Goal: Communication & Community: Answer question/provide support

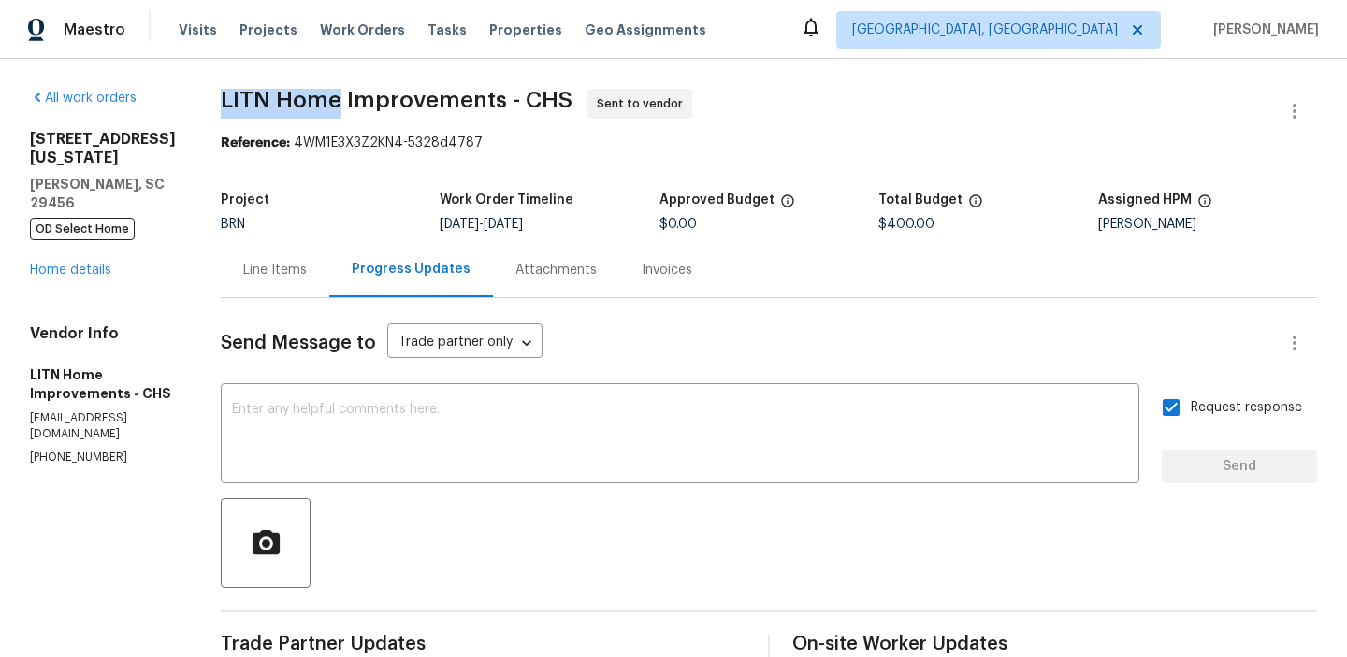
scroll to position [195, 0]
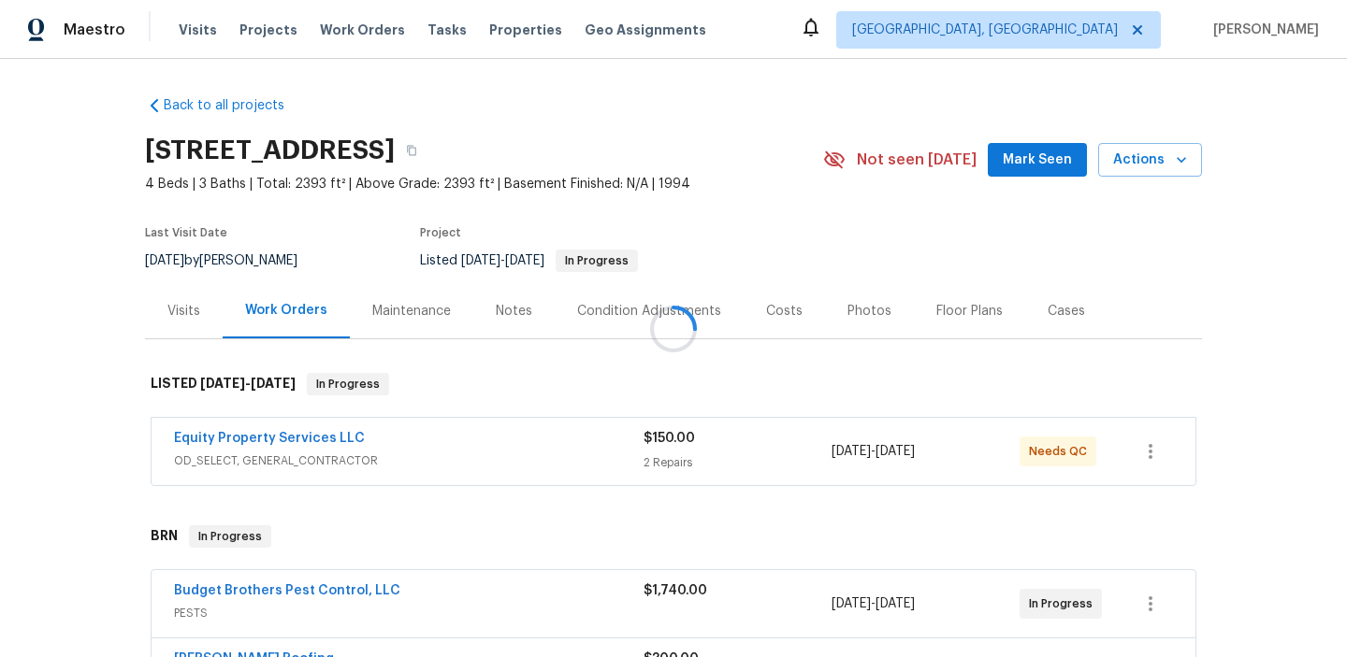
click at [186, 595] on div at bounding box center [673, 328] width 1347 height 657
click at [195, 593] on link "Budget Brothers Pest Control, LLC" at bounding box center [287, 591] width 226 height 13
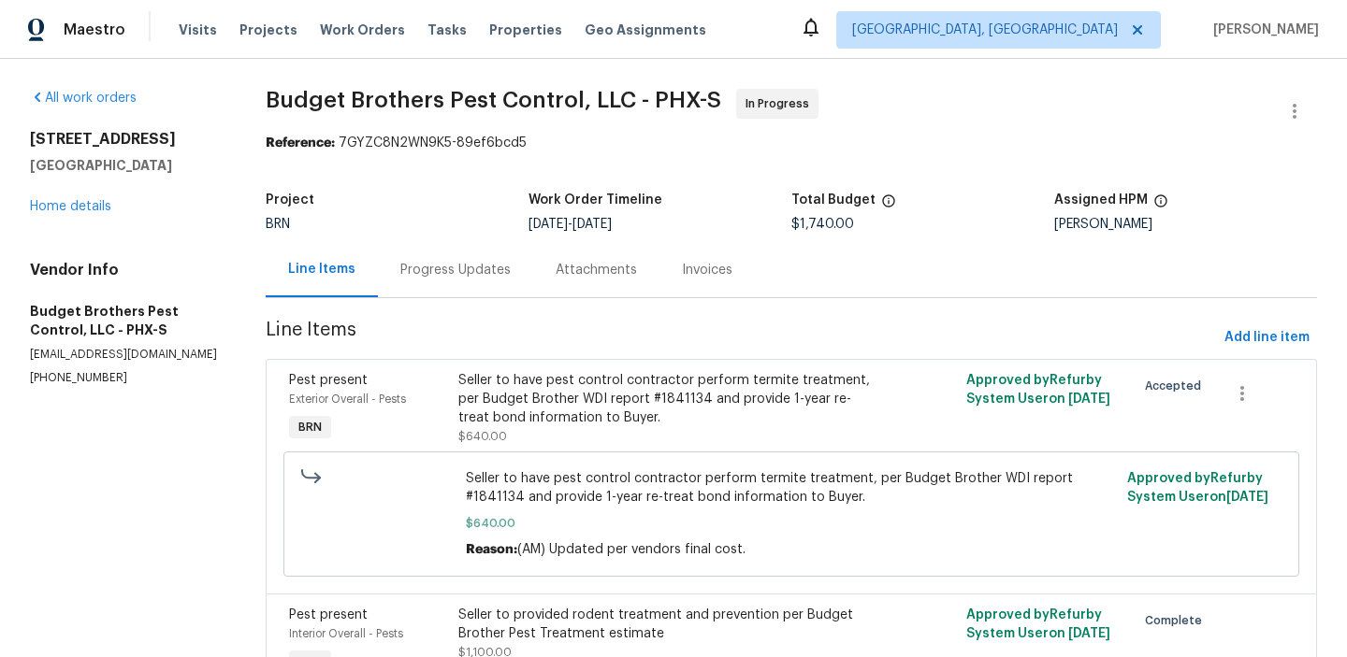
click at [210, 5] on div "Maestro Visits Projects Work Orders Tasks Properties Geo Assignments Albuquerqu…" at bounding box center [673, 29] width 1347 height 59
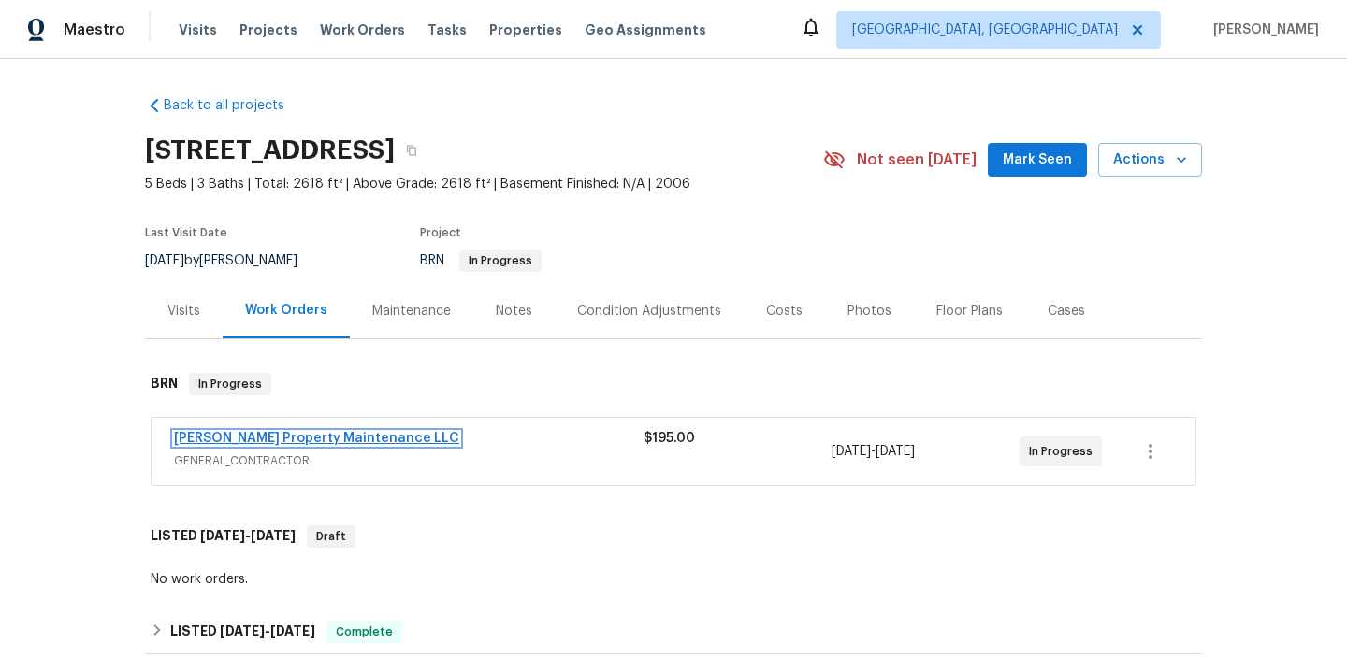
click at [214, 441] on link "Glen Property Maintenance LLC" at bounding box center [316, 438] width 285 height 13
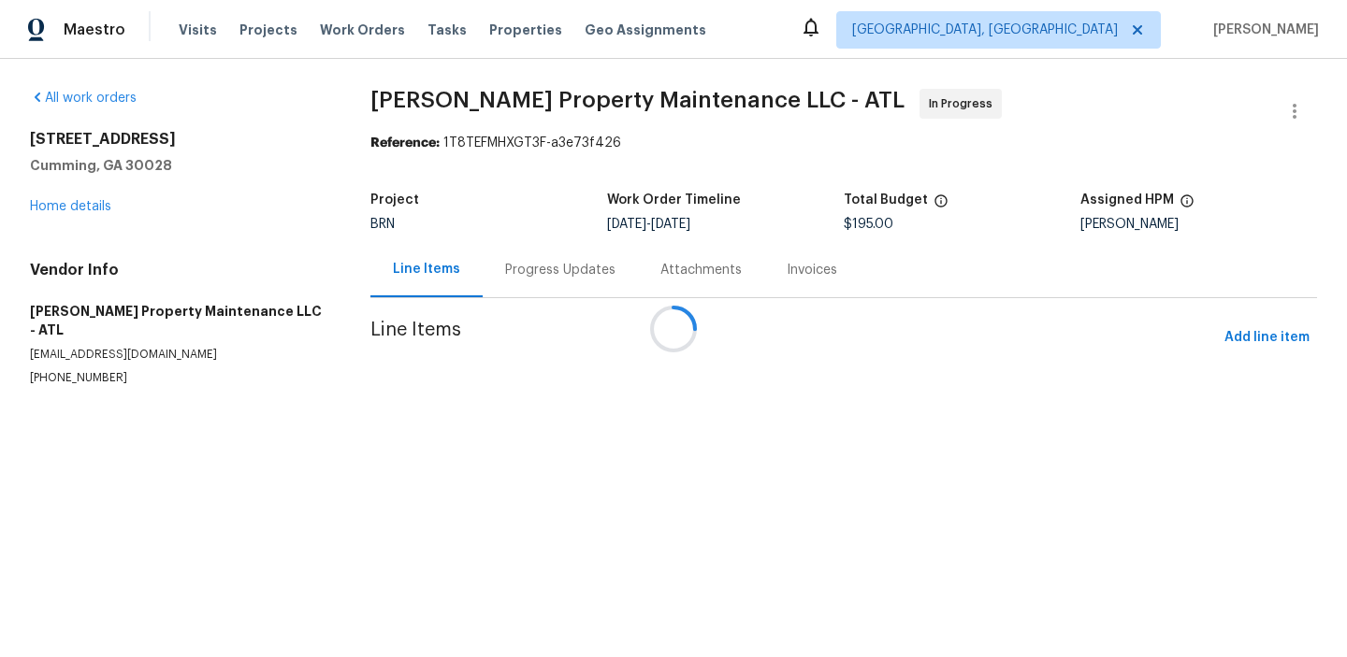
click at [117, 335] on h5 "Glen Property Maintenance LLC - ATL" at bounding box center [178, 320] width 296 height 37
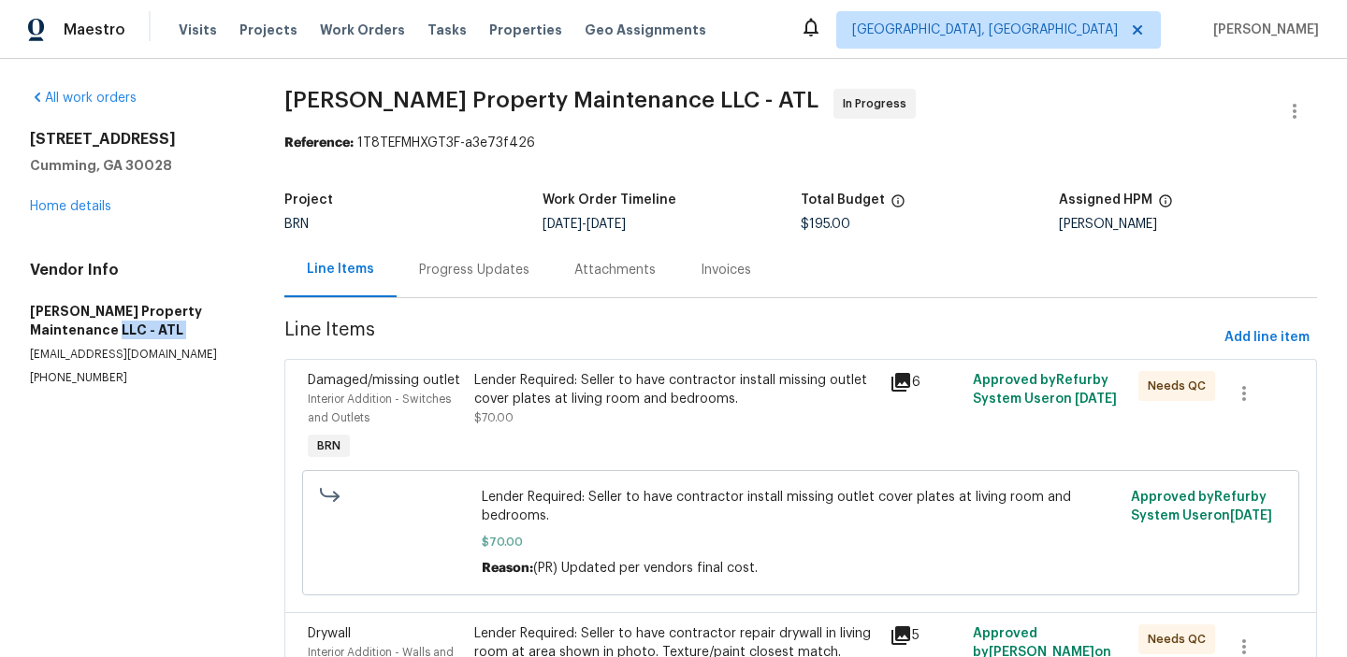
click at [117, 335] on h5 "Glen Property Maintenance LLC - ATL" at bounding box center [134, 320] width 209 height 37
click at [108, 343] on div "Vendor Info Glen Property Maintenance LLC - ATL glenproperty23@yahoo.com (770) …" at bounding box center [134, 323] width 209 height 125
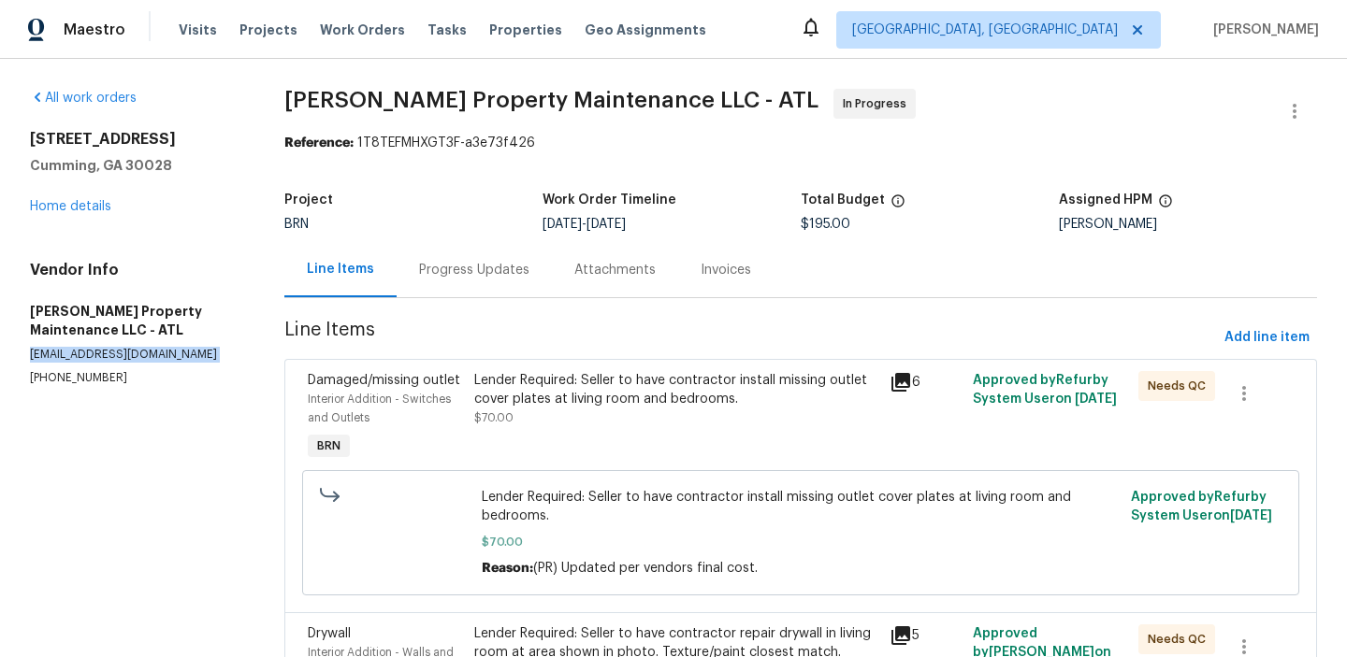
copy p "glenproperty23@yahoo.com"
click at [563, 424] on div "Lender Required: Seller to have contractor install missing outlet cover plates …" at bounding box center [676, 399] width 404 height 56
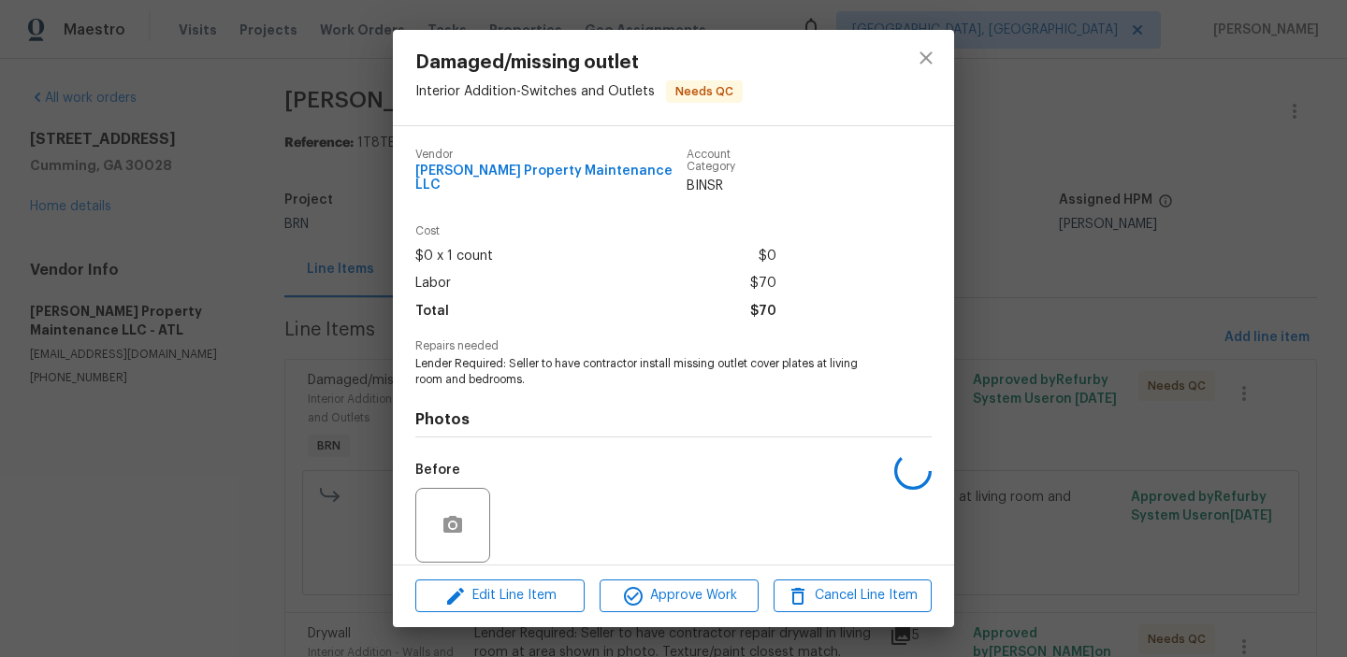
scroll to position [126, 0]
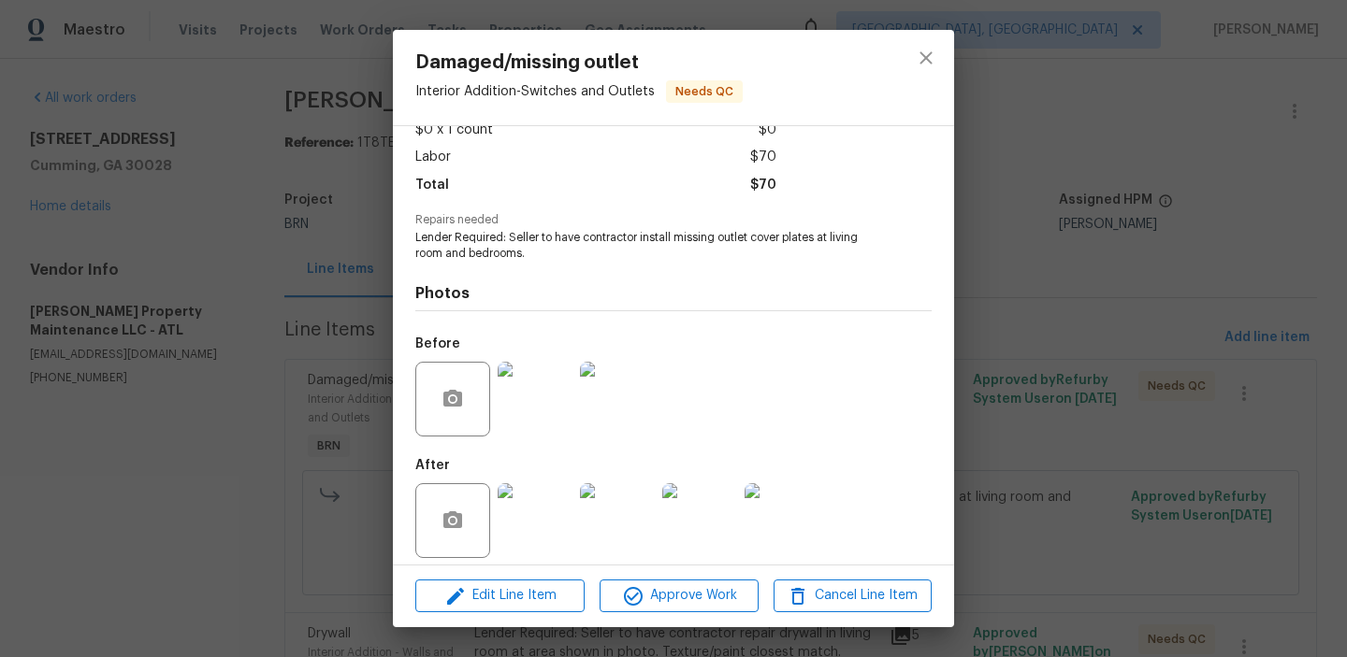
click at [178, 388] on div "Damaged/missing outlet Interior Addition - Switches and Outlets Needs QC Vendor…" at bounding box center [673, 328] width 1347 height 657
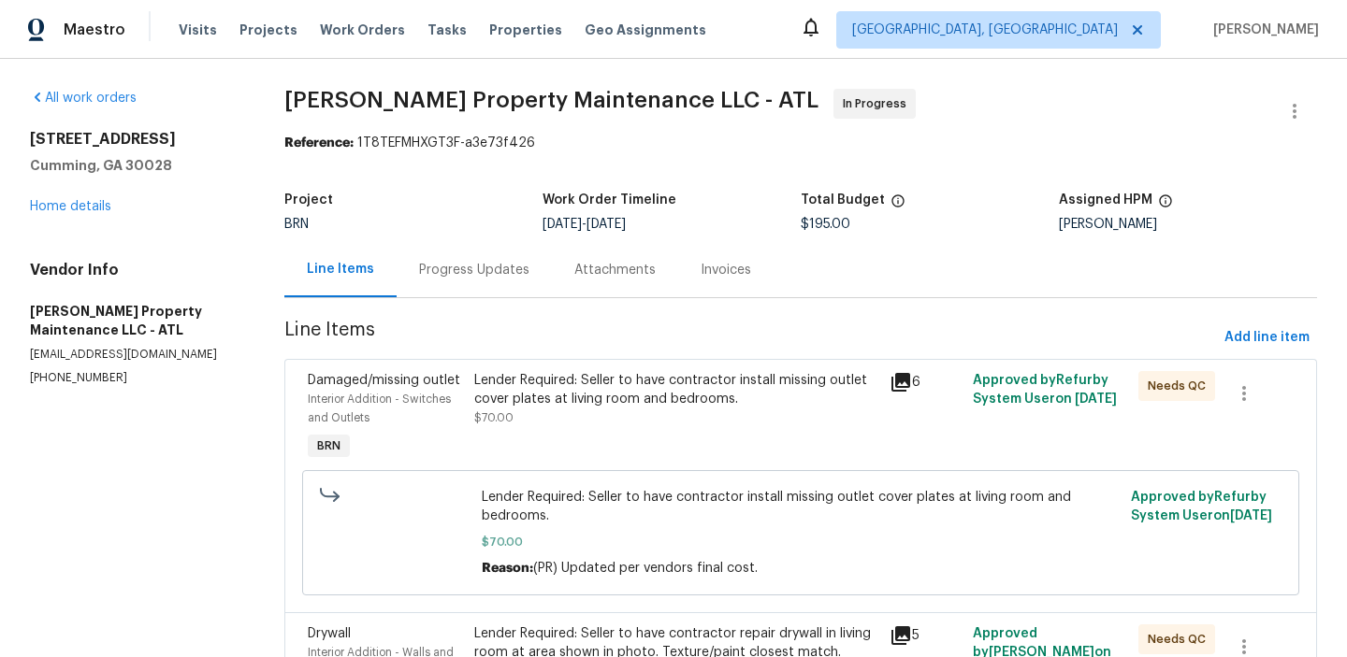
click at [108, 354] on p "glenproperty23@yahoo.com" at bounding box center [134, 355] width 209 height 16
copy p "glenproperty23@yahoo.com"
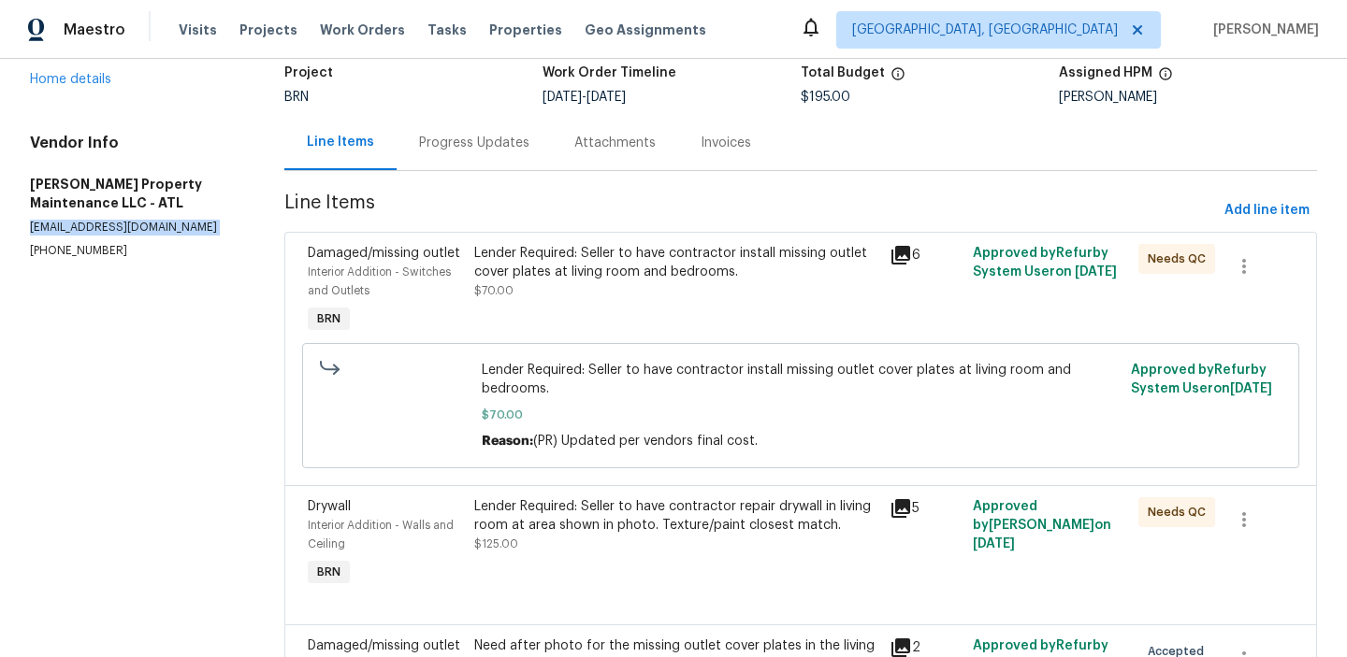
scroll to position [290, 0]
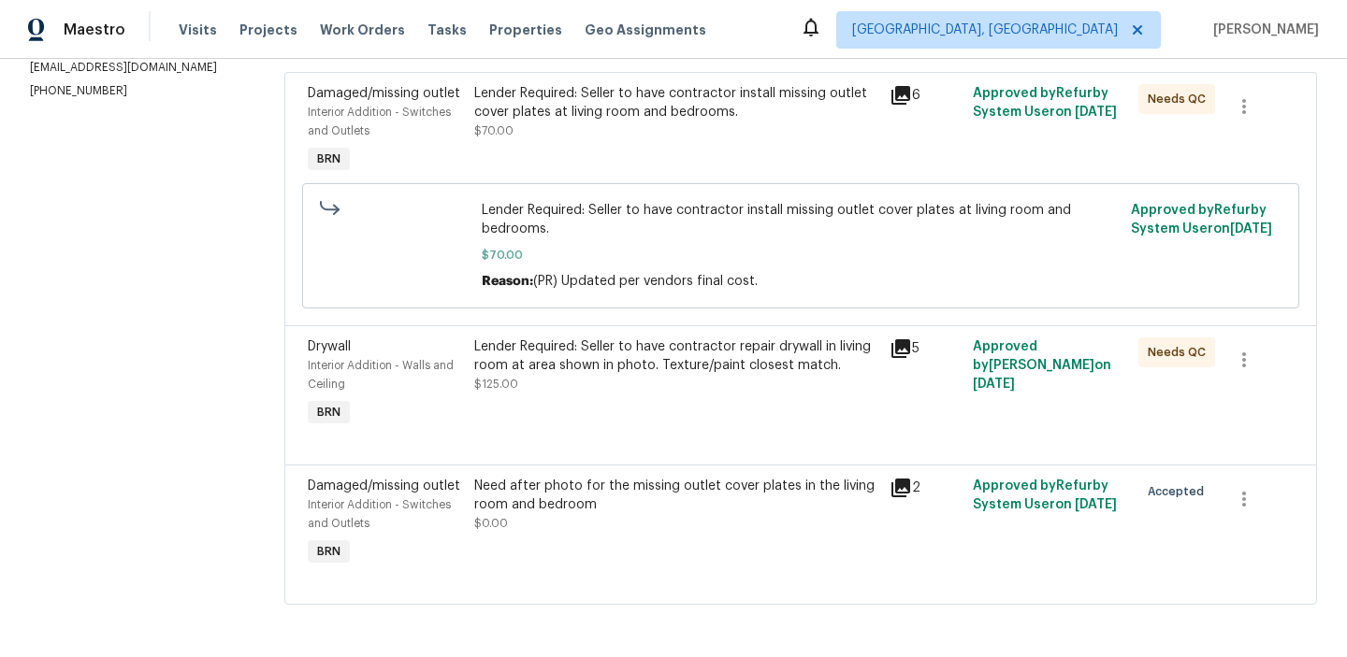
click at [528, 445] on div at bounding box center [801, 442] width 986 height 22
click at [517, 526] on div "Need after photo for the missing outlet cover plates in the living room and bed…" at bounding box center [676, 505] width 404 height 56
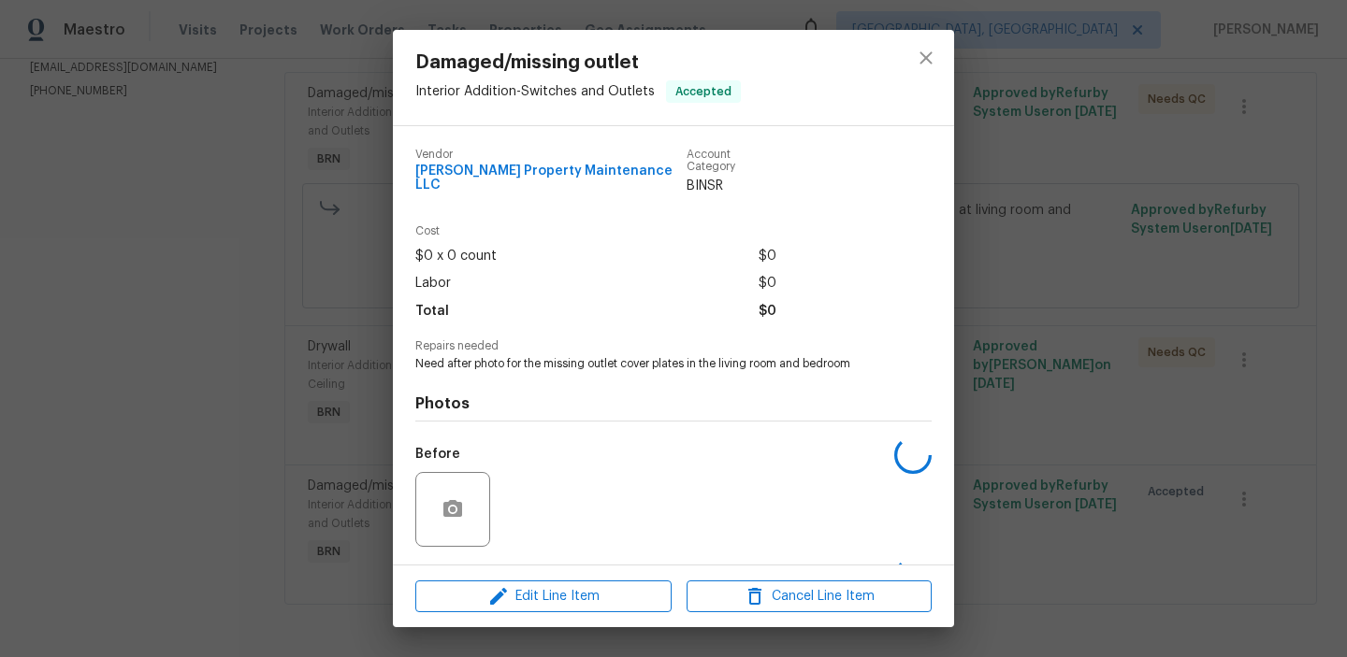
scroll to position [110, 0]
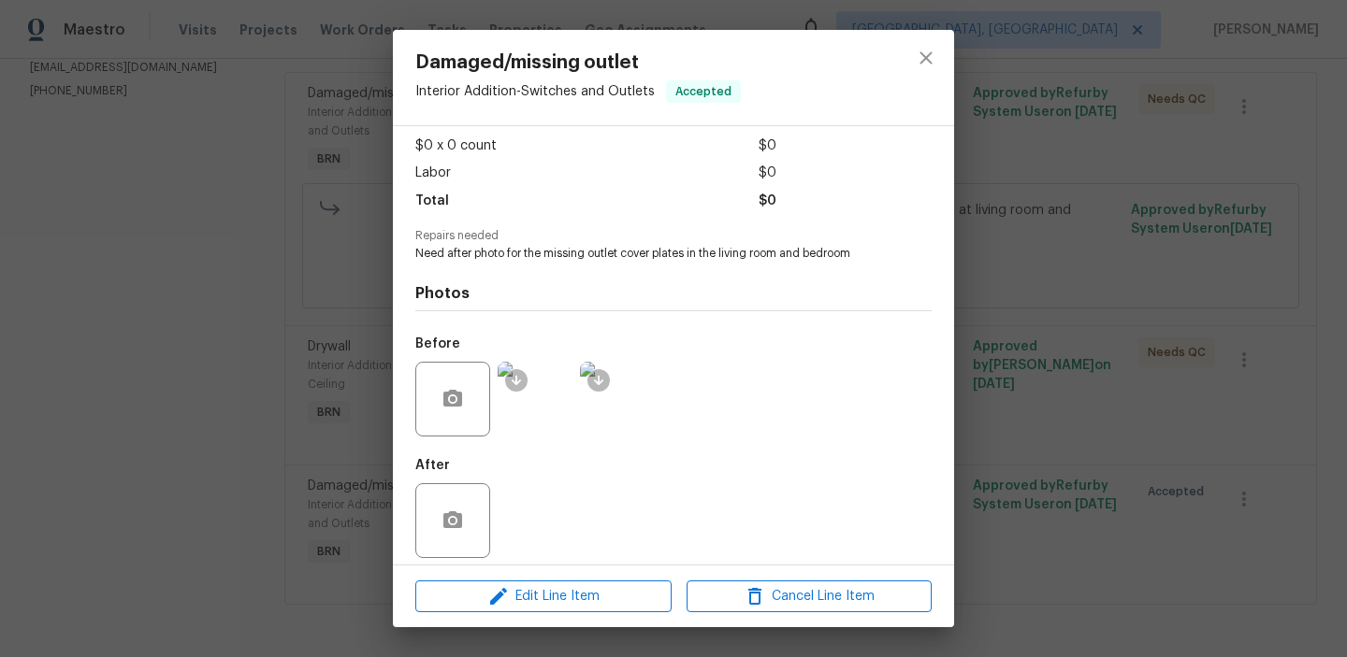
click at [122, 340] on div "Damaged/missing outlet Interior Addition - Switches and Outlets Accepted Vendor…" at bounding box center [673, 328] width 1347 height 657
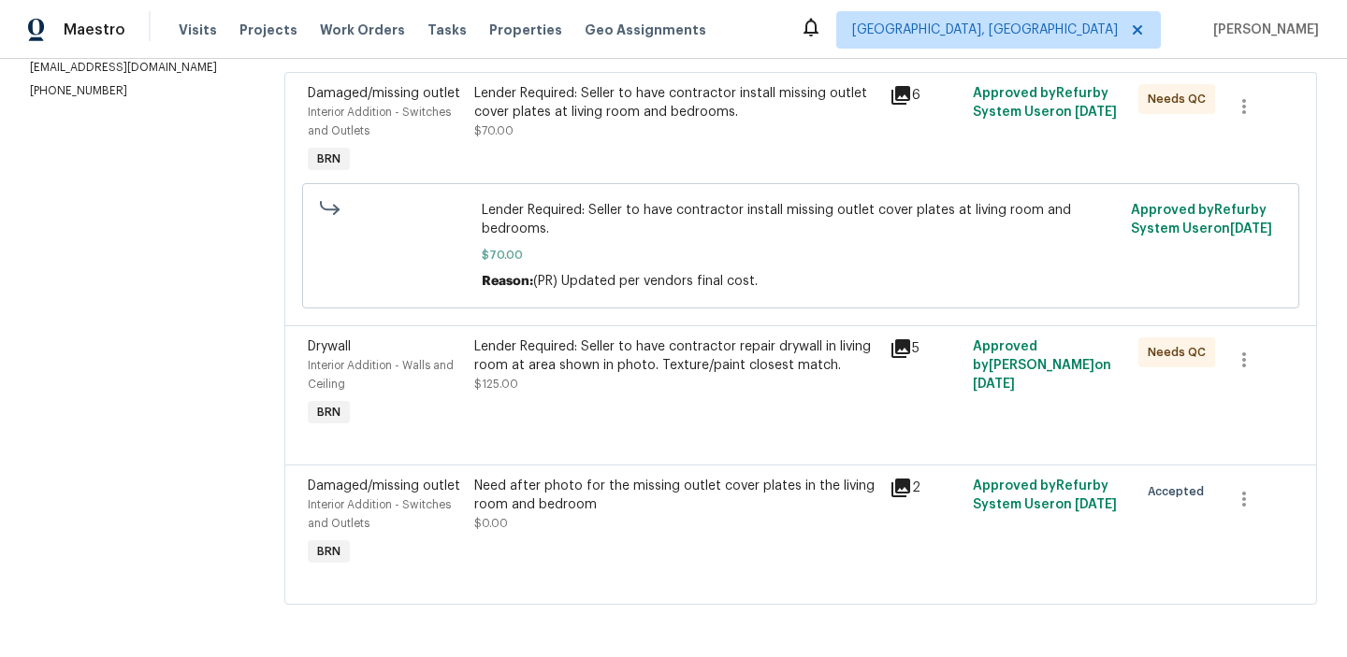
scroll to position [152, 0]
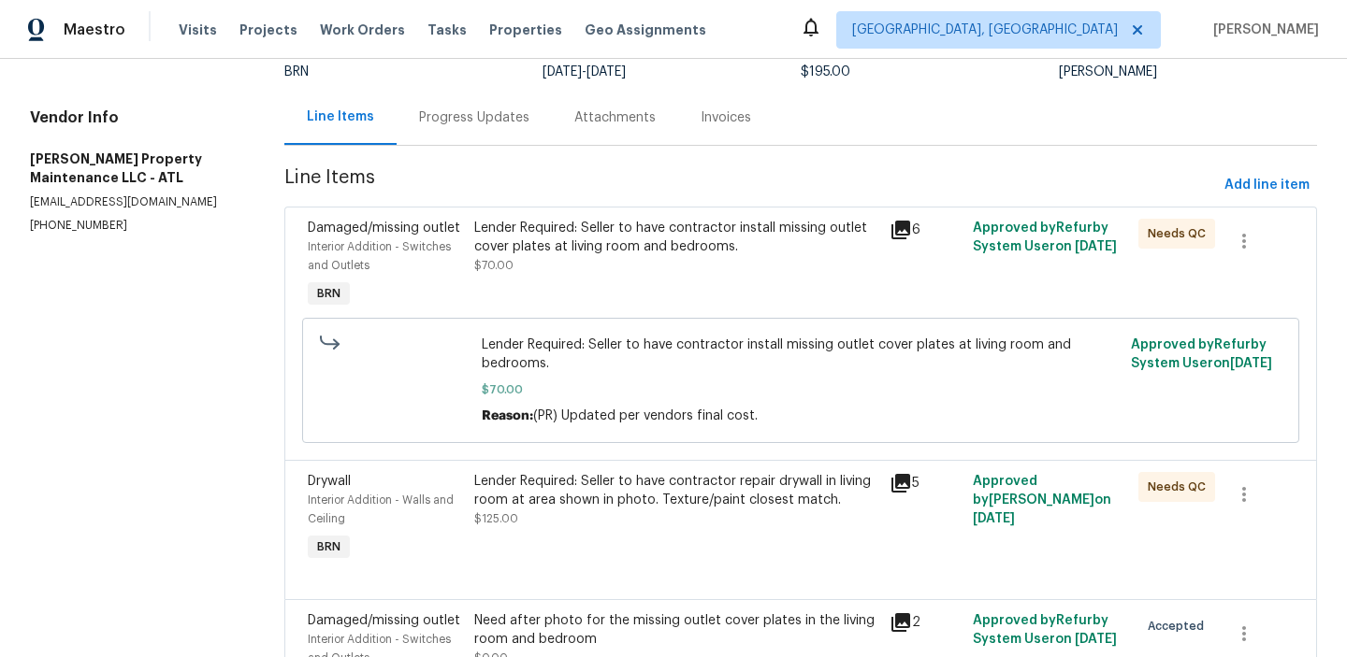
click at [71, 193] on div "Vendor Info Glen Property Maintenance LLC - ATL glenproperty23@yahoo.com (770) …" at bounding box center [134, 170] width 209 height 125
copy p "glenproperty23@yahoo.com"
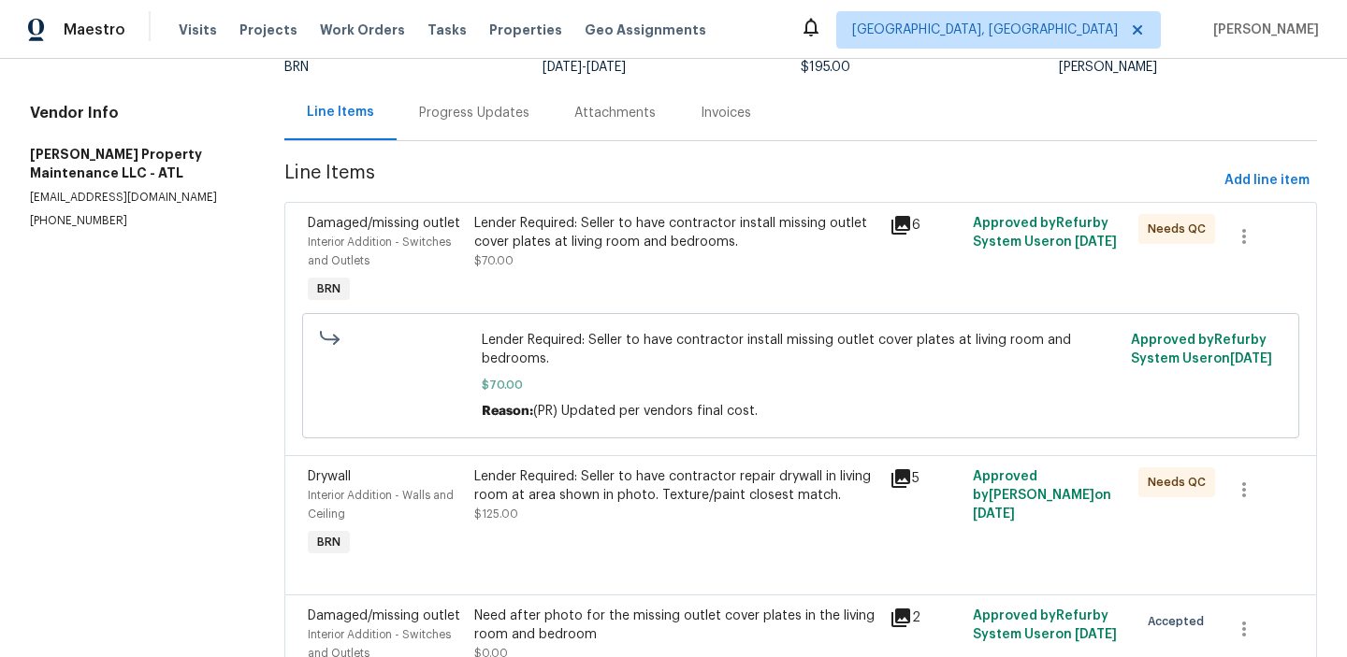
click at [455, 104] on div "Progress Updates" at bounding box center [474, 113] width 110 height 19
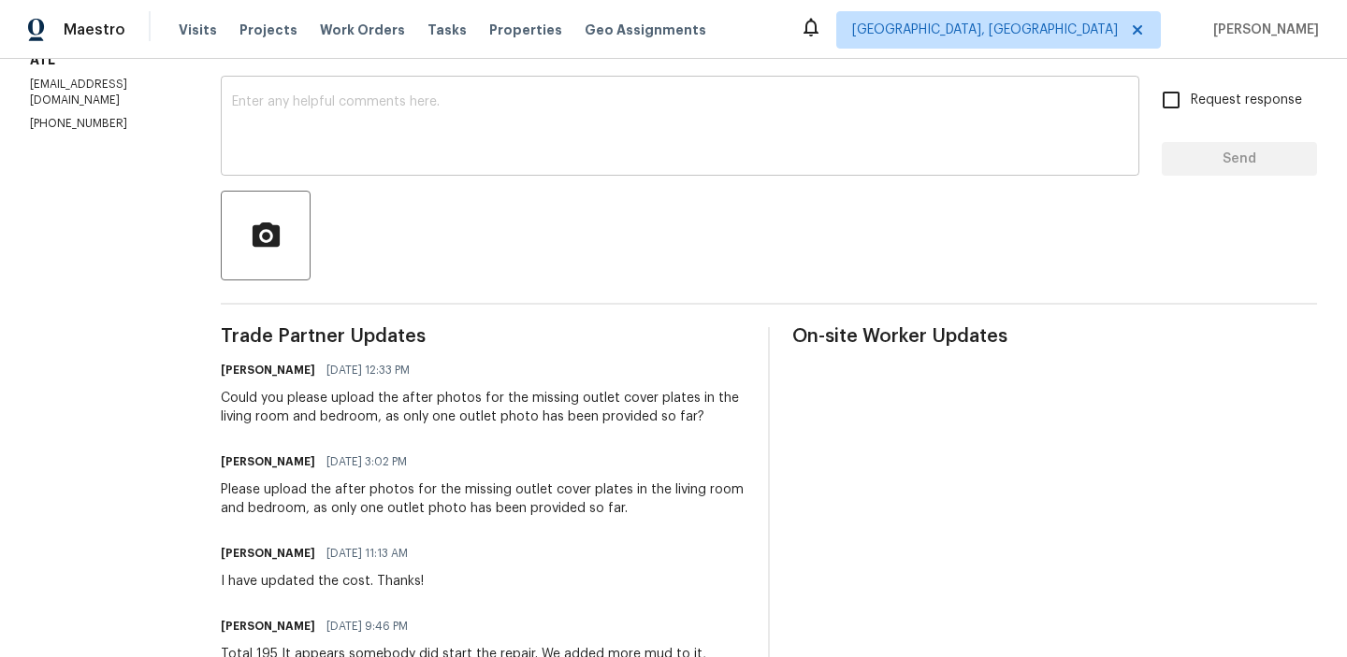
scroll to position [326, 0]
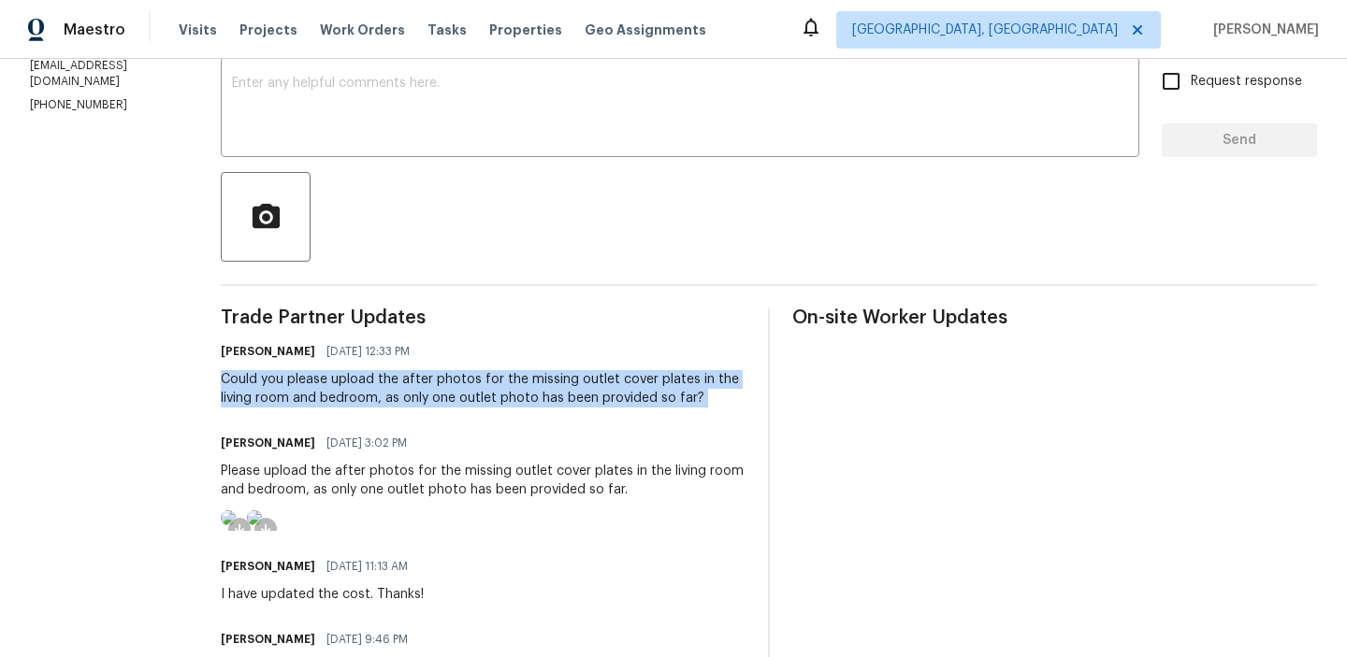
copy div "Could you please upload the after photos for the missing outlet cover plates in…"
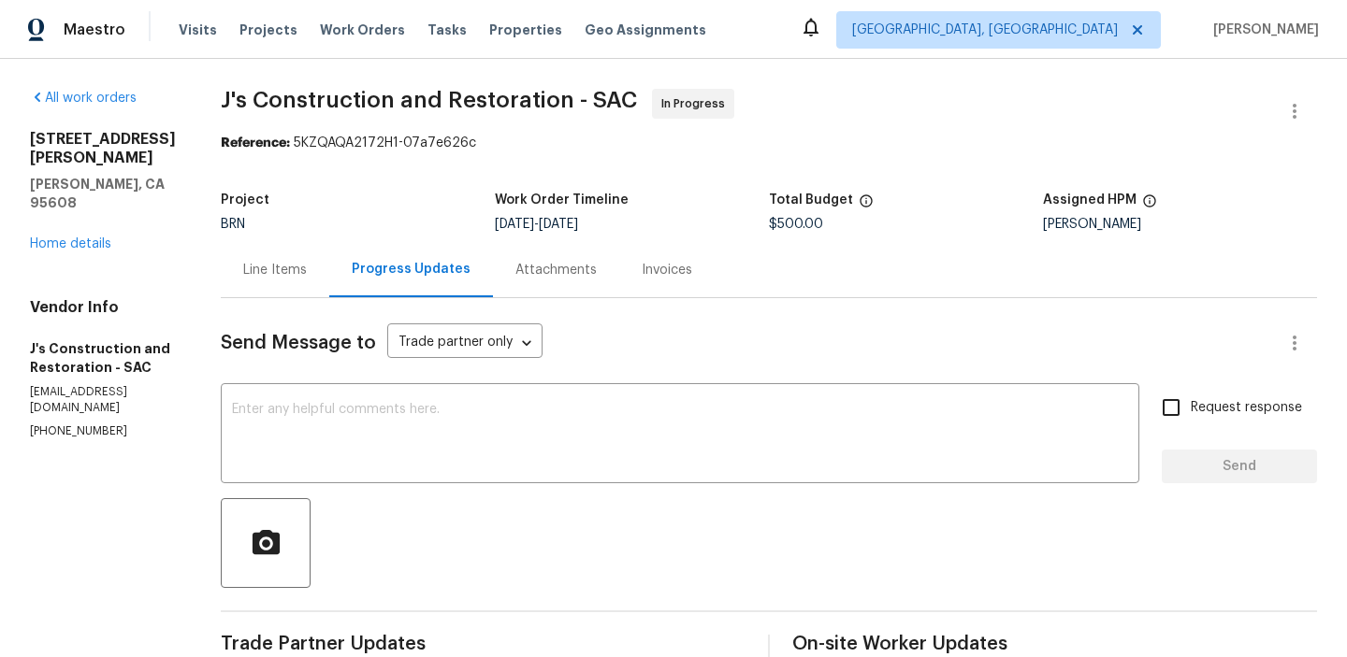
click at [56, 367] on div "Vendor Info J's Construction and Restoration - SAC garza_developments@yahoo.com…" at bounding box center [103, 368] width 146 height 141
click at [50, 384] on p "garza_developments@yahoo.com" at bounding box center [103, 400] width 146 height 32
copy p "garza_developments"
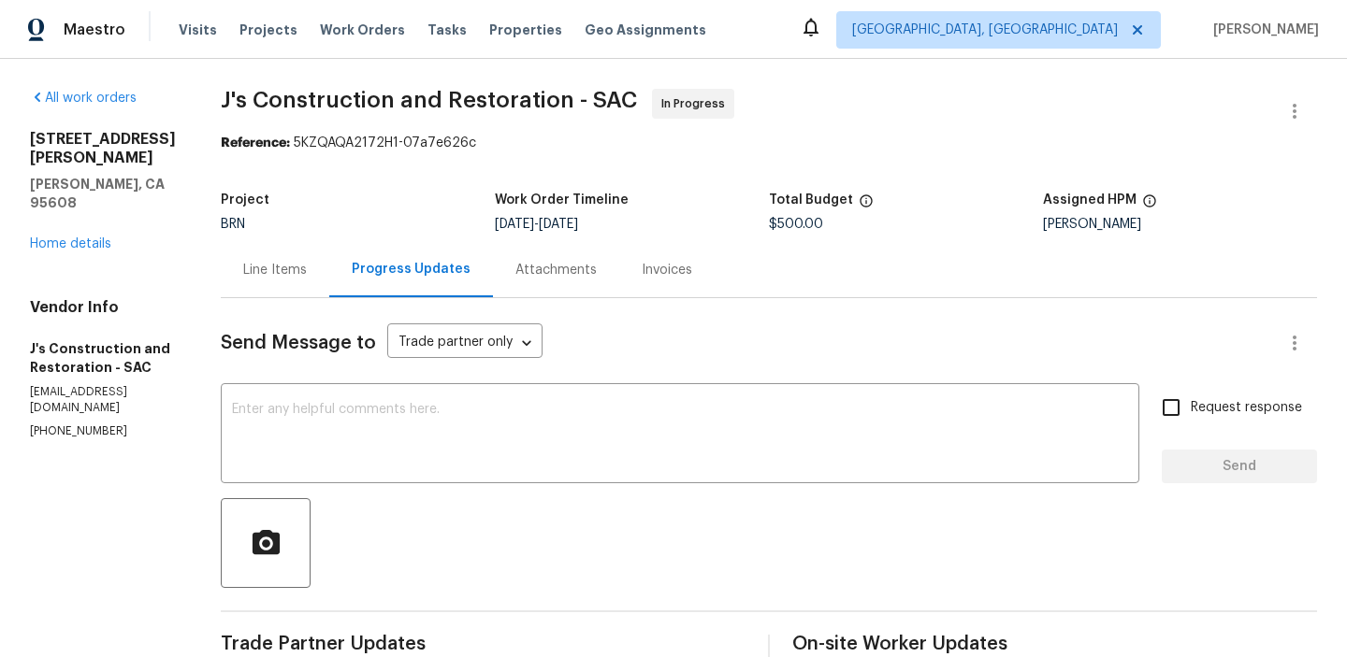
click at [48, 384] on p "garza_developments@yahoo.com" at bounding box center [103, 400] width 146 height 32
copy p "garza_developments@yahoo.com"
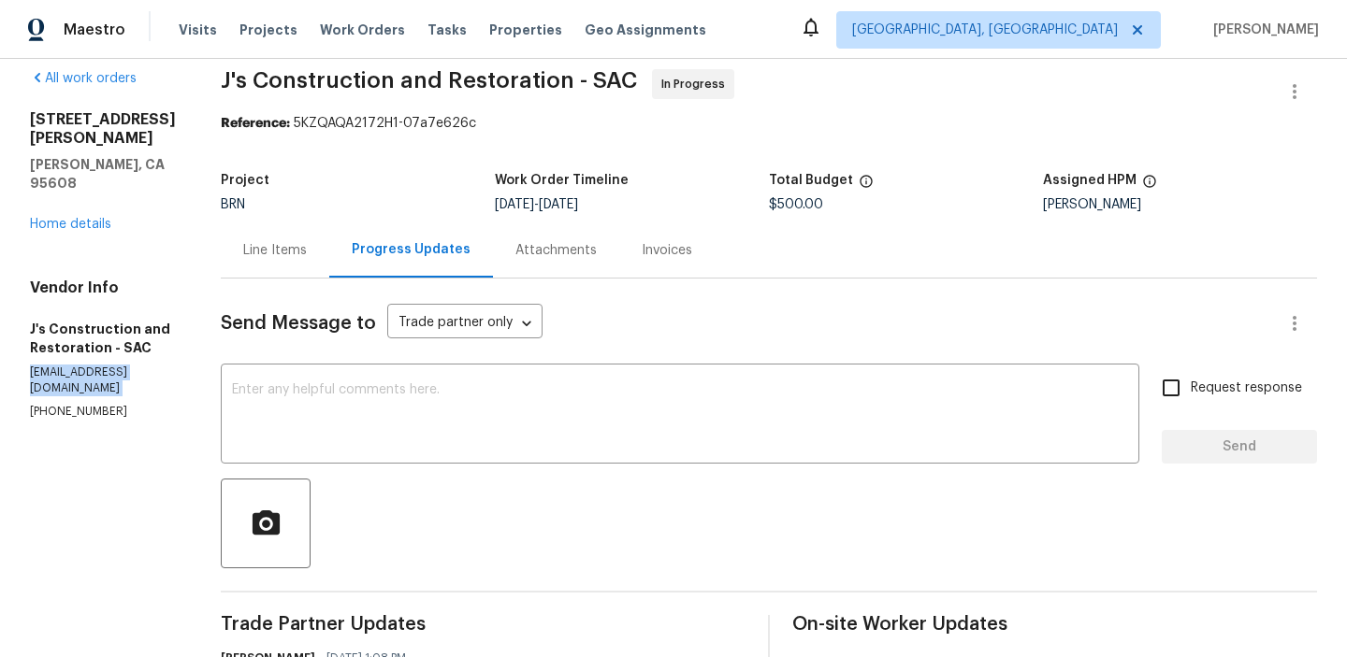
copy p "garza_developments@yahoo.com"
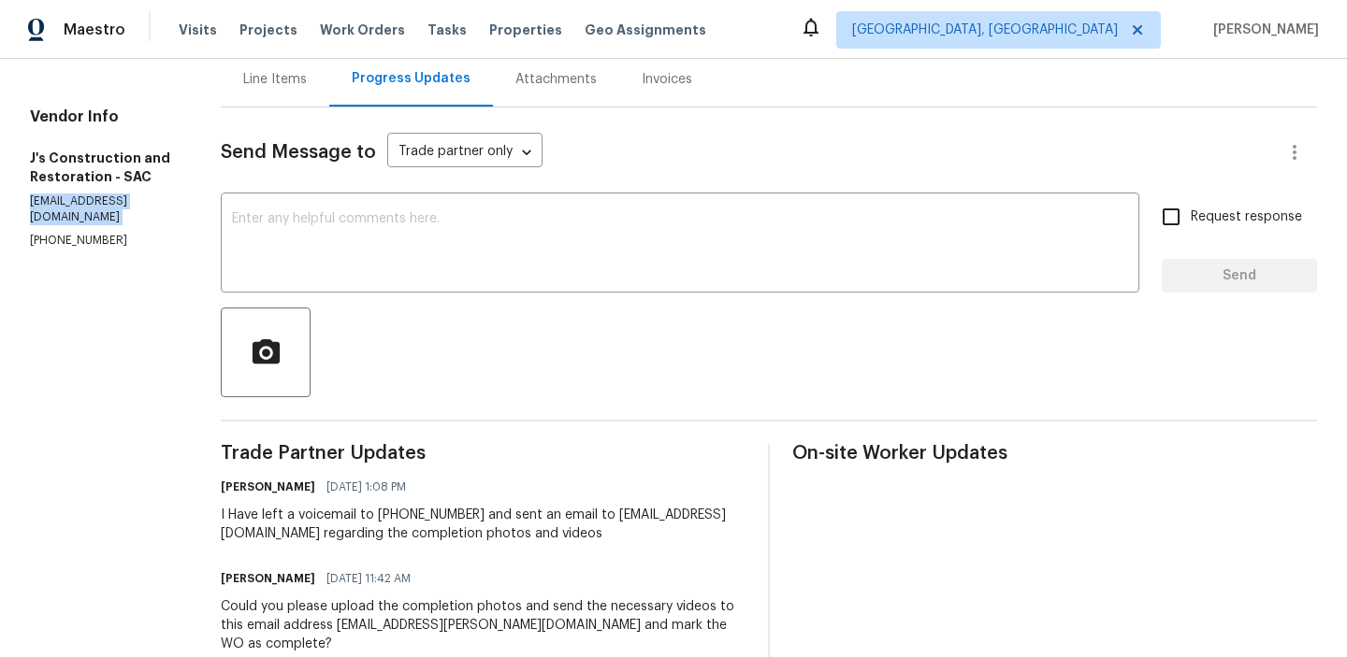
scroll to position [206, 0]
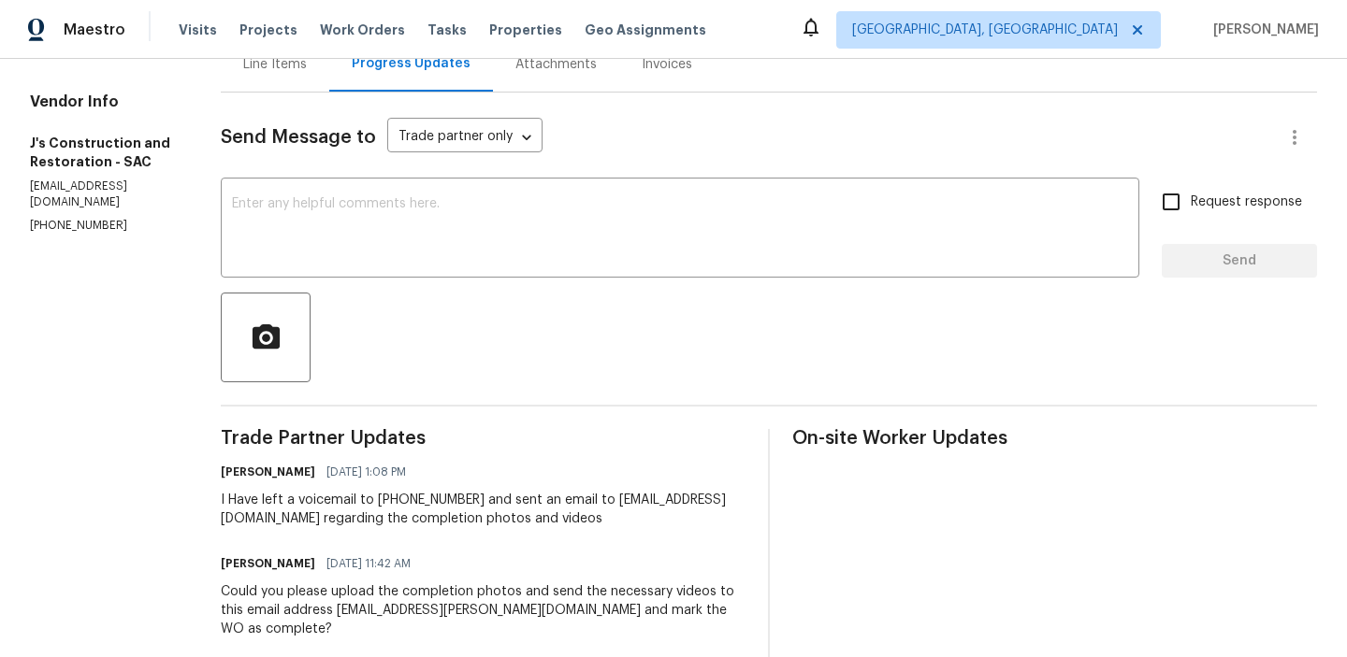
click at [69, 188] on section "All work orders 2747 Compton Parc Ln Carmichael, CA 95608 Home details Vendor I…" at bounding box center [103, 510] width 146 height 1255
copy p "(916) 848-9554"
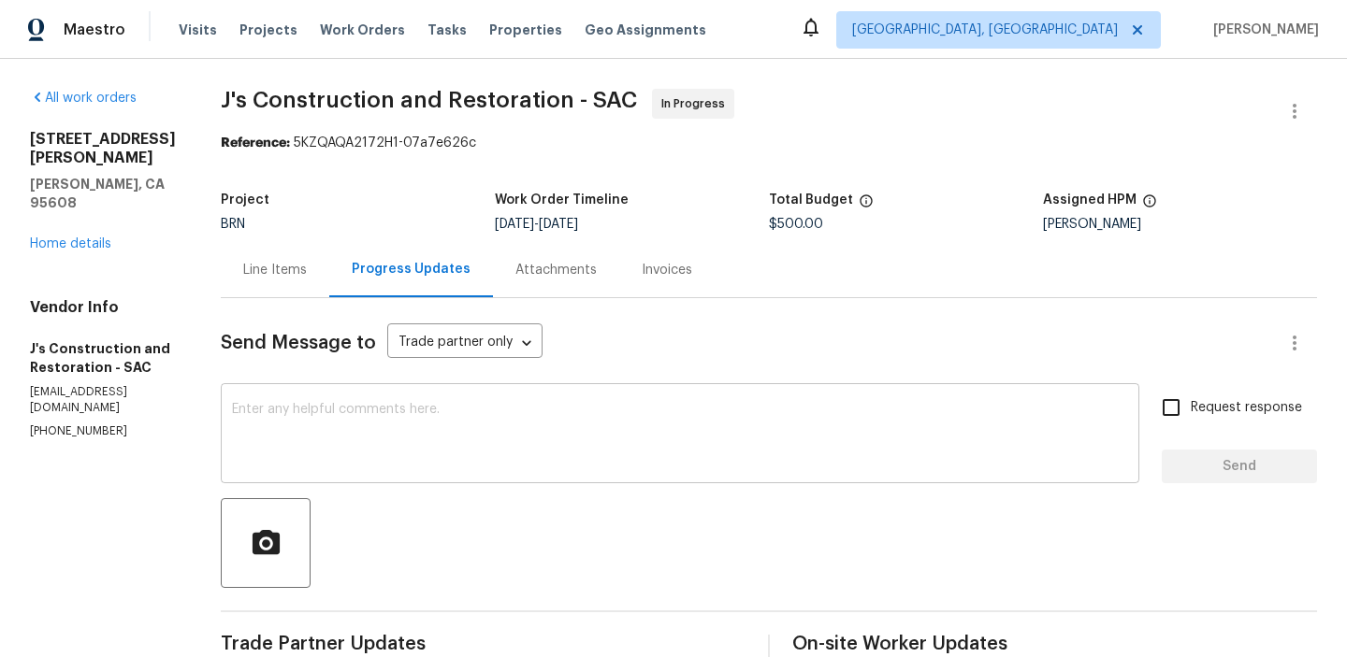
click at [355, 412] on textarea at bounding box center [680, 435] width 896 height 65
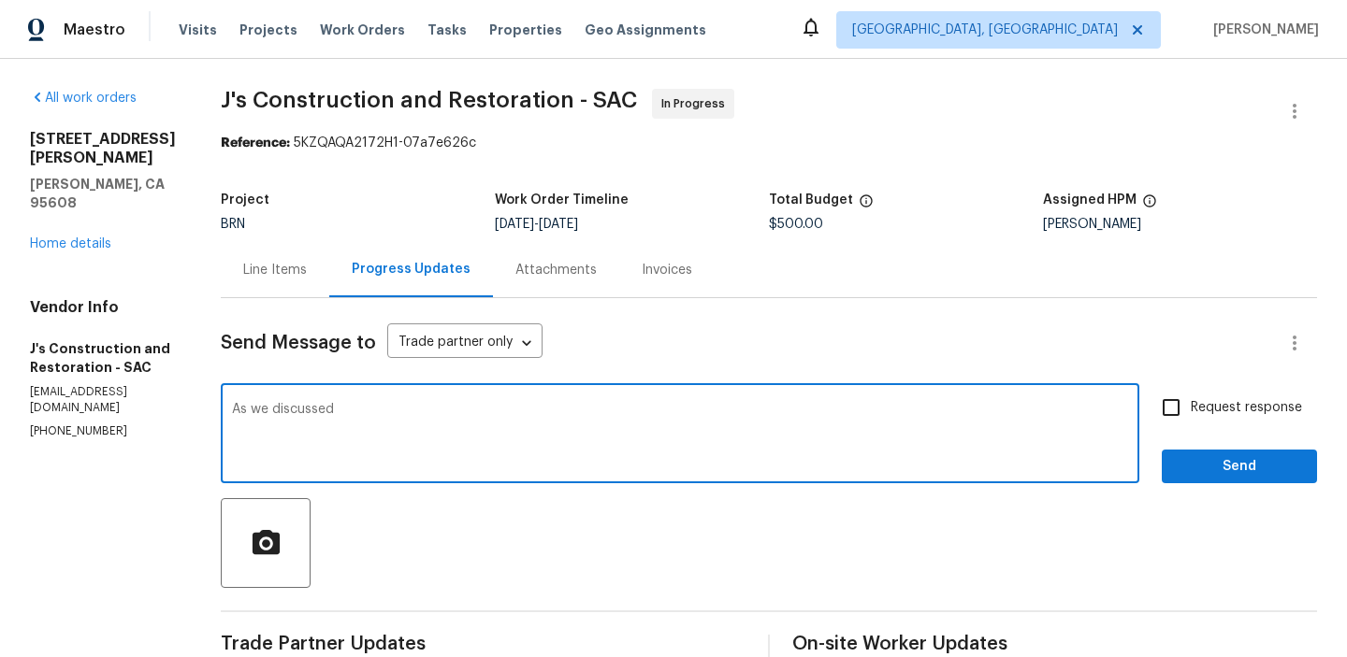
click at [48, 424] on p "(916) 848-9554" at bounding box center [103, 432] width 146 height 16
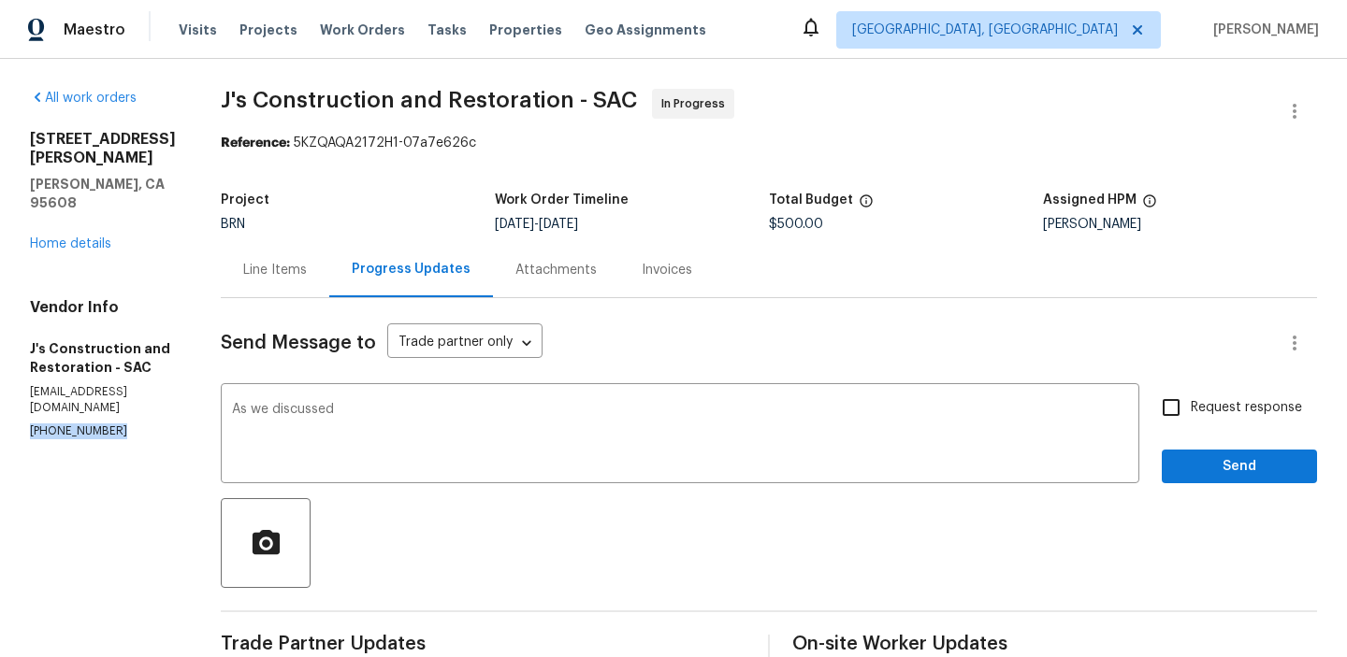
click at [48, 424] on p "(916) 848-9554" at bounding box center [103, 432] width 146 height 16
copy p "(916) 848-9554"
click at [406, 415] on textarea "As we discussed" at bounding box center [680, 435] width 896 height 65
paste textarea "(916) 848-9554"
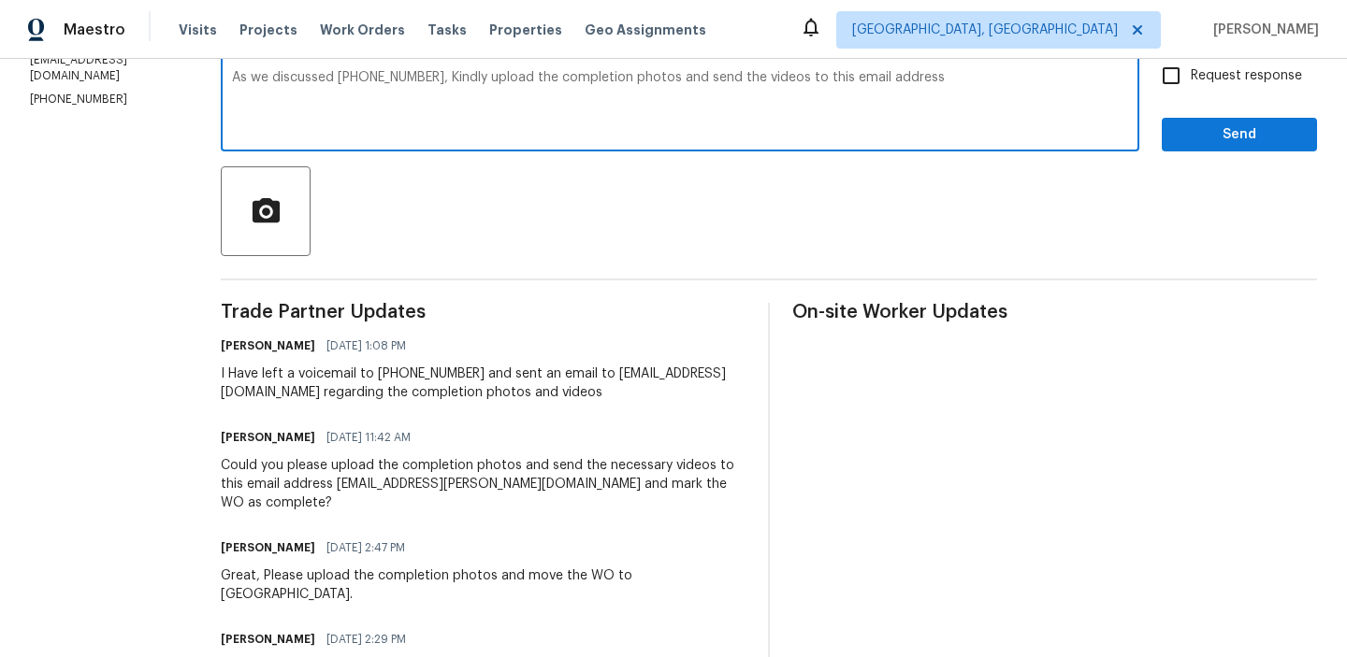
scroll to position [334, 0]
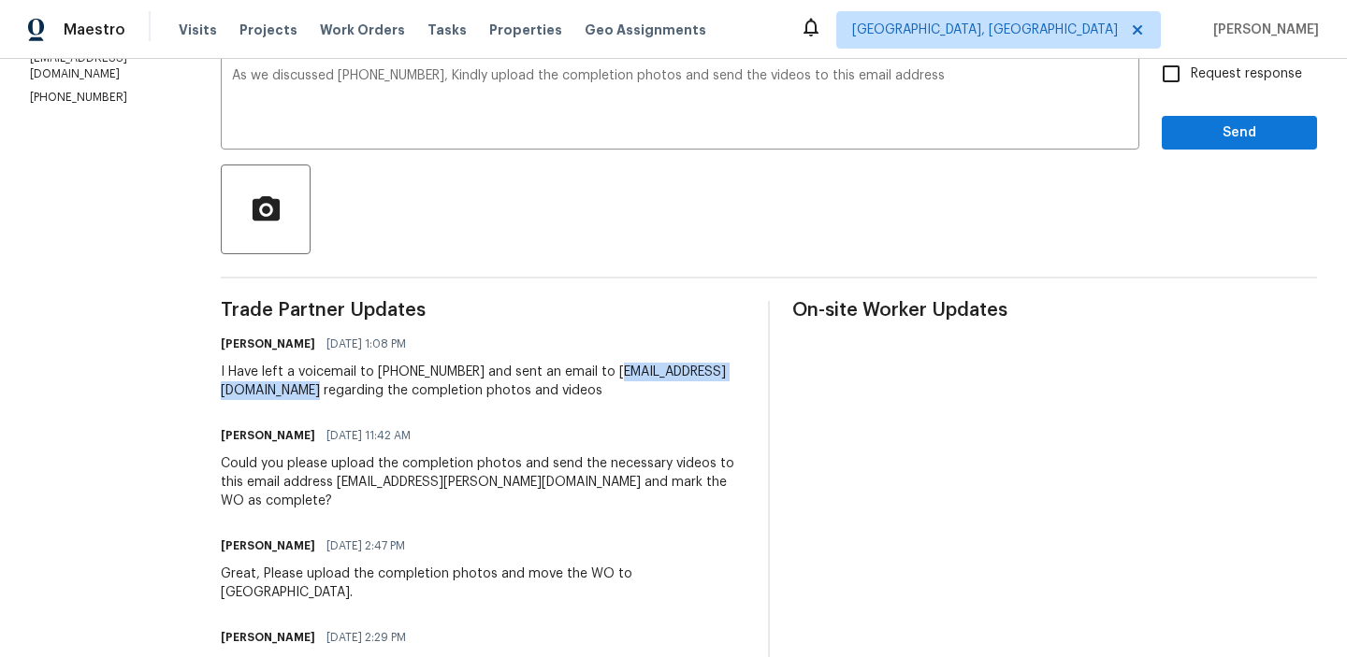
drag, startPoint x: 456, startPoint y: 395, endPoint x: 255, endPoint y: 393, distance: 201.1
click at [255, 393] on div "I Have left a voicemail to (916) 848-9554 and sent an email to garza_developmen…" at bounding box center [483, 381] width 525 height 37
copy div "arza_developments@yahoo.com"
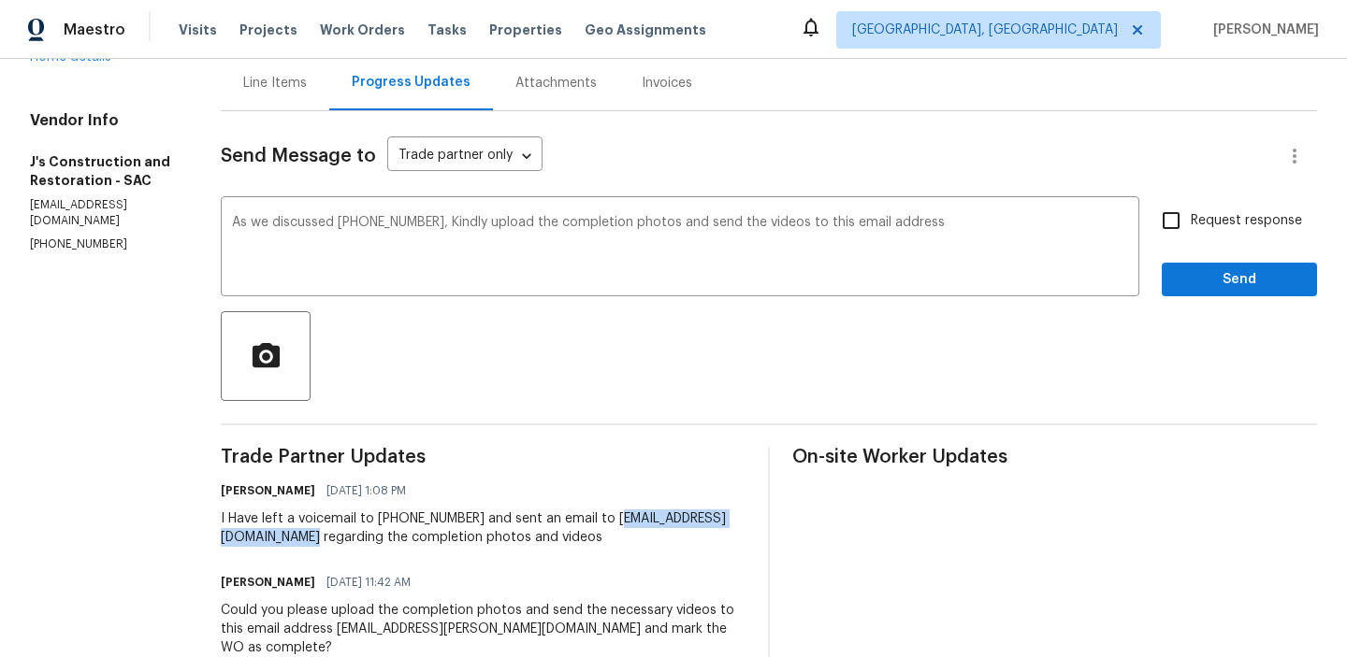
scroll to position [174, 0]
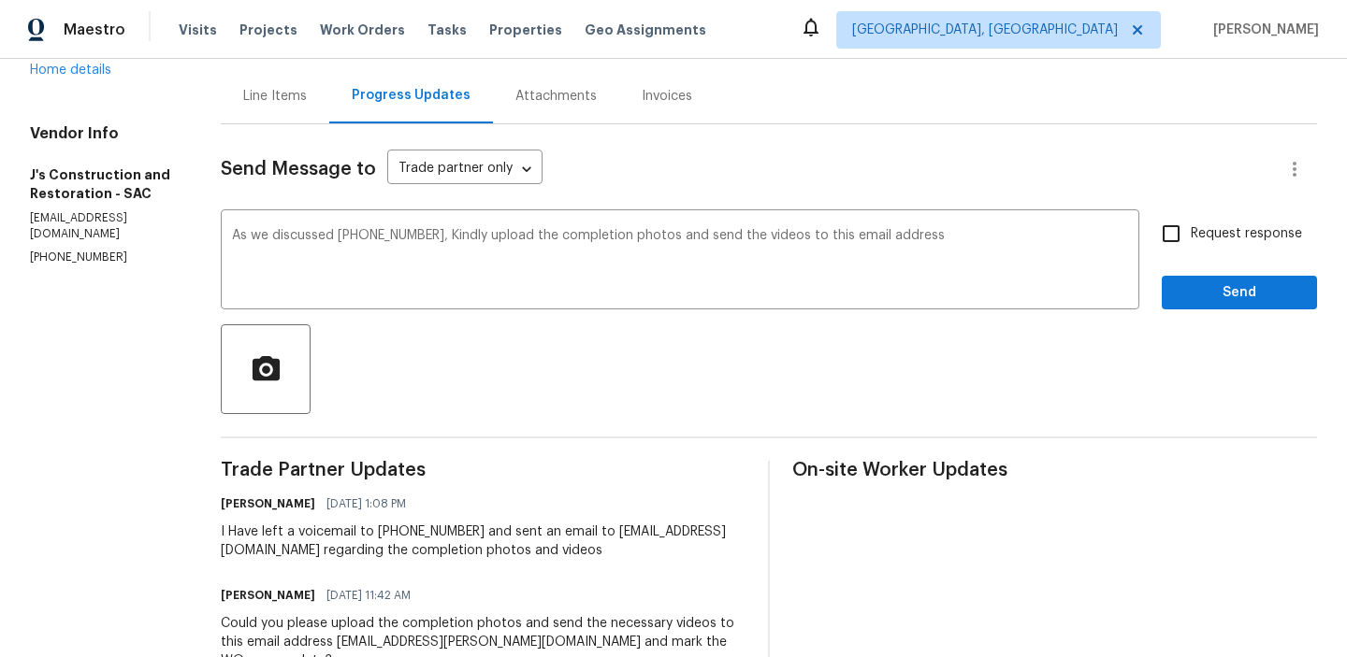
click at [78, 210] on p "garza_developments@yahoo.com" at bounding box center [103, 226] width 146 height 32
copy p "garza_developments@yahoo.com"
click at [1003, 250] on textarea "As we discussed (916) 848-9554, Kindly upload the completion photos and send th…" at bounding box center [680, 261] width 896 height 65
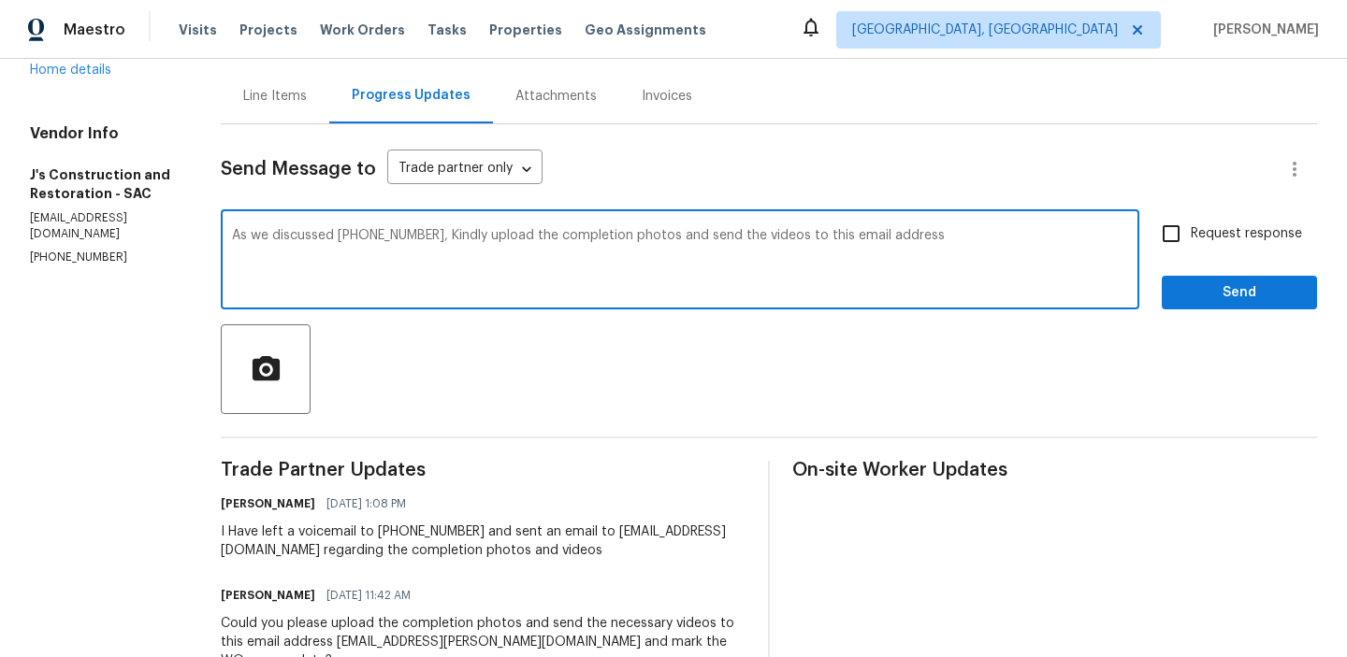
paste textarea "garza_developments@yahoo.com"
type textarea "As we discussed (916) 848-9554, Kindly upload the completion photos and send th…"
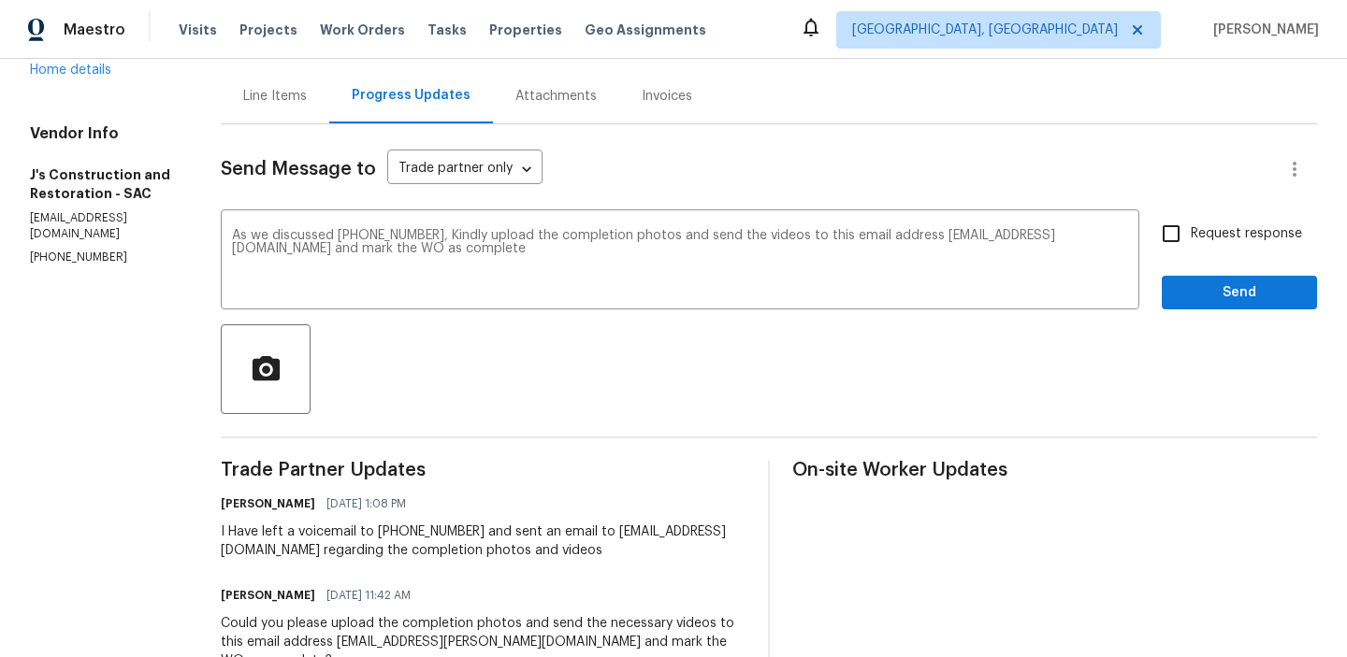
click at [1213, 235] on span "Request response" at bounding box center [1246, 234] width 111 height 20
click at [1191, 235] on input "Request response" at bounding box center [1170, 233] width 39 height 39
checkbox input "true"
click at [1206, 285] on span "Send" at bounding box center [1239, 293] width 125 height 23
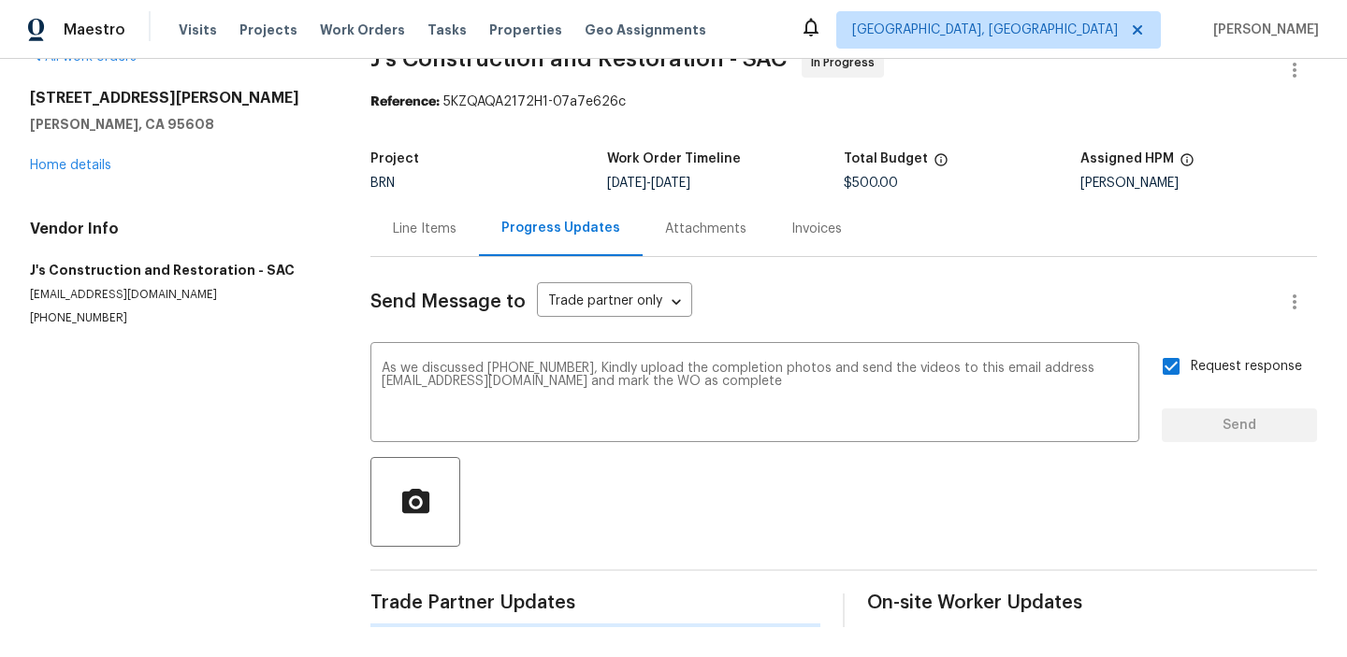
scroll to position [0, 0]
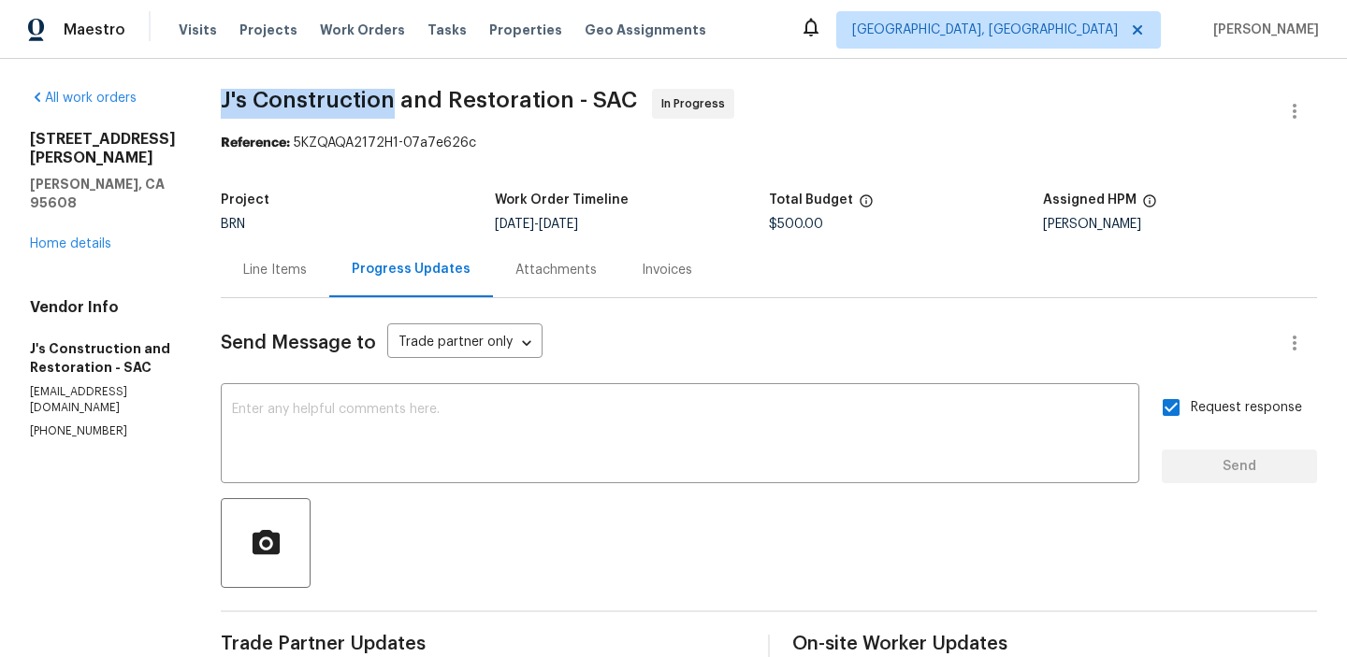
drag, startPoint x: 242, startPoint y: 94, endPoint x: 422, endPoint y: 95, distance: 179.6
copy span "J's Construction"
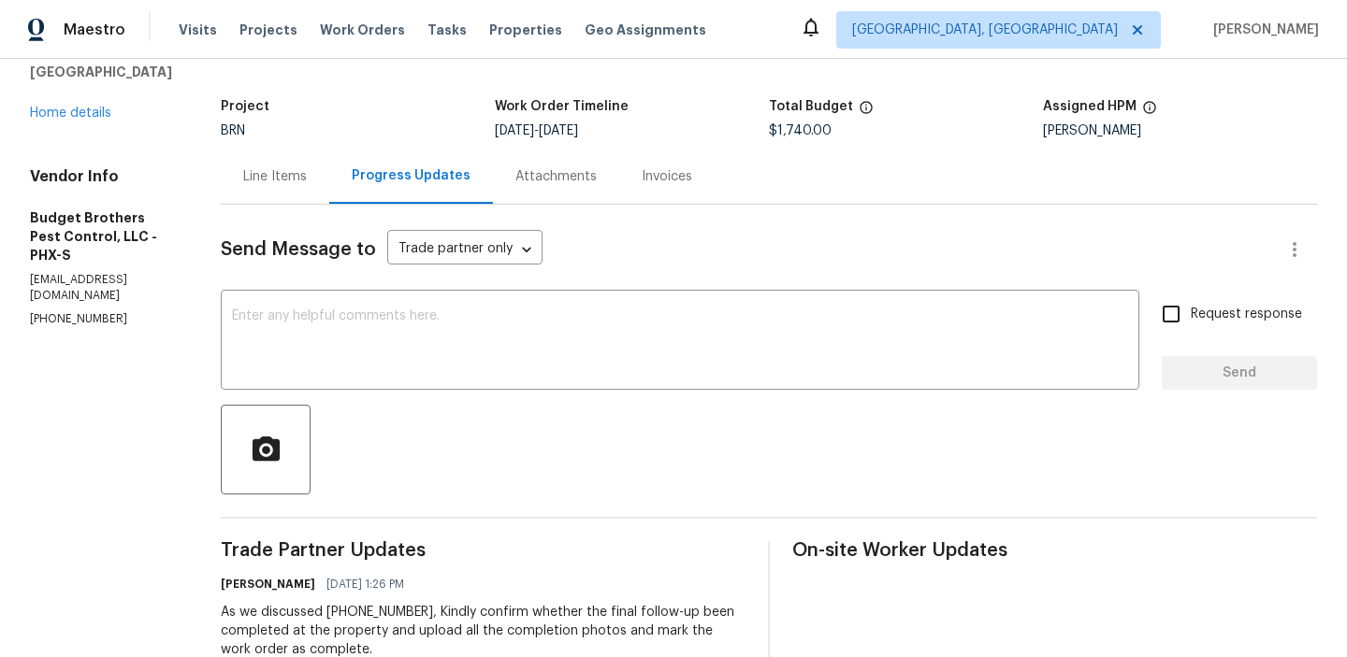
scroll to position [109, 0]
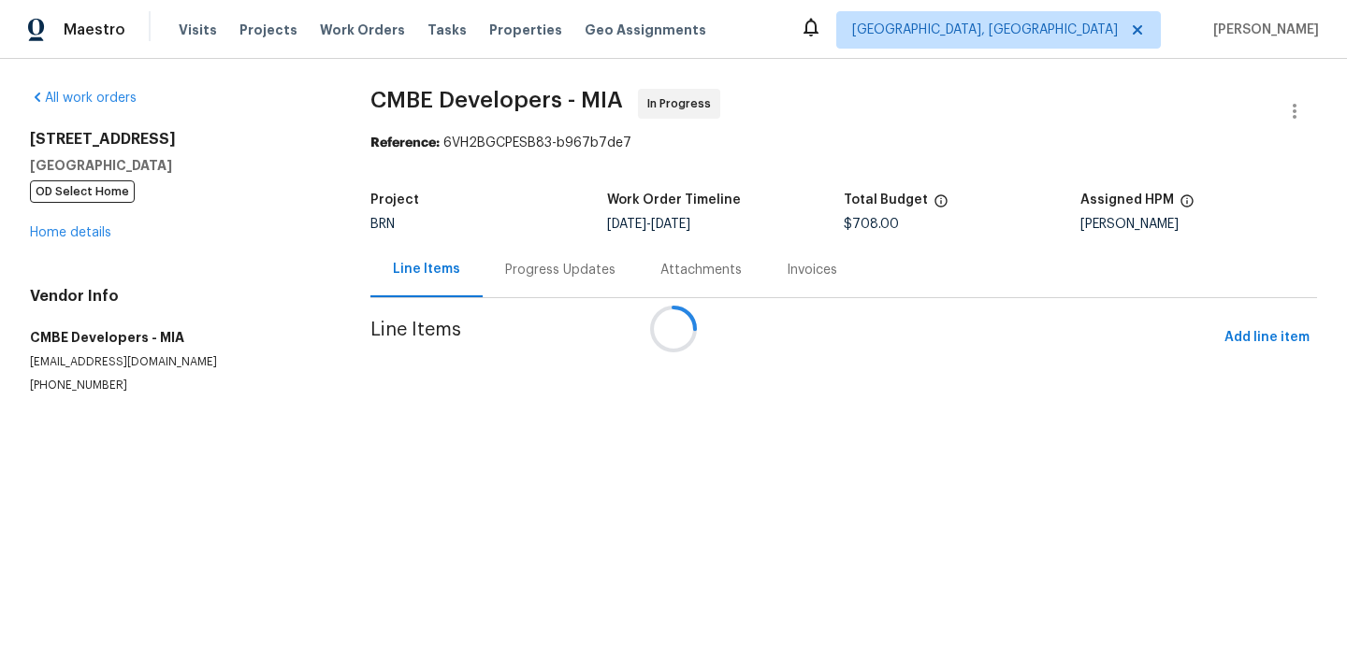
click at [510, 272] on div at bounding box center [673, 328] width 1347 height 657
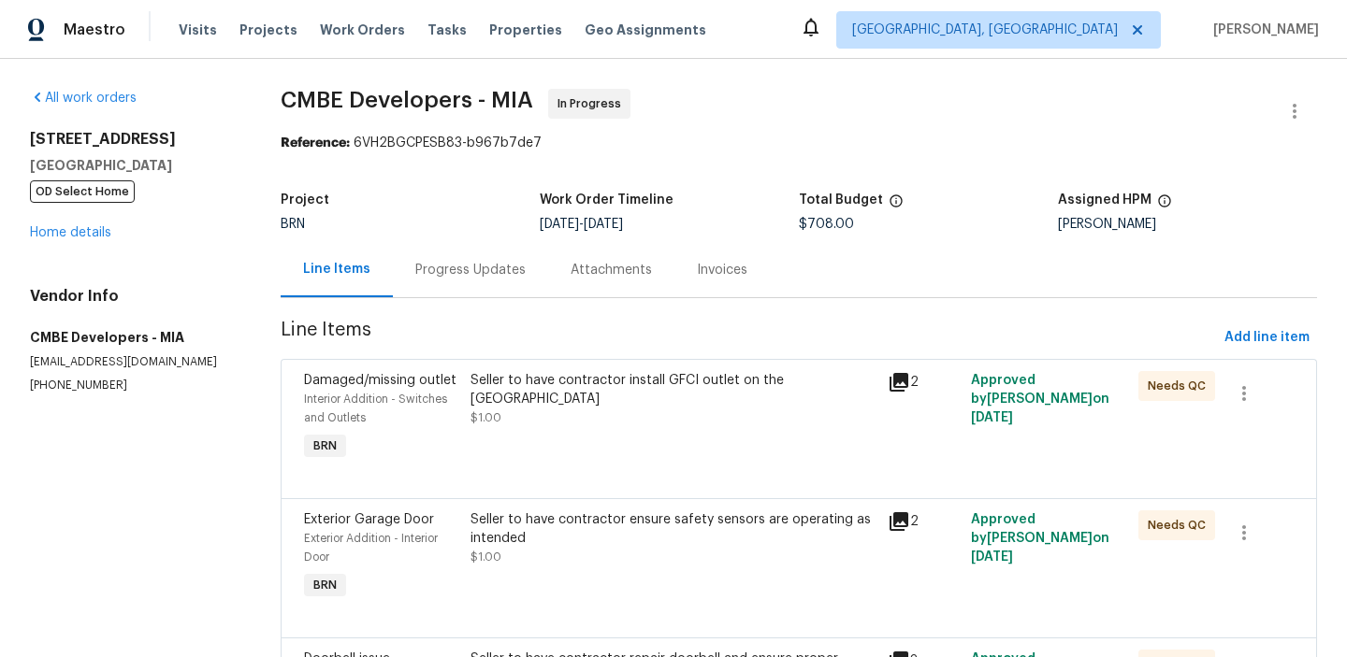
click at [474, 266] on div "Progress Updates" at bounding box center [470, 270] width 110 height 19
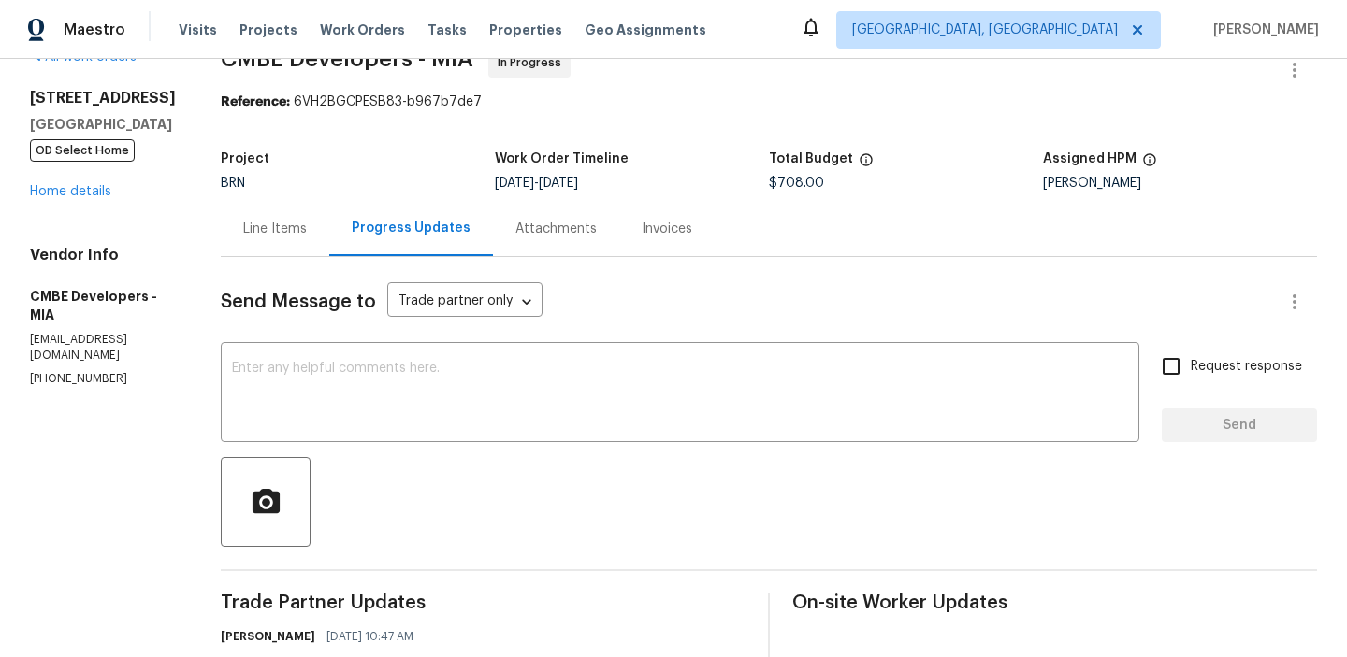
scroll to position [194, 0]
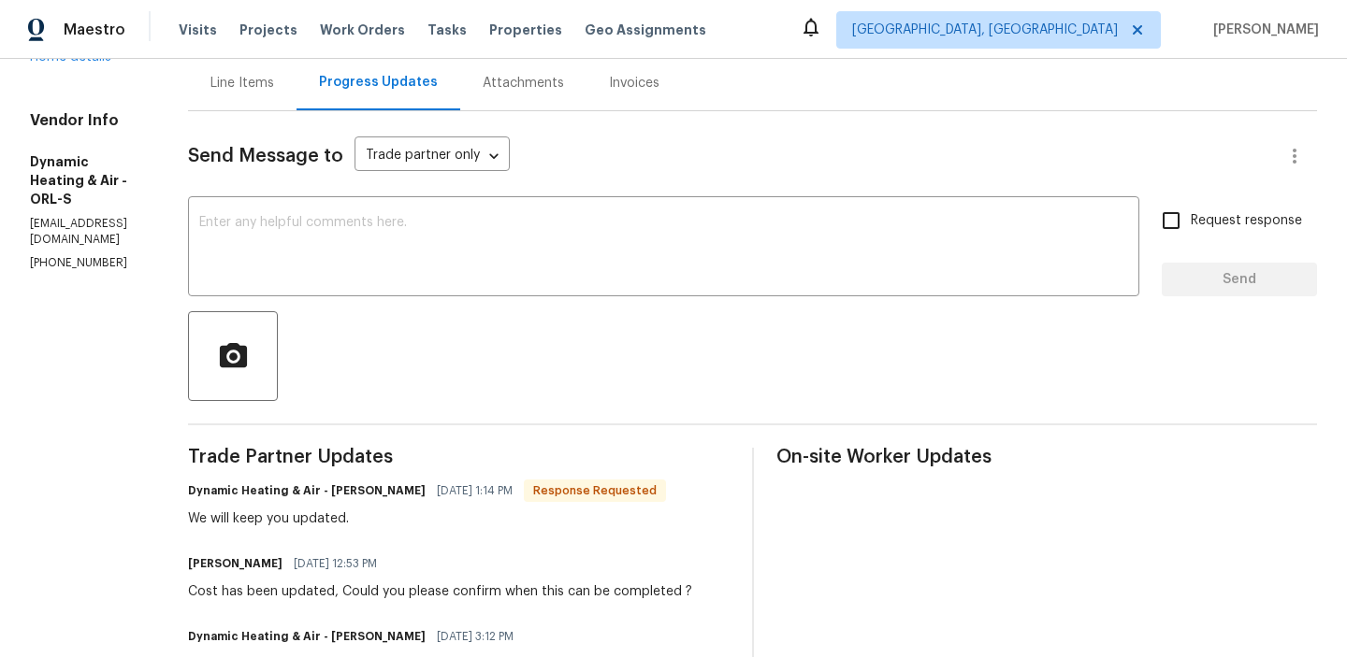
scroll to position [201, 0]
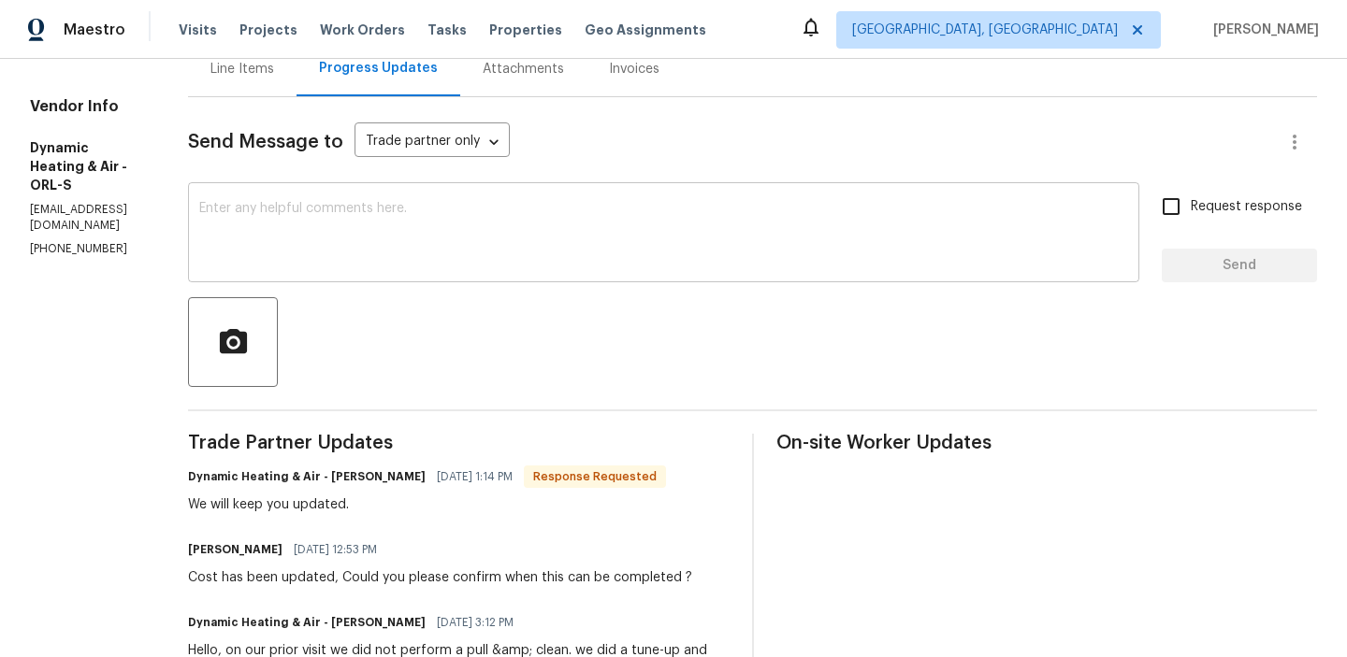
click at [333, 201] on div "x ​" at bounding box center [663, 234] width 951 height 95
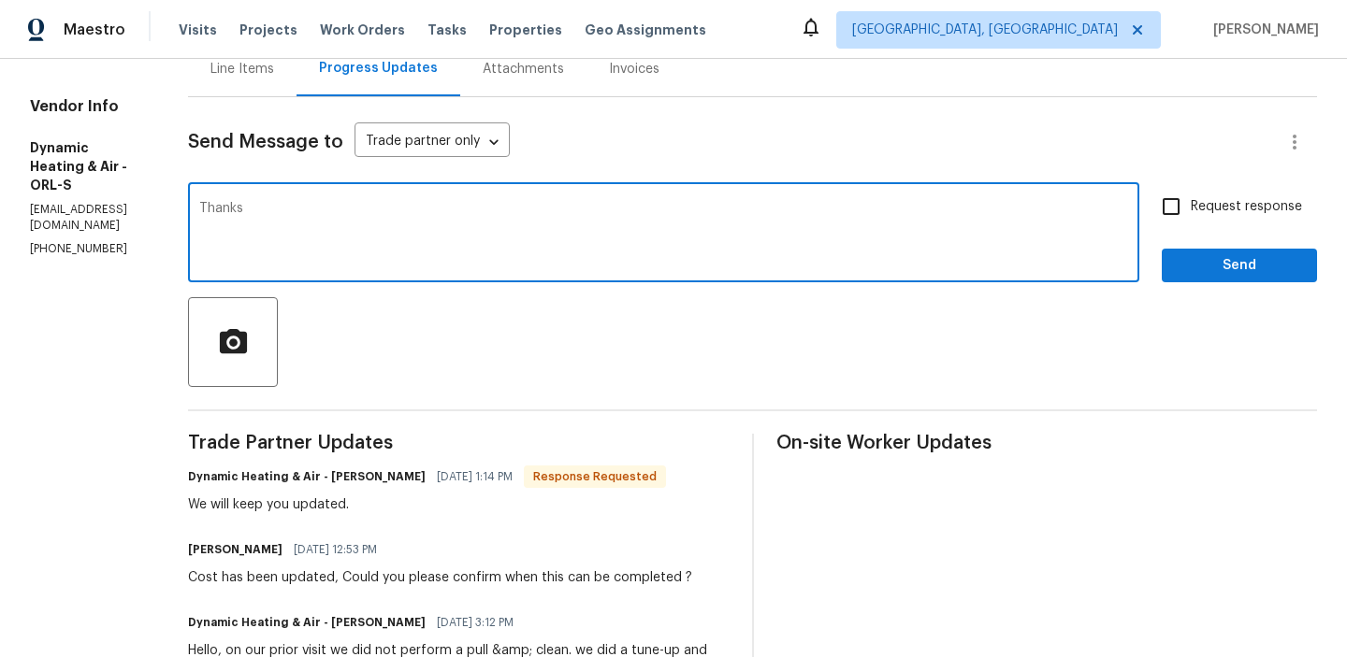
type textarea "Thanks"
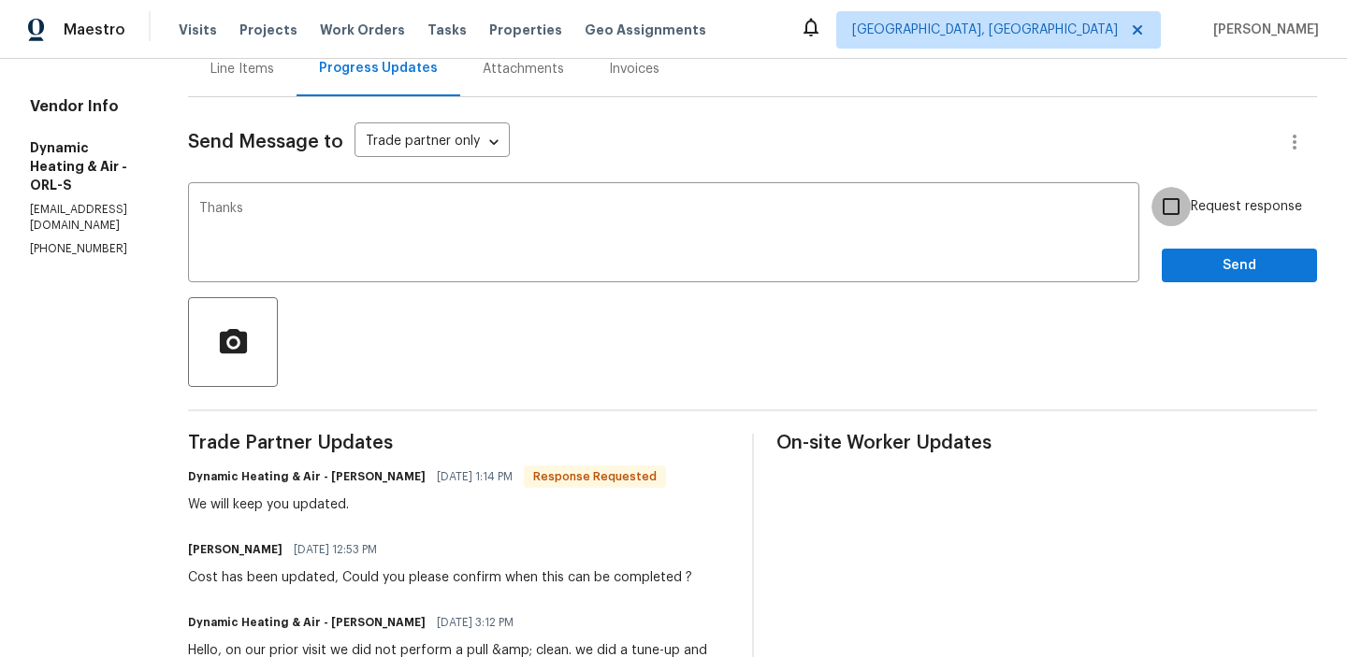
click at [1163, 199] on input "Request response" at bounding box center [1170, 206] width 39 height 39
checkbox input "true"
click at [1189, 257] on span "Send" at bounding box center [1239, 265] width 125 height 23
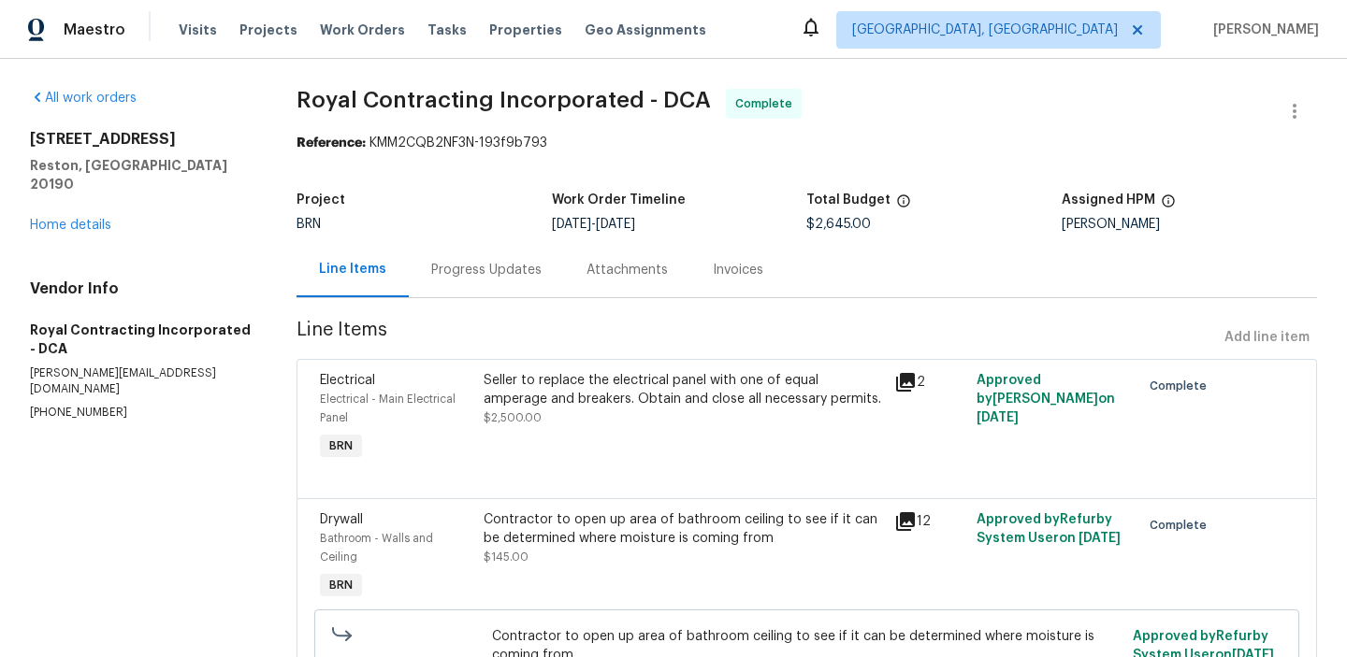
click at [721, 267] on div "Invoices" at bounding box center [738, 270] width 51 height 19
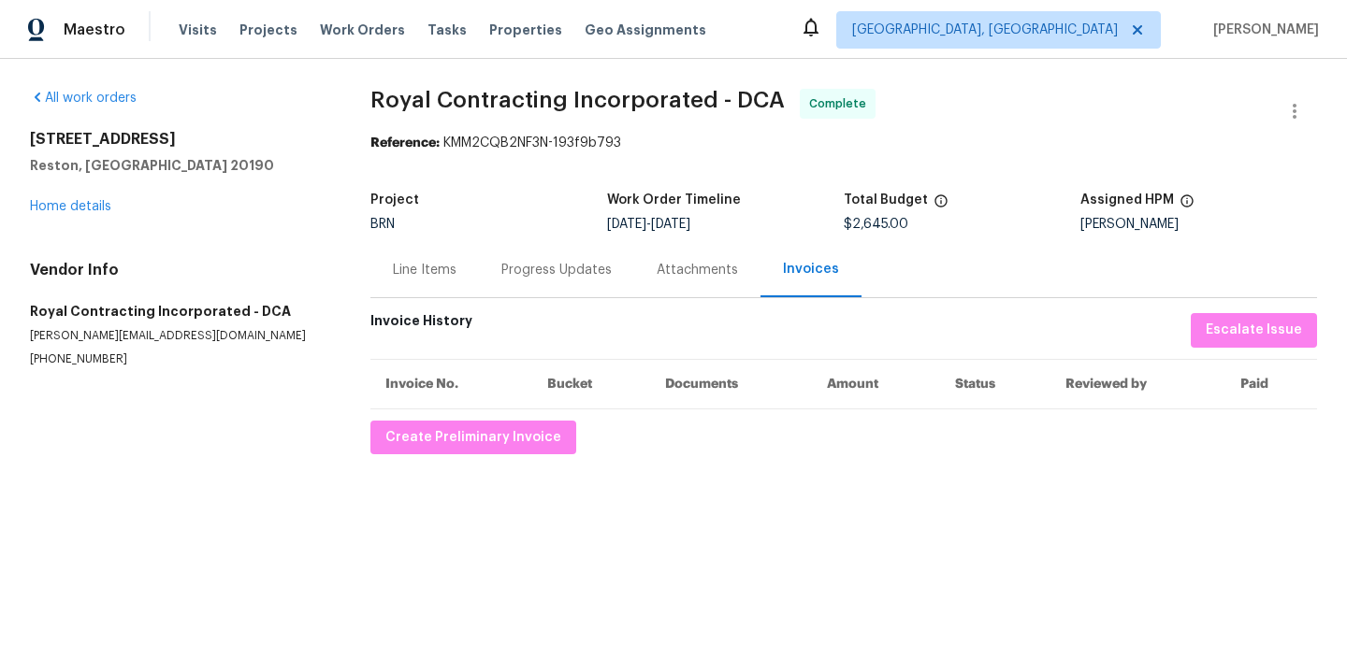
click at [531, 282] on div "Progress Updates" at bounding box center [556, 269] width 155 height 55
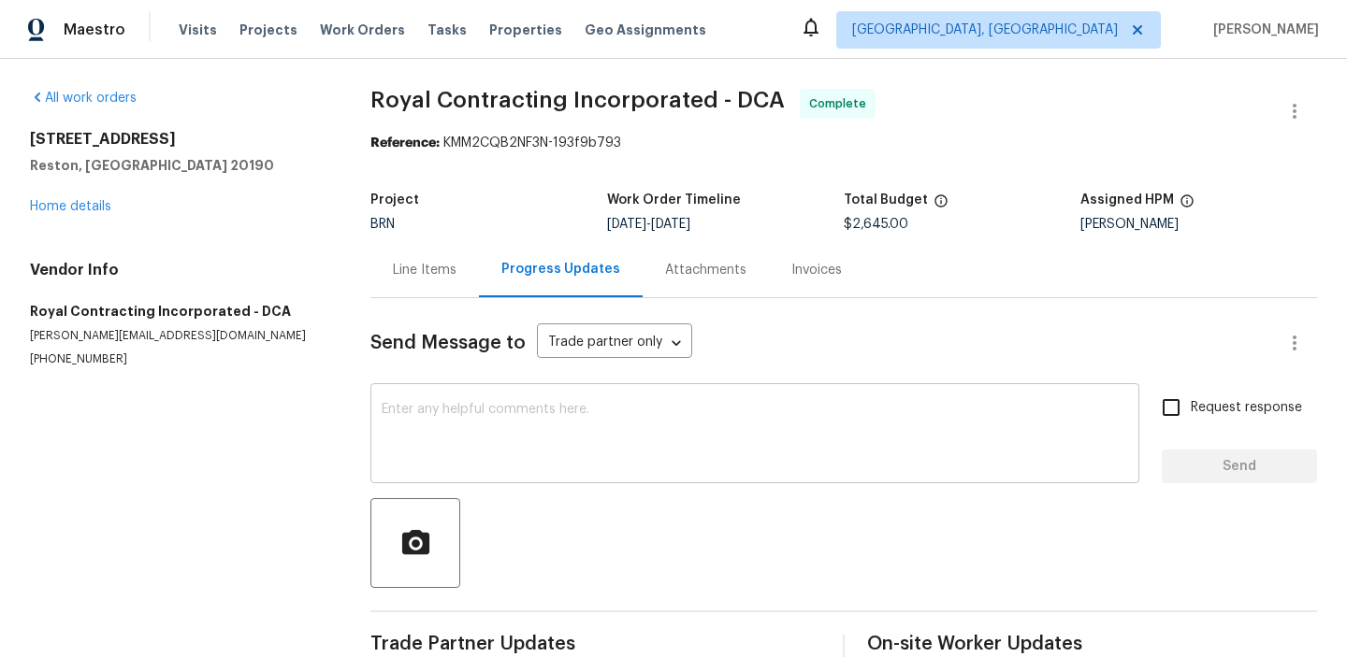
scroll to position [41, 0]
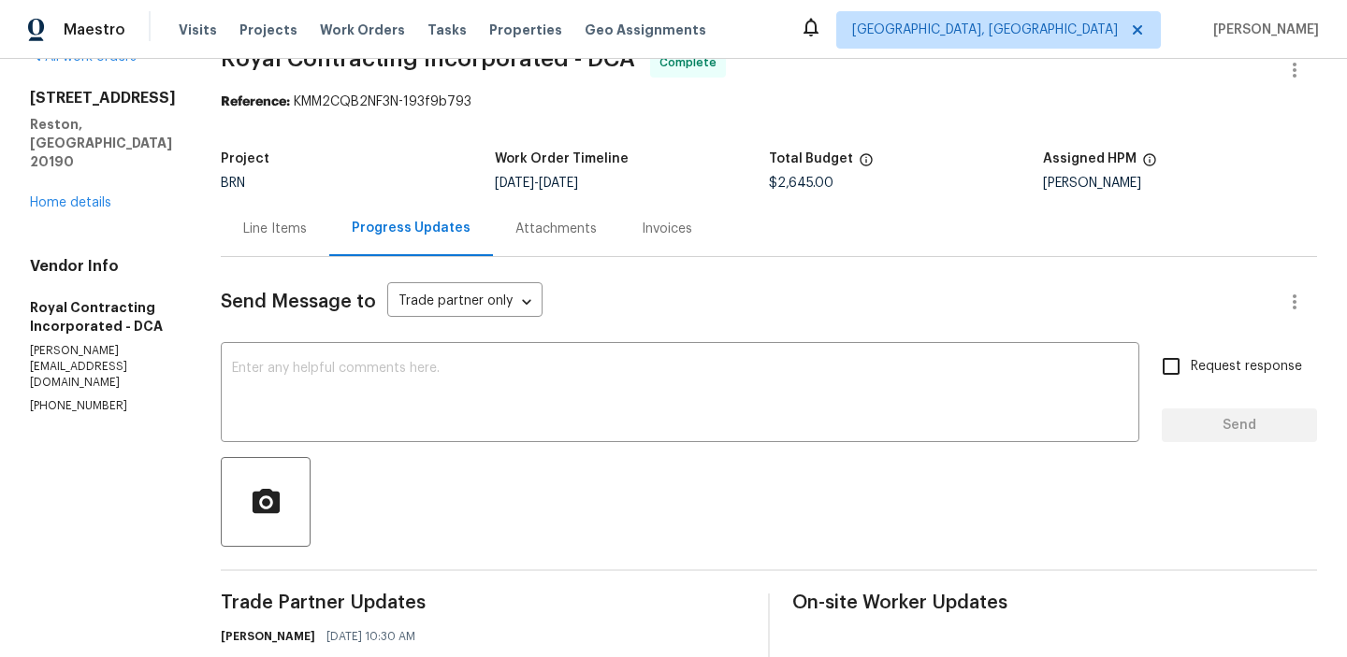
click at [70, 344] on div "Vendor Info Royal Contracting Incorporated - DCA [PERSON_NAME][EMAIL_ADDRESS][D…" at bounding box center [103, 336] width 146 height 158
copy p "[PHONE_NUMBER]"
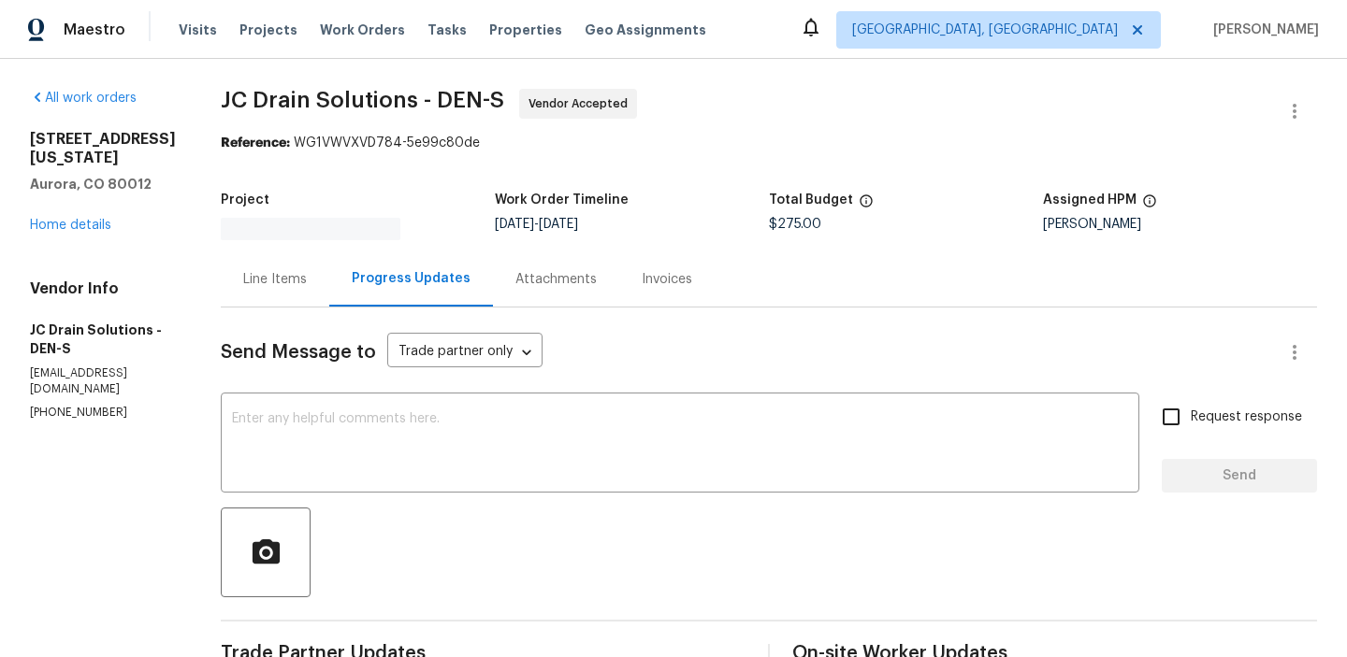
click at [78, 198] on div "[STREET_ADDRESS][US_STATE] Home details" at bounding box center [103, 182] width 146 height 105
click at [62, 222] on link "Home details" at bounding box center [70, 225] width 81 height 13
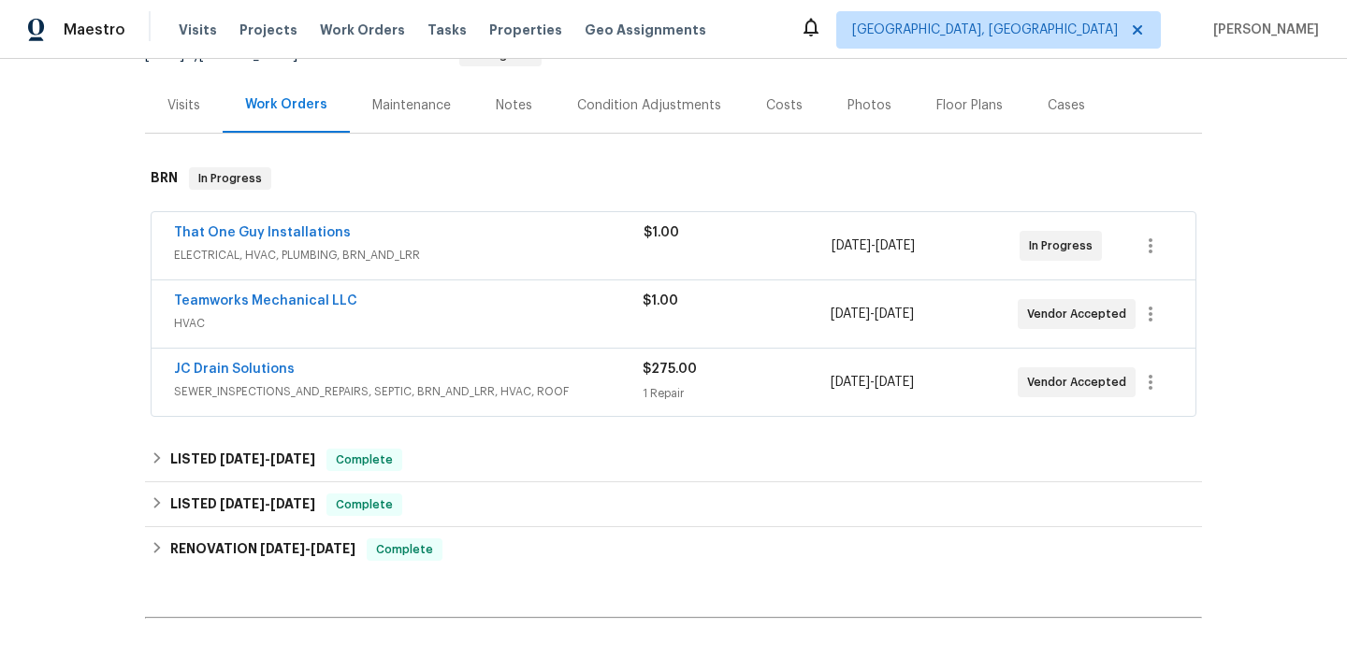
scroll to position [275, 0]
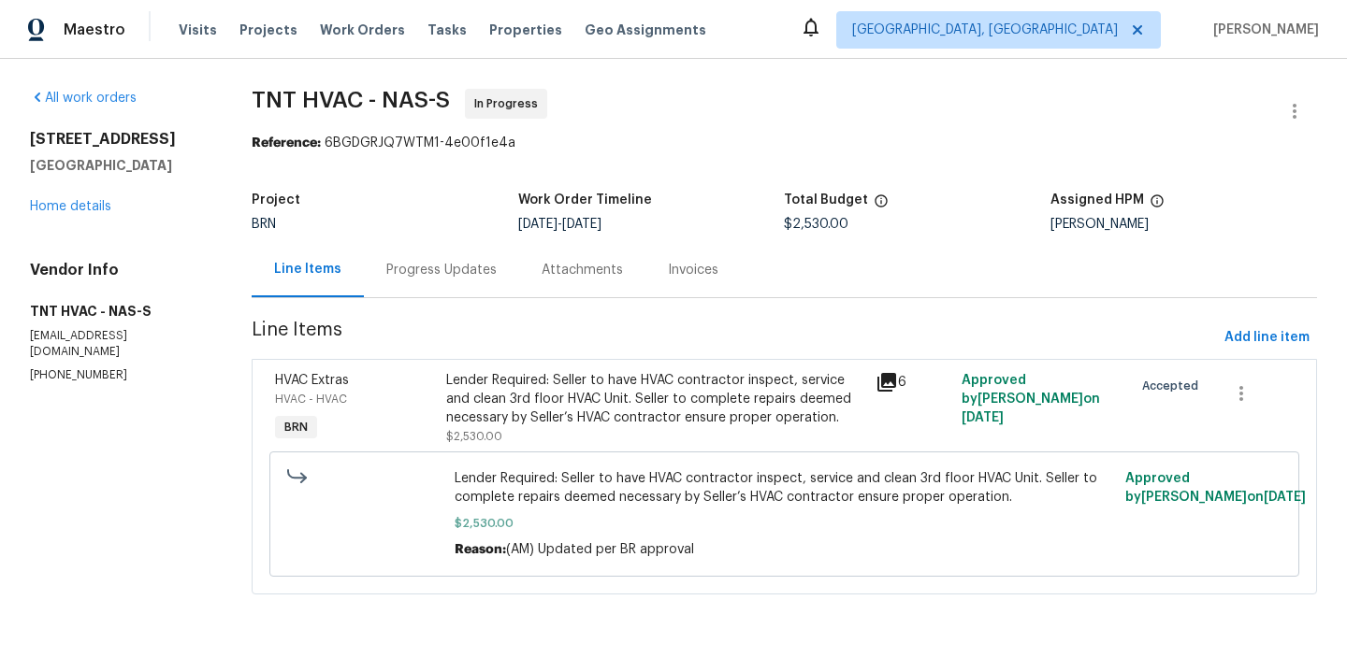
click at [478, 282] on div "Progress Updates" at bounding box center [441, 269] width 155 height 55
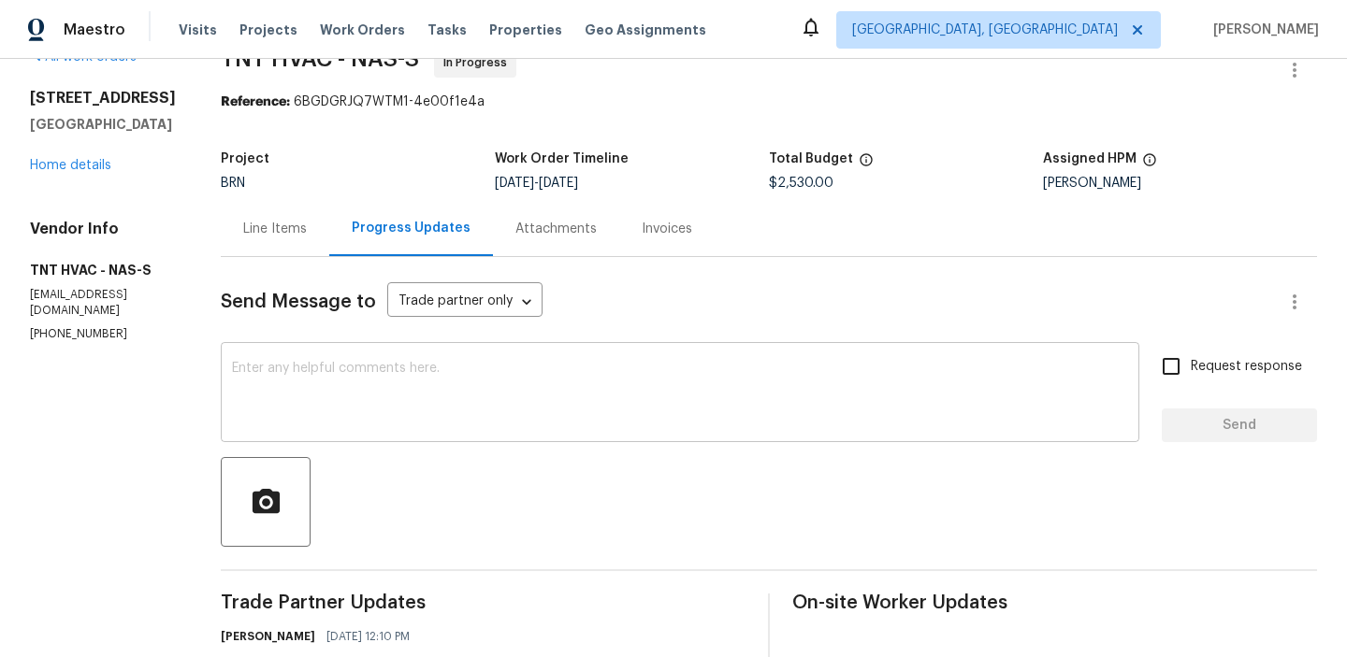
scroll to position [98, 0]
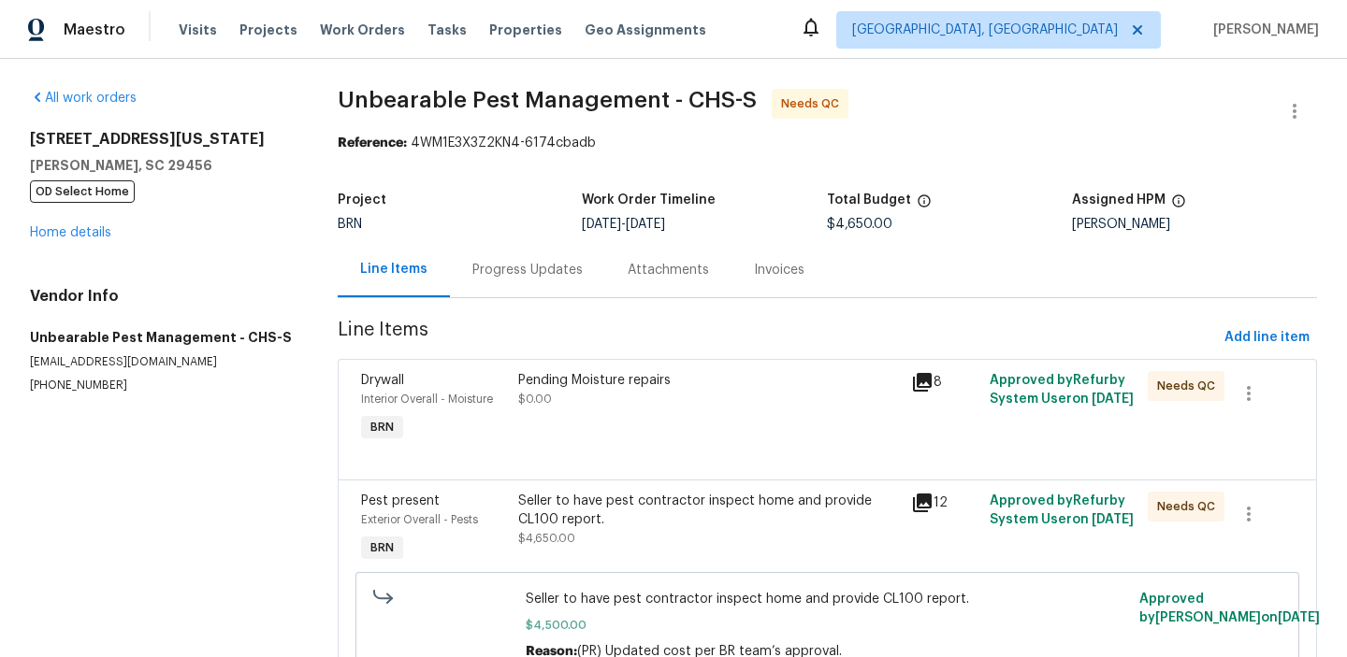
click at [461, 276] on div "Progress Updates" at bounding box center [527, 269] width 155 height 55
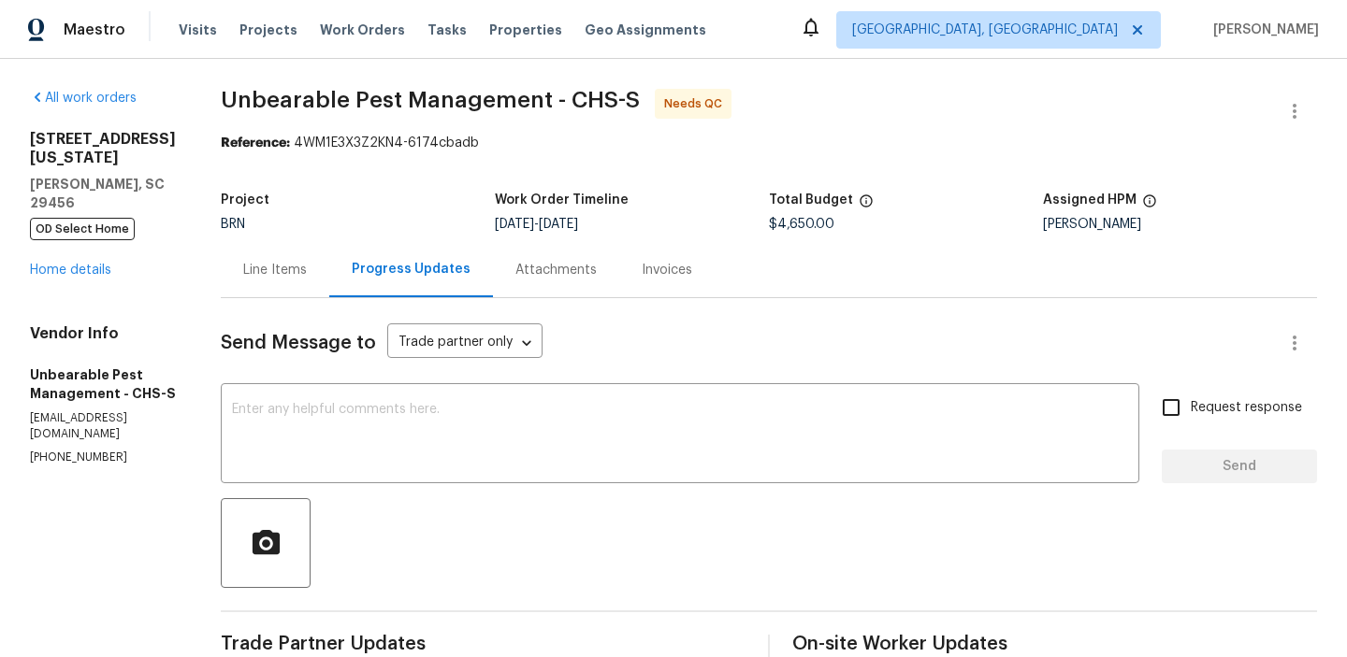
click at [277, 257] on div "Line Items" at bounding box center [275, 269] width 108 height 55
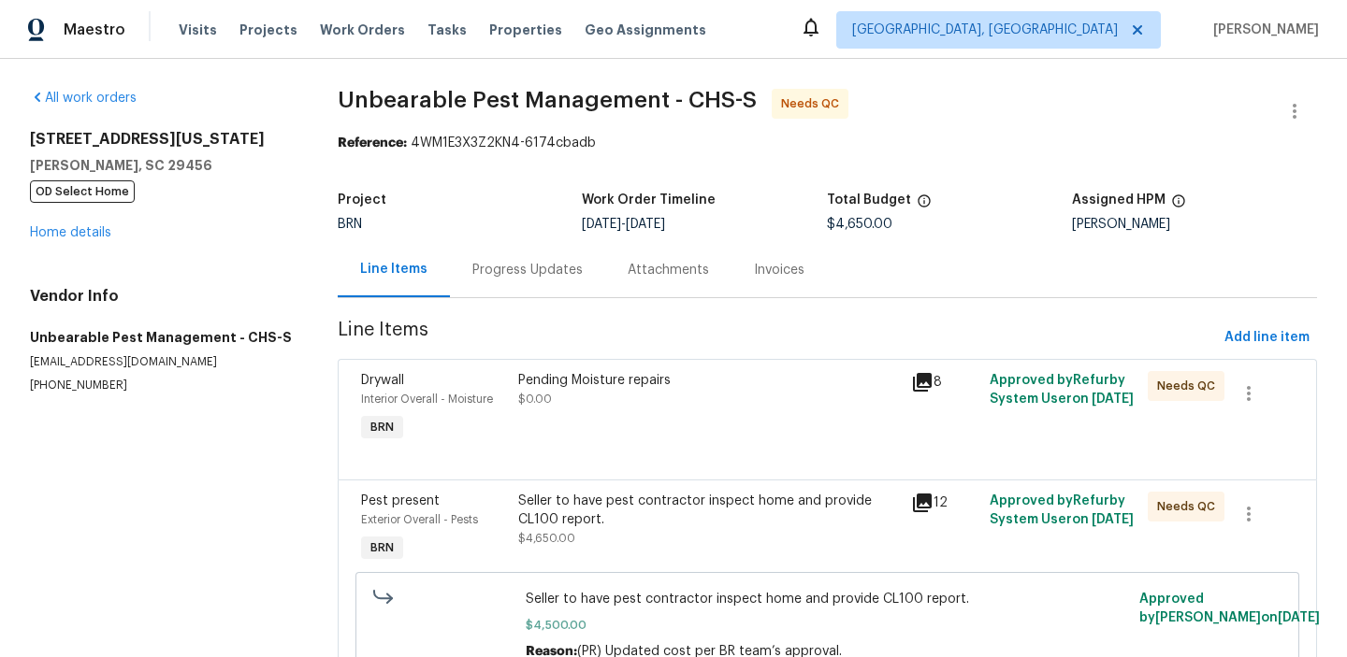
scroll to position [11, 0]
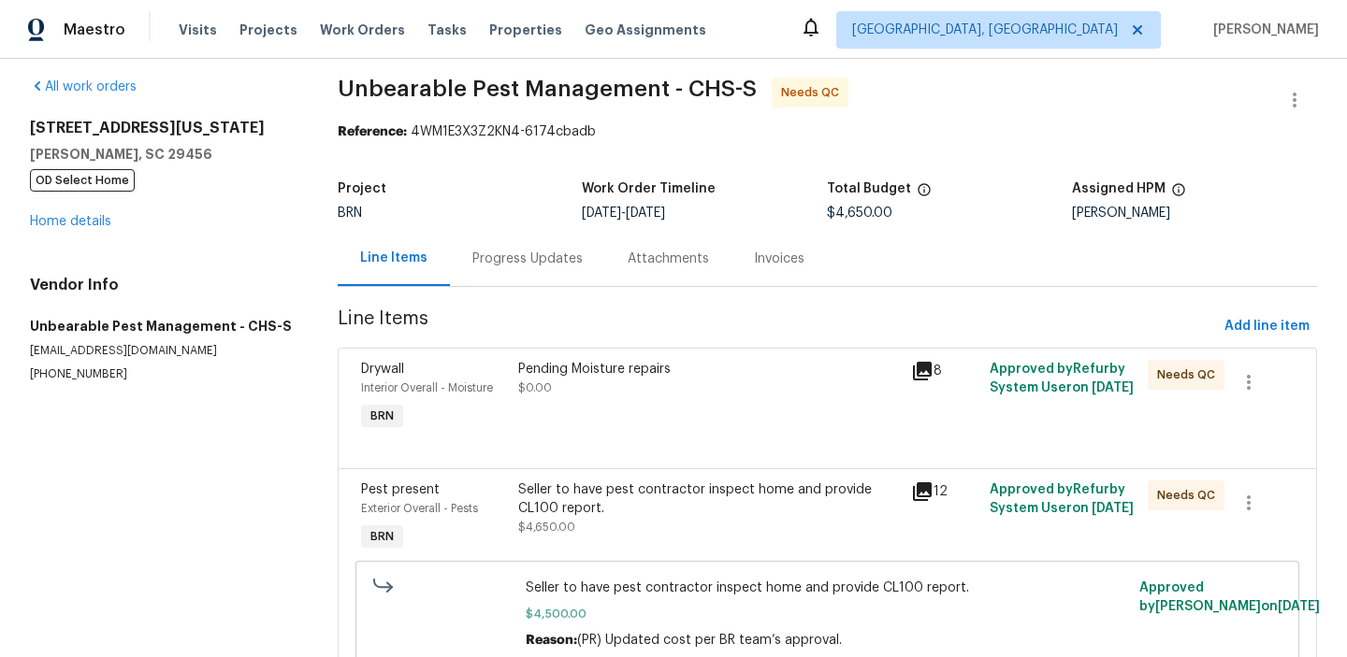
click at [552, 385] on div "Pending Moisture repairs $0.00" at bounding box center [709, 378] width 383 height 37
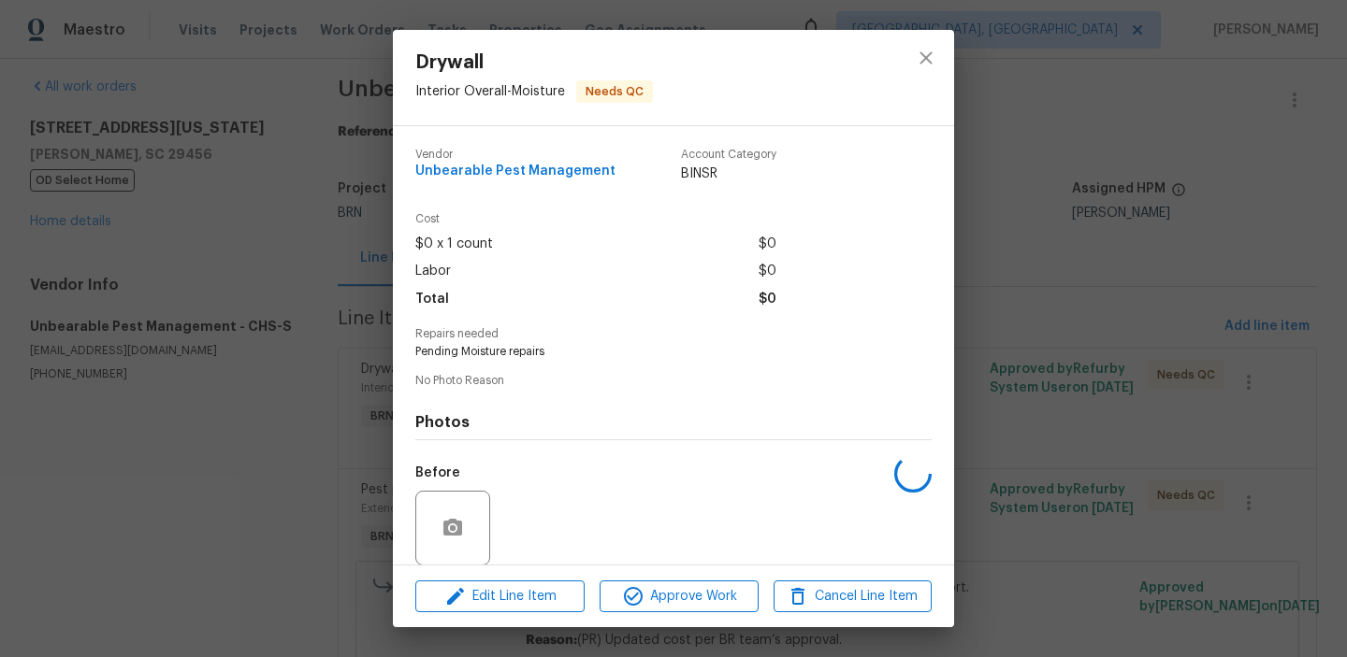
scroll to position [140, 0]
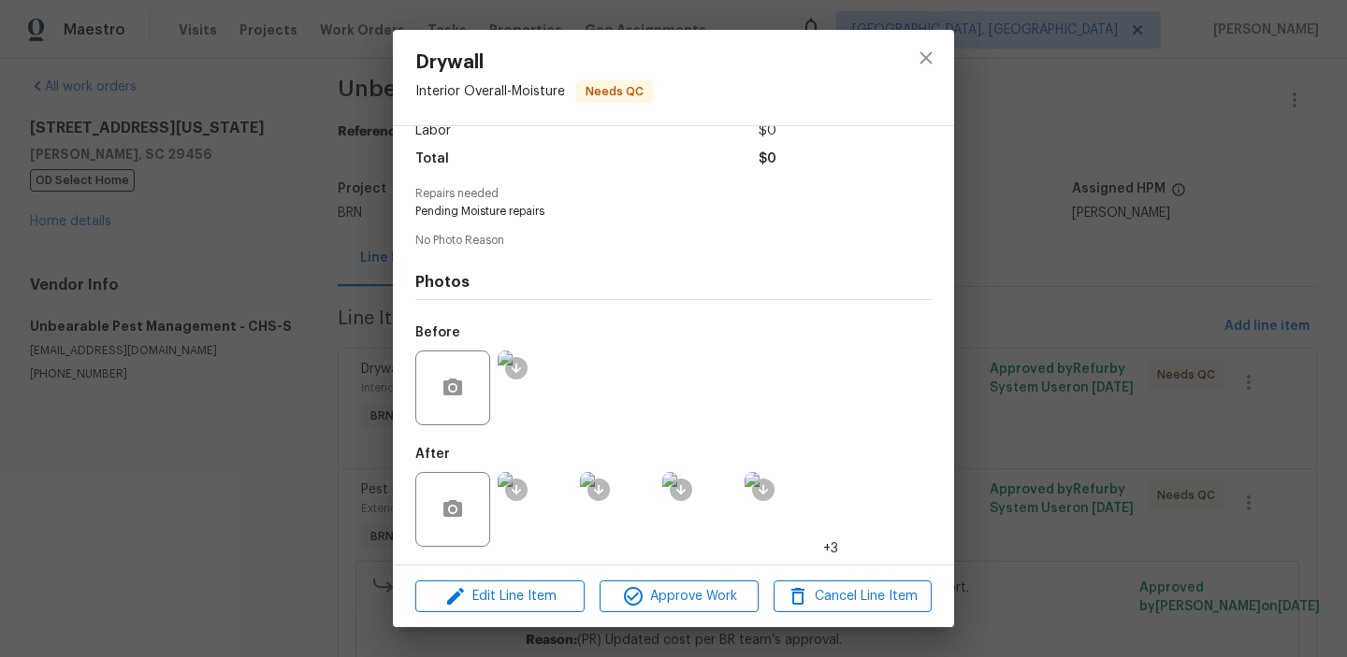
click at [554, 522] on img at bounding box center [535, 509] width 75 height 75
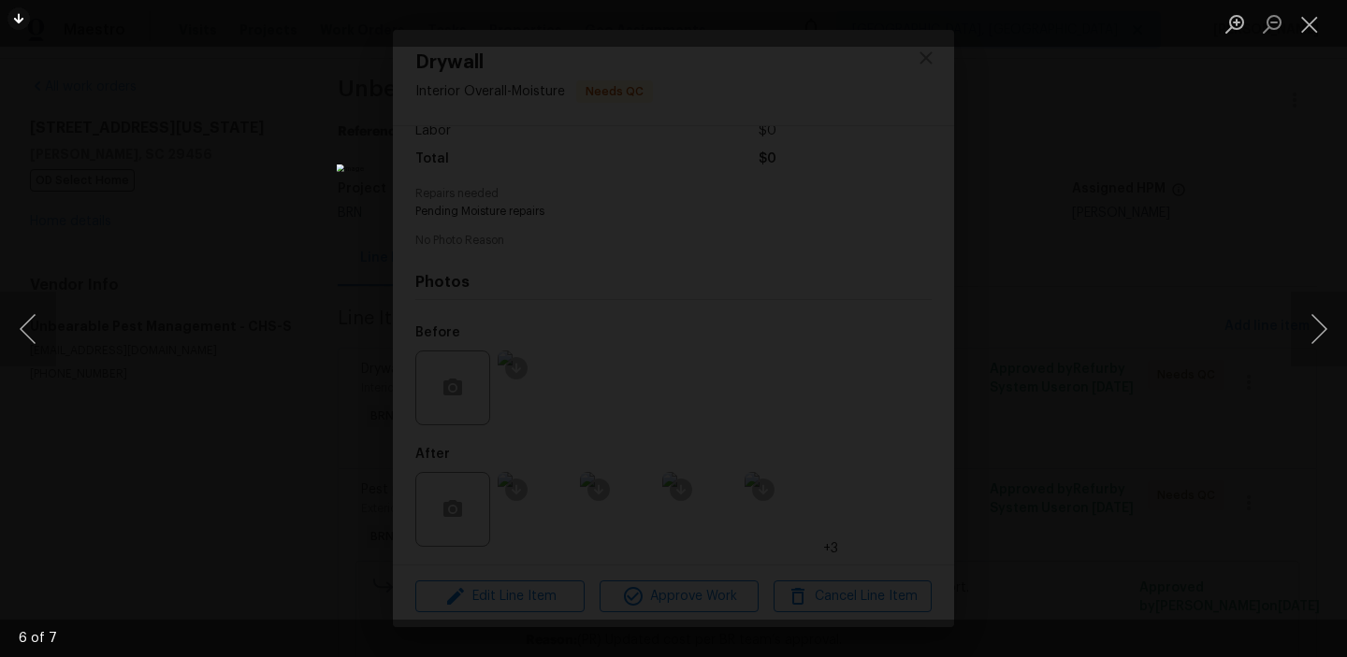
click at [158, 411] on div "Lightbox" at bounding box center [673, 328] width 1347 height 657
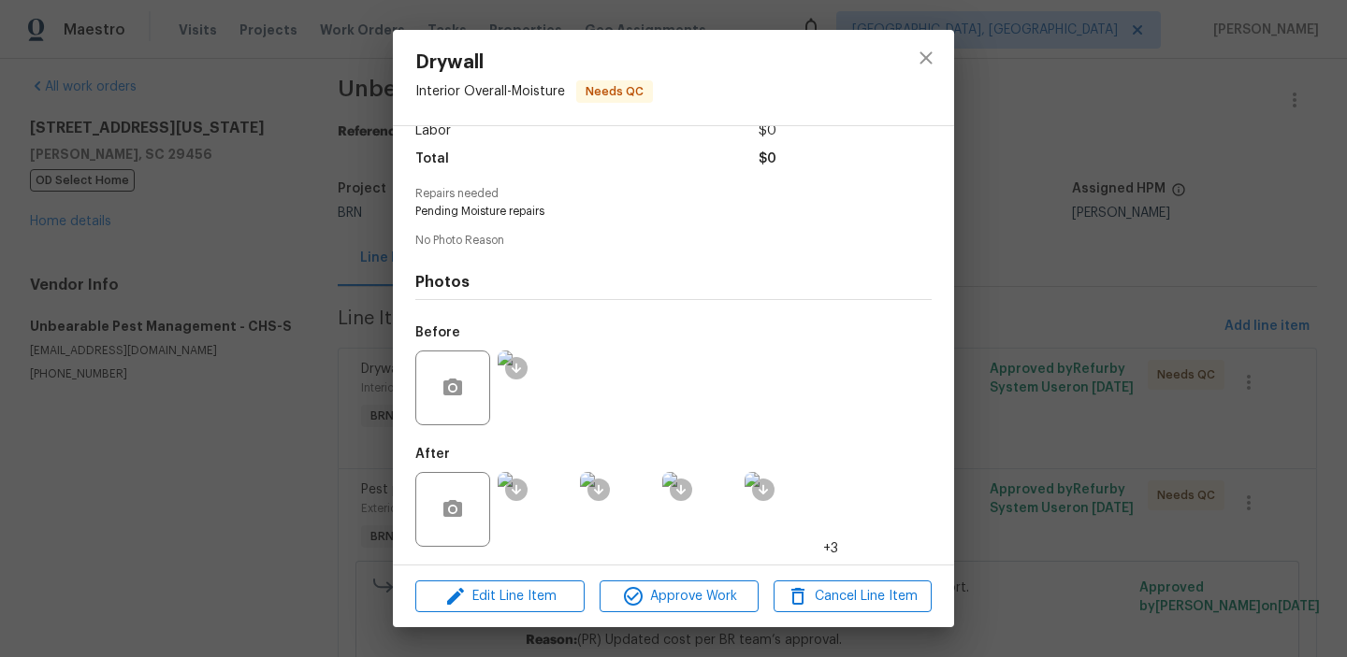
click at [273, 413] on div "Drywall Interior Overall - Moisture Needs QC Vendor Unbearable Pest Management …" at bounding box center [673, 328] width 1347 height 657
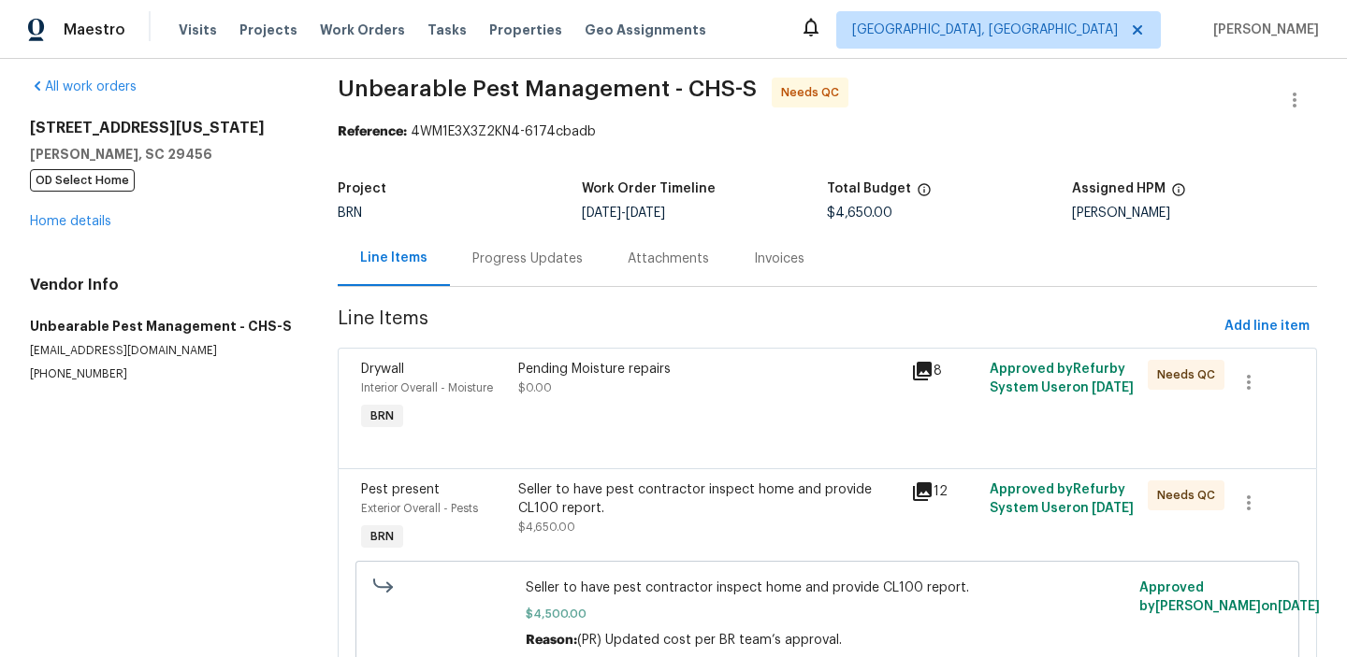
click at [566, 493] on div "Seller to have pest contractor inspect home and provide CL100 report." at bounding box center [709, 499] width 383 height 37
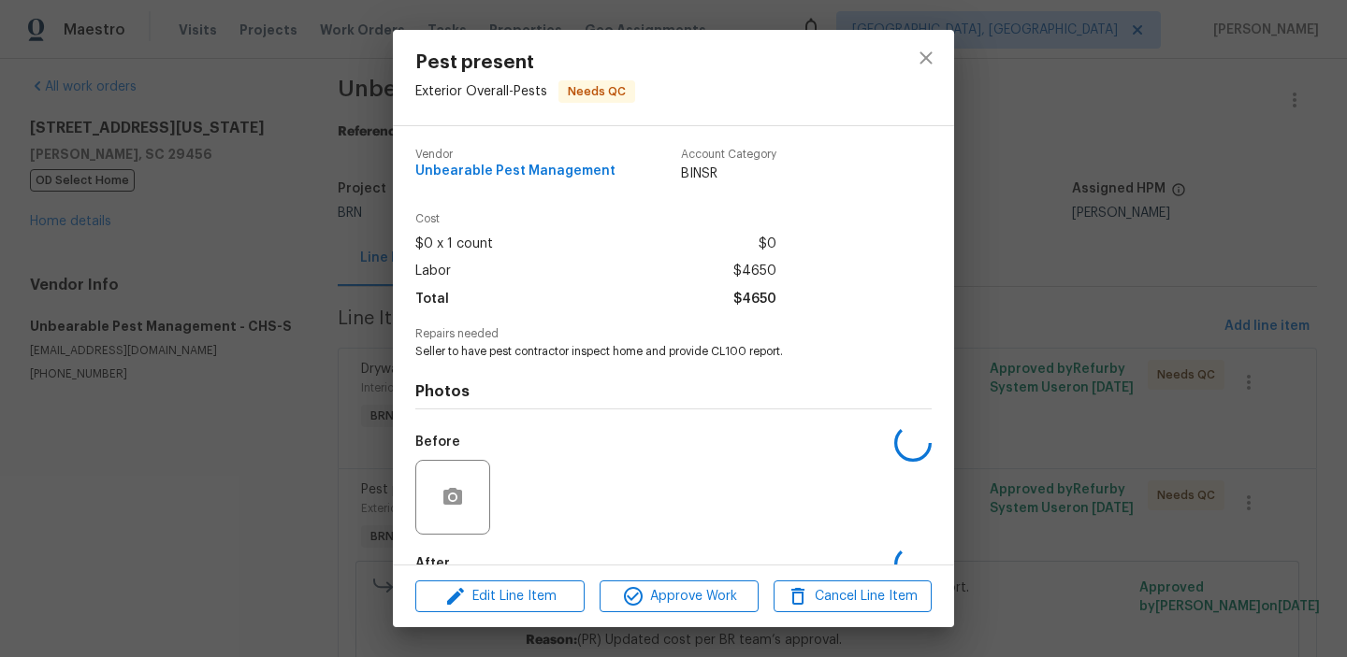
scroll to position [110, 0]
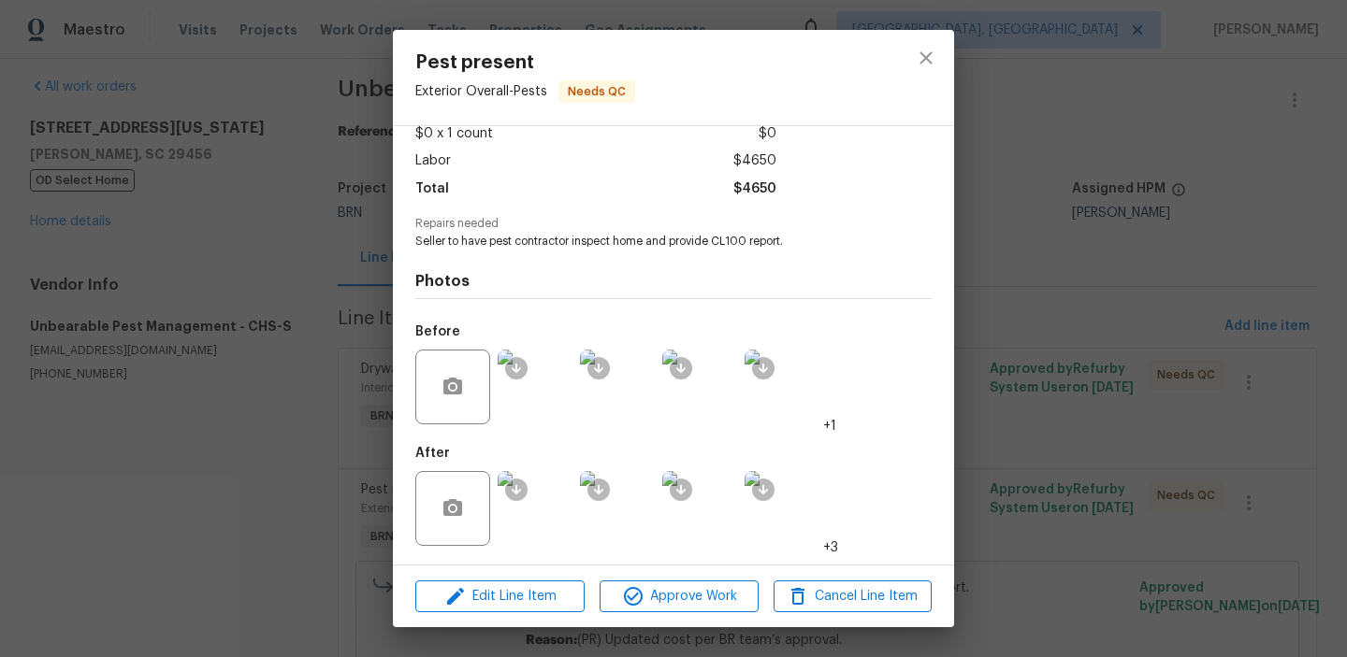
click at [137, 452] on div "Pest present Exterior Overall - Pests Needs QC Vendor Unbearable Pest Managemen…" at bounding box center [673, 328] width 1347 height 657
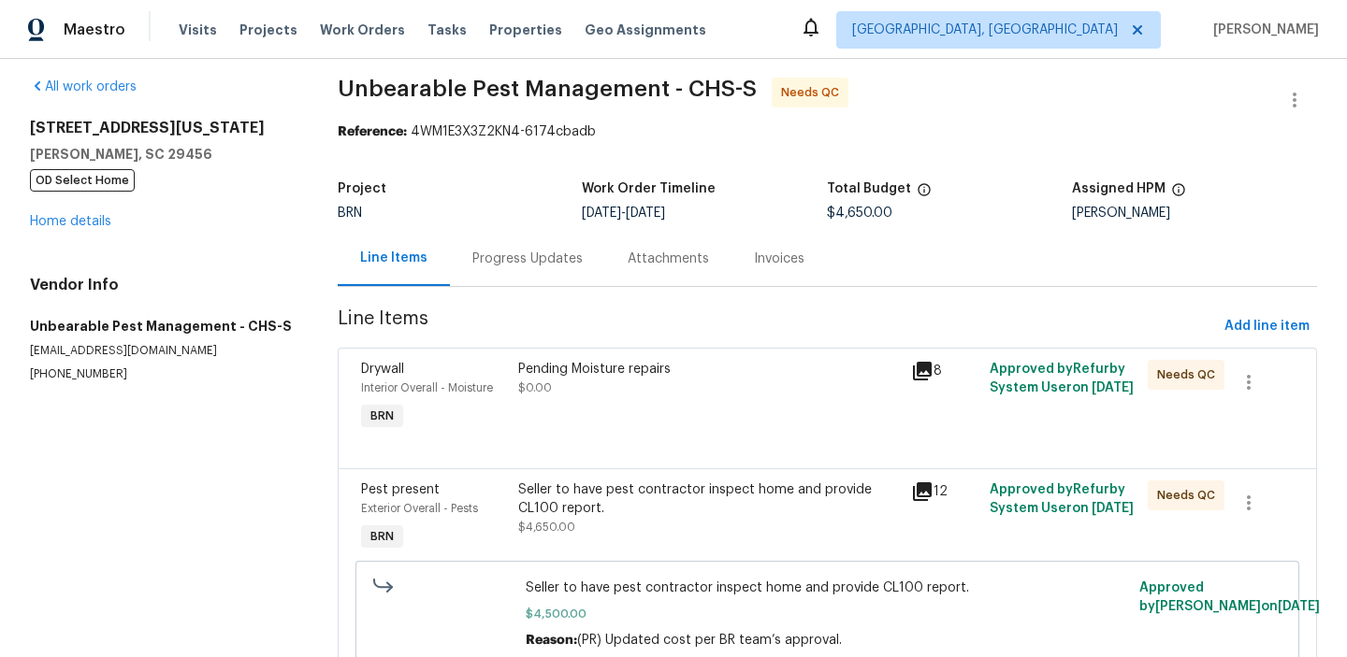
click at [509, 265] on div "Progress Updates" at bounding box center [527, 259] width 110 height 19
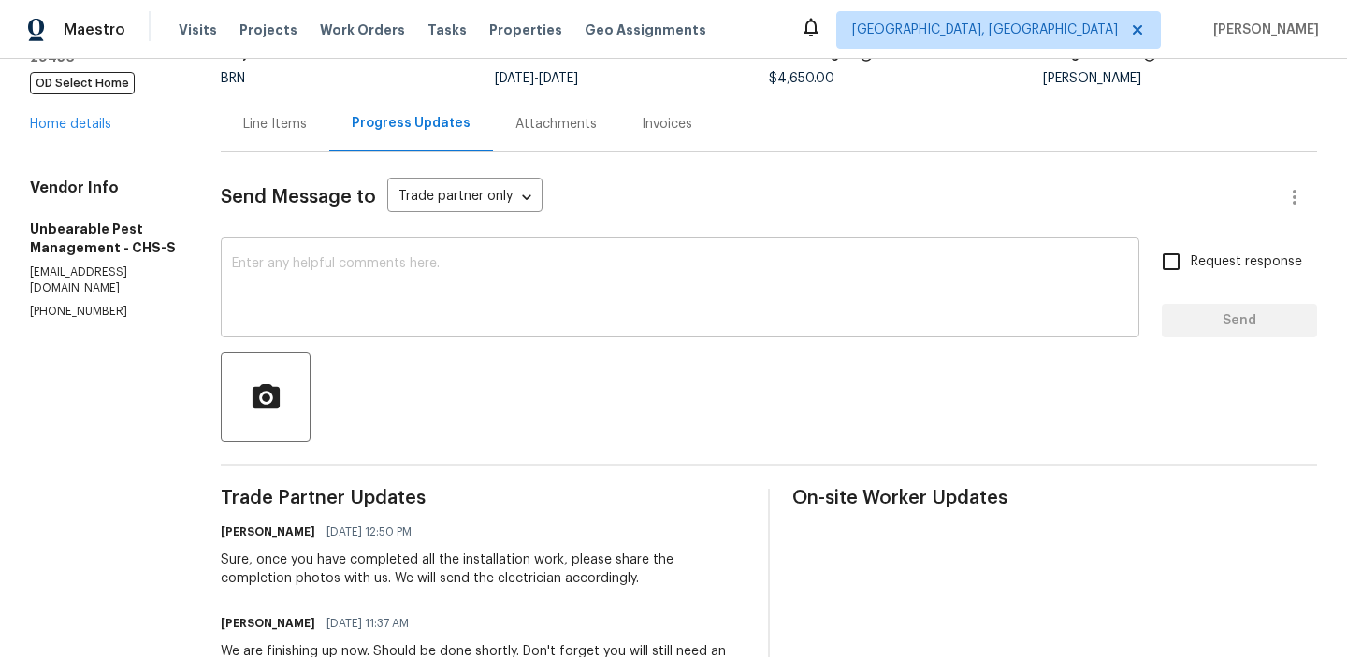
scroll to position [147, 0]
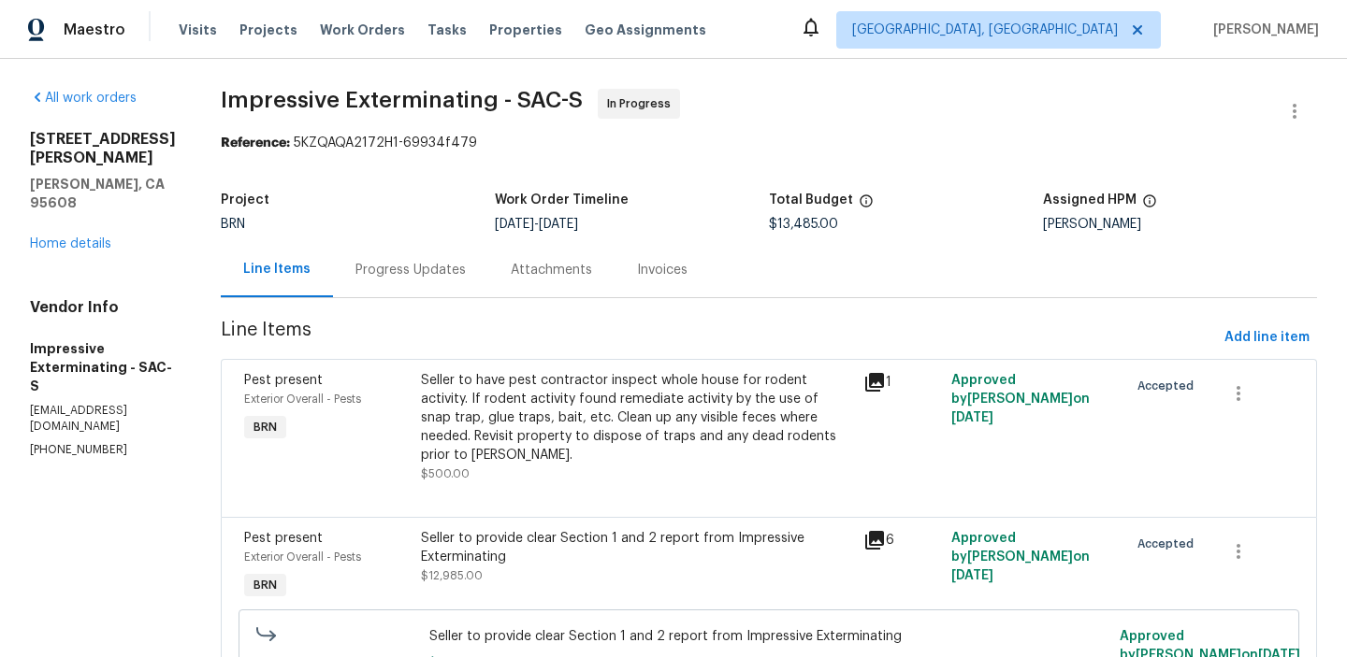
click at [397, 243] on div "Progress Updates" at bounding box center [410, 269] width 155 height 55
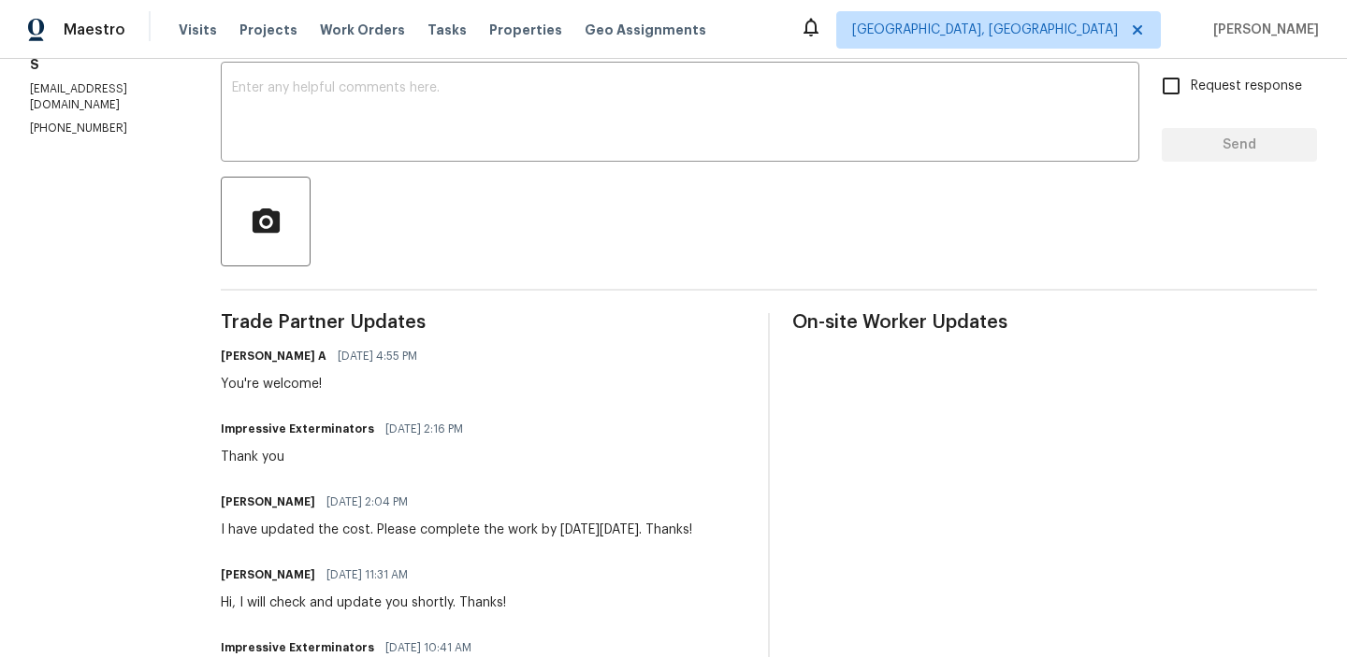
scroll to position [345, 0]
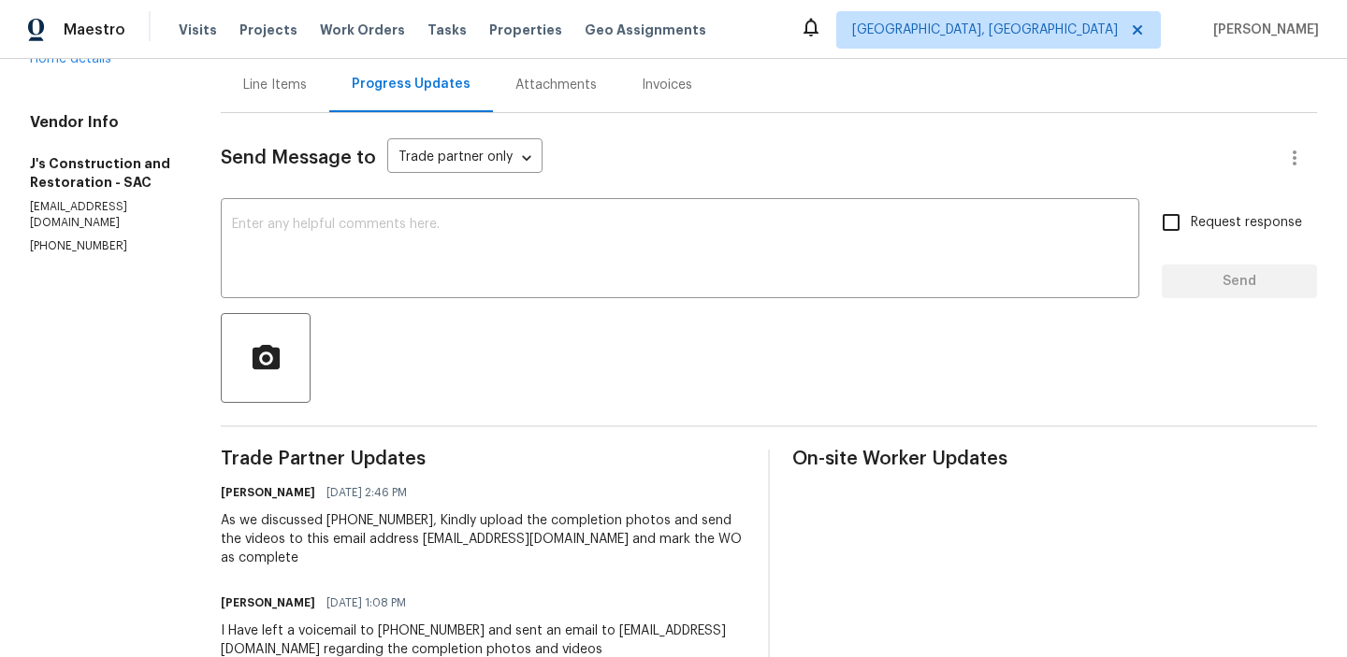
scroll to position [204, 0]
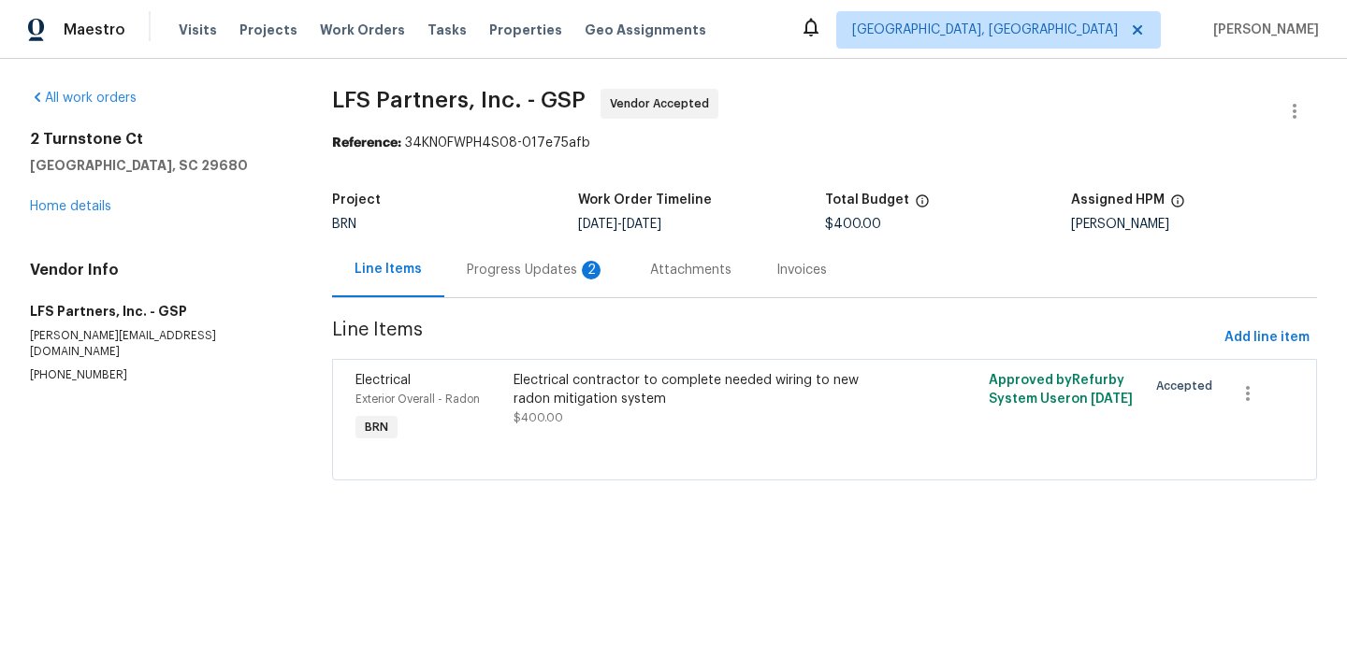
click at [492, 275] on div "Progress Updates 2" at bounding box center [536, 270] width 138 height 19
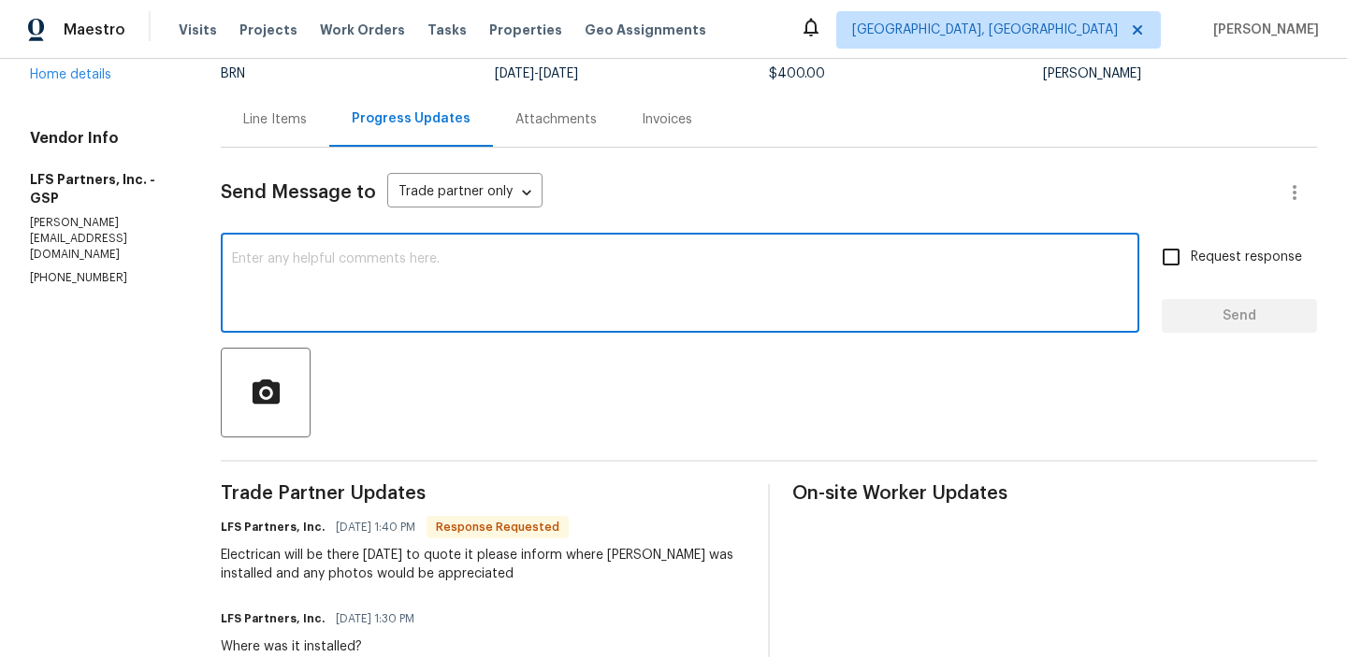
click at [331, 296] on textarea at bounding box center [680, 285] width 896 height 65
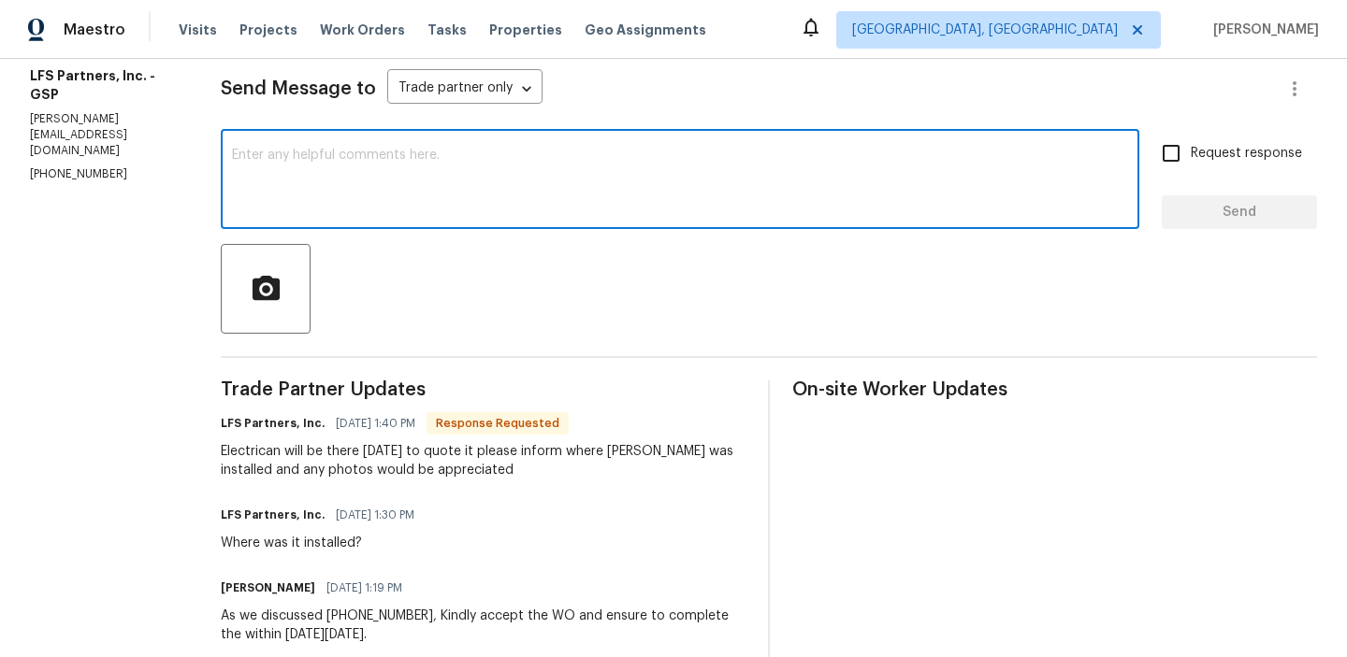
scroll to position [130, 0]
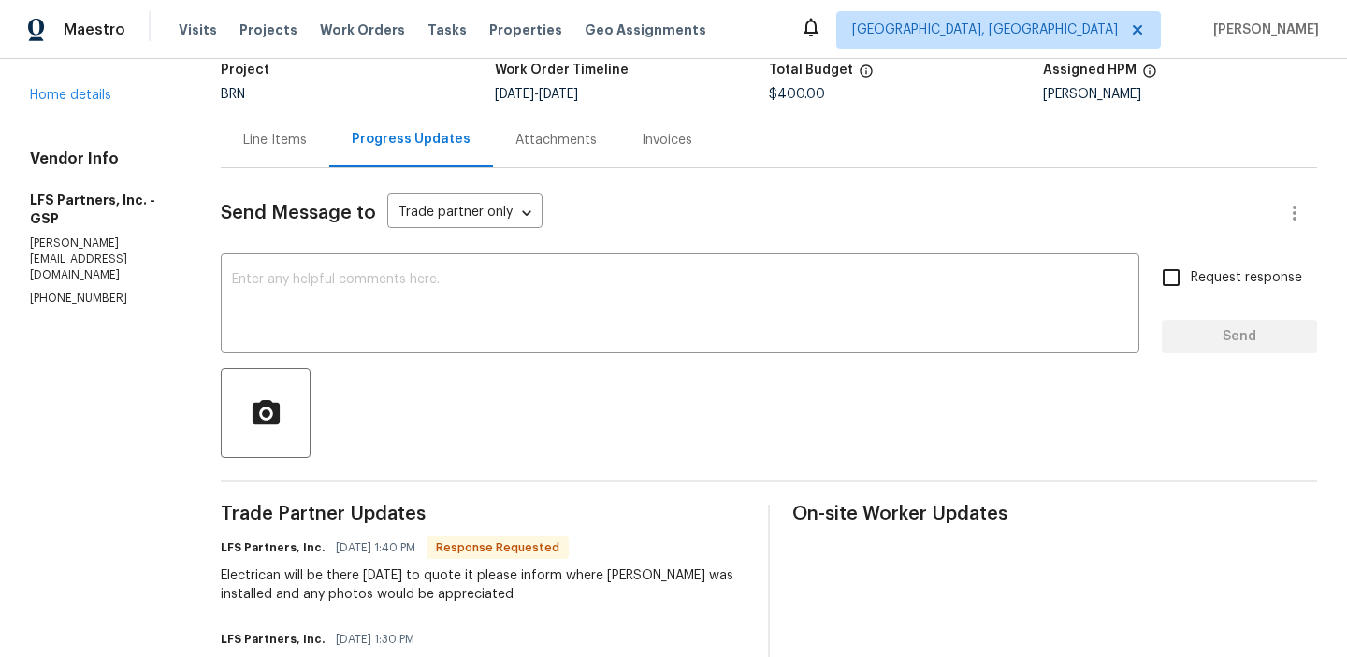
click at [244, 123] on div "Line Items" at bounding box center [275, 139] width 108 height 55
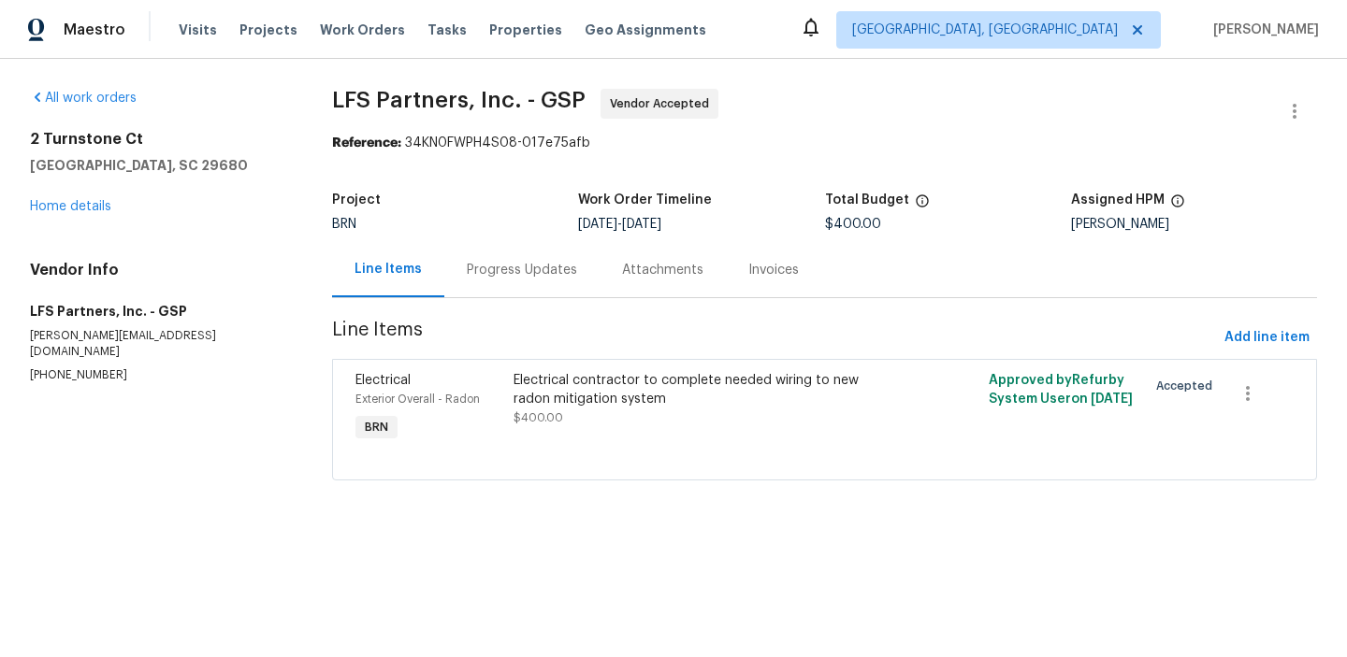
click at [529, 415] on span "$400.00" at bounding box center [538, 417] width 50 height 11
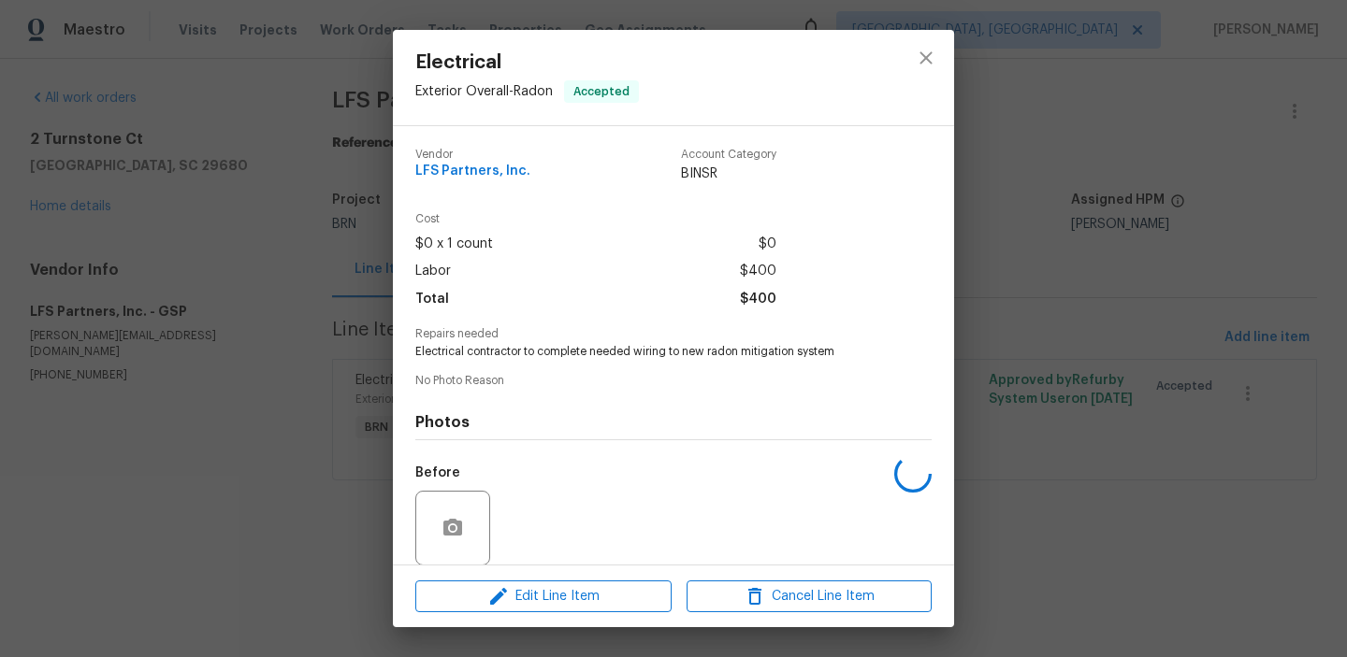
scroll to position [140, 0]
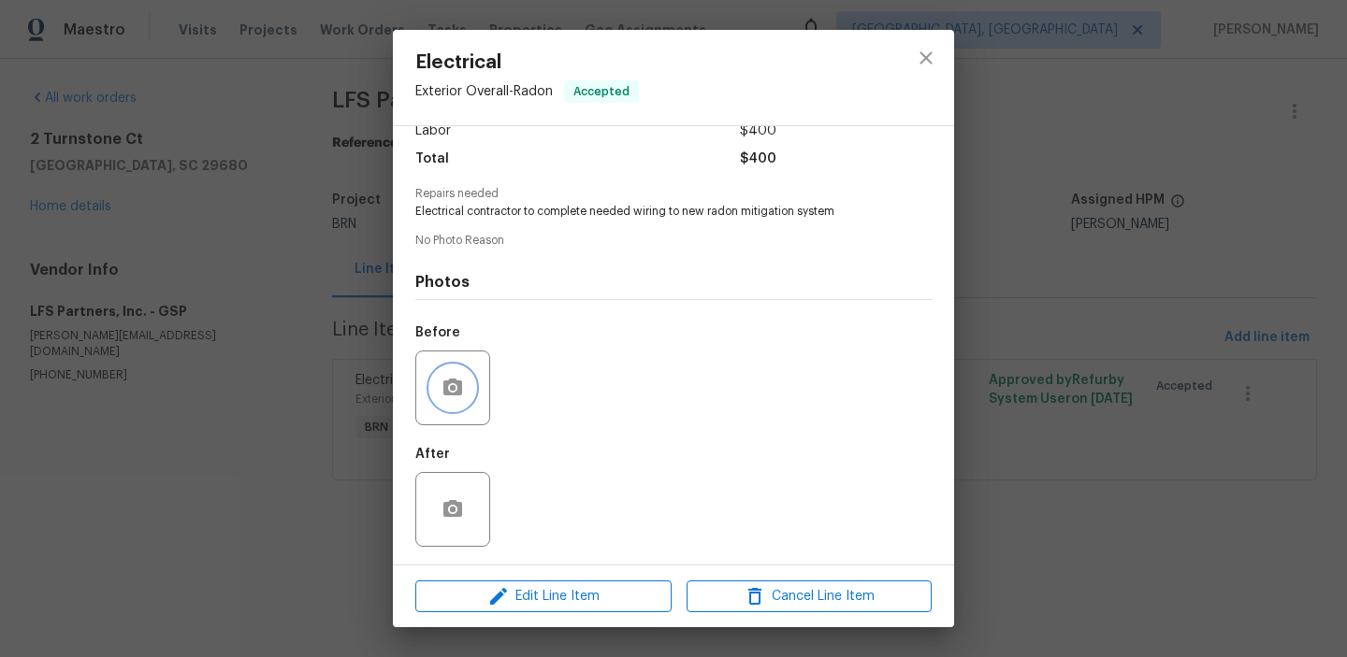
click at [447, 404] on button "button" at bounding box center [452, 388] width 45 height 45
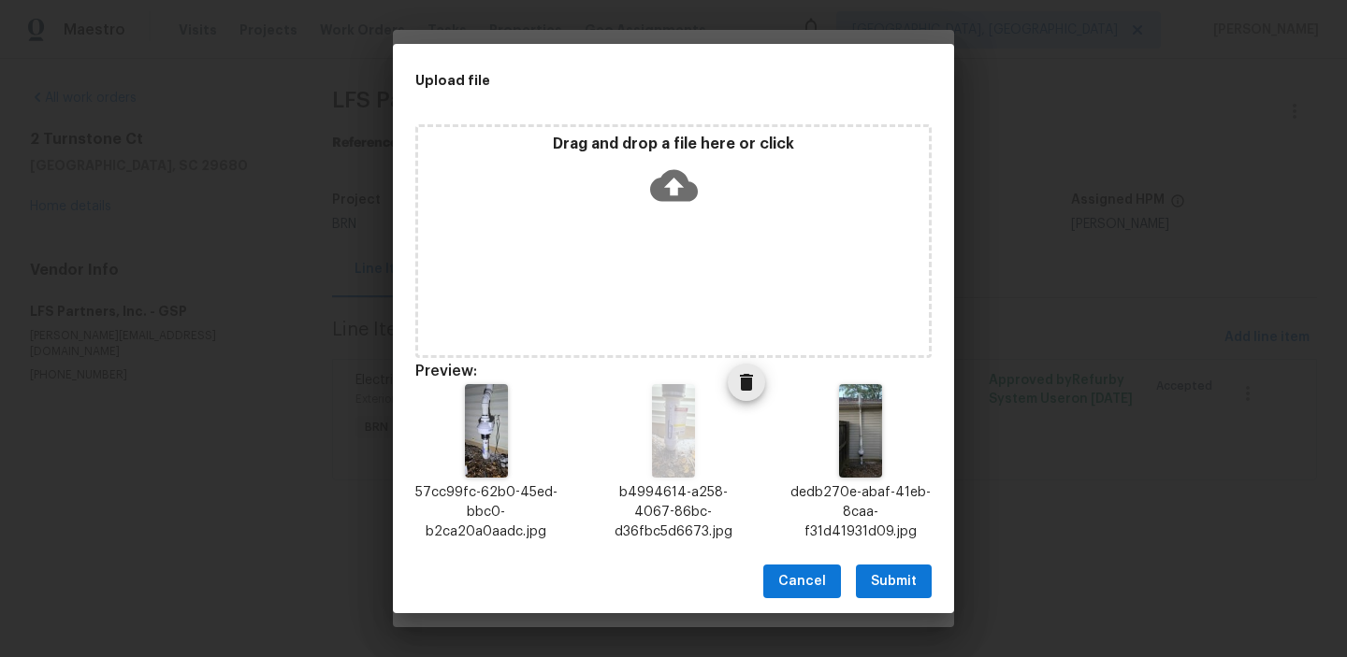
scroll to position [15, 0]
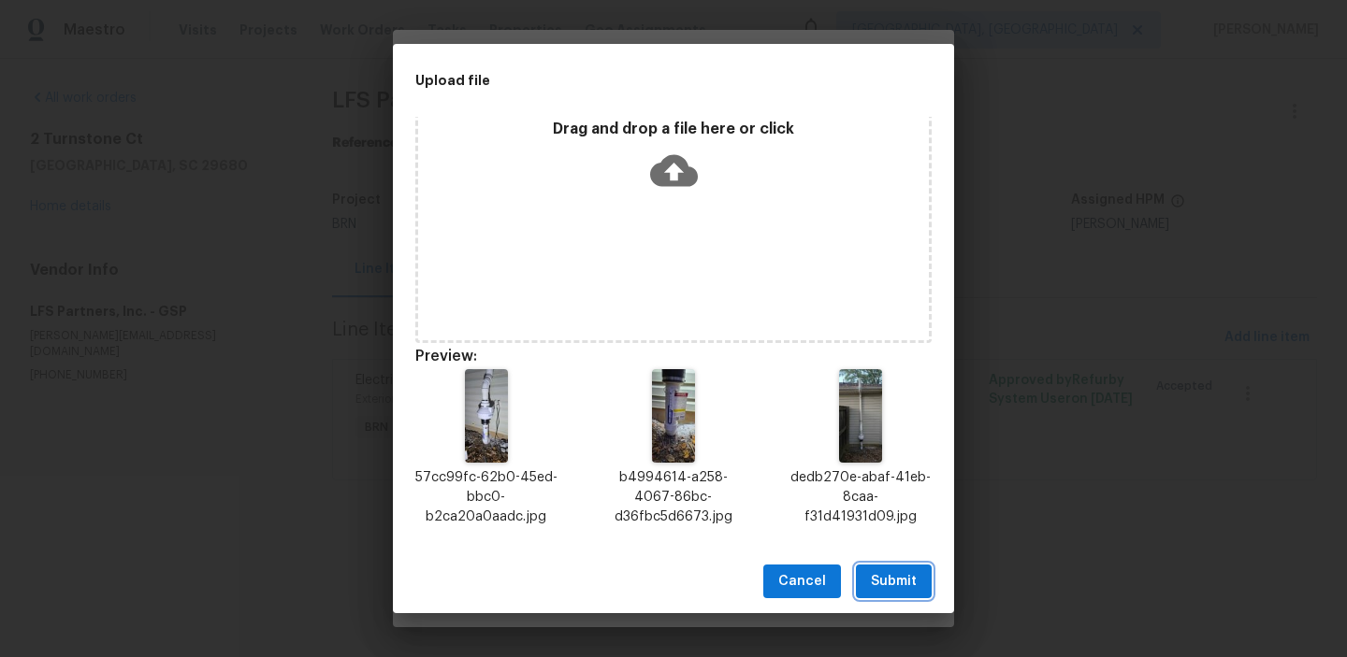
click at [885, 598] on button "Submit" at bounding box center [894, 582] width 76 height 35
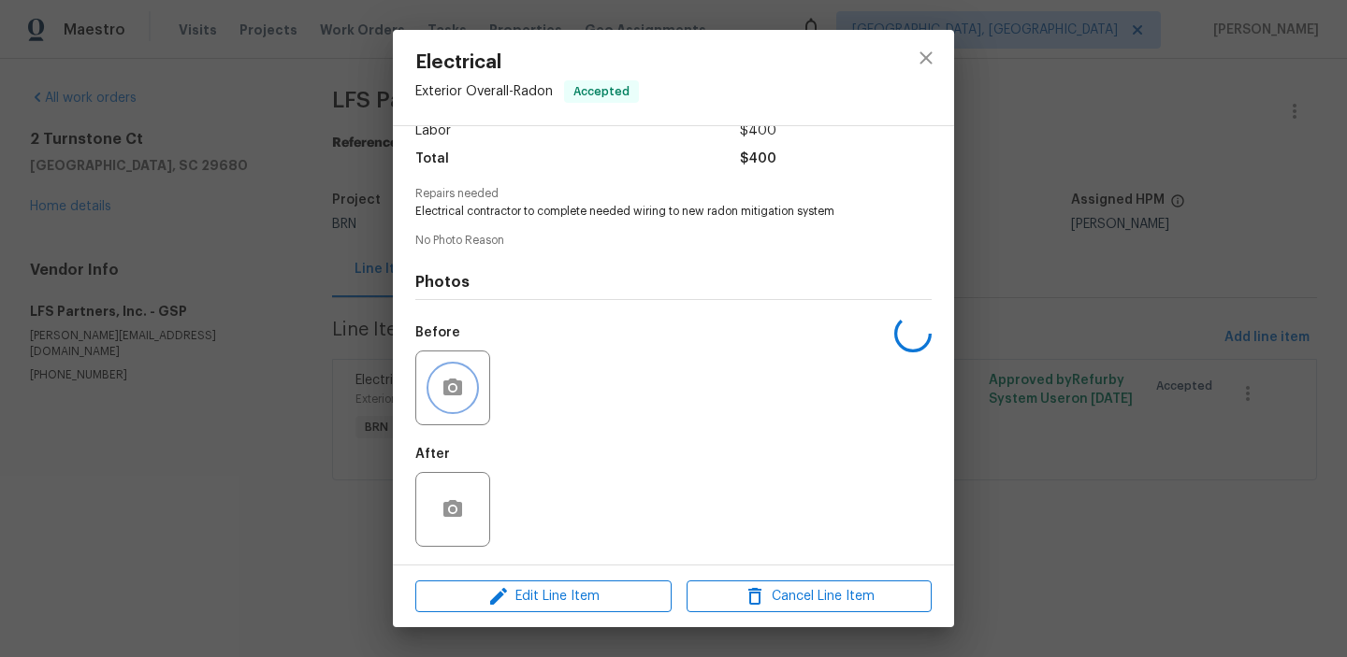
scroll to position [0, 0]
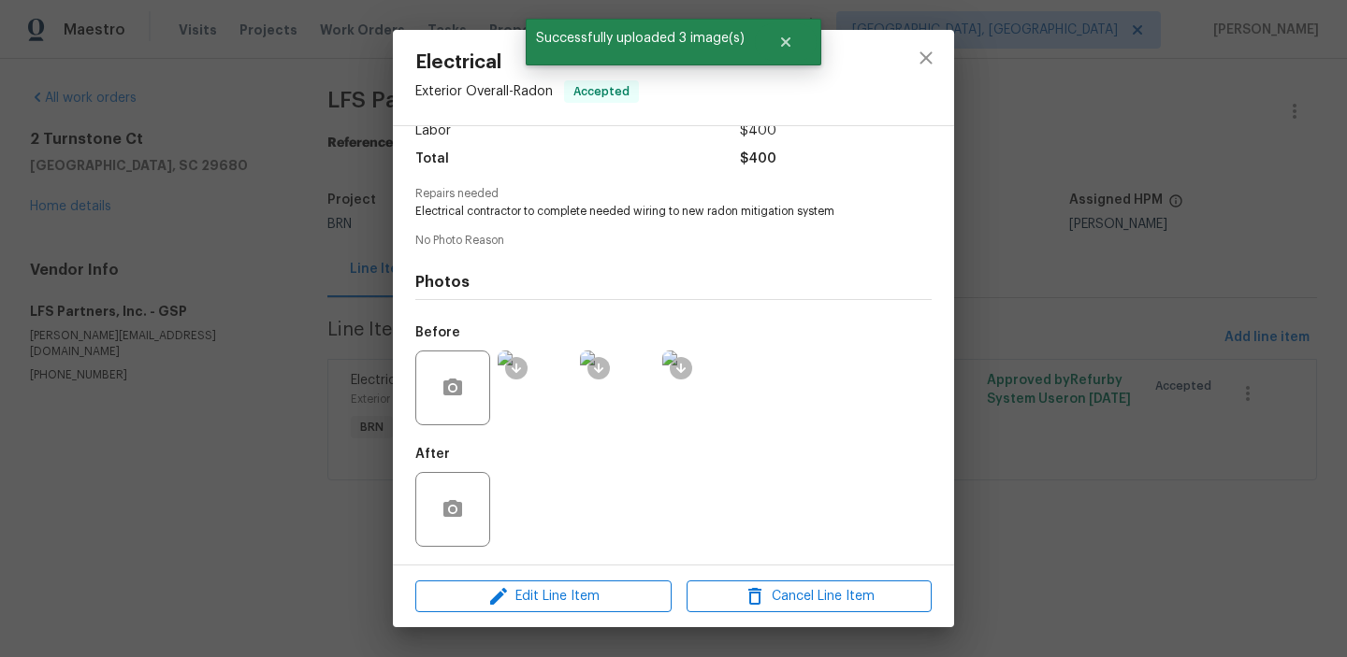
click at [198, 267] on div "Electrical Exterior Overall - Radon Accepted Vendor LFS Partners, Inc. Account …" at bounding box center [673, 328] width 1347 height 657
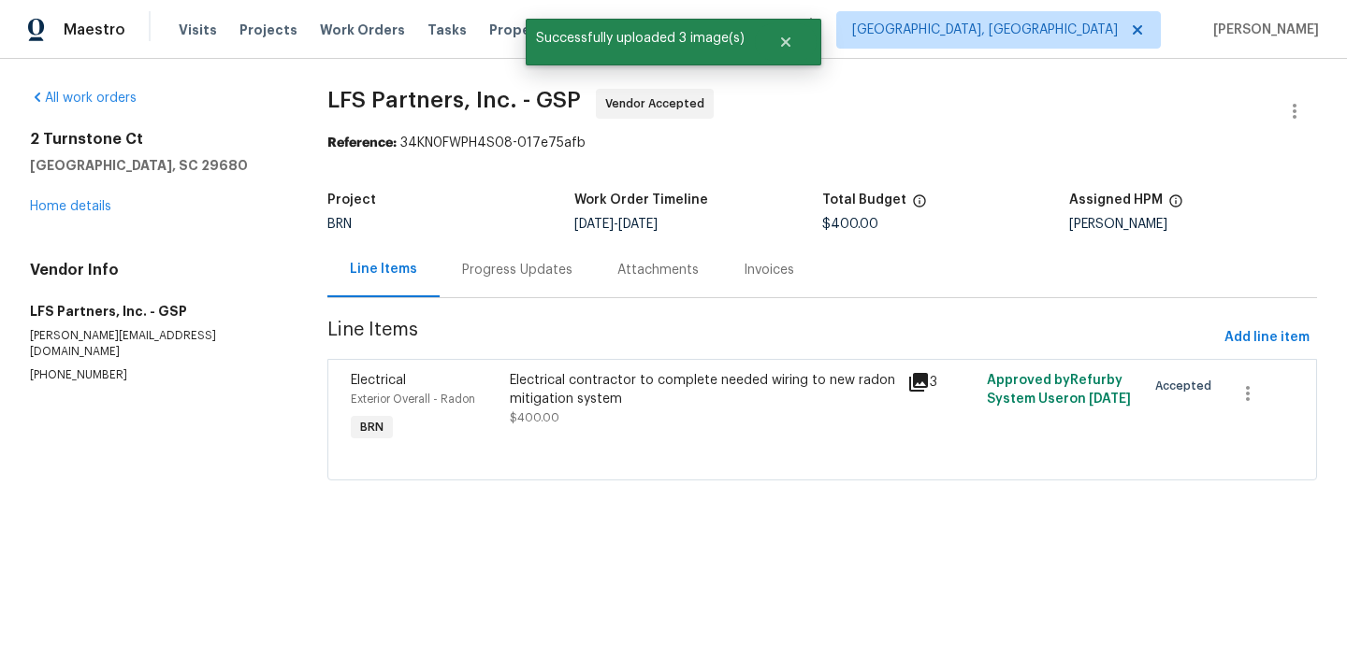
click at [531, 268] on div "Progress Updates" at bounding box center [517, 270] width 110 height 19
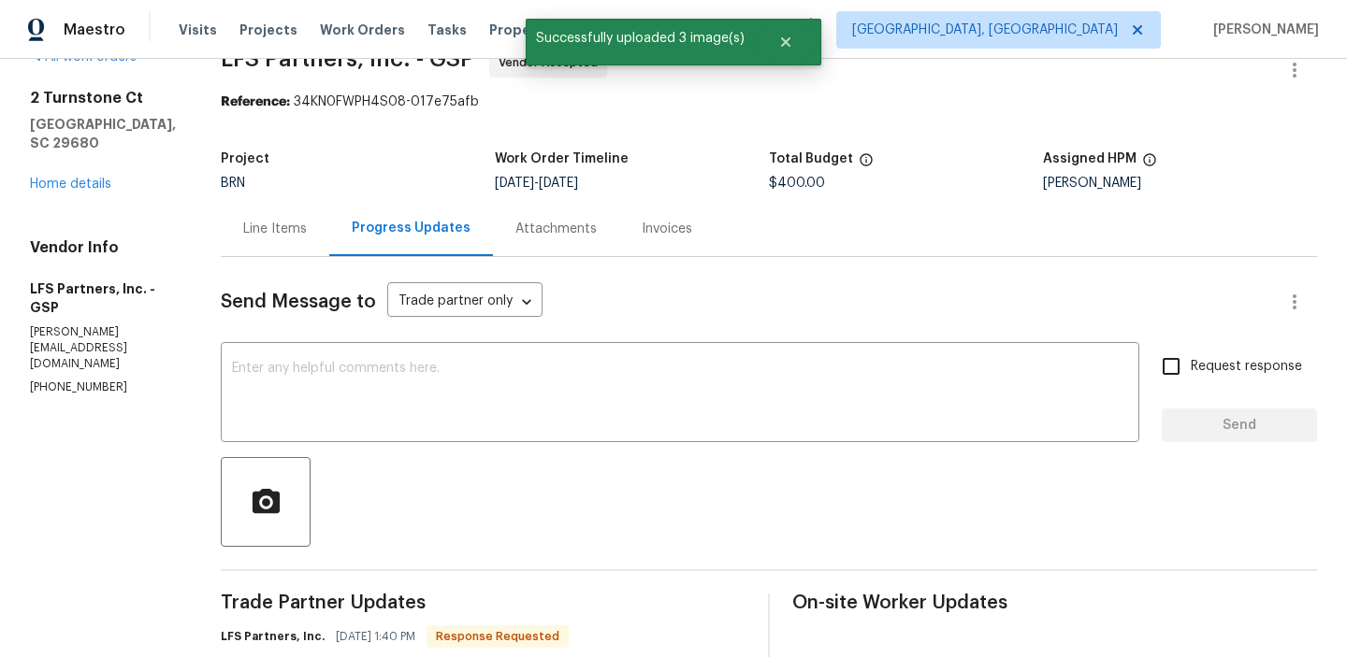
scroll to position [135, 0]
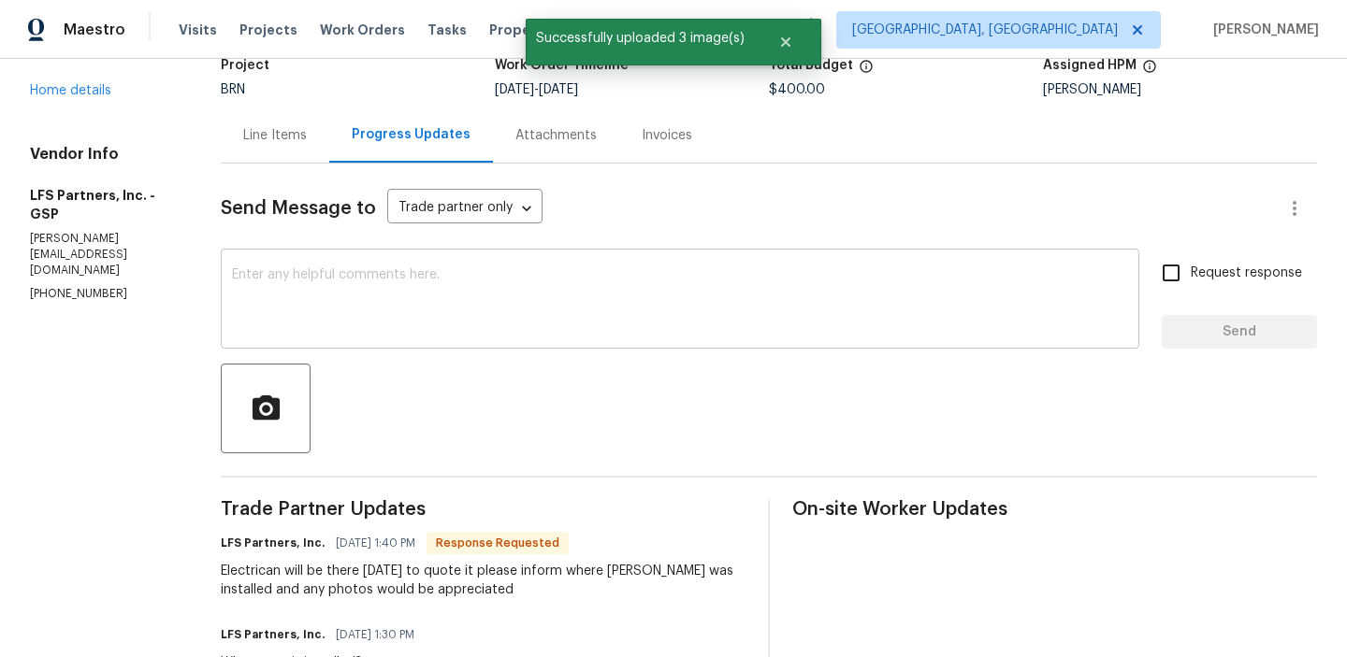
click at [429, 335] on div "x ​" at bounding box center [680, 300] width 918 height 95
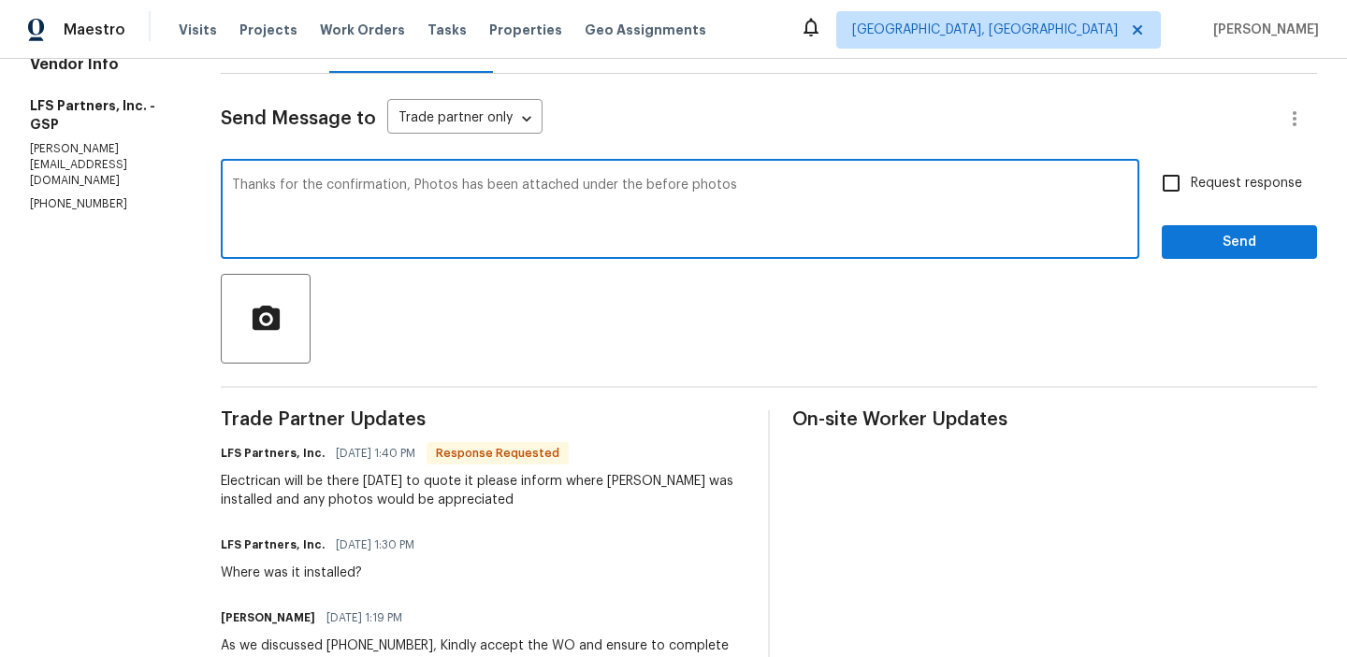
scroll to position [228, 0]
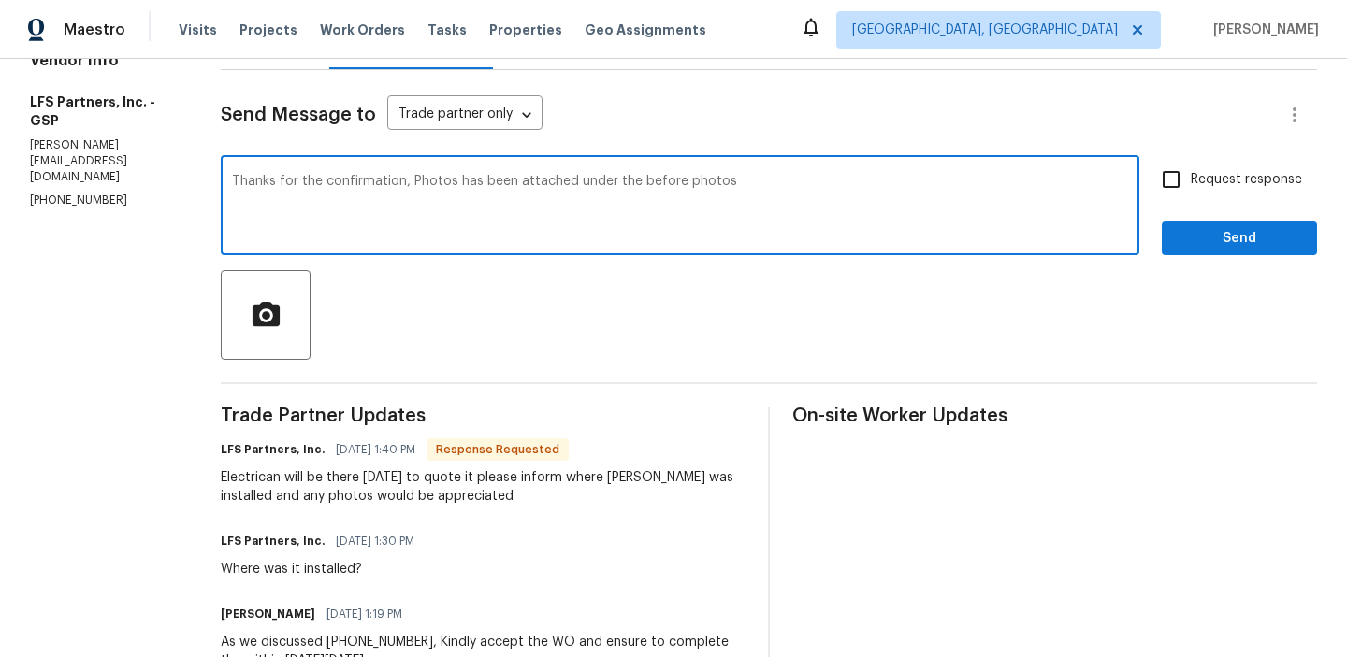
type textarea "Thanks for the confirmation, Photos has been attached under the before photos"
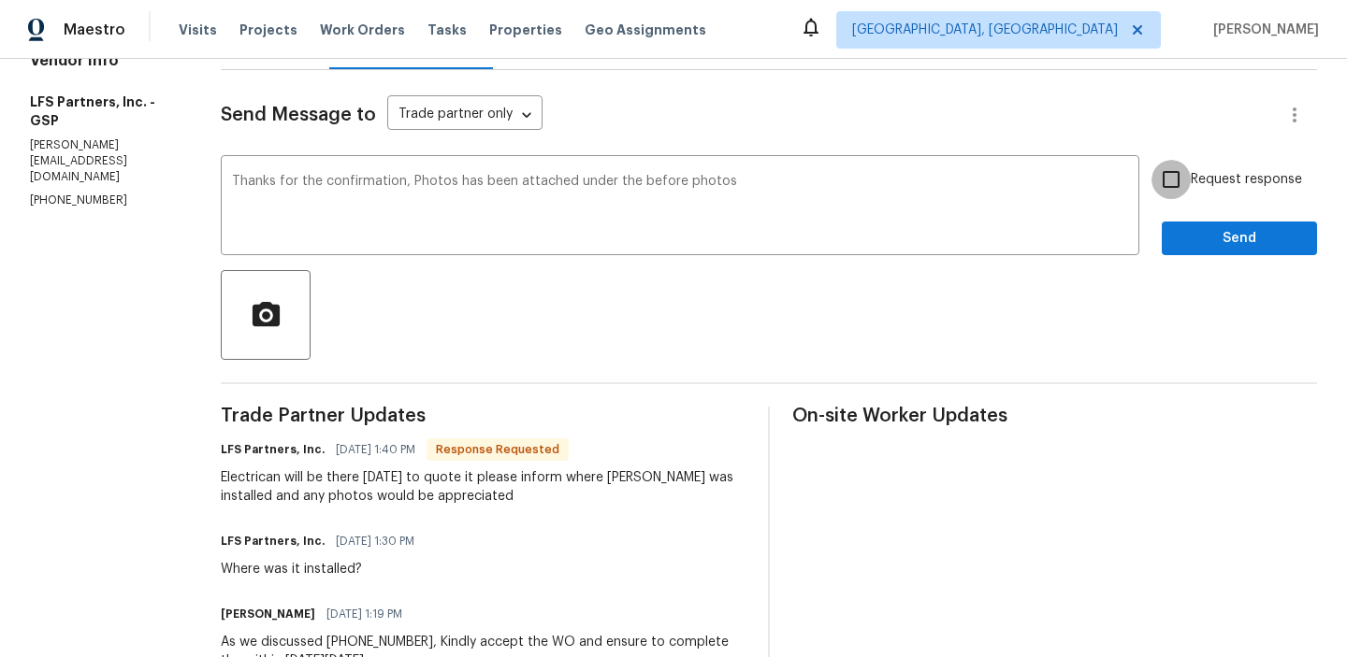
click at [1190, 192] on input "Request response" at bounding box center [1170, 179] width 39 height 39
checkbox input "true"
click at [1221, 238] on span "Send" at bounding box center [1239, 238] width 125 height 23
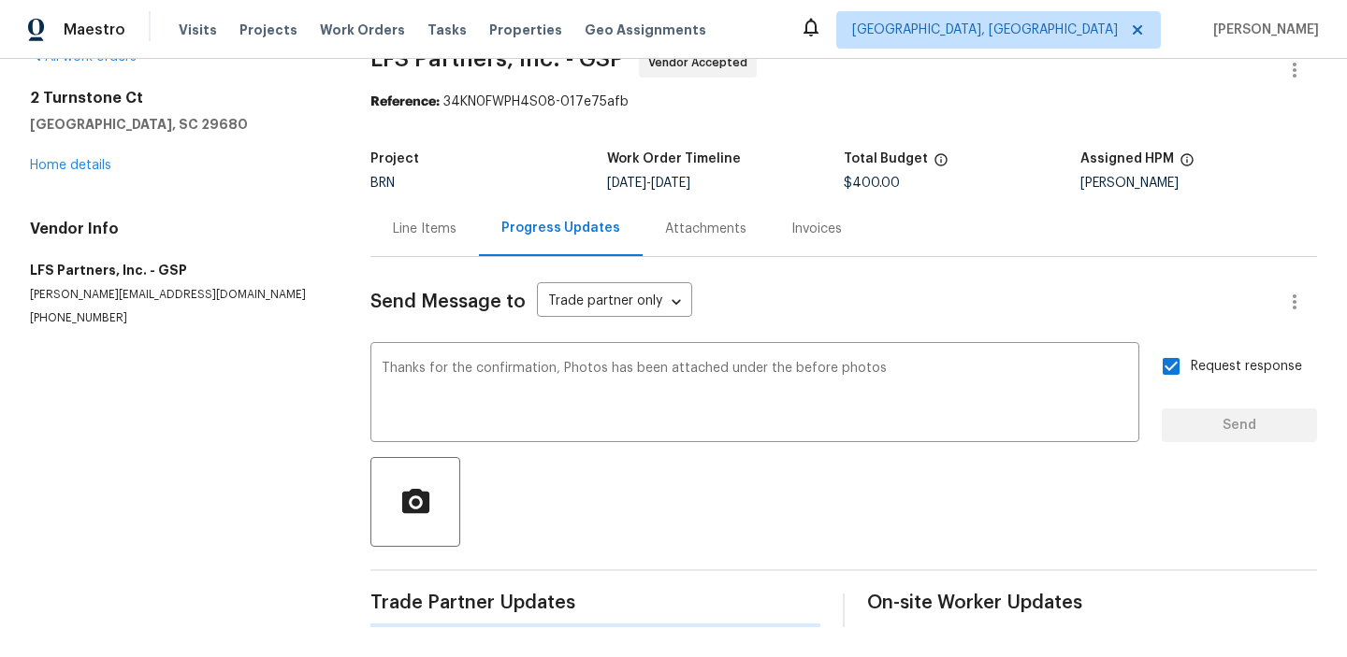
scroll to position [0, 0]
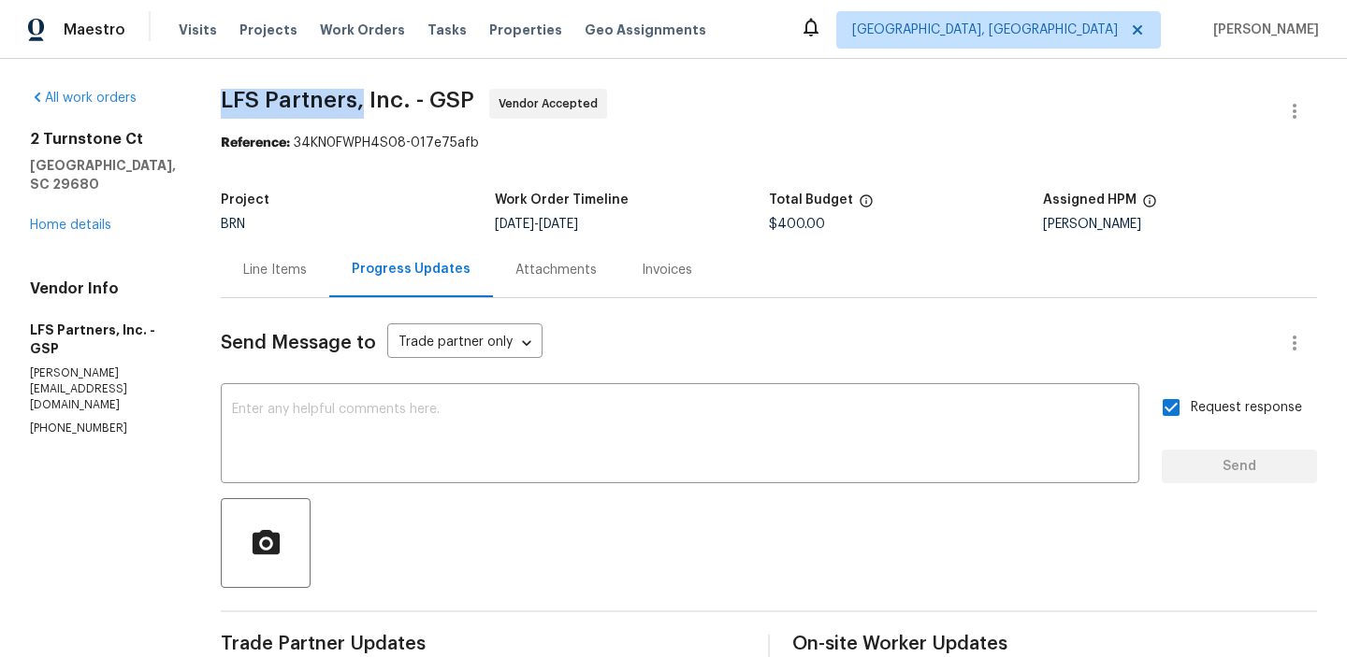
drag, startPoint x: 190, startPoint y: 103, endPoint x: 349, endPoint y: 101, distance: 159.0
click at [349, 101] on div "All work orders 2 Turnstone Ct Simpsonville, SC 29680 Home details Vendor Info …" at bounding box center [673, 661] width 1347 height 1205
copy span "LFS Partners,"
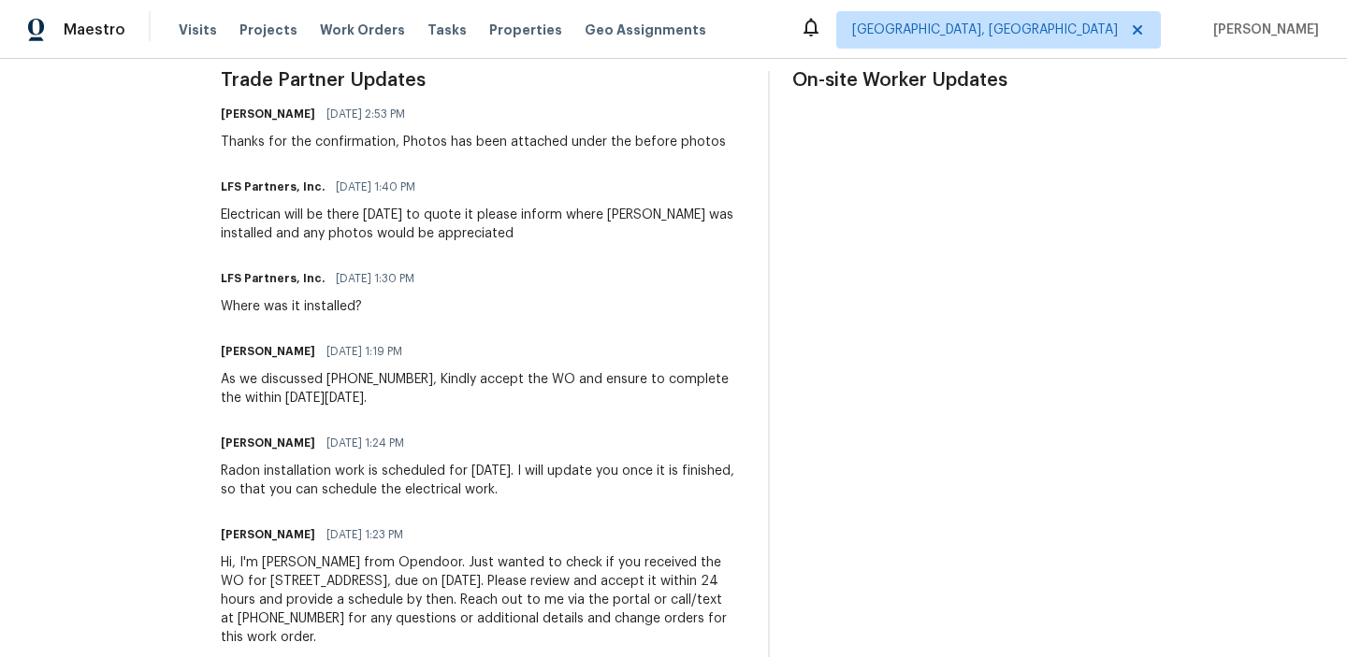
scroll to position [556, 0]
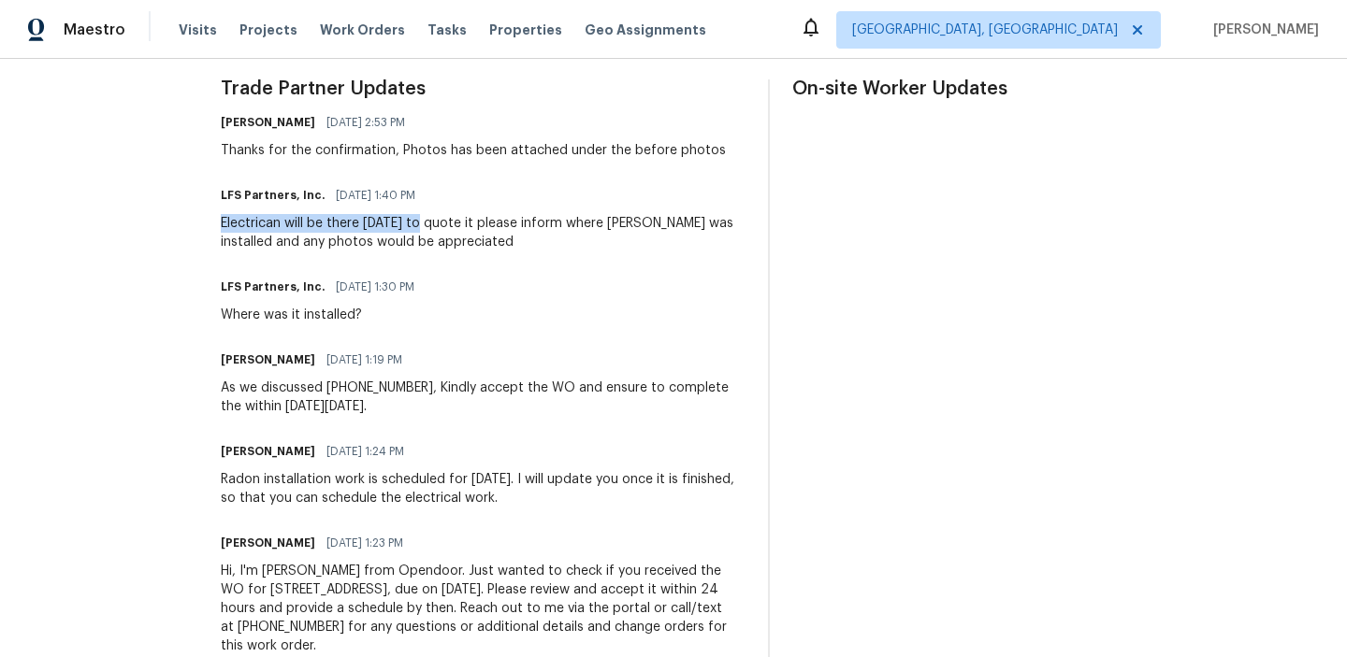
drag, startPoint x: 204, startPoint y: 224, endPoint x: 415, endPoint y: 221, distance: 211.4
click at [415, 221] on div "All work orders 2 Turnstone Ct Simpsonville, SC 29680 Home details Vendor Info …" at bounding box center [673, 105] width 1347 height 1205
copy div "Electrican will be there tomorrow"
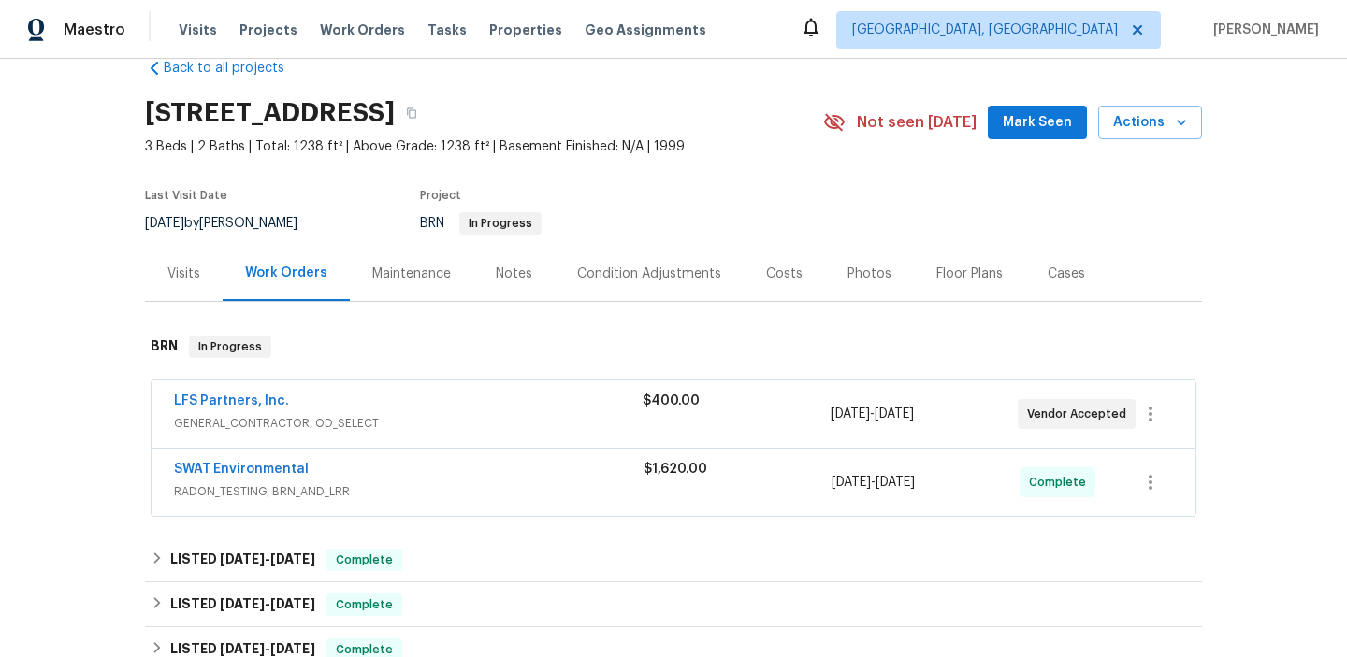
scroll to position [60, 0]
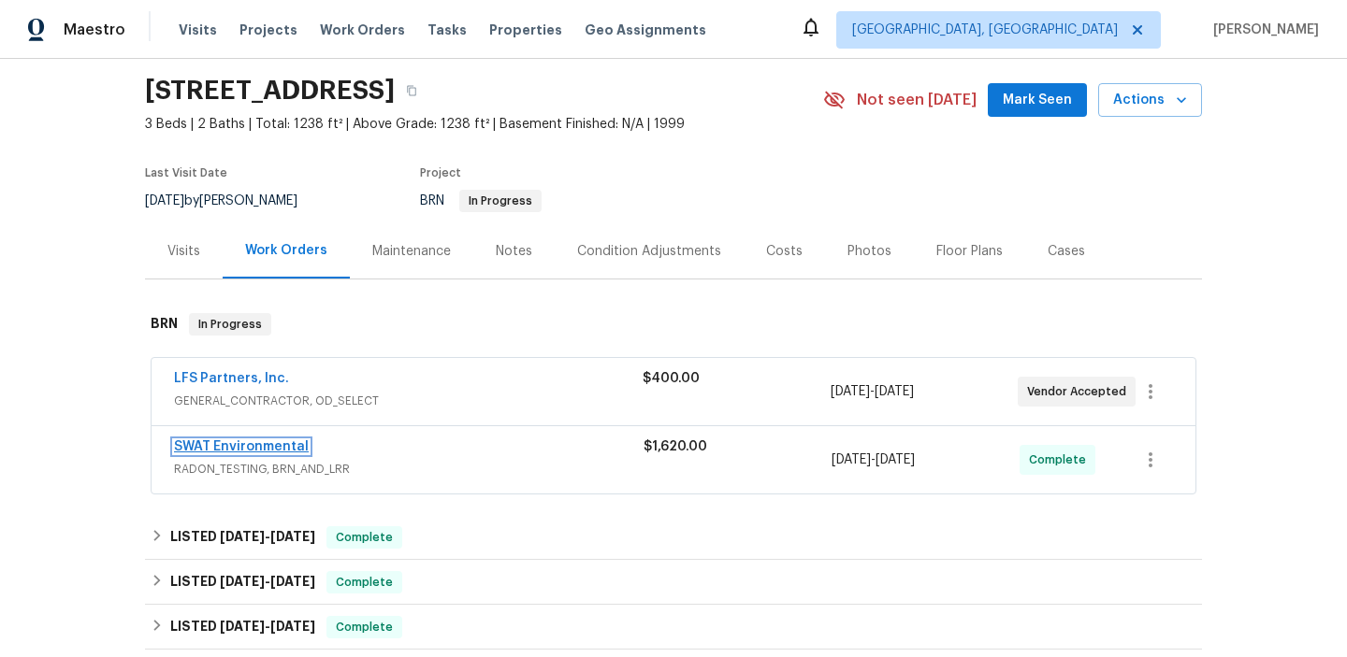
click at [205, 453] on link "SWAT Environmental" at bounding box center [241, 447] width 135 height 13
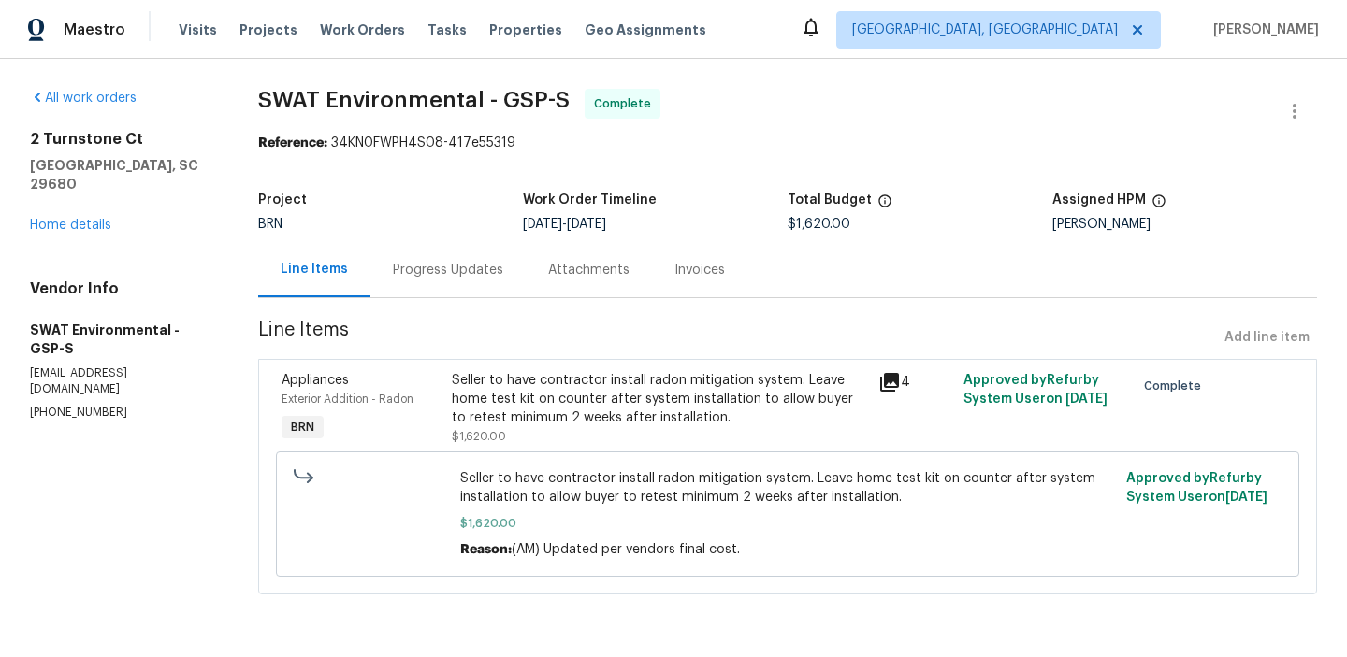
click at [517, 398] on div "Seller to have contractor install radon mitigation system. Leave home test kit …" at bounding box center [659, 399] width 415 height 56
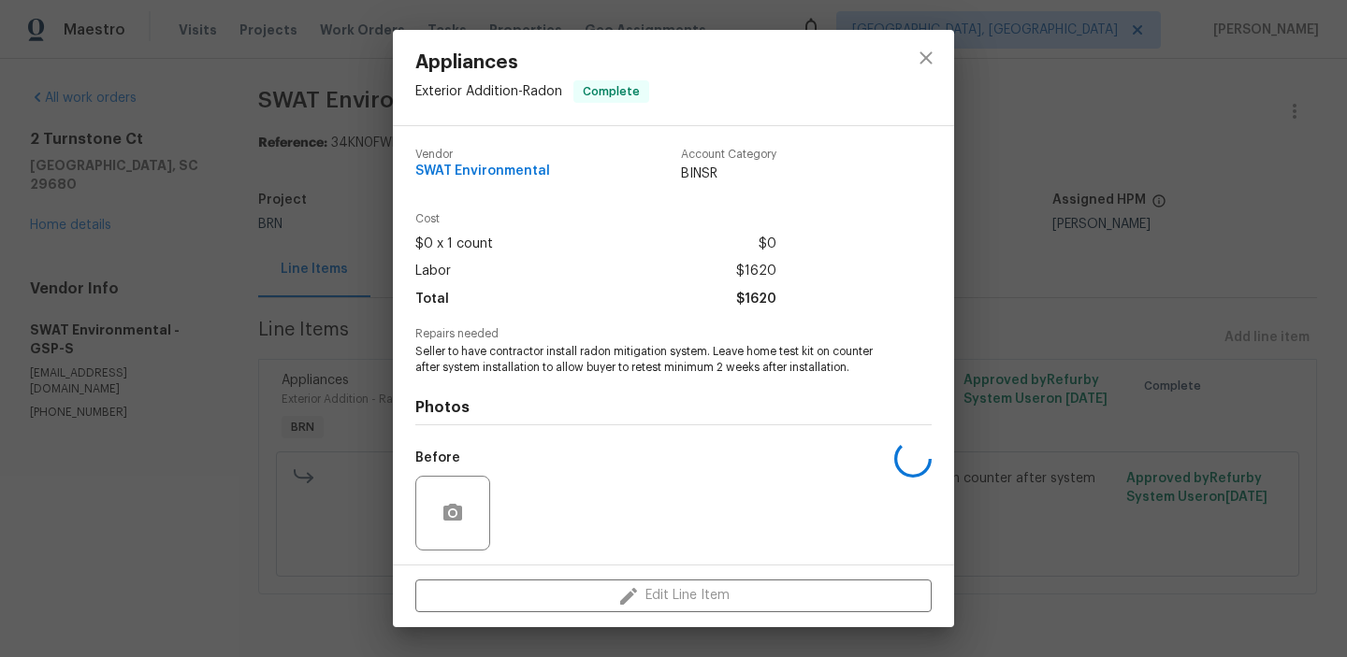
scroll to position [126, 0]
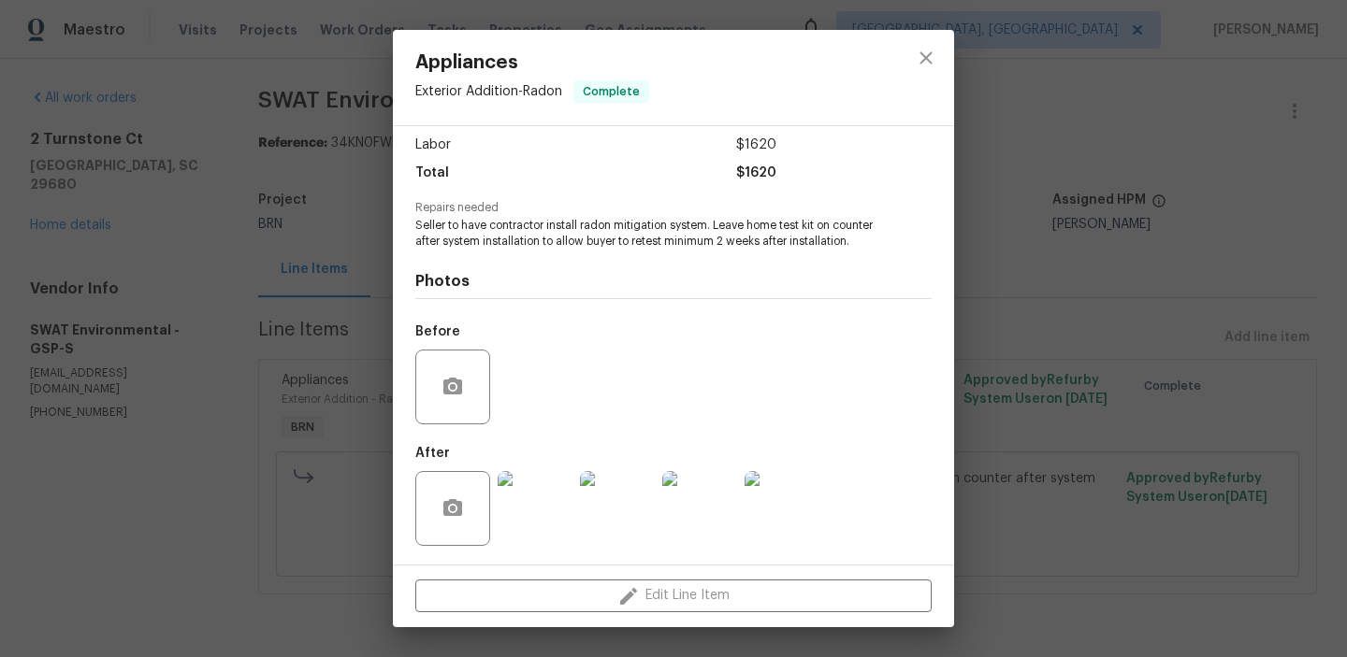
click at [544, 513] on img at bounding box center [535, 508] width 75 height 75
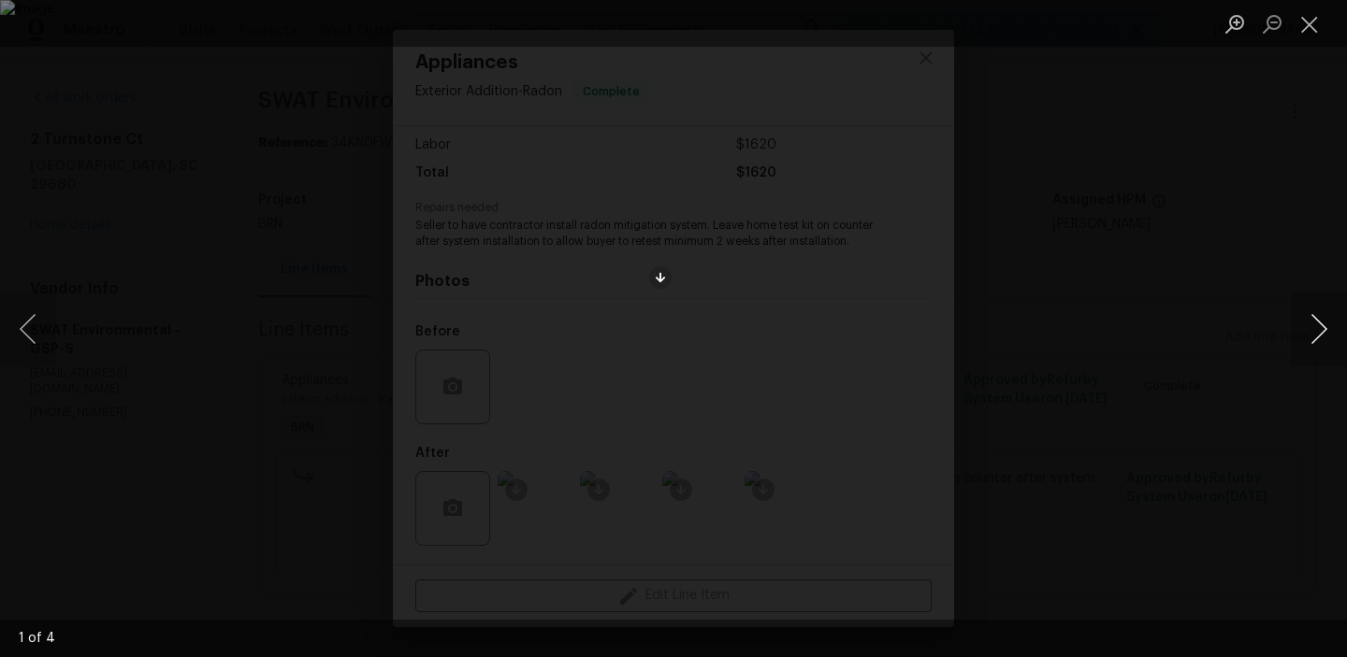
click at [1317, 328] on button "Next image" at bounding box center [1319, 329] width 56 height 75
click at [1291, 340] on button "Next image" at bounding box center [1319, 329] width 56 height 75
click at [1293, 341] on button "Next image" at bounding box center [1319, 329] width 56 height 75
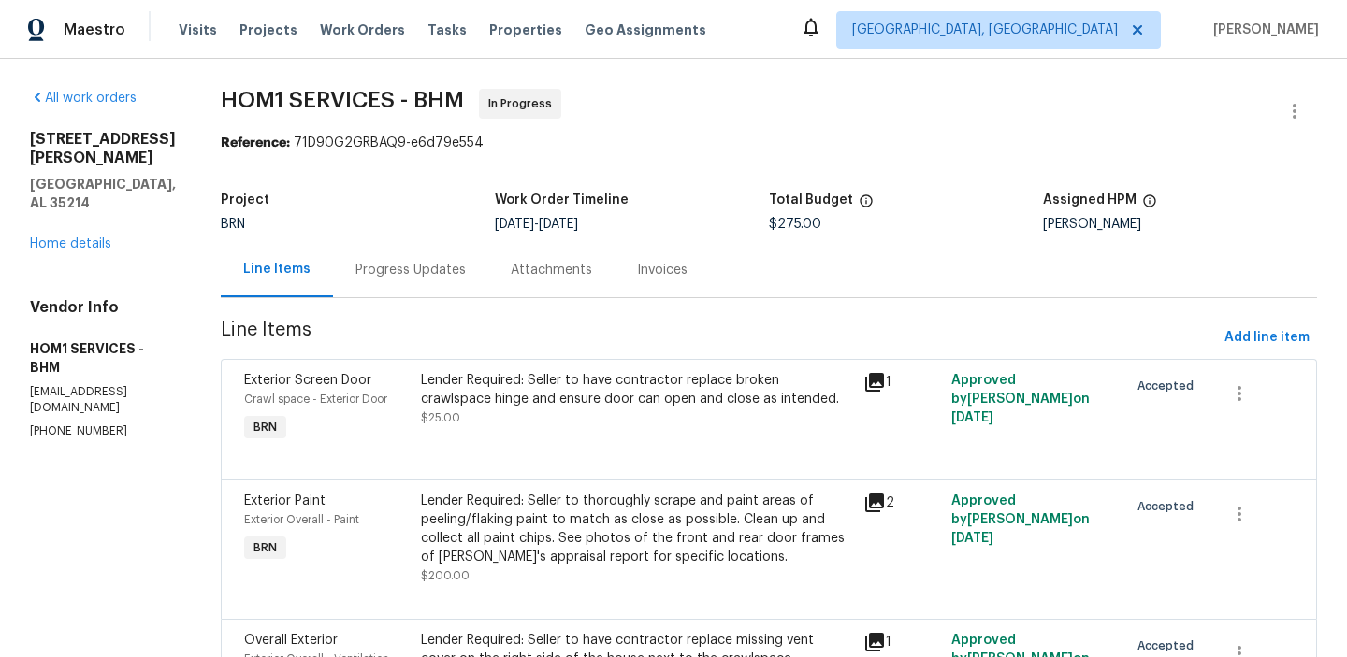
click at [506, 271] on div "Attachments" at bounding box center [551, 269] width 126 height 55
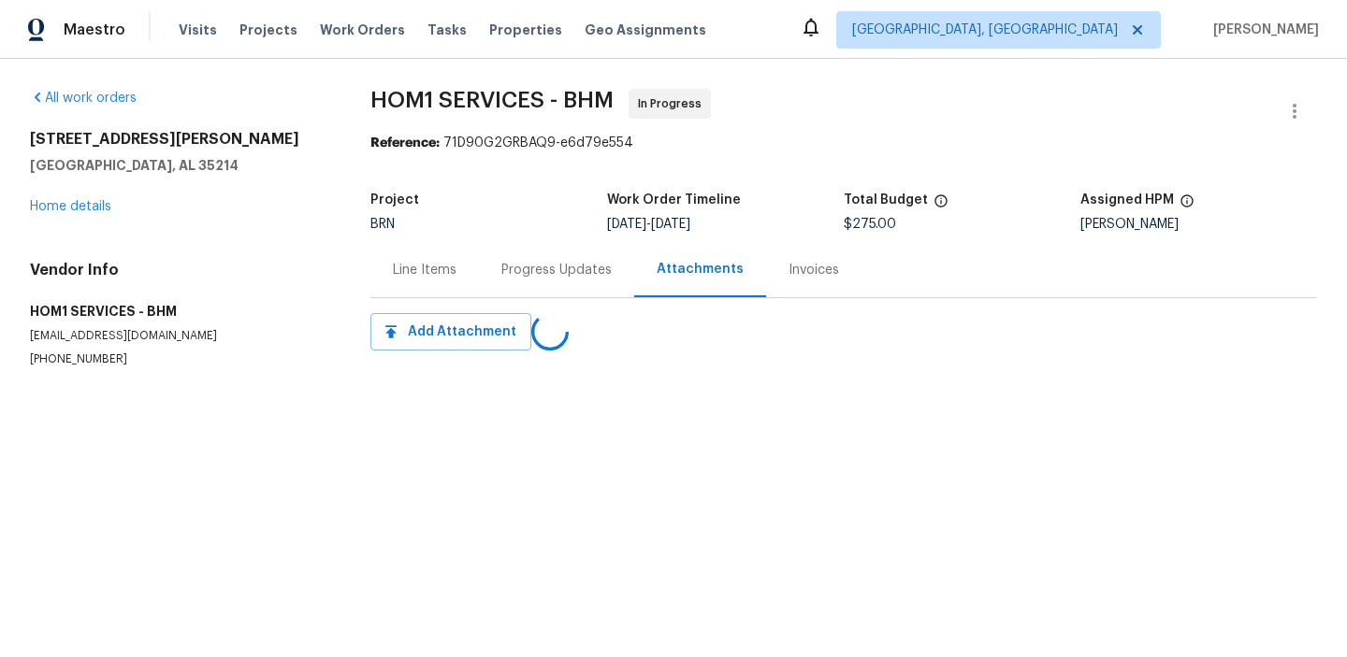
click at [479, 271] on div "Progress Updates" at bounding box center [556, 269] width 155 height 55
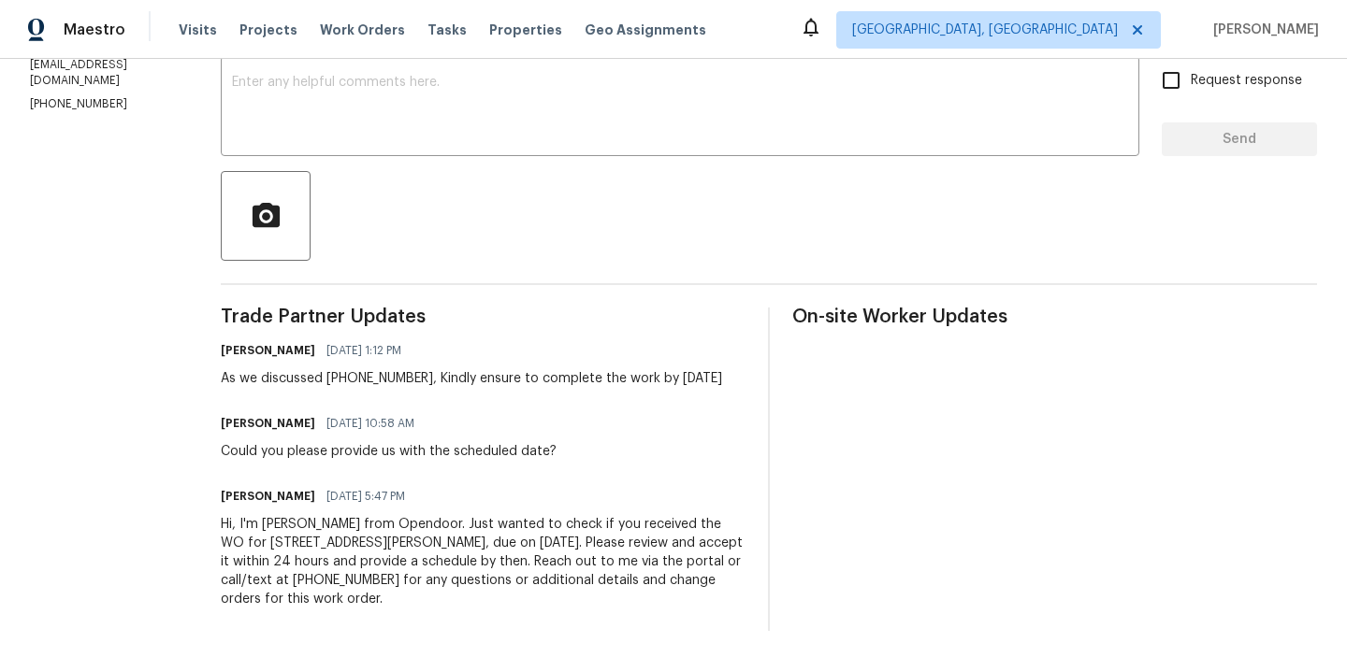
scroll to position [344, 0]
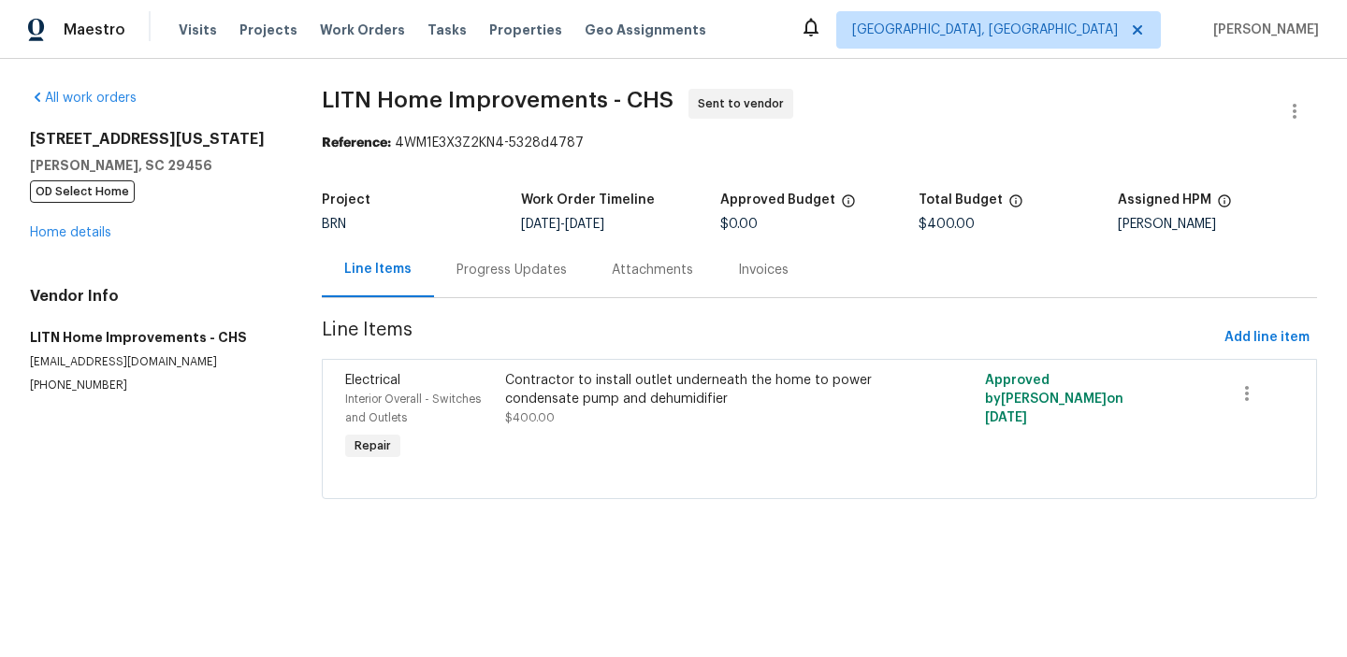
click at [464, 274] on div "Progress Updates" at bounding box center [511, 270] width 110 height 19
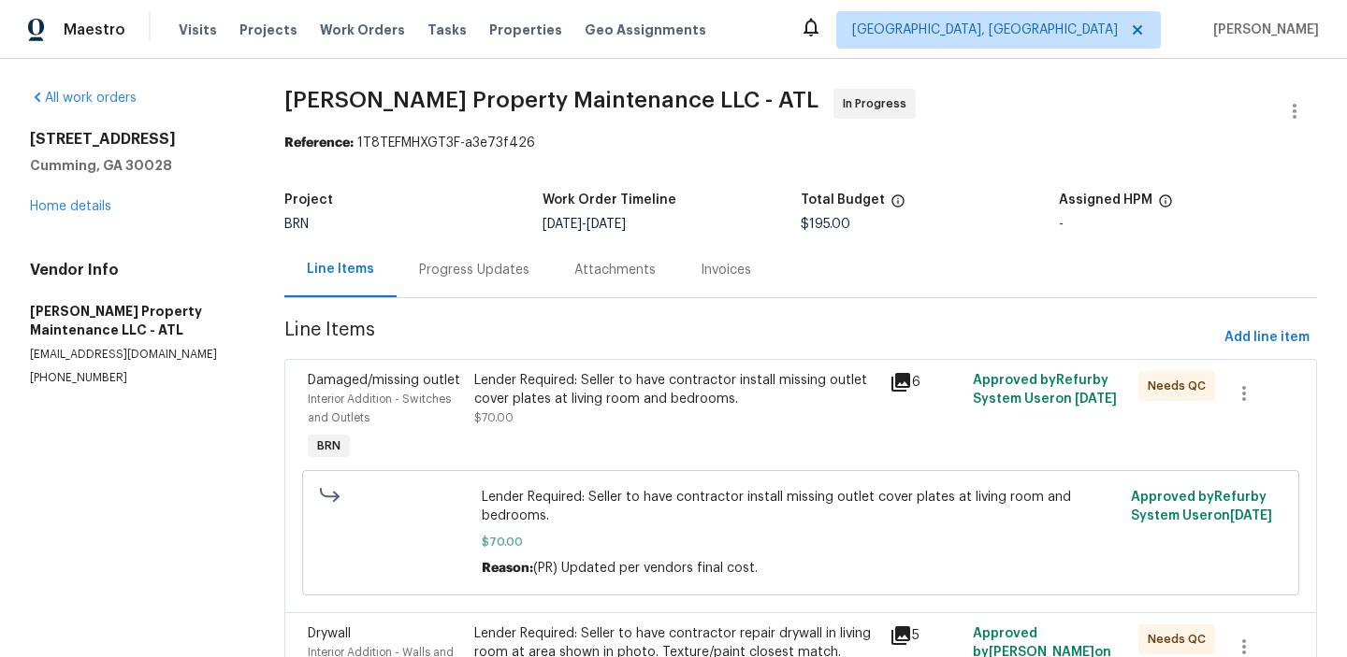
click at [517, 268] on div "Progress Updates" at bounding box center [474, 270] width 110 height 19
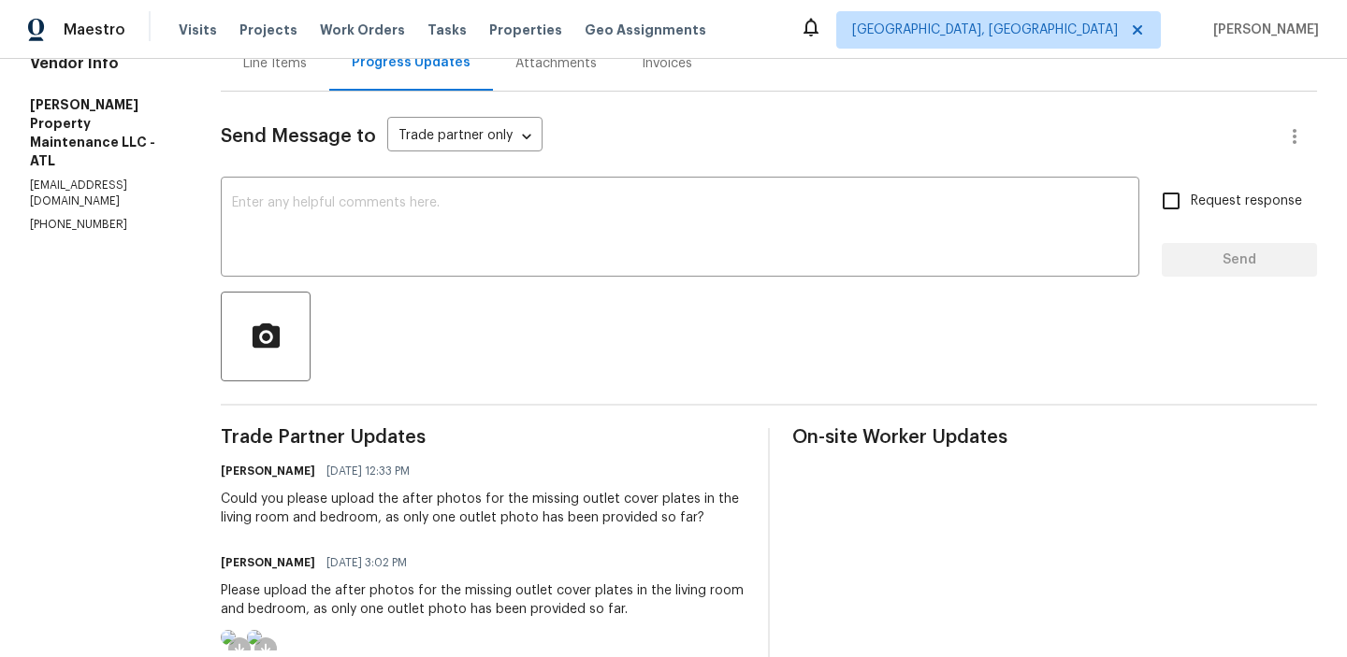
scroll to position [232, 0]
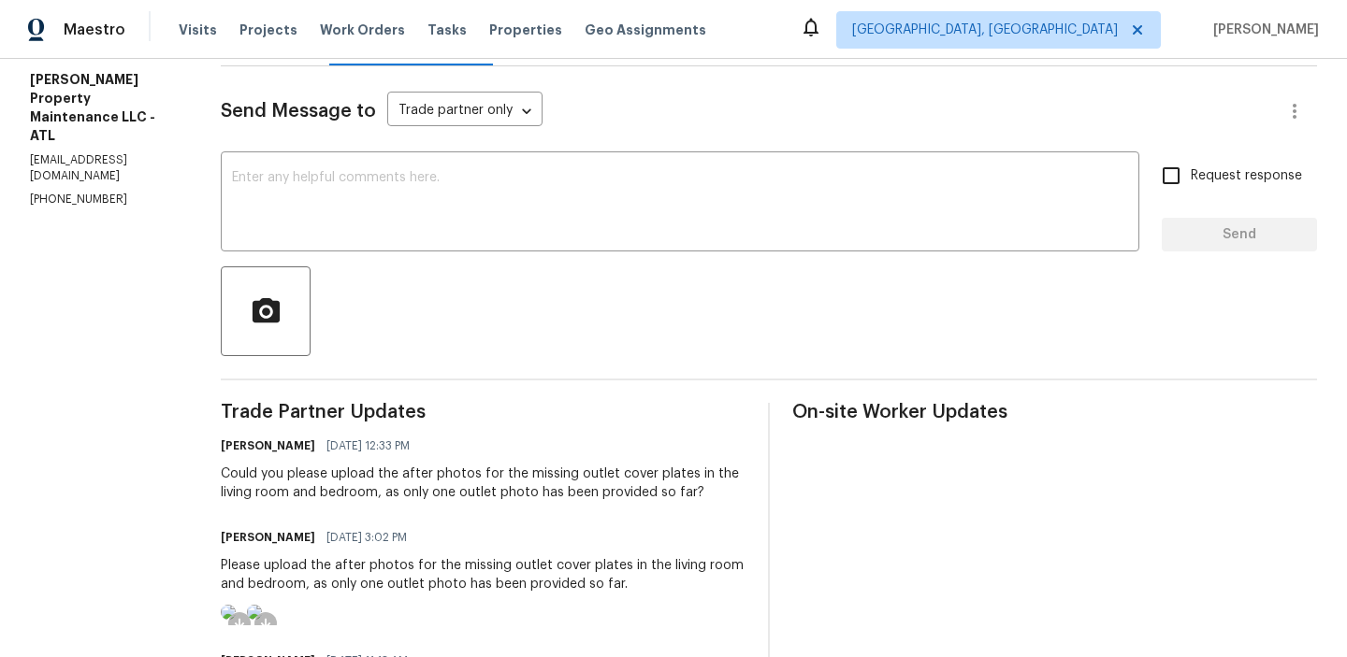
click at [42, 192] on p "[PHONE_NUMBER]" at bounding box center [103, 200] width 146 height 16
copy p "[PHONE_NUMBER]"
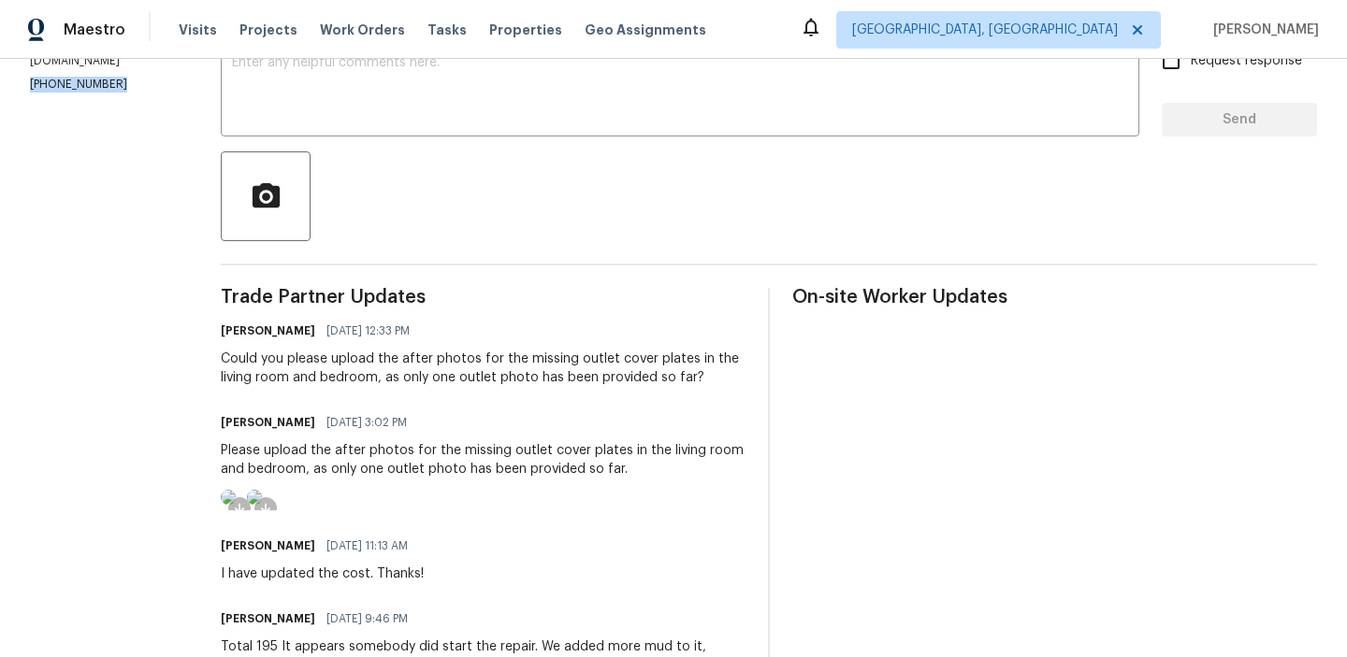
scroll to position [44, 0]
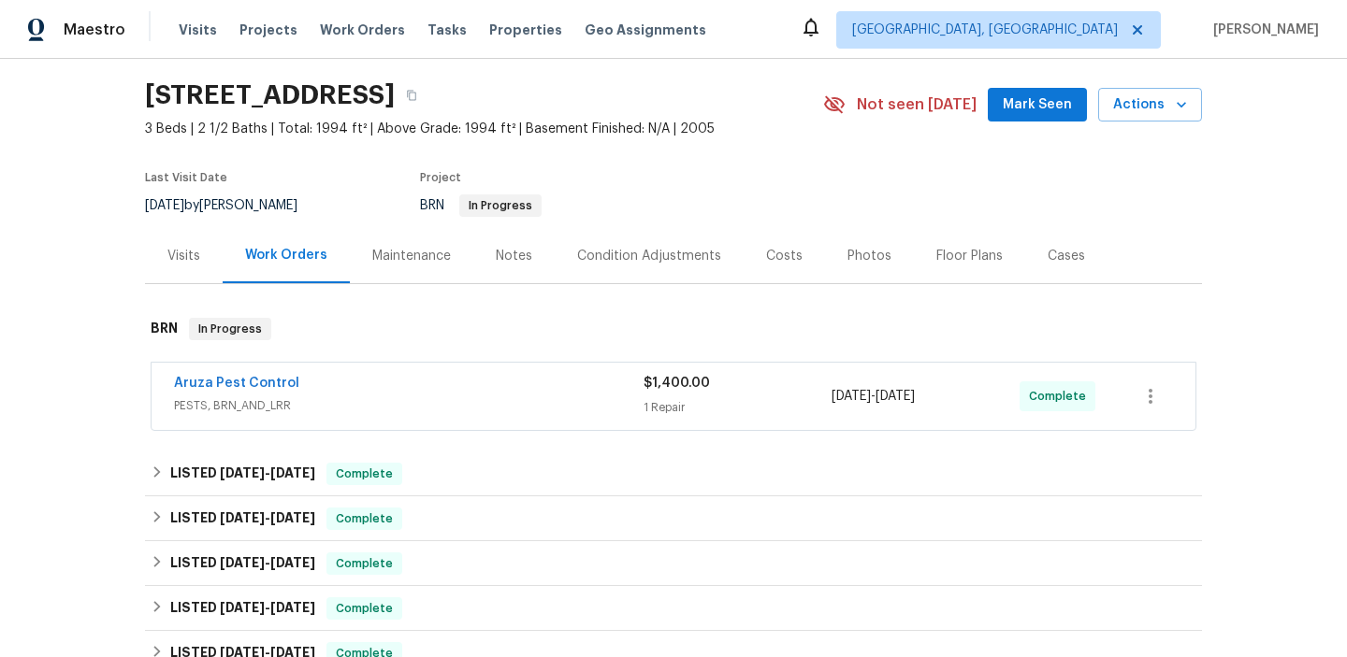
scroll to position [110, 0]
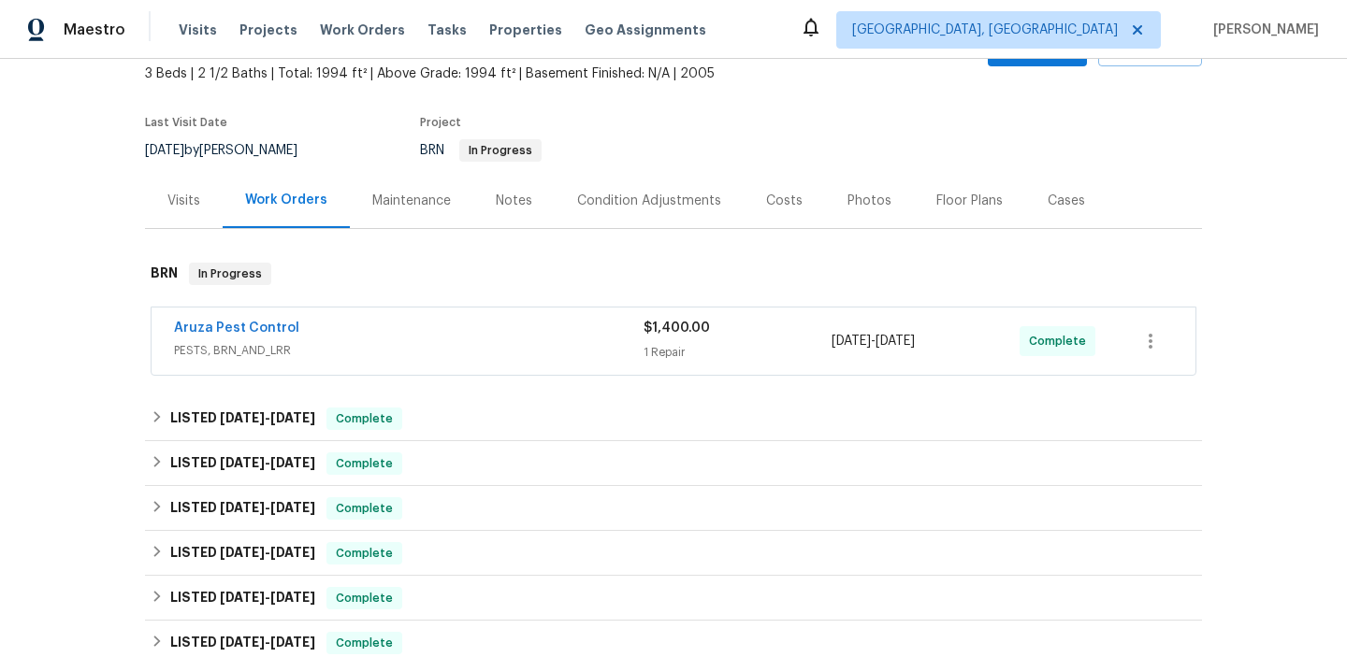
click at [218, 337] on span "Aruza Pest Control" at bounding box center [236, 328] width 125 height 19
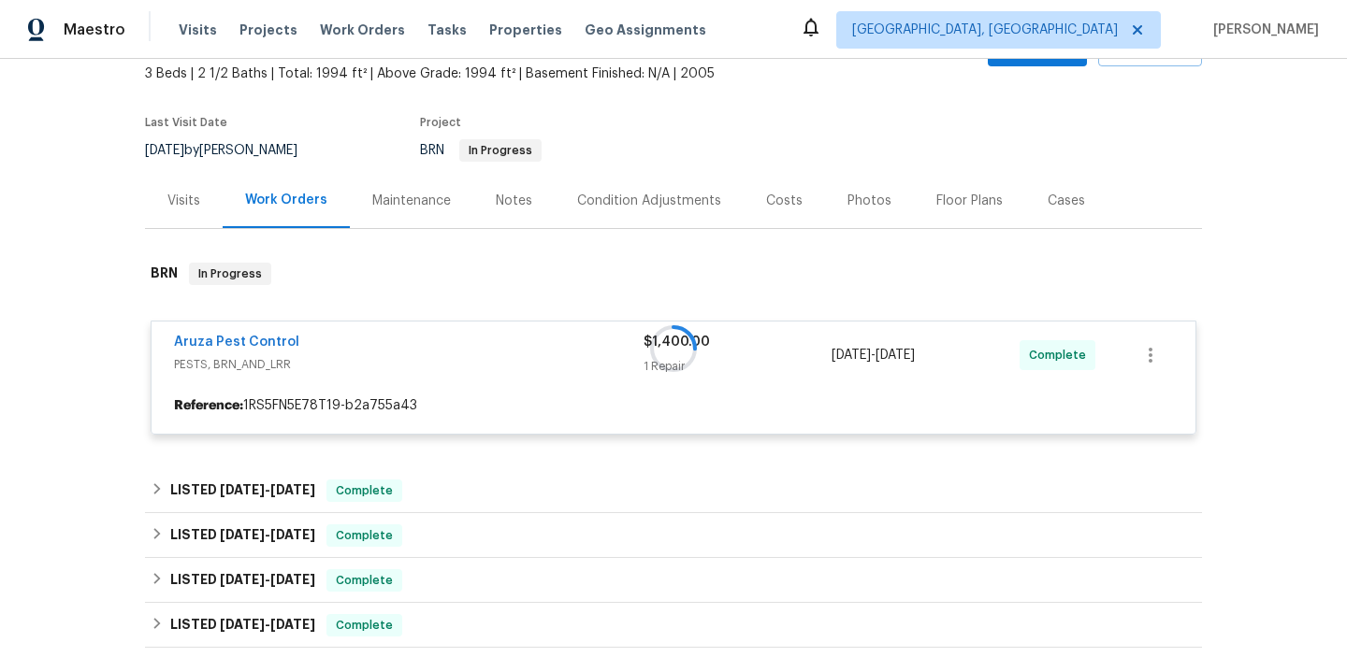
click at [209, 340] on div at bounding box center [673, 348] width 1057 height 209
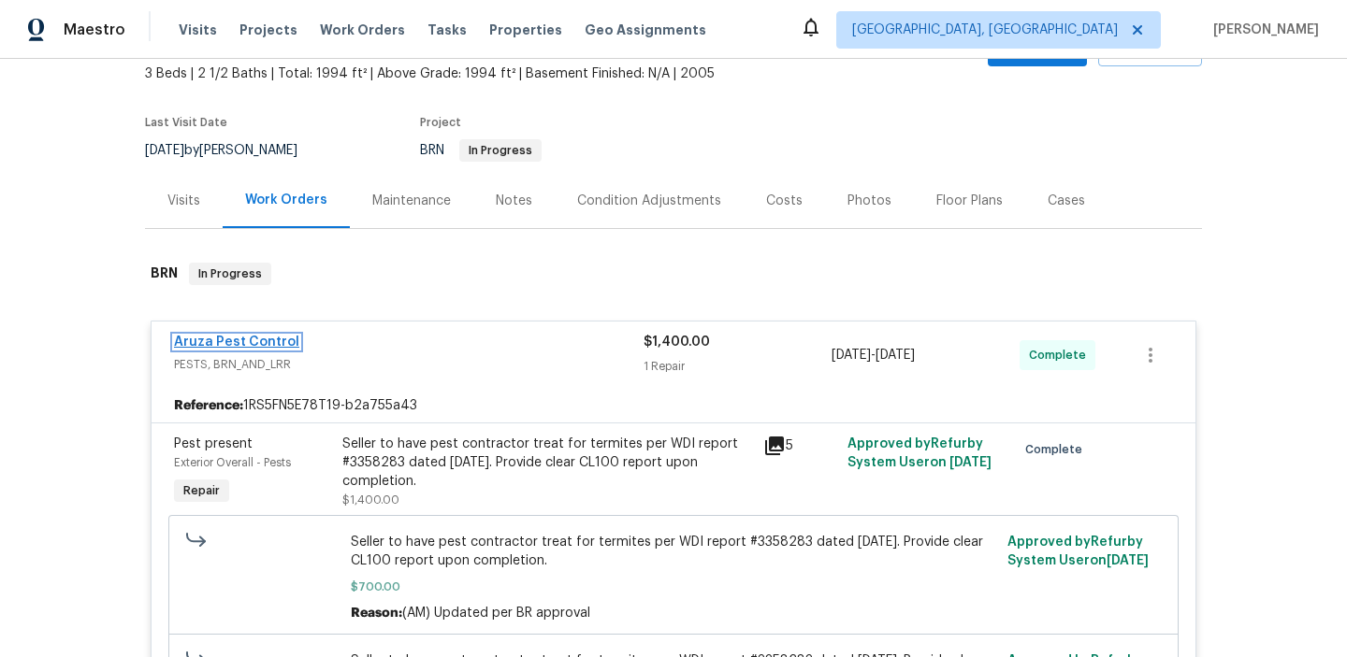
click at [221, 343] on link "Aruza Pest Control" at bounding box center [236, 342] width 125 height 13
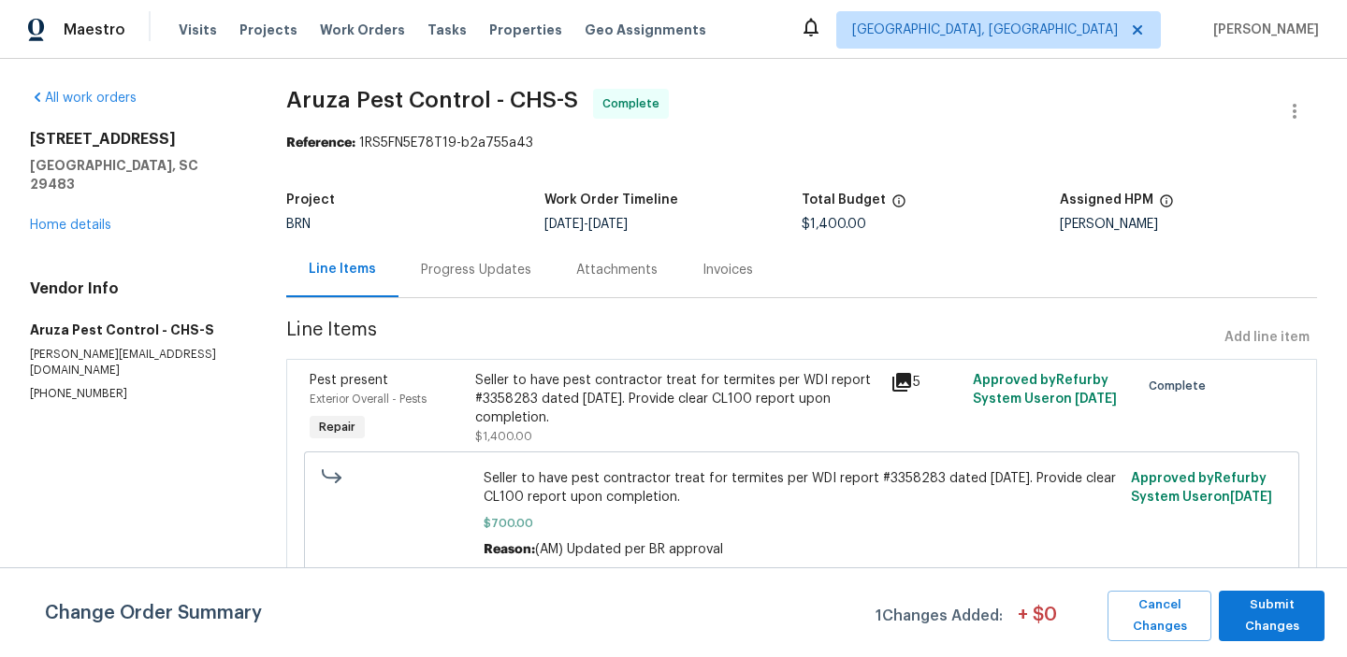
click at [431, 273] on div "Progress Updates" at bounding box center [476, 270] width 110 height 19
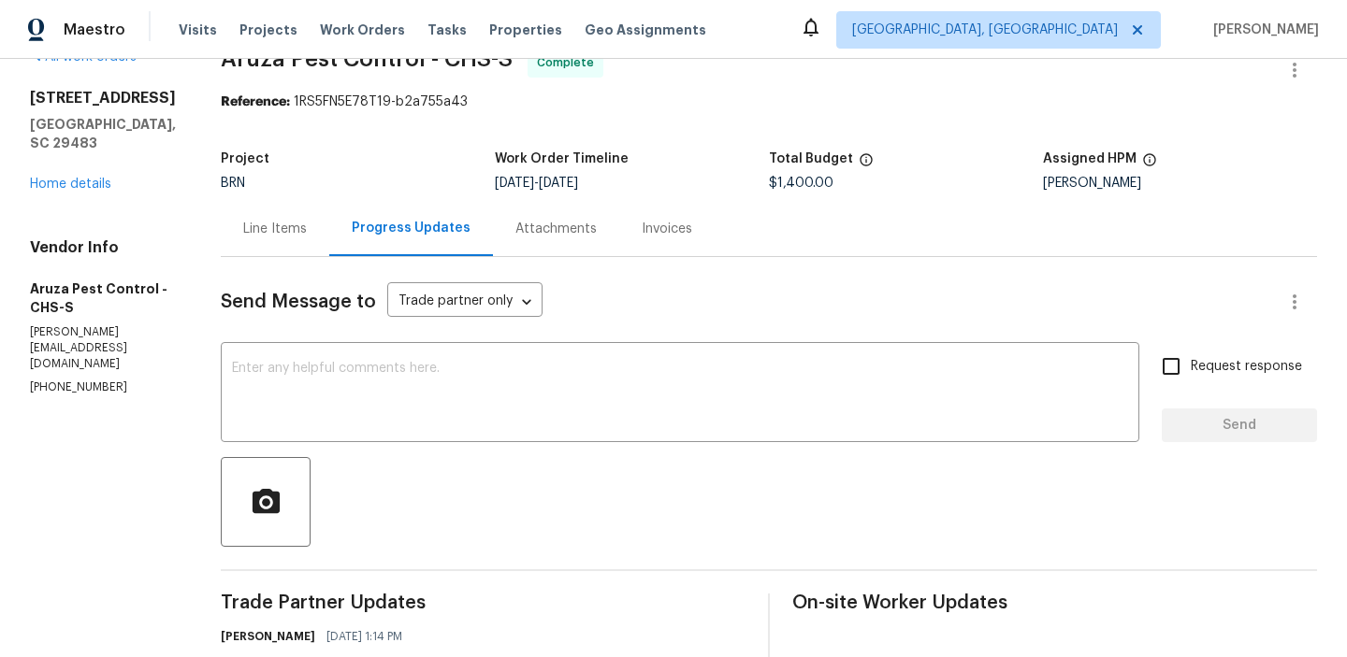
scroll to position [85, 0]
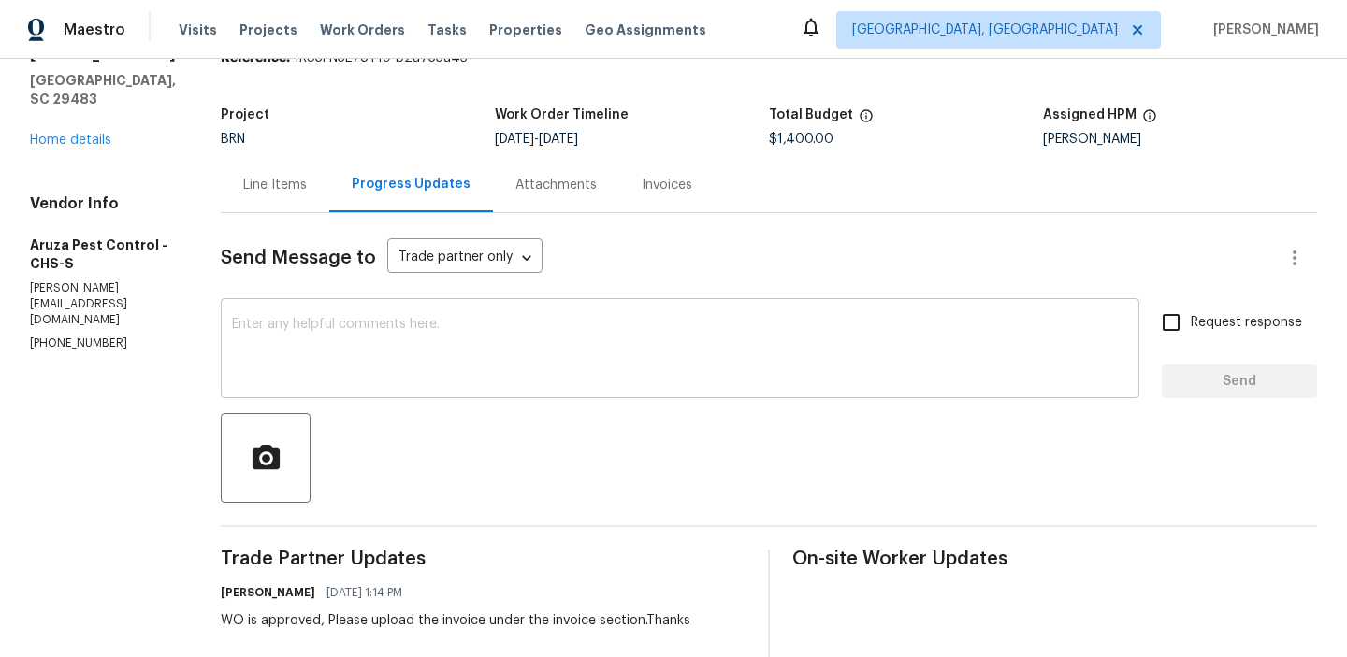
click at [333, 352] on textarea at bounding box center [680, 350] width 896 height 65
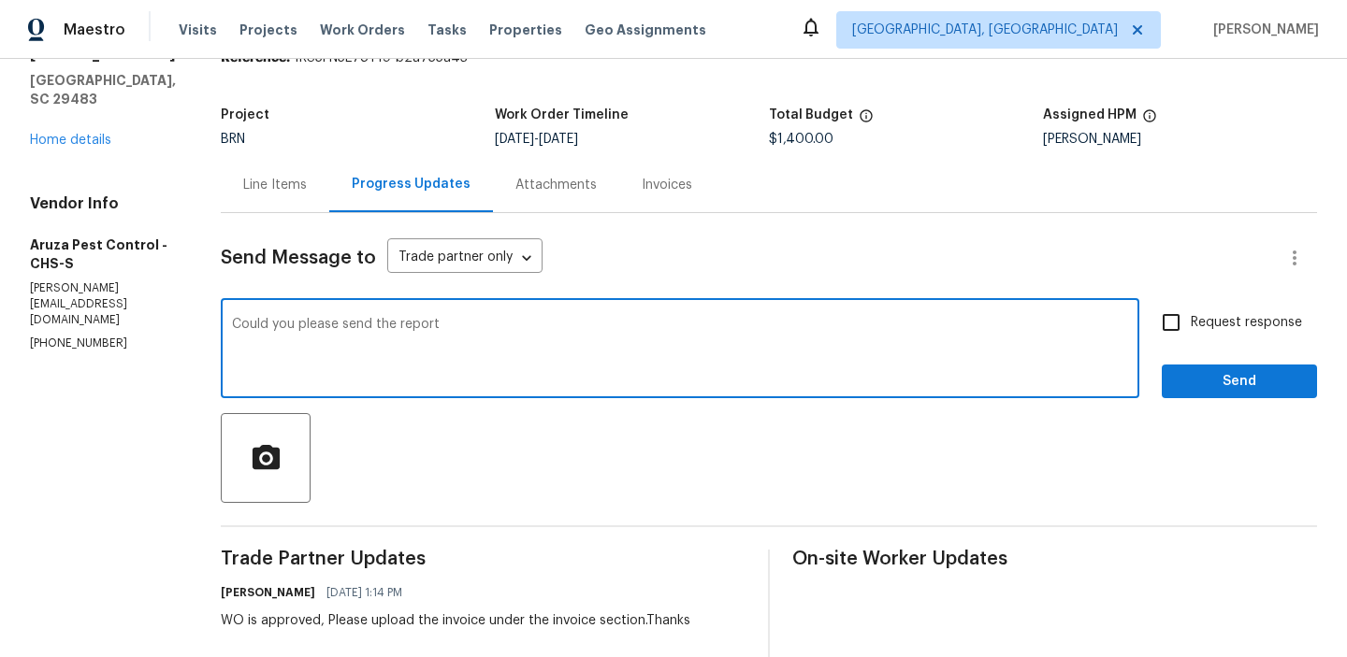
drag, startPoint x: 347, startPoint y: 325, endPoint x: 570, endPoint y: 329, distance: 222.6
click at [570, 330] on textarea "Could you please send the report" at bounding box center [680, 350] width 896 height 65
paste textarea "Please provide a warranty of the termite treatment, if any, by your vendor, Azu…"
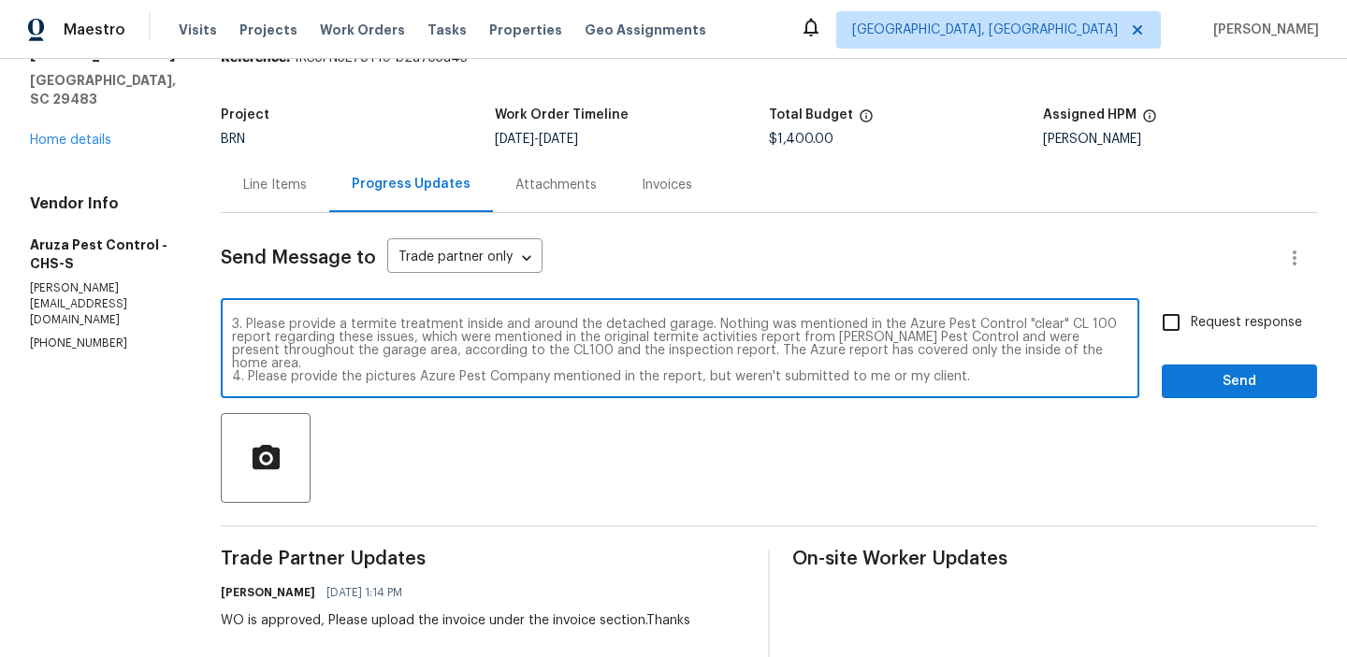
scroll to position [0, 0]
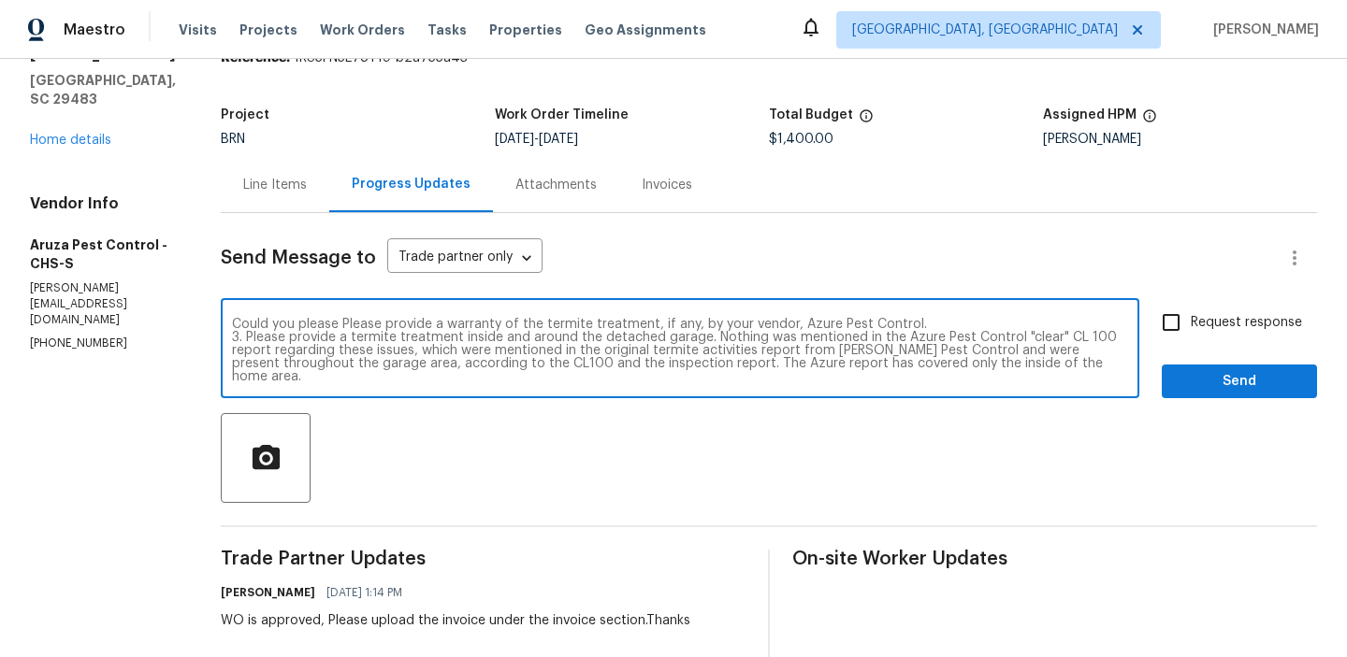
click at [346, 325] on textarea "Could you please Please provide a warranty of the termite treatment, if any, by…" at bounding box center [680, 350] width 896 height 65
drag, startPoint x: 648, startPoint y: 325, endPoint x: 957, endPoint y: 325, distance: 308.6
click at [957, 325] on textarea "Could you please provide a warranty of the termite treatment, if any, by your v…" at bounding box center [680, 350] width 896 height 65
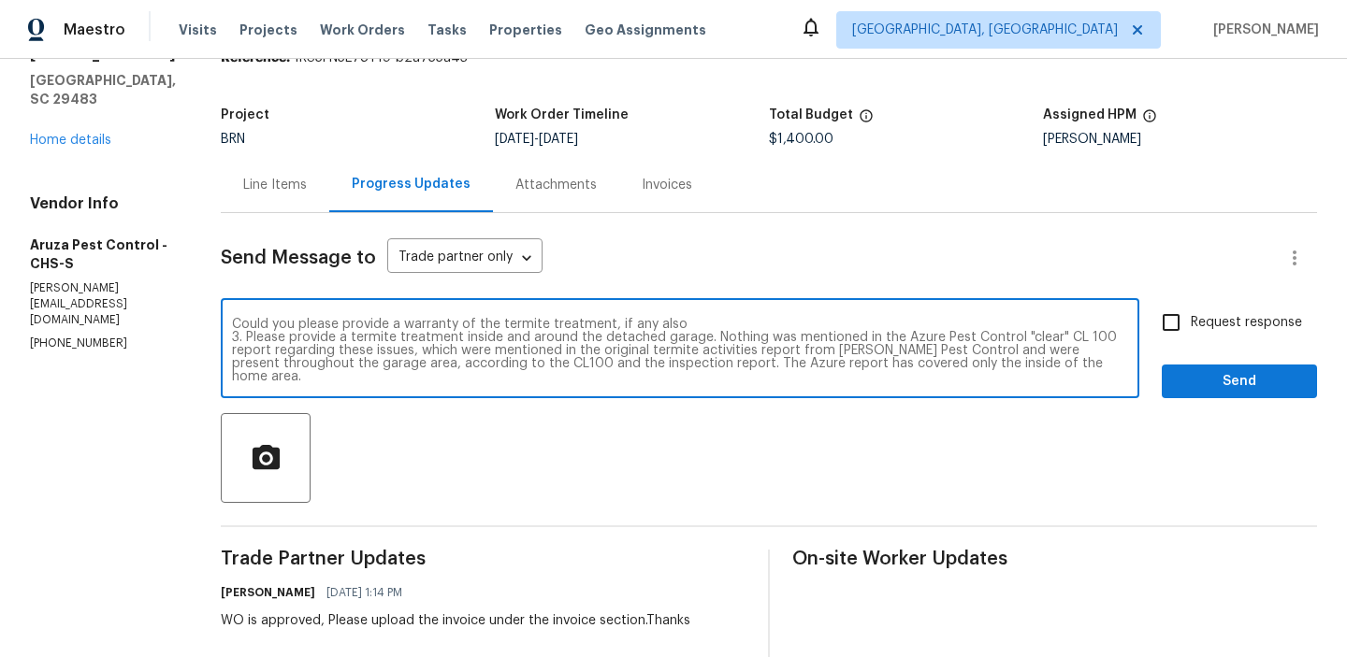
click at [288, 338] on textarea "Could you please provide a warranty of the termite treatment, if any also 3. Pl…" at bounding box center [680, 350] width 896 height 65
drag, startPoint x: 288, startPoint y: 338, endPoint x: 245, endPoint y: 338, distance: 43.0
click at [245, 338] on textarea "Could you please provide a warranty of the termite treatment, if any also 3. Pl…" at bounding box center [680, 350] width 896 height 65
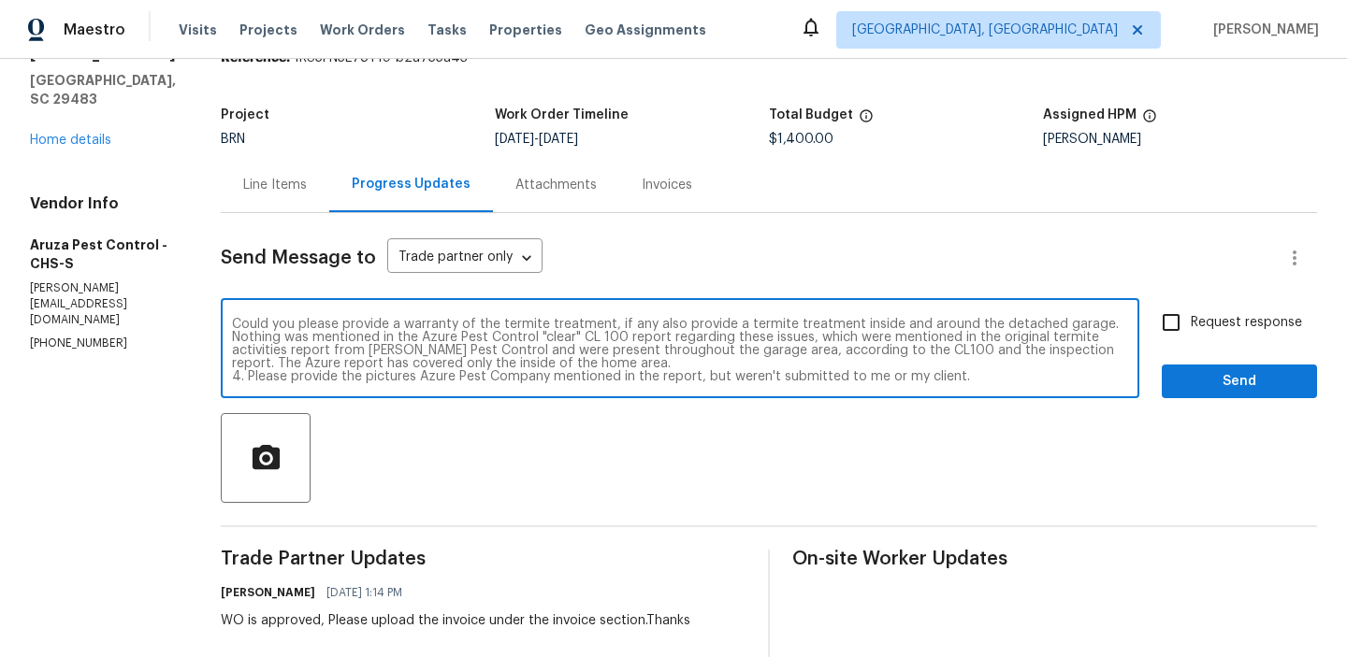
drag, startPoint x: 538, startPoint y: 337, endPoint x: 421, endPoint y: 335, distance: 116.9
click at [421, 335] on textarea "Could you please provide a warranty of the termite treatment, if any also provi…" at bounding box center [680, 350] width 896 height 65
drag, startPoint x: 1076, startPoint y: 337, endPoint x: 346, endPoint y: 354, distance: 729.7
click at [346, 354] on textarea "Could you please provide a warranty of the termite treatment, if any also provi…" at bounding box center [680, 350] width 896 height 65
drag, startPoint x: 803, startPoint y: 352, endPoint x: 932, endPoint y: 351, distance: 128.1
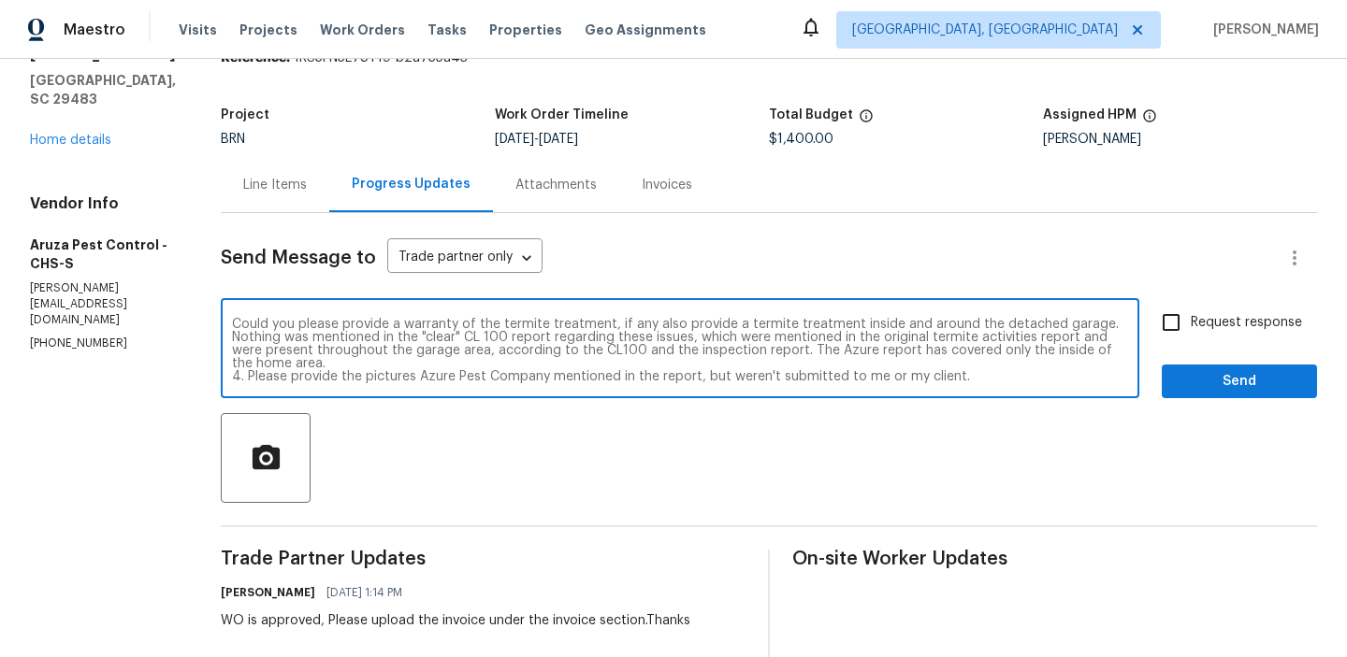
click at [932, 351] on textarea "Could you please provide a warranty of the termite treatment, if any also provi…" at bounding box center [680, 350] width 896 height 65
click at [248, 361] on textarea "Could you please provide a warranty of the termite treatment, if any also provi…" at bounding box center [680, 350] width 896 height 65
drag, startPoint x: 403, startPoint y: 366, endPoint x: 533, endPoint y: 364, distance: 130.0
click at [533, 364] on textarea "Could you please provide a warranty of the termite treatment, if any also provi…" at bounding box center [680, 350] width 896 height 65
click at [460, 358] on textarea "Could you please provide a warranty of the termite treatment, if any also provi…" at bounding box center [680, 350] width 896 height 65
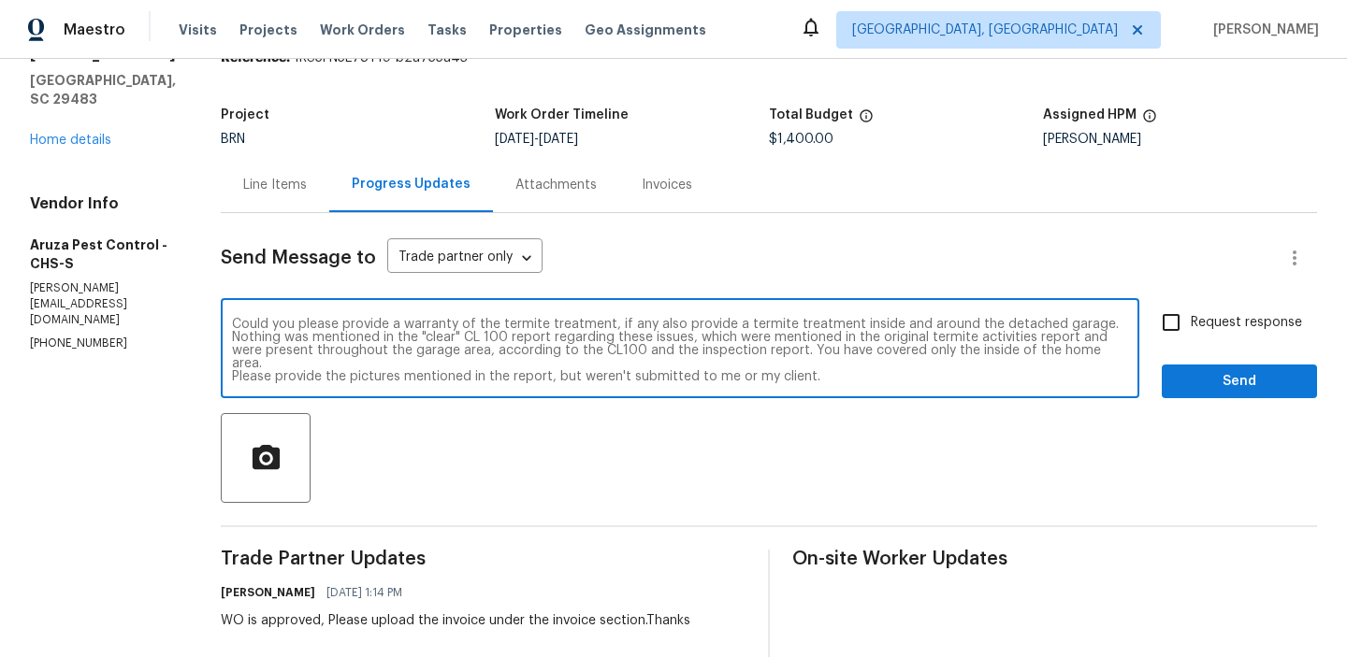
click at [460, 358] on textarea "Could you please provide a warranty of the termite treatment, if any also provi…" at bounding box center [680, 350] width 896 height 65
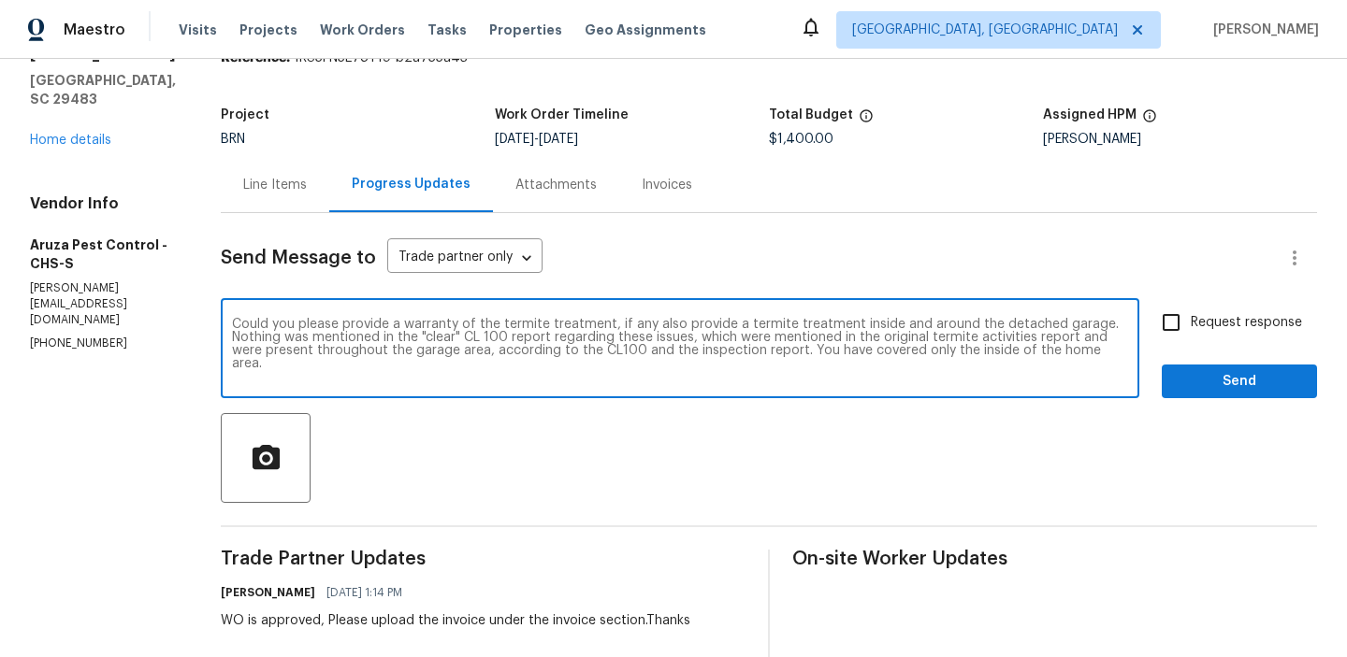
type textarea "Could you please provide a warranty of the termite treatment, if any also provi…"
click at [340, 330] on textarea "Could you please provide a warranty of the termite treatment, if any also provi…" at bounding box center [680, 350] width 896 height 65
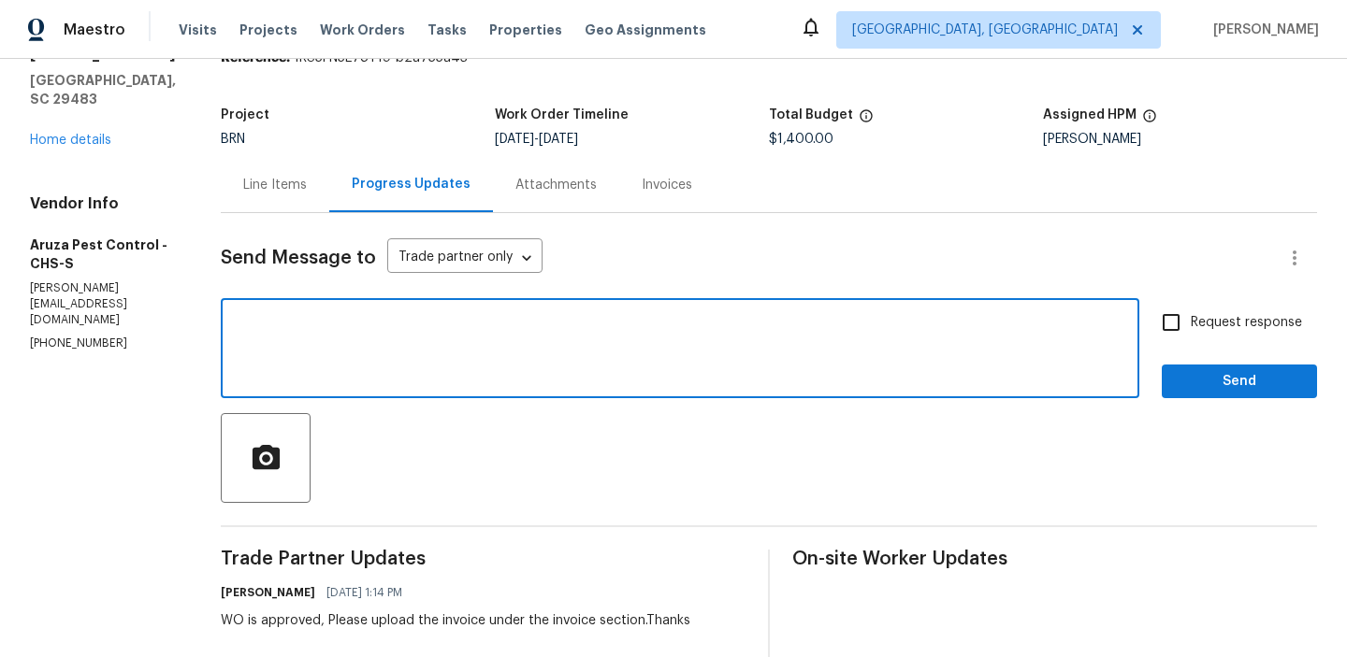
paste textarea "Please provide the pictures referenced in the report that were not submitted."
type textarea "Please provide the pictures referenced in the report that were not submitted."
type textarea "Could you please provide a warranty of the termite treatment, if any also provi…"
paste textarea "Could you please provide any warranty available for the termite treatment? Addi…"
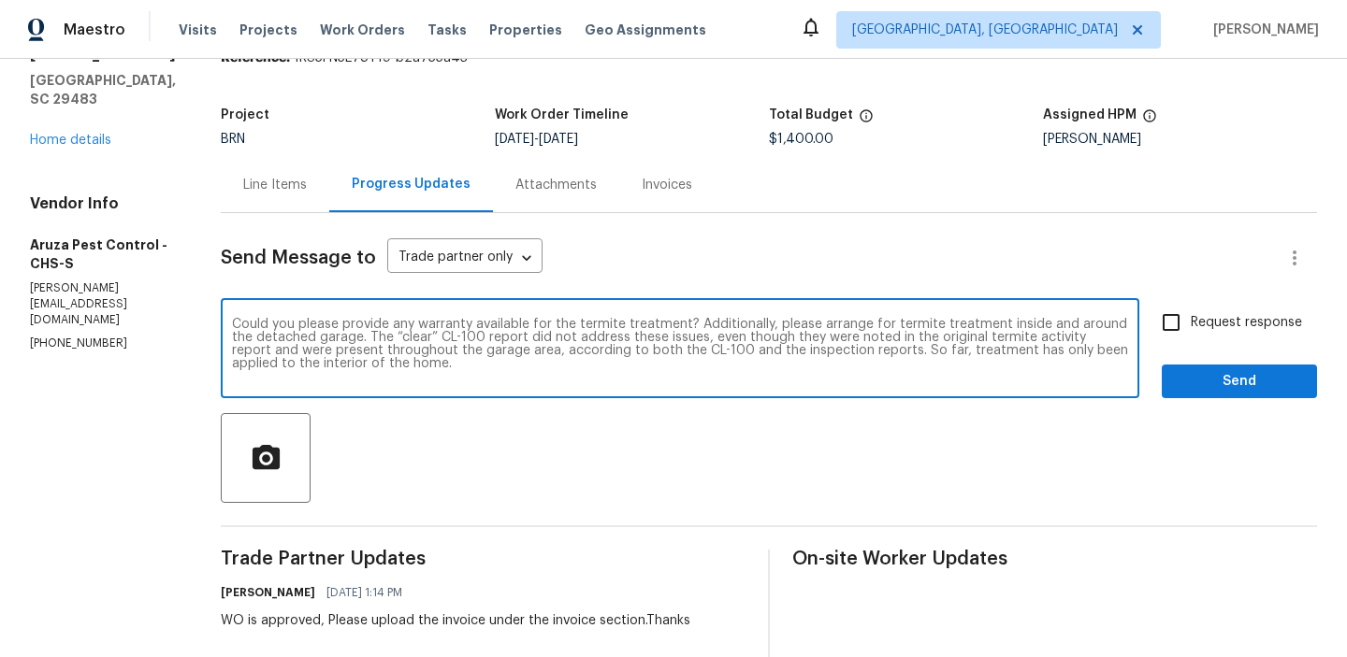
drag, startPoint x: 864, startPoint y: 323, endPoint x: 773, endPoint y: 325, distance: 91.7
click at [773, 324] on textarea "Could you please provide any warranty available for the termite treatment? Addi…" at bounding box center [680, 350] width 896 height 65
click at [374, 367] on textarea "Could you please provide any warranty available for the termite treatment? Addi…" at bounding box center [680, 350] width 896 height 65
type textarea "Could you please provide any warranty available for the termite treatment? Addi…"
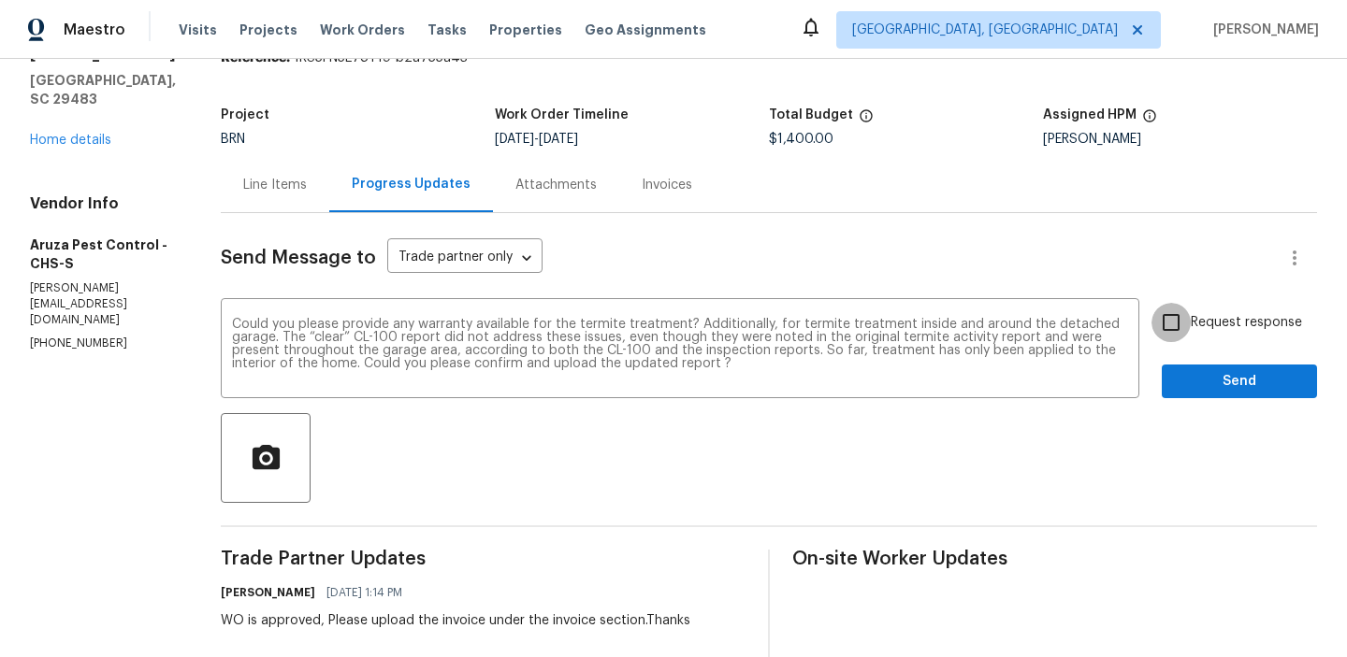
click at [1180, 318] on input "Request response" at bounding box center [1170, 322] width 39 height 39
checkbox input "true"
click at [1185, 389] on span "Send" at bounding box center [1239, 381] width 125 height 23
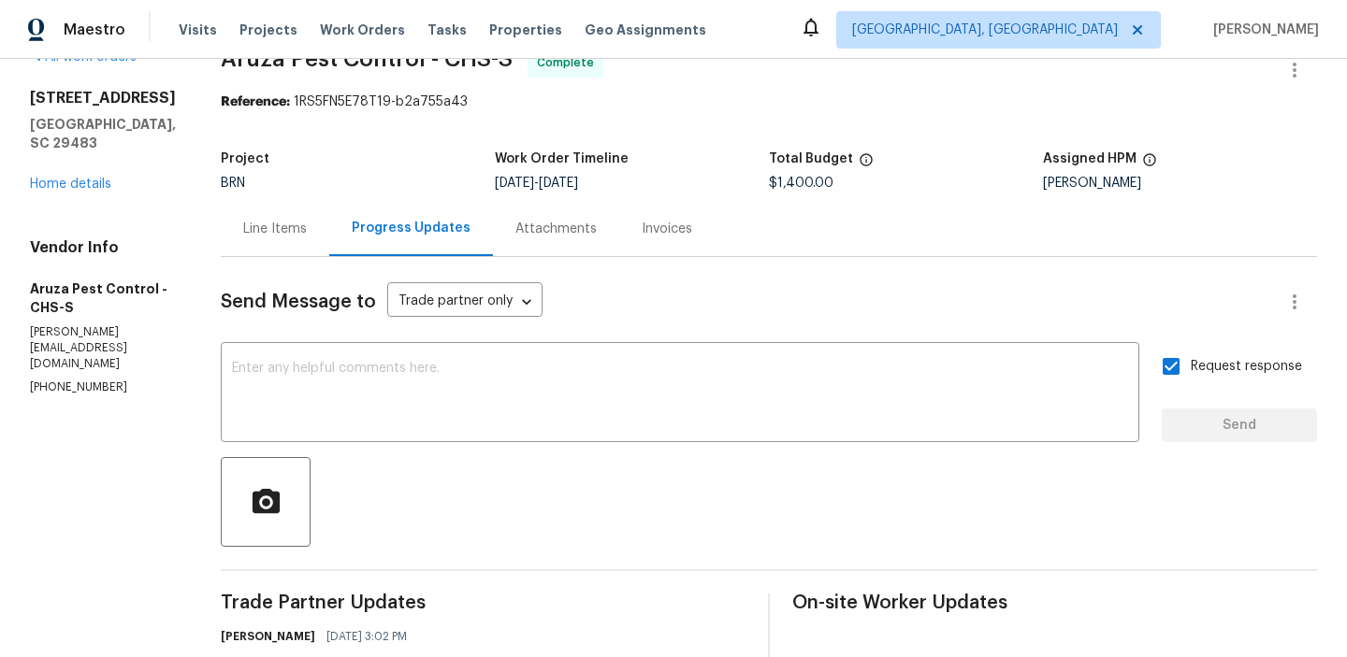
scroll to position [85, 0]
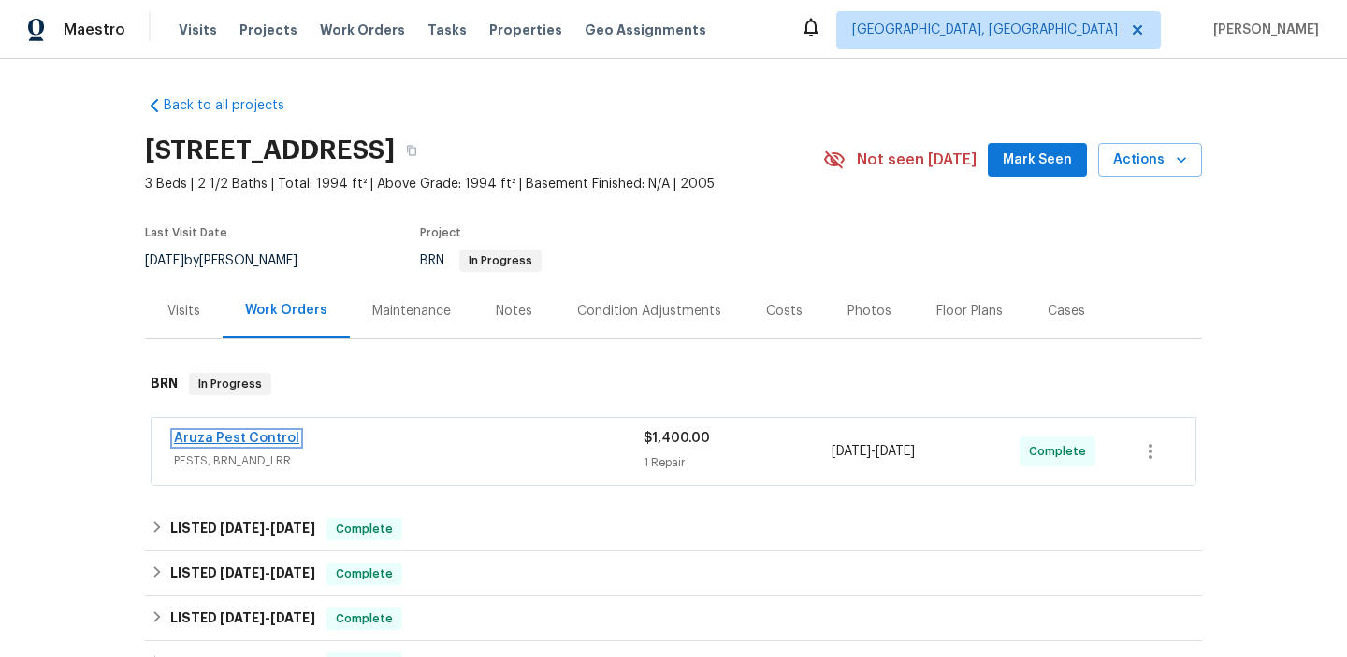
click at [197, 439] on link "Aruza Pest Control" at bounding box center [236, 438] width 125 height 13
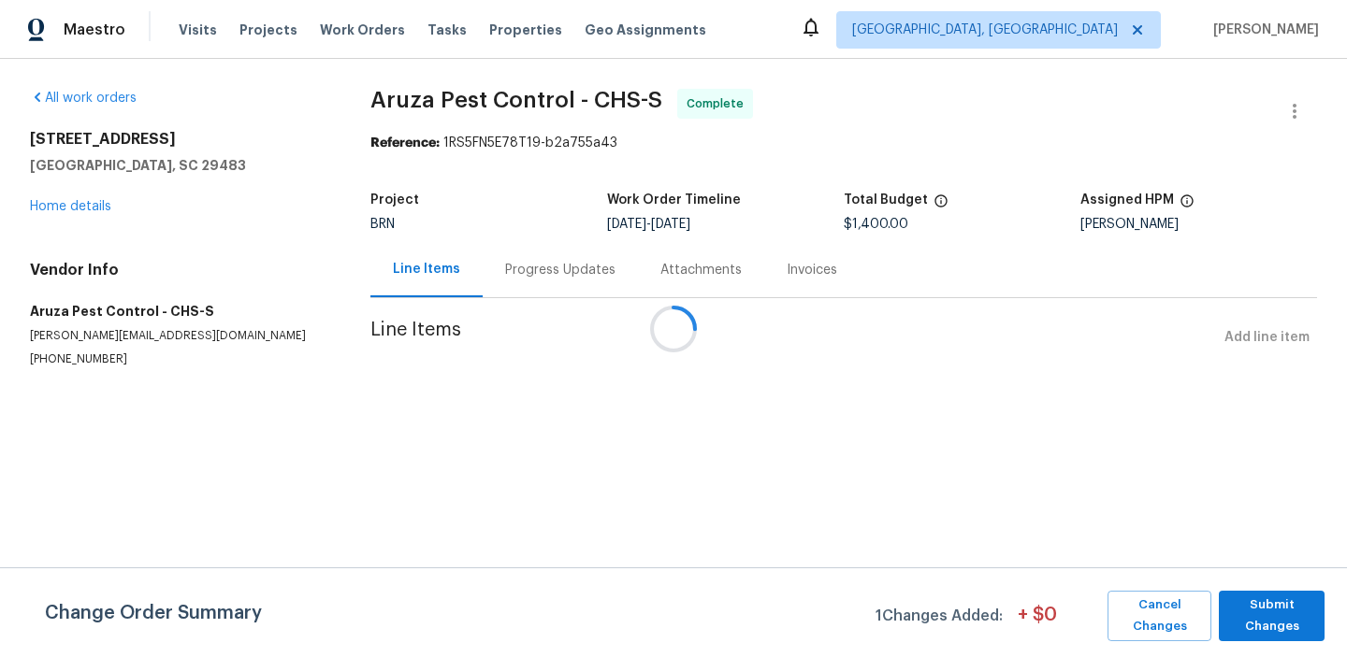
click at [496, 263] on div at bounding box center [673, 328] width 1347 height 657
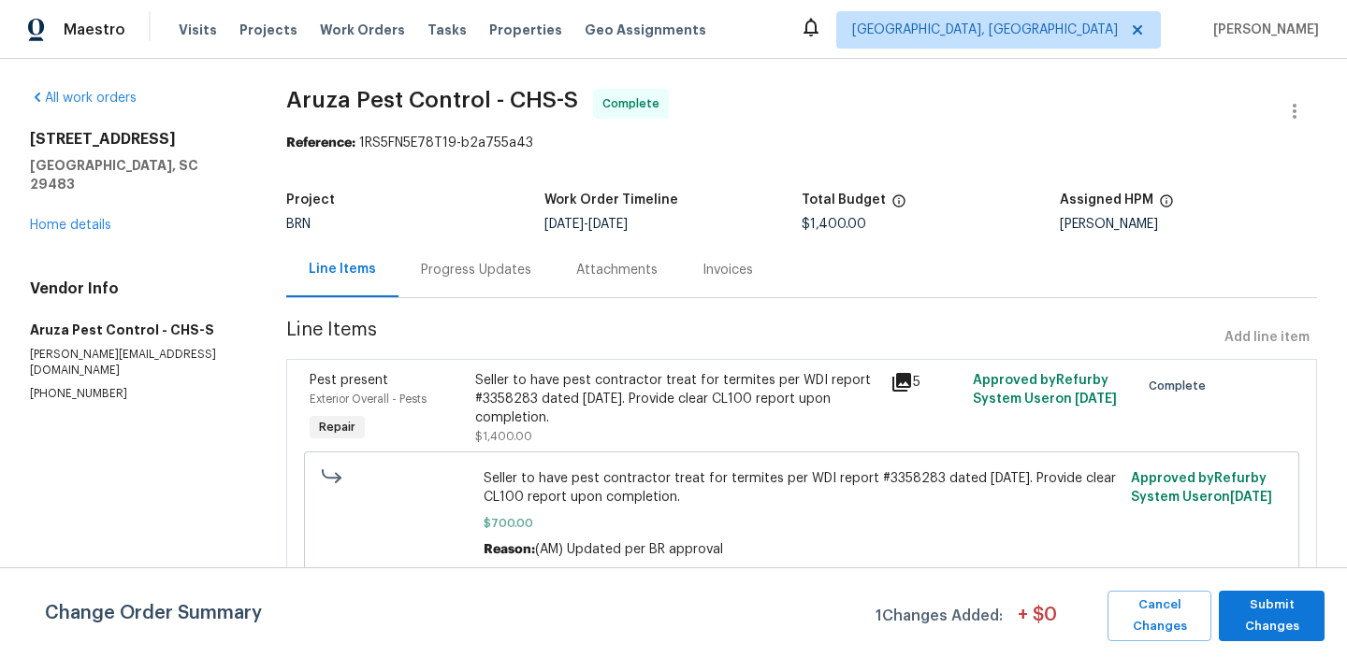
click at [470, 277] on div "Progress Updates" at bounding box center [476, 270] width 110 height 19
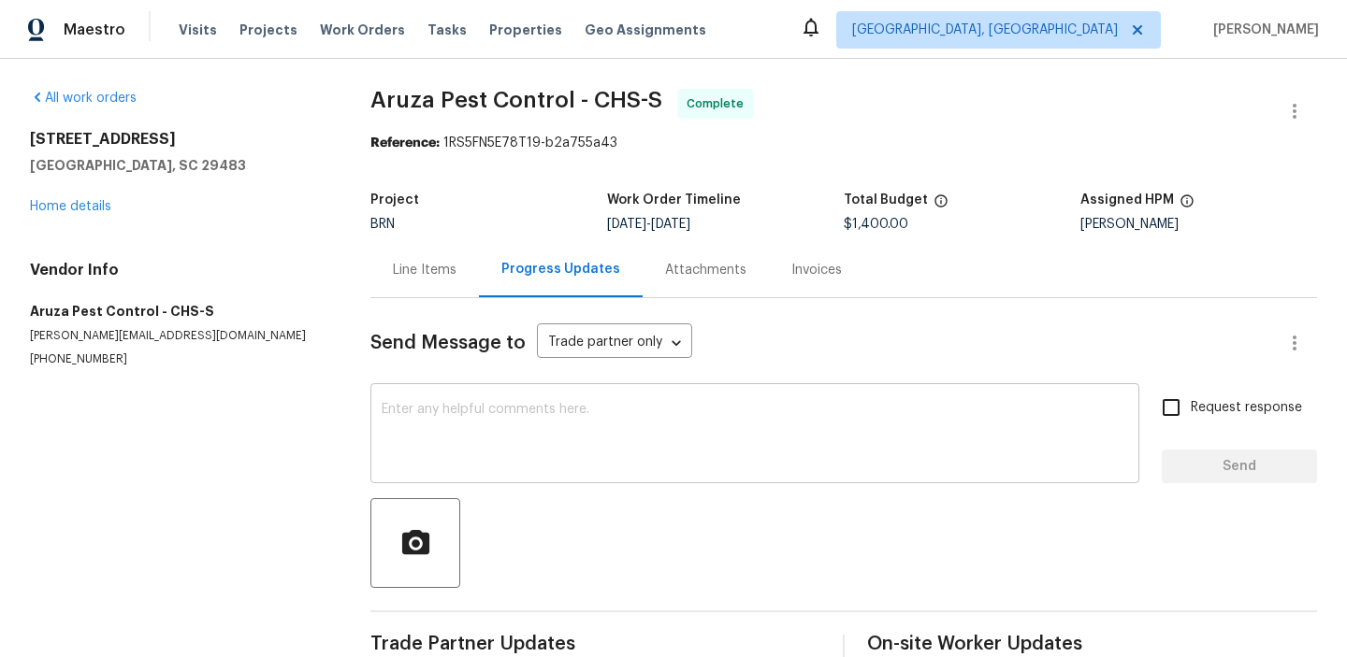
click at [468, 429] on textarea at bounding box center [755, 435] width 746 height 65
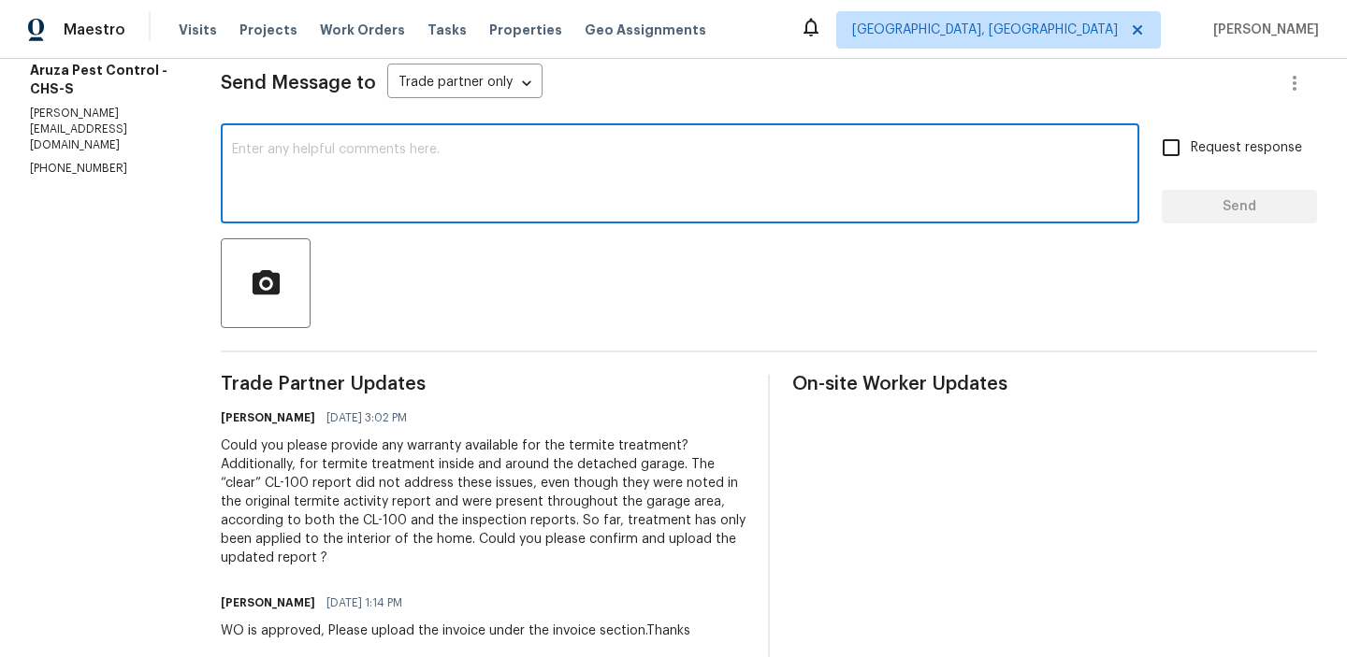
scroll to position [285, 0]
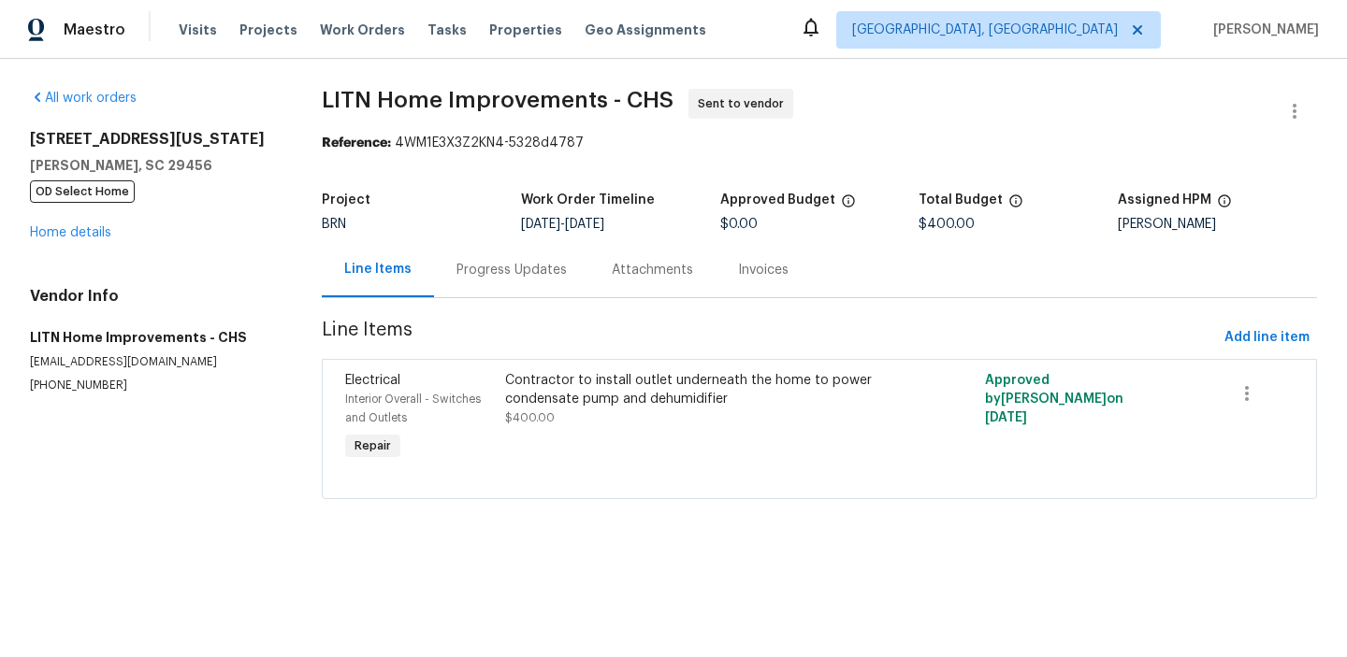
click at [461, 254] on div "Progress Updates" at bounding box center [511, 269] width 155 height 55
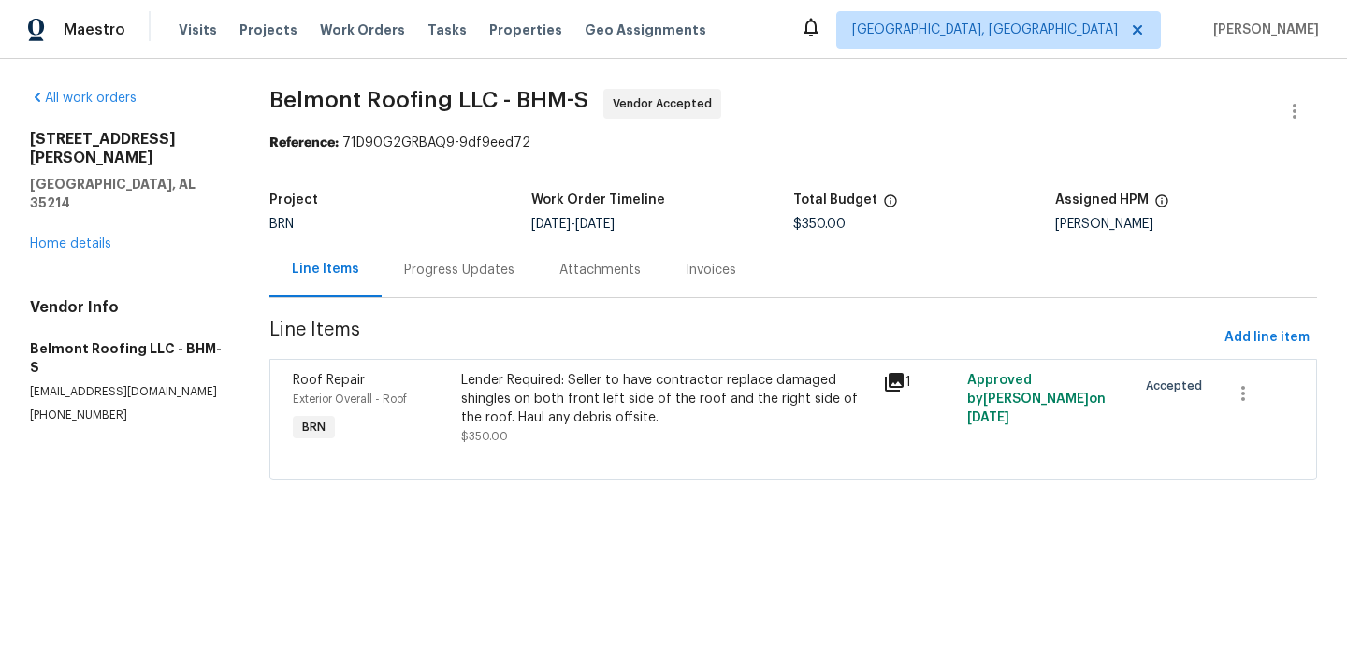
click at [441, 273] on div "Progress Updates" at bounding box center [459, 270] width 110 height 19
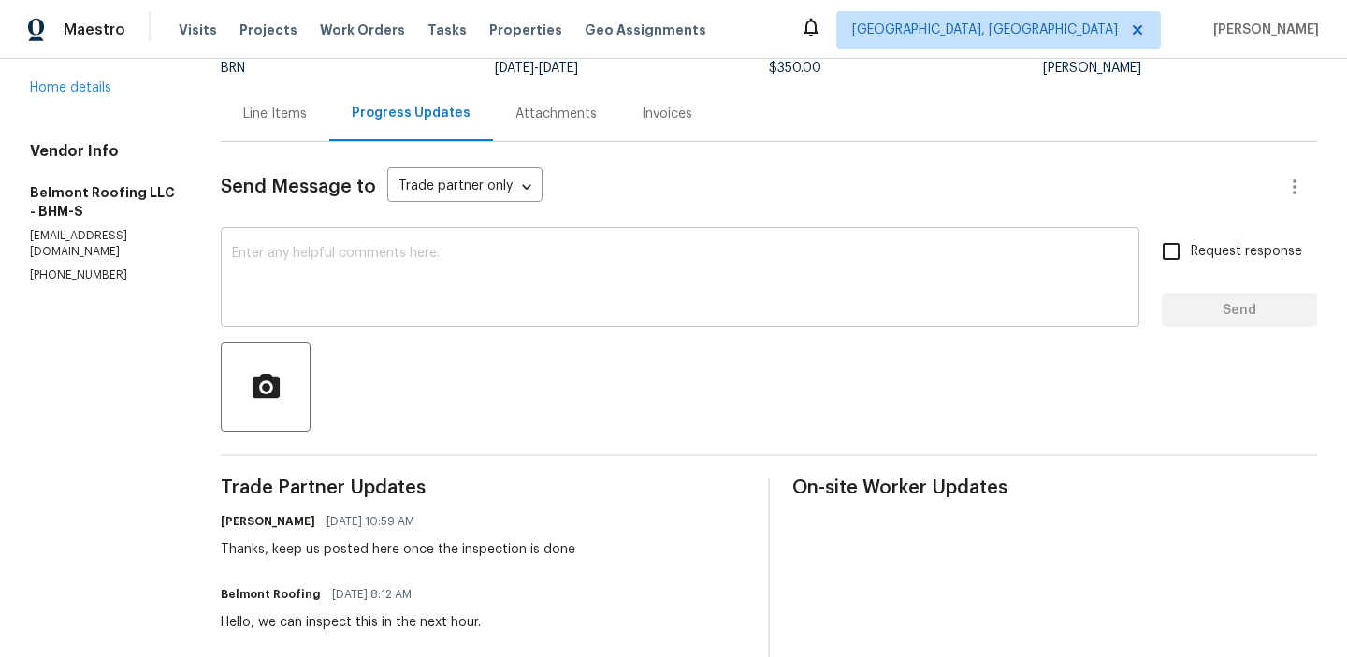
scroll to position [207, 0]
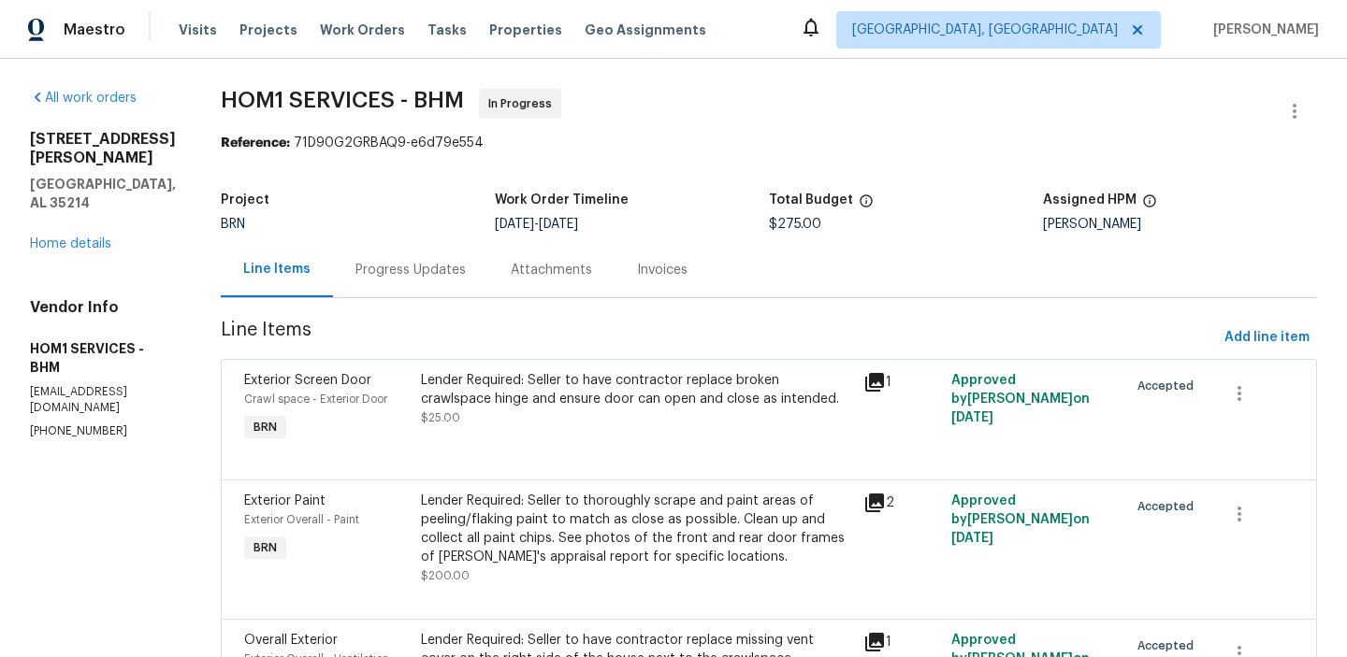
click at [427, 271] on div "Progress Updates" at bounding box center [410, 270] width 110 height 19
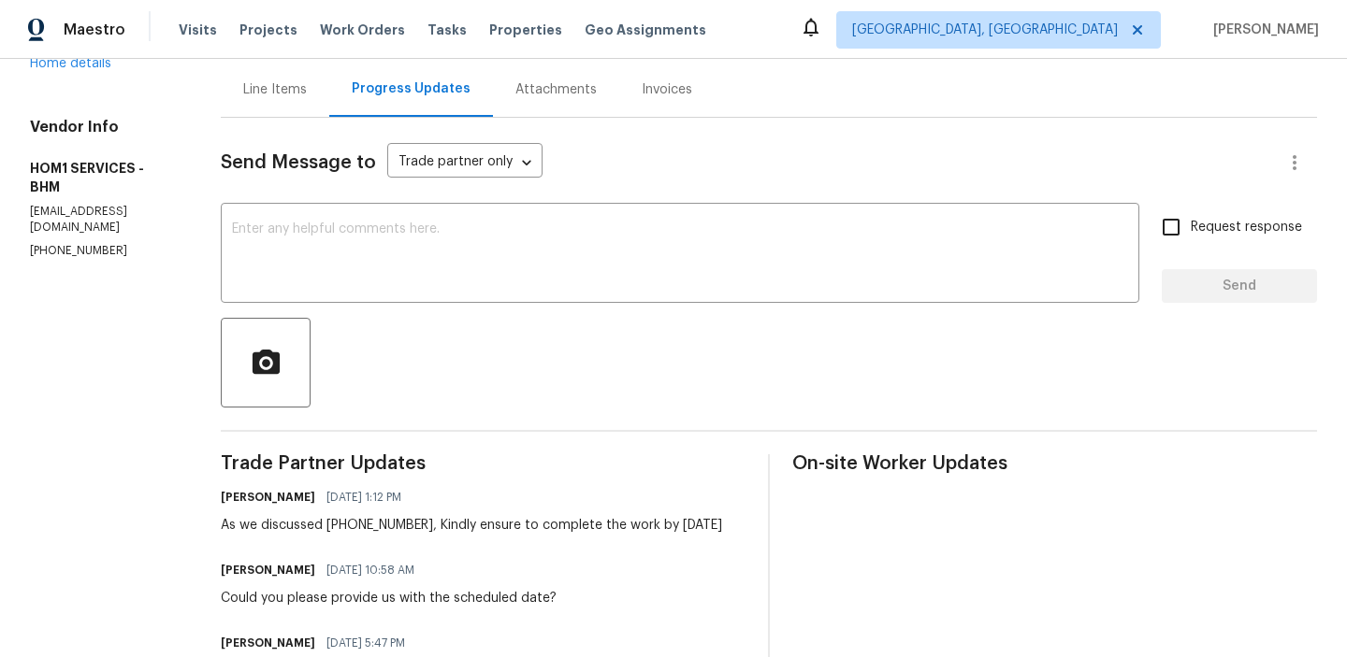
scroll to position [185, 0]
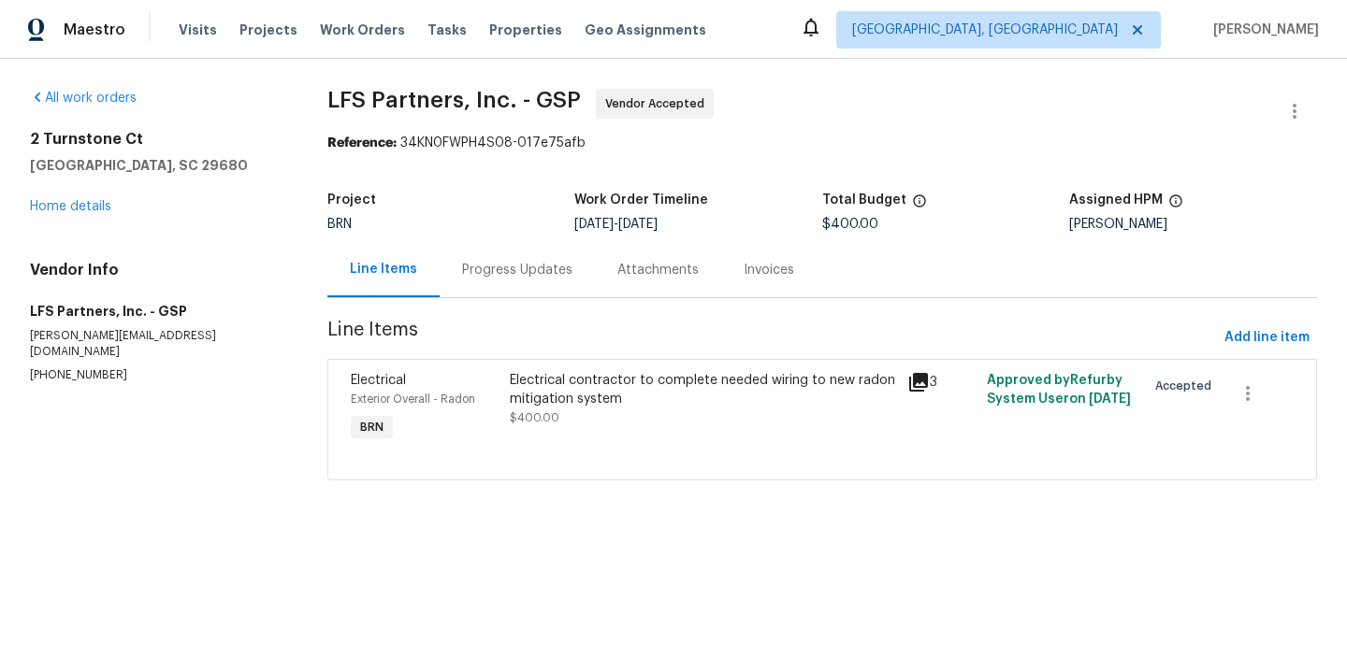
click at [477, 275] on div "Progress Updates" at bounding box center [517, 270] width 110 height 19
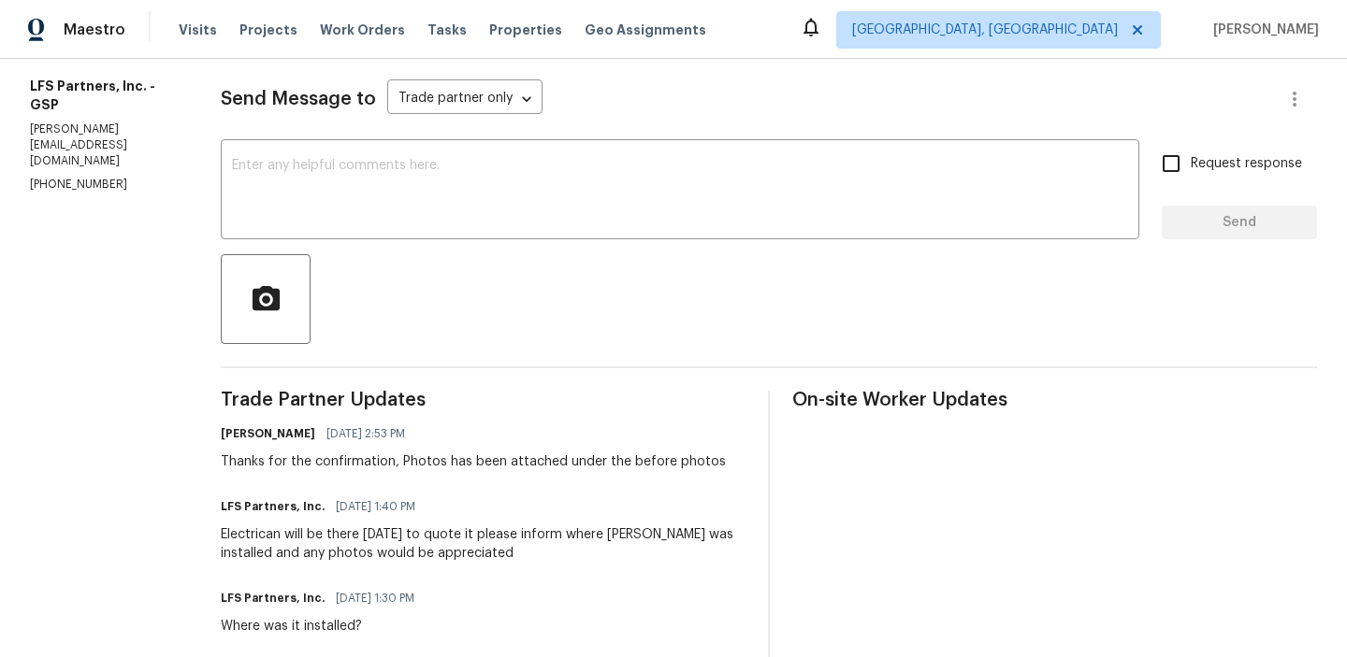
scroll to position [251, 0]
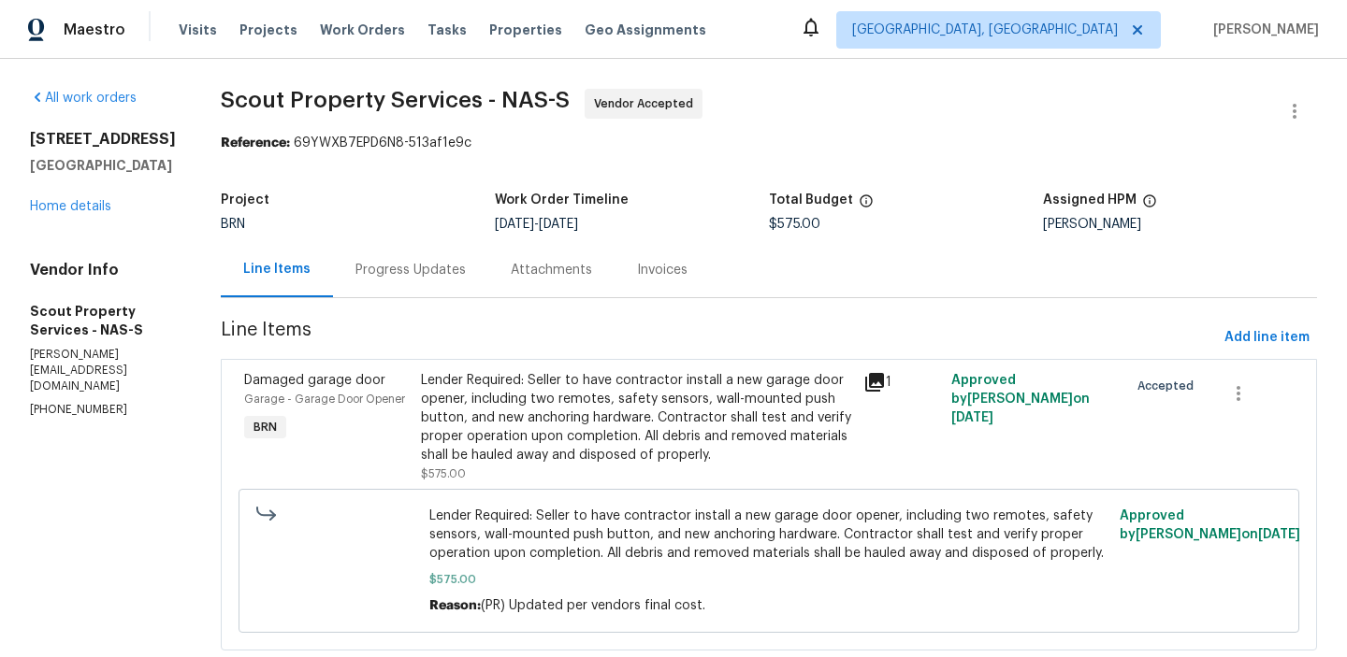
click at [378, 281] on div "Progress Updates" at bounding box center [410, 269] width 155 height 55
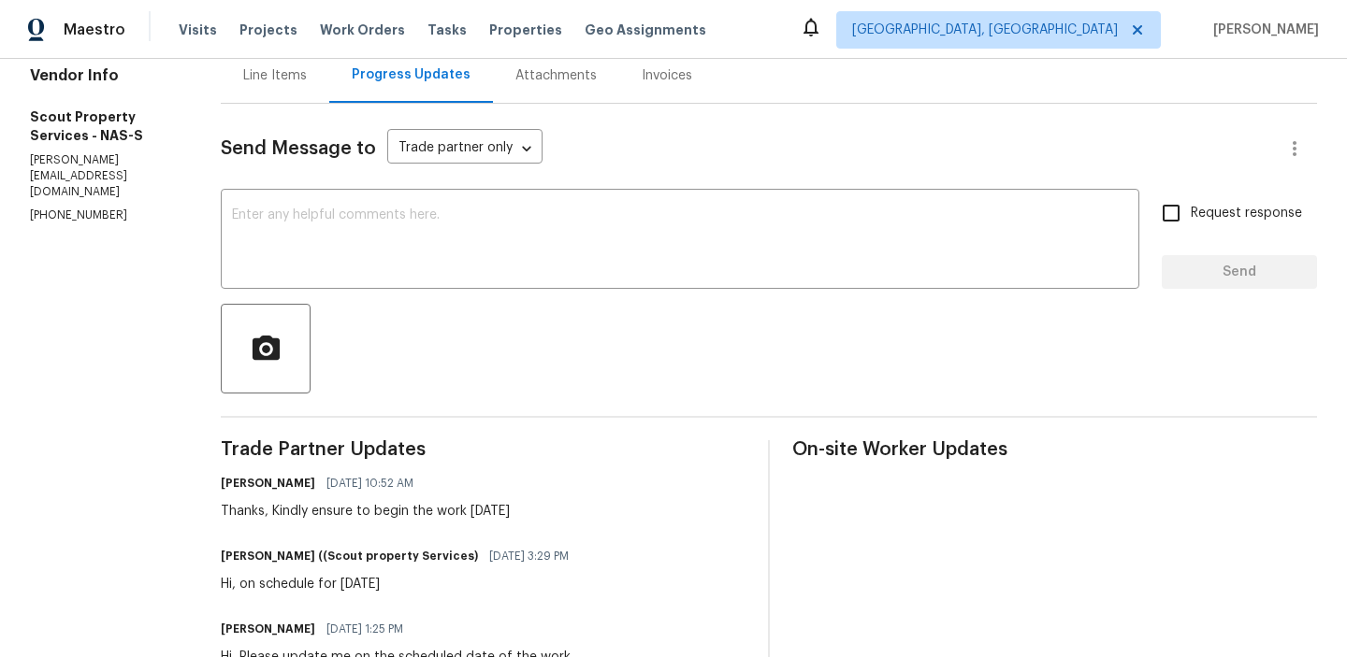
scroll to position [195, 0]
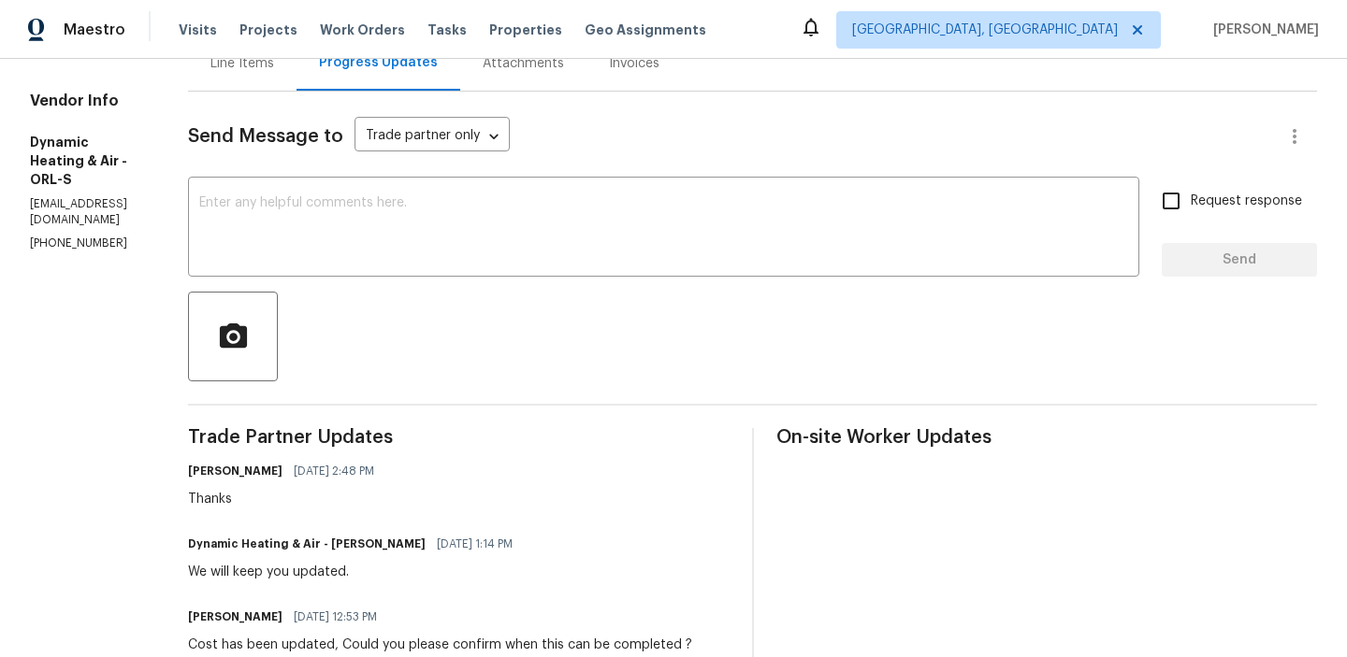
scroll to position [219, 0]
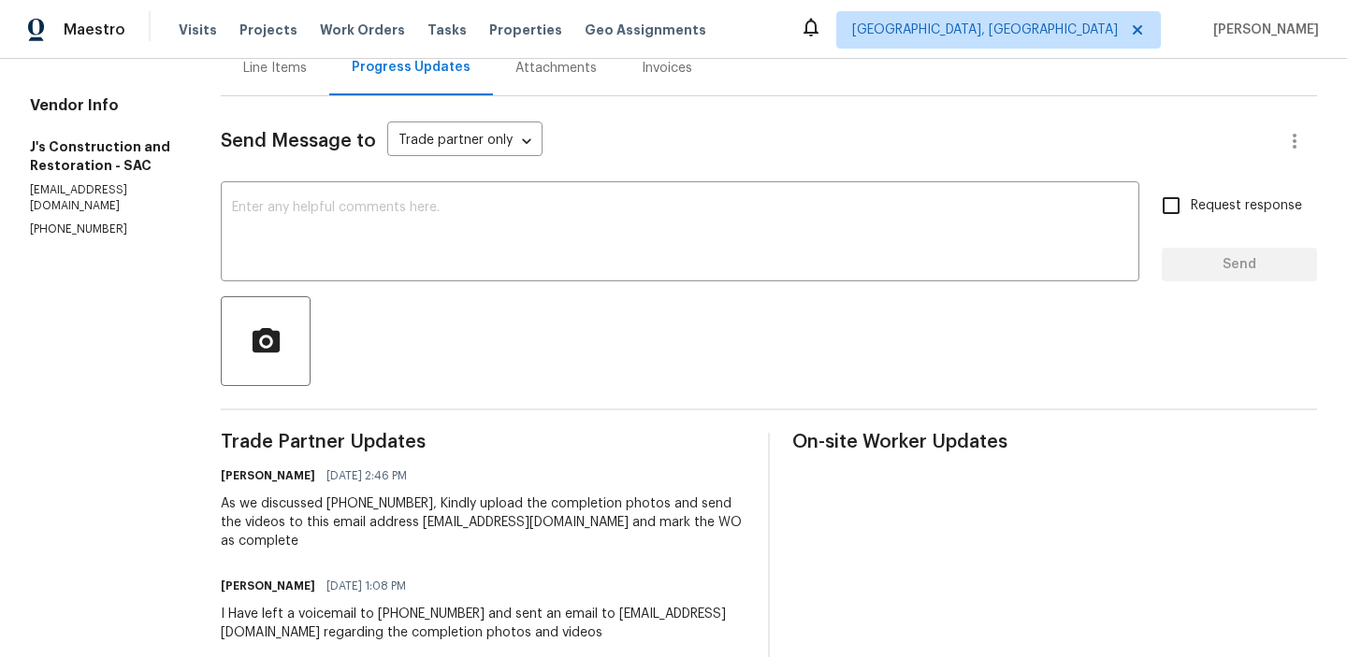
scroll to position [217, 0]
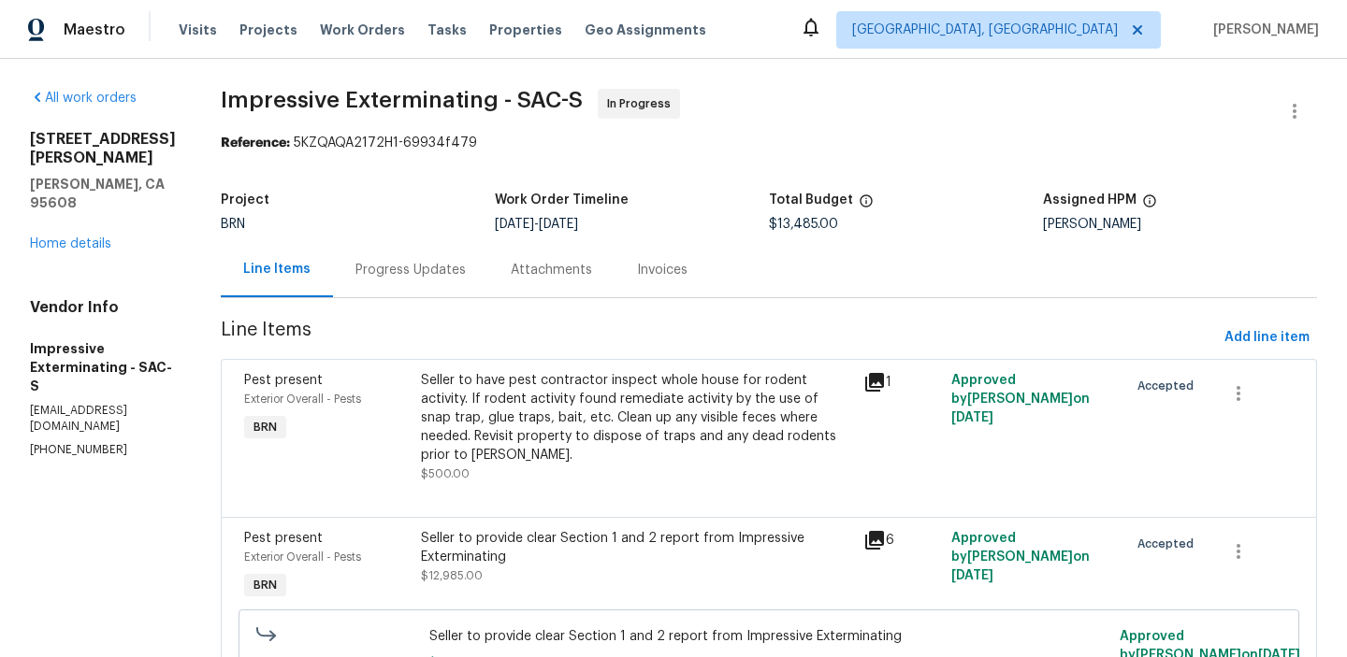
click at [448, 285] on div "Progress Updates" at bounding box center [410, 269] width 155 height 55
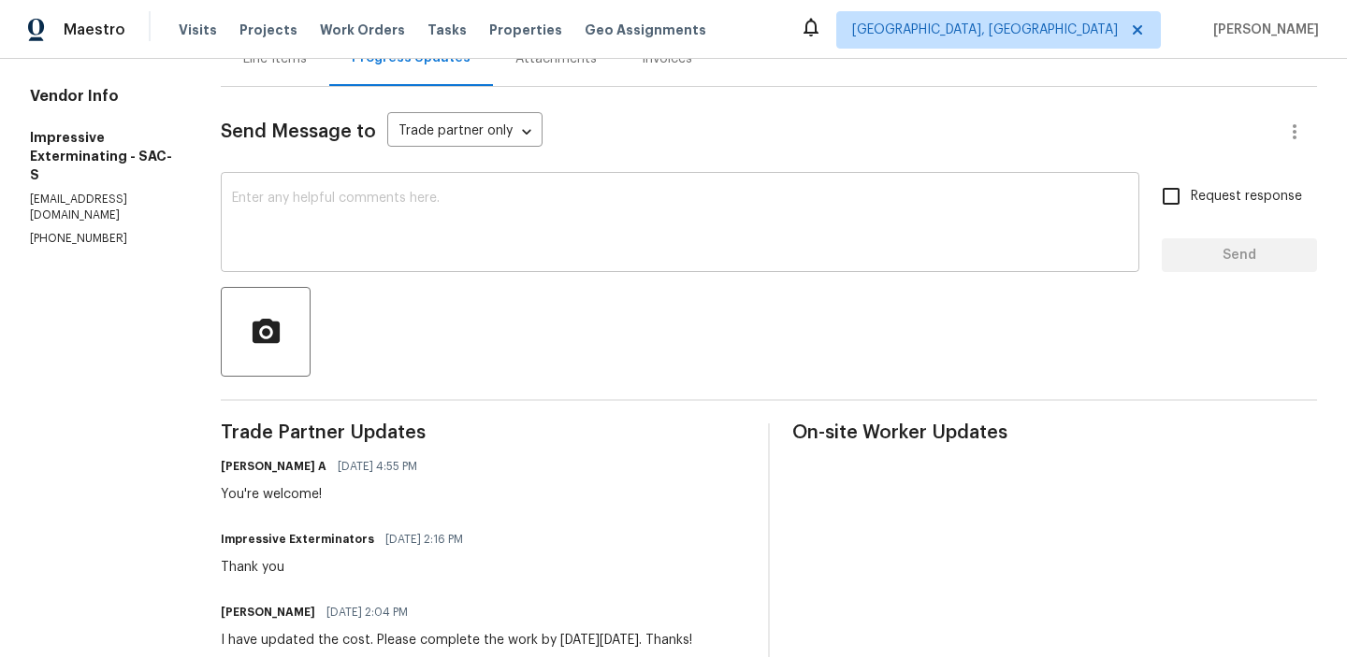
scroll to position [269, 0]
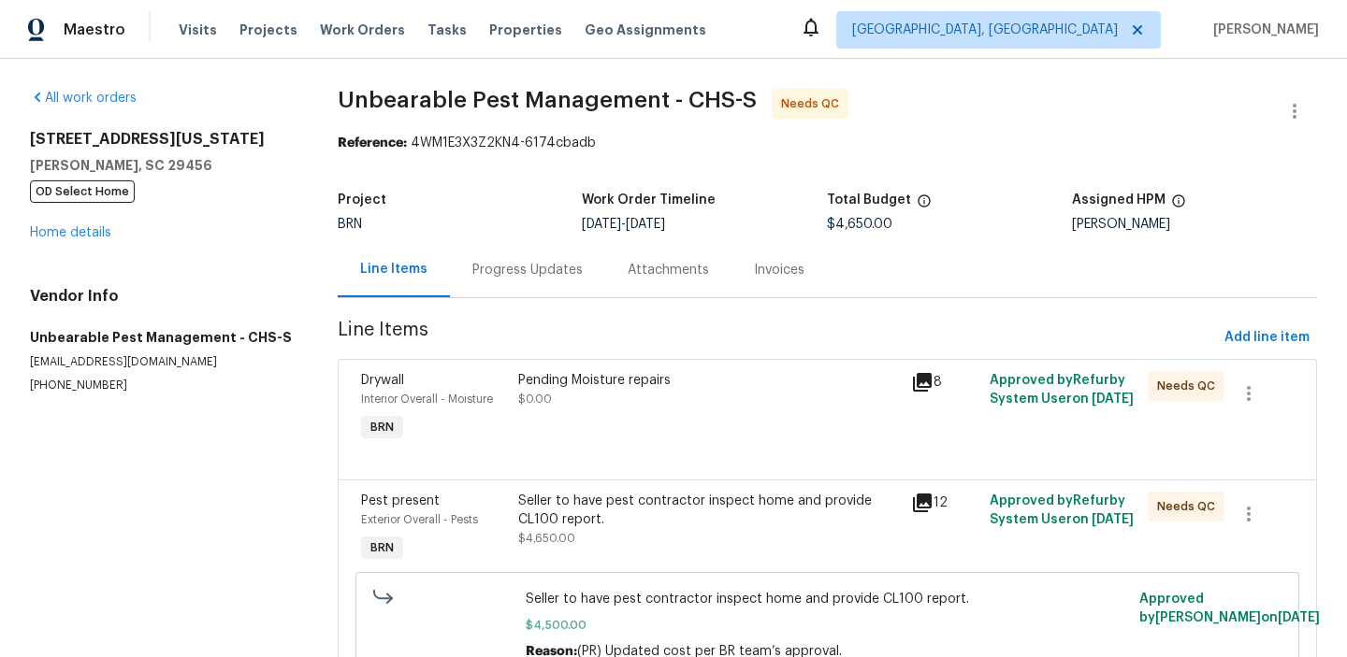
click at [494, 270] on div "Progress Updates" at bounding box center [527, 270] width 110 height 19
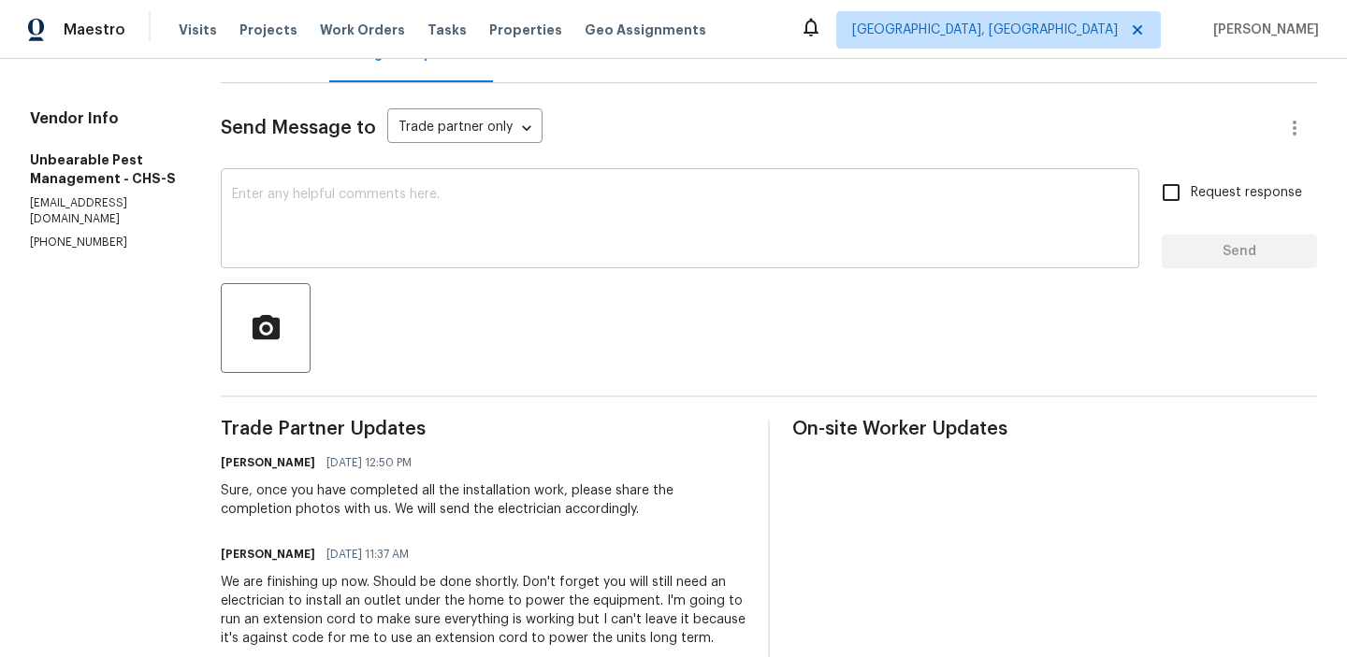
scroll to position [241, 0]
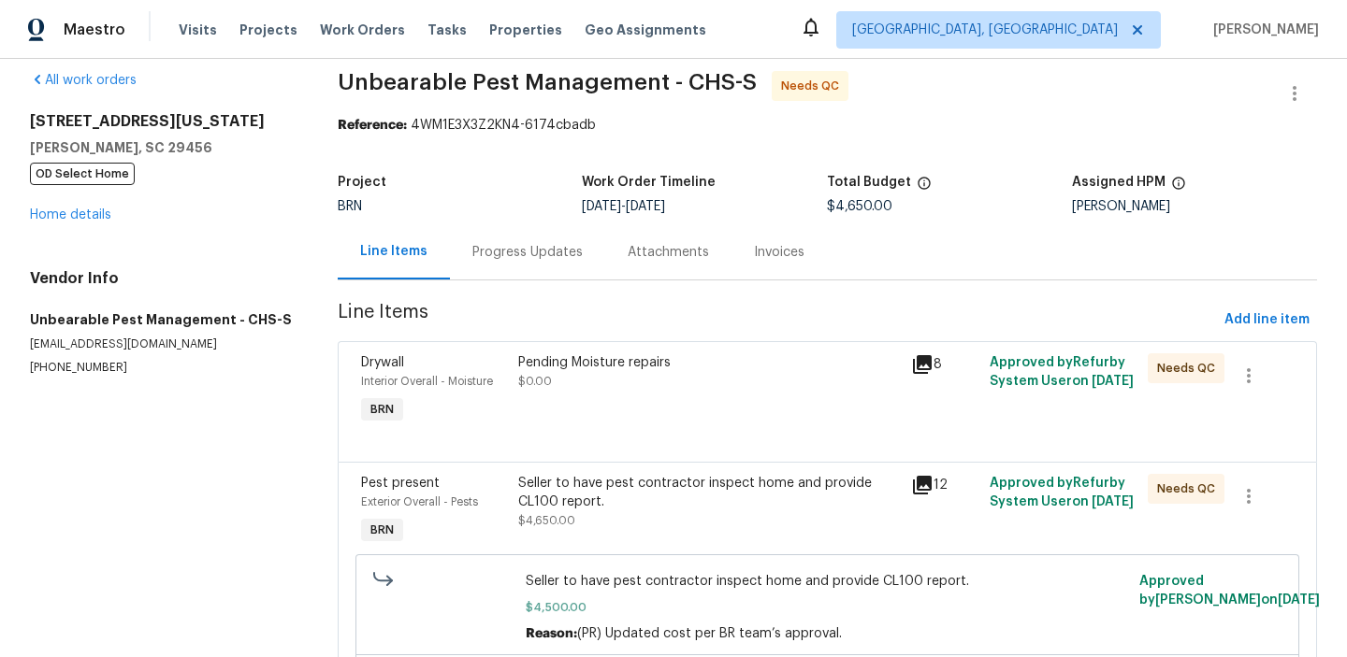
click at [491, 281] on section "Unbearable Pest Management - CHS-S Needs QC Reference: 4WM1E3X3Z2KN4-6174cbadb …" at bounding box center [827, 436] width 979 height 730
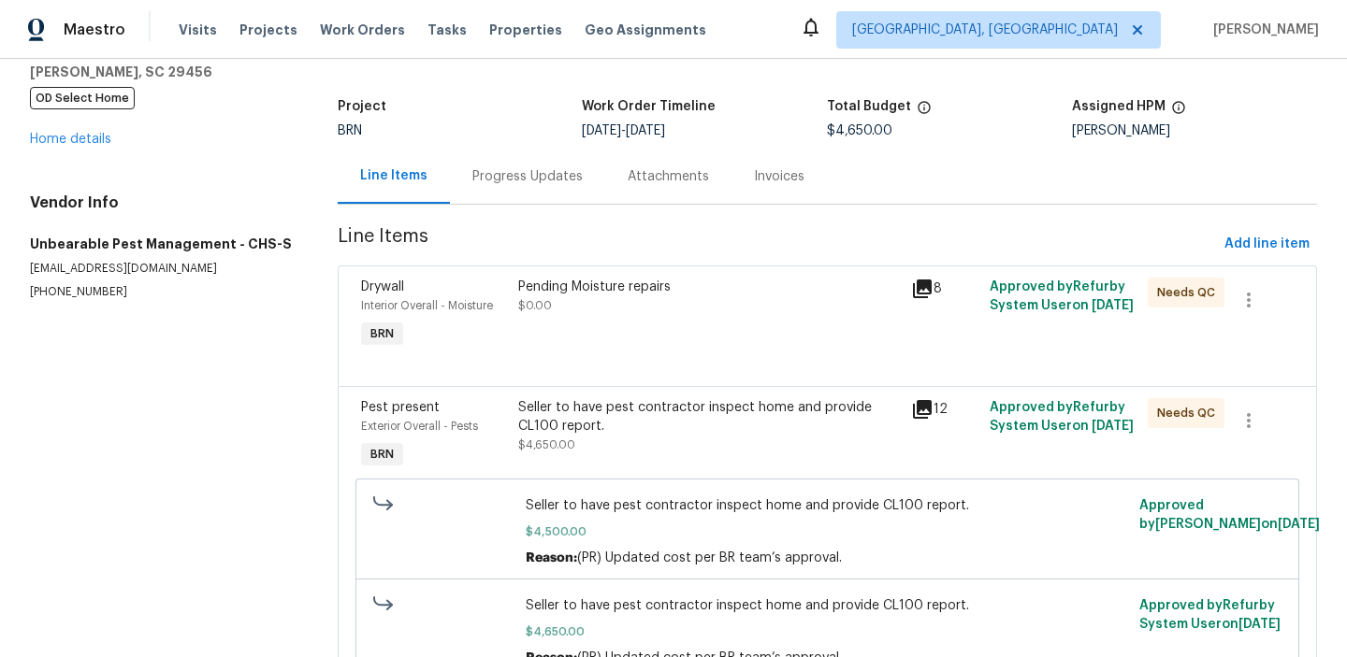
click at [488, 166] on div "Progress Updates" at bounding box center [527, 176] width 155 height 55
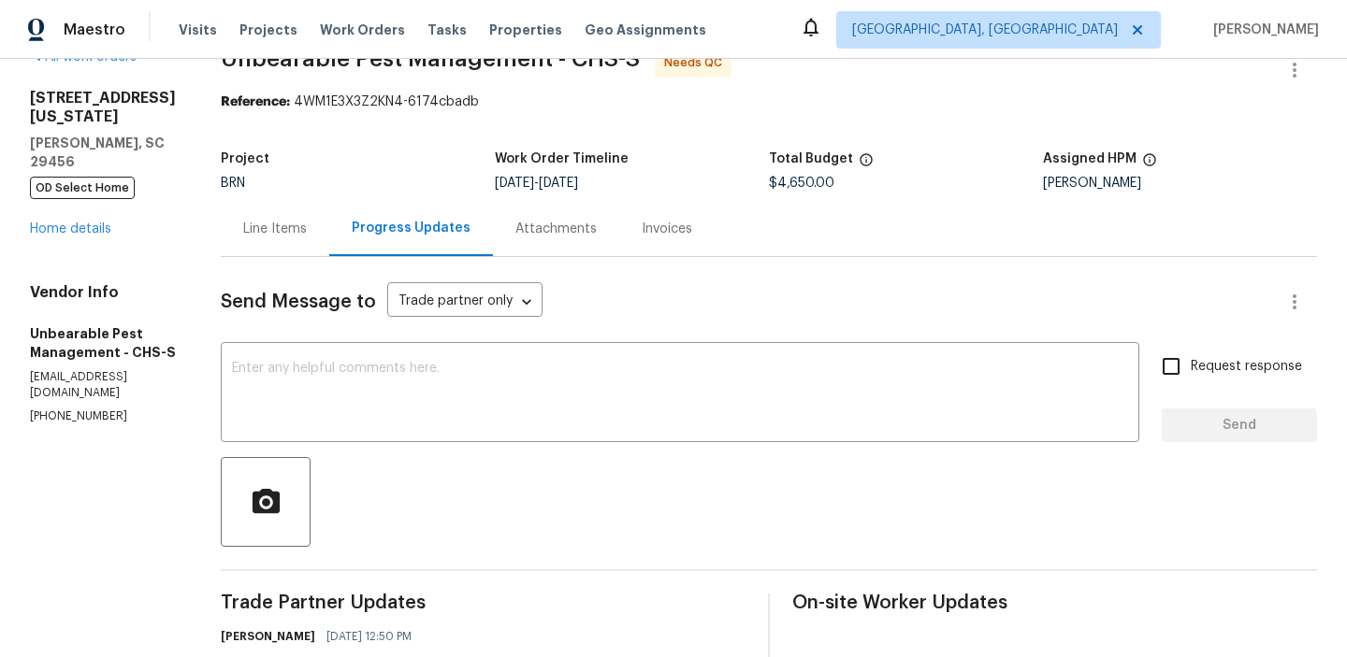
scroll to position [94, 0]
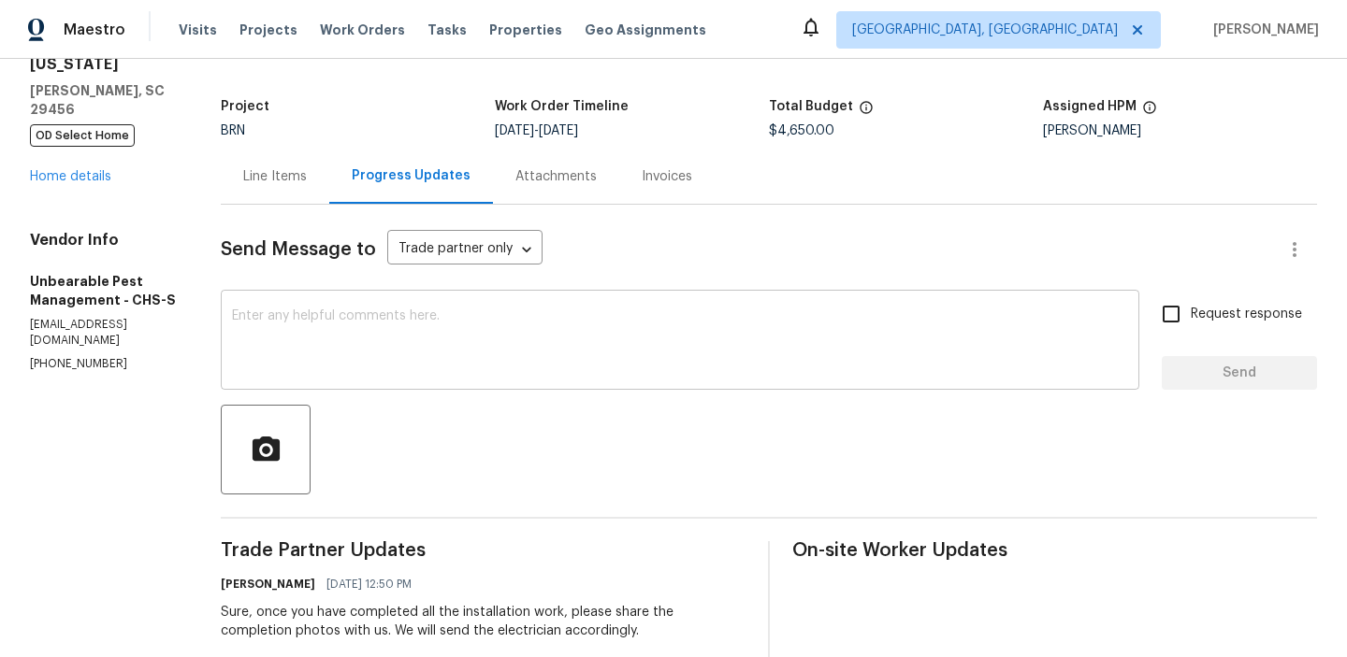
click at [352, 323] on textarea at bounding box center [680, 342] width 896 height 65
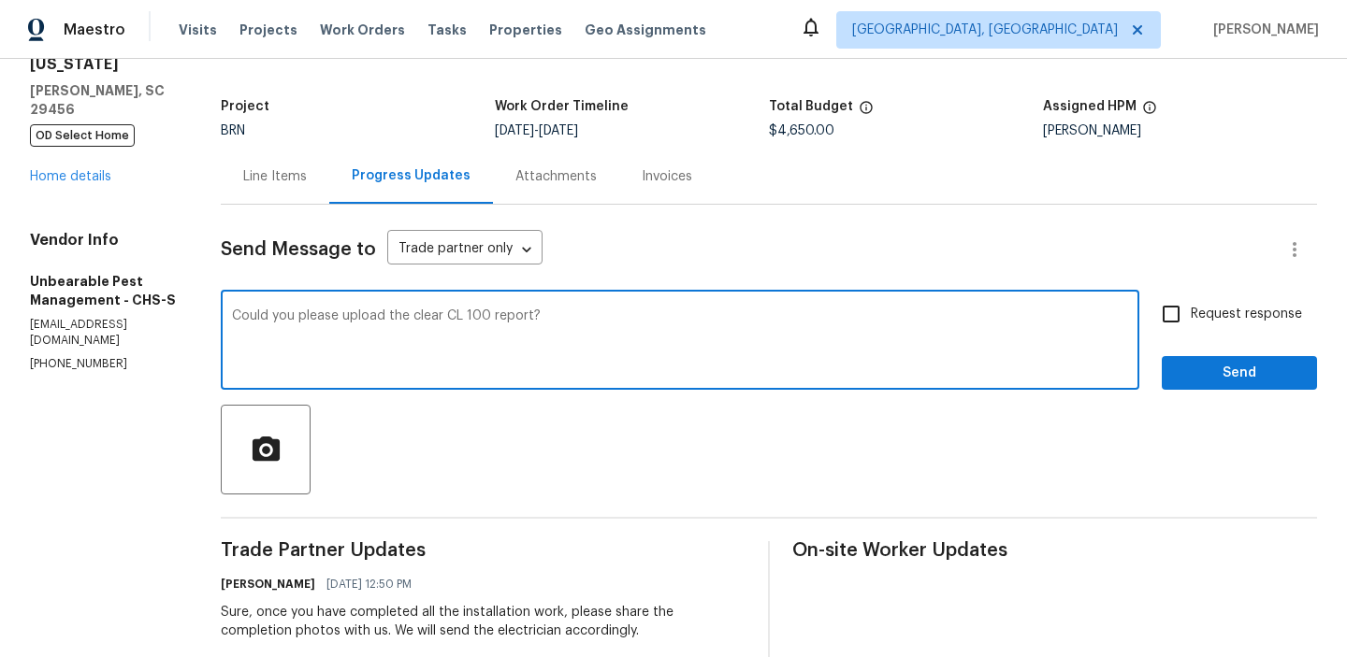
type textarea "Could you please upload the clear CL 100 report?"
click at [1171, 328] on input "Request response" at bounding box center [1170, 314] width 39 height 39
checkbox input "true"
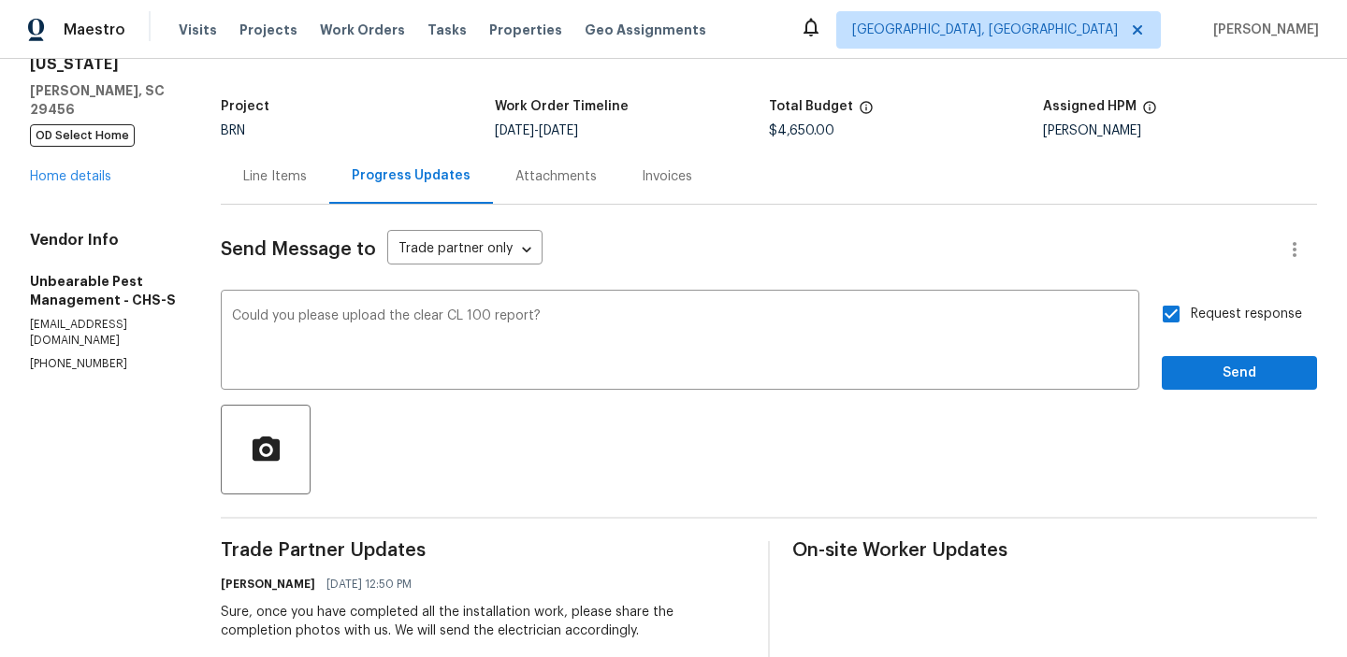
click at [1195, 355] on div "Request response Send" at bounding box center [1239, 342] width 155 height 95
click at [1204, 365] on span "Send" at bounding box center [1239, 373] width 125 height 23
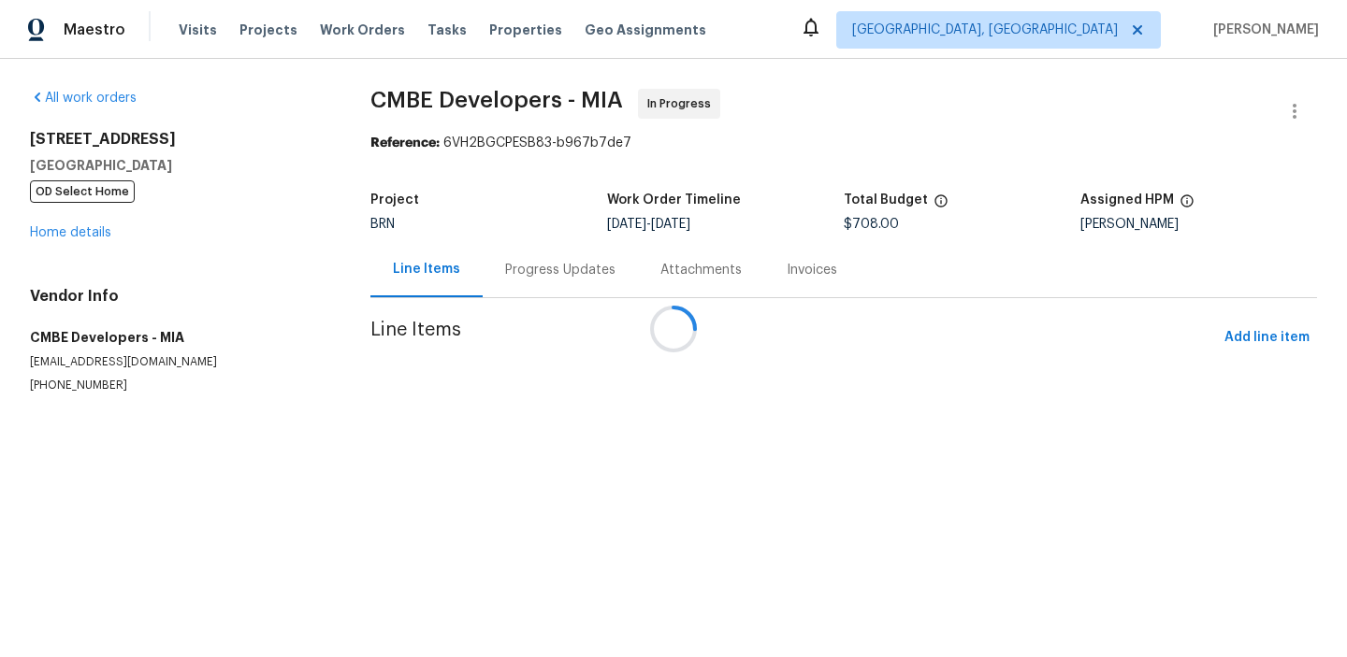
click at [492, 258] on div at bounding box center [673, 328] width 1347 height 657
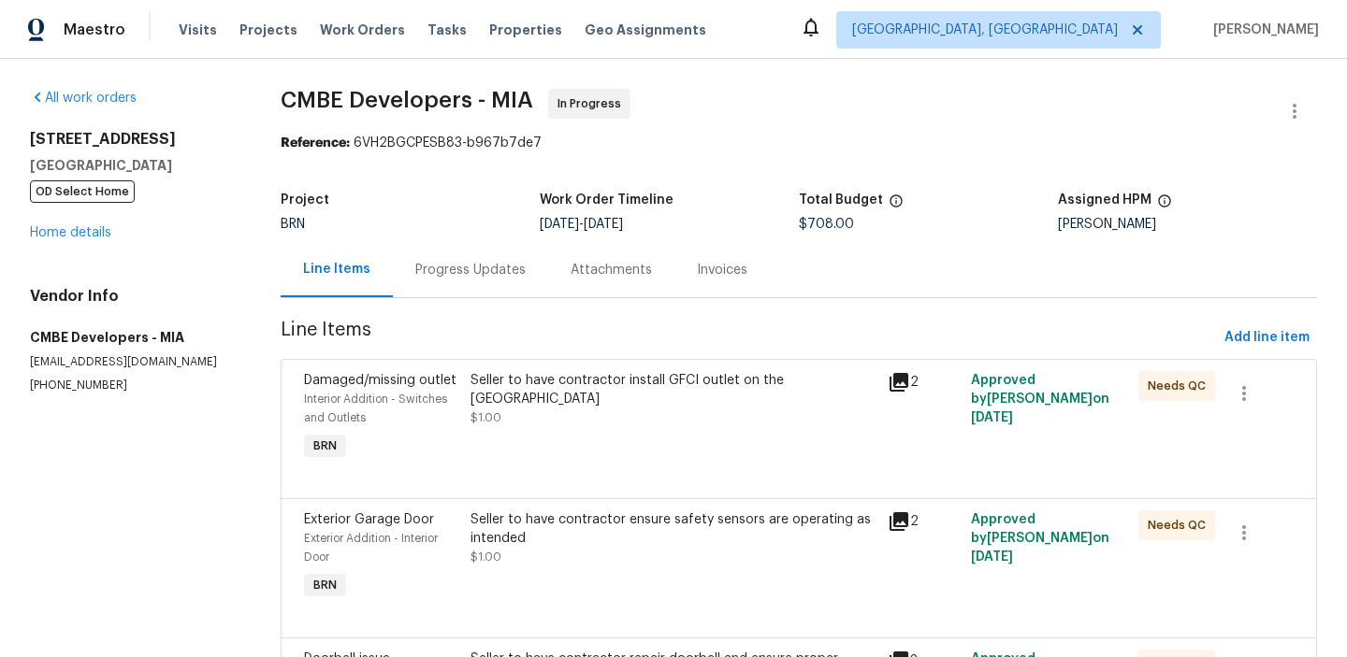
click at [458, 282] on div "Progress Updates" at bounding box center [470, 269] width 155 height 55
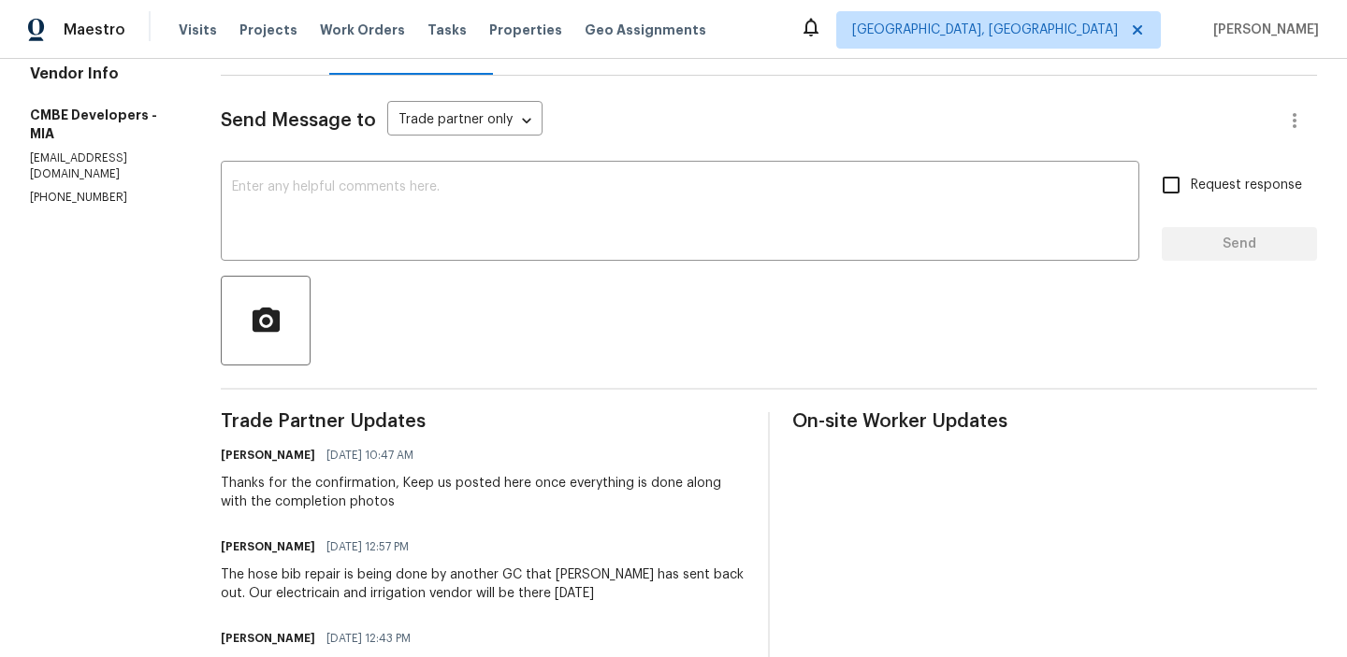
scroll to position [224, 0]
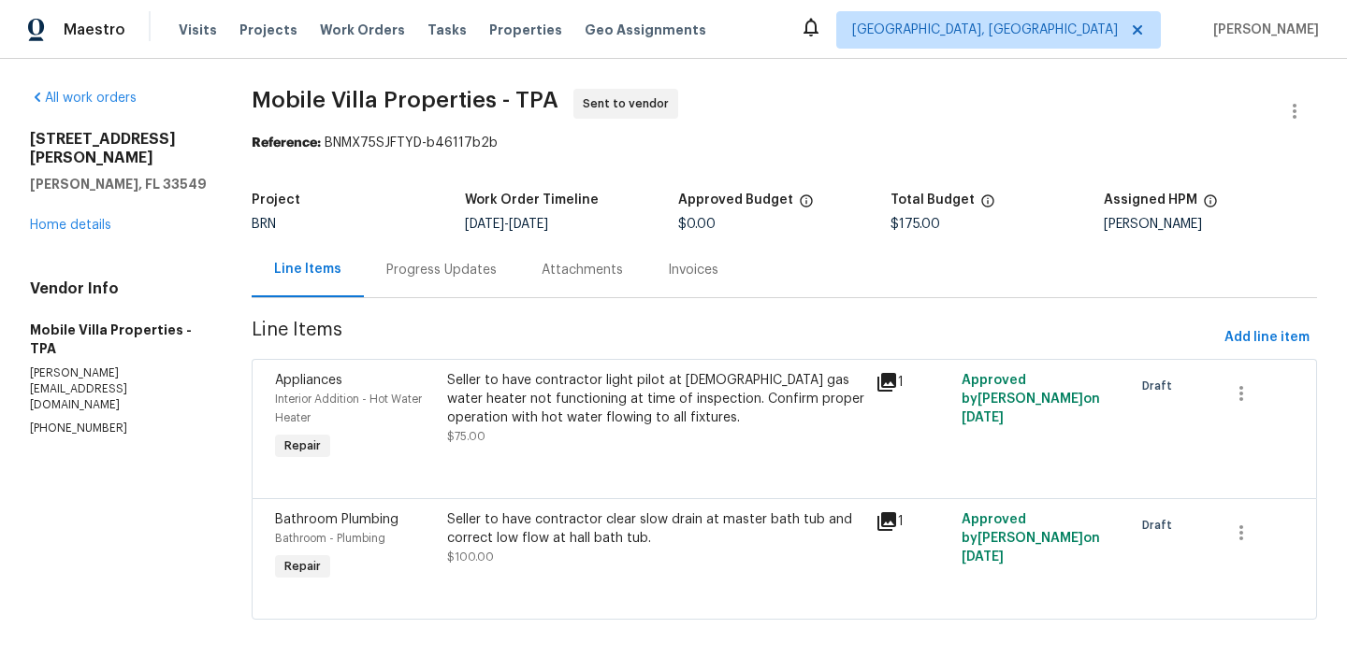
click at [458, 272] on div "Progress Updates" at bounding box center [441, 270] width 110 height 19
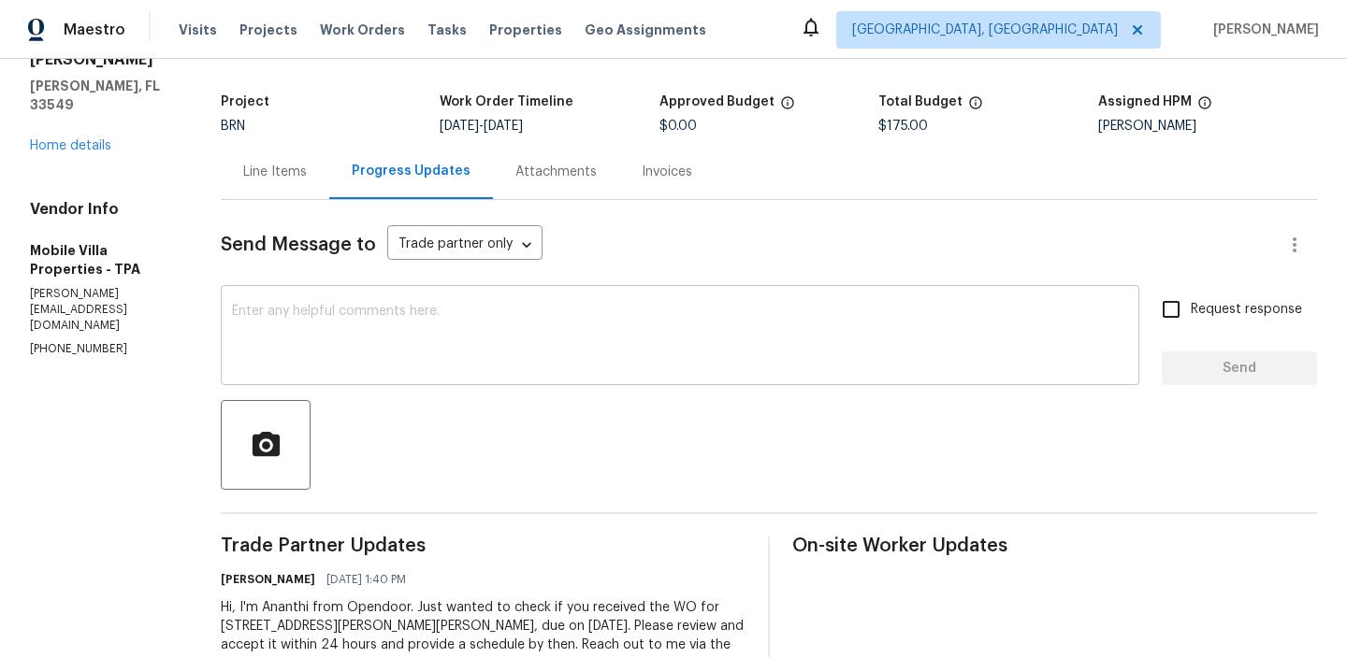
scroll to position [185, 0]
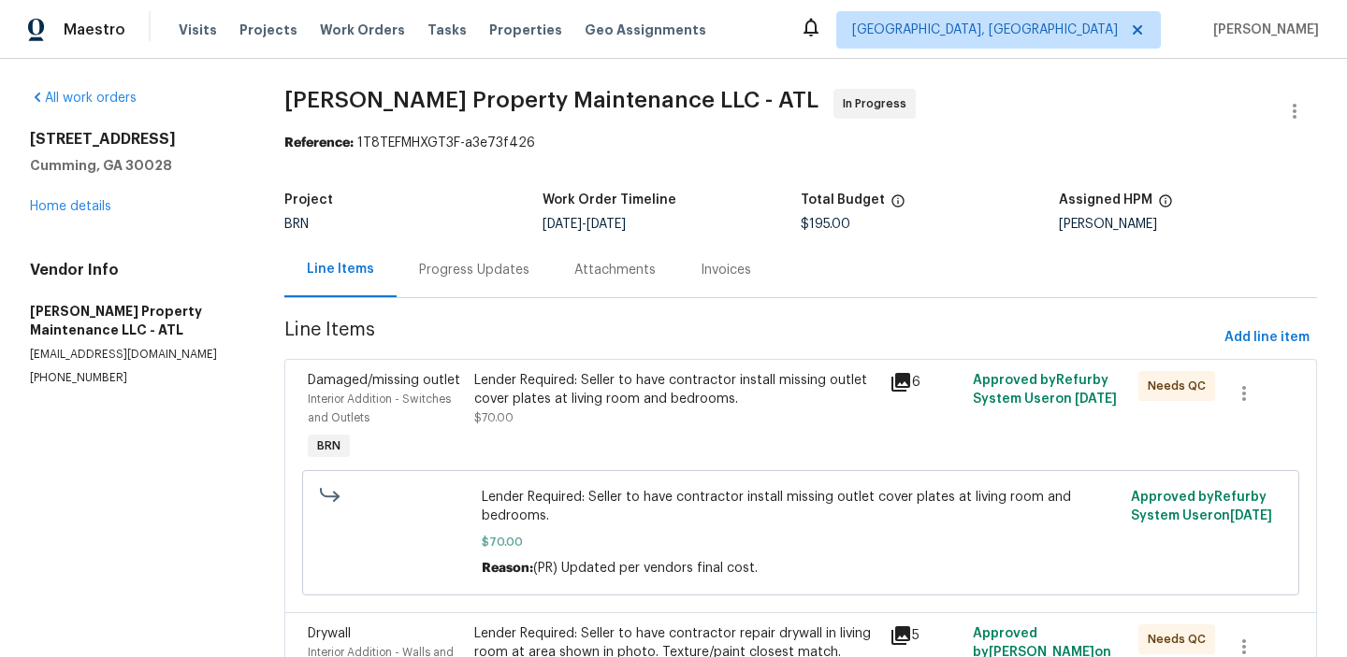
click at [454, 287] on div "Progress Updates" at bounding box center [474, 269] width 155 height 55
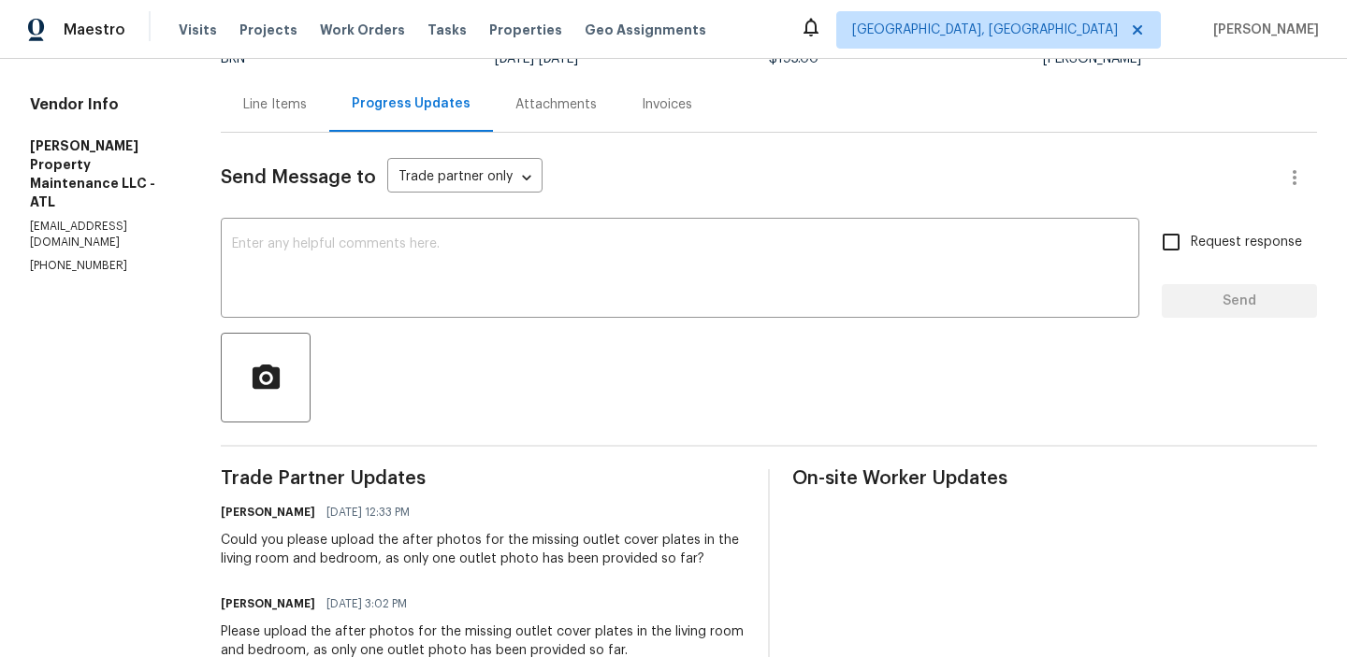
scroll to position [183, 0]
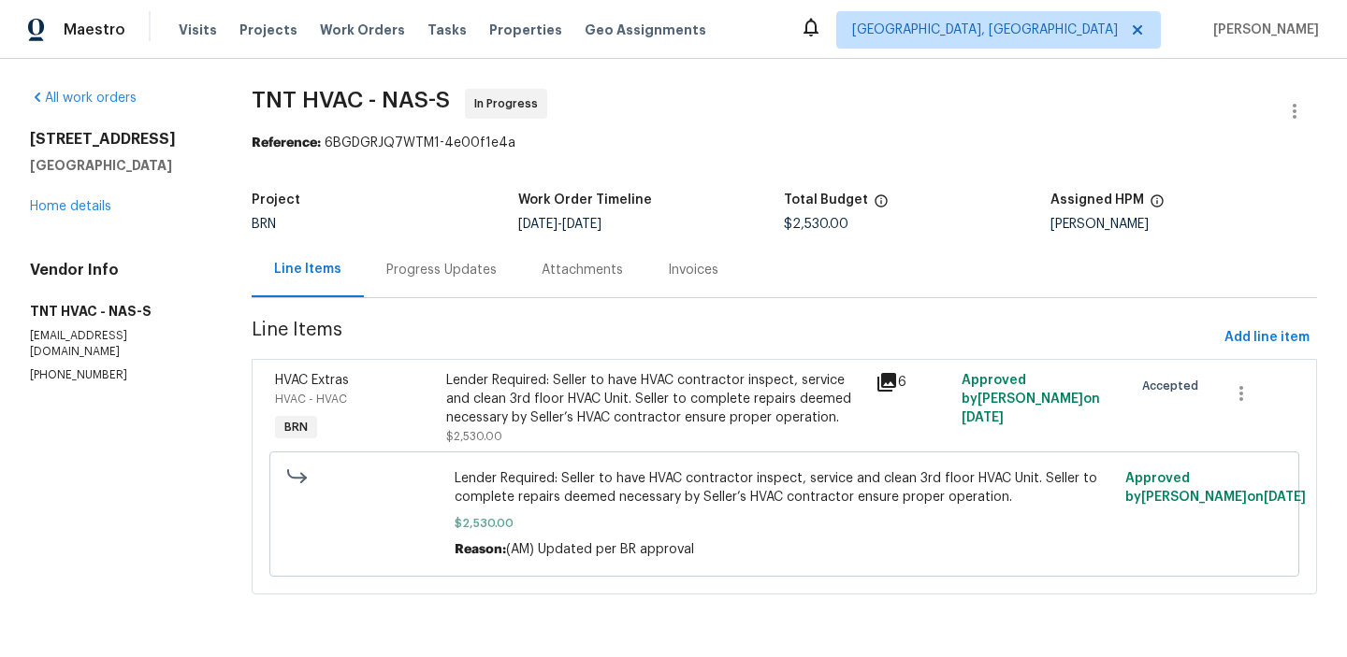
click at [446, 266] on div "Progress Updates" at bounding box center [441, 270] width 110 height 19
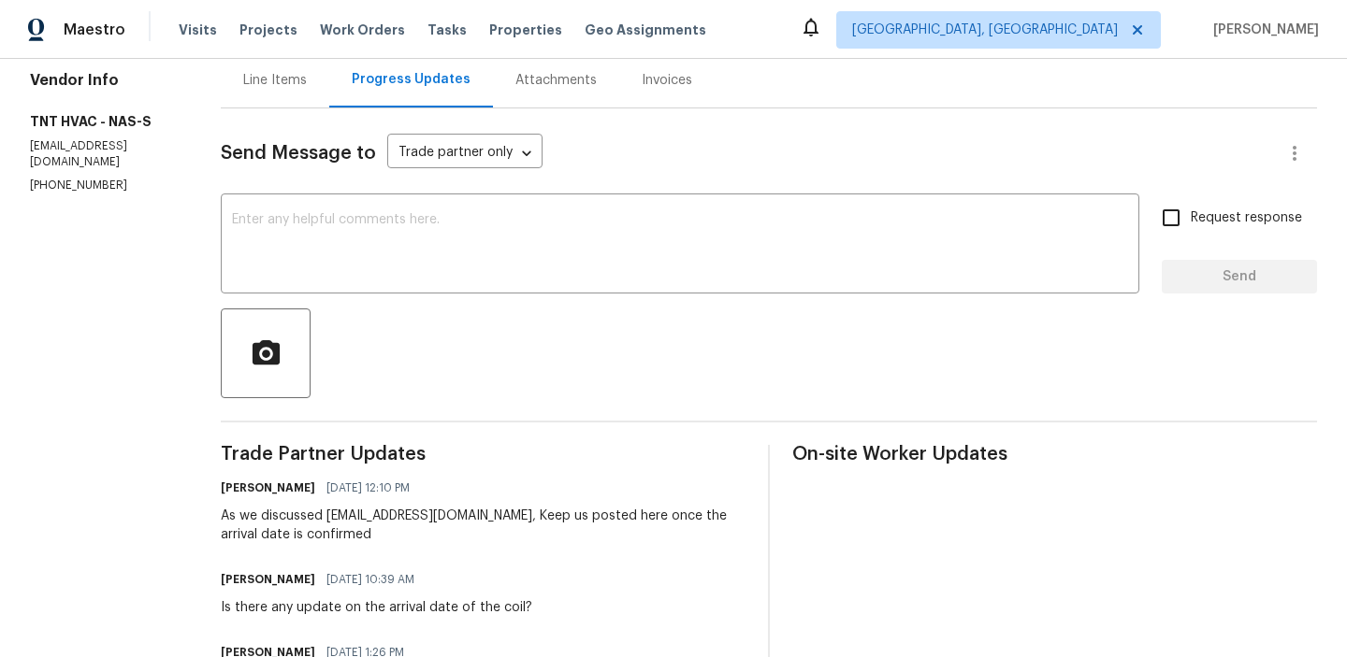
scroll to position [191, 0]
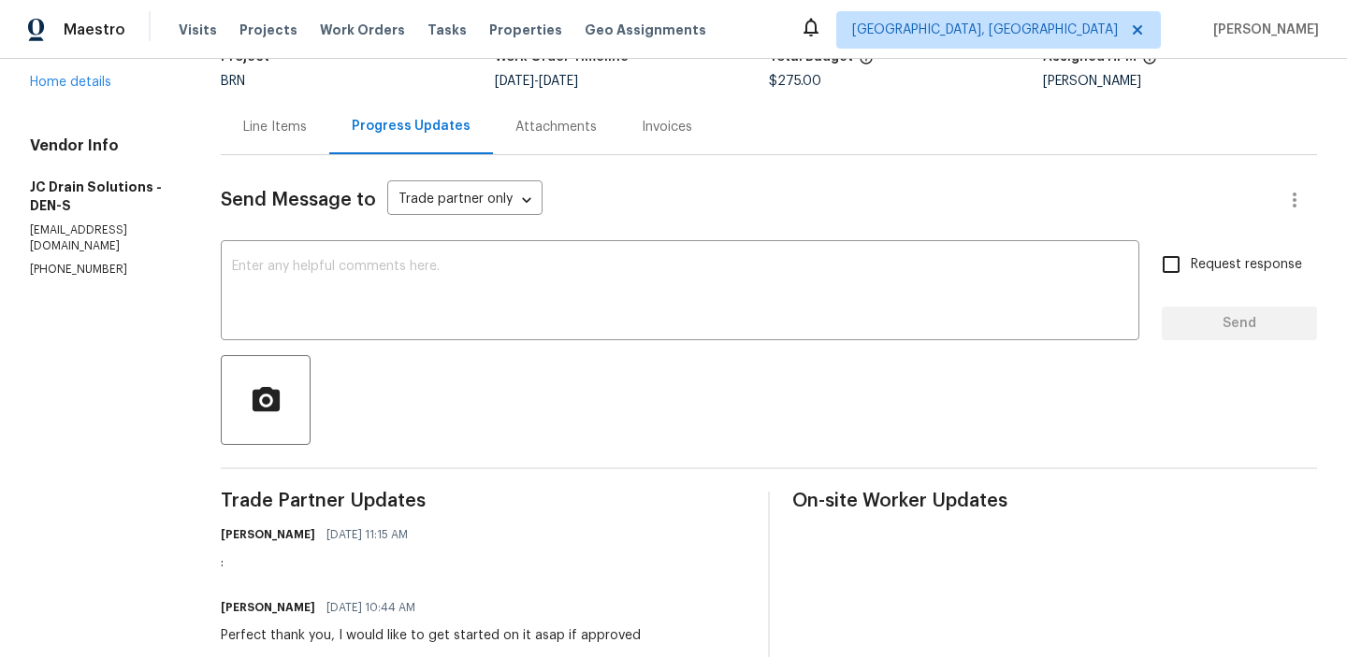
scroll to position [155, 0]
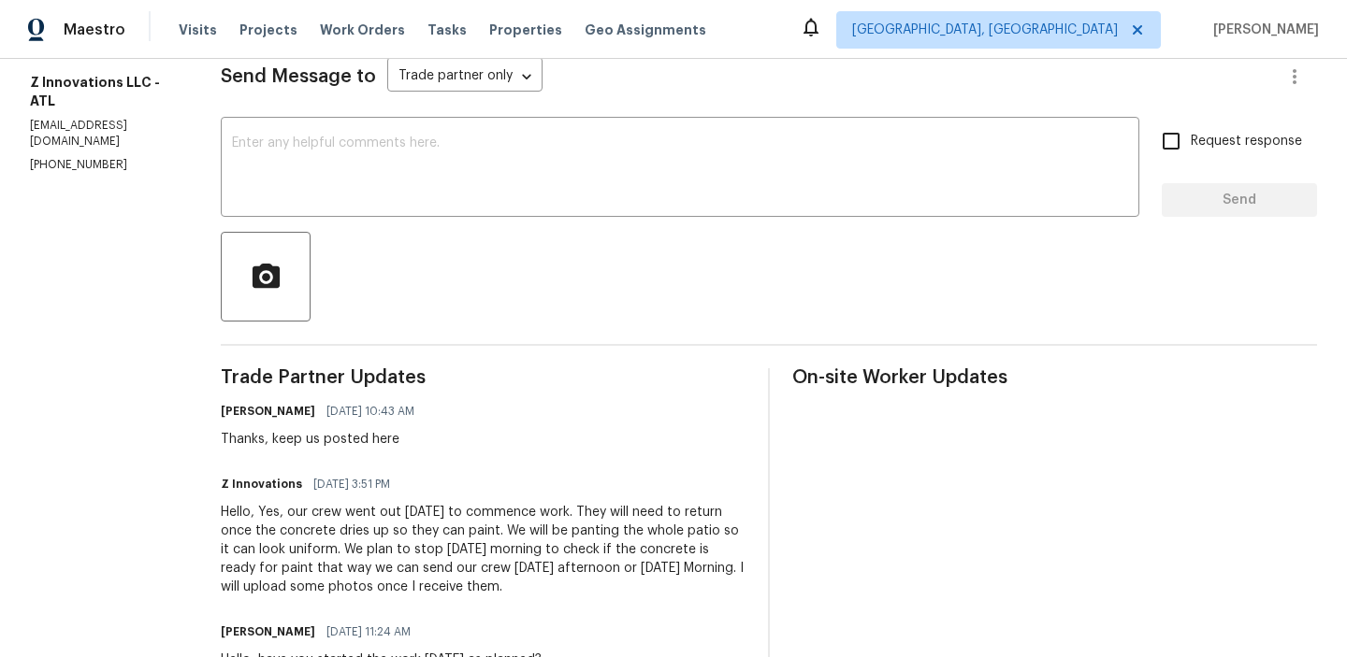
scroll to position [281, 0]
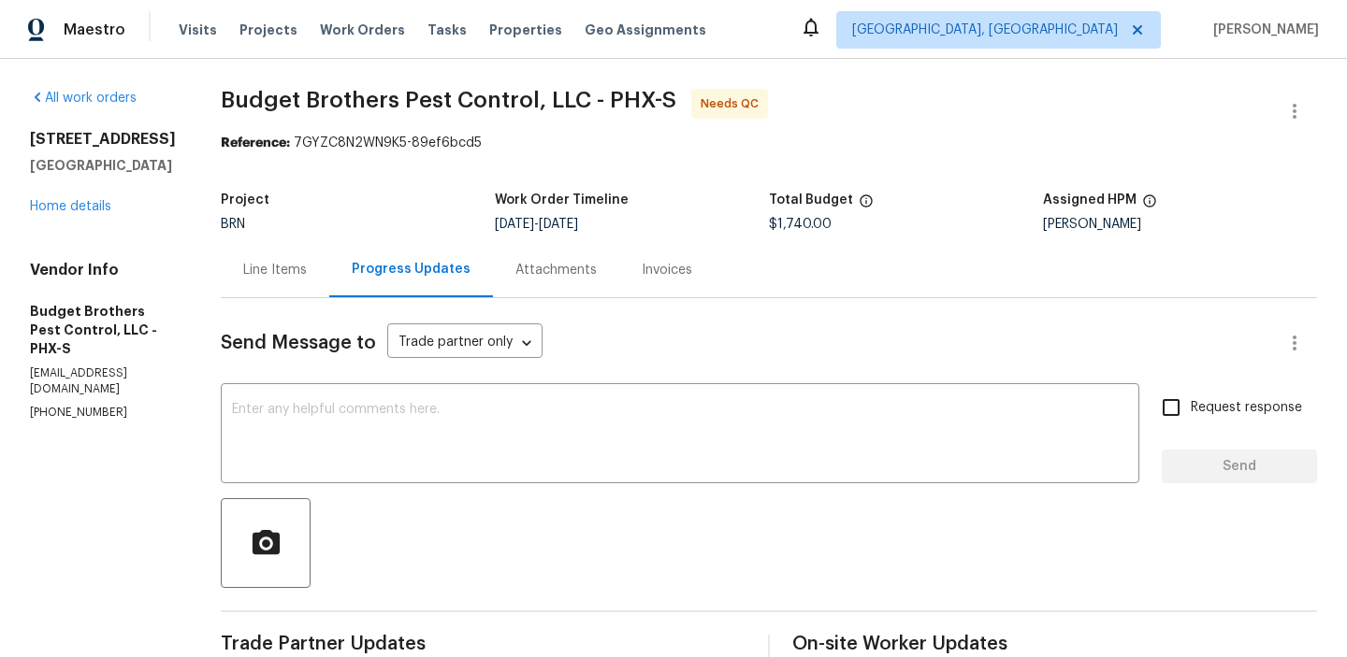
click at [307, 265] on div "Line Items" at bounding box center [275, 270] width 64 height 19
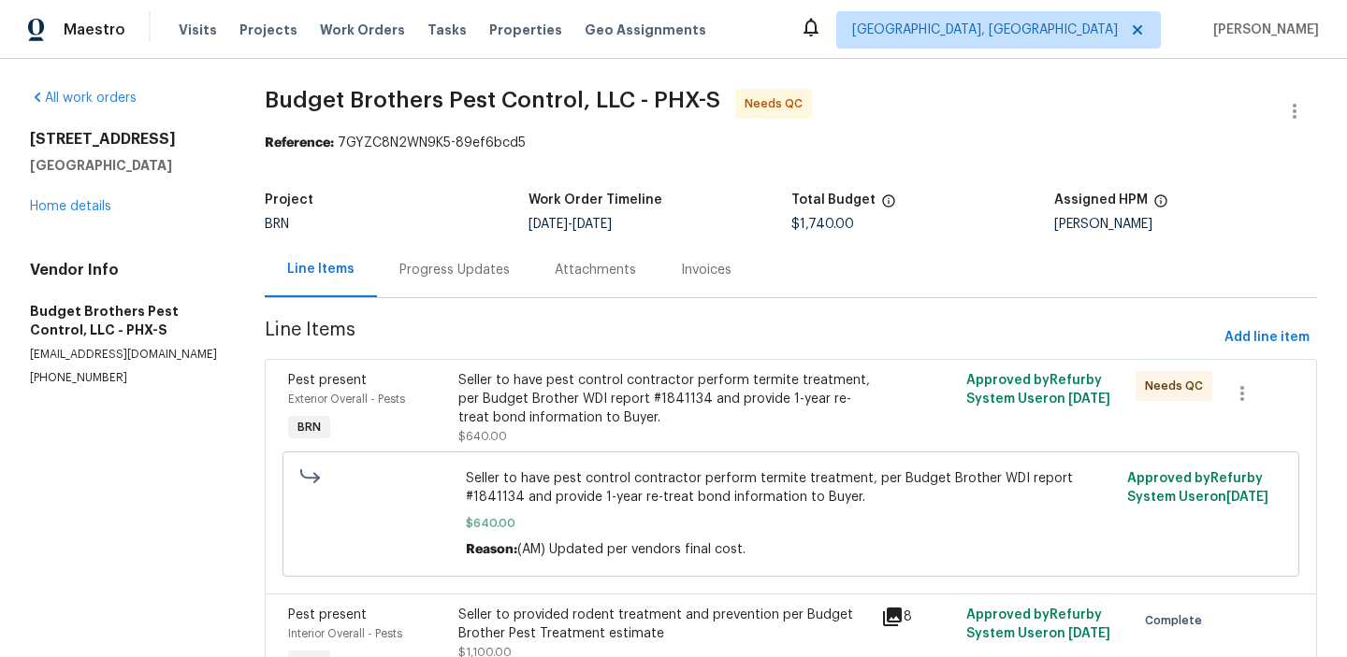
click at [591, 390] on div "Seller to have pest control contractor perform termite treatment, per Budget Br…" at bounding box center [664, 399] width 412 height 56
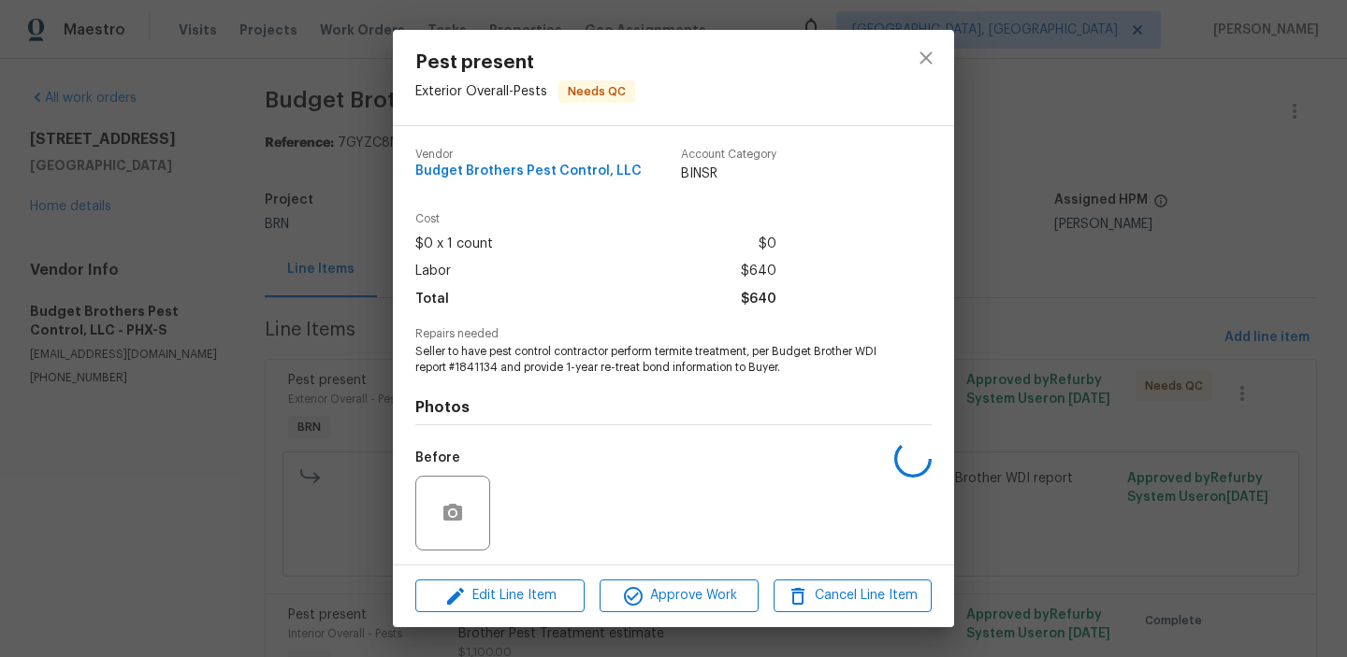
scroll to position [126, 0]
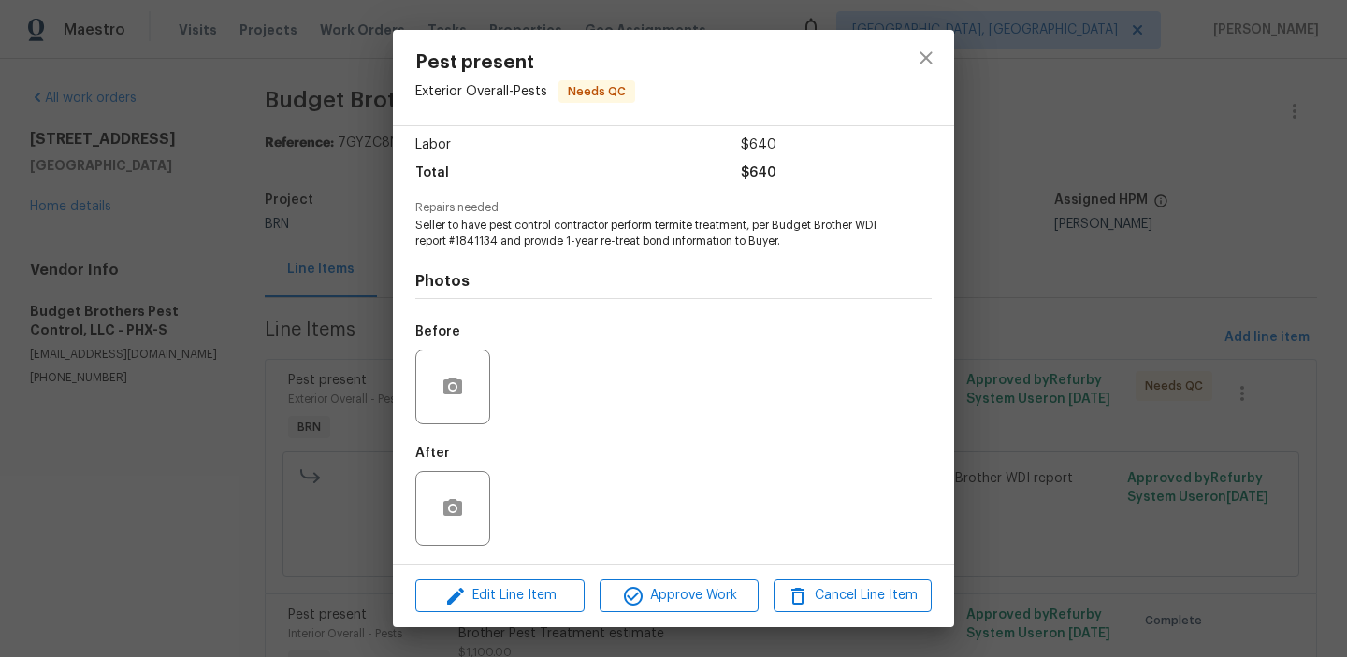
click at [280, 505] on div "Pest present Exterior Overall - Pests Needs QC Vendor Budget Brothers Pest Cont…" at bounding box center [673, 328] width 1347 height 657
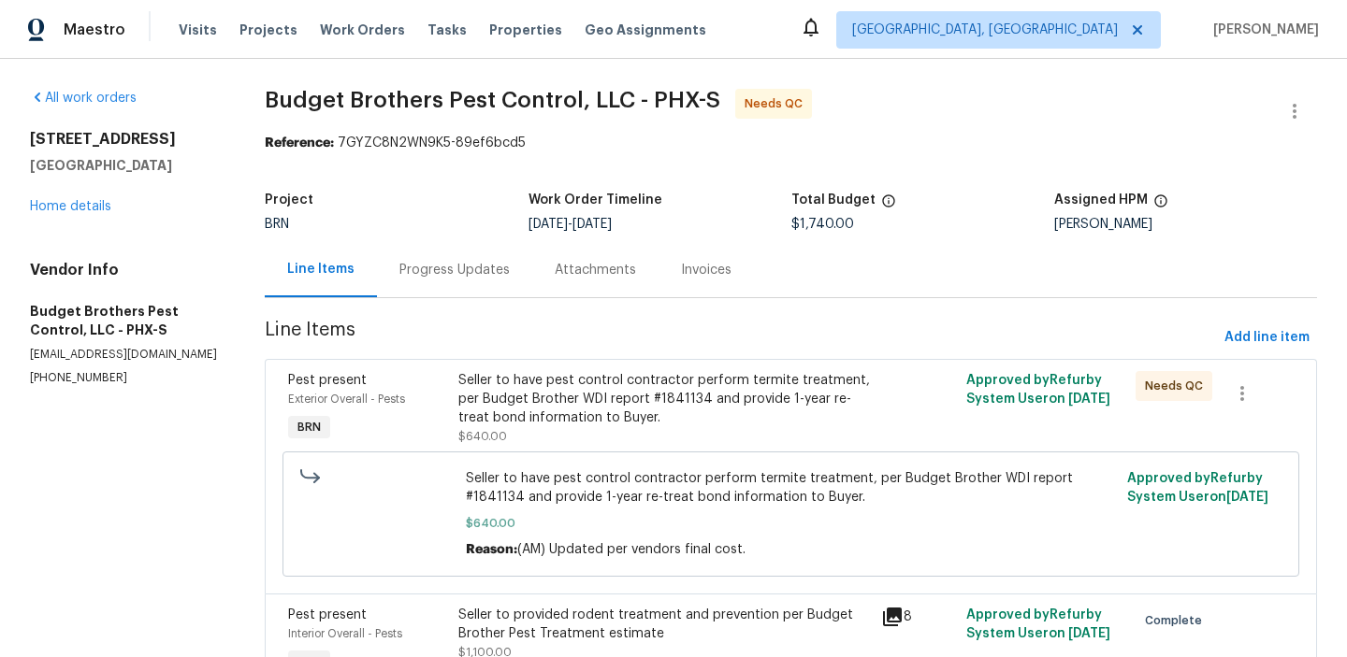
scroll to position [111, 0]
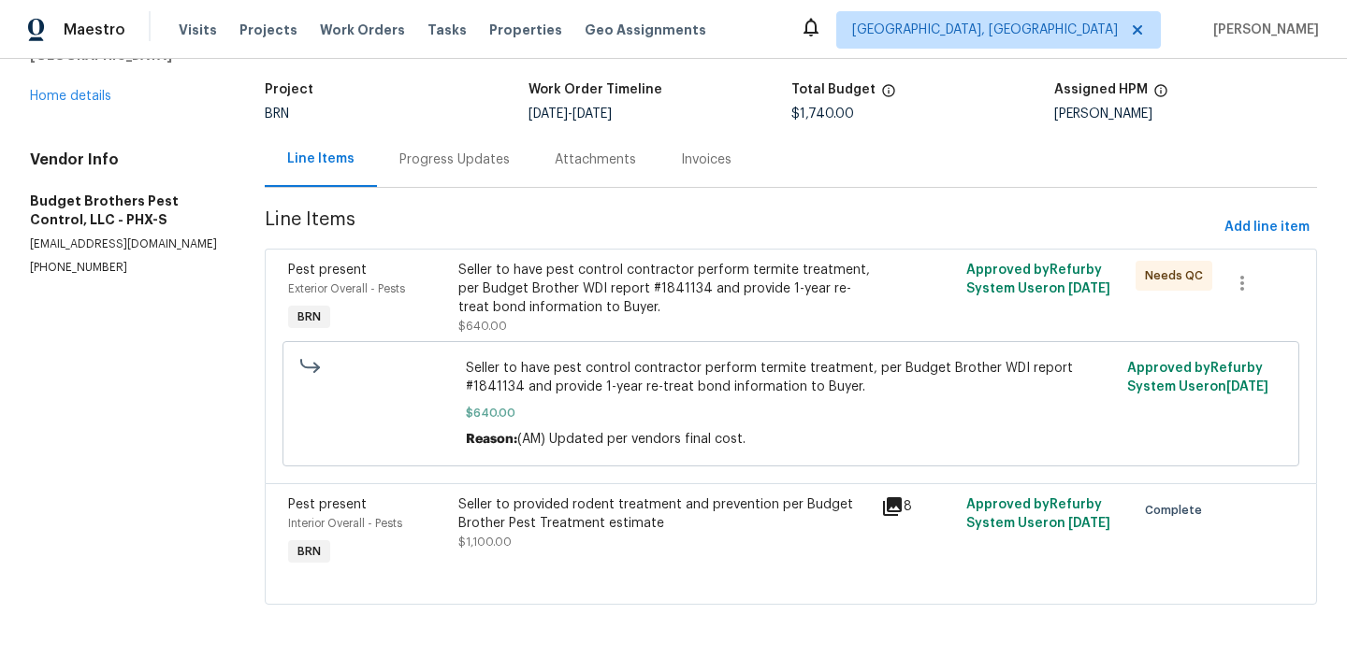
click at [517, 525] on div "Seller to provided rodent treatment and prevention per Budget Brother Pest Trea…" at bounding box center [664, 514] width 412 height 37
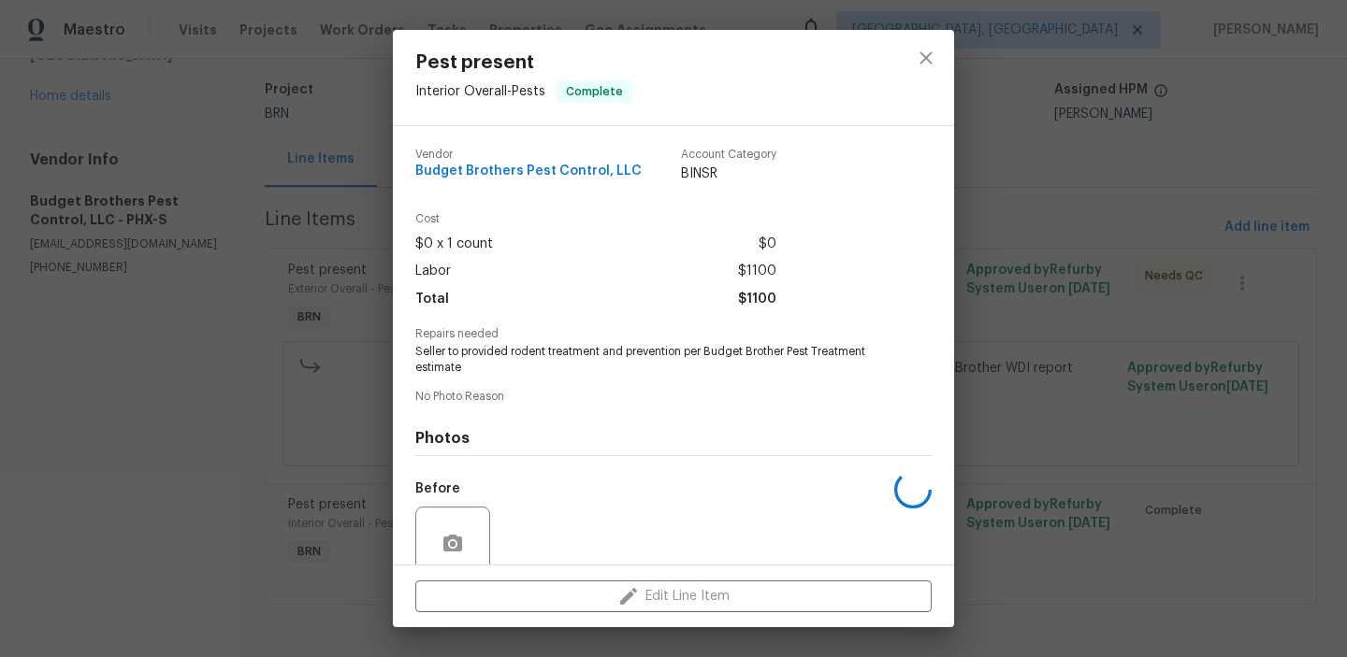
scroll to position [156, 0]
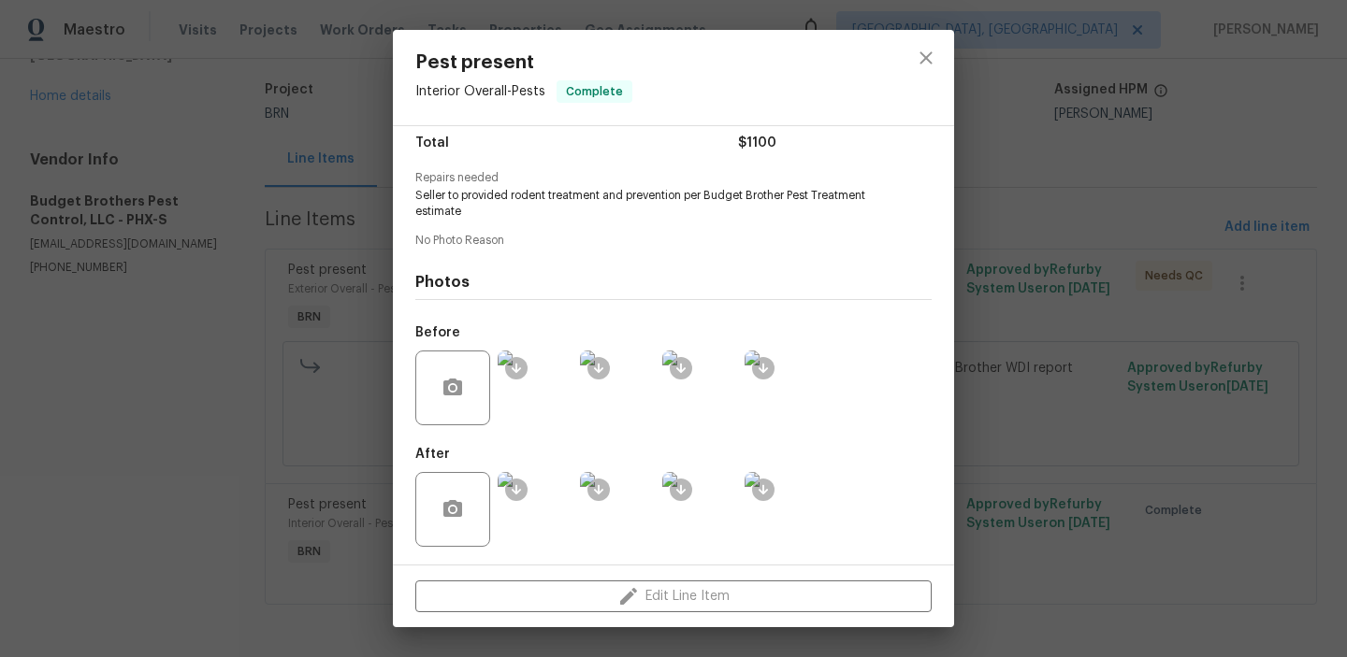
click at [545, 507] on img at bounding box center [535, 509] width 75 height 75
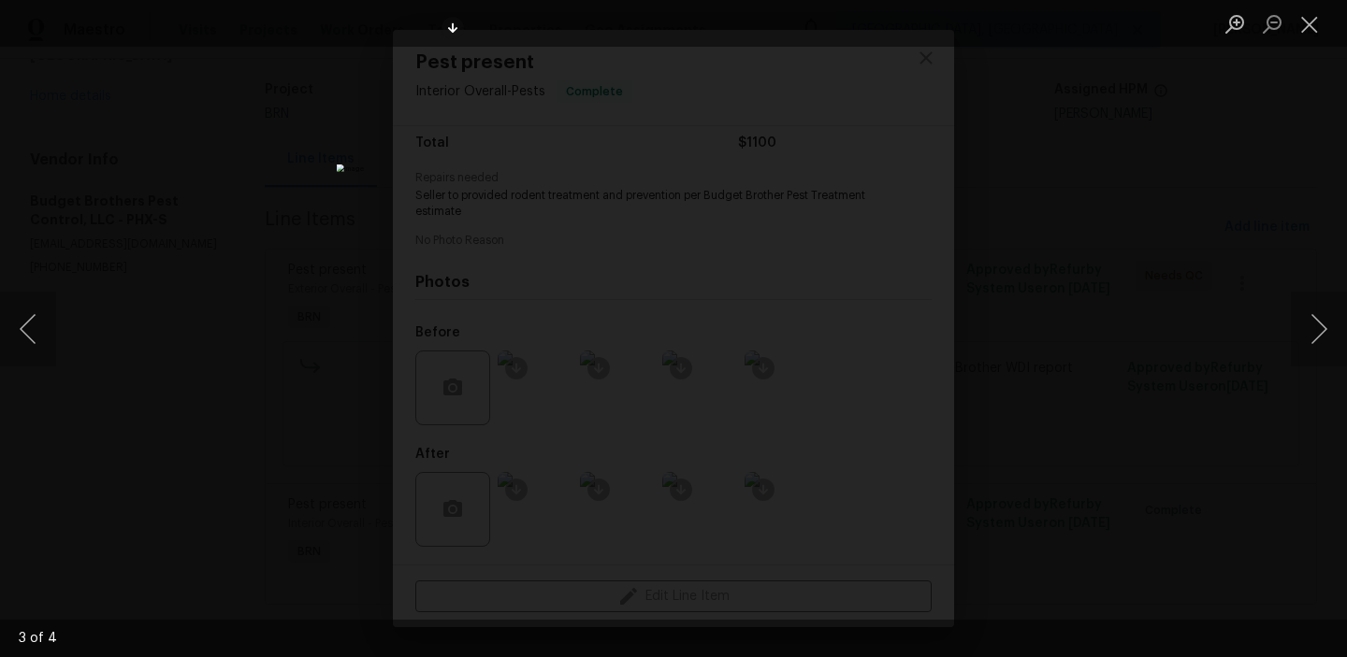
click at [272, 325] on div "Lightbox" at bounding box center [673, 328] width 1347 height 657
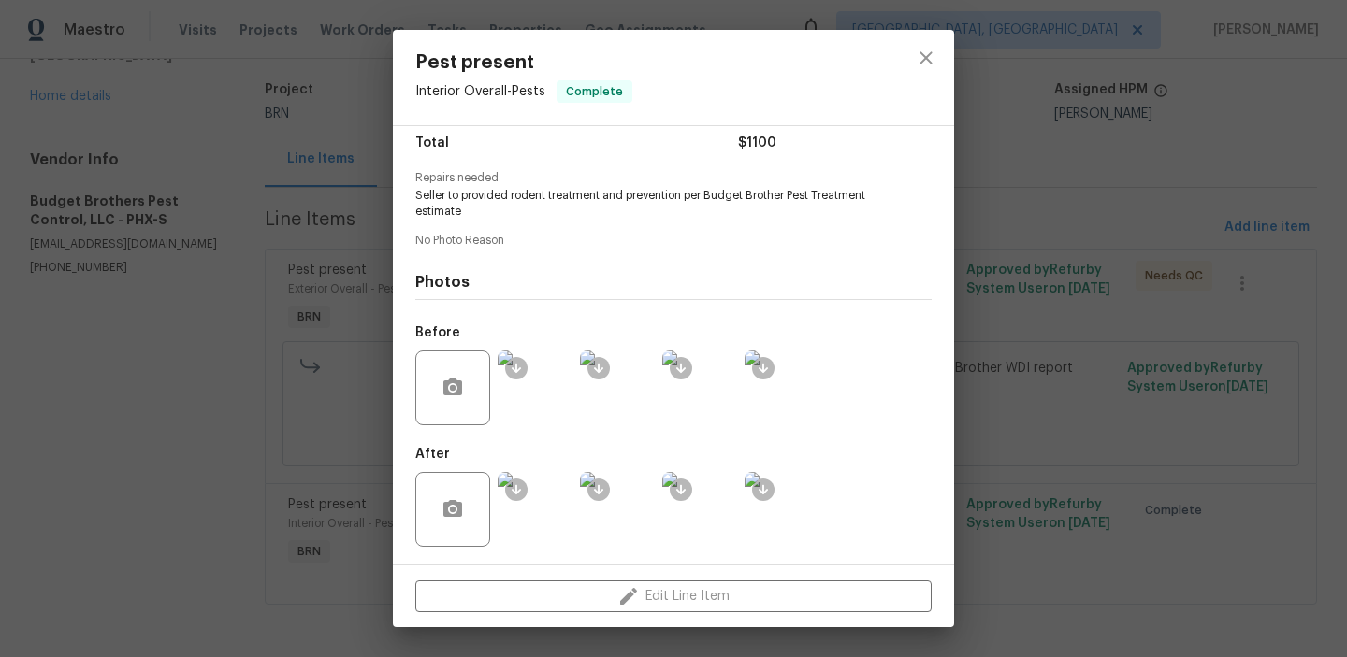
click at [240, 178] on div "Pest present Interior Overall - Pests Complete Vendor Budget Brothers Pest Cont…" at bounding box center [673, 328] width 1347 height 657
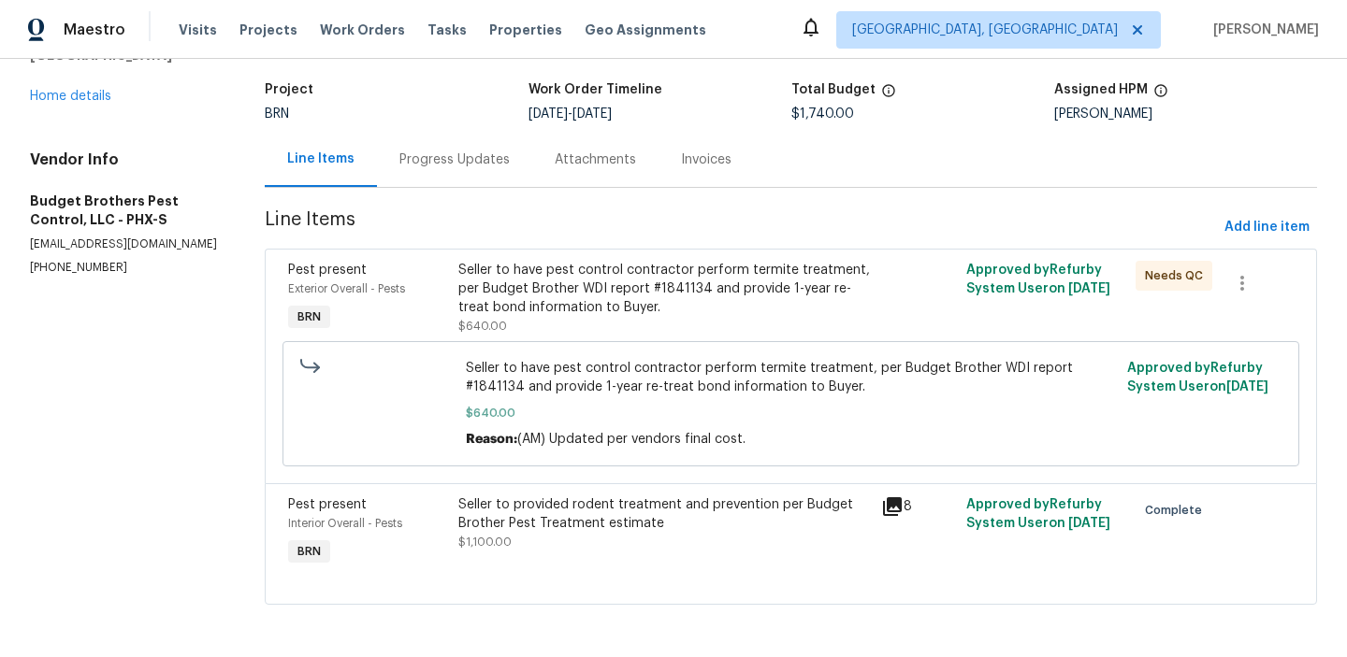
scroll to position [0, 0]
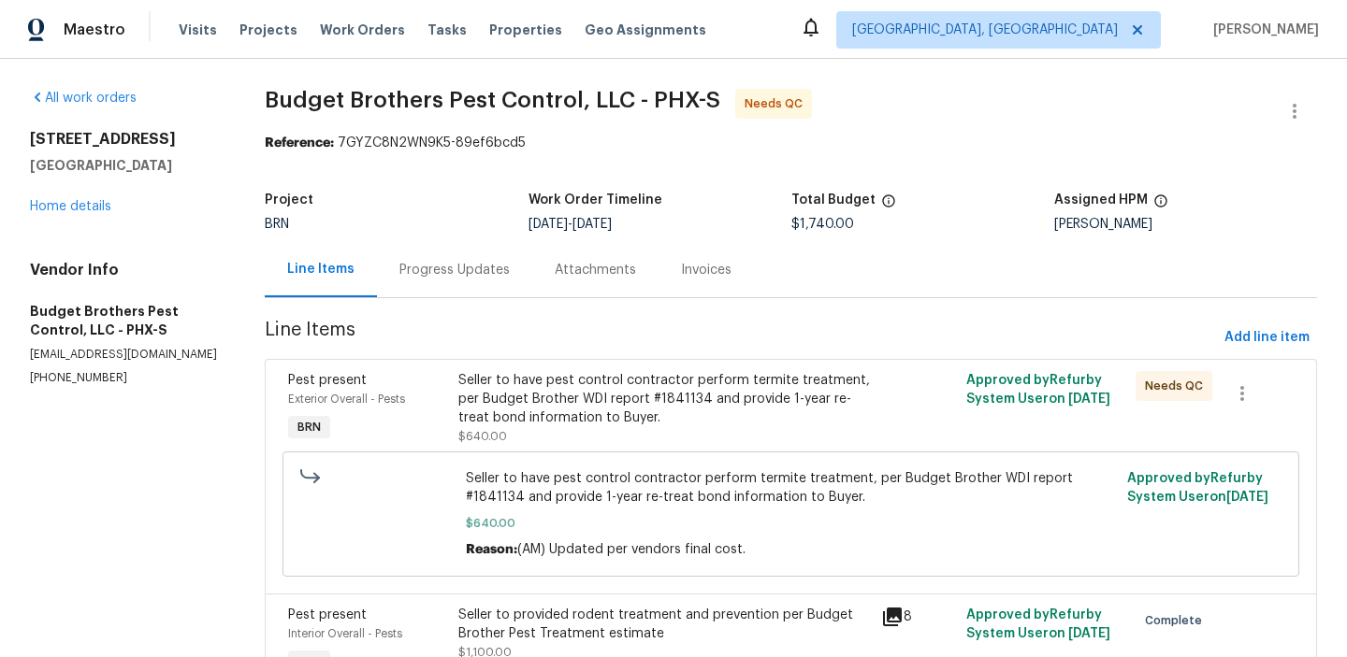
click at [433, 224] on div "BRN" at bounding box center [396, 224] width 263 height 13
click at [430, 258] on div "Progress Updates" at bounding box center [454, 269] width 155 height 55
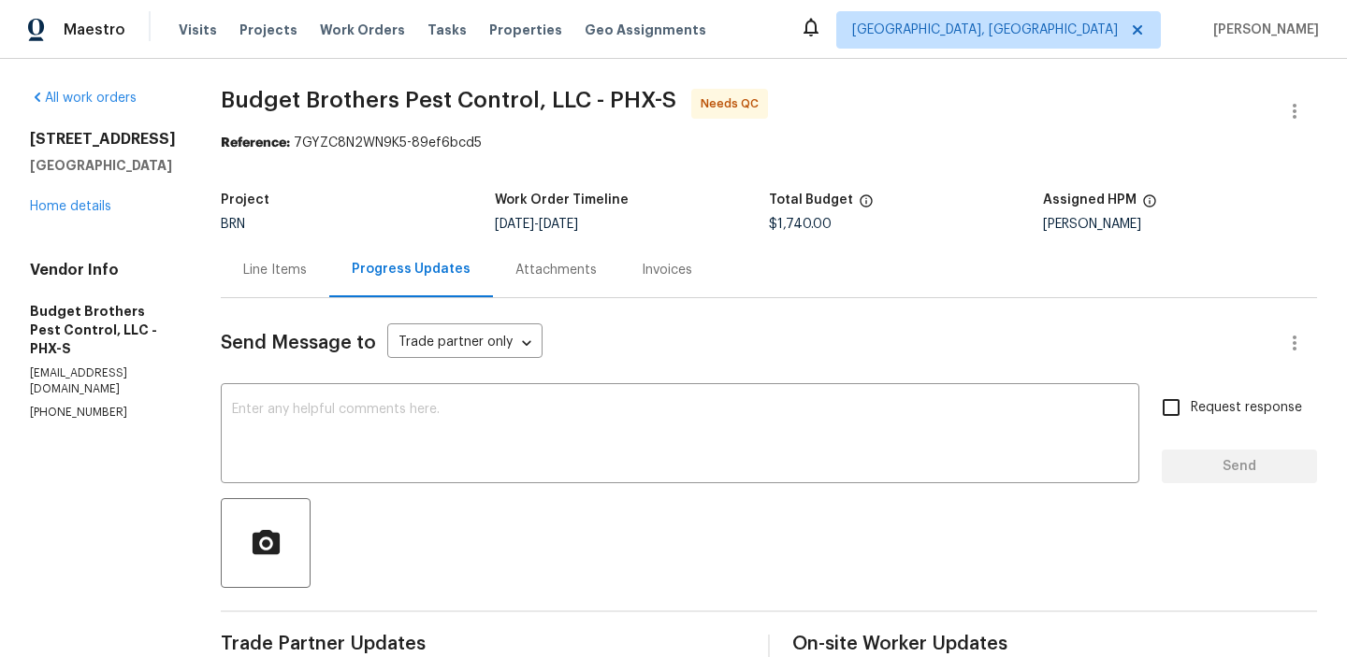
click at [301, 285] on div "Line Items" at bounding box center [275, 269] width 108 height 55
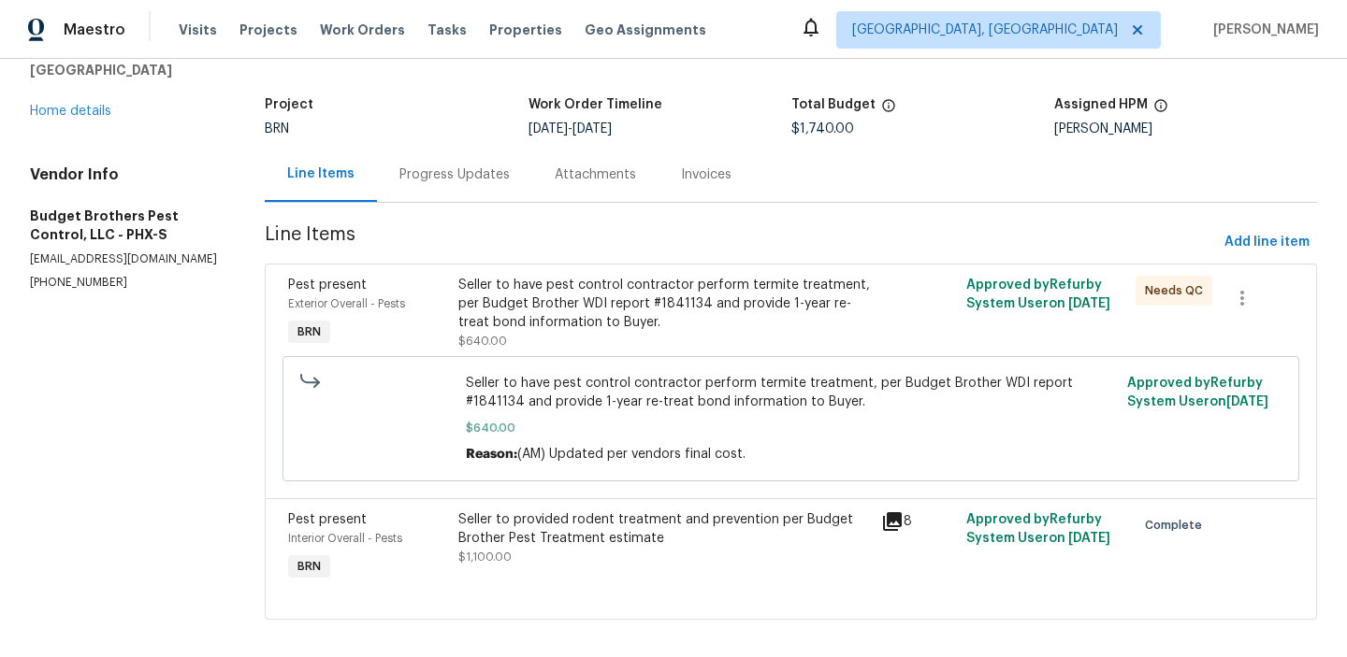
scroll to position [94, 0]
click at [459, 152] on div "Progress Updates" at bounding box center [454, 175] width 155 height 55
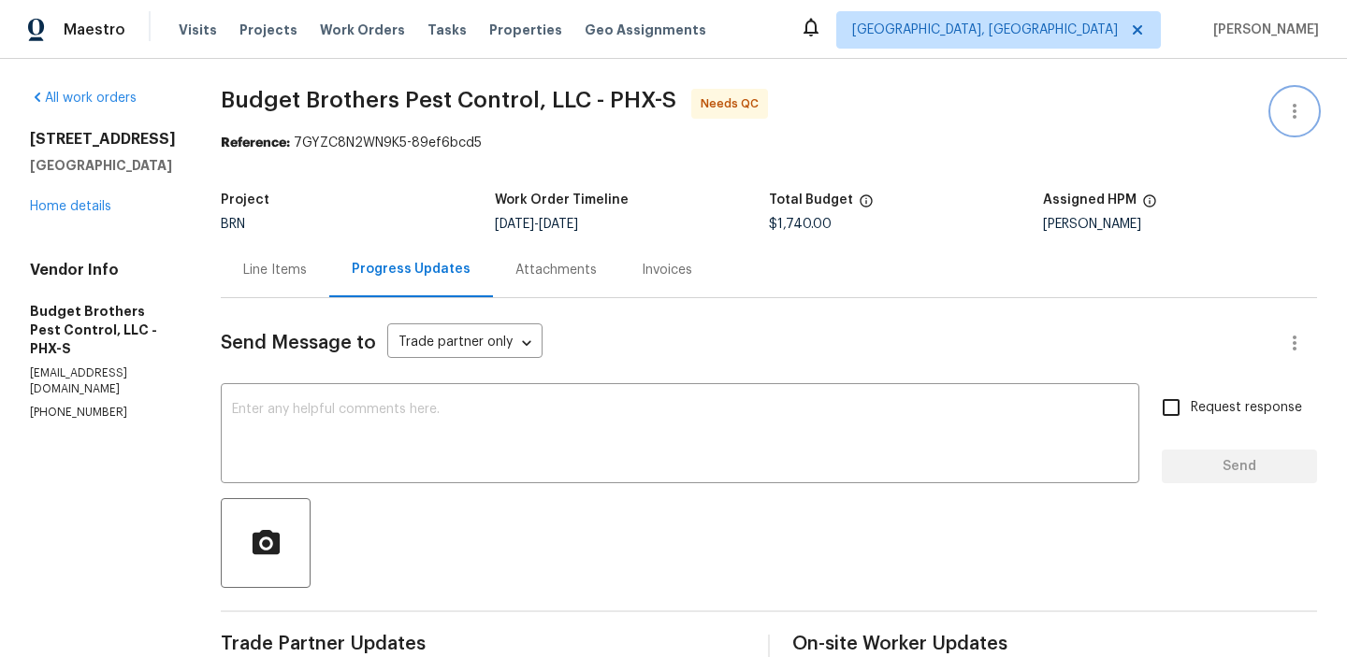
click at [1293, 98] on button "button" at bounding box center [1294, 111] width 45 height 45
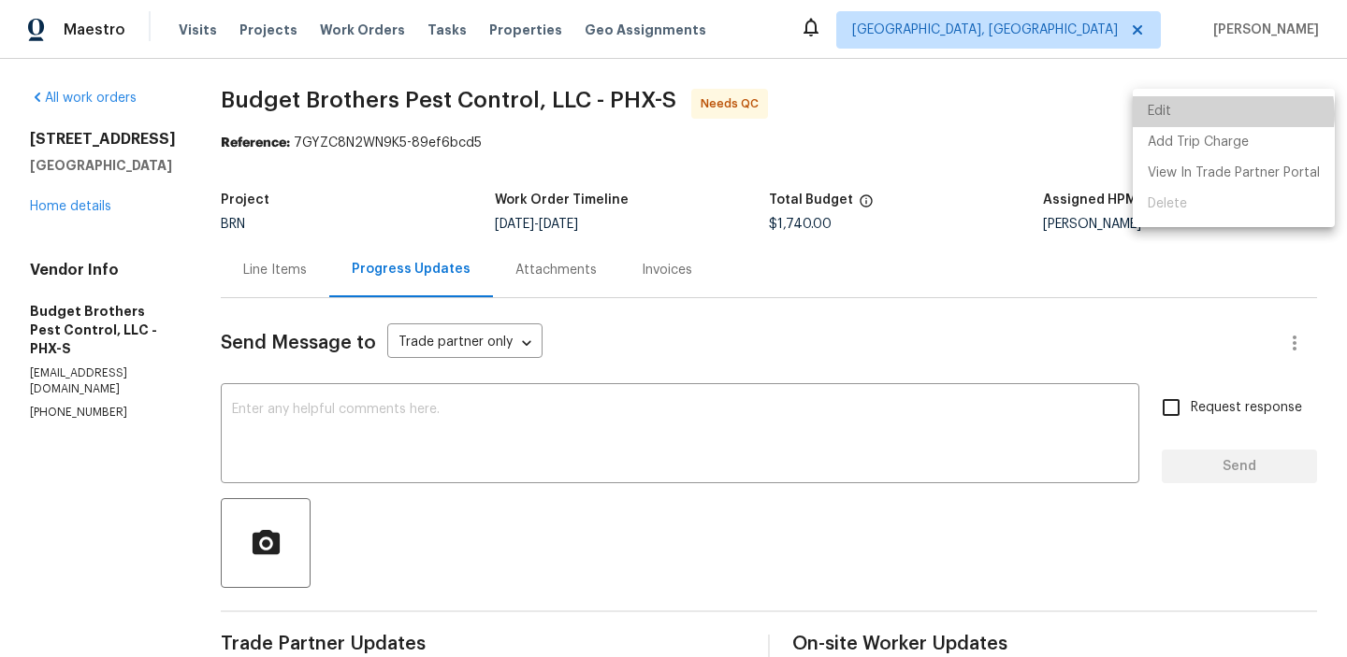
click at [1231, 114] on li "Edit" at bounding box center [1234, 111] width 202 height 31
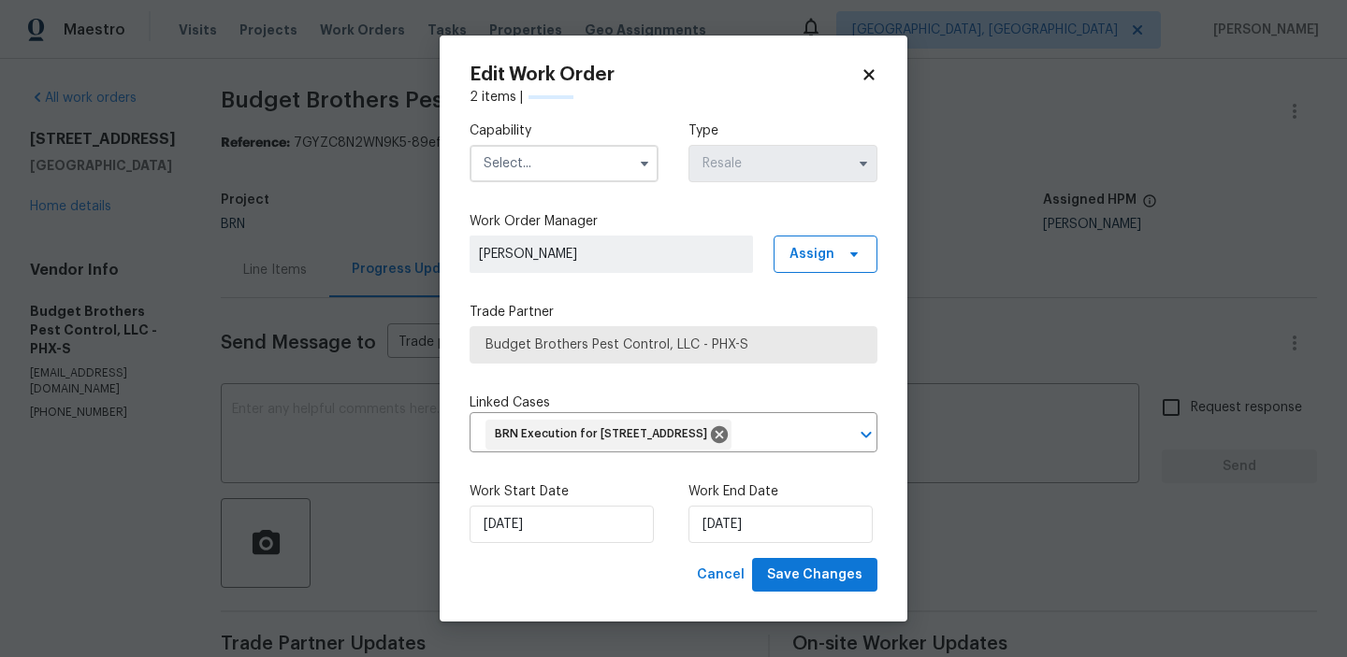
click at [571, 152] on input "text" at bounding box center [564, 163] width 189 height 37
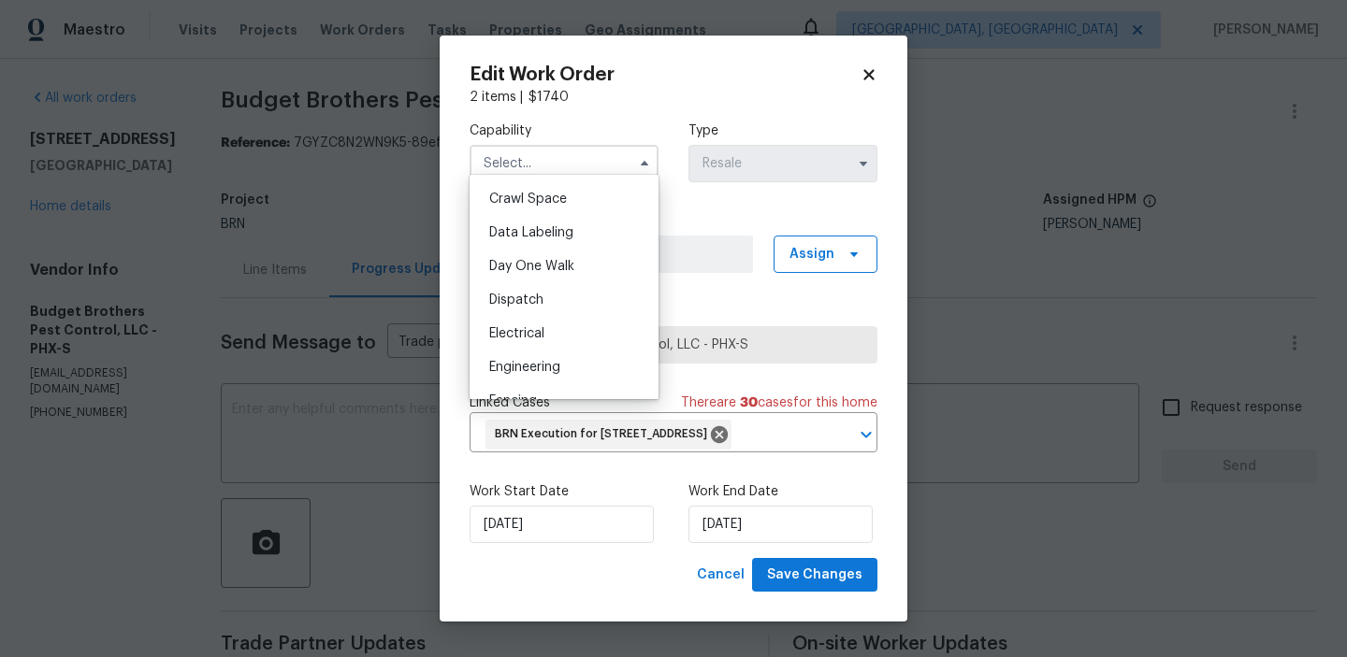
scroll to position [456, 0]
click at [340, 383] on body "Maestro Visits Projects Work Orders Tasks Properties Geo Assignments [GEOGRAPHI…" at bounding box center [673, 328] width 1347 height 657
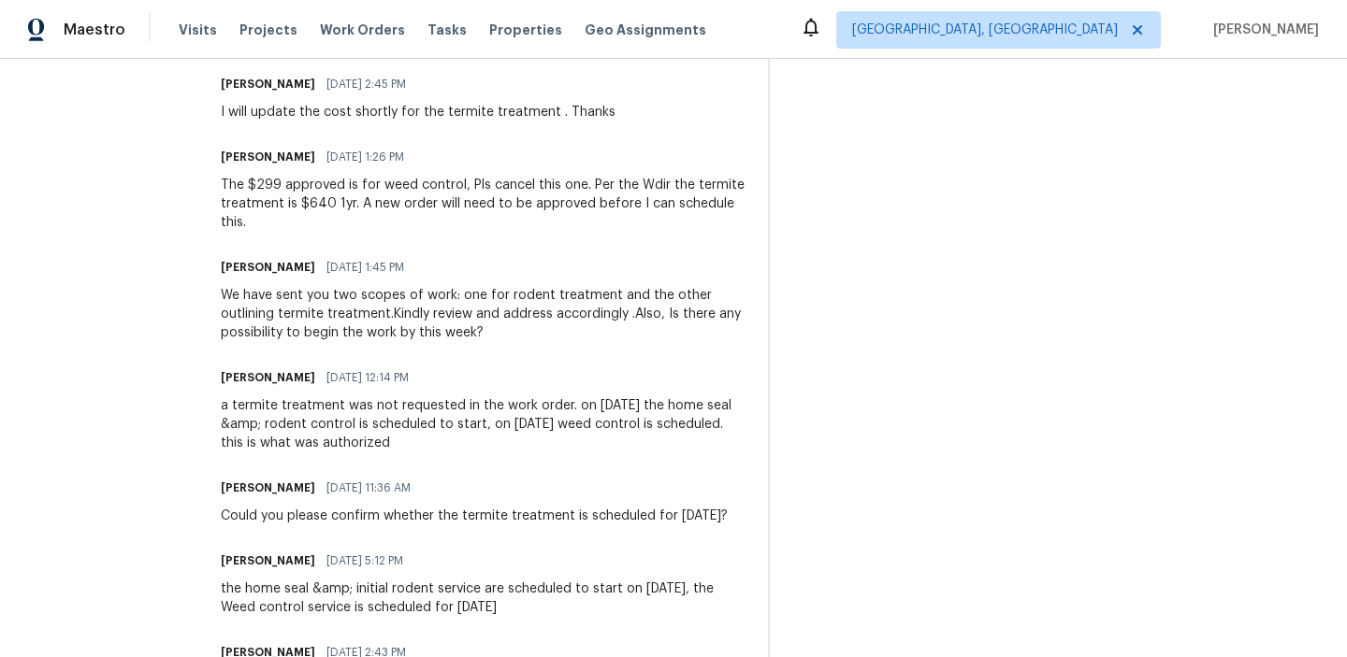
scroll to position [3021, 0]
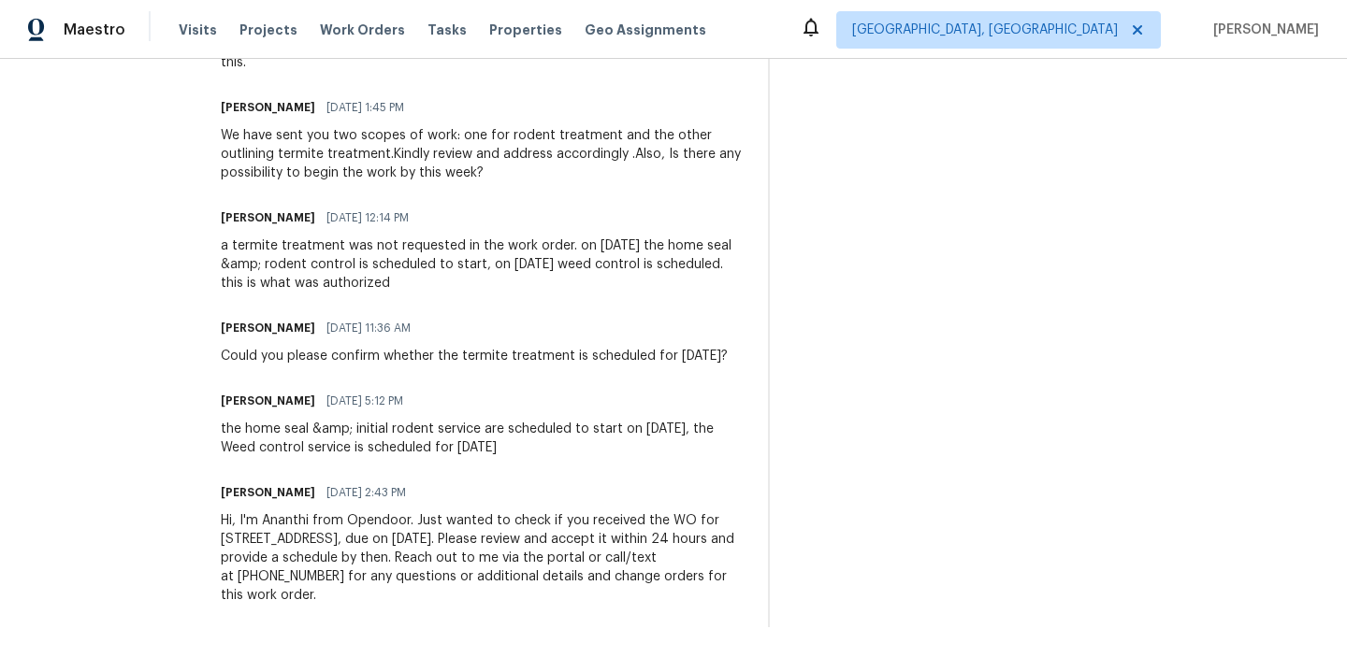
drag, startPoint x: 242, startPoint y: 434, endPoint x: 595, endPoint y: 441, distance: 352.7
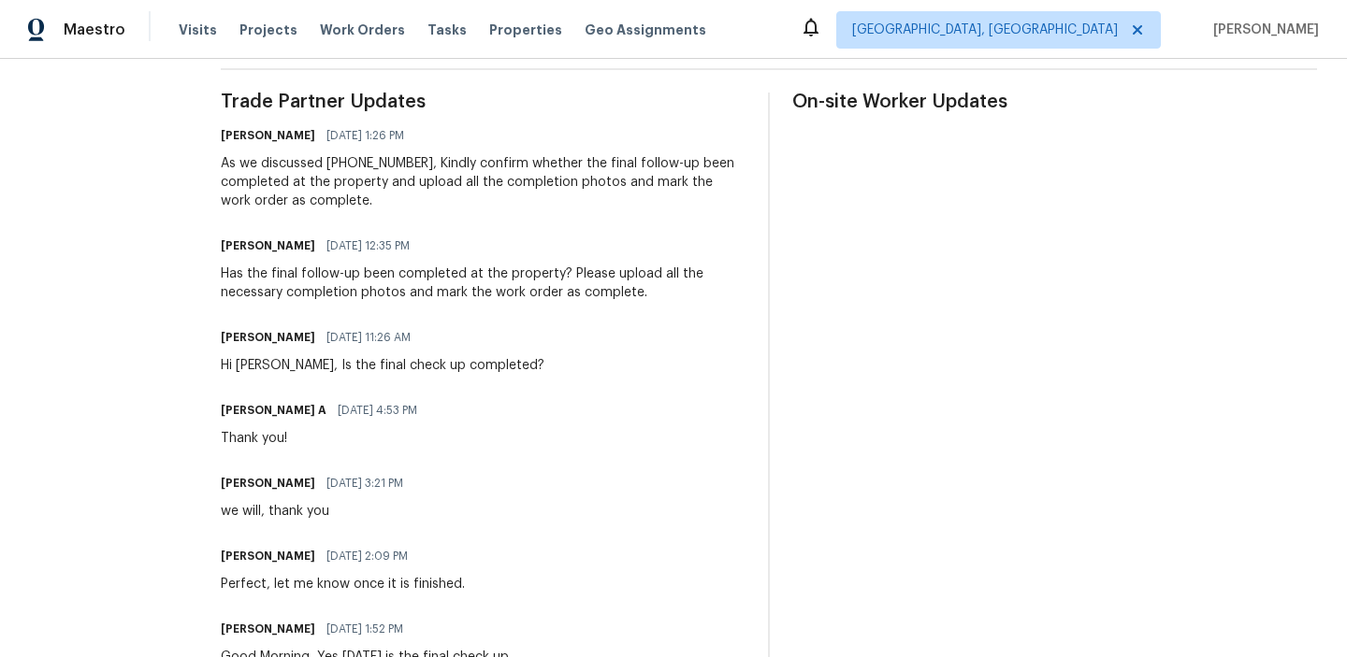
scroll to position [0, 0]
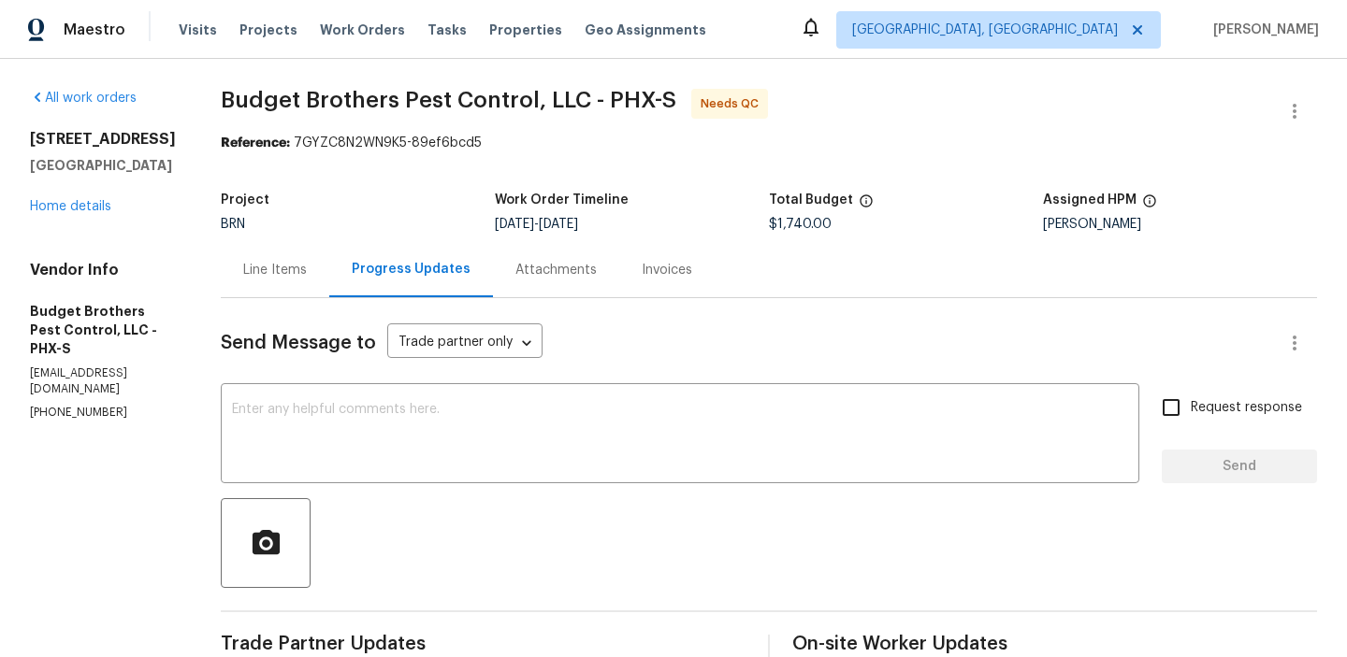
click at [1315, 98] on div at bounding box center [1294, 111] width 45 height 45
click at [1293, 106] on icon "button" at bounding box center [1295, 111] width 4 height 15
click at [1235, 116] on li "Edit" at bounding box center [1234, 111] width 202 height 31
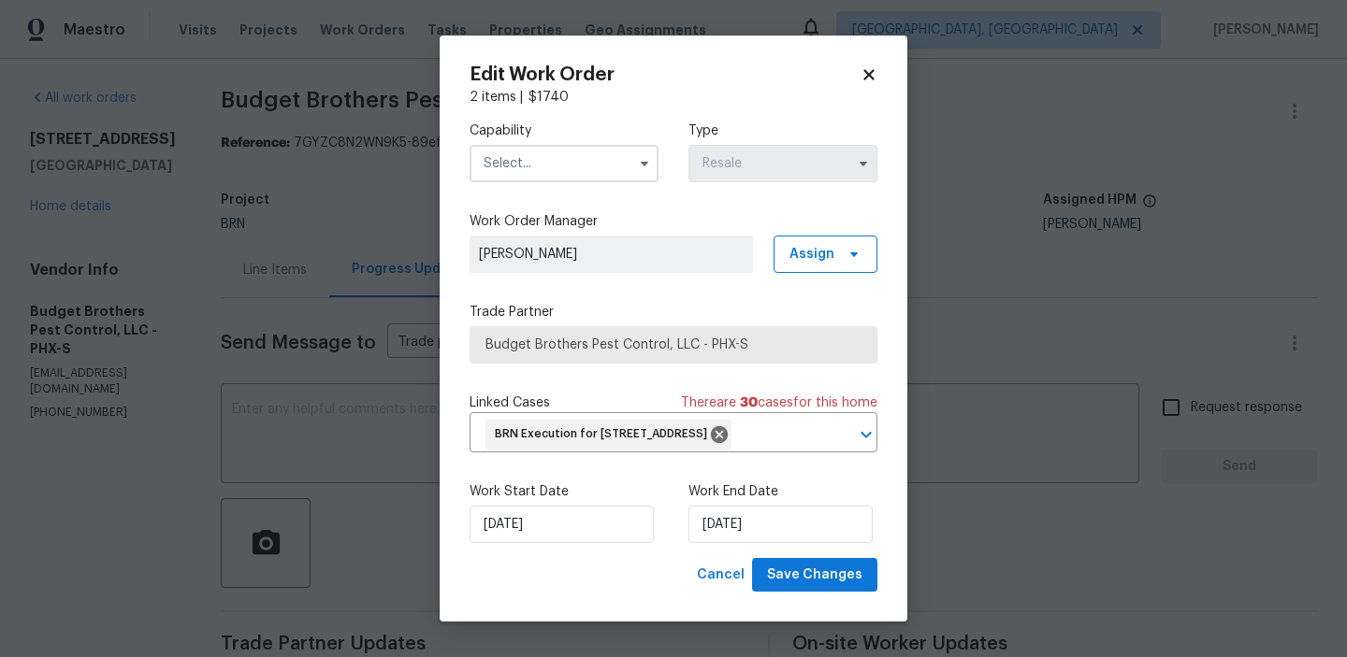
click at [605, 133] on div "Capability" at bounding box center [564, 152] width 189 height 61
click at [576, 157] on input "text" at bounding box center [564, 163] width 189 height 37
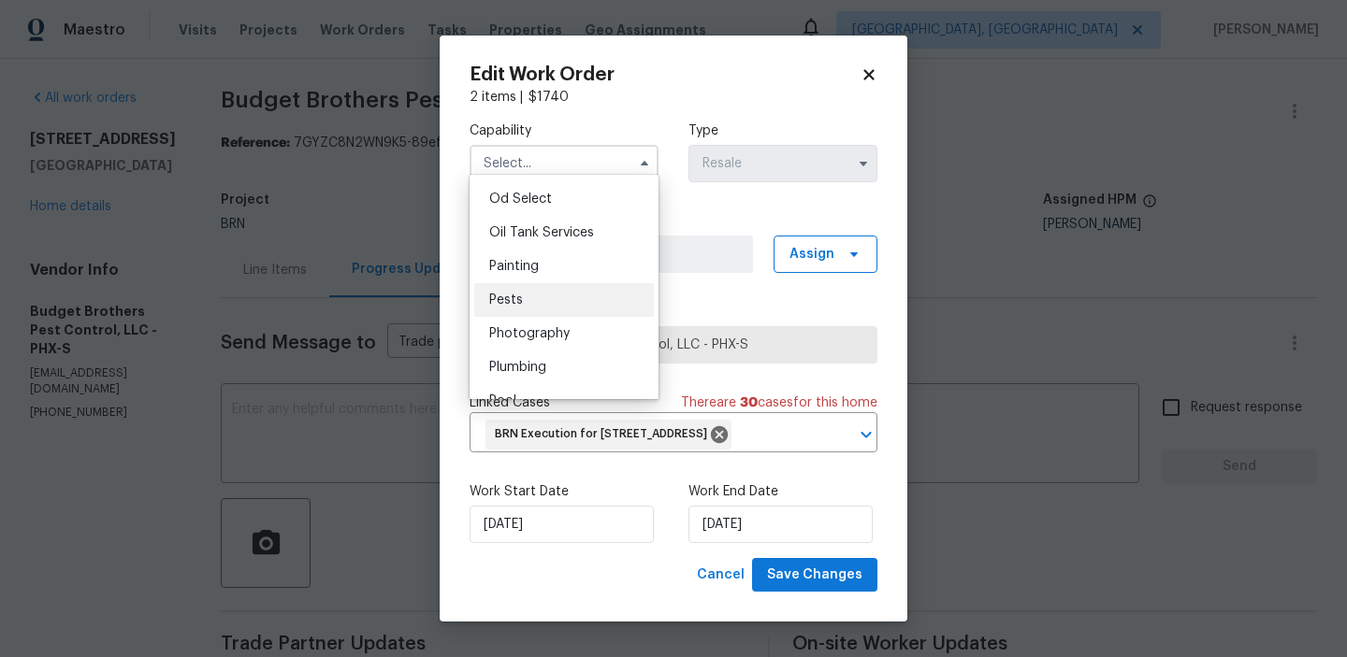
scroll to position [1525, 0]
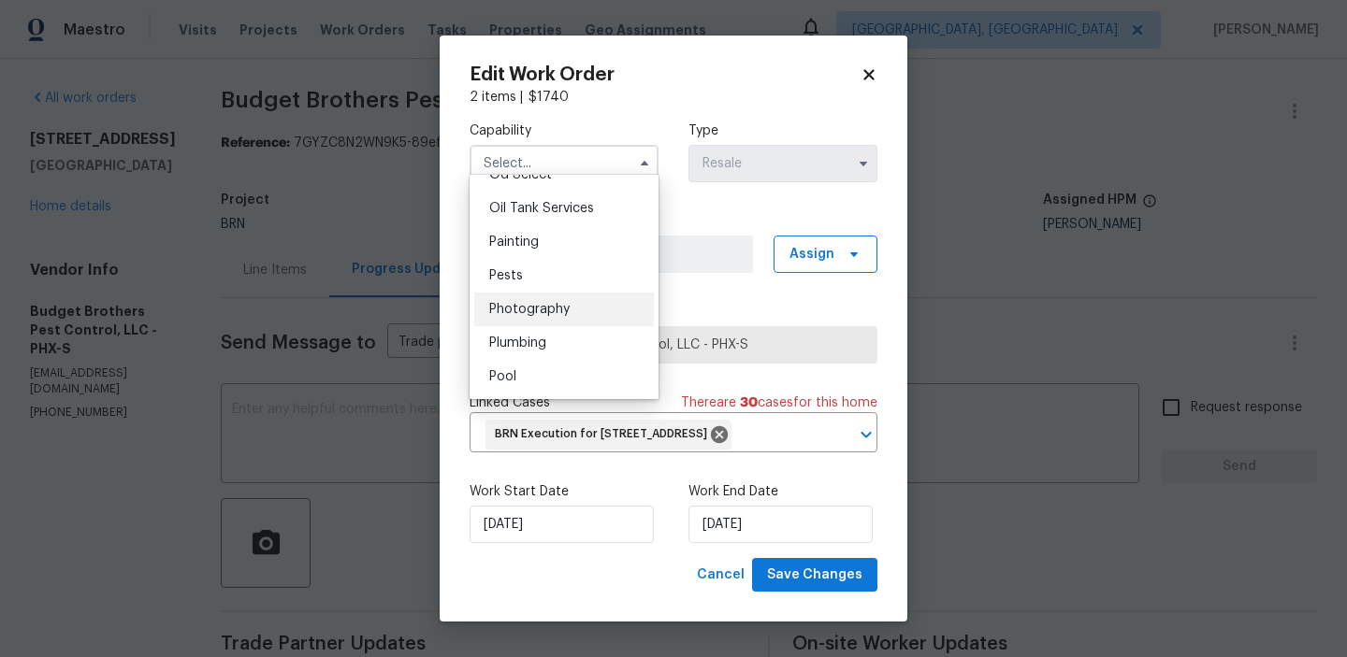
click at [508, 294] on div "Photography" at bounding box center [564, 310] width 180 height 34
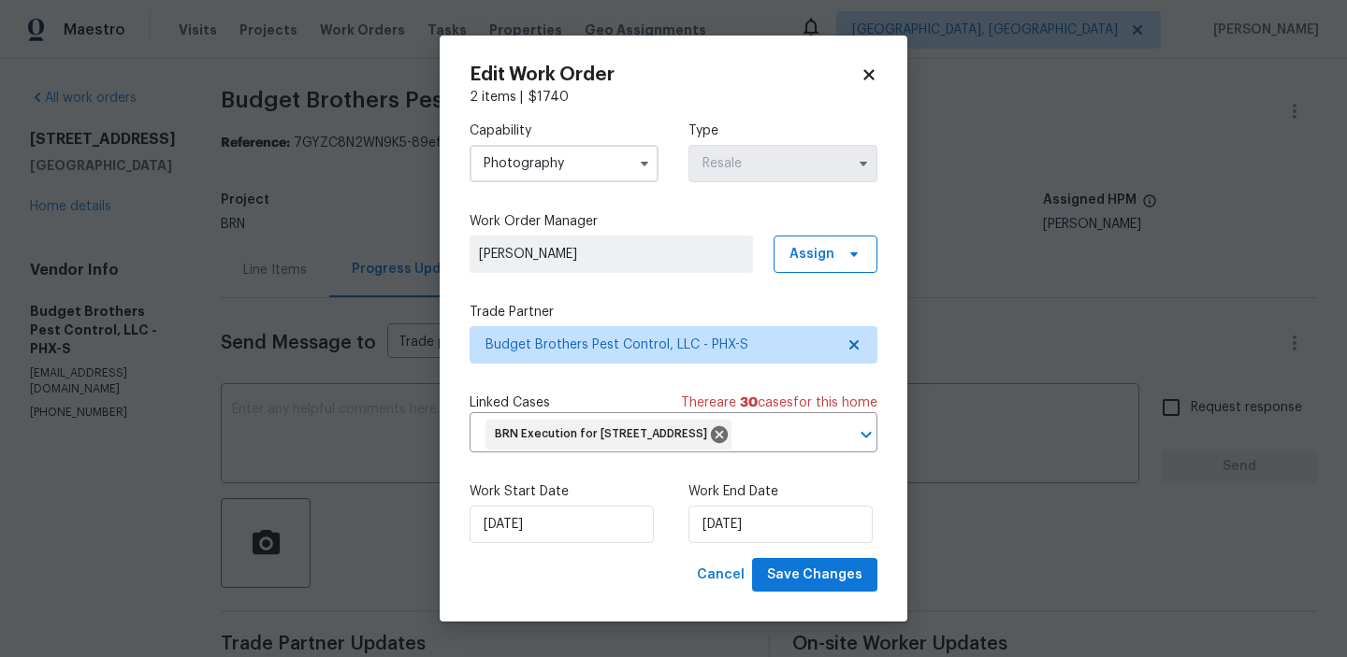
click at [555, 169] on input "Photography" at bounding box center [564, 163] width 189 height 37
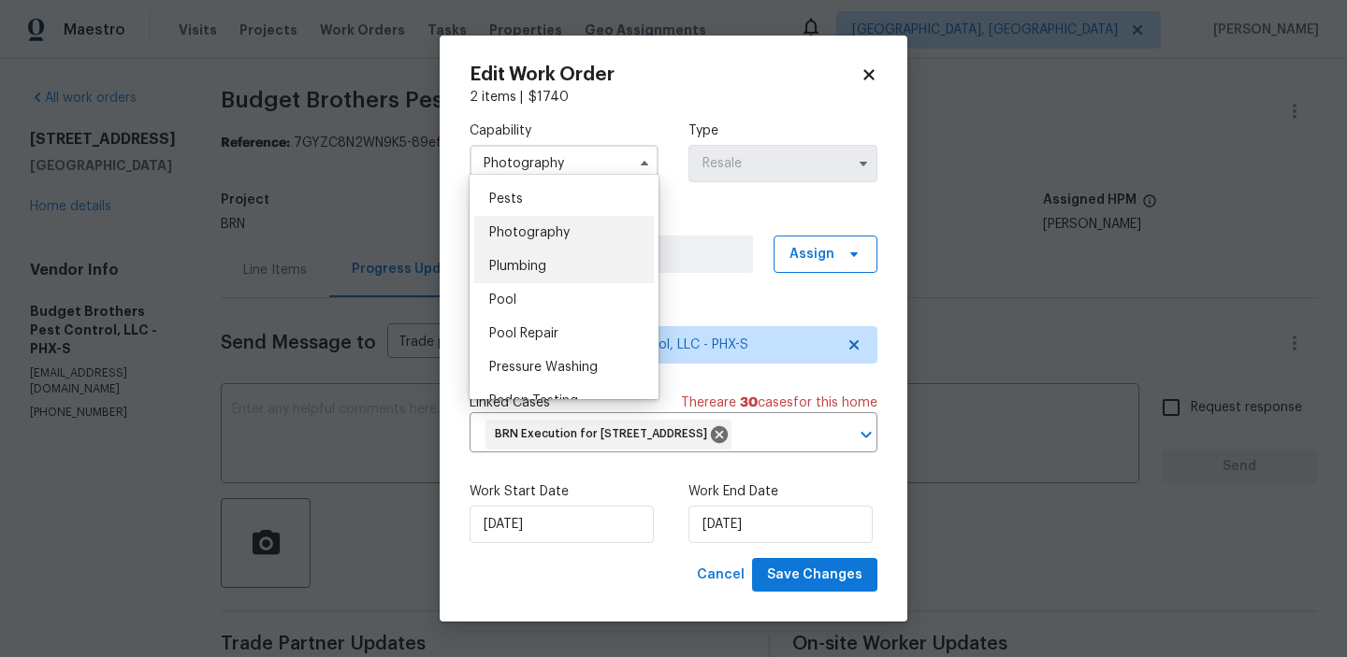
scroll to position [1595, 0]
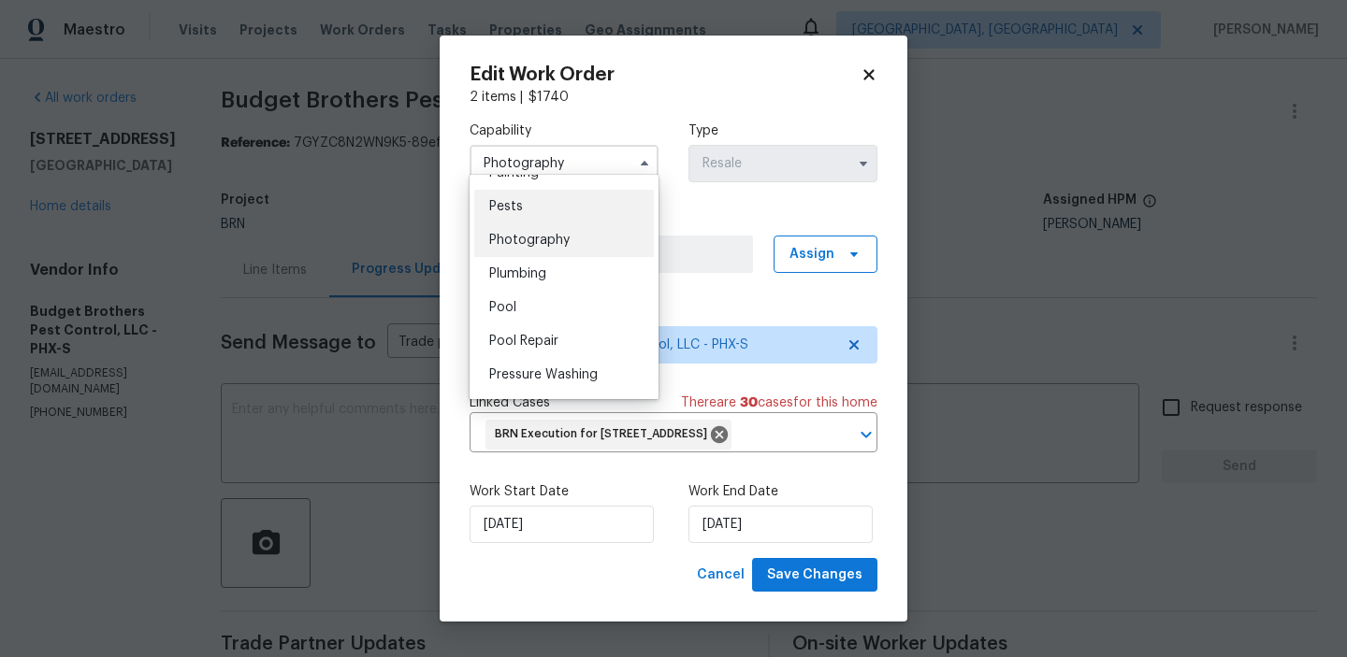
click at [509, 212] on span "Pests" at bounding box center [506, 206] width 34 height 13
type input "Pests"
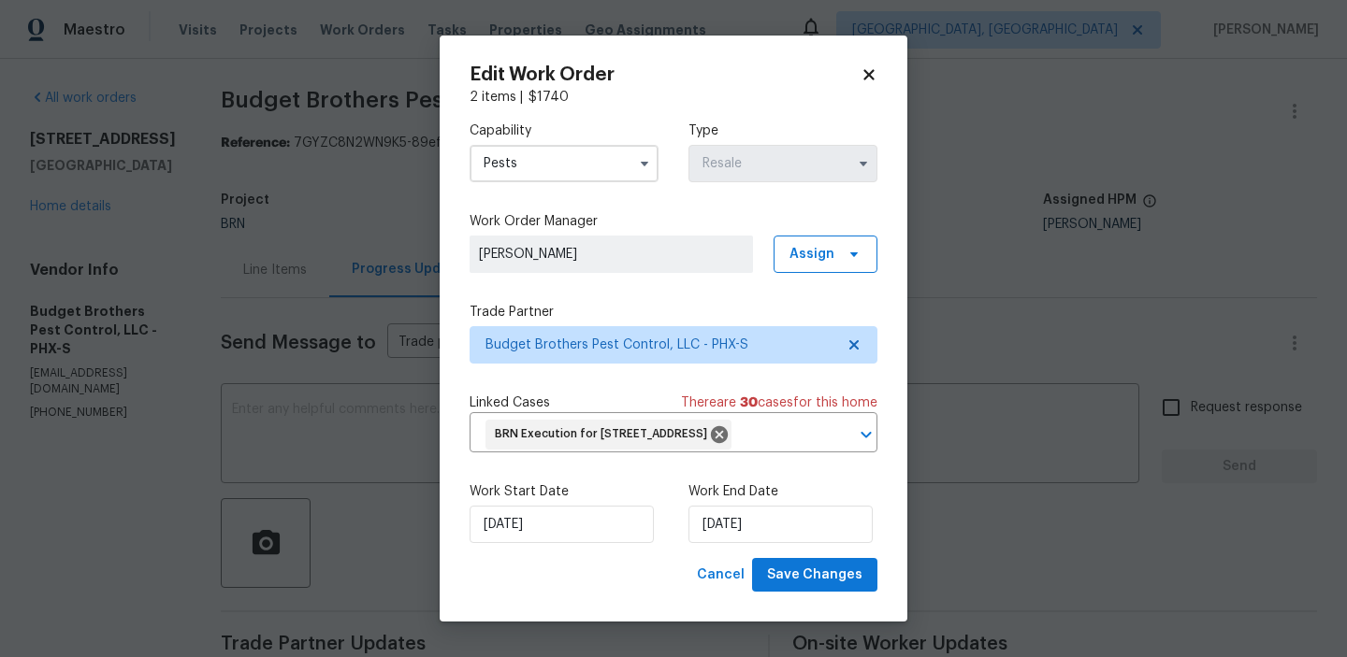
click at [508, 526] on div "Work Start Date [DATE]" at bounding box center [564, 513] width 189 height 61
click at [508, 542] on input "[DATE]" at bounding box center [562, 524] width 184 height 37
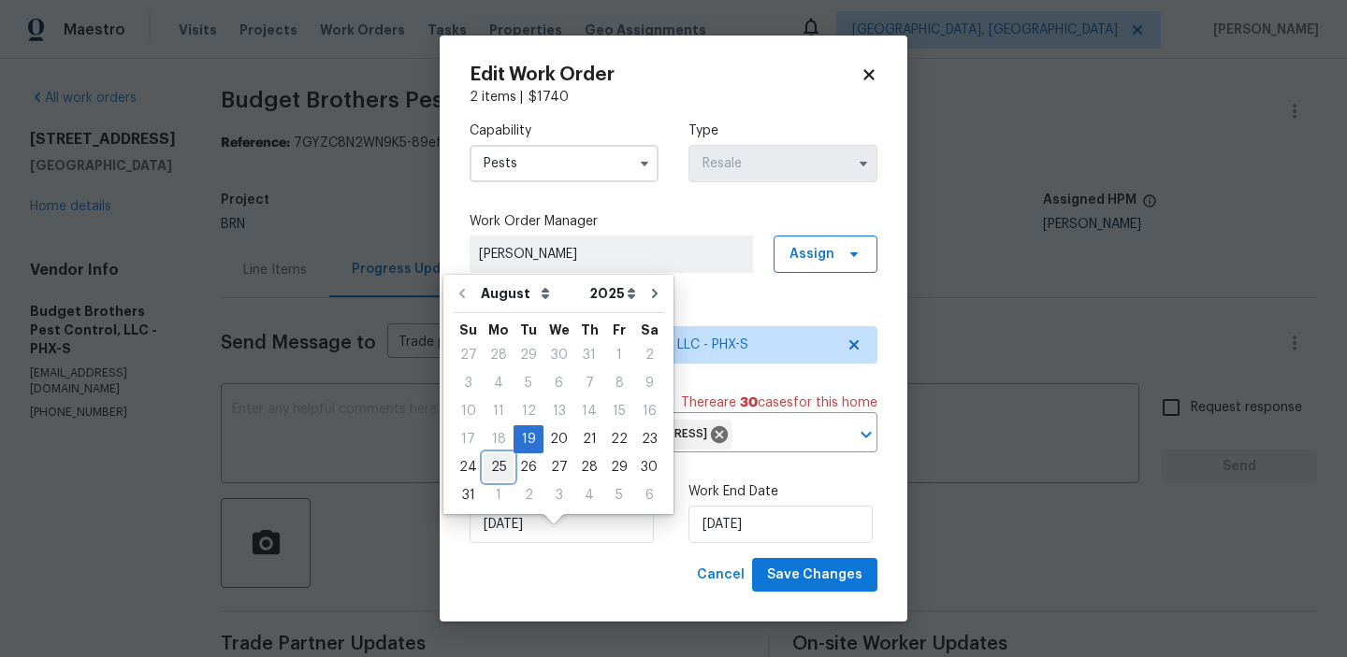
click at [498, 467] on div "25" at bounding box center [499, 468] width 30 height 26
type input "25/08/2025"
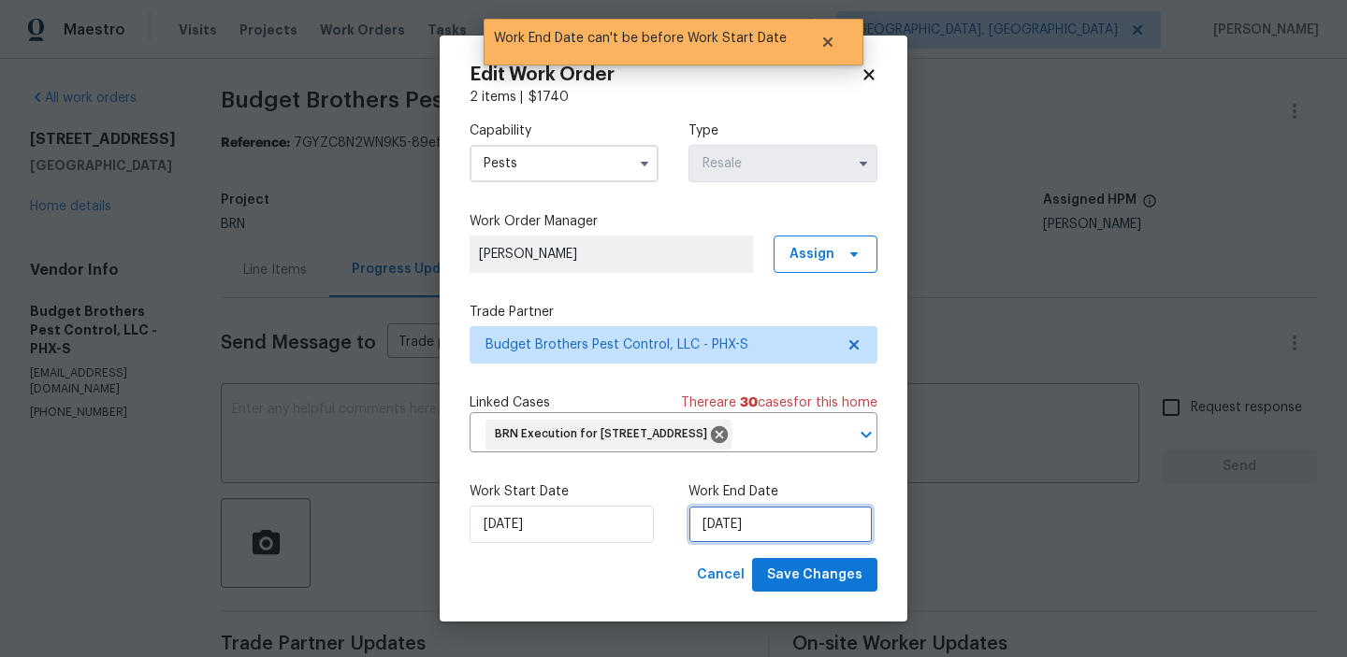
click at [732, 543] on input "25/08/2025" at bounding box center [780, 524] width 184 height 37
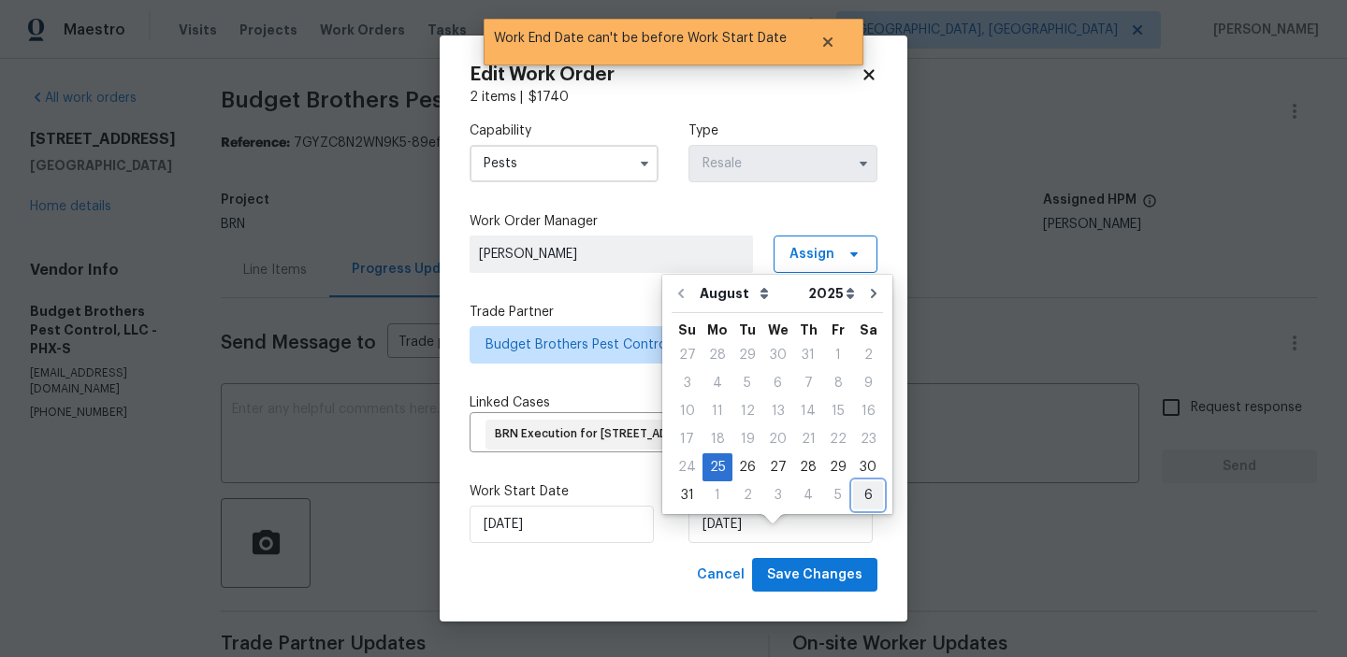
click at [860, 491] on div "6" at bounding box center [868, 496] width 30 height 26
type input "06/09/2025"
select select "8"
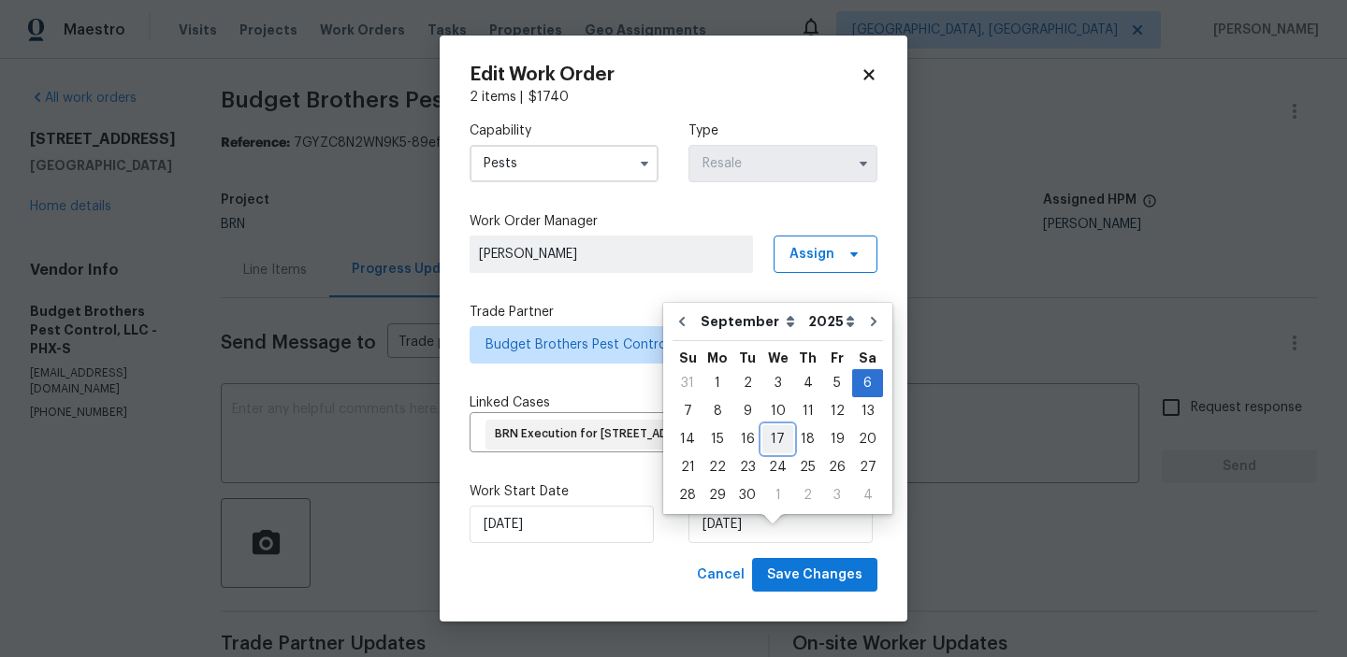
click at [769, 441] on div "17" at bounding box center [777, 439] width 31 height 26
type input "17/09/2025"
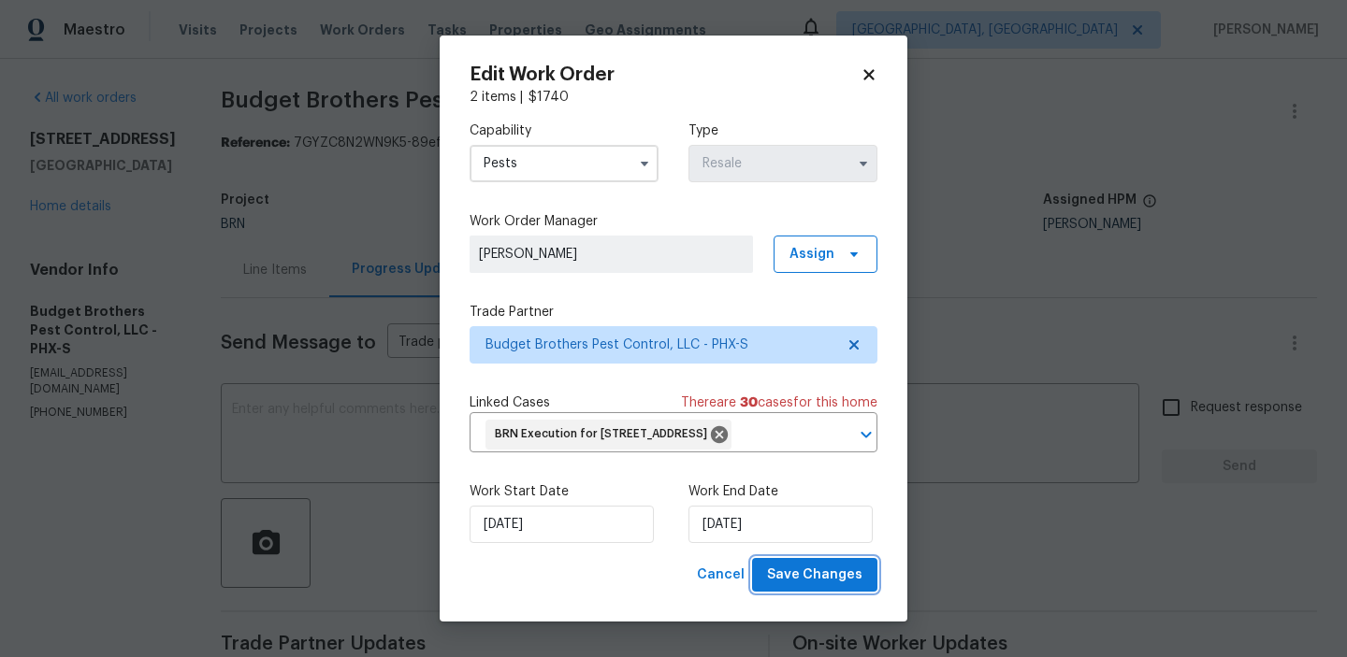
click at [793, 587] on span "Save Changes" at bounding box center [814, 575] width 95 height 23
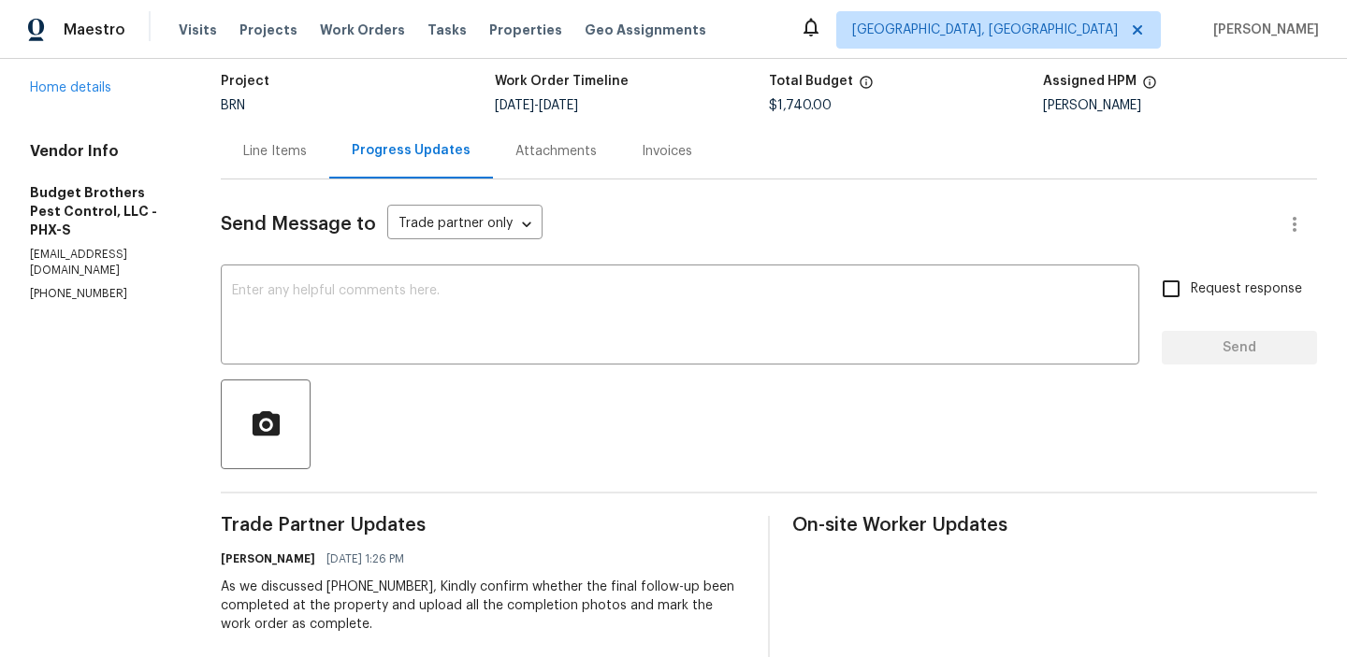
scroll to position [147, 0]
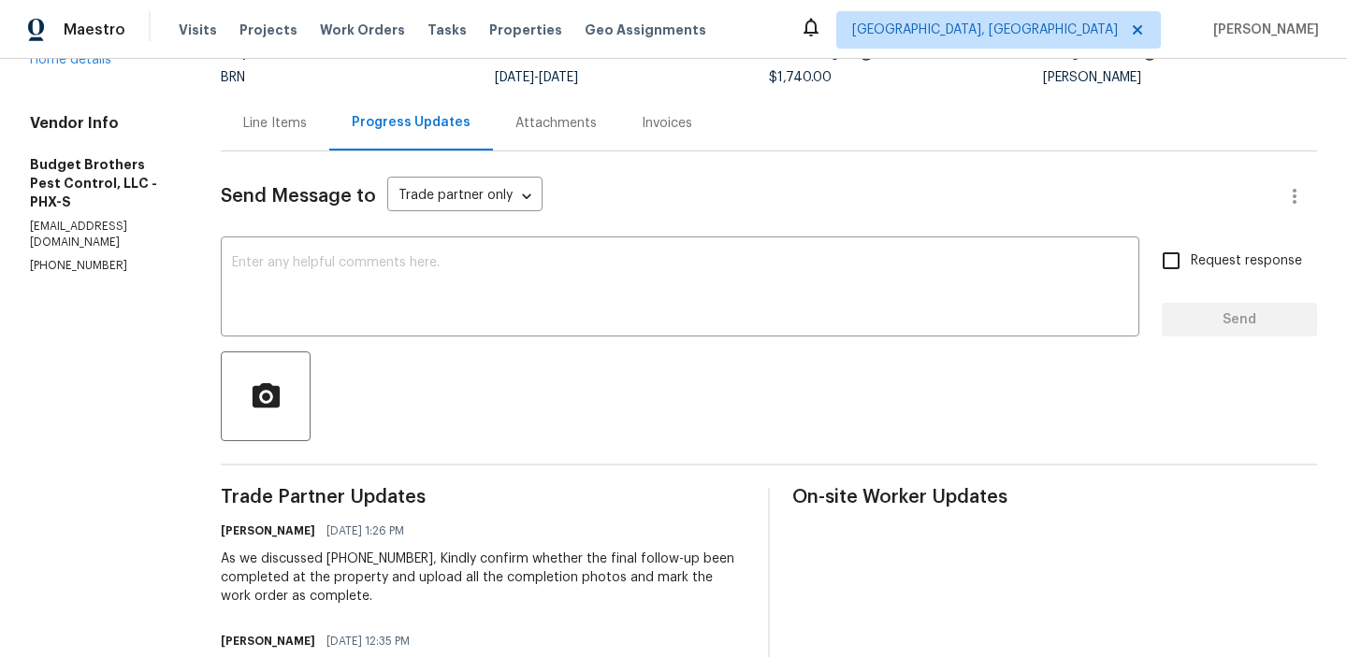
click at [282, 142] on div "Line Items" at bounding box center [275, 122] width 108 height 55
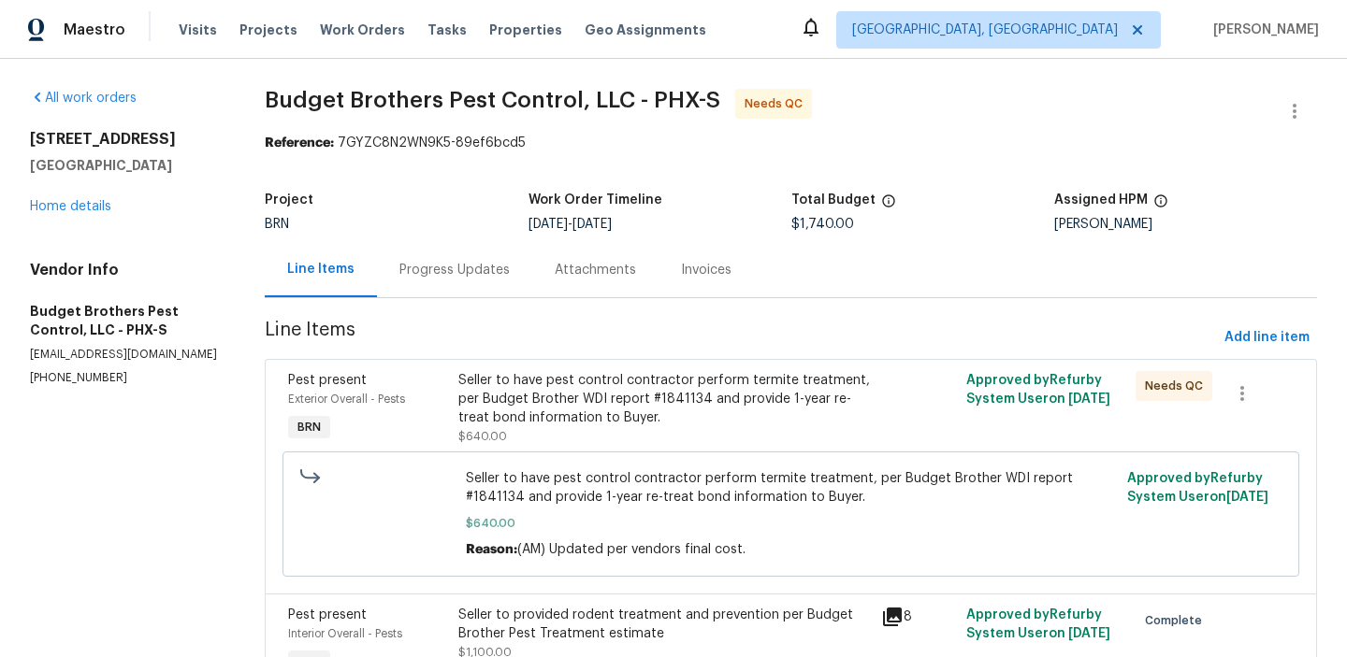
click at [575, 385] on div "Seller to have pest control contractor perform termite treatment, per Budget Br…" at bounding box center [664, 399] width 412 height 56
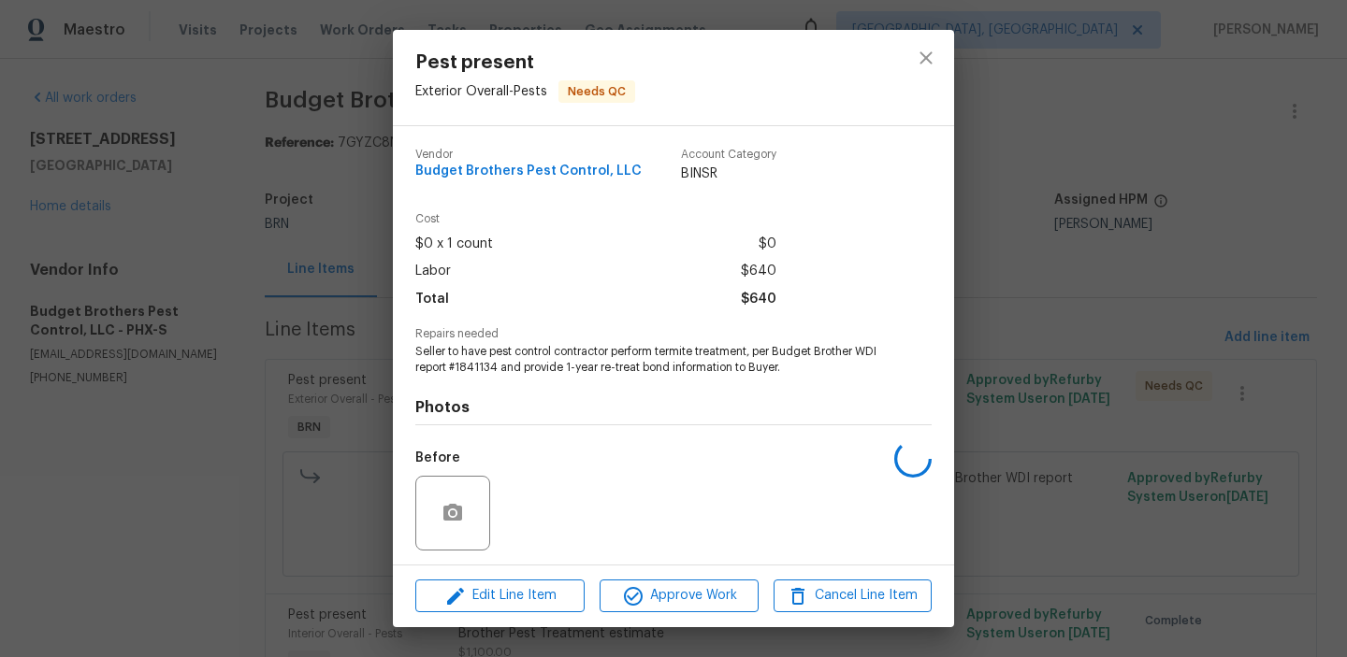
scroll to position [126, 0]
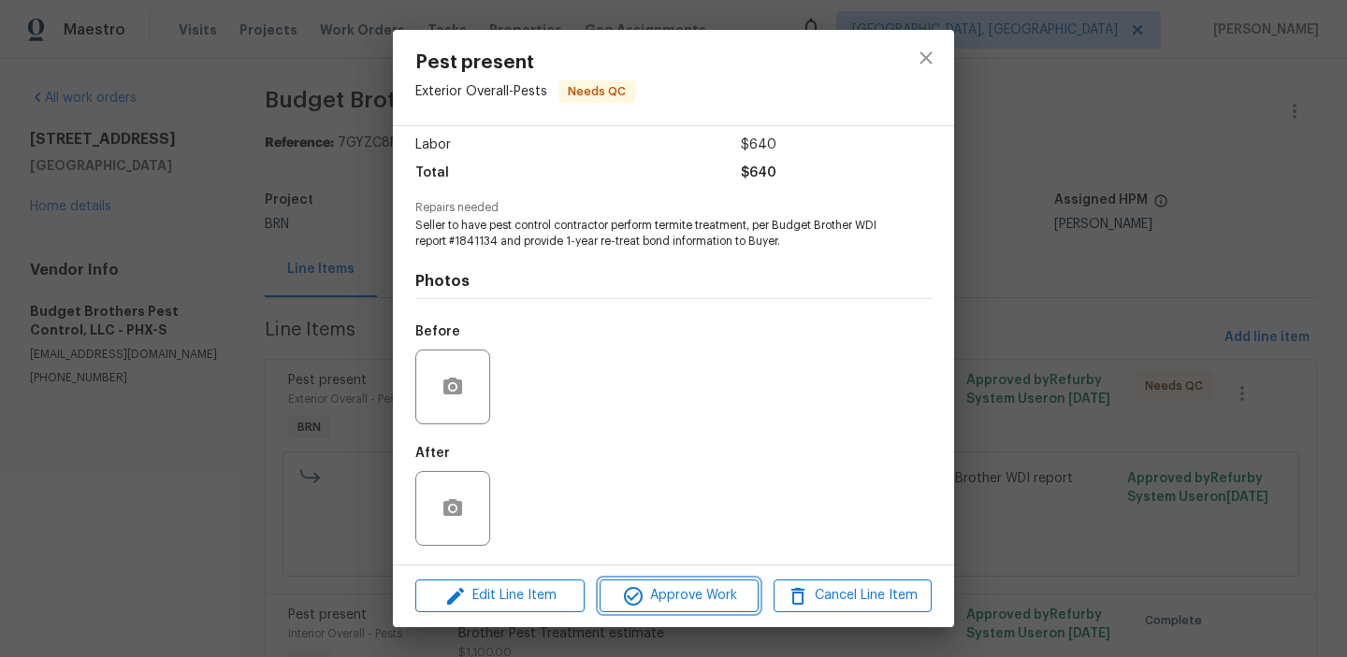
click at [675, 580] on button "Approve Work" at bounding box center [679, 596] width 158 height 33
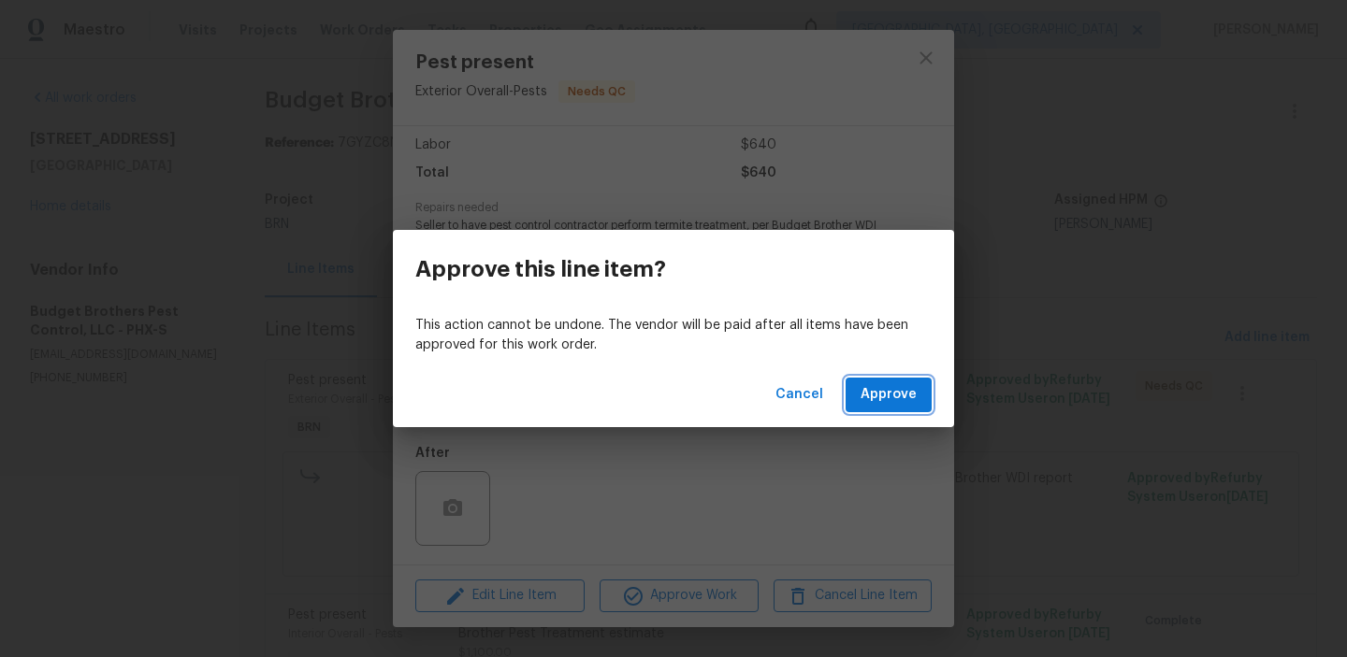
click at [876, 390] on span "Approve" at bounding box center [888, 394] width 56 height 23
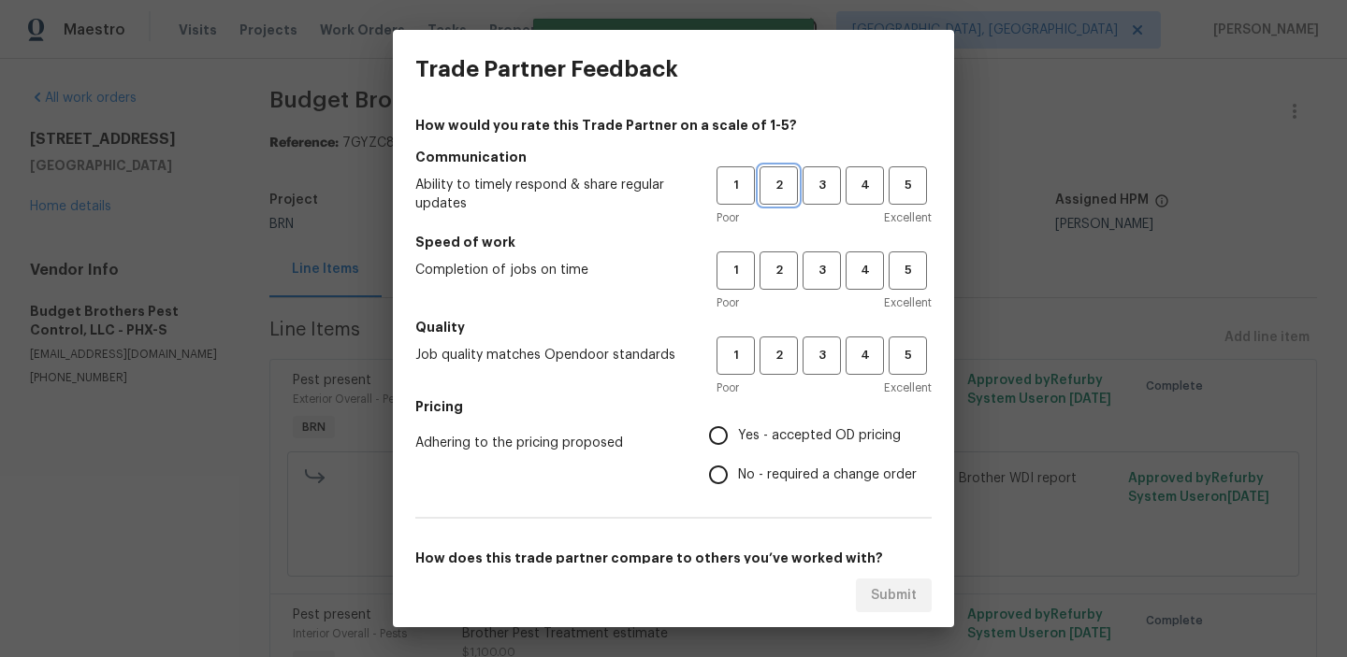
click at [772, 198] on button "2" at bounding box center [778, 185] width 38 height 38
click at [787, 281] on span "2" at bounding box center [778, 271] width 35 height 22
click at [786, 346] on span "2" at bounding box center [778, 356] width 35 height 22
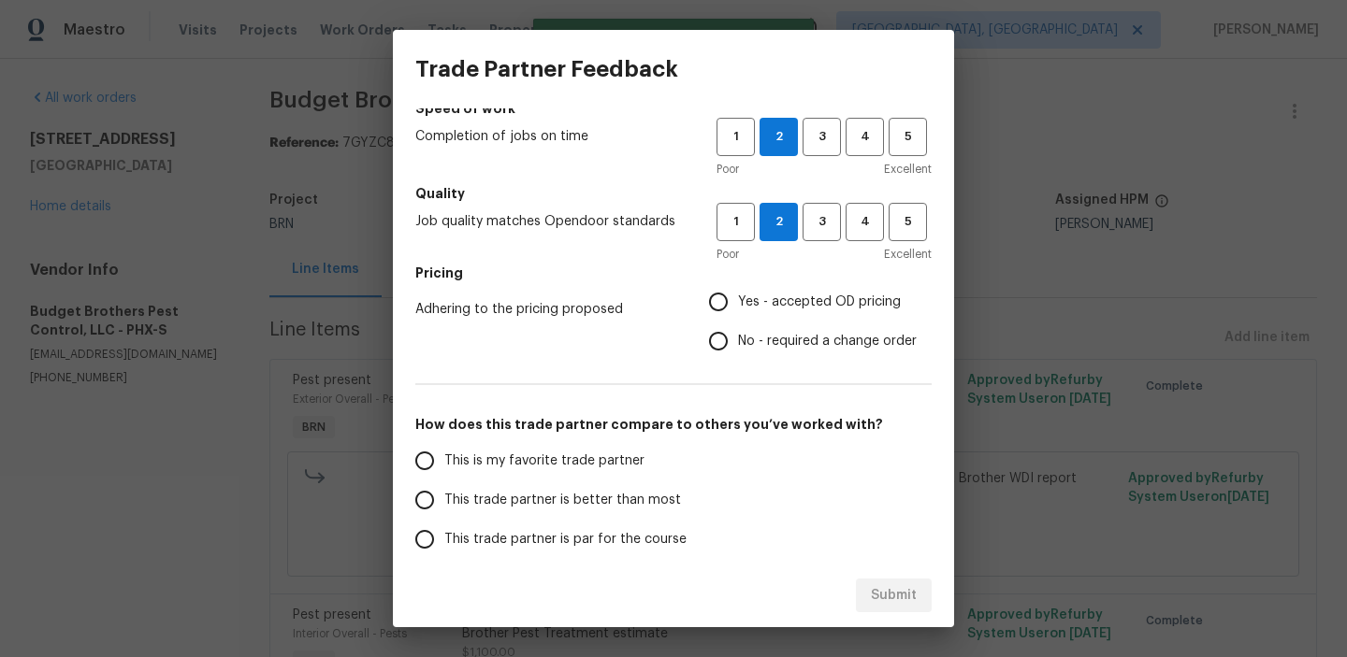
click at [728, 344] on input "No - required a change order" at bounding box center [718, 341] width 39 height 39
radio input "true"
click at [492, 491] on span "This trade partner is better than most" at bounding box center [562, 501] width 237 height 20
click at [444, 491] on input "This trade partner is better than most" at bounding box center [424, 500] width 39 height 39
click at [878, 588] on span "Submit" at bounding box center [894, 596] width 46 height 23
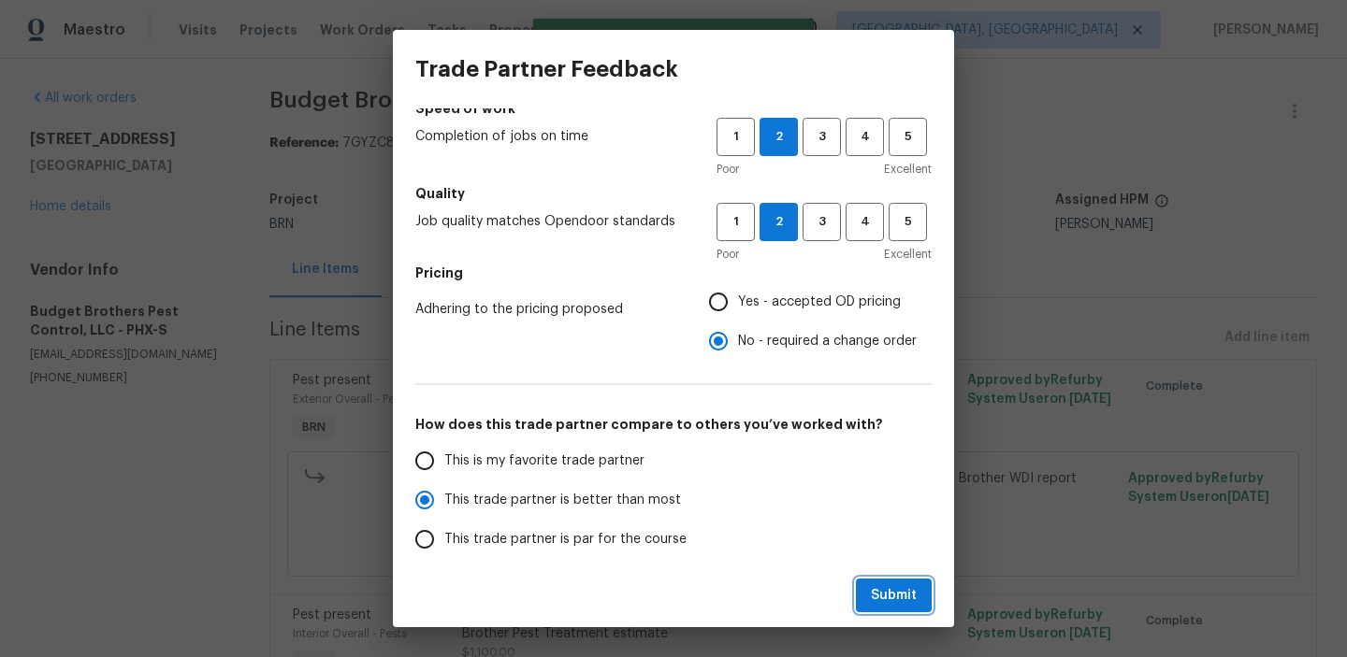
radio input "true"
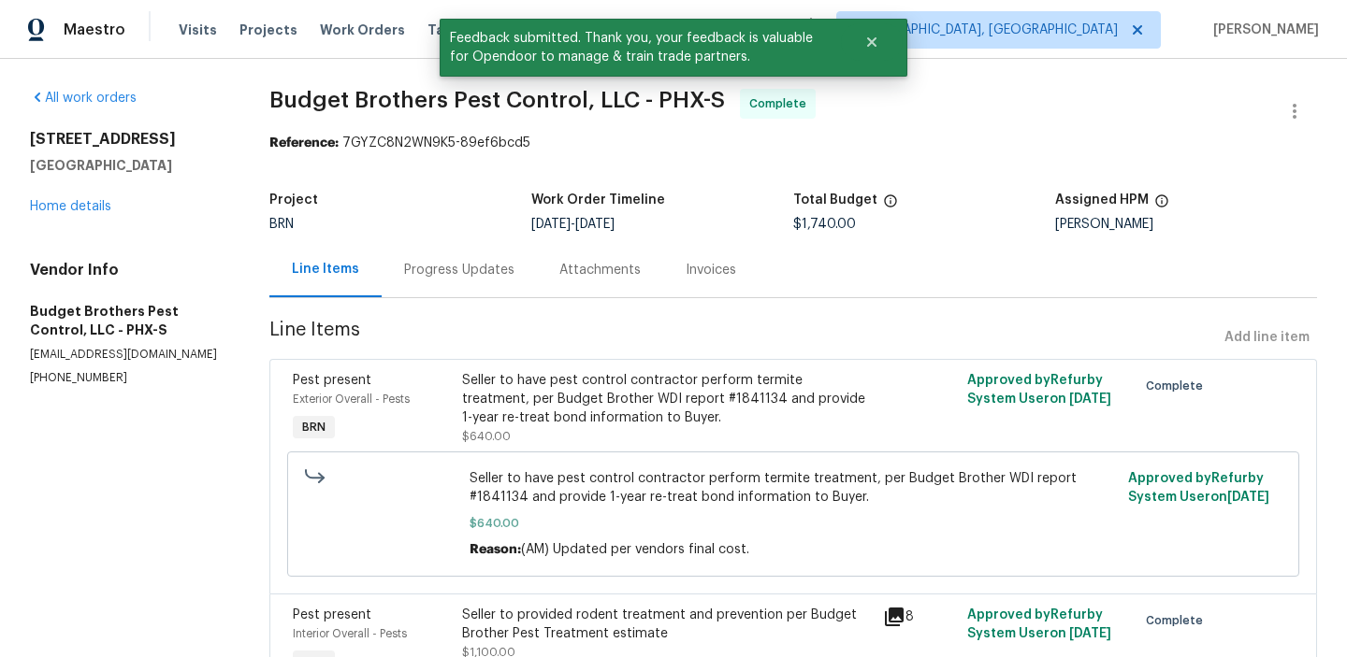
click at [481, 245] on div "Progress Updates" at bounding box center [459, 269] width 155 height 55
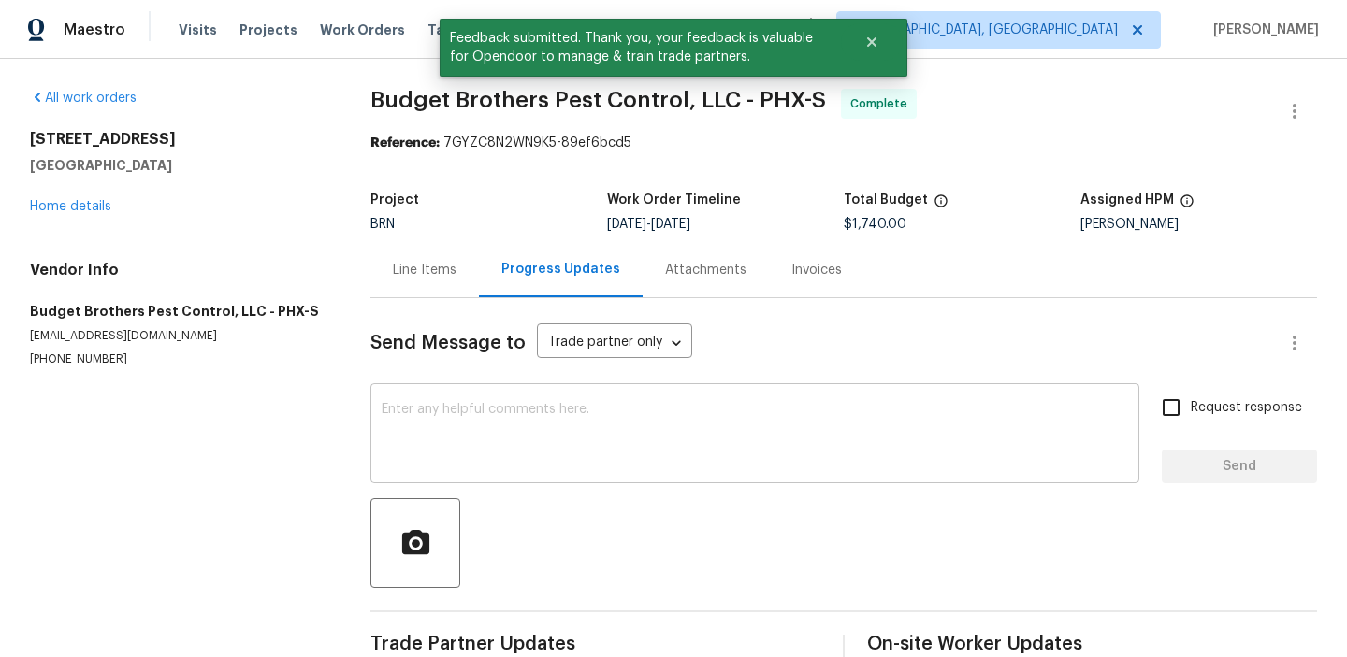
click at [487, 430] on textarea at bounding box center [755, 435] width 746 height 65
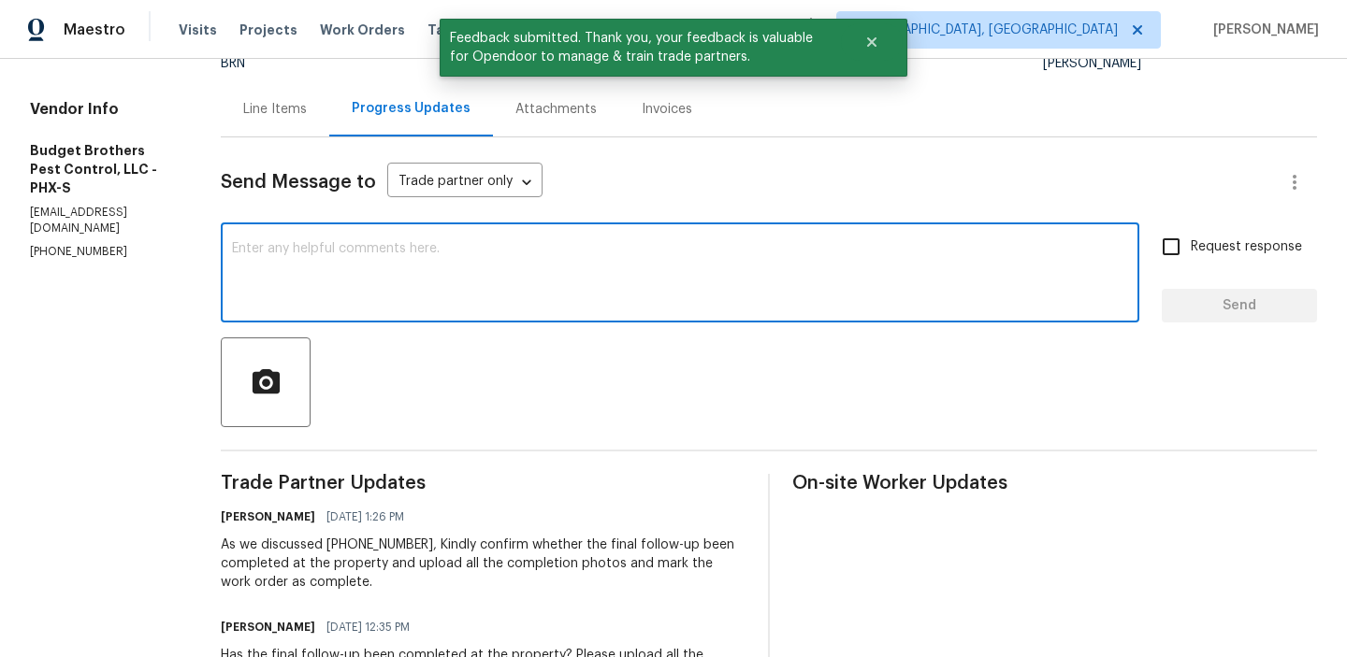
scroll to position [185, 0]
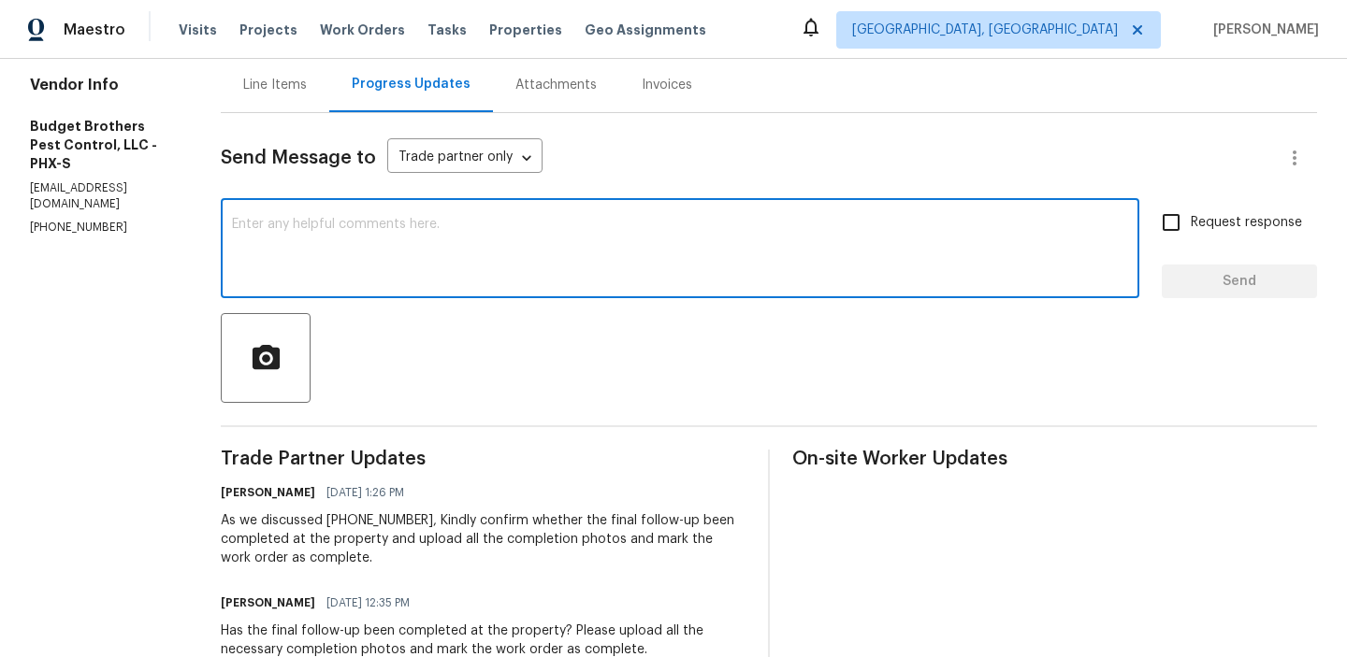
paste textarea "WO is approved, Please upload the invoice under the invoice section.Thanks"
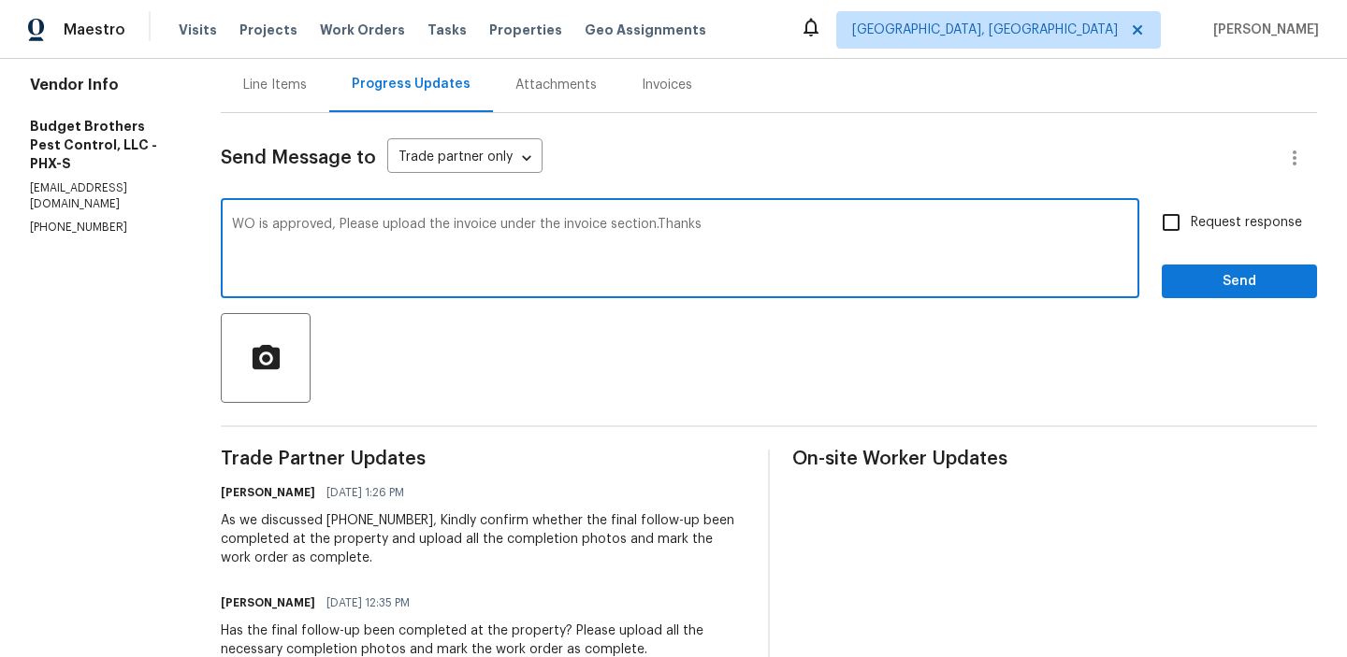
type textarea "WO is approved, Please upload the invoice under the invoice section.Thanks"
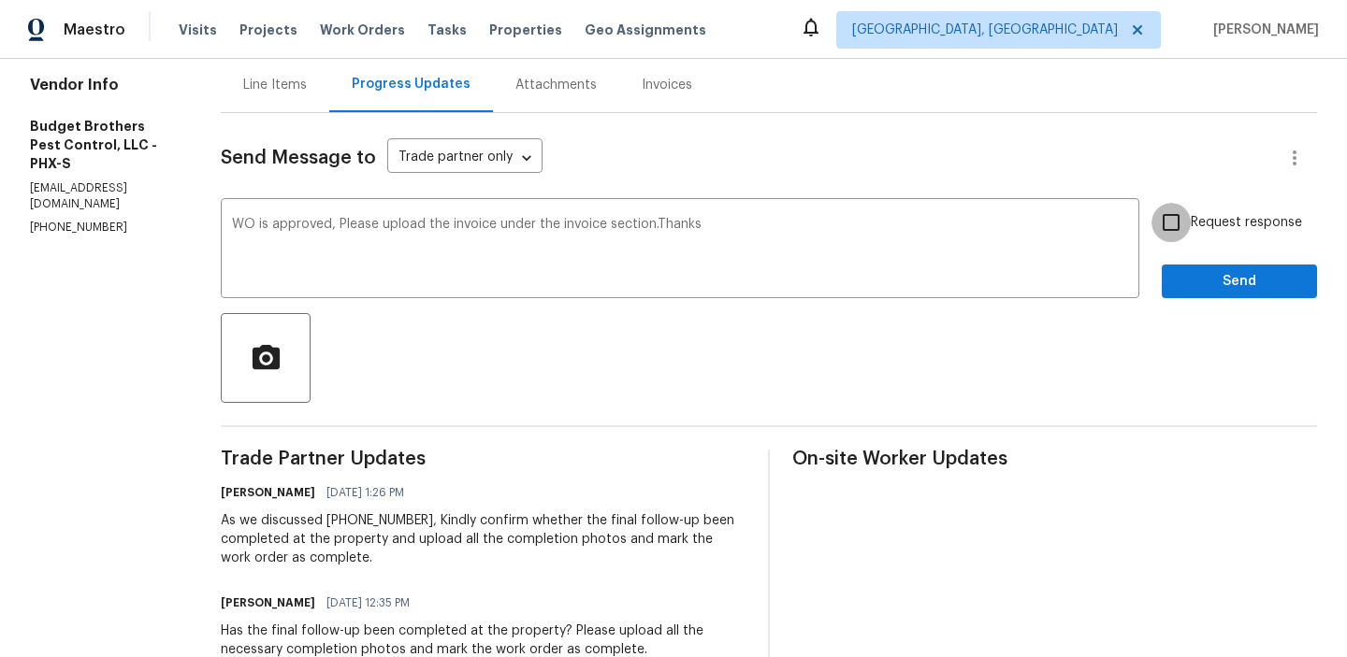
click at [1183, 231] on input "Request response" at bounding box center [1170, 222] width 39 height 39
checkbox input "true"
click at [1188, 271] on span "Send" at bounding box center [1239, 281] width 125 height 23
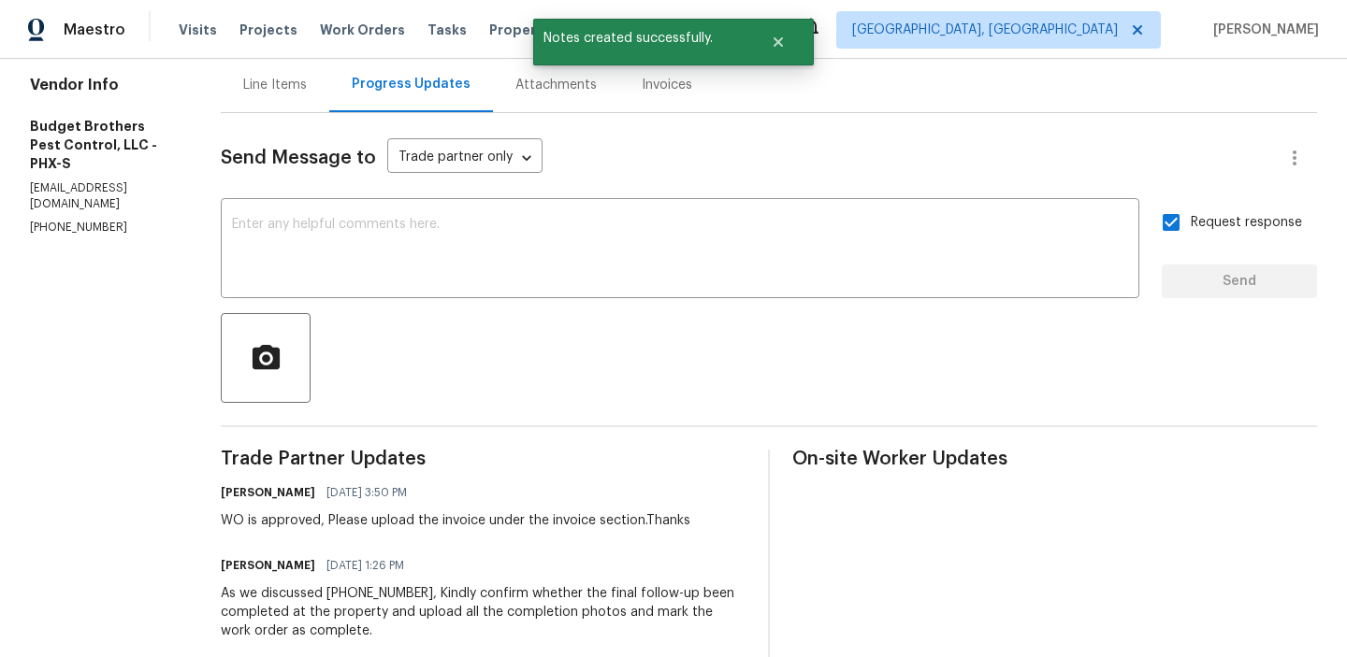
click at [691, 95] on div "Invoices" at bounding box center [666, 84] width 95 height 55
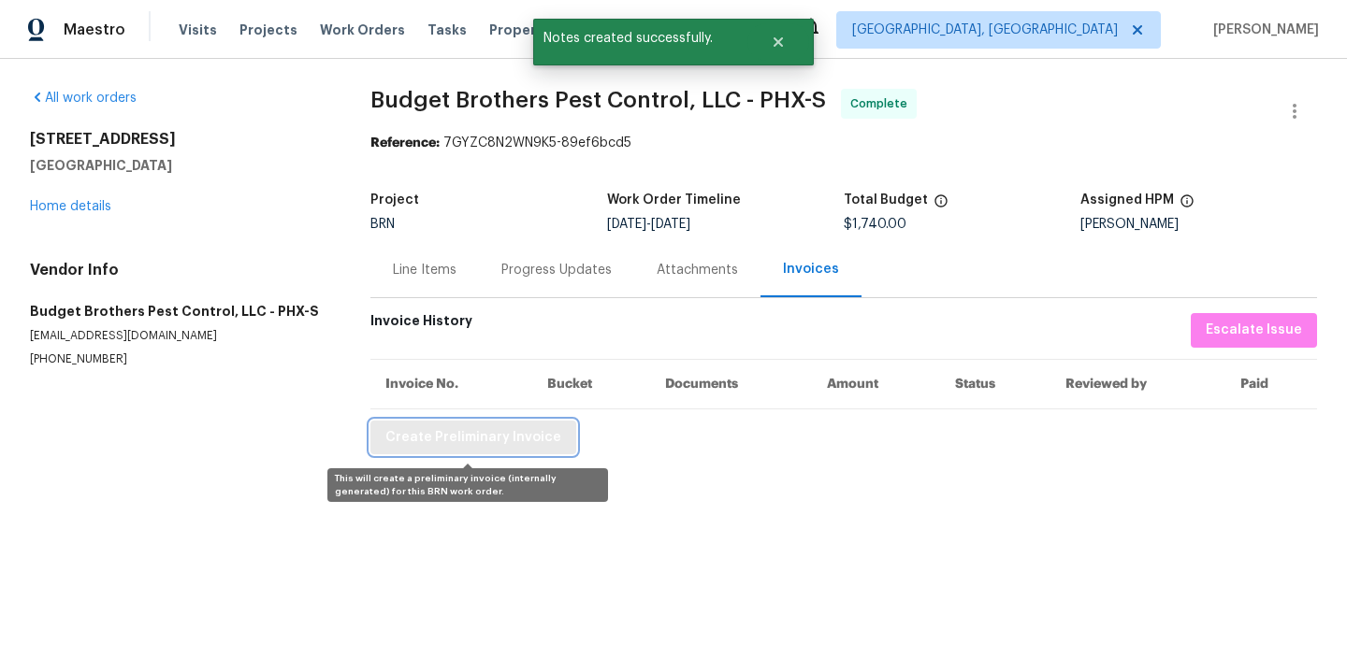
click at [422, 443] on span "Create Preliminary Invoice" at bounding box center [473, 437] width 176 height 23
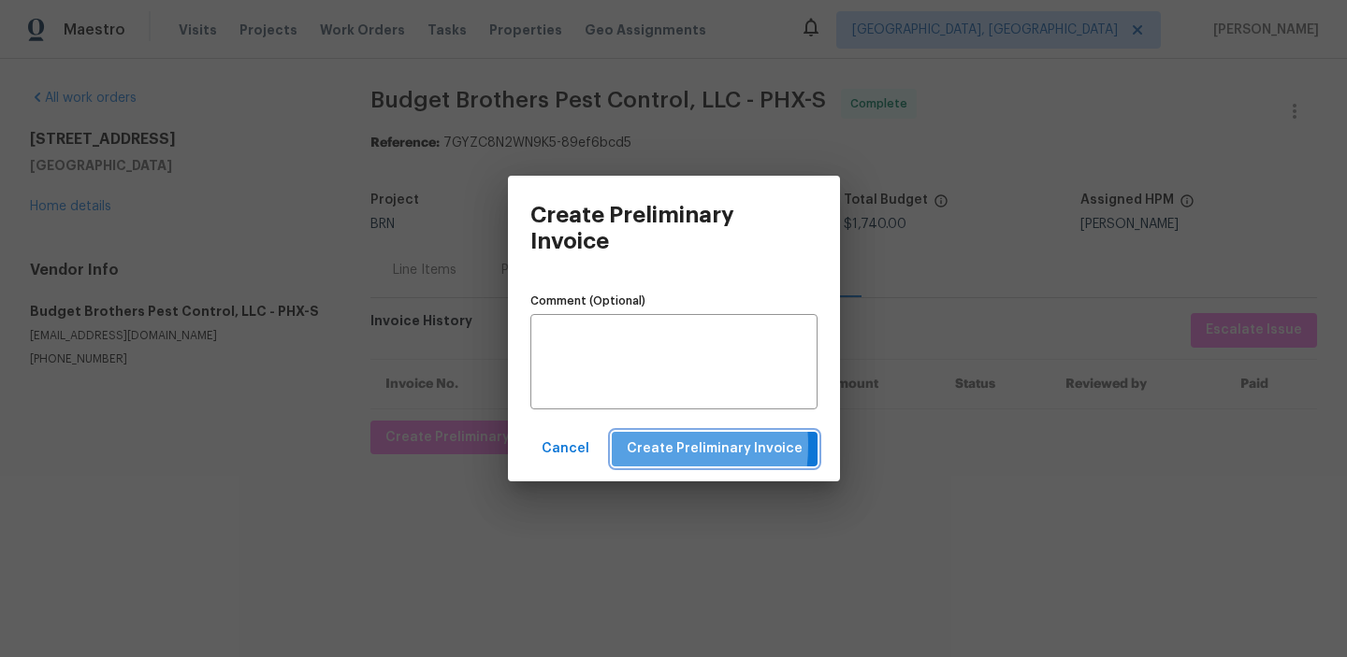
click at [633, 445] on button "Create Preliminary Invoice" at bounding box center [715, 449] width 206 height 35
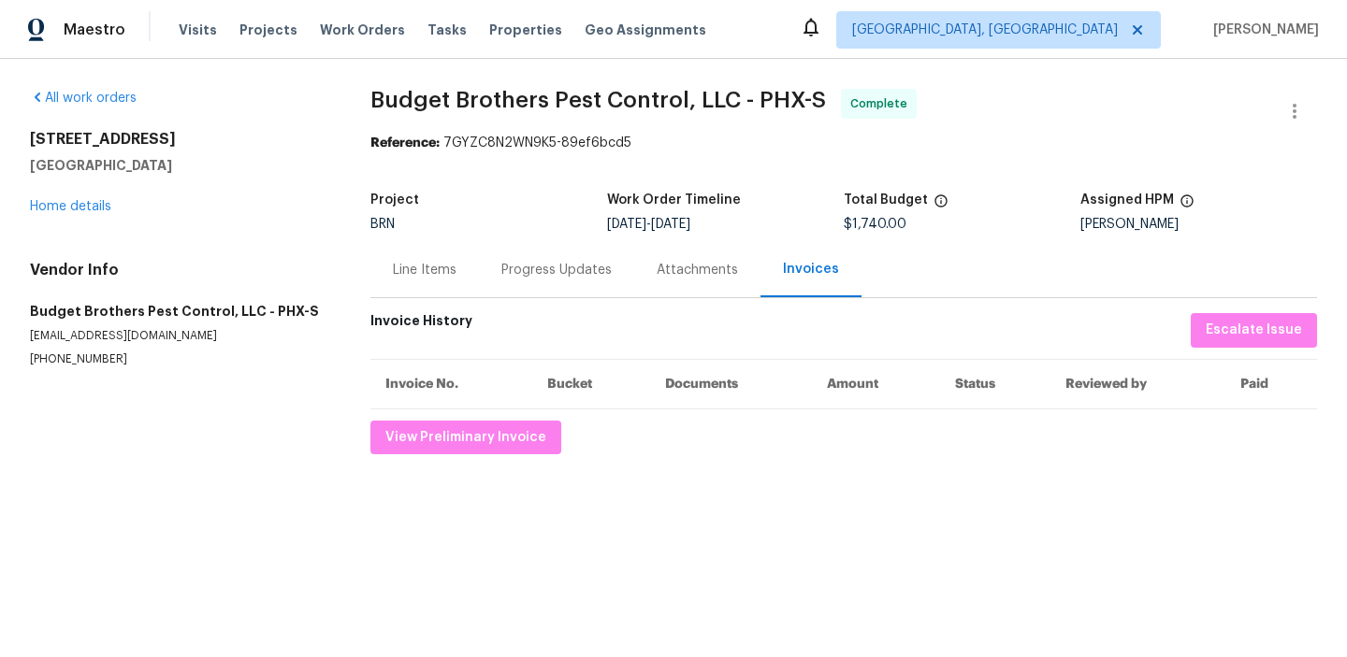
click at [98, 198] on div "5976 W Alameda Rd Glendale, AZ 85310 Home details" at bounding box center [178, 173] width 296 height 86
click at [80, 206] on link "Home details" at bounding box center [70, 206] width 81 height 13
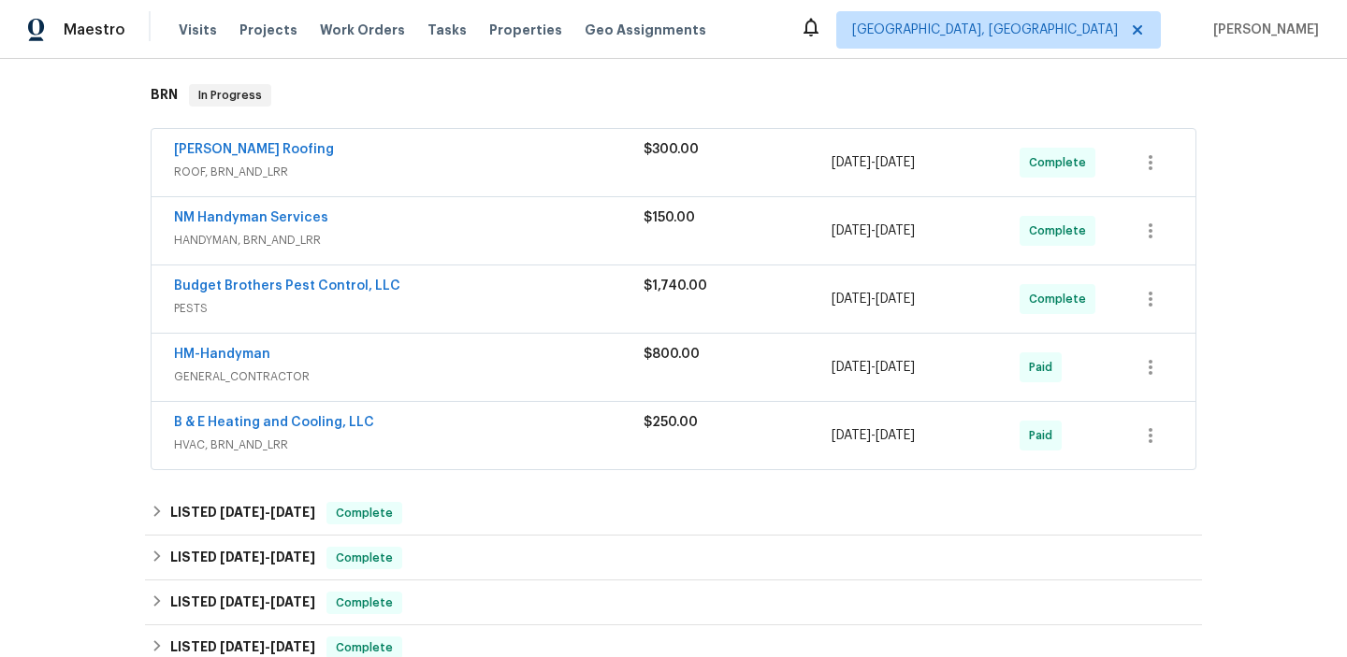
scroll to position [442, 0]
click at [222, 424] on link "B & E Heating and Cooling, LLC" at bounding box center [274, 421] width 200 height 13
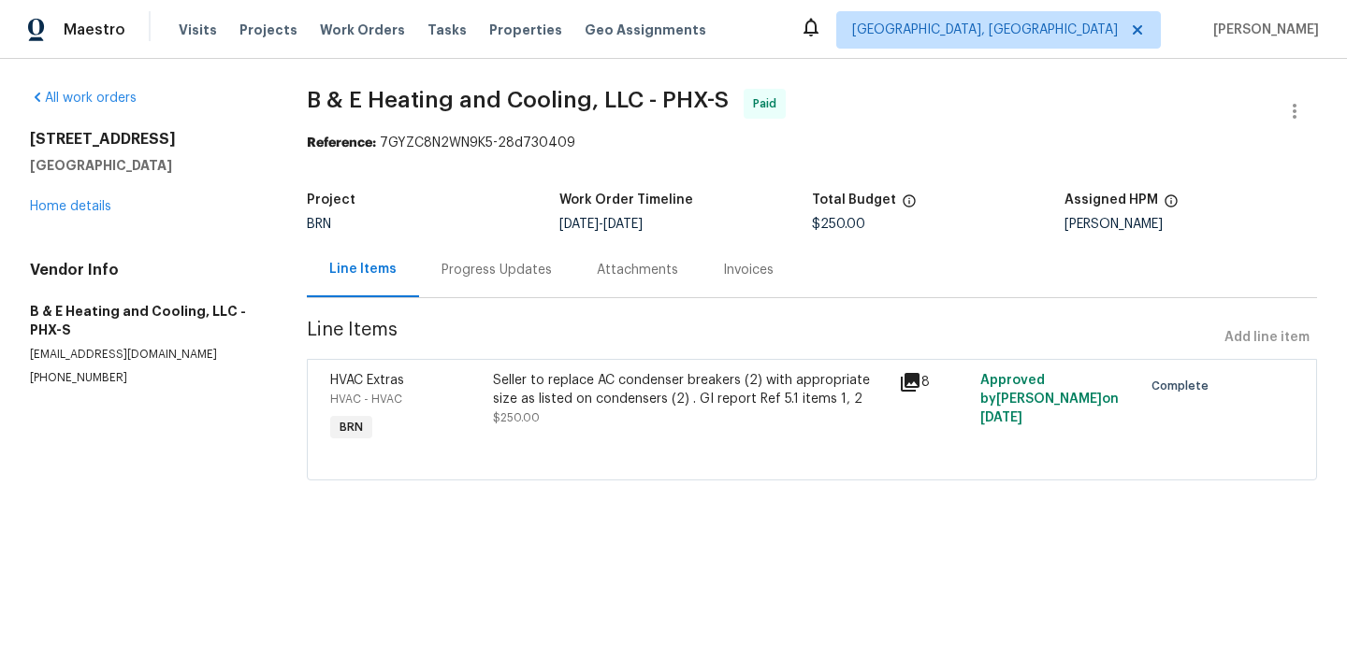
click at [561, 407] on div "Seller to replace AC condenser breakers (2) with appropriate size as listed on …" at bounding box center [690, 389] width 395 height 37
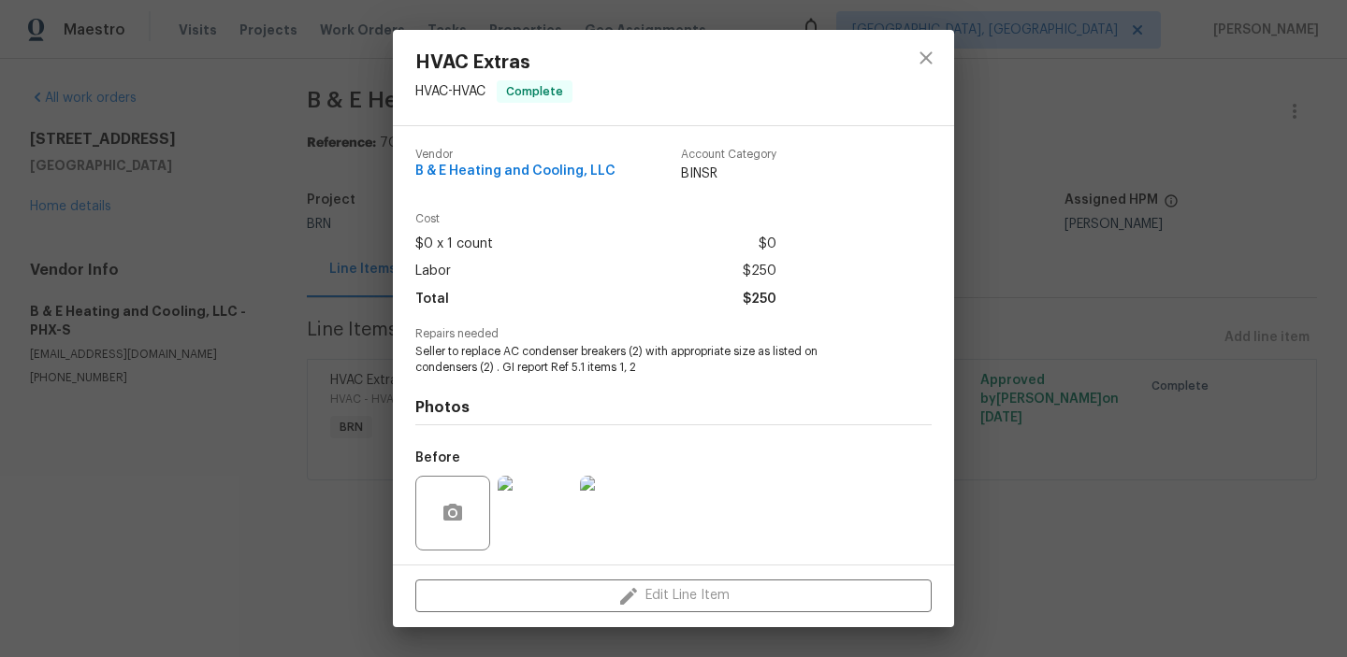
click at [522, 366] on span "Seller to replace AC condenser breakers (2) with appropriate size as listed on …" at bounding box center [647, 360] width 465 height 32
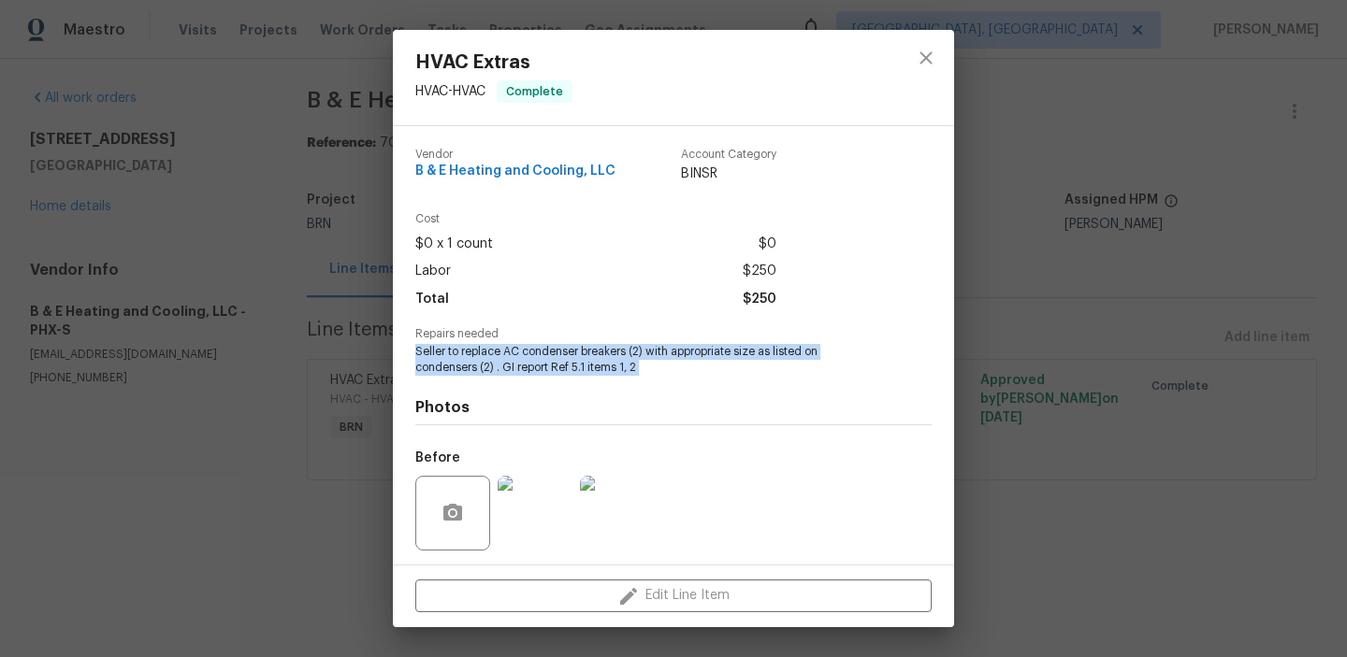
click at [522, 366] on span "Seller to replace AC condenser breakers (2) with appropriate size as listed on …" at bounding box center [647, 360] width 465 height 32
copy span "Seller to replace AC condenser breakers (2) with appropriate size as listed on …"
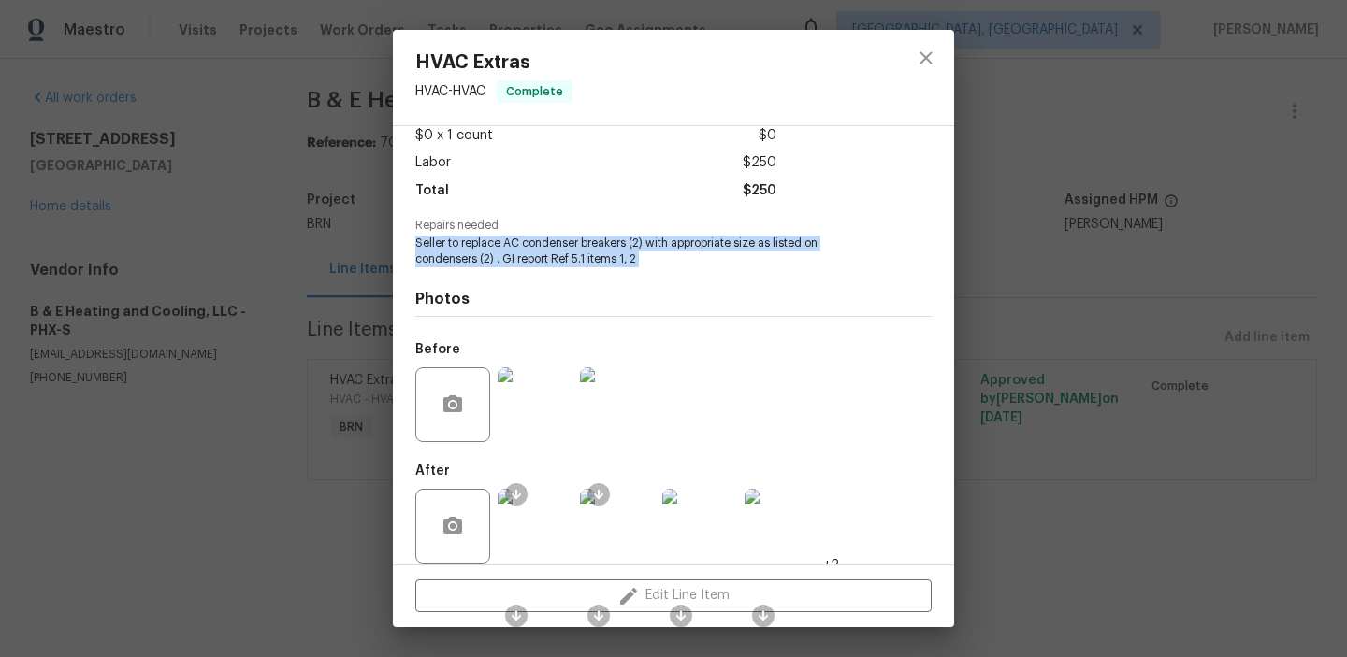
scroll to position [126, 0]
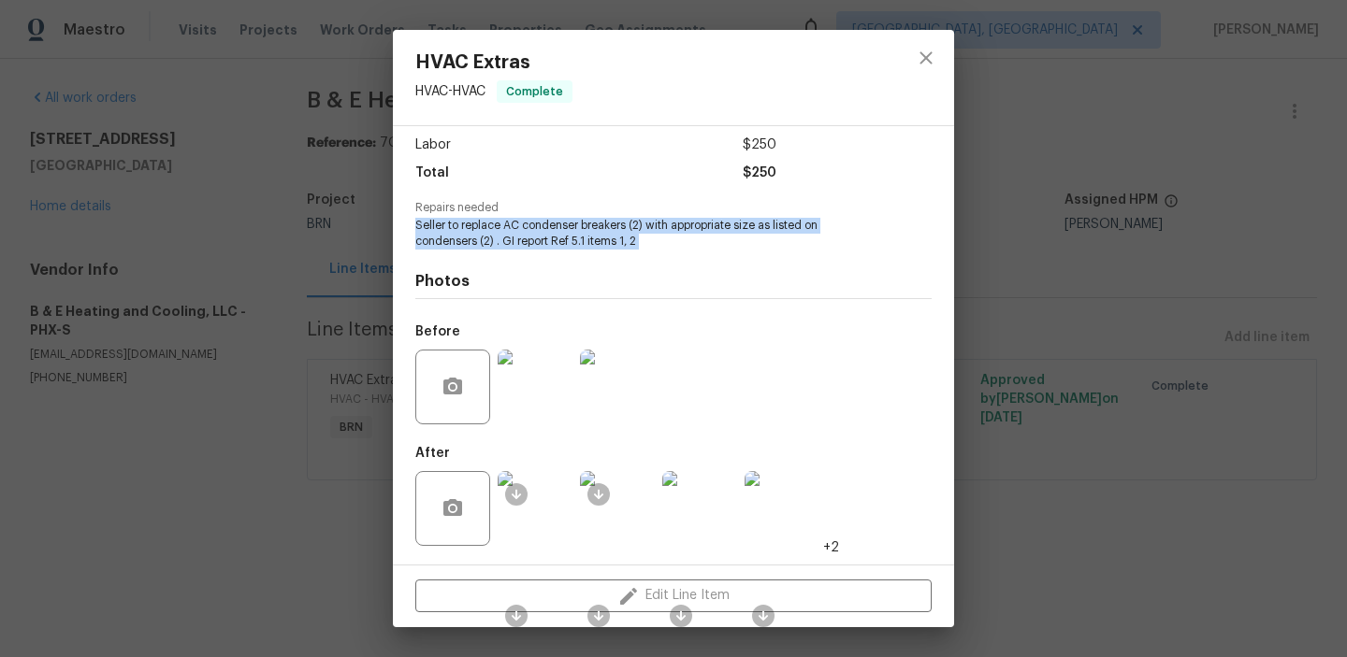
click at [544, 397] on img at bounding box center [535, 387] width 75 height 75
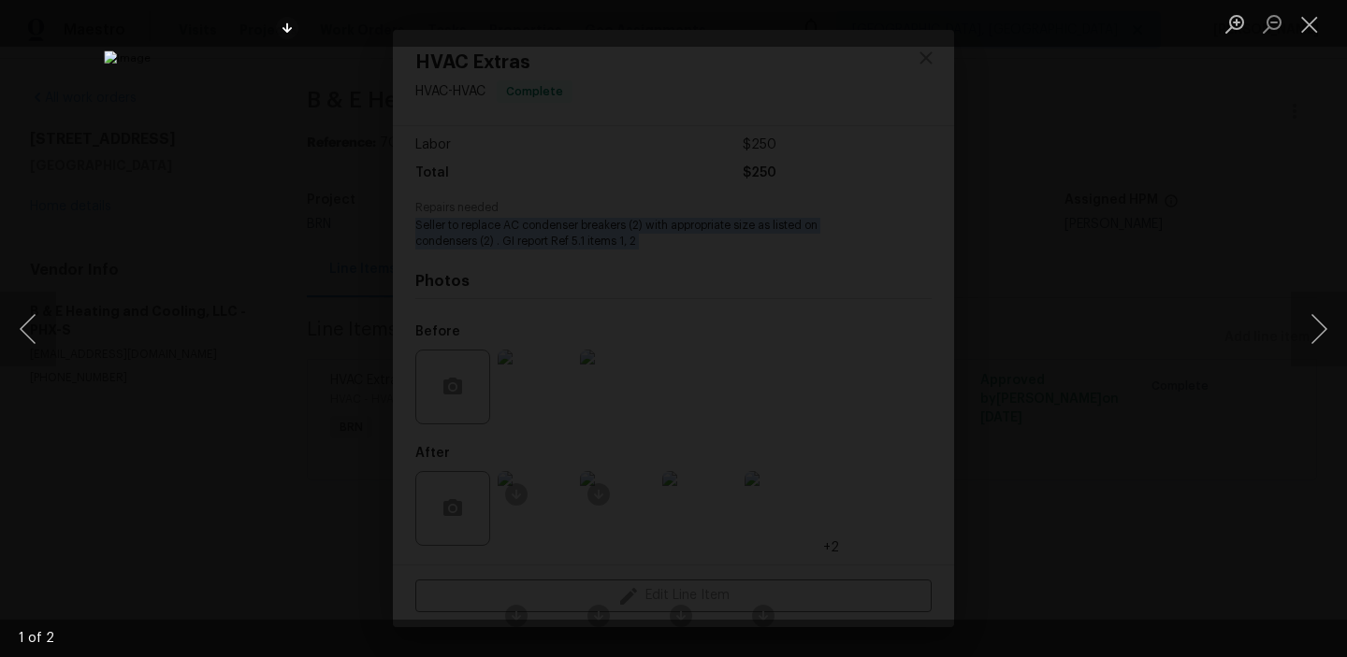
click at [459, 255] on img "Lightbox" at bounding box center [673, 329] width 1138 height 556
click at [222, 264] on div "Lightbox" at bounding box center [673, 328] width 1347 height 657
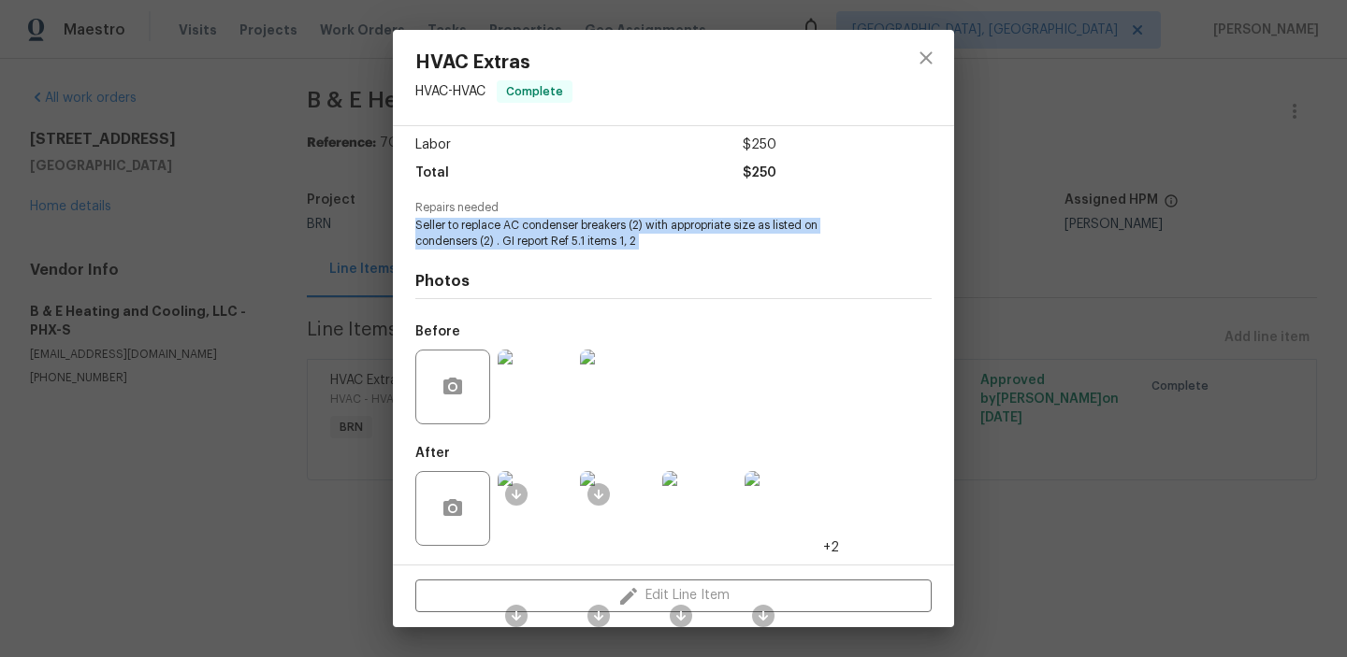
click at [552, 498] on img at bounding box center [535, 508] width 75 height 75
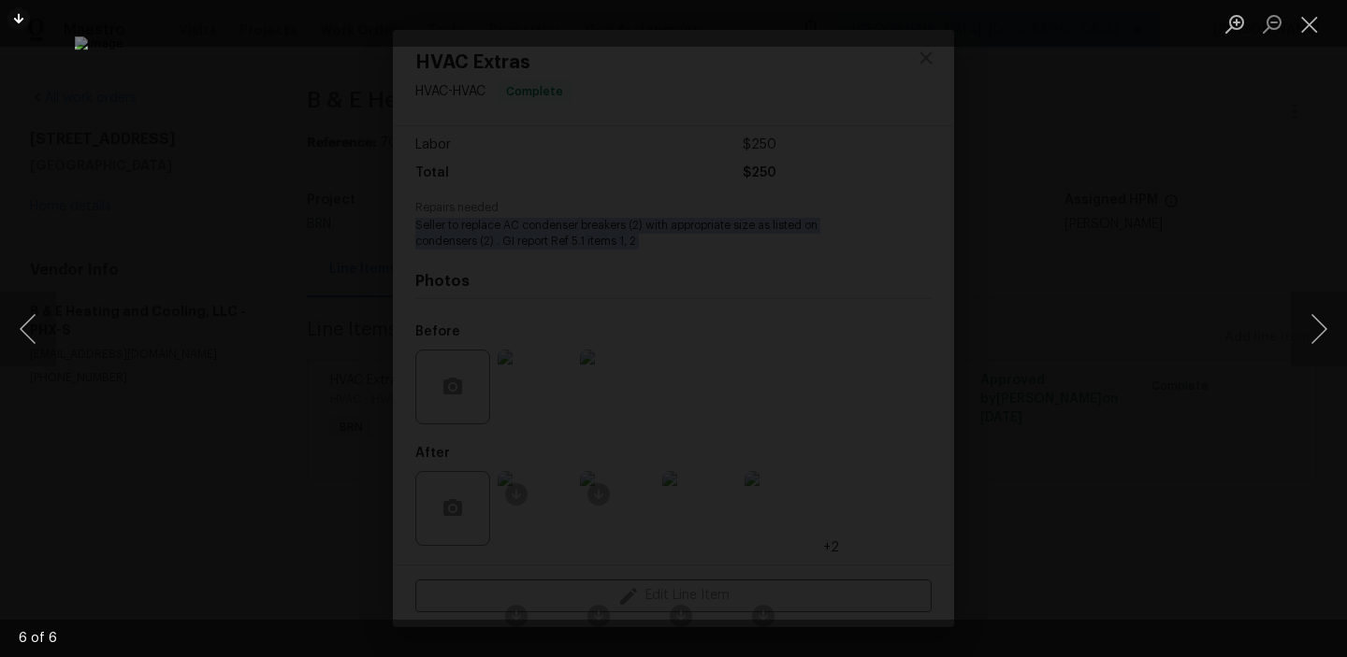
click at [201, 261] on div "Lightbox" at bounding box center [673, 328] width 1347 height 657
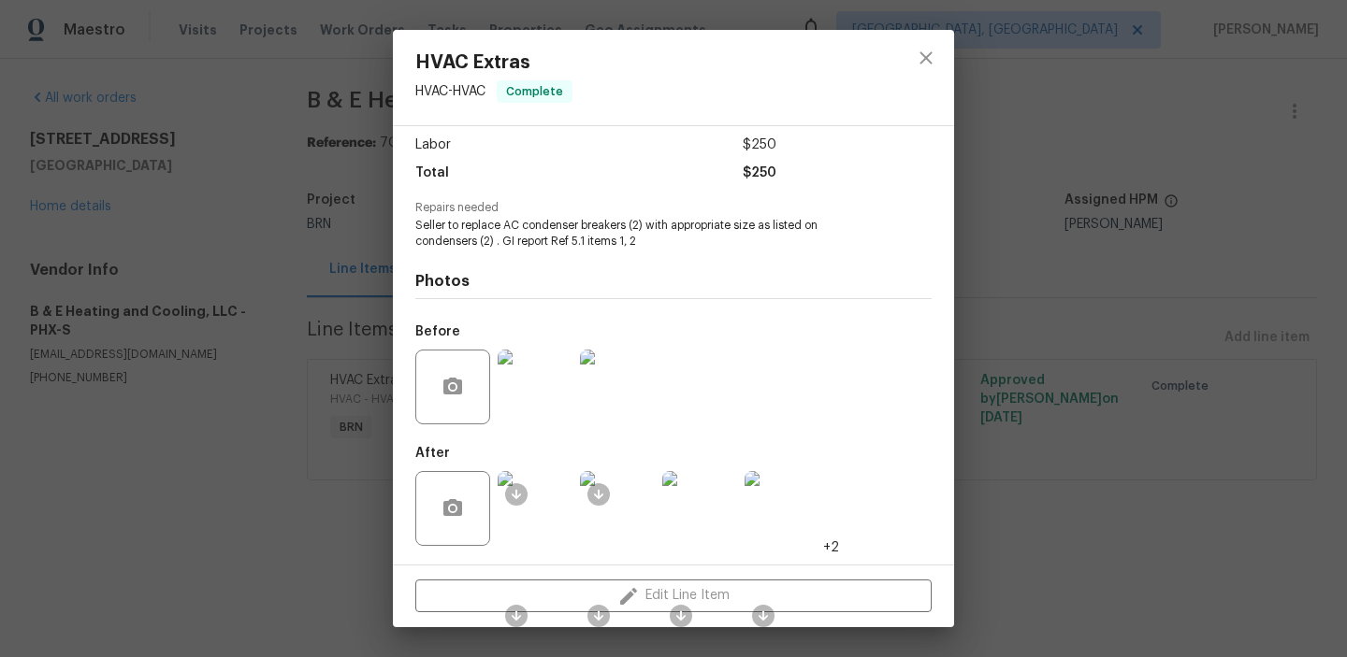
click at [279, 264] on div "HVAC Extras HVAC - HVAC Complete Vendor B & E Heating and Cooling, LLC Account …" at bounding box center [673, 328] width 1347 height 657
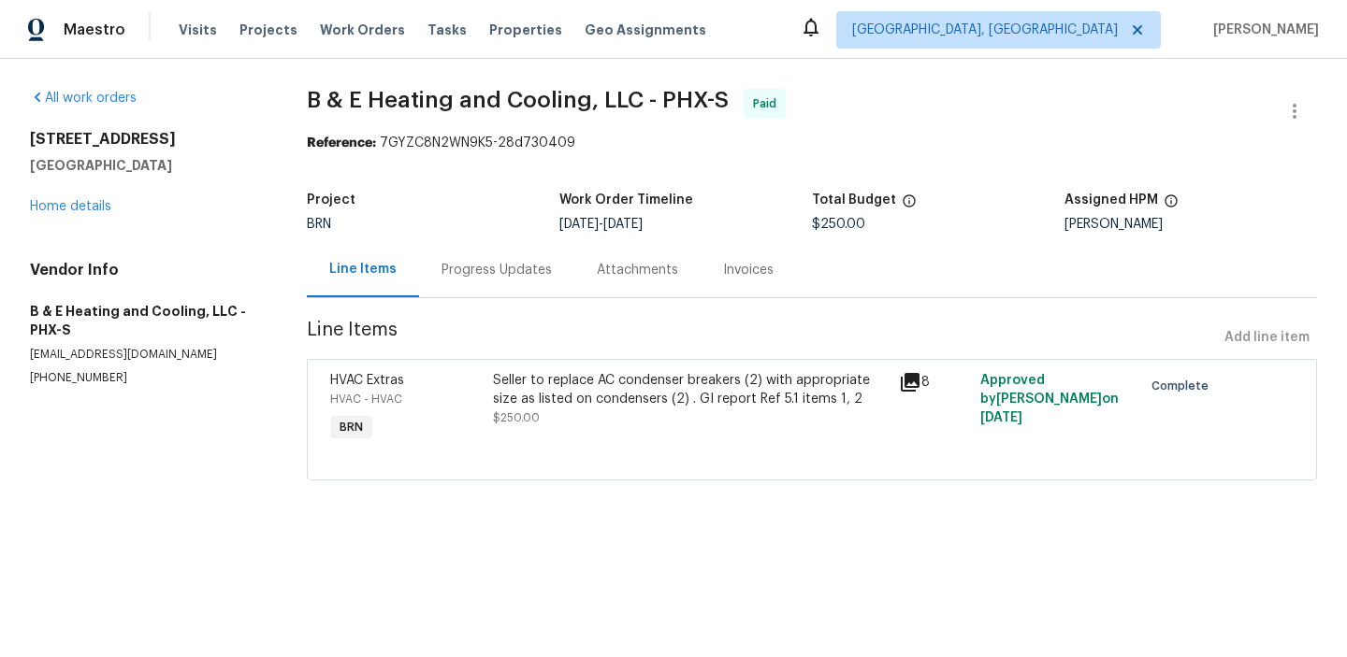
click at [705, 277] on div "Invoices" at bounding box center [748, 269] width 95 height 55
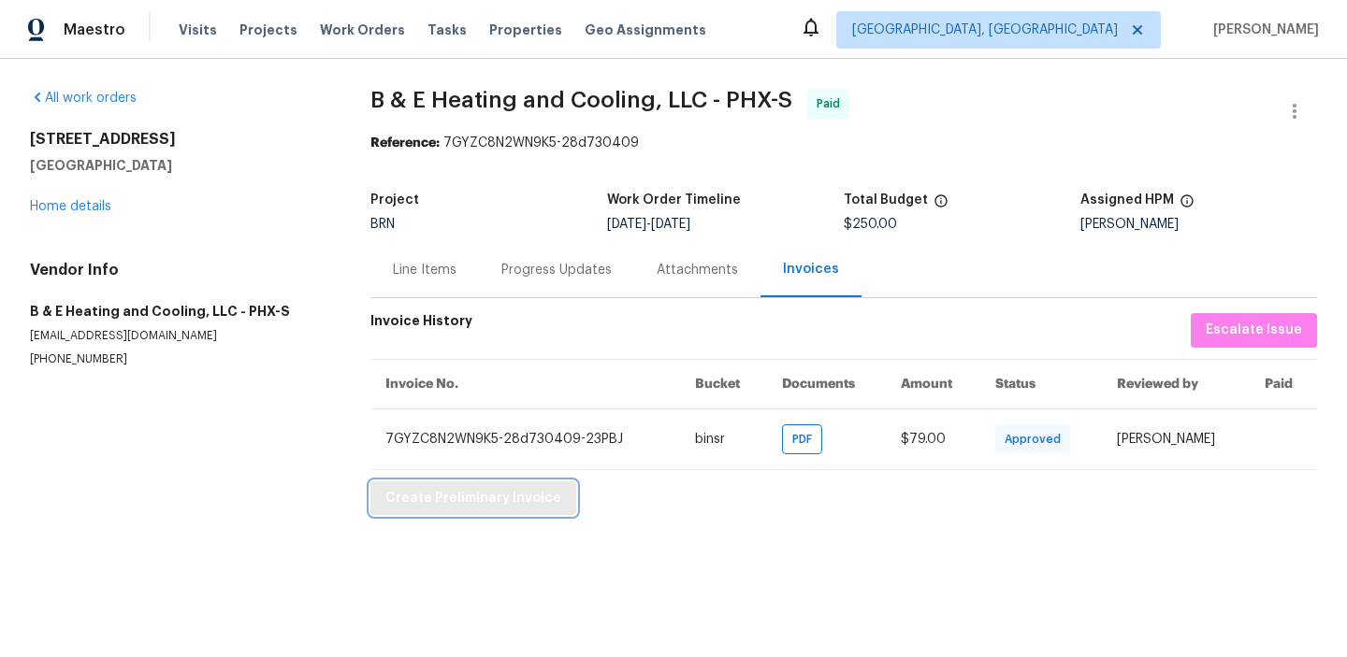
click at [449, 489] on span "Create Preliminary Invoice" at bounding box center [473, 498] width 176 height 23
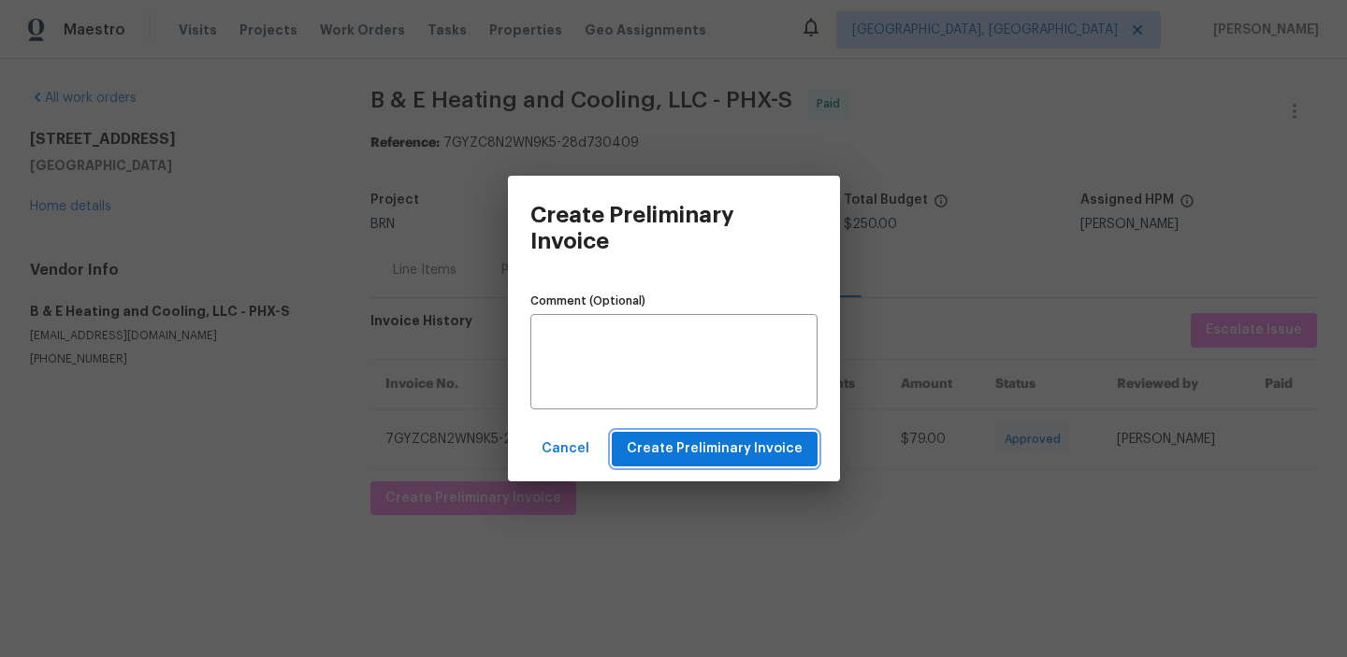
click at [685, 448] on span "Create Preliminary Invoice" at bounding box center [715, 449] width 176 height 23
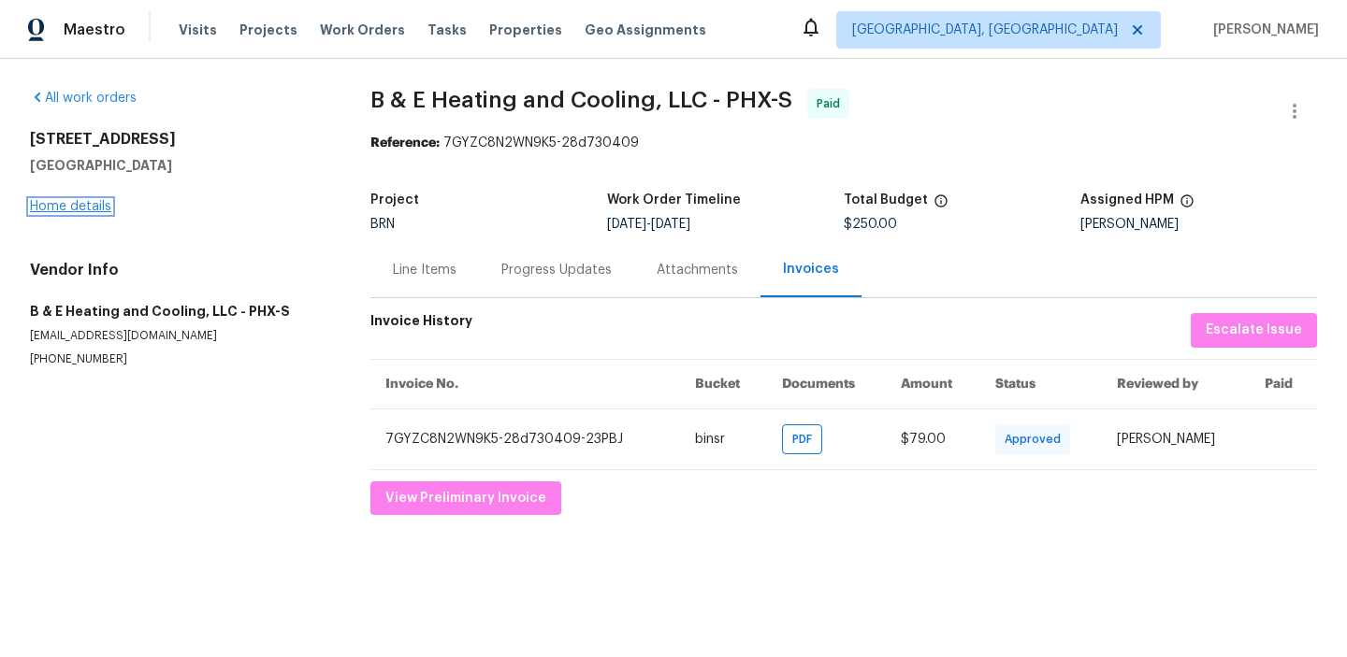
click at [73, 212] on link "Home details" at bounding box center [70, 206] width 81 height 13
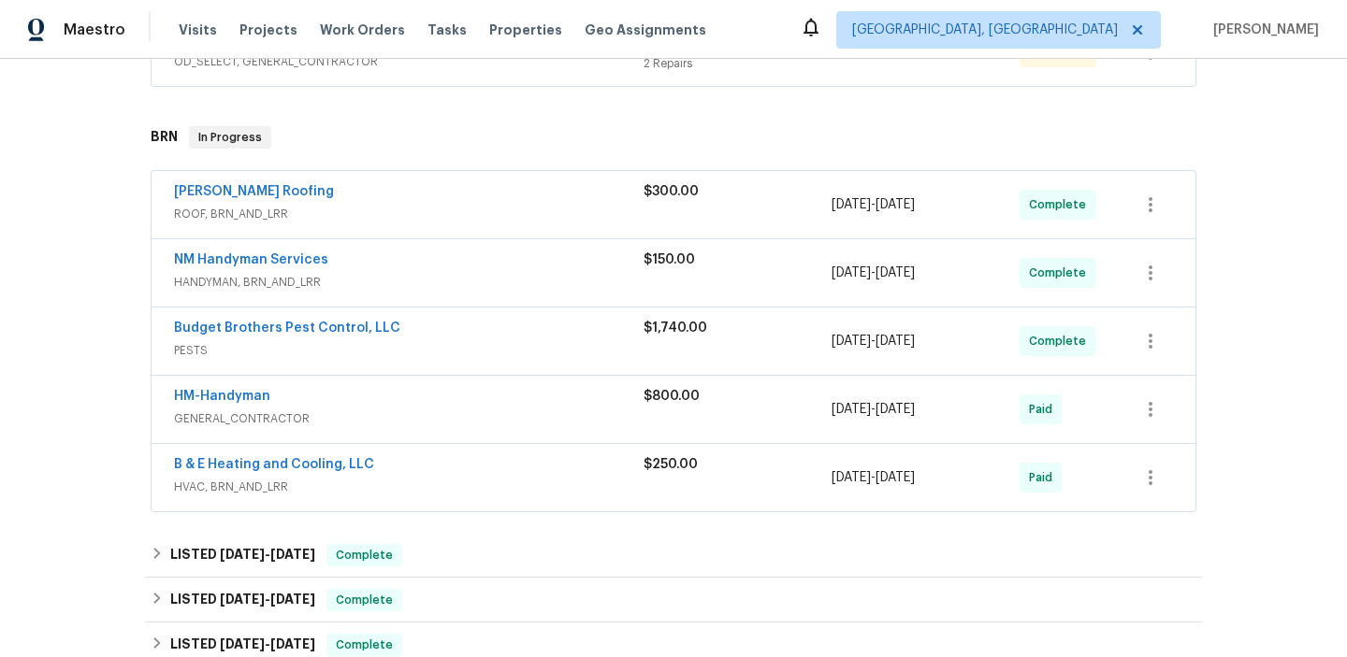
scroll to position [455, 0]
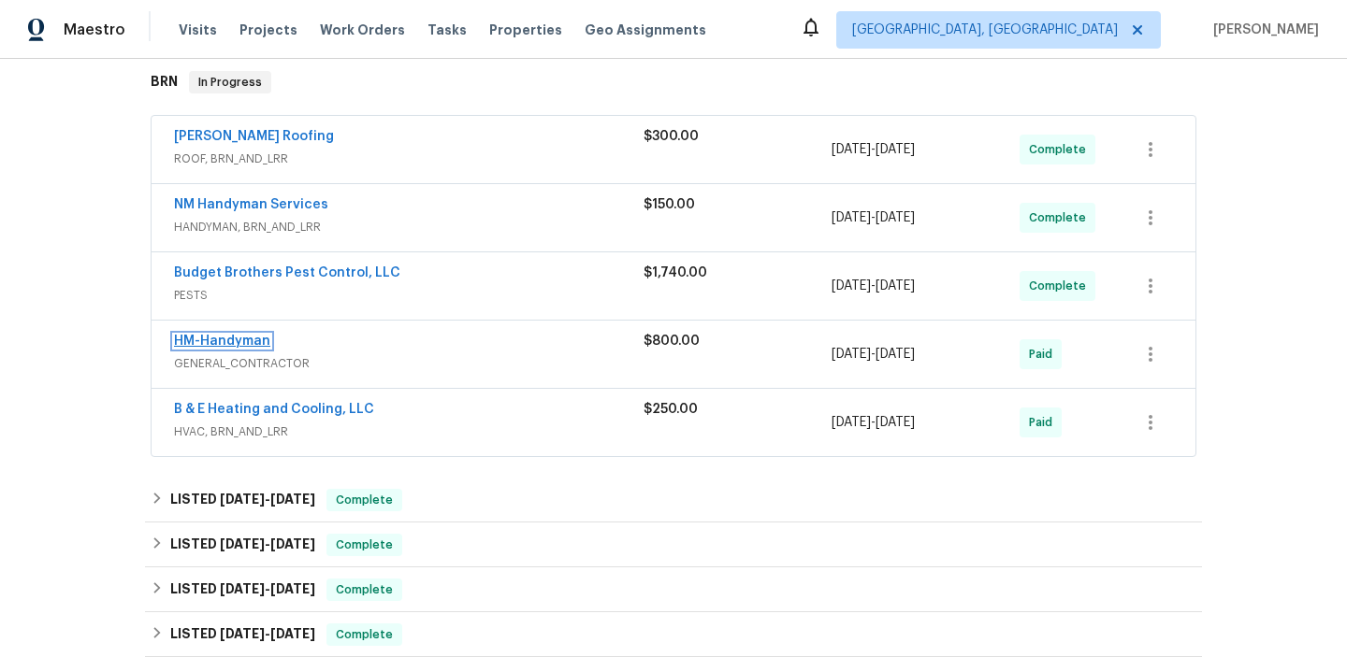
click at [218, 344] on link "HM-Handyman" at bounding box center [222, 341] width 96 height 13
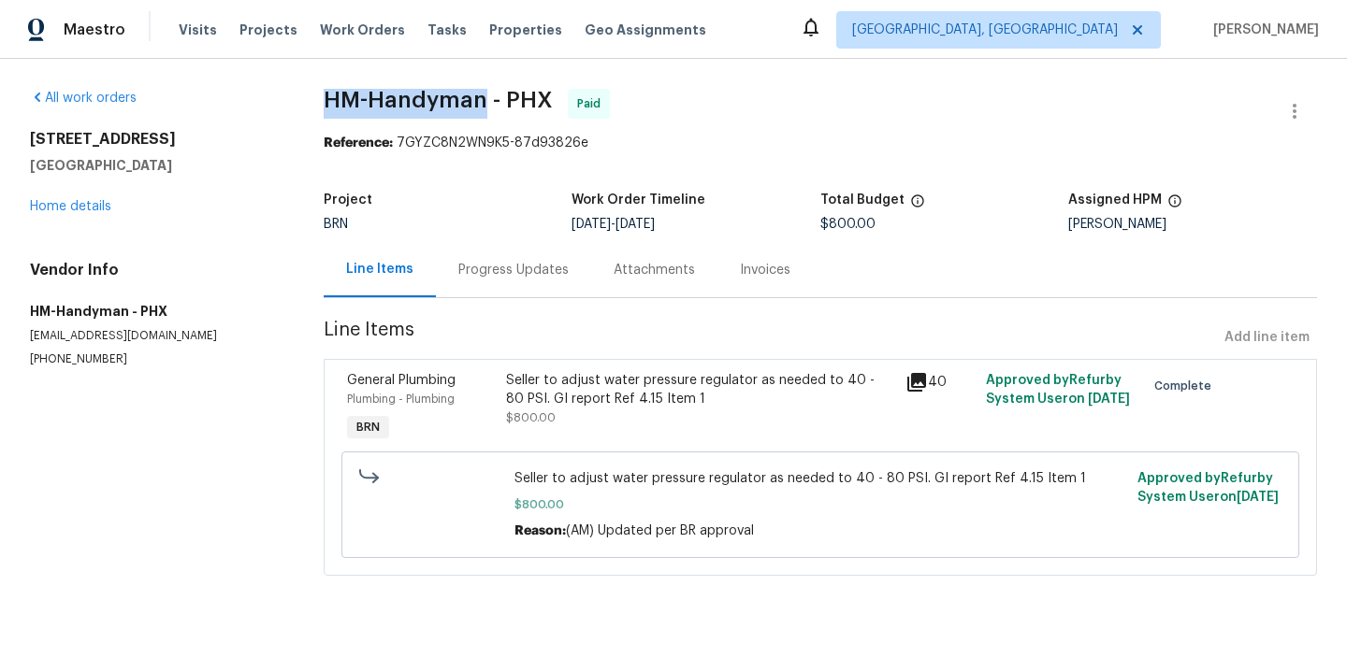
drag, startPoint x: 311, startPoint y: 105, endPoint x: 481, endPoint y: 103, distance: 170.2
click at [481, 103] on div "All work orders 5976 W Alameda Rd Glendale, AZ 85310 Home details Vendor Info H…" at bounding box center [673, 344] width 1347 height 570
copy span "HM-Handyman"
click at [527, 389] on div "Seller to adjust water pressure regulator as needed to 40 - 80 PSI. GI report R…" at bounding box center [700, 389] width 388 height 37
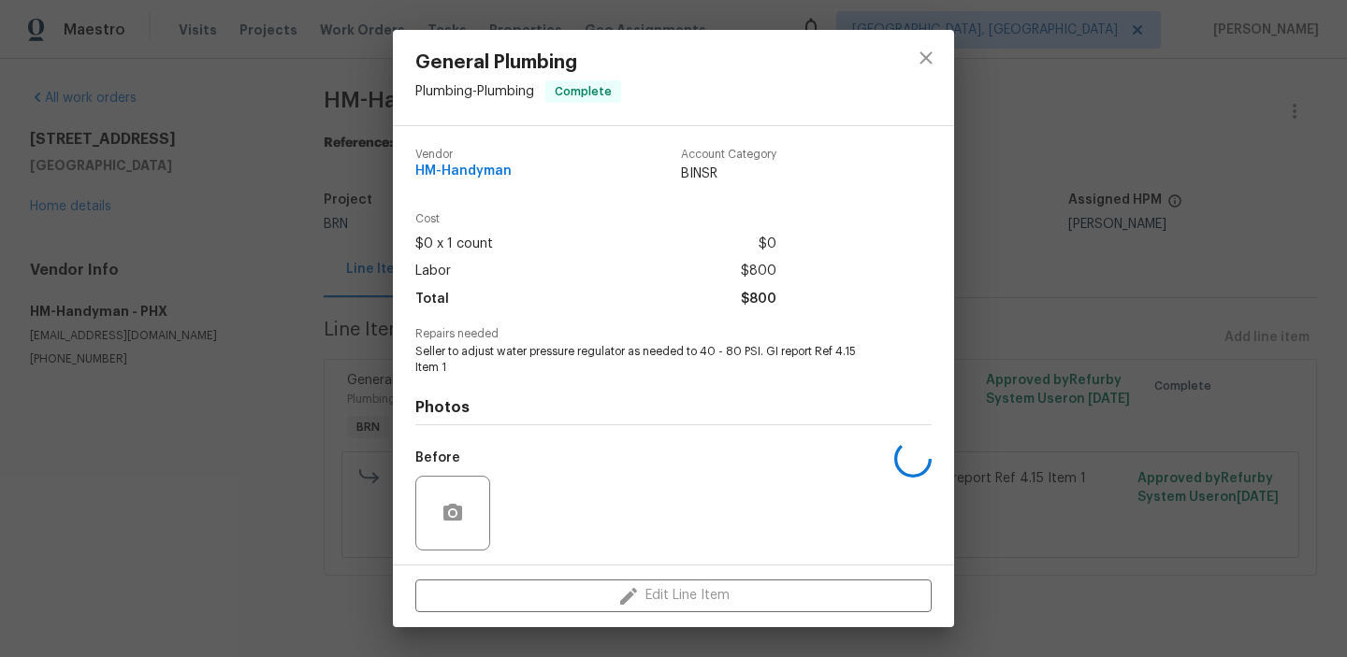
click at [508, 342] on div "Repairs needed Seller to adjust water pressure regulator as needed to 40 - 80 P…" at bounding box center [673, 352] width 516 height 48
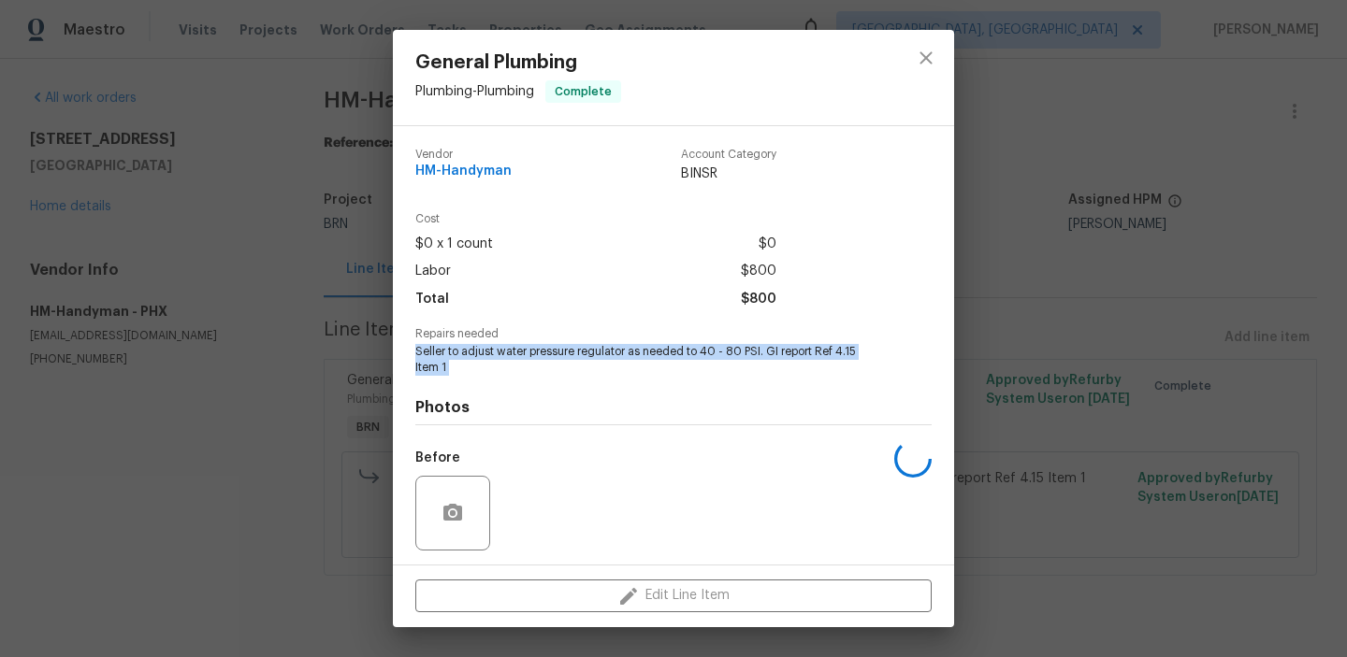
click at [508, 342] on div "Repairs needed Seller to adjust water pressure regulator as needed to 40 - 80 P…" at bounding box center [673, 352] width 516 height 48
copy span "Seller to adjust water pressure regulator as needed to 40 - 80 PSI. GI report R…"
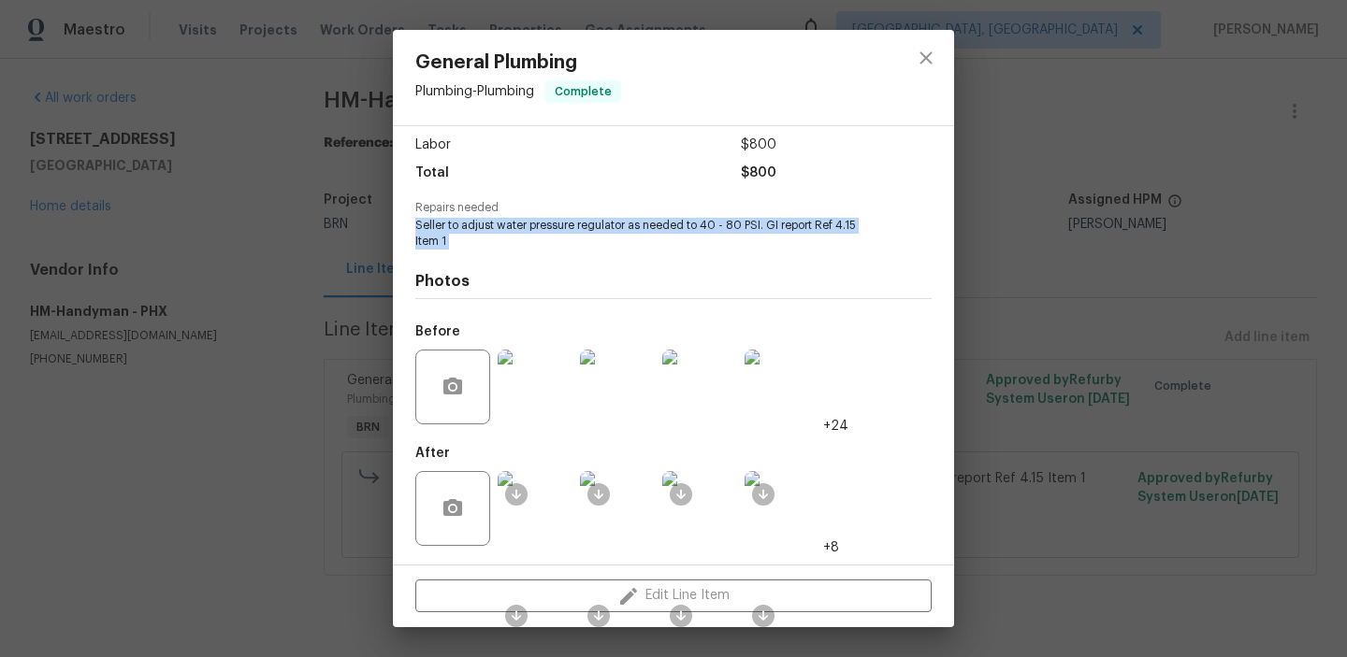
click at [542, 389] on img at bounding box center [535, 387] width 75 height 75
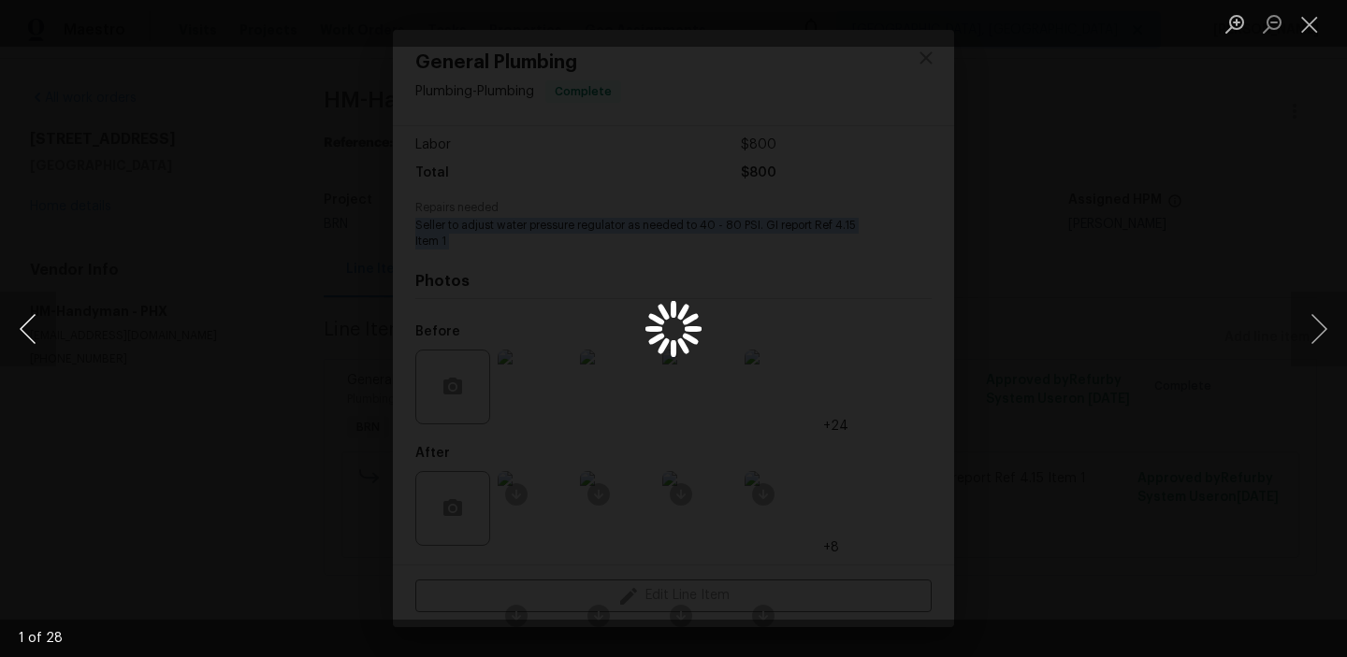
click at [29, 326] on button "Previous image" at bounding box center [28, 329] width 56 height 75
click at [23, 326] on button "Previous image" at bounding box center [28, 329] width 56 height 75
click at [156, 255] on div "Lightbox" at bounding box center [673, 328] width 1347 height 657
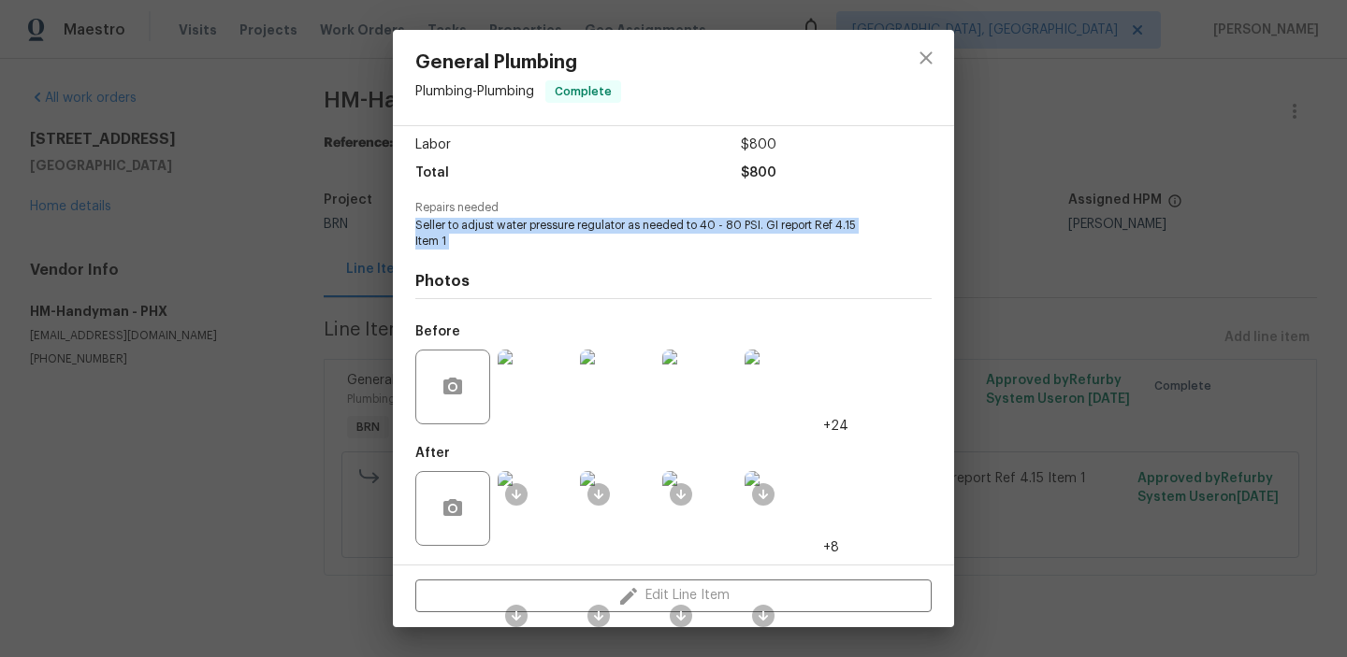
click at [571, 539] on img at bounding box center [535, 508] width 75 height 75
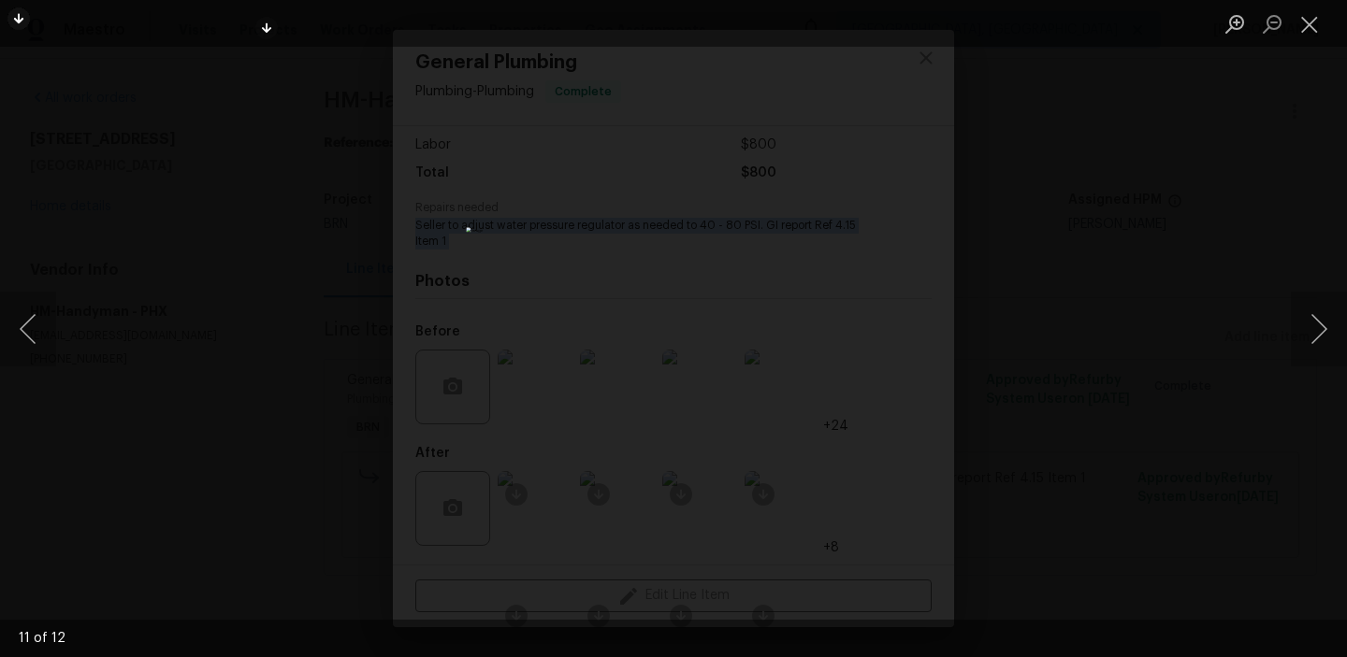
click at [626, 227] on img "Lightbox" at bounding box center [673, 328] width 414 height 202
click at [239, 150] on div "Lightbox" at bounding box center [673, 328] width 1347 height 657
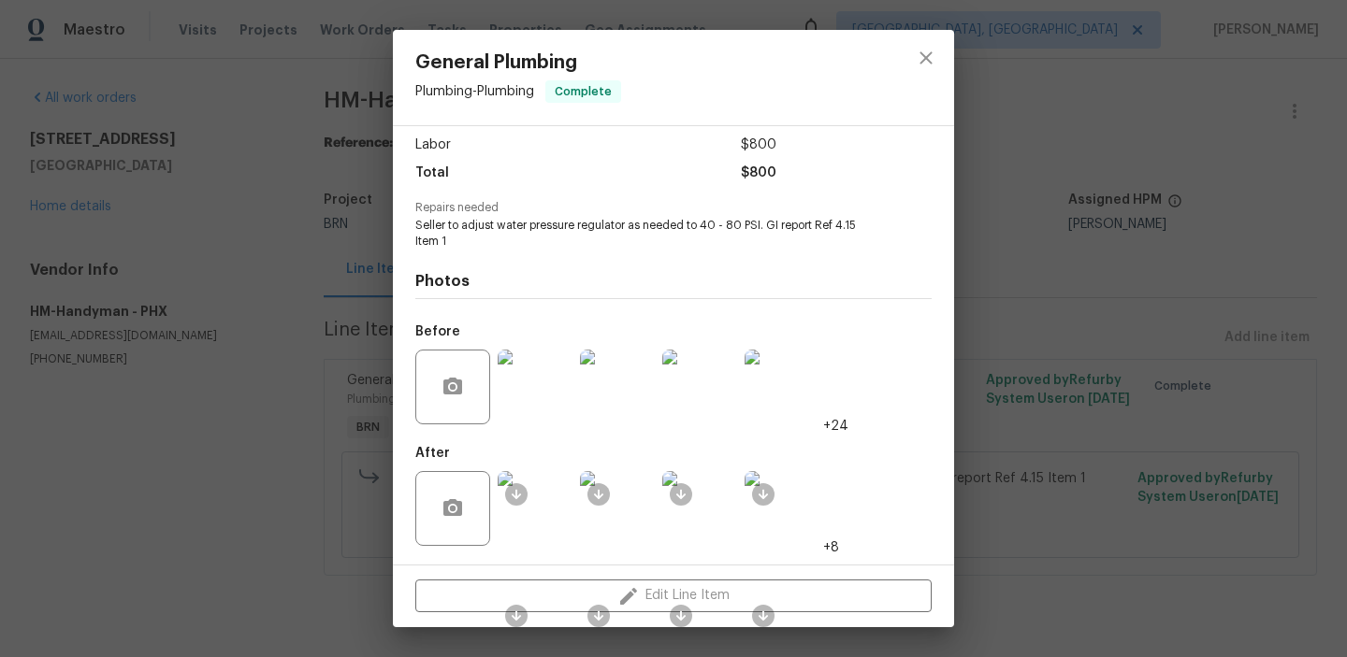
click at [288, 158] on div "General Plumbing Plumbing - Plumbing Complete Vendor HM-Handyman Account Catego…" at bounding box center [673, 328] width 1347 height 657
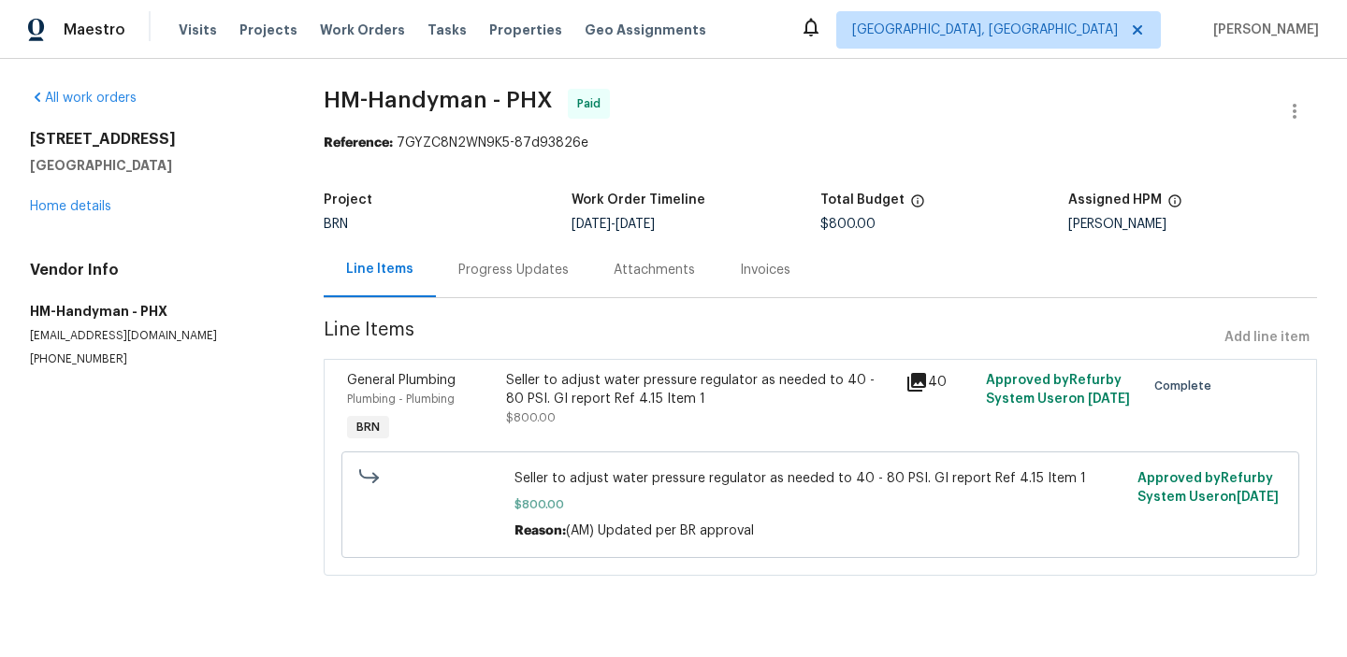
click at [756, 263] on div "Invoices" at bounding box center [765, 270] width 51 height 19
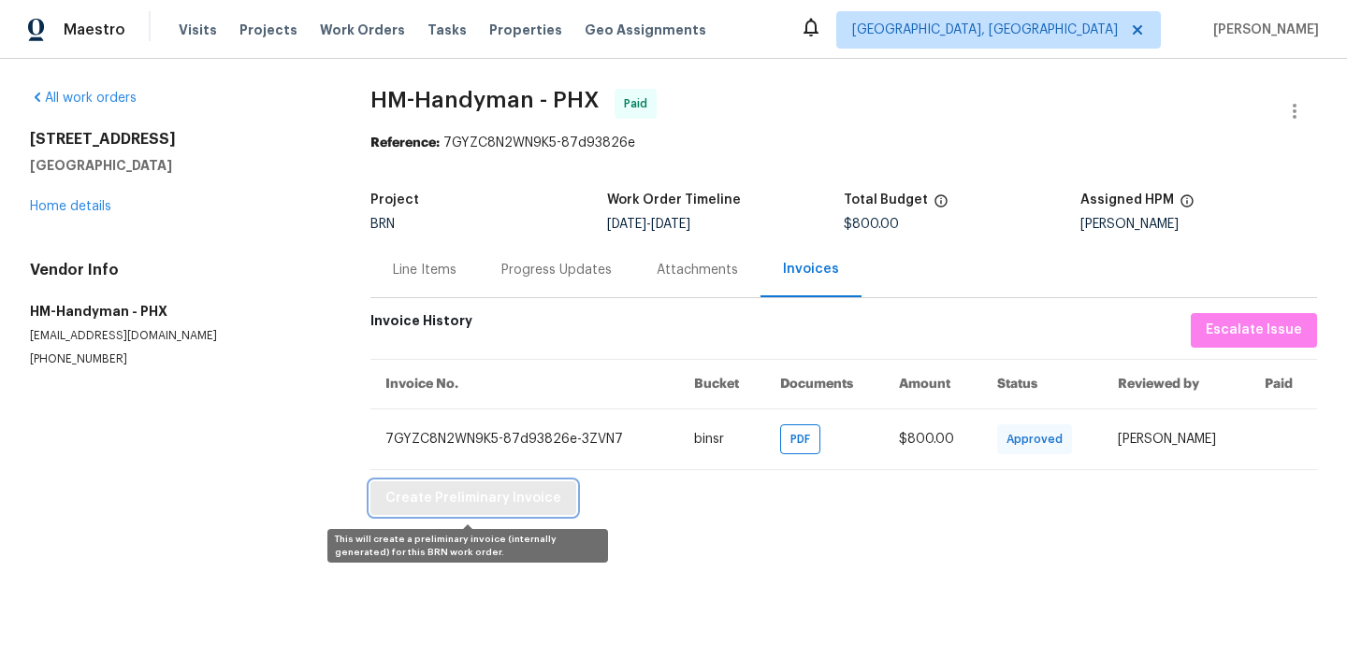
click at [493, 496] on span "Create Preliminary Invoice" at bounding box center [473, 498] width 176 height 23
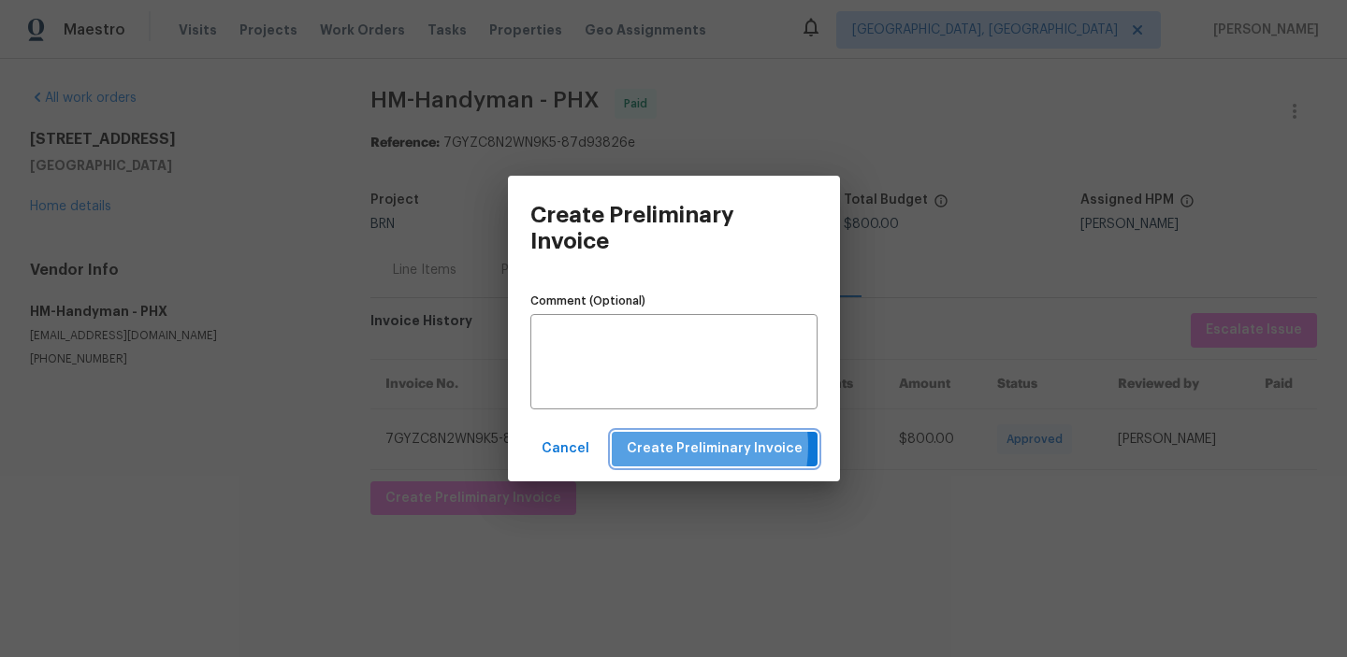
click at [676, 446] on span "Create Preliminary Invoice" at bounding box center [715, 449] width 176 height 23
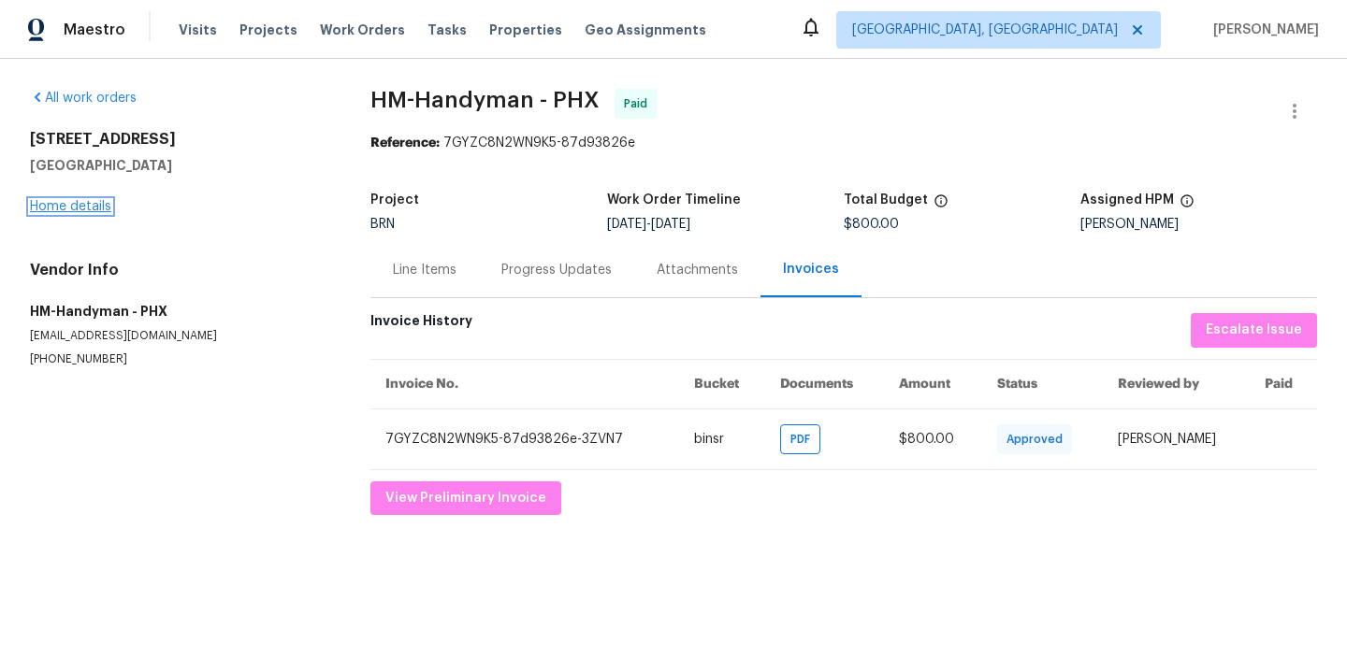
click at [66, 210] on link "Home details" at bounding box center [70, 206] width 81 height 13
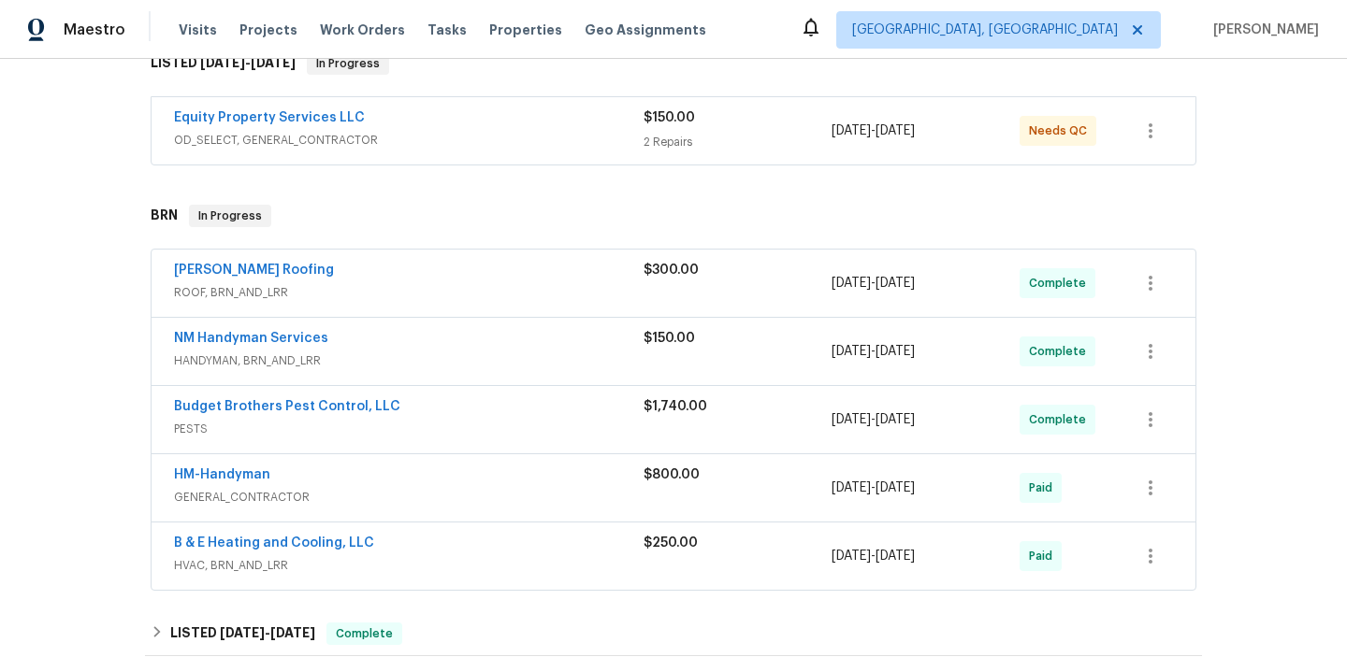
scroll to position [383, 0]
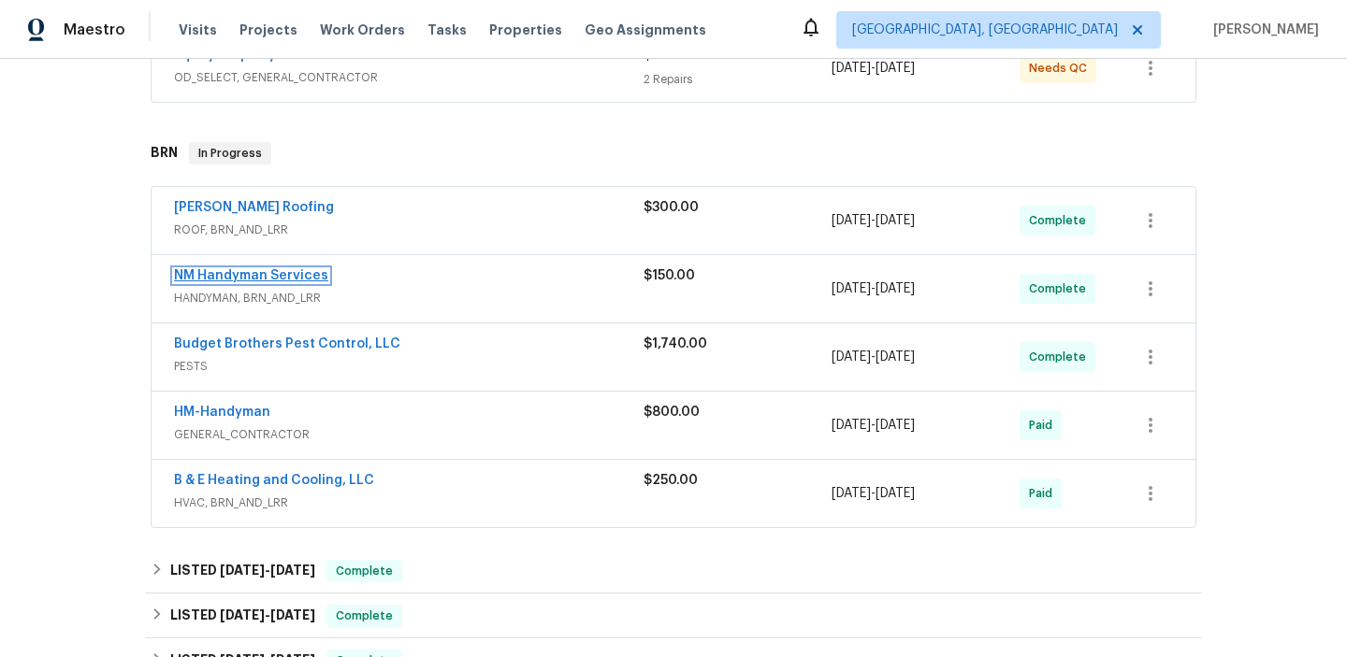
click at [226, 280] on link "NM Handyman Services" at bounding box center [251, 275] width 154 height 13
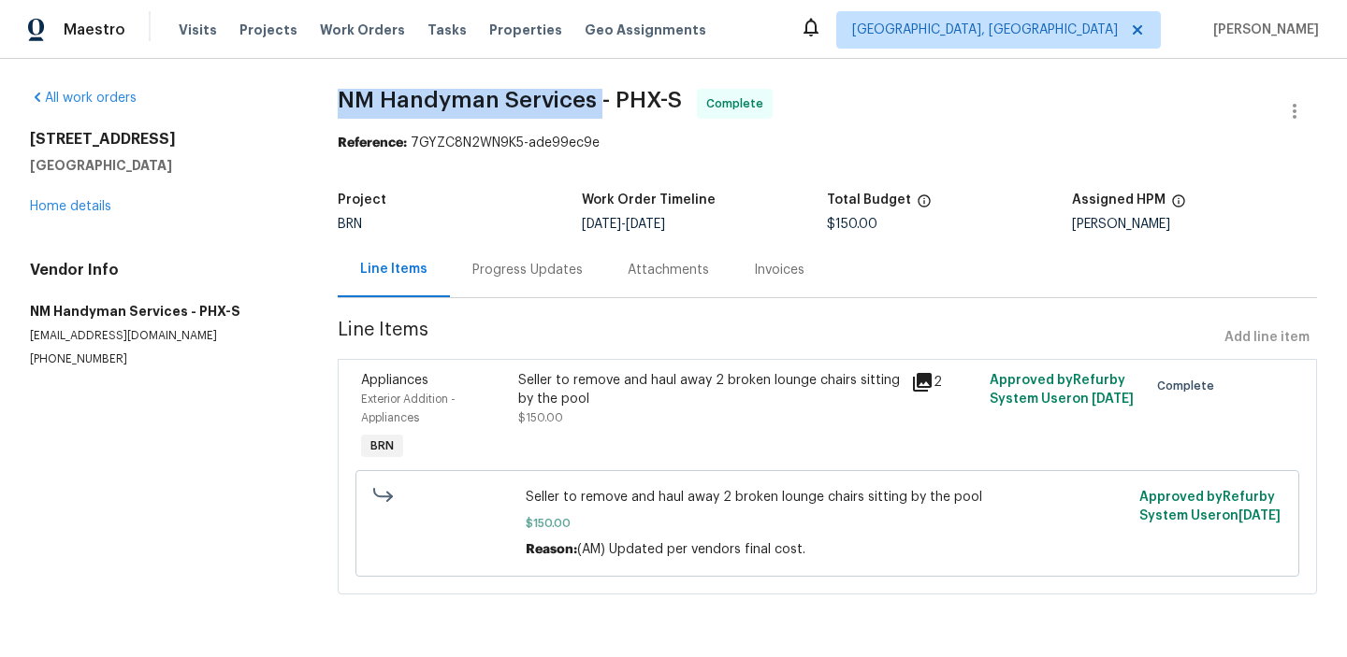
drag, startPoint x: 324, startPoint y: 103, endPoint x: 595, endPoint y: 103, distance: 271.2
click at [595, 103] on div "All work orders 5976 W Alameda Rd Glendale, AZ 85310 Home details Vendor Info N…" at bounding box center [673, 353] width 1347 height 588
copy span "NM Handyman Services"
click at [585, 396] on div "Seller to remove and haul away 2 broken lounge chairs sitting by the pool" at bounding box center [709, 389] width 383 height 37
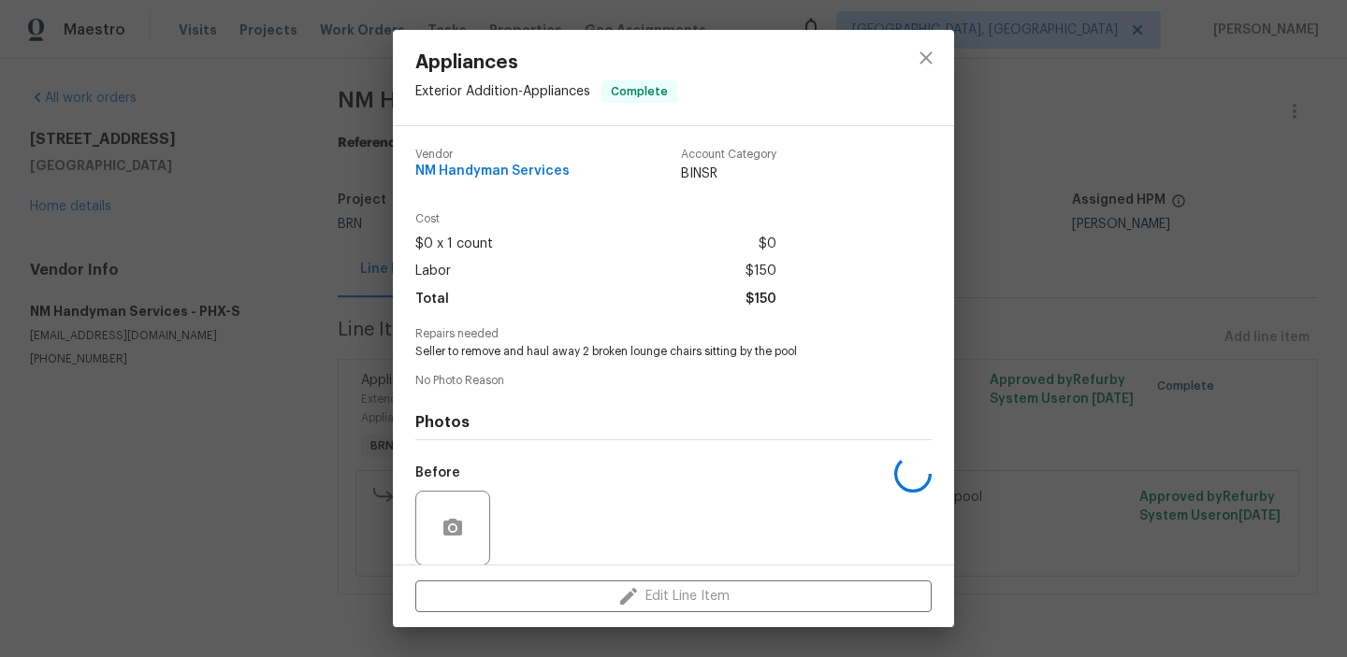
click at [544, 373] on div "Vendor NM Handyman Services Account Category BINSR Cost $0 x 1 count $0 Labor $…" at bounding box center [673, 416] width 516 height 565
click at [544, 370] on div "Vendor NM Handyman Services Account Category BINSR Cost $0 x 1 count $0 Labor $…" at bounding box center [673, 416] width 516 height 565
click at [523, 352] on span "Seller to remove and haul away 2 broken lounge chairs sitting by the pool" at bounding box center [647, 352] width 465 height 16
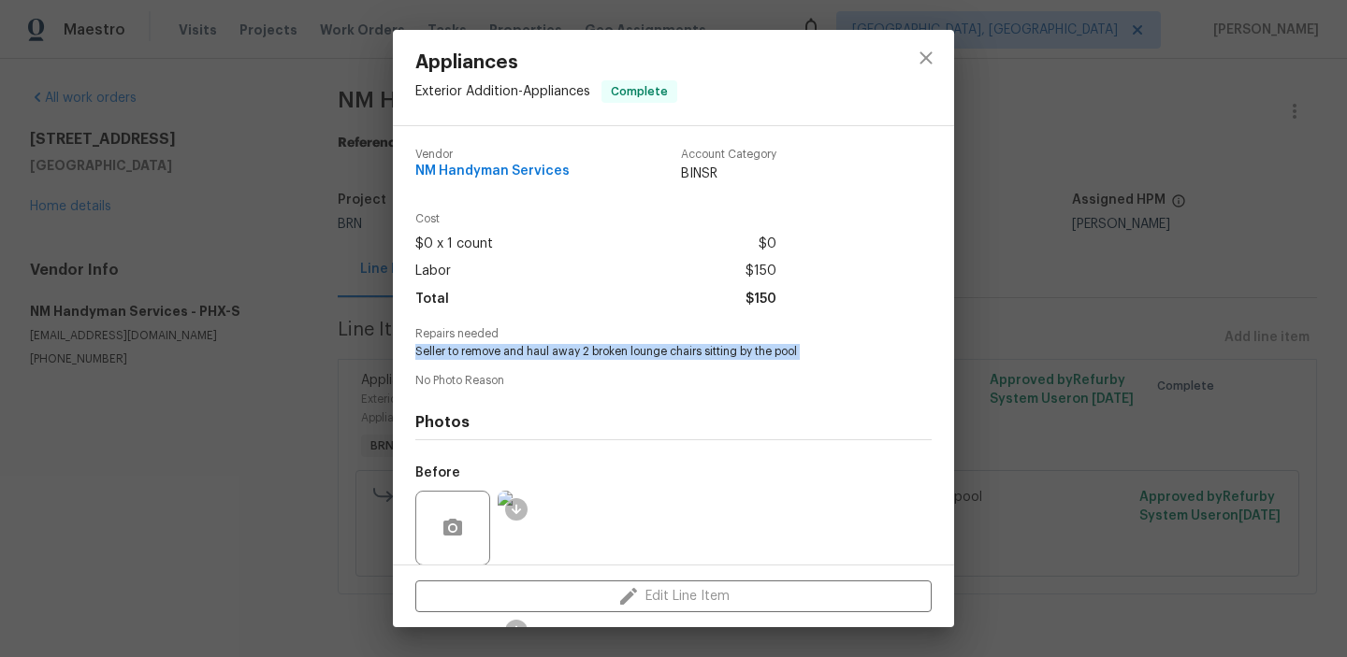
click at [523, 352] on span "Seller to remove and haul away 2 broken lounge chairs sitting by the pool" at bounding box center [647, 352] width 465 height 16
copy span "Seller to remove and haul away 2 broken lounge chairs sitting by the pool"
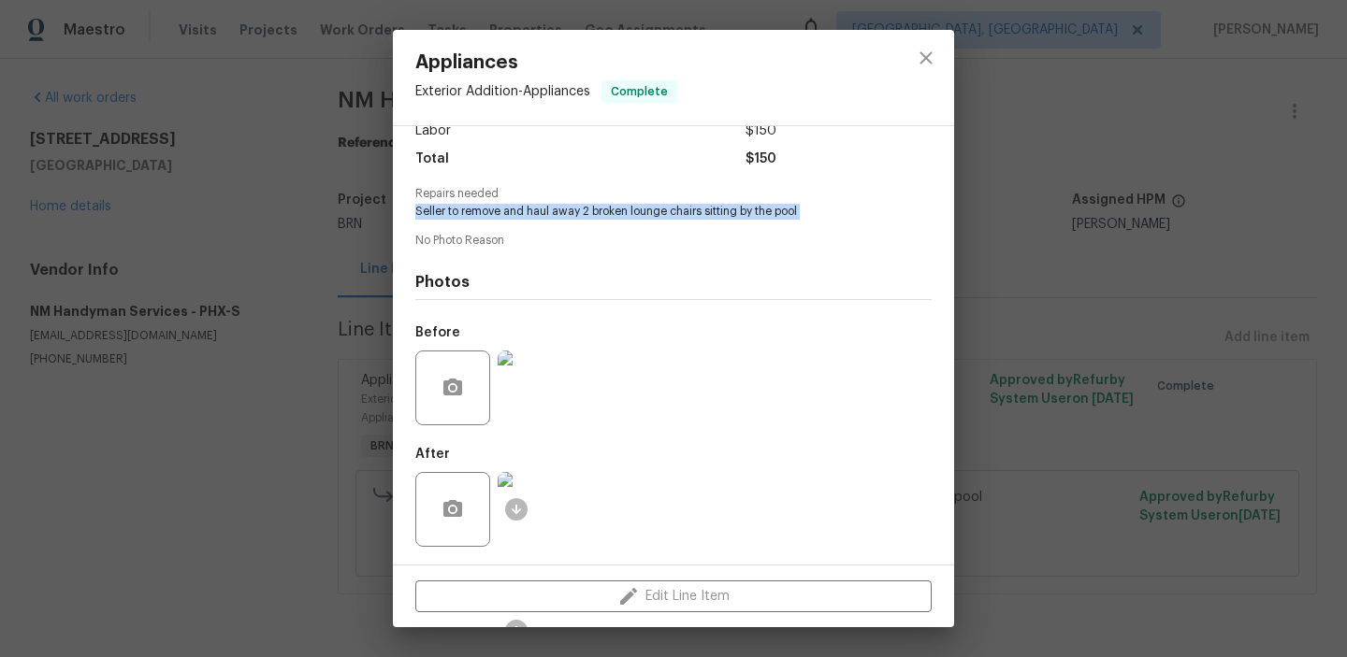
click at [539, 390] on img at bounding box center [535, 388] width 75 height 75
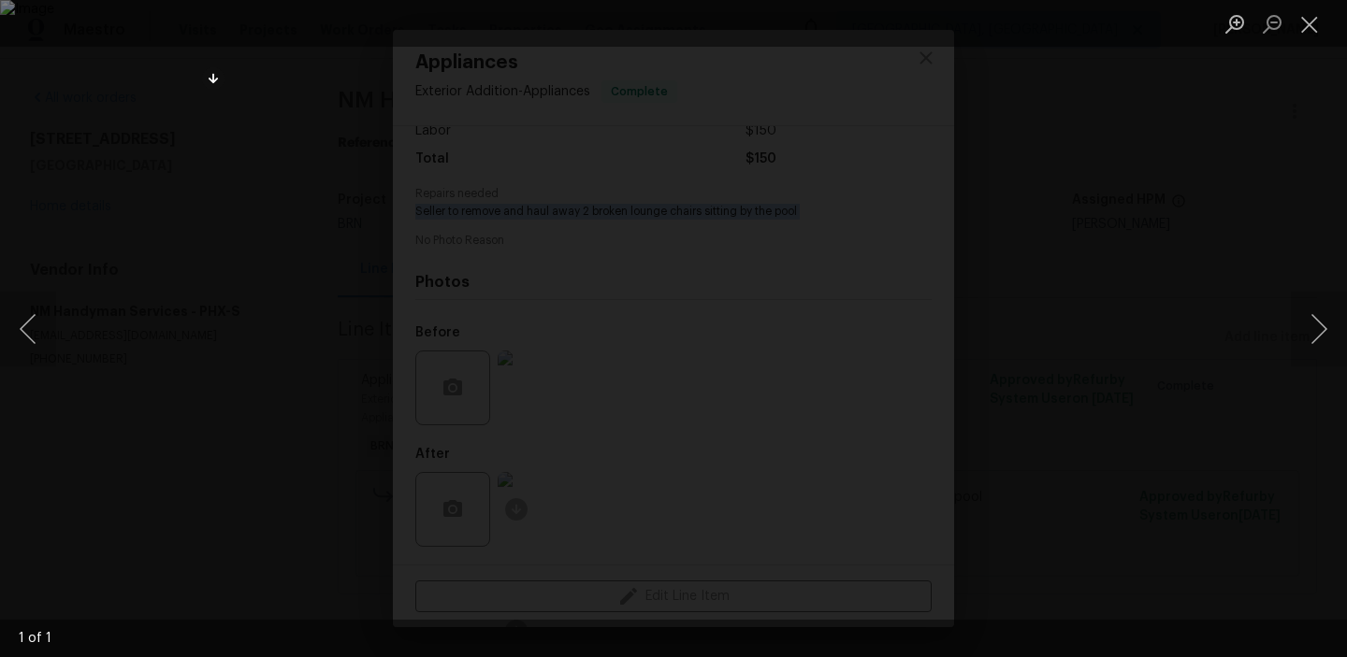
click at [144, 156] on div "Lightbox" at bounding box center [673, 328] width 1347 height 657
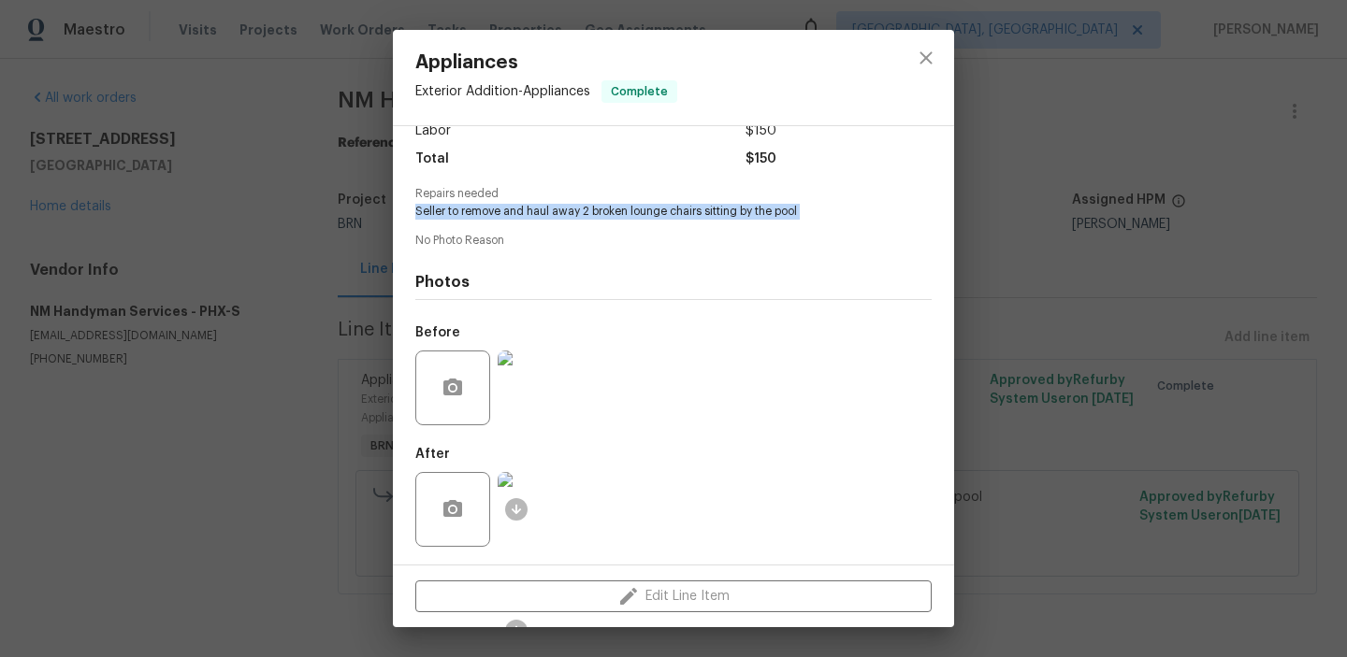
click at [547, 496] on img at bounding box center [535, 509] width 75 height 75
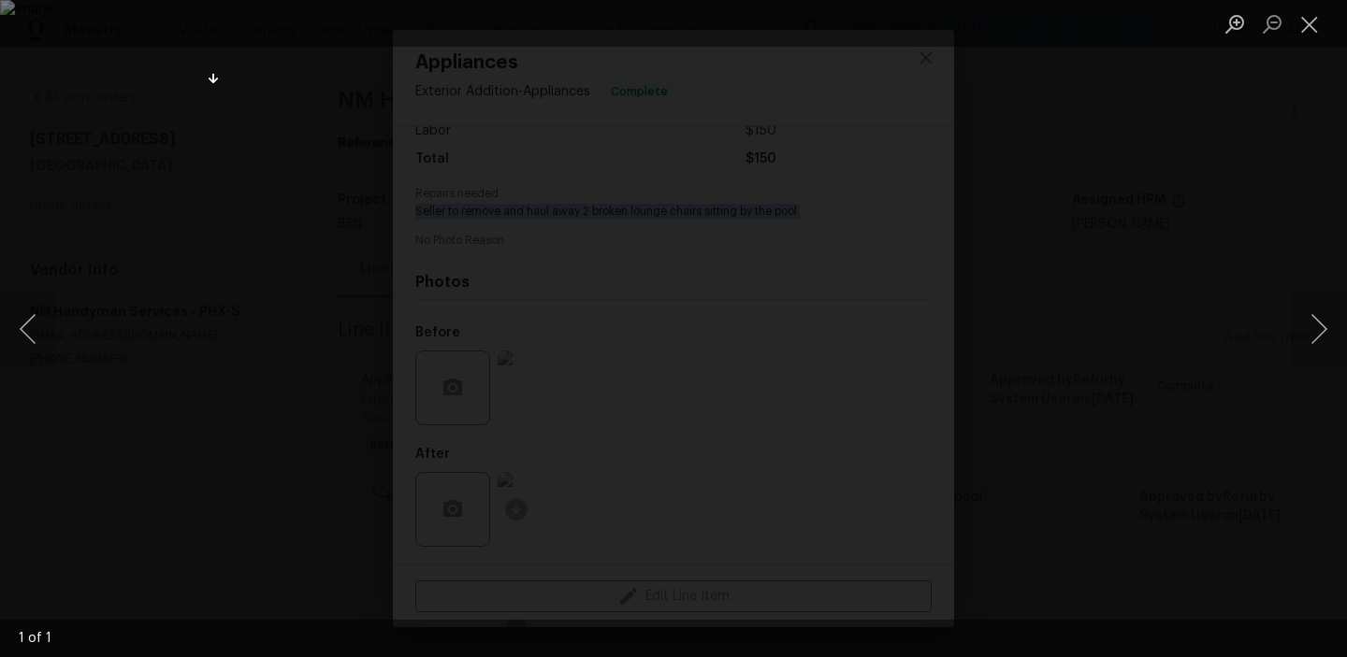
click at [176, 194] on div "Lightbox" at bounding box center [673, 328] width 1347 height 657
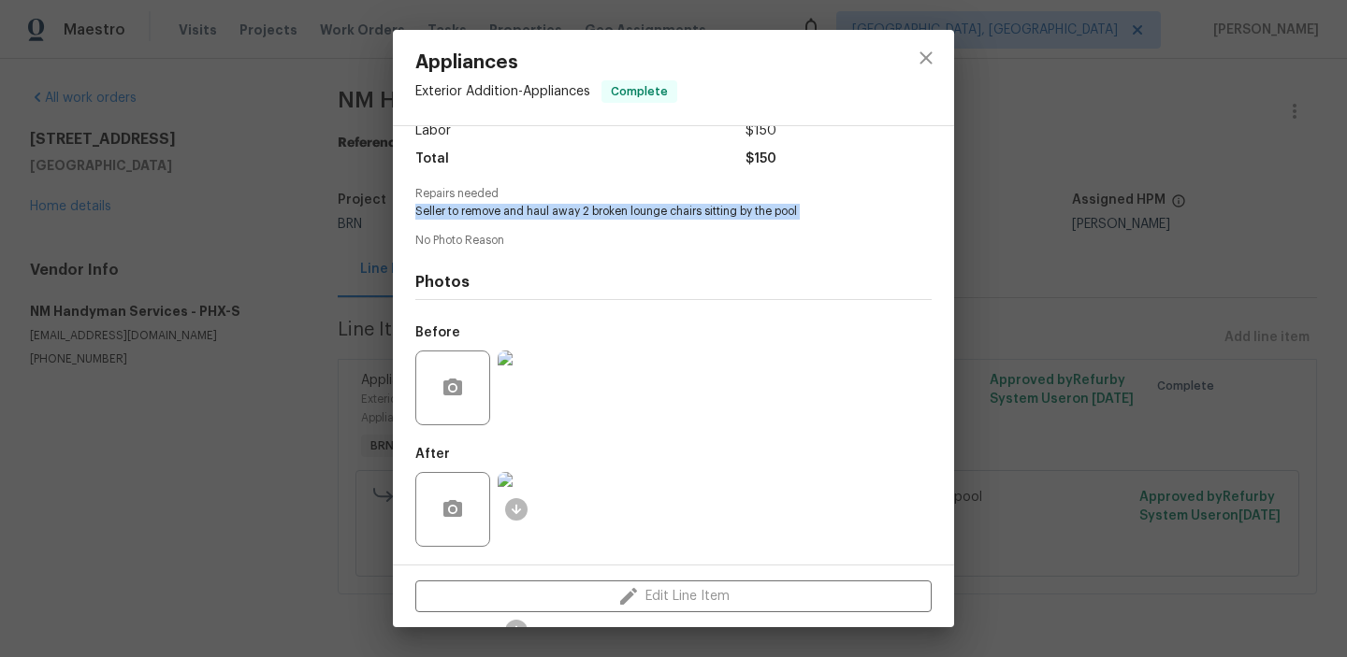
click at [211, 185] on div "Appliances Exterior Addition - Appliances Complete Vendor NM Handyman Services …" at bounding box center [673, 328] width 1347 height 657
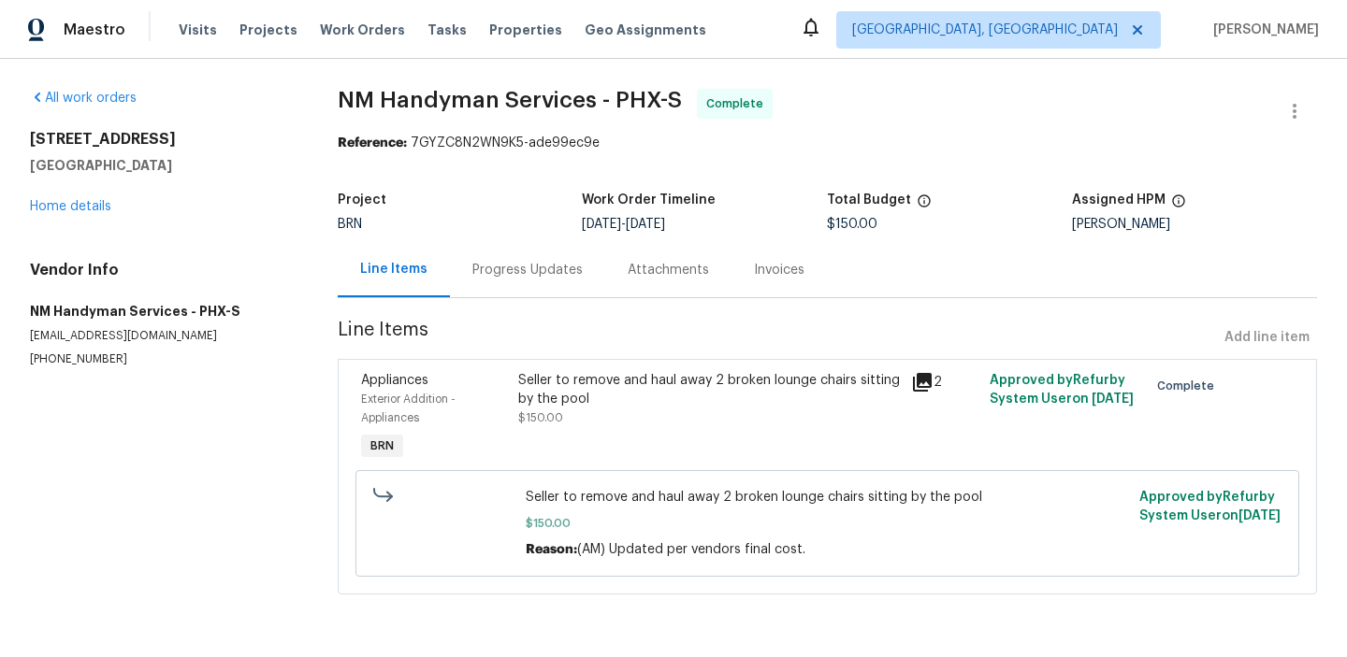
click at [745, 260] on div "Invoices" at bounding box center [778, 269] width 95 height 55
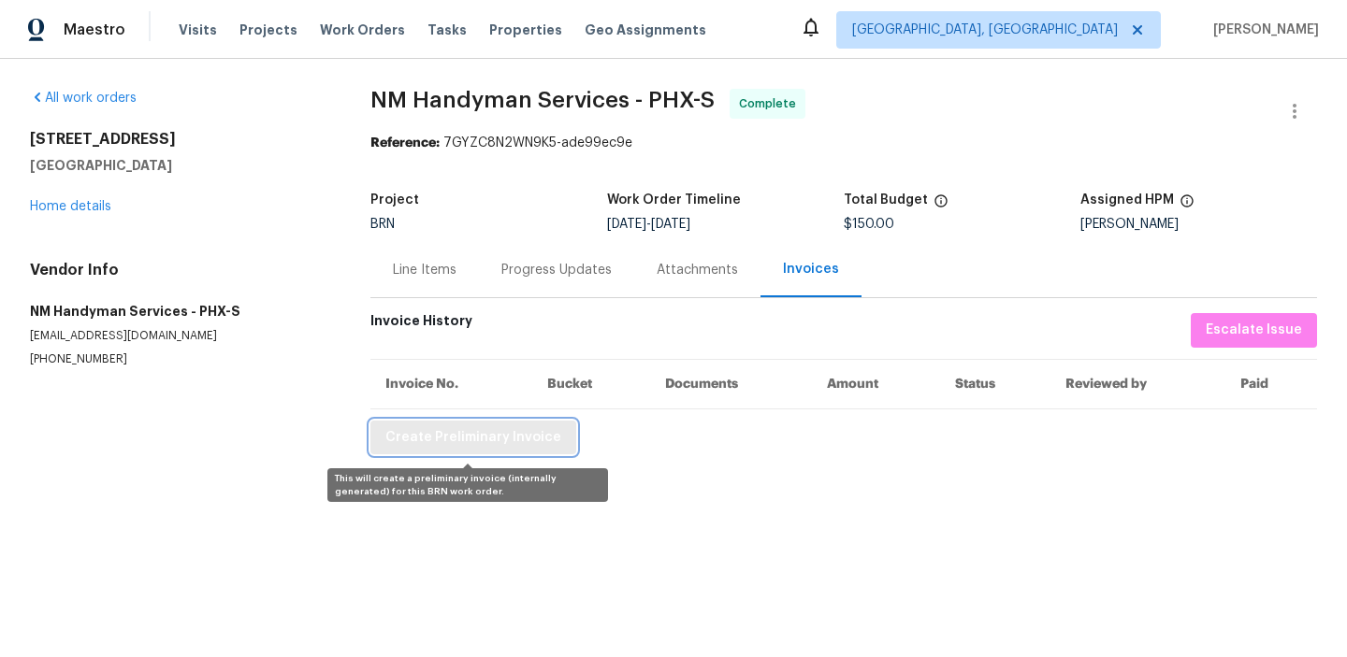
click at [459, 438] on span "Create Preliminary Invoice" at bounding box center [473, 437] width 176 height 23
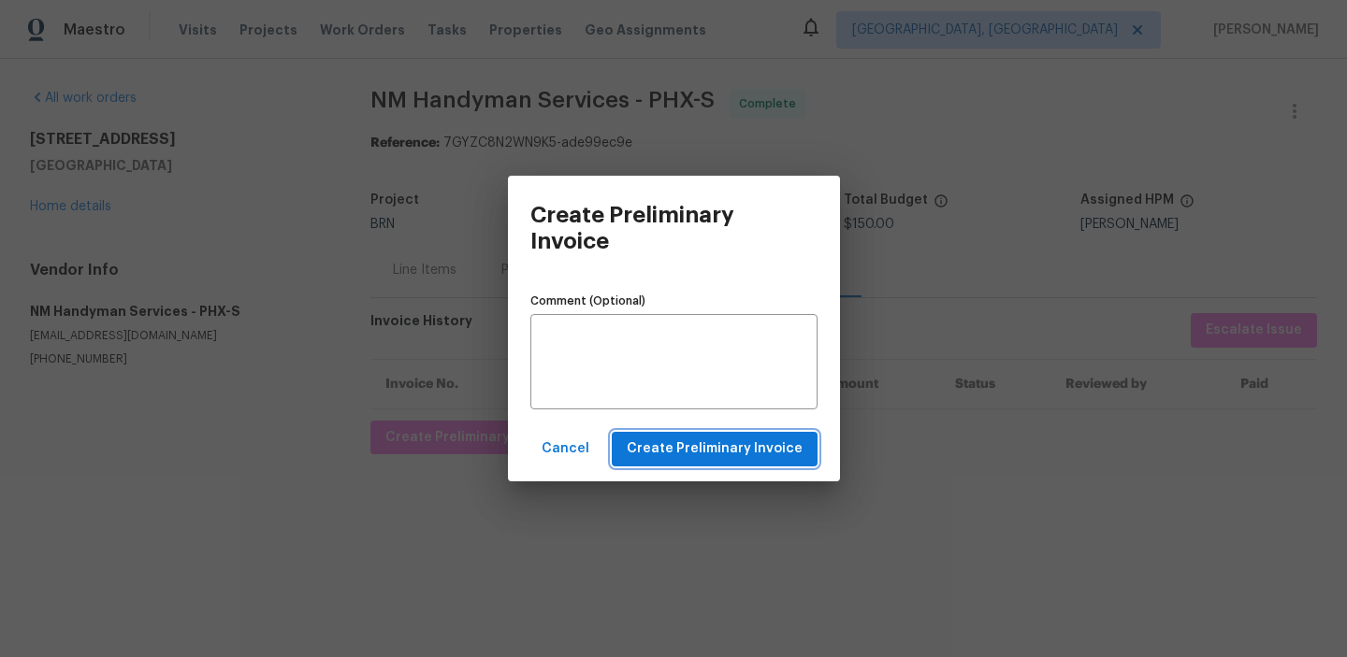
click at [694, 439] on span "Create Preliminary Invoice" at bounding box center [715, 449] width 176 height 23
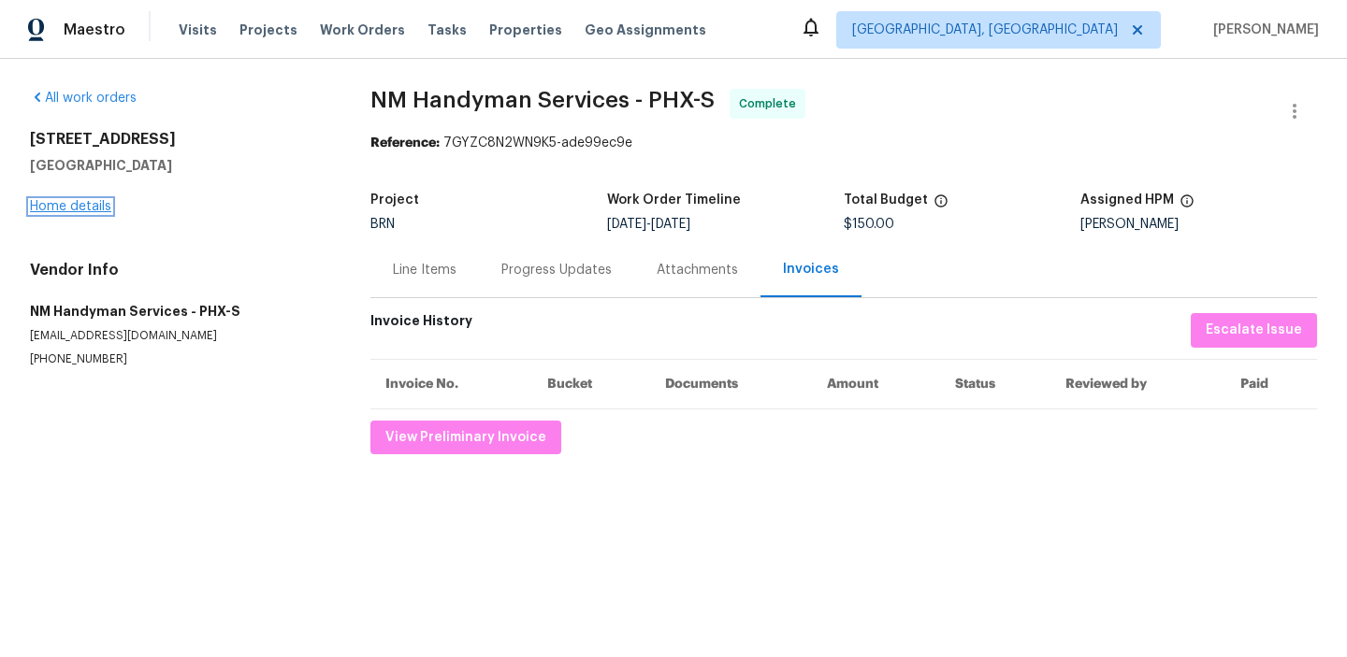
click at [58, 208] on link "Home details" at bounding box center [70, 206] width 81 height 13
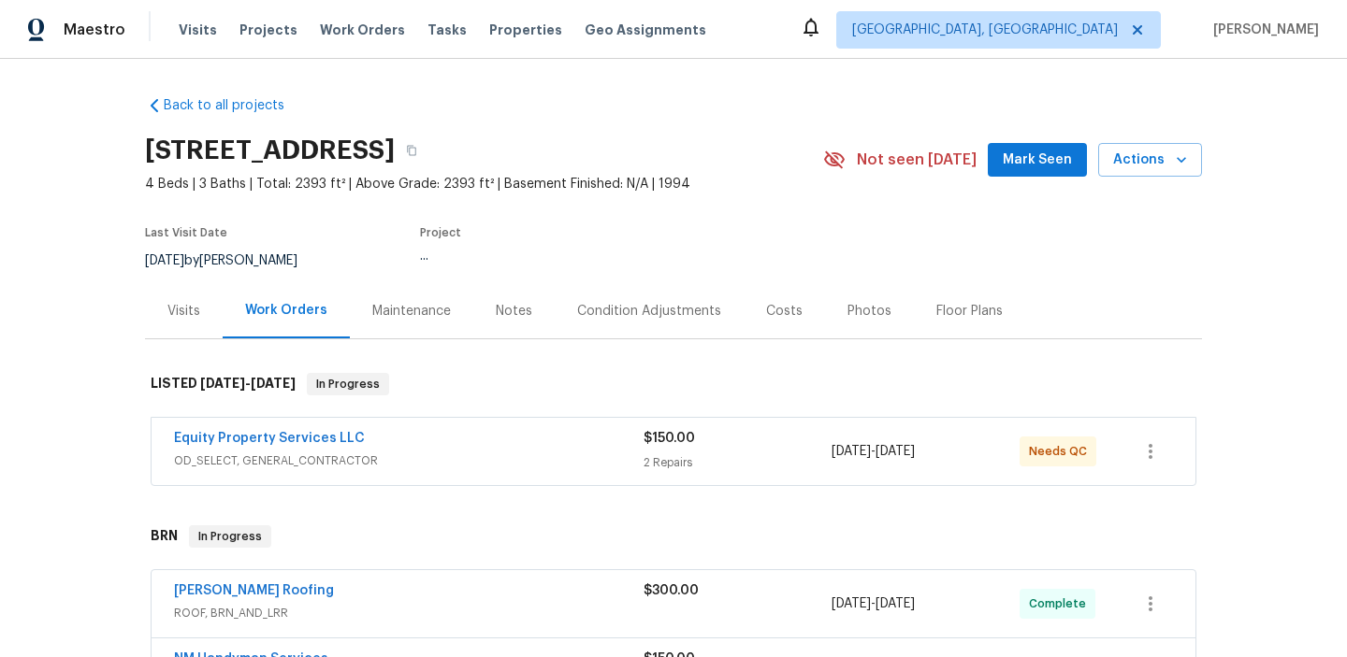
scroll to position [96, 0]
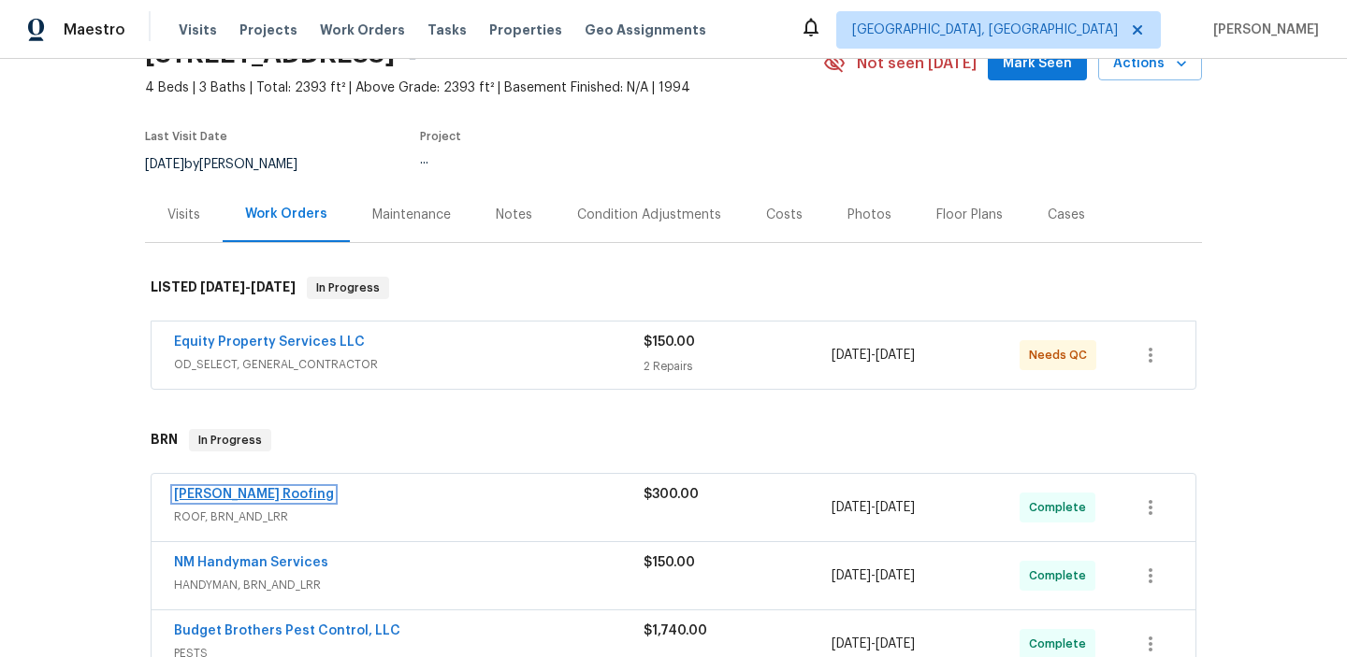
click at [181, 488] on link "Stout Roofing" at bounding box center [254, 494] width 160 height 13
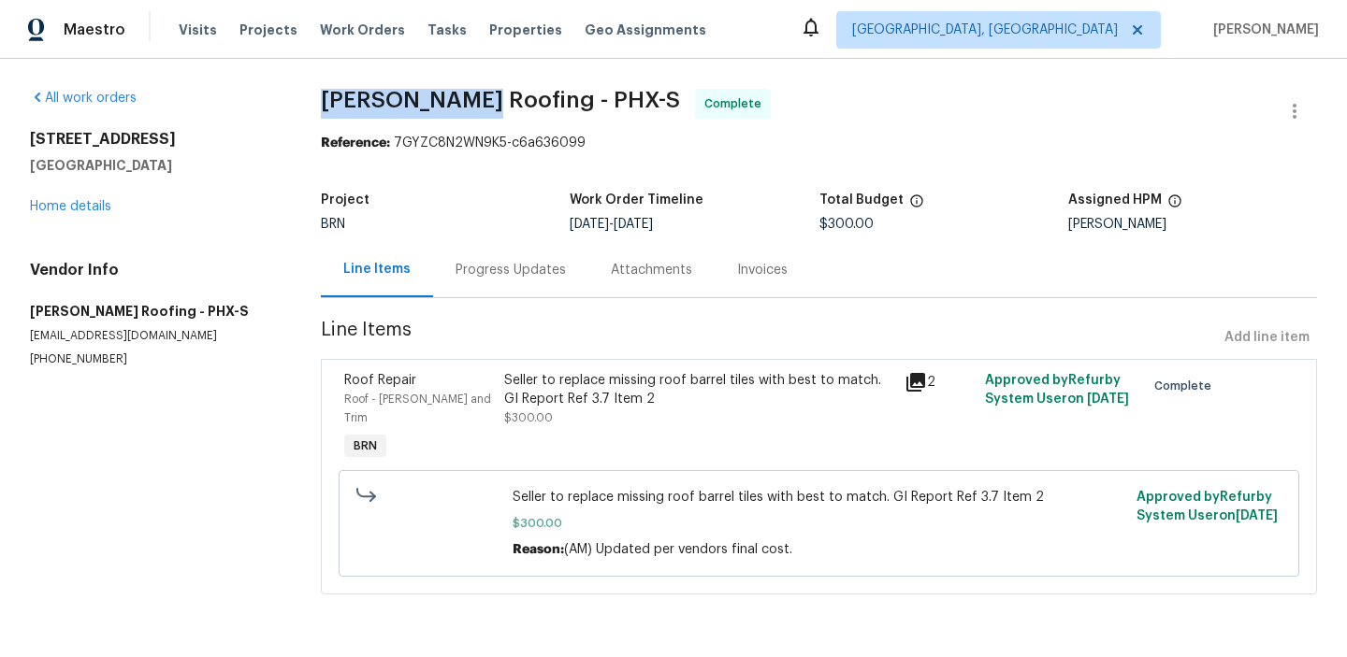
drag, startPoint x: 331, startPoint y: 96, endPoint x: 478, endPoint y: 95, distance: 146.8
click at [478, 95] on div "All work orders 5976 W Alameda Rd Glendale, AZ 85310 Home details Vendor Info S…" at bounding box center [673, 353] width 1347 height 588
copy span "Stout Roofing"
click at [590, 384] on div "Seller to replace missing roof barrel tiles with best to match. GI Report Ref 3…" at bounding box center [698, 389] width 389 height 37
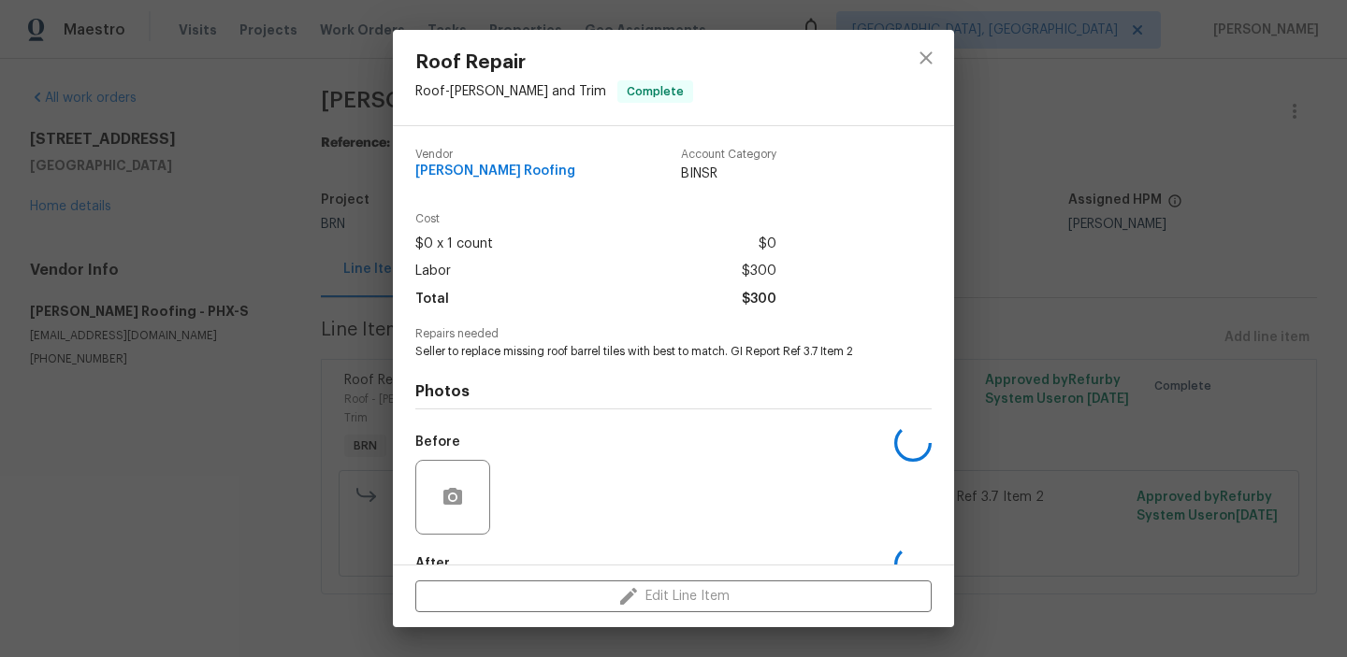
click at [553, 354] on span "Seller to replace missing roof barrel tiles with best to match. GI Report Ref 3…" at bounding box center [647, 352] width 465 height 16
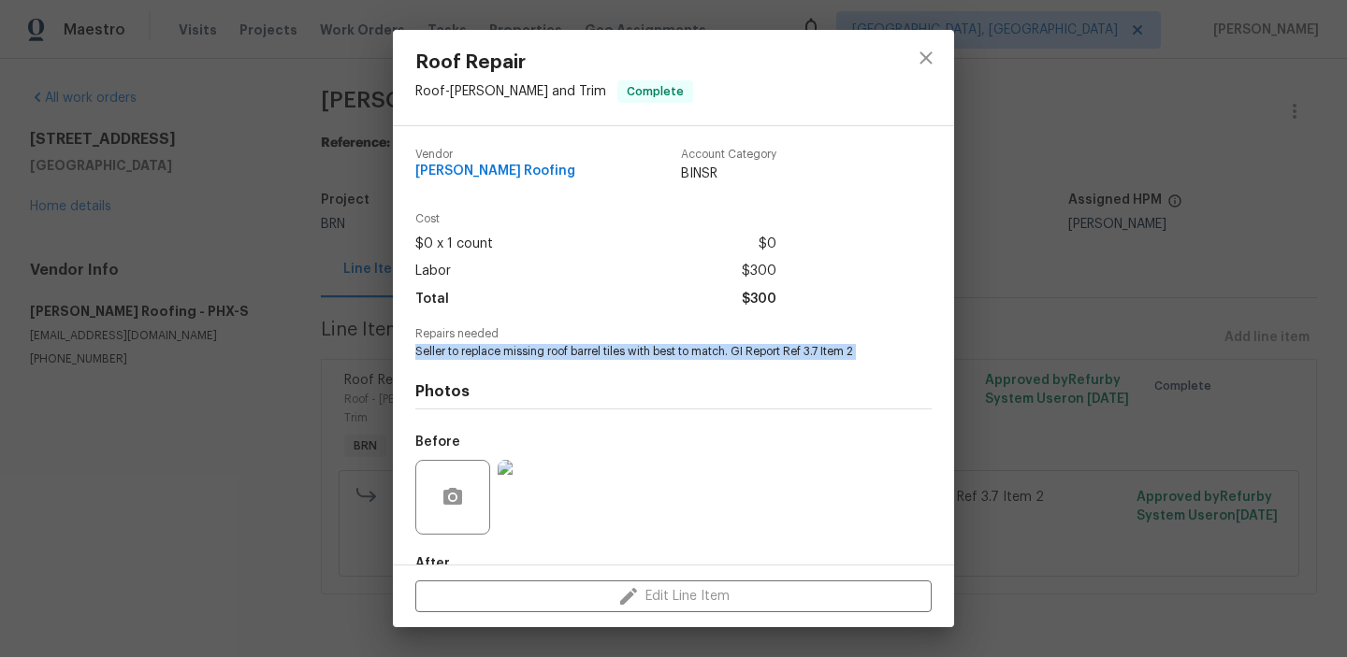
click at [553, 354] on span "Seller to replace missing roof barrel tiles with best to match. GI Report Ref 3…" at bounding box center [647, 352] width 465 height 16
copy span "Seller to replace missing roof barrel tiles with best to match. GI Report Ref 3…"
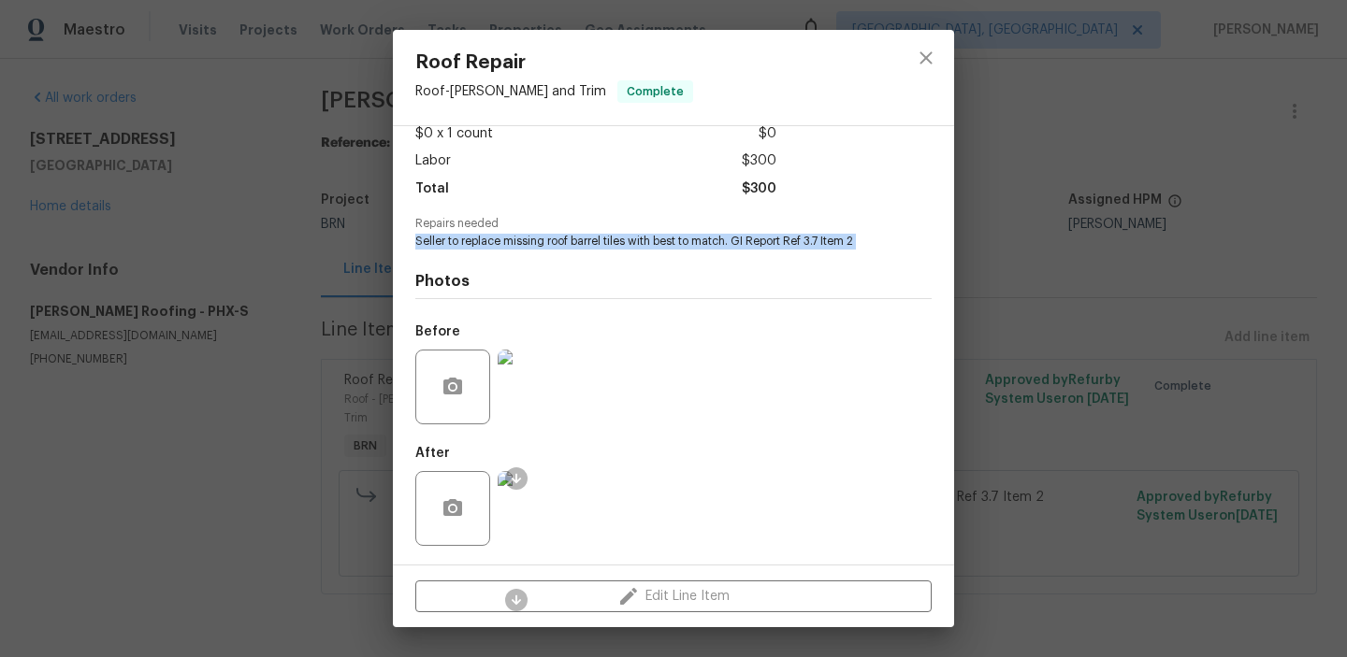
click at [537, 376] on img at bounding box center [535, 387] width 75 height 75
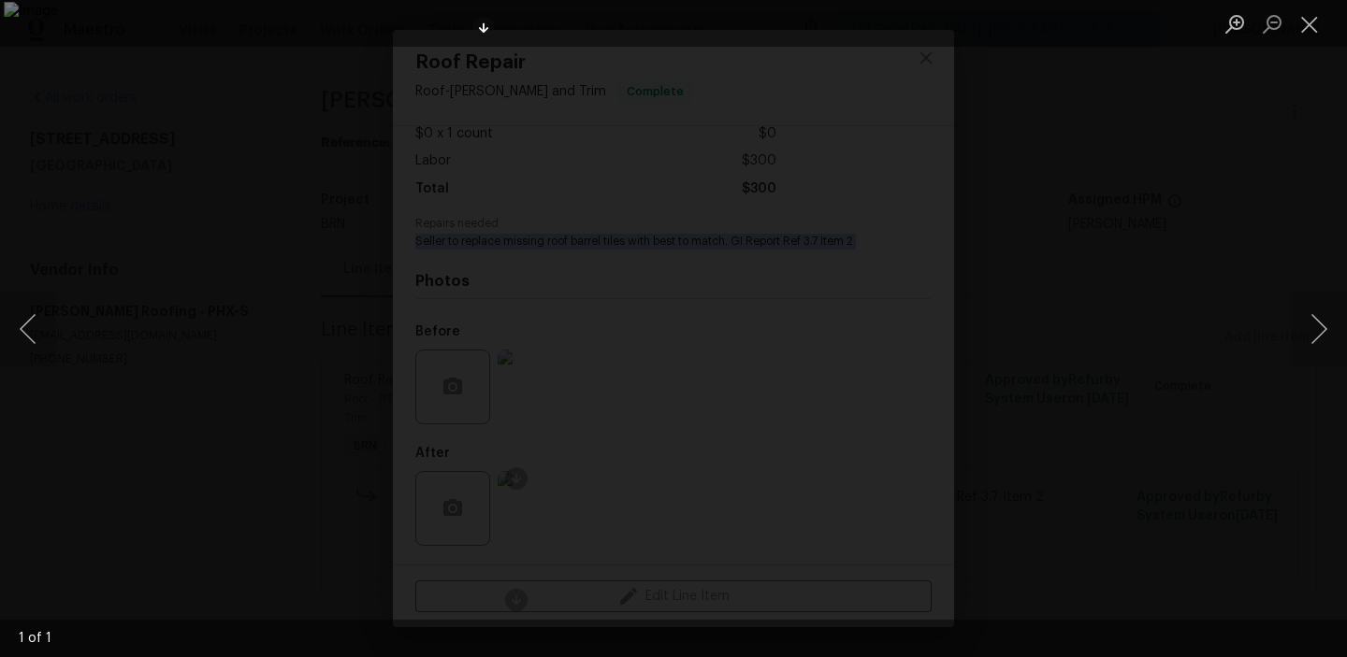
click at [189, 266] on div "Lightbox" at bounding box center [673, 328] width 1347 height 657
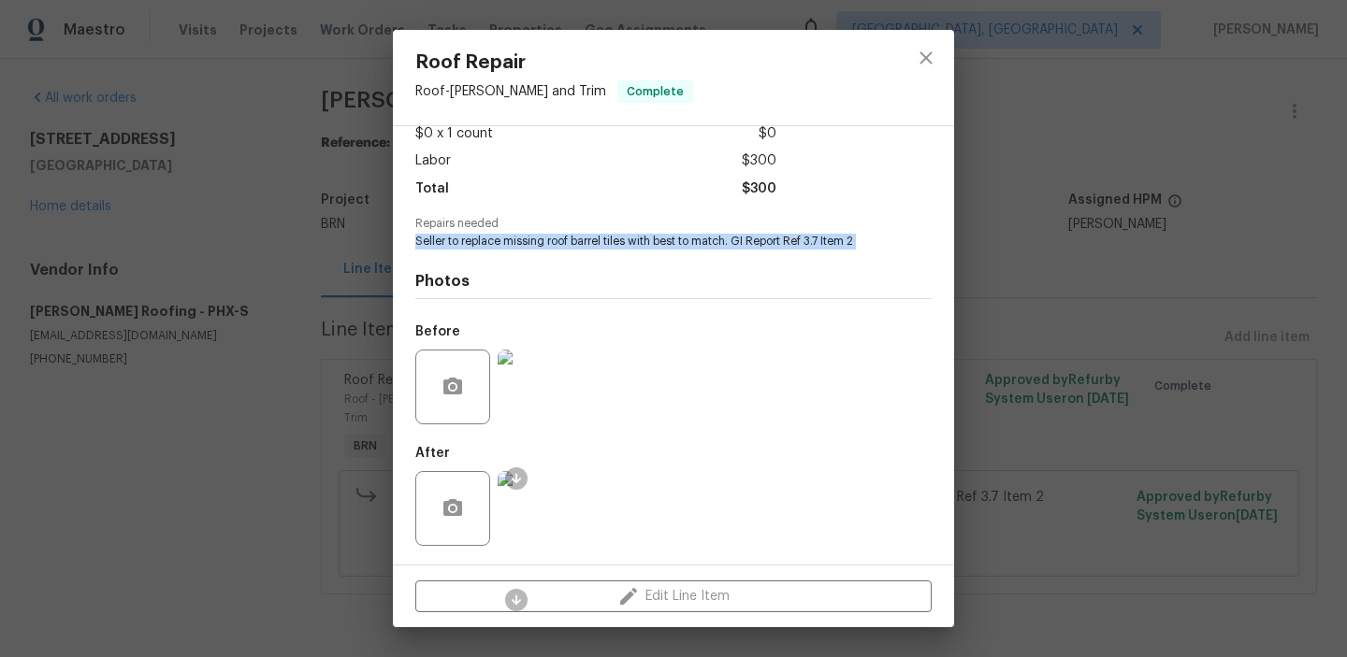
click at [542, 491] on img at bounding box center [535, 508] width 75 height 75
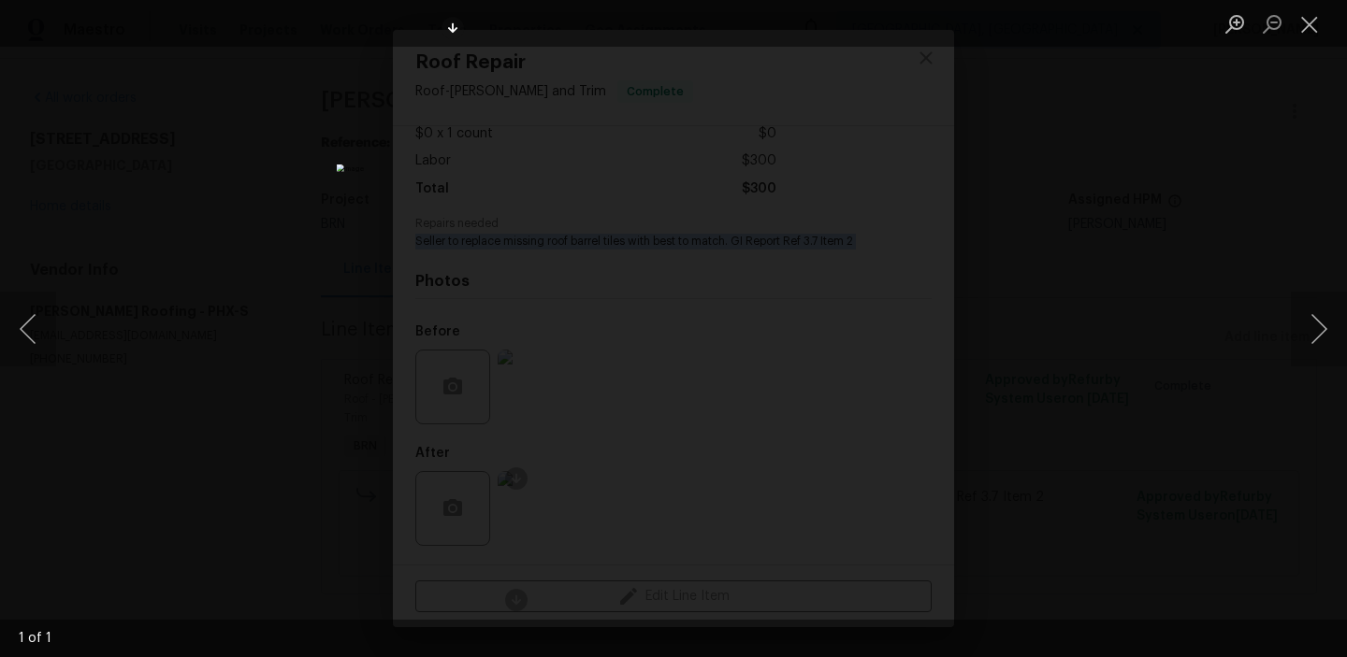
click at [209, 166] on div "Lightbox" at bounding box center [673, 328] width 1347 height 657
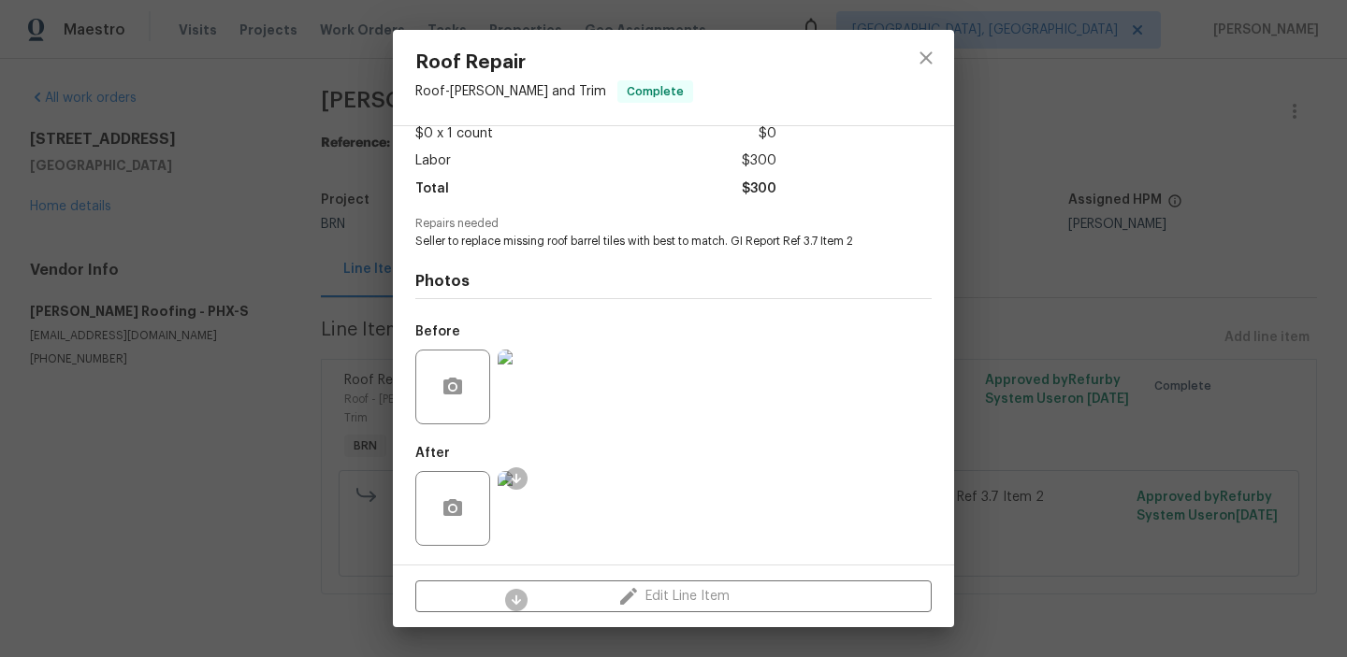
click at [268, 219] on div "Roof Repair Roof - Eaves and Trim Complete Vendor Stout Roofing Account Categor…" at bounding box center [673, 328] width 1347 height 657
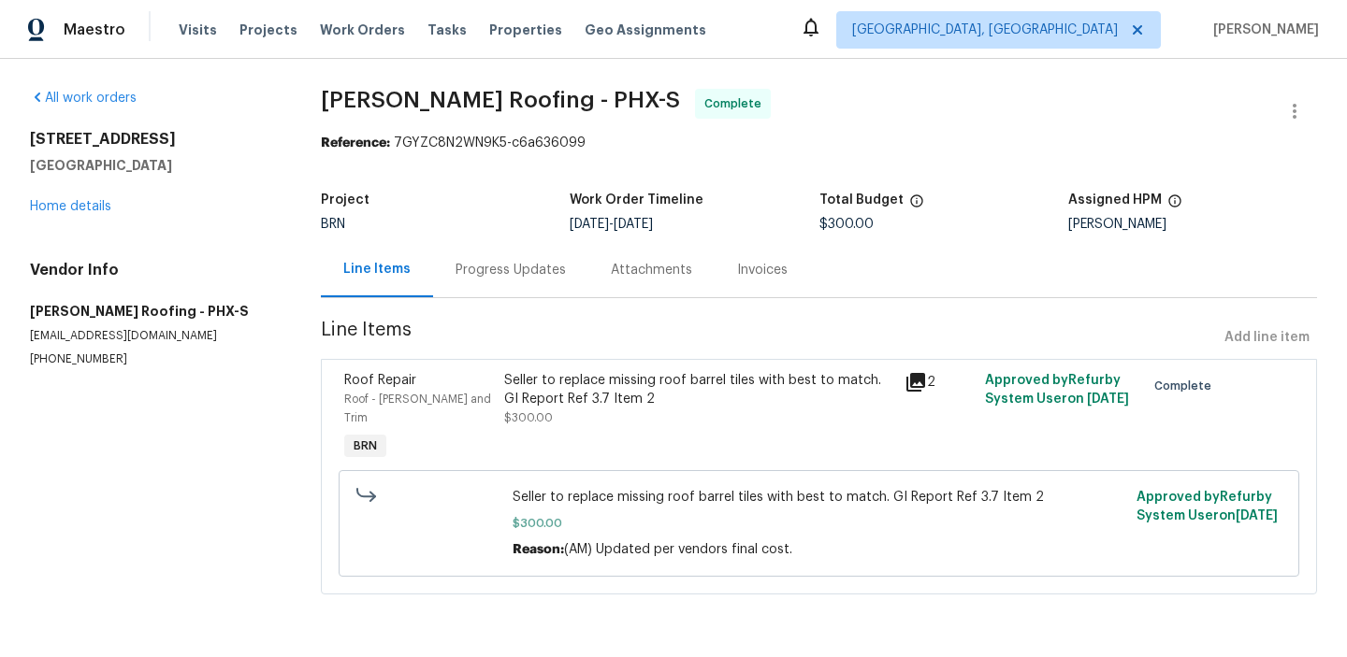
click at [757, 269] on div "Invoices" at bounding box center [762, 270] width 51 height 19
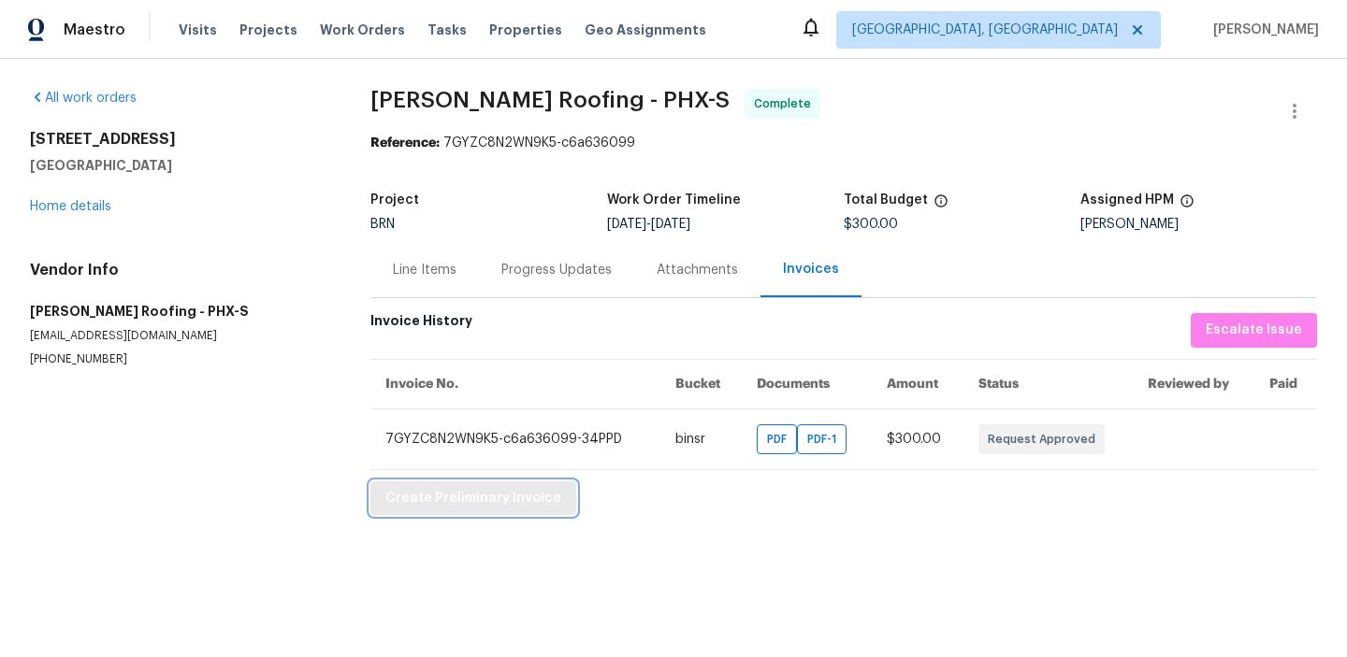
click at [475, 495] on span "Create Preliminary Invoice" at bounding box center [473, 498] width 176 height 23
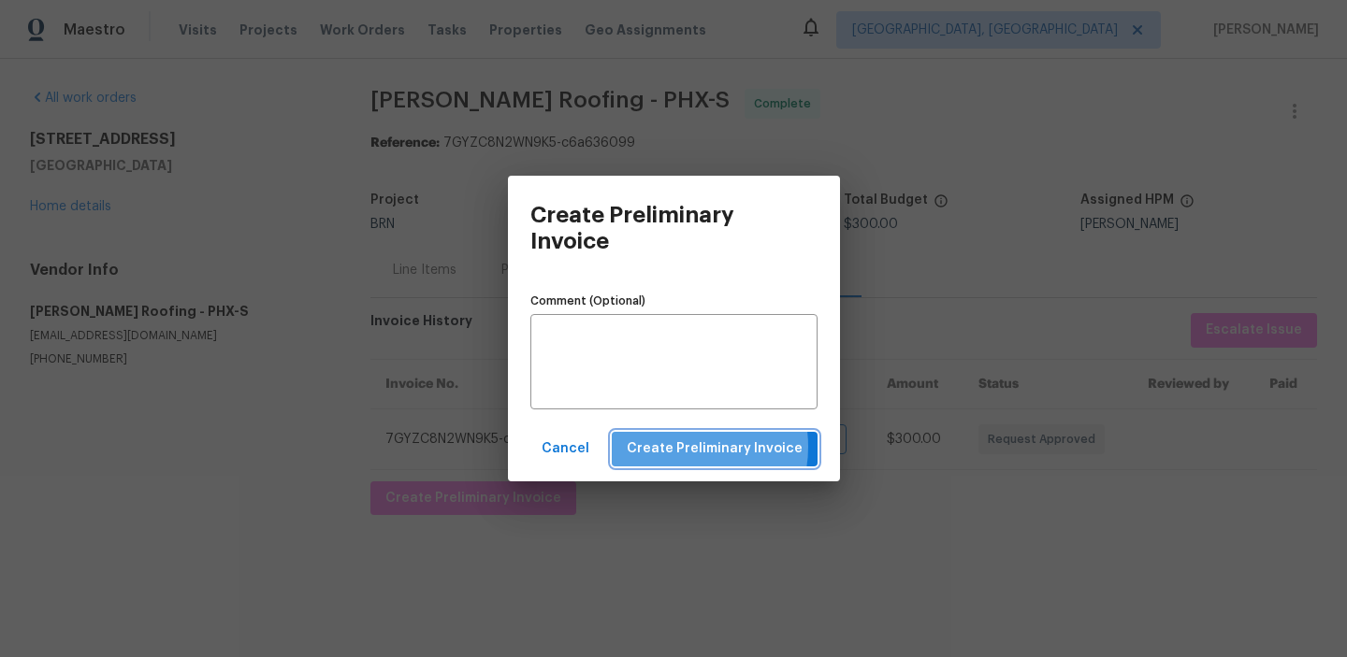
click at [692, 447] on span "Create Preliminary Invoice" at bounding box center [715, 449] width 176 height 23
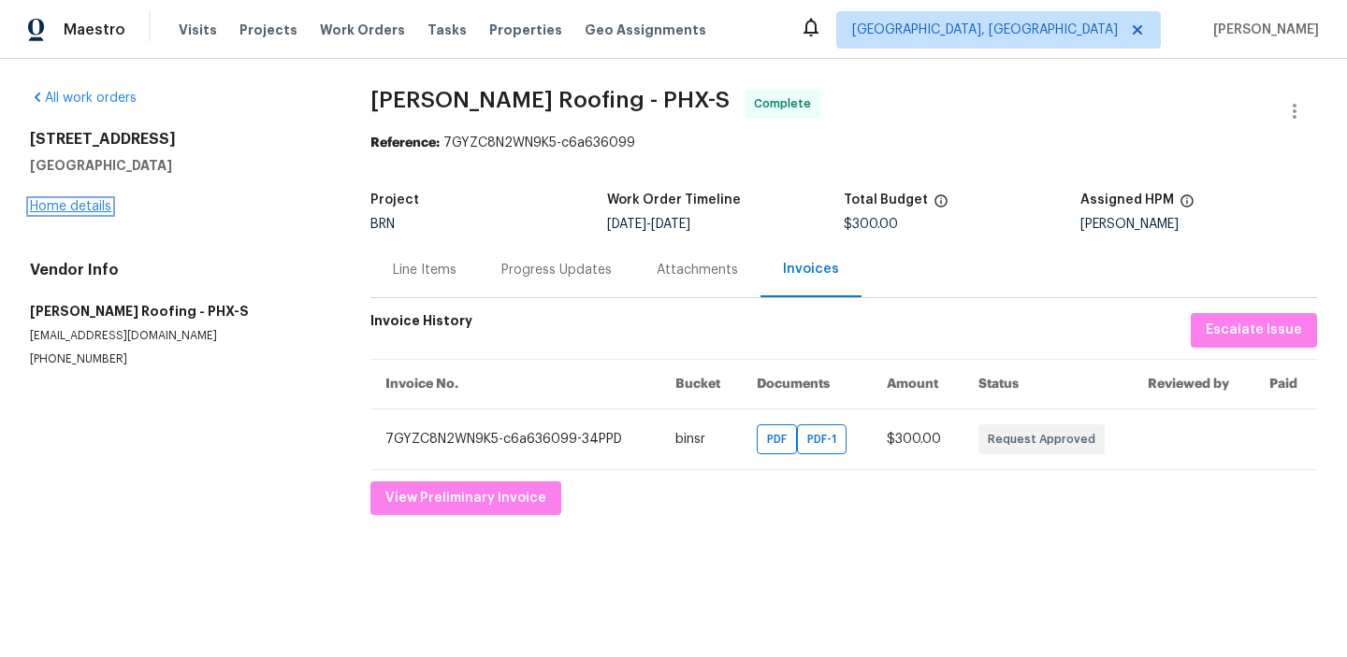
click at [79, 201] on link "Home details" at bounding box center [70, 206] width 81 height 13
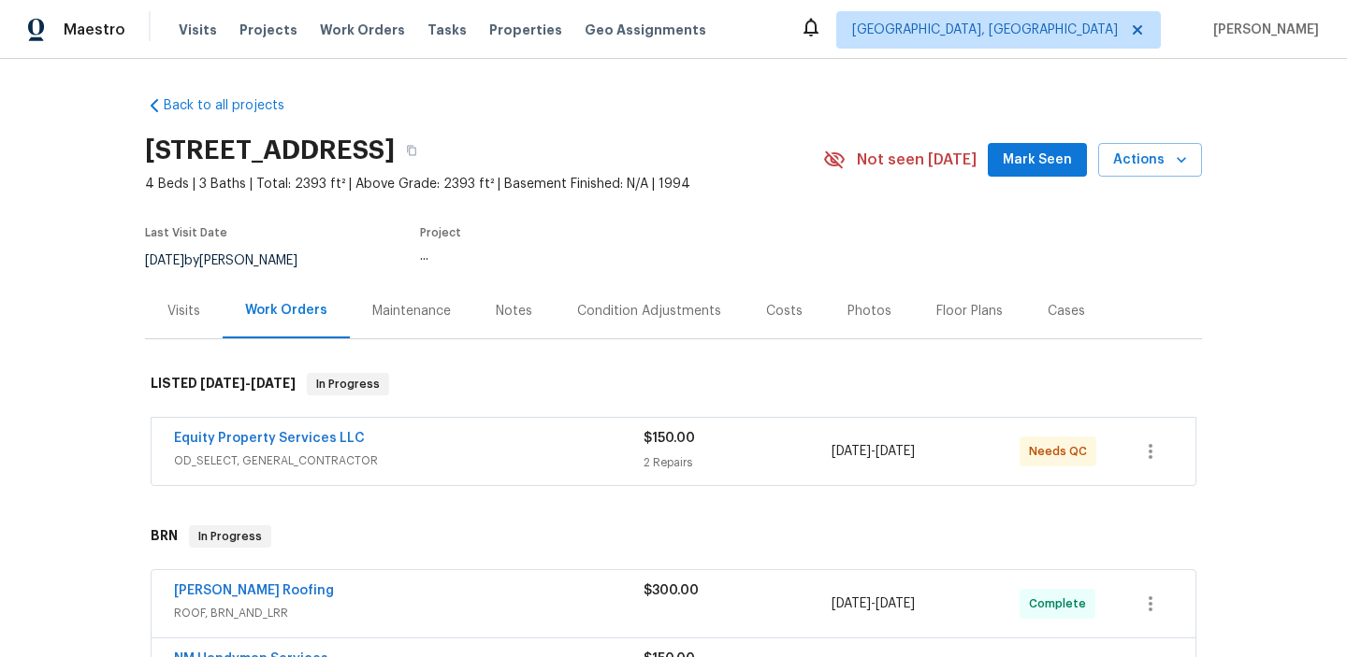
scroll to position [337, 0]
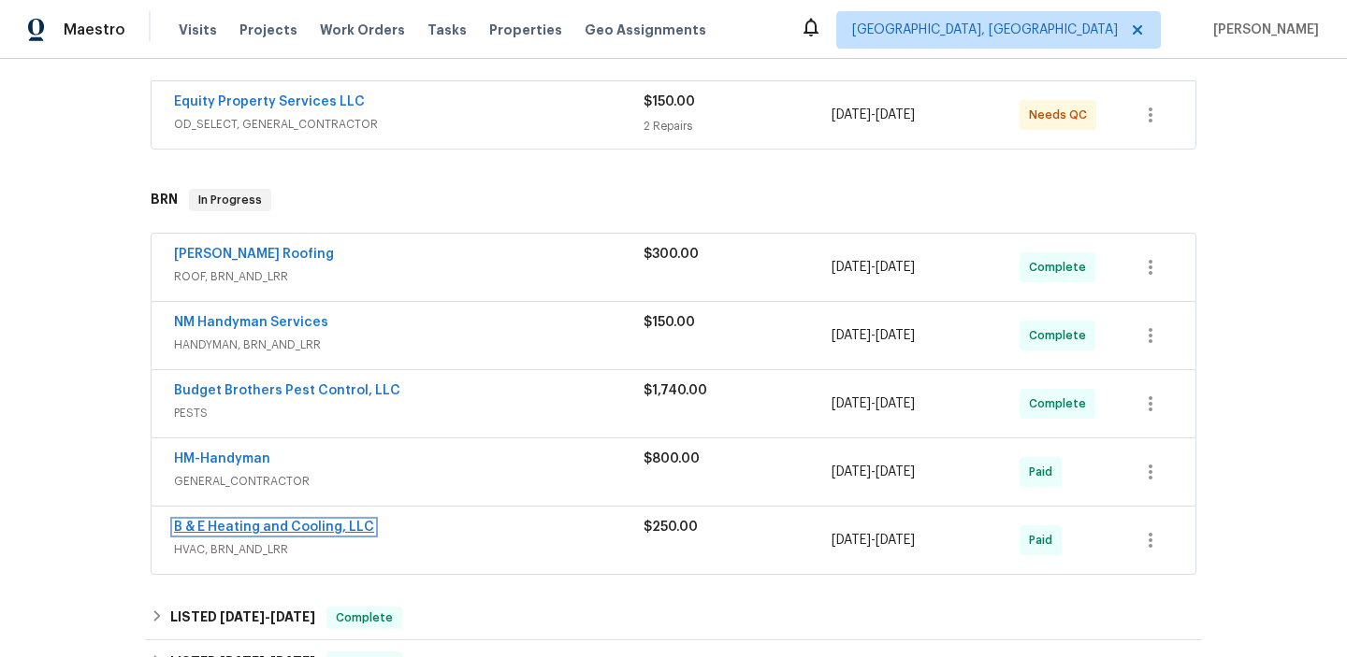
click at [209, 522] on link "B & E Heating and Cooling, LLC" at bounding box center [274, 527] width 200 height 13
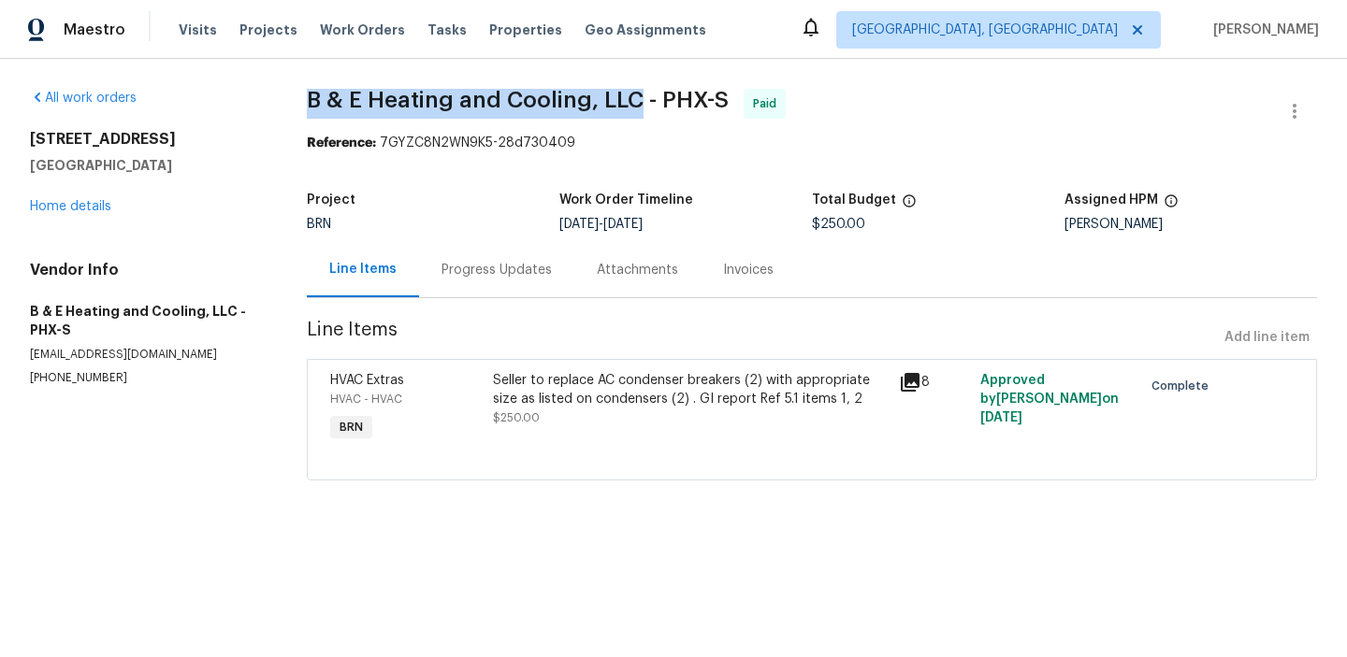
drag, startPoint x: 289, startPoint y: 98, endPoint x: 632, endPoint y: 97, distance: 343.2
click at [632, 97] on div "All work orders 5976 W Alameda Rd Glendale, AZ 85310 Home details Vendor Info B…" at bounding box center [673, 296] width 1347 height 474
copy span "B & E Heating and Cooling, LLC"
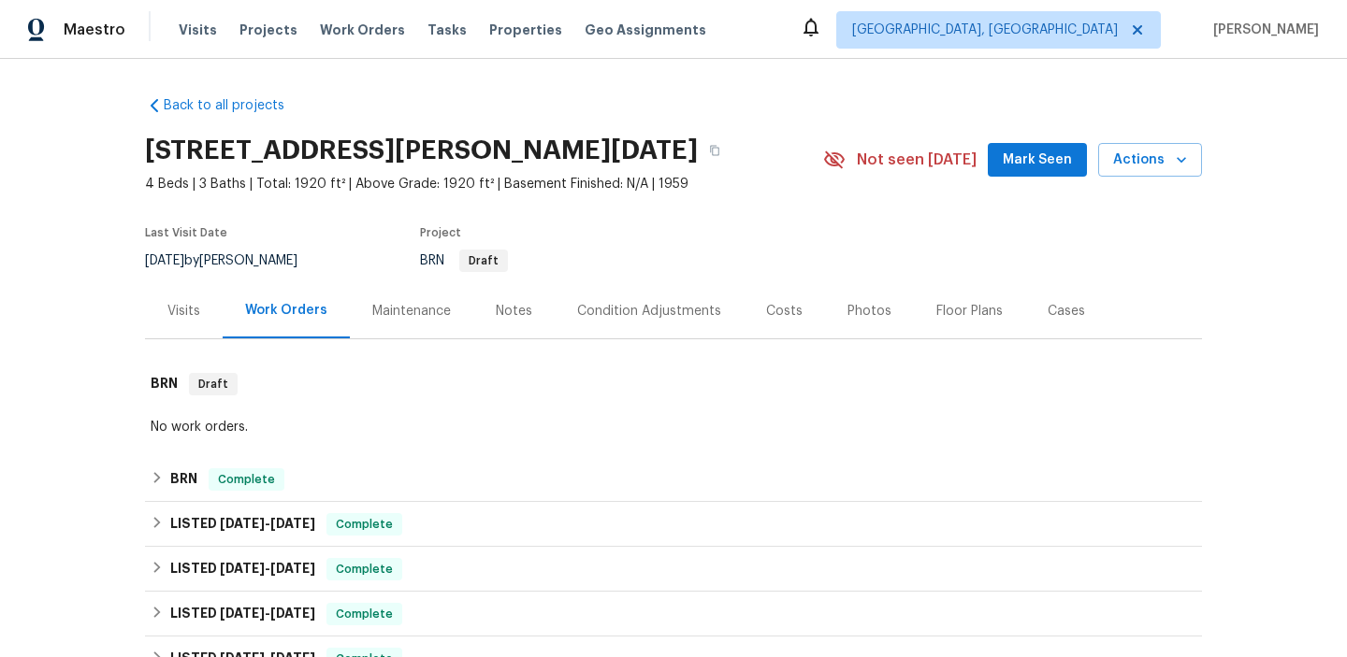
scroll to position [123, 0]
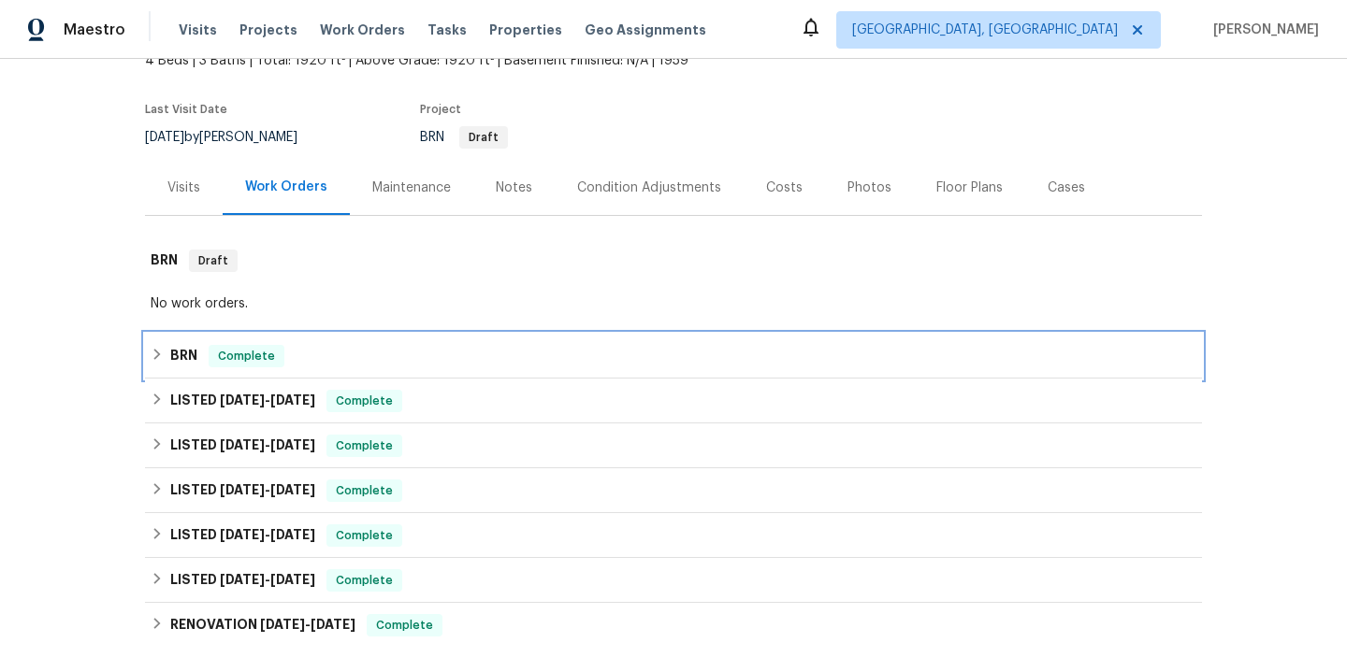
click at [242, 359] on span "Complete" at bounding box center [246, 356] width 72 height 19
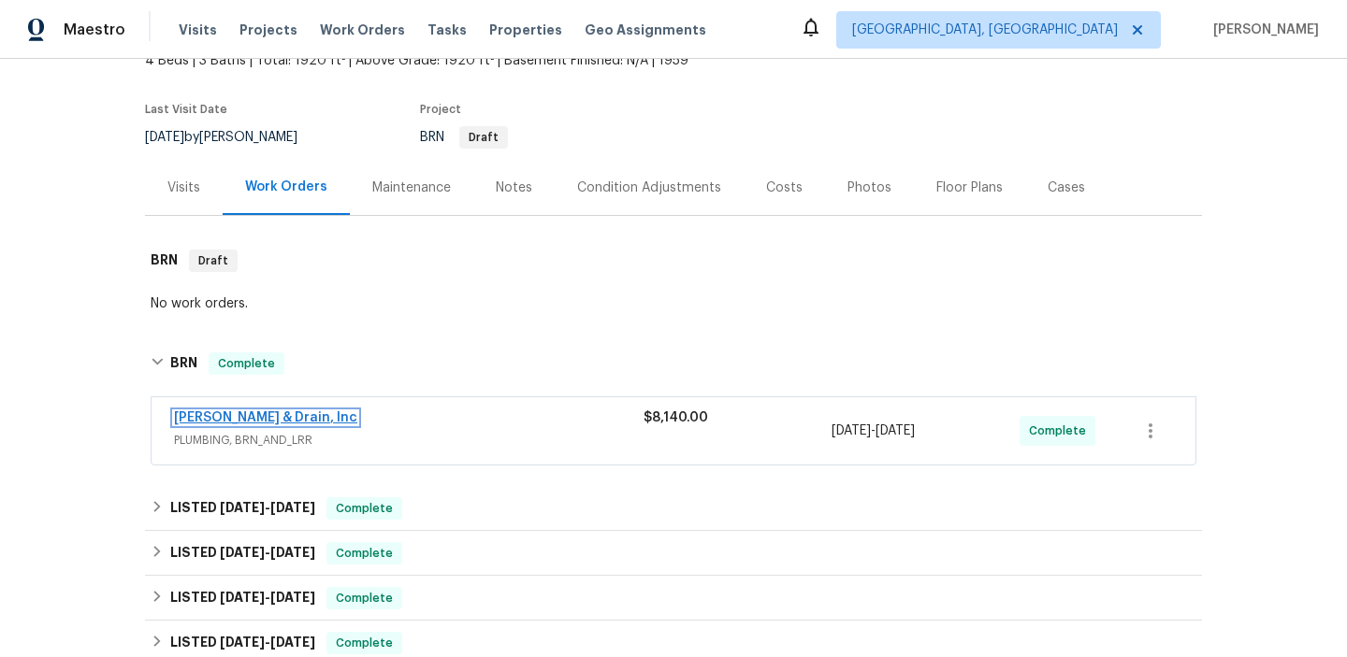
click at [231, 421] on link "[PERSON_NAME] & Drain, Inc" at bounding box center [265, 418] width 183 height 13
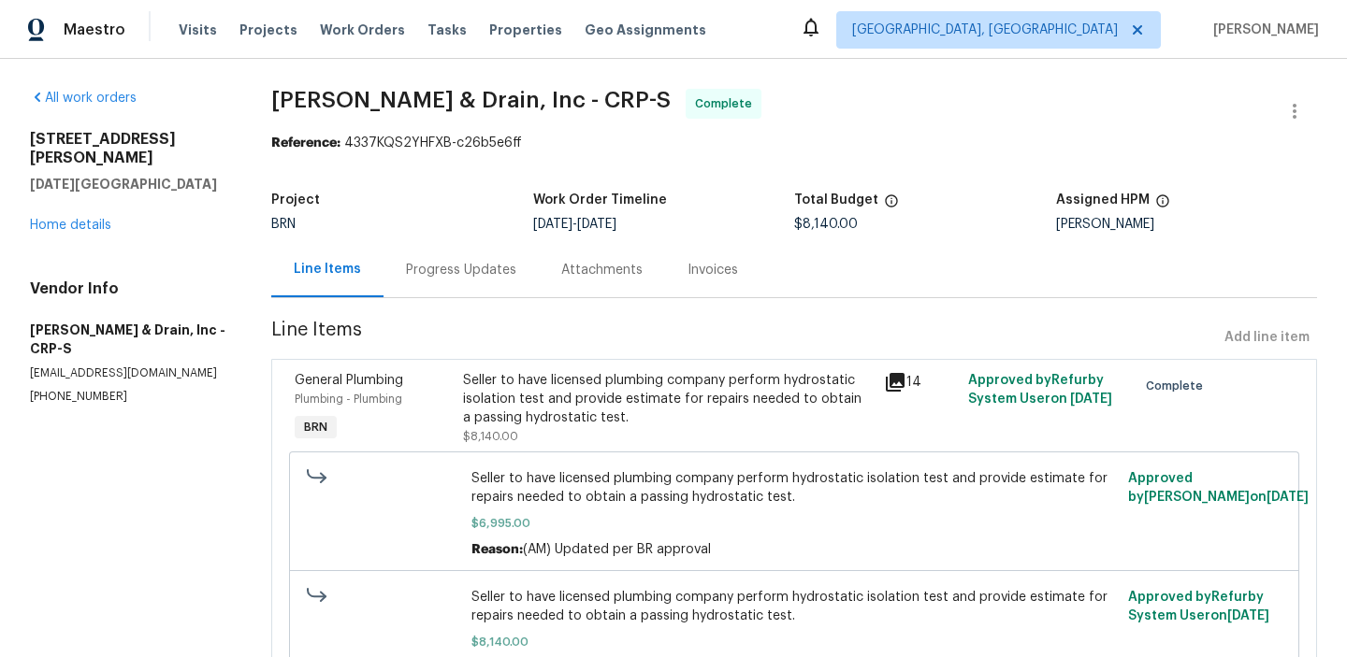
click at [457, 285] on div "Progress Updates" at bounding box center [460, 269] width 155 height 55
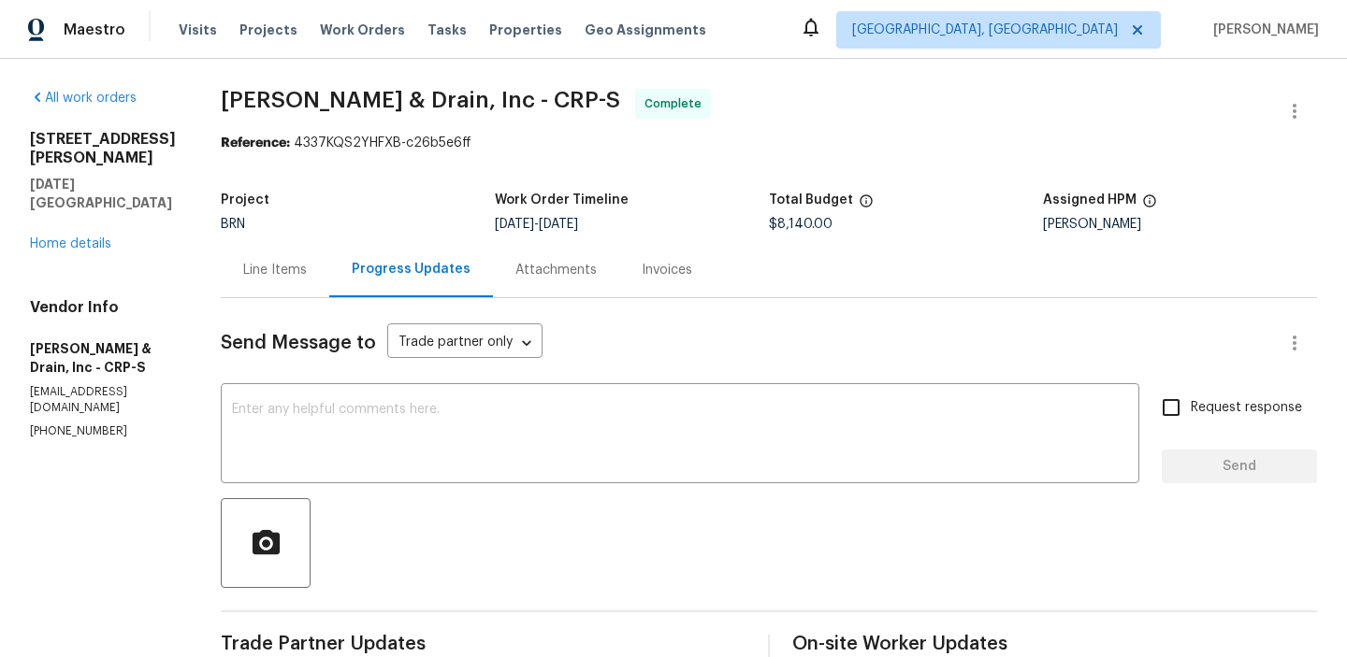
click at [262, 292] on div "Line Items" at bounding box center [275, 269] width 108 height 55
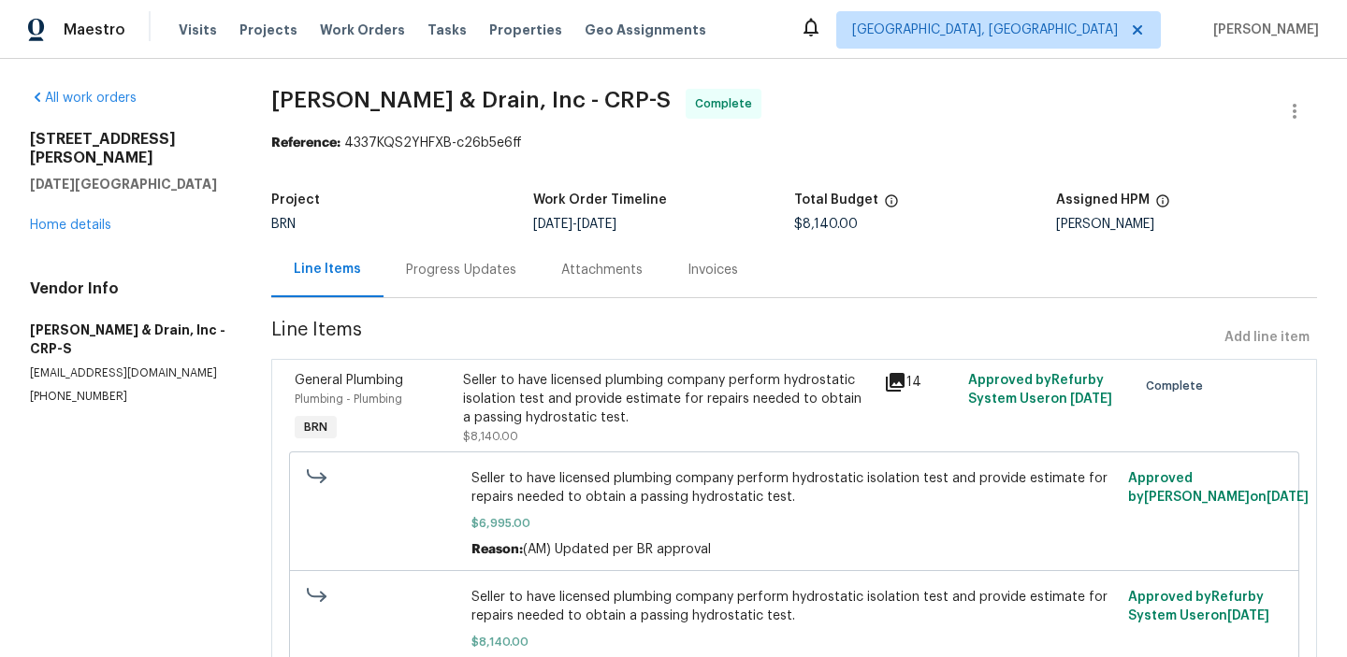
click at [601, 395] on div "Seller to have licensed plumbing company perform hydrostatic isolation test and…" at bounding box center [668, 399] width 410 height 56
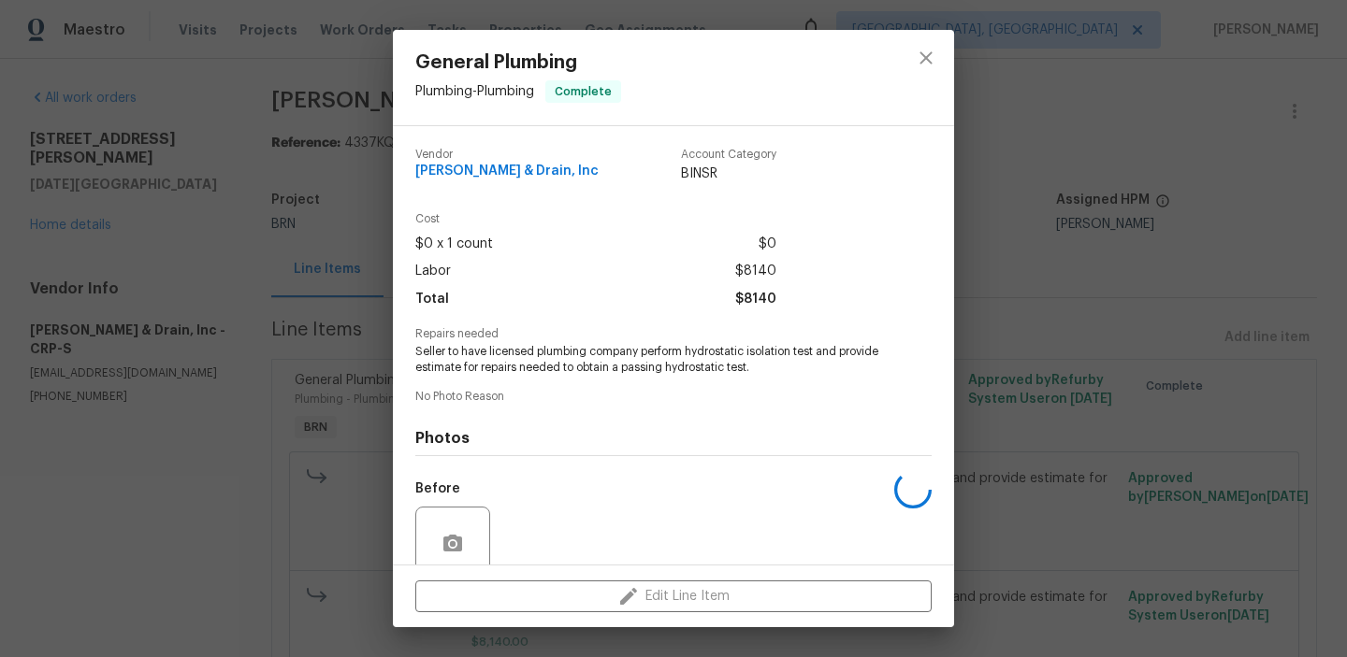
scroll to position [156, 0]
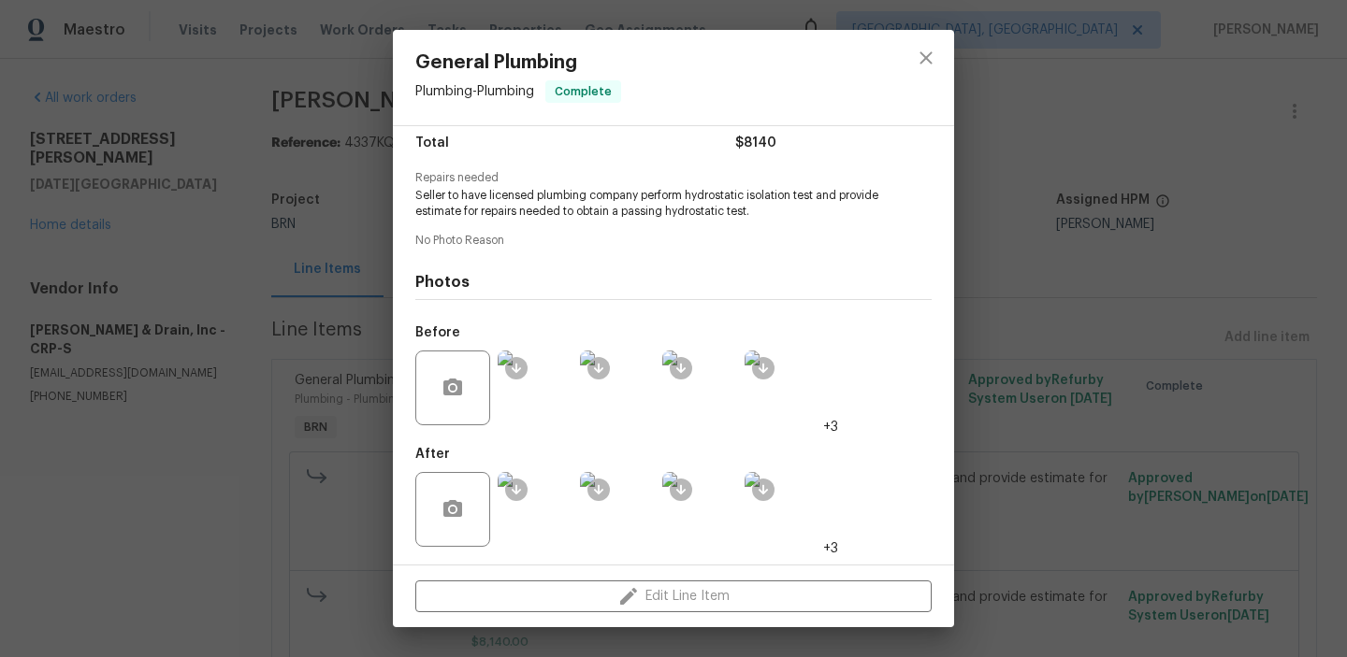
click at [550, 518] on img at bounding box center [535, 509] width 75 height 75
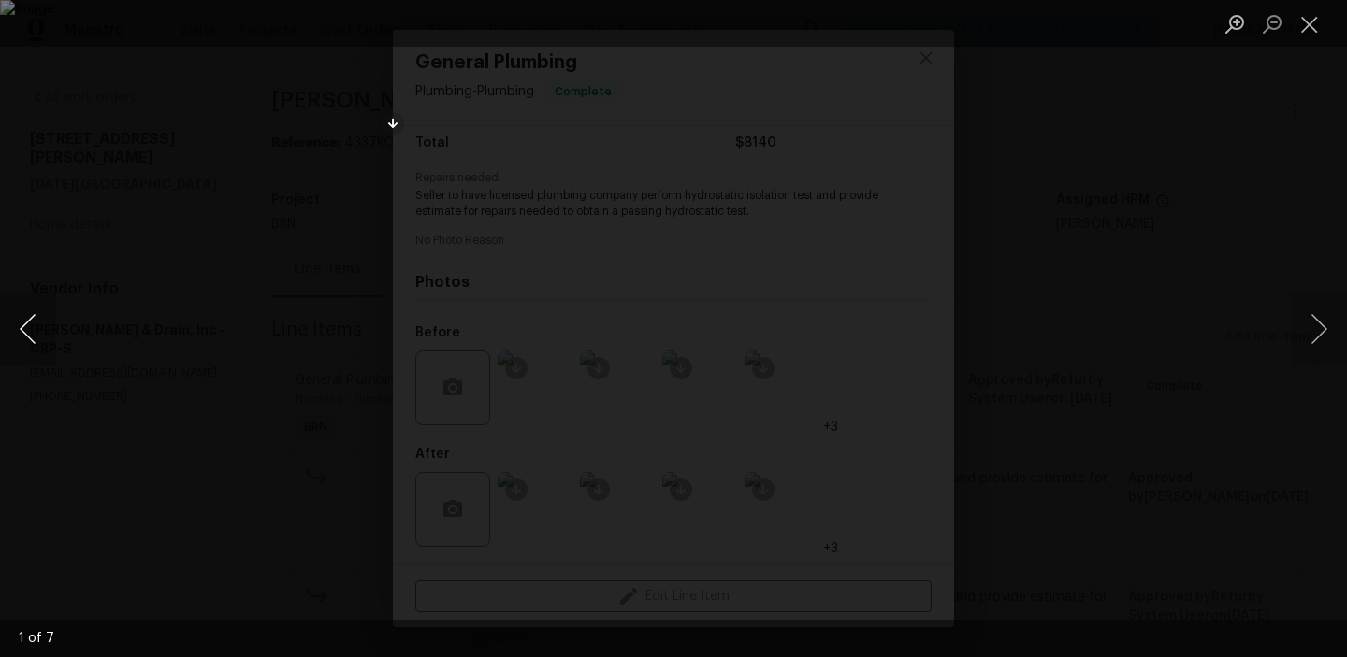
click at [24, 325] on button "Previous image" at bounding box center [28, 329] width 56 height 75
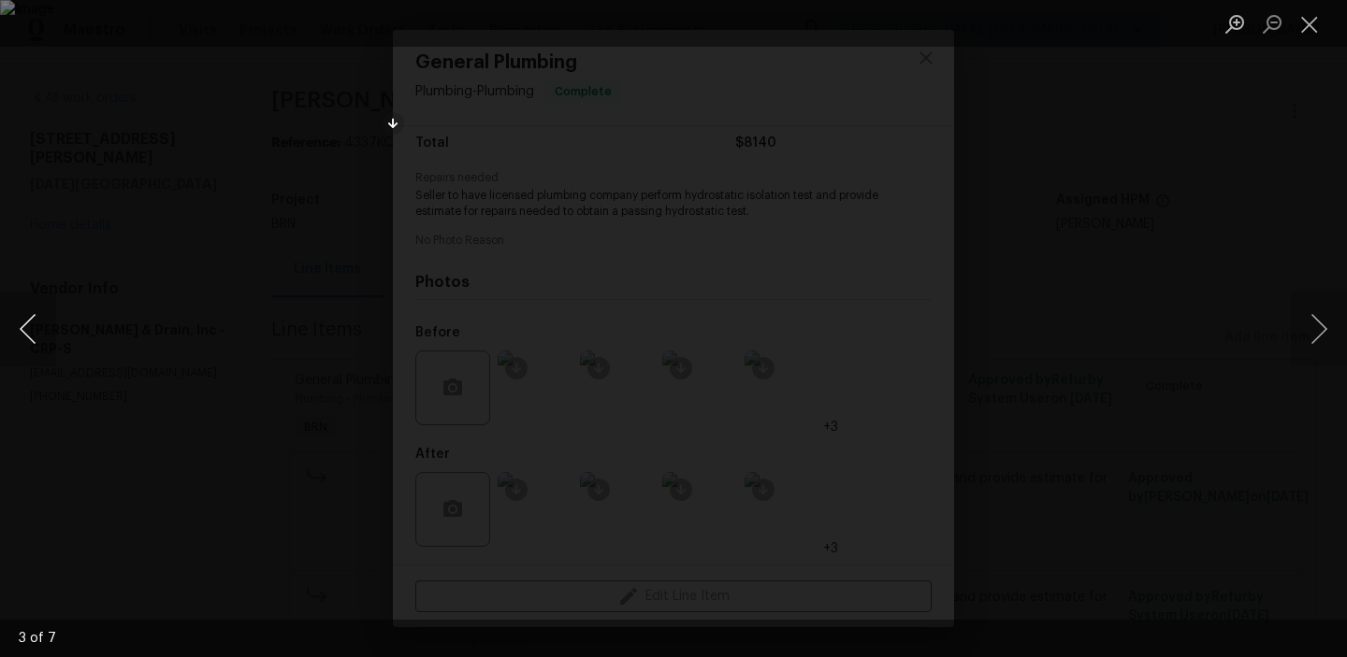
click at [24, 325] on button "Previous image" at bounding box center [28, 329] width 56 height 75
click at [163, 202] on div "Lightbox" at bounding box center [673, 328] width 1347 height 657
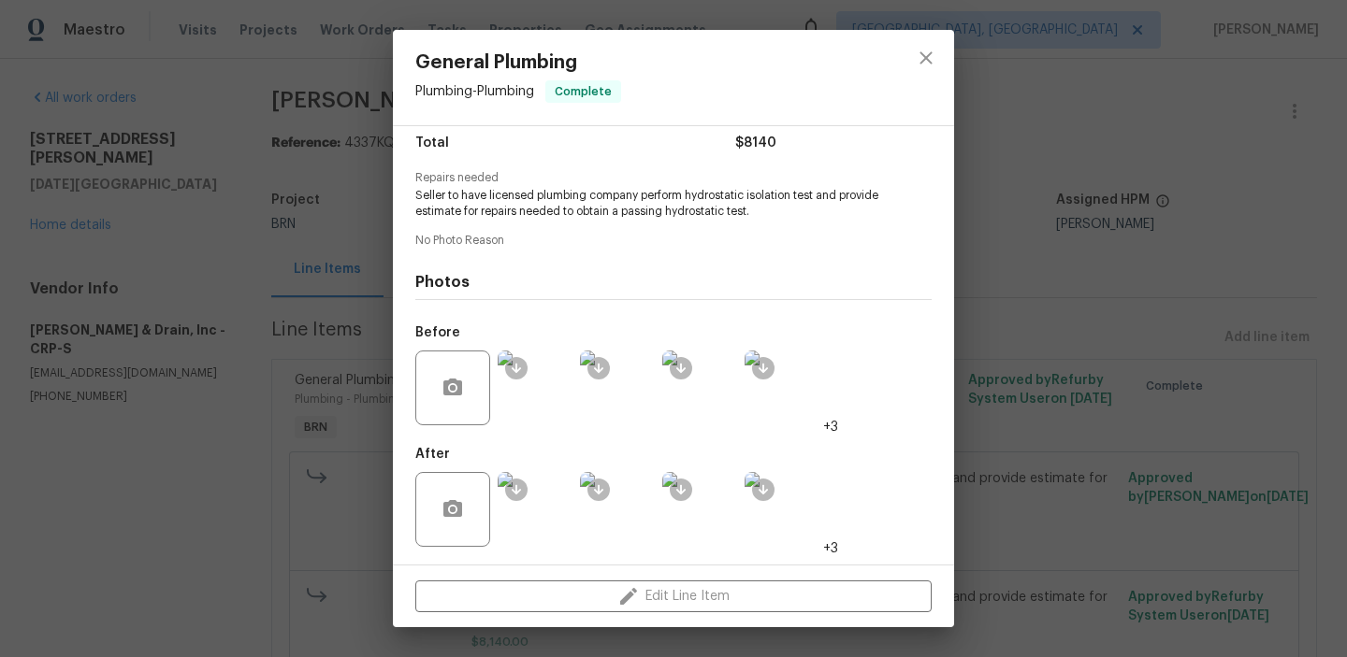
click at [219, 160] on div "General Plumbing Plumbing - Plumbing Complete Vendor [PERSON_NAME] Plumbing & D…" at bounding box center [673, 328] width 1347 height 657
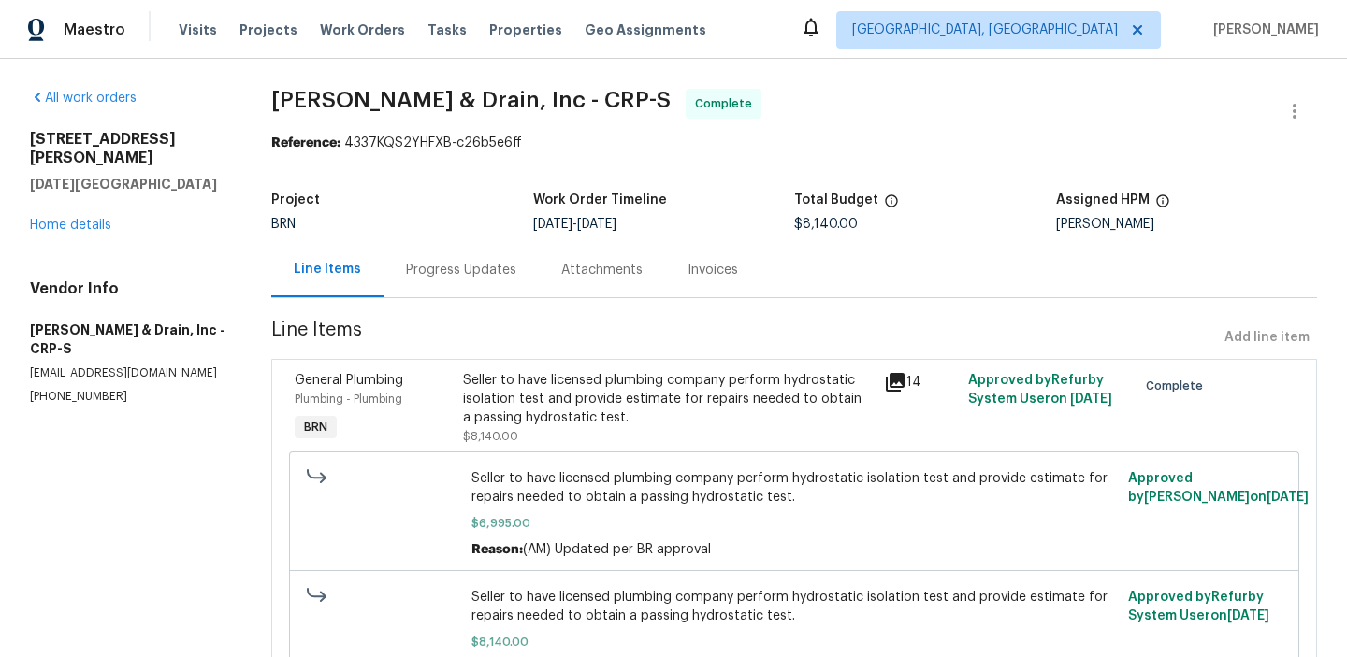
click at [556, 383] on div "Seller to have licensed plumbing company perform hydrostatic isolation test and…" at bounding box center [668, 399] width 410 height 56
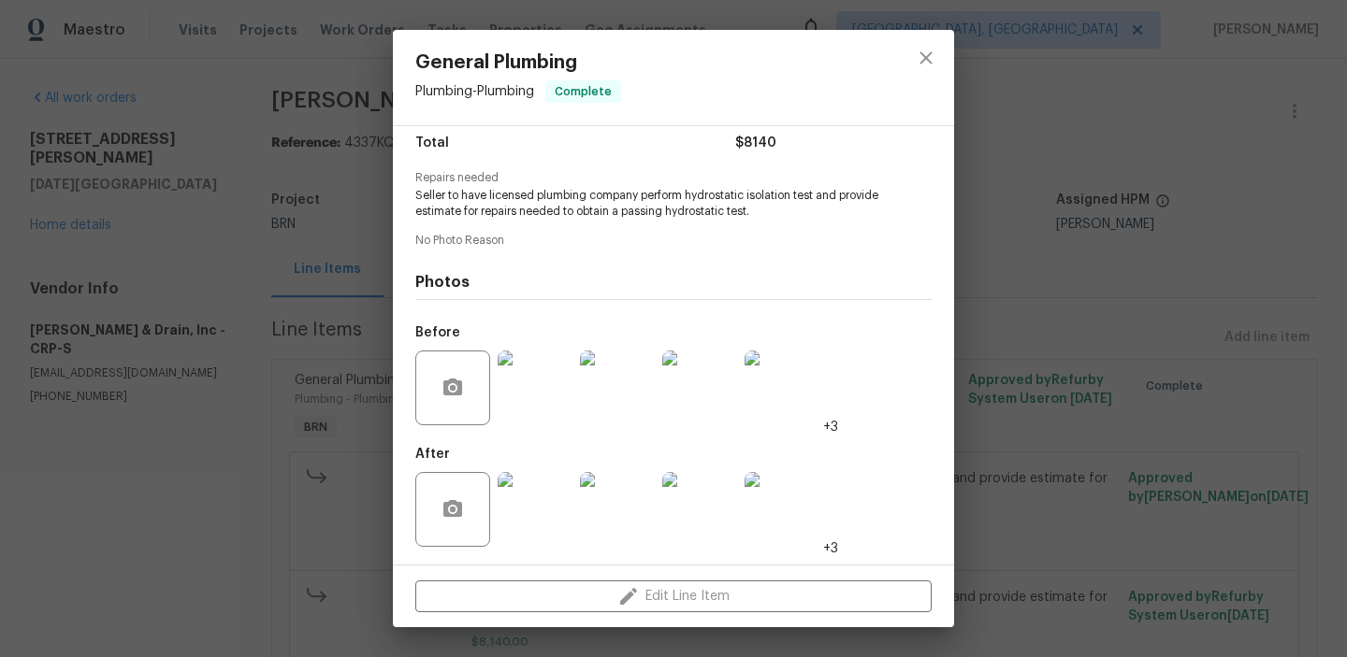
click at [571, 525] on img at bounding box center [535, 509] width 75 height 75
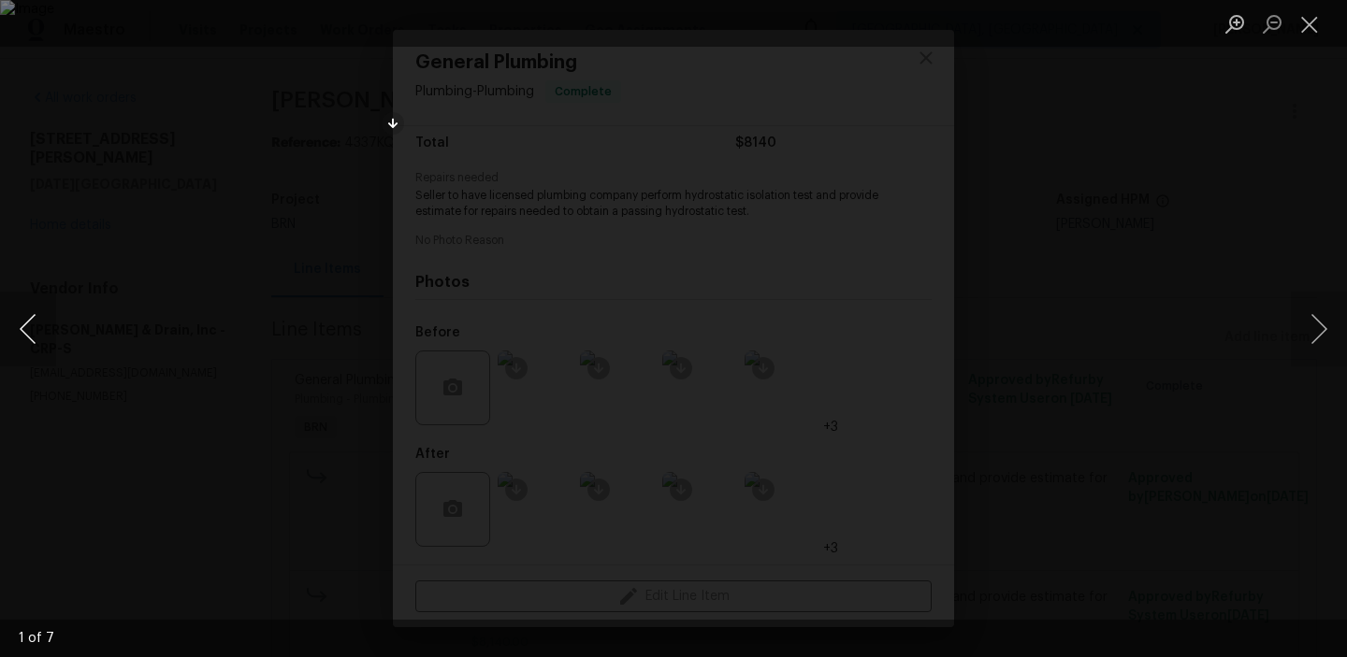
click at [25, 352] on button "Previous image" at bounding box center [28, 329] width 56 height 75
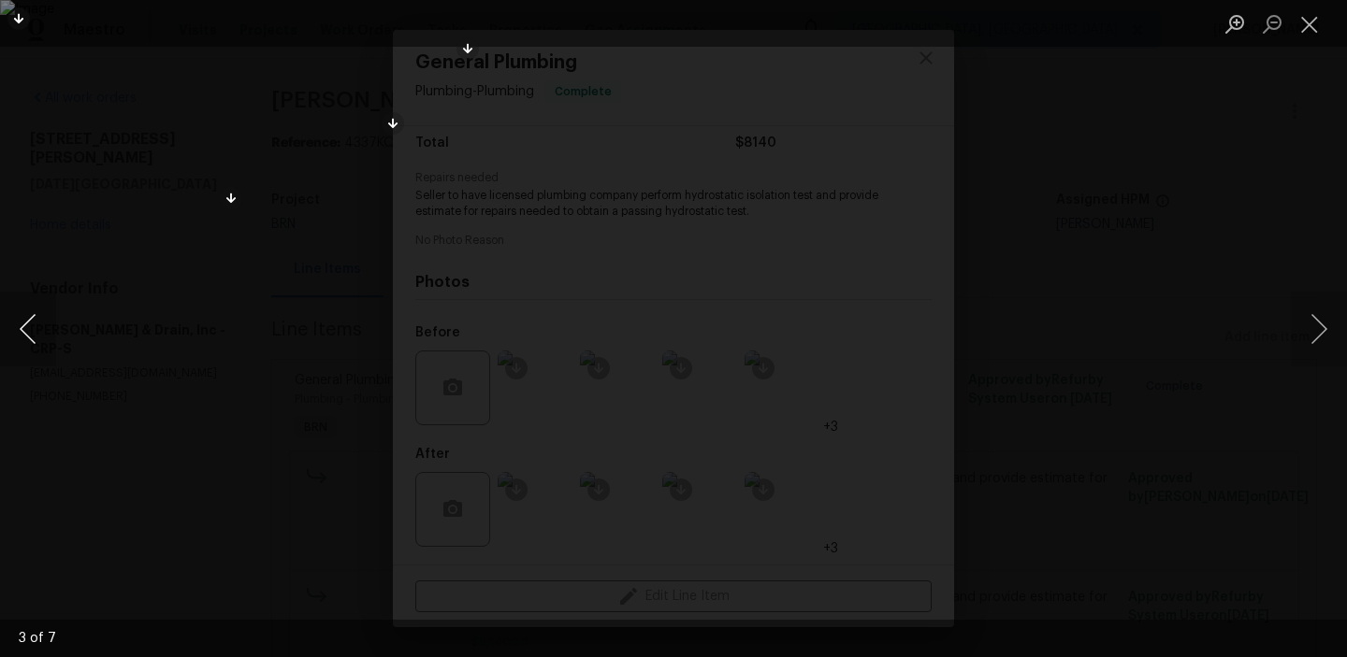
click at [25, 352] on button "Previous image" at bounding box center [28, 329] width 56 height 75
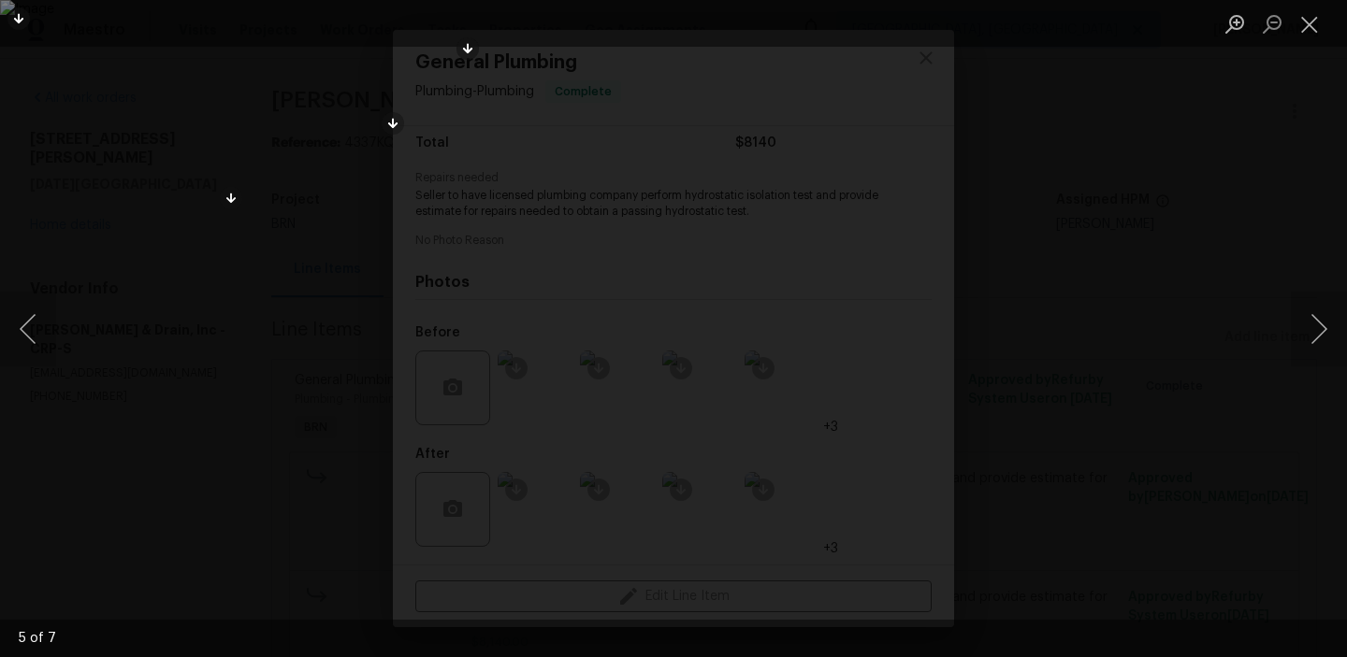
click at [187, 298] on div "Lightbox" at bounding box center [673, 328] width 1347 height 657
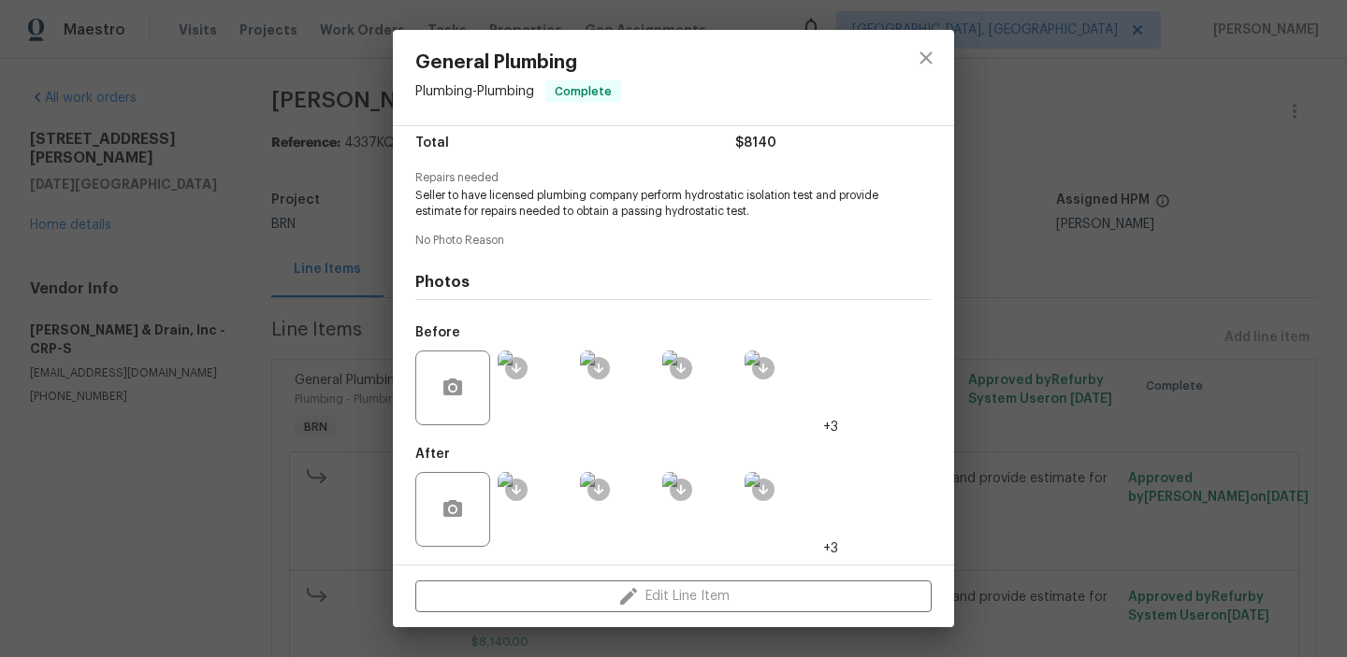
click at [221, 296] on div "General Plumbing Plumbing - Plumbing Complete Vendor Owen Plumbing & Drain, Inc…" at bounding box center [673, 328] width 1347 height 657
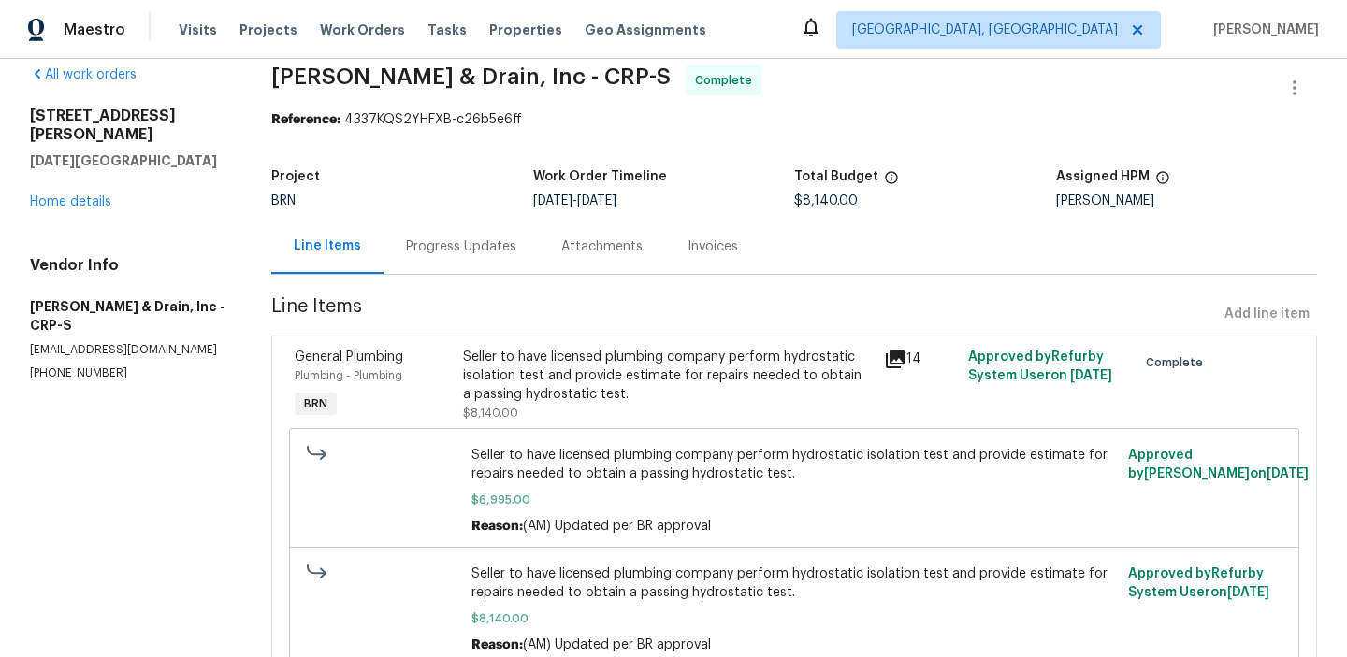
scroll to position [27, 0]
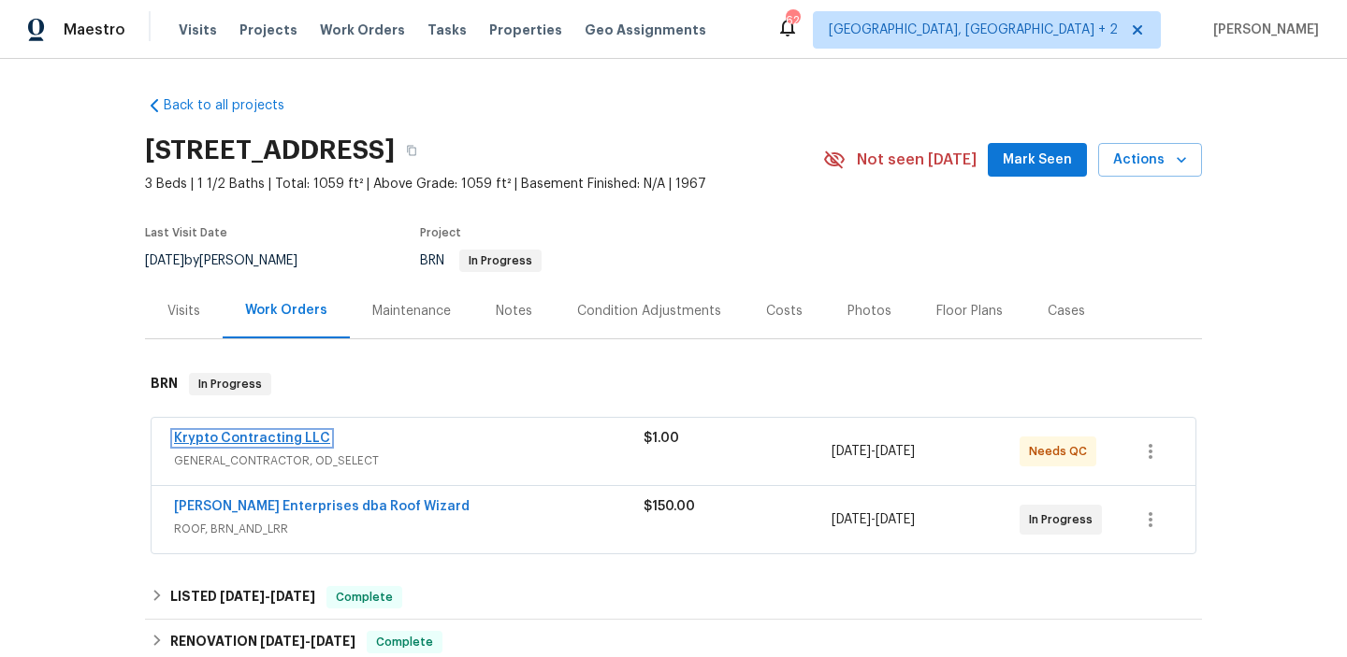
click at [296, 432] on link "Krypto Contracting LLC" at bounding box center [252, 438] width 156 height 13
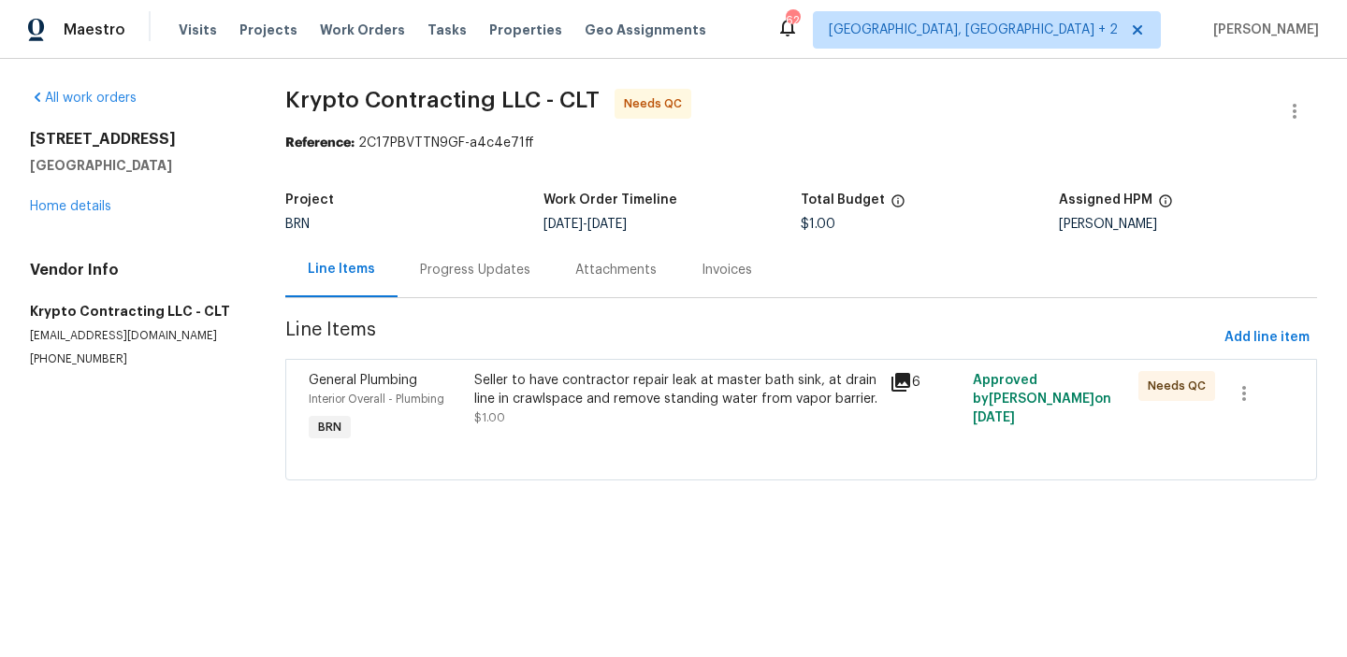
click at [575, 368] on div "Seller to have contractor repair leak at master bath sink, at drain line in cra…" at bounding box center [676, 409] width 415 height 86
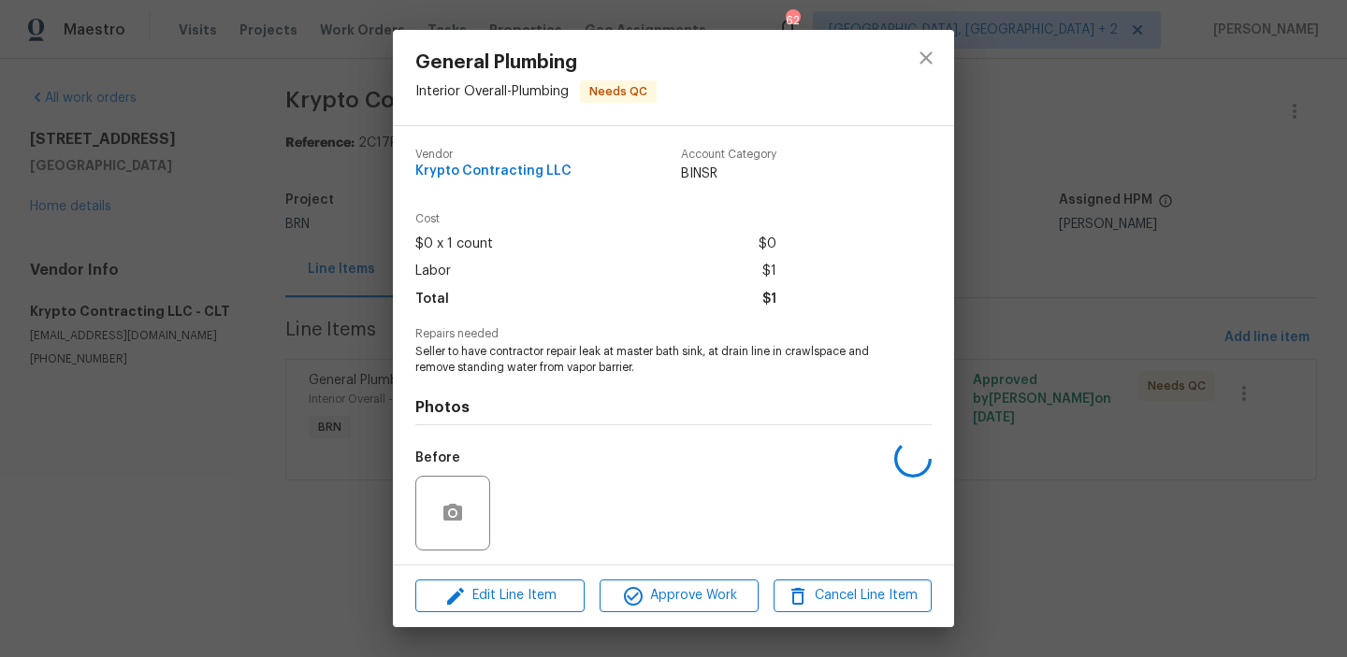
scroll to position [126, 0]
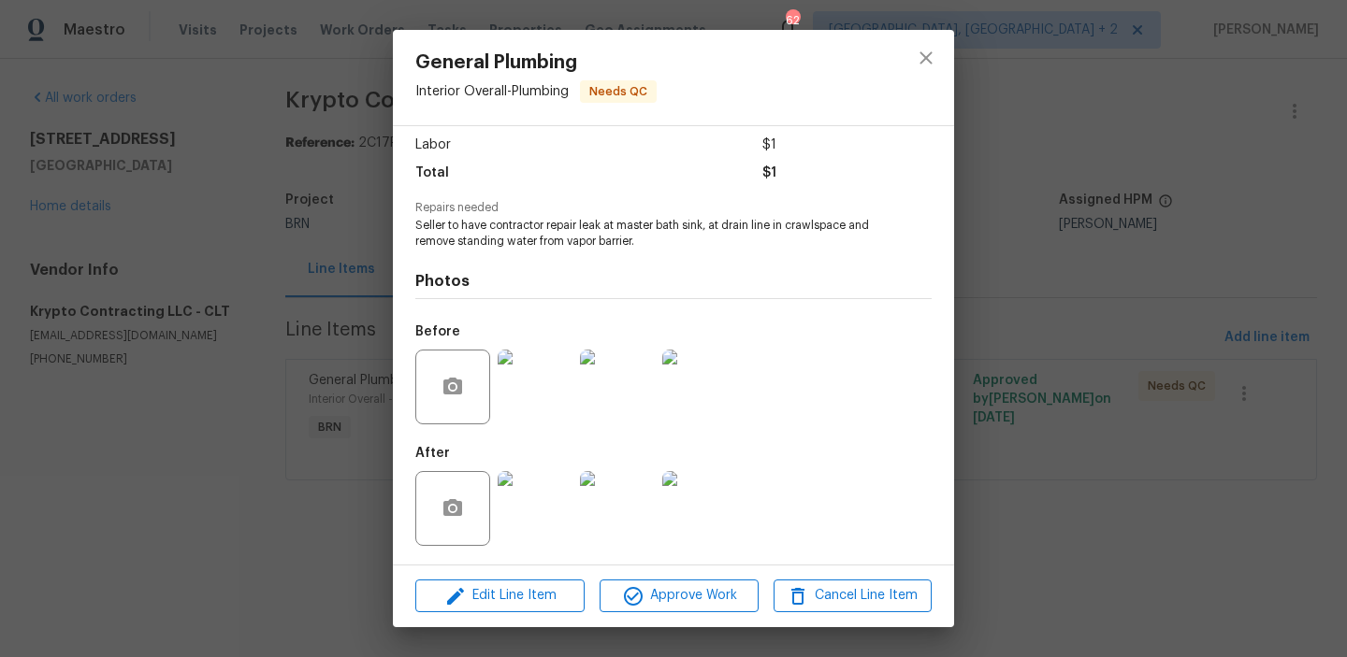
click at [541, 523] on img at bounding box center [535, 508] width 75 height 75
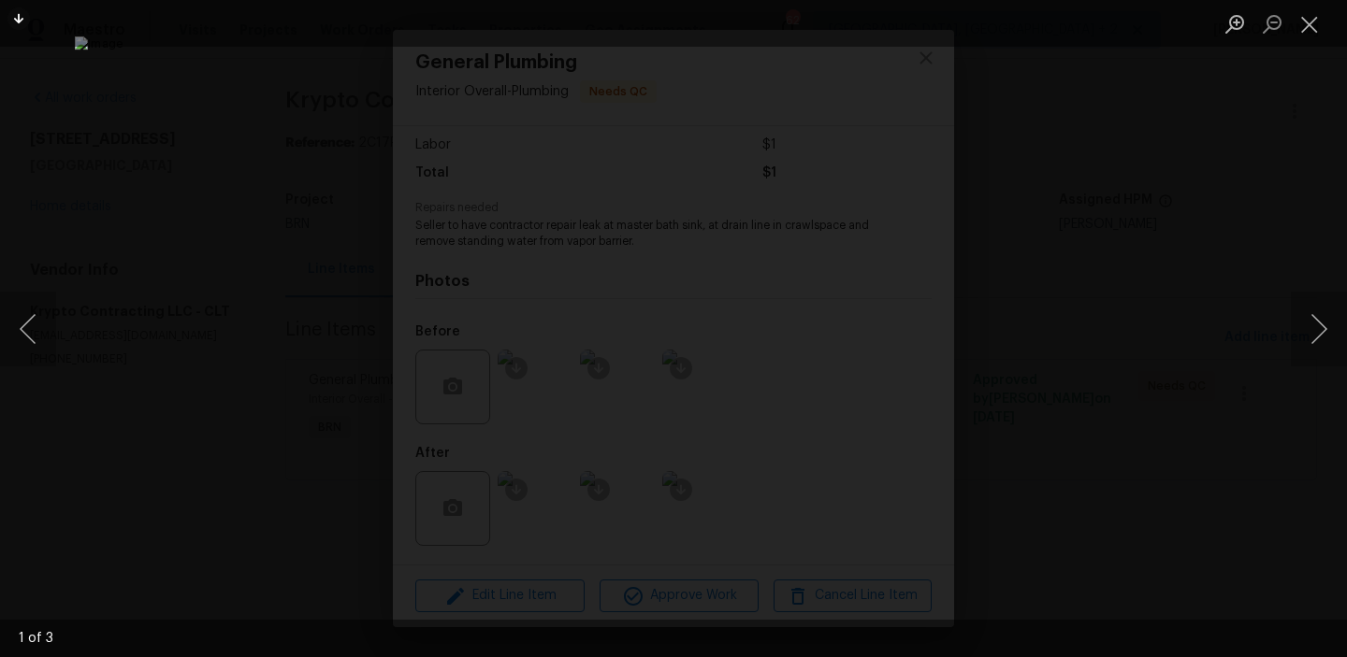
click at [70, 417] on div "Lightbox" at bounding box center [673, 328] width 1347 height 657
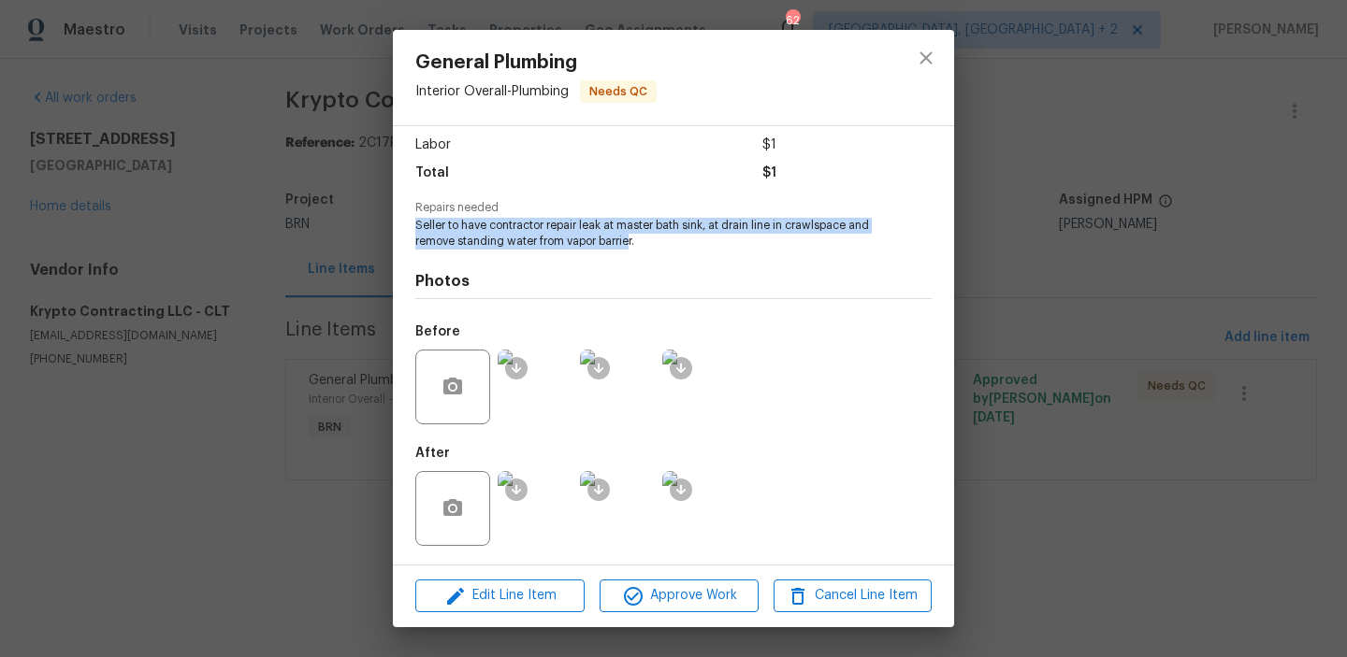
drag, startPoint x: 404, startPoint y: 230, endPoint x: 632, endPoint y: 238, distance: 228.3
click at [632, 238] on div "Vendor Krypto Contracting LLC Account Category BINSR Cost $0 x 1 count $0 Labor…" at bounding box center [673, 345] width 561 height 439
click at [663, 220] on span "Seller to have contractor repair leak at master bath sink, at drain line in cra…" at bounding box center [647, 234] width 465 height 32
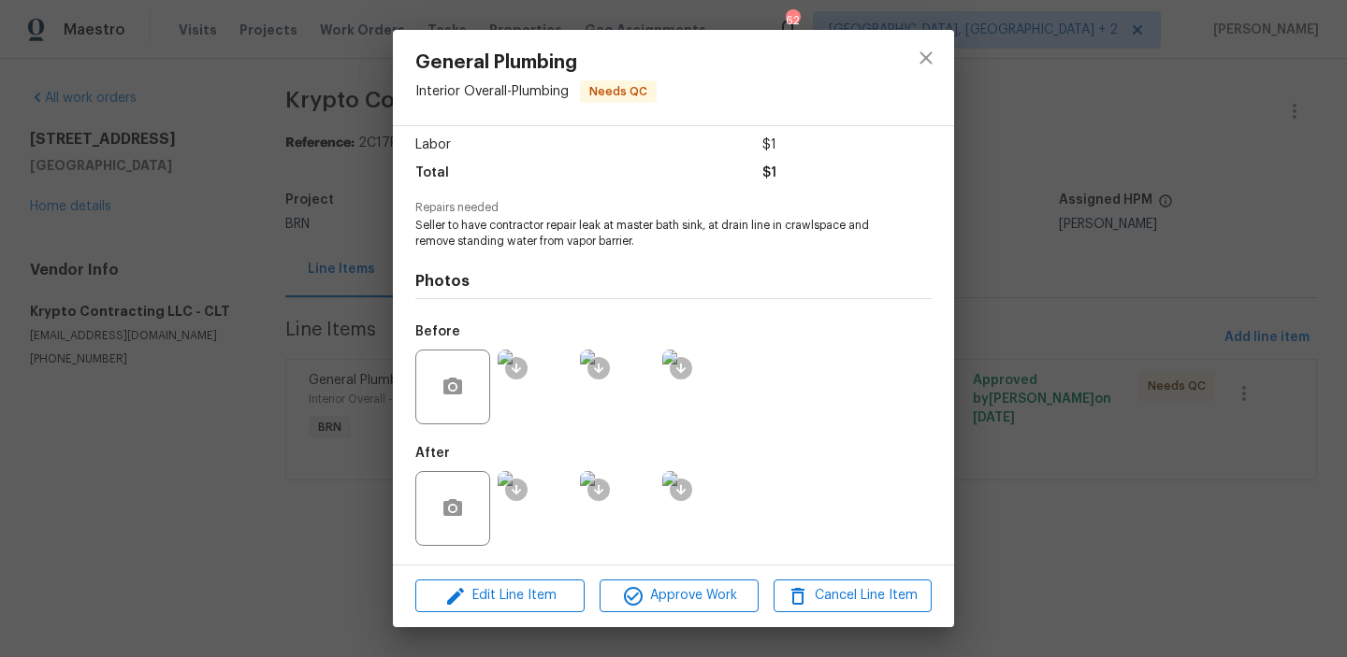
click at [663, 220] on span "Seller to have contractor repair leak at master bath sink, at drain line in cra…" at bounding box center [647, 234] width 465 height 32
click at [532, 406] on img at bounding box center [535, 387] width 75 height 75
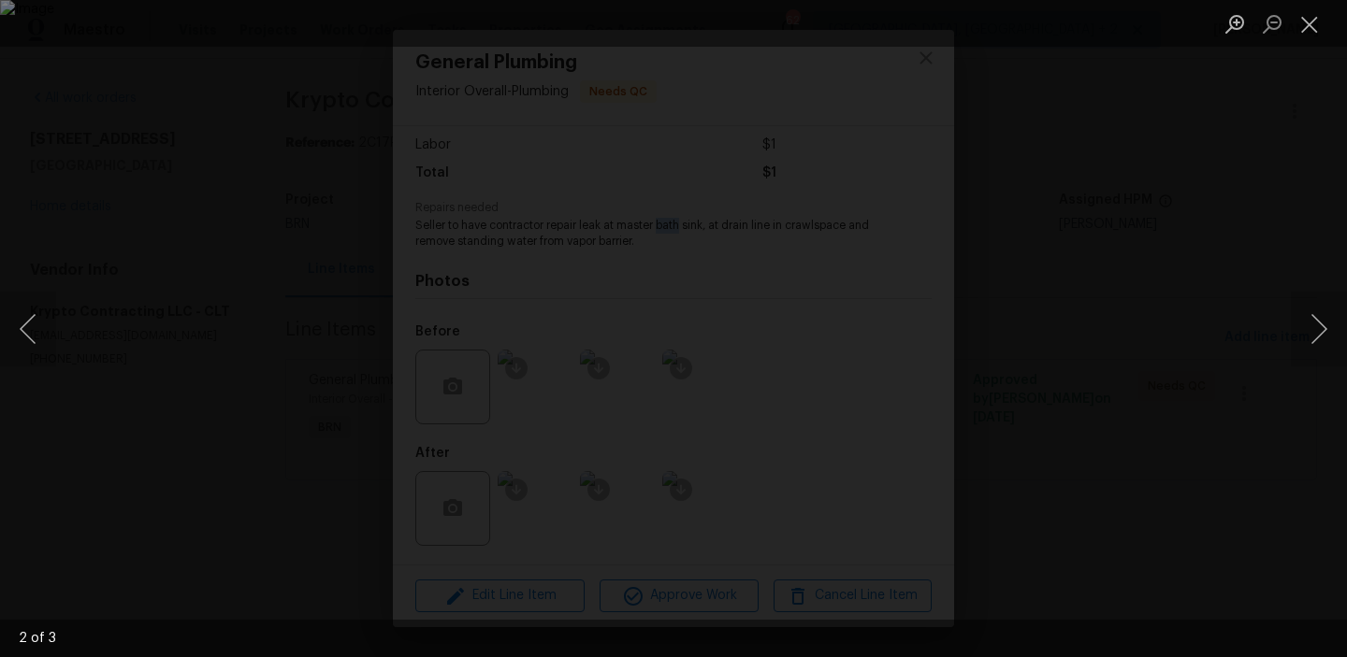
click at [130, 539] on div "Lightbox" at bounding box center [673, 328] width 1347 height 657
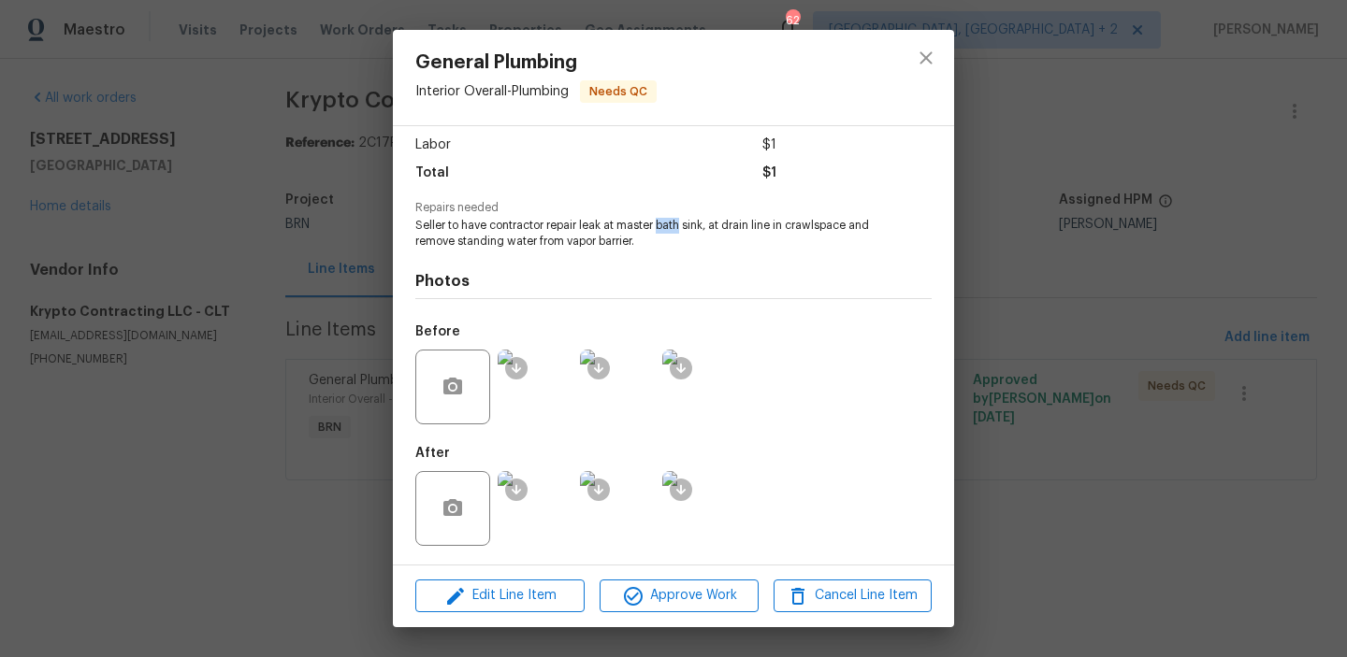
click at [543, 517] on img at bounding box center [535, 508] width 75 height 75
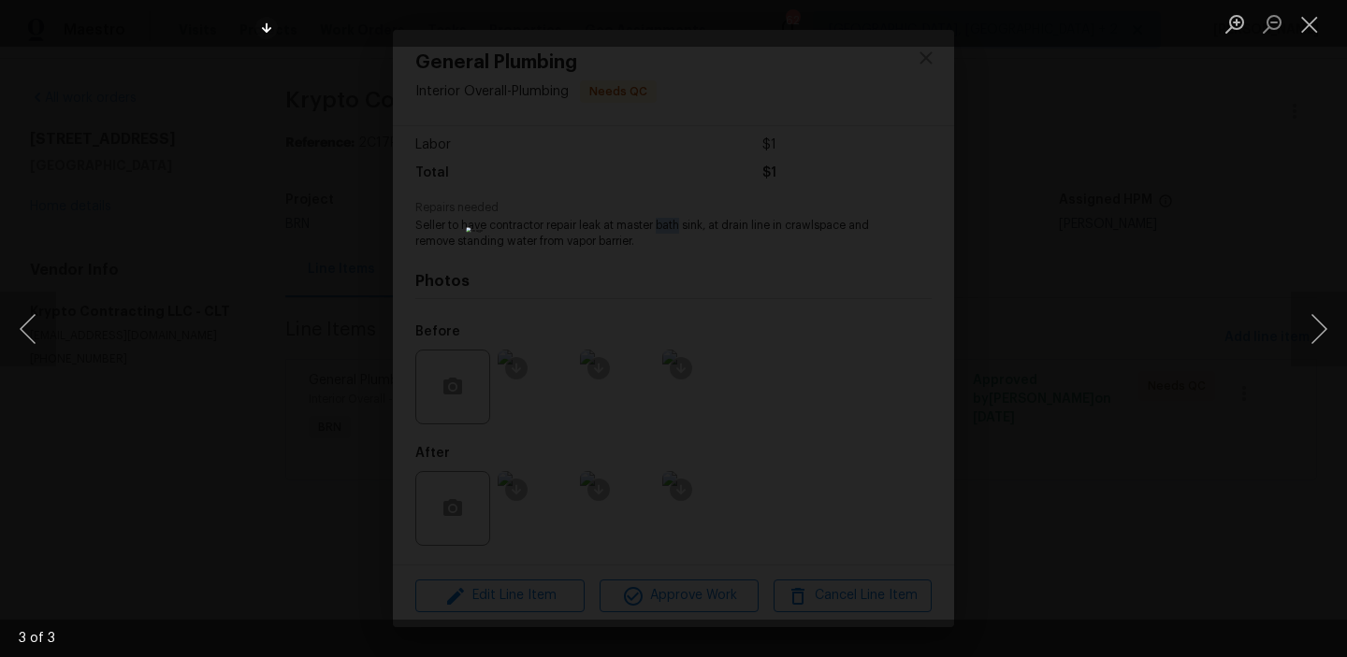
click at [680, 350] on img "Lightbox" at bounding box center [673, 328] width 414 height 202
click at [680, 350] on img "Lightbox" at bounding box center [667, 307] width 832 height 407
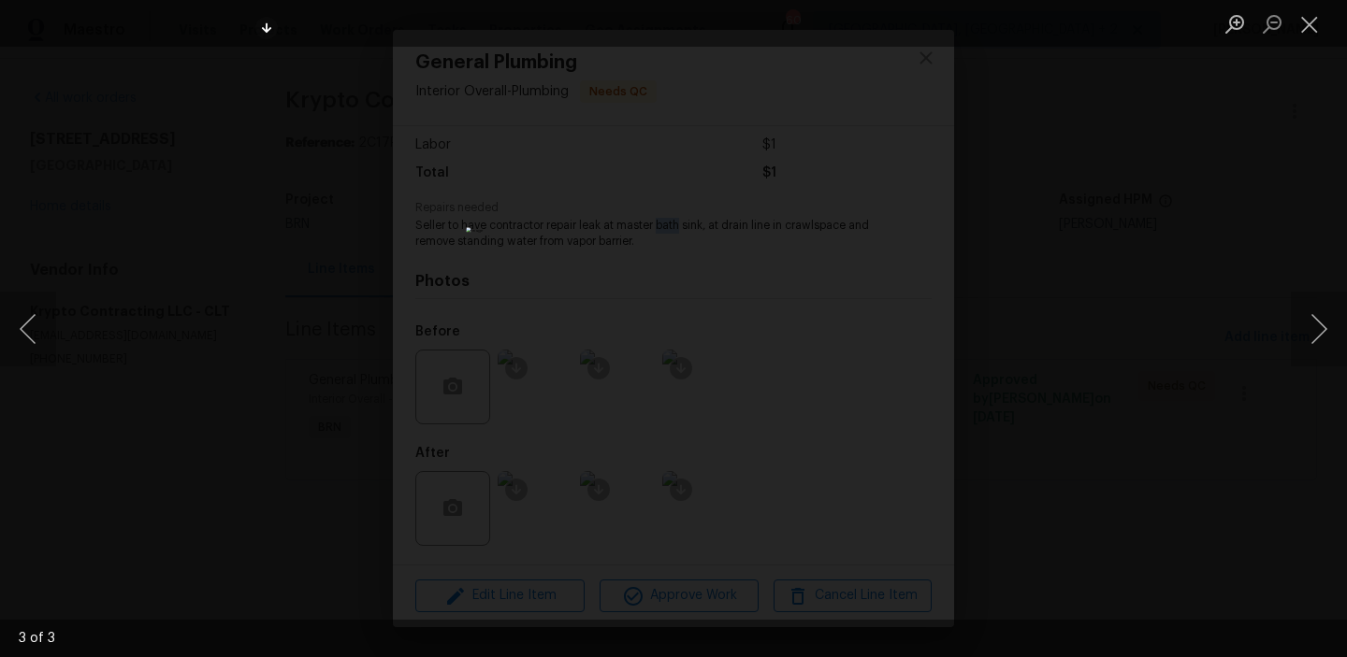
click at [290, 503] on div "Lightbox" at bounding box center [673, 328] width 1347 height 657
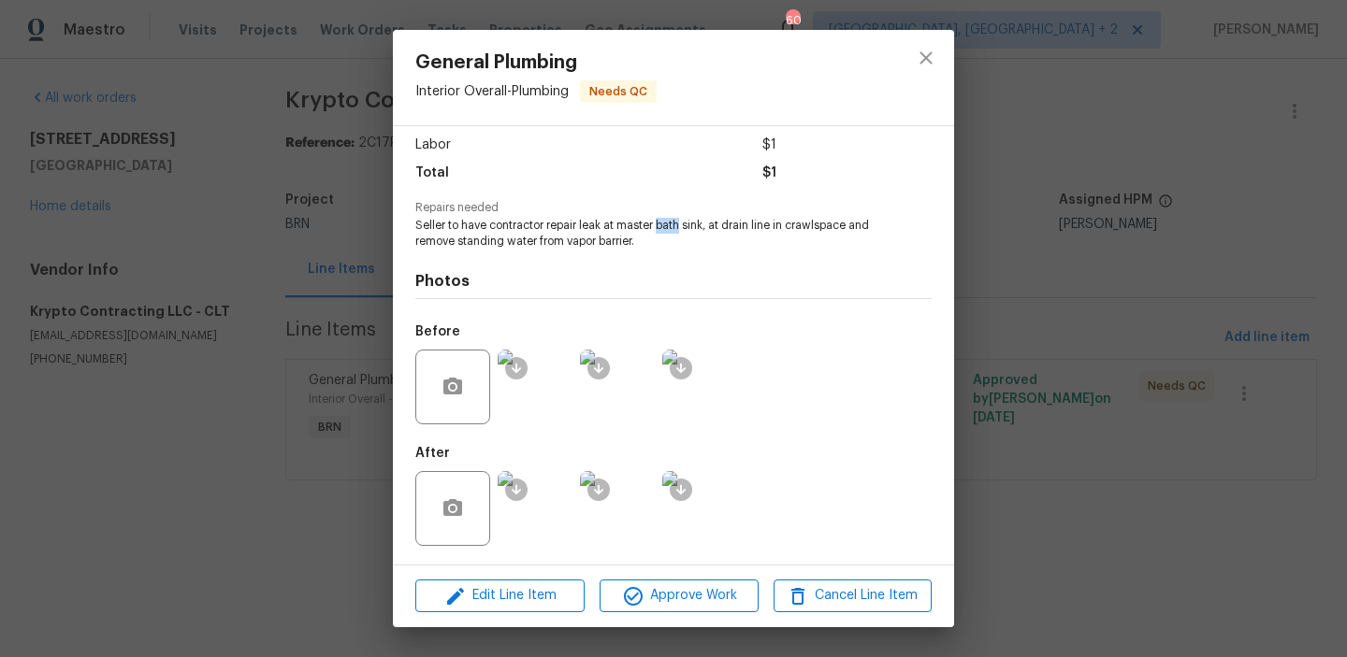
click at [514, 409] on img at bounding box center [535, 387] width 75 height 75
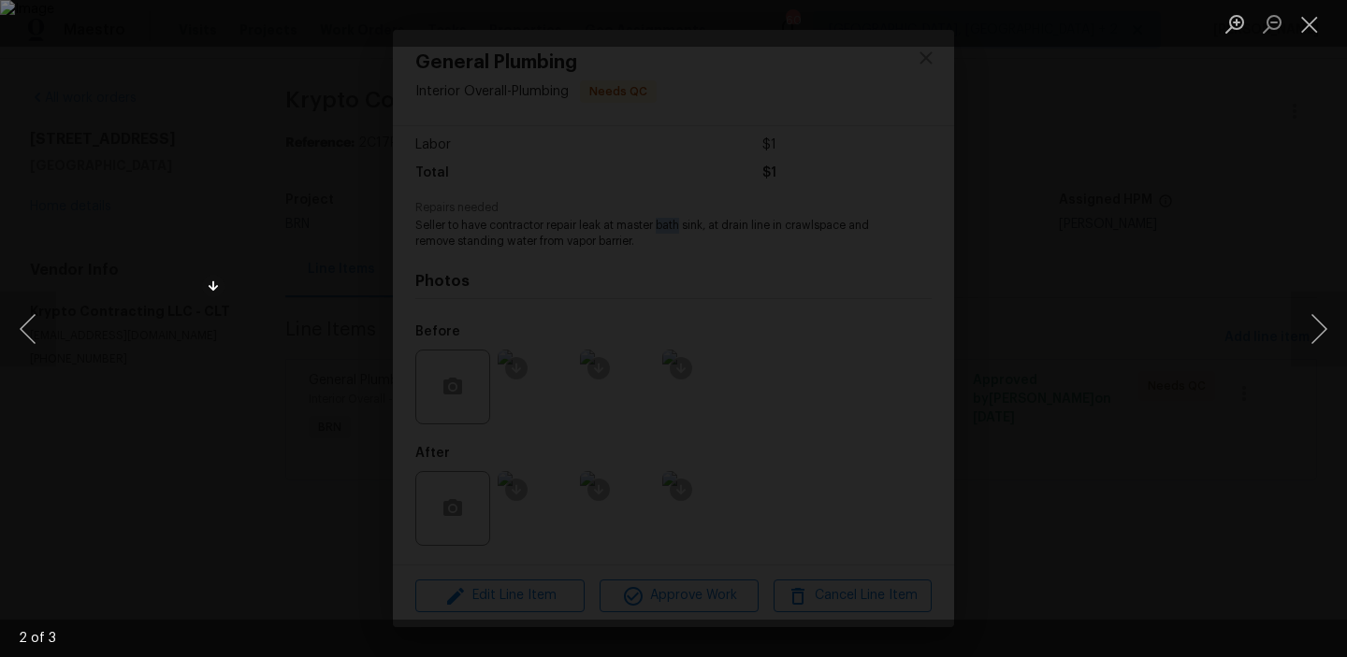
click at [384, 514] on div "Lightbox" at bounding box center [673, 328] width 1347 height 657
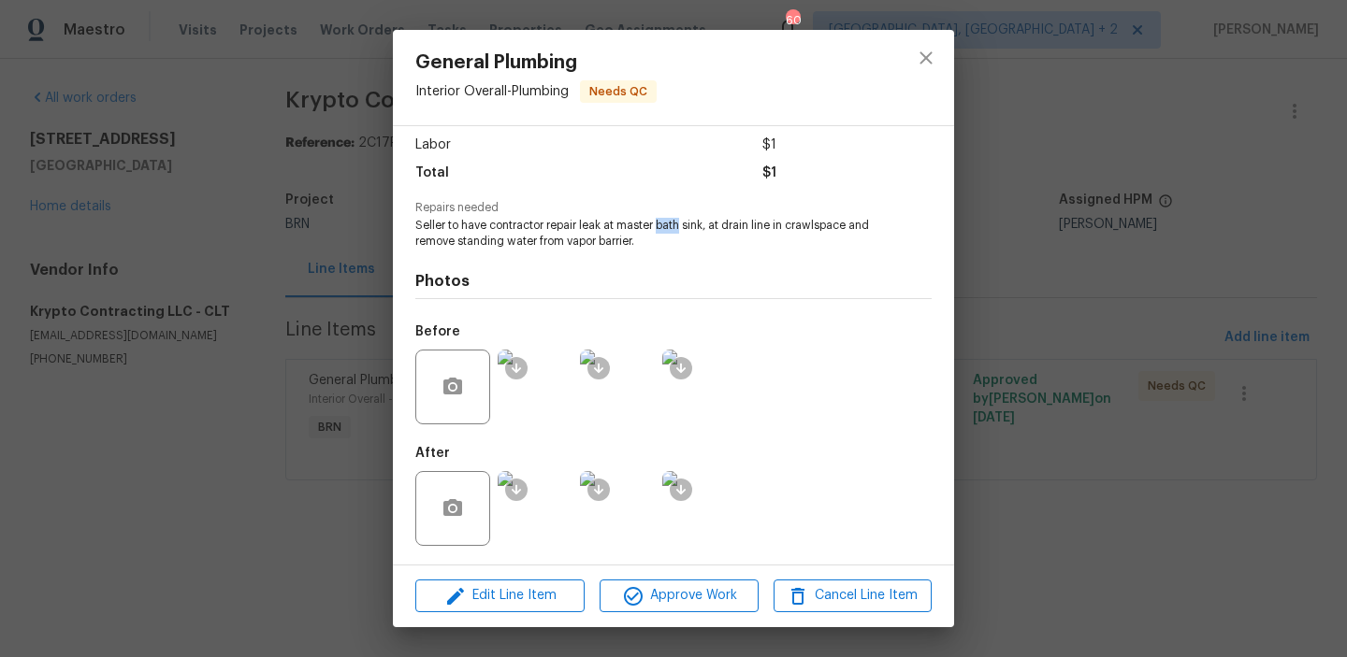
click at [715, 506] on img at bounding box center [699, 508] width 75 height 75
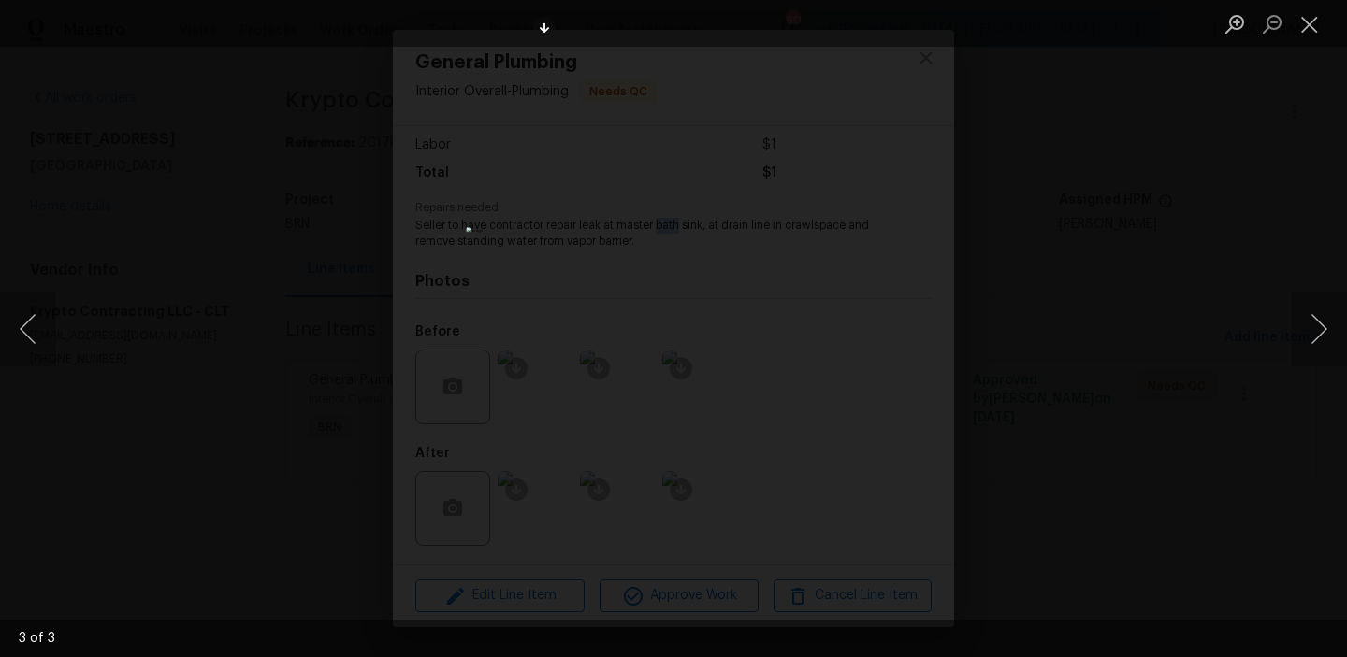
click at [662, 336] on img "Lightbox" at bounding box center [673, 328] width 414 height 202
click at [662, 336] on img "Lightbox" at bounding box center [684, 322] width 832 height 407
click at [234, 477] on div "Lightbox" at bounding box center [673, 328] width 1347 height 657
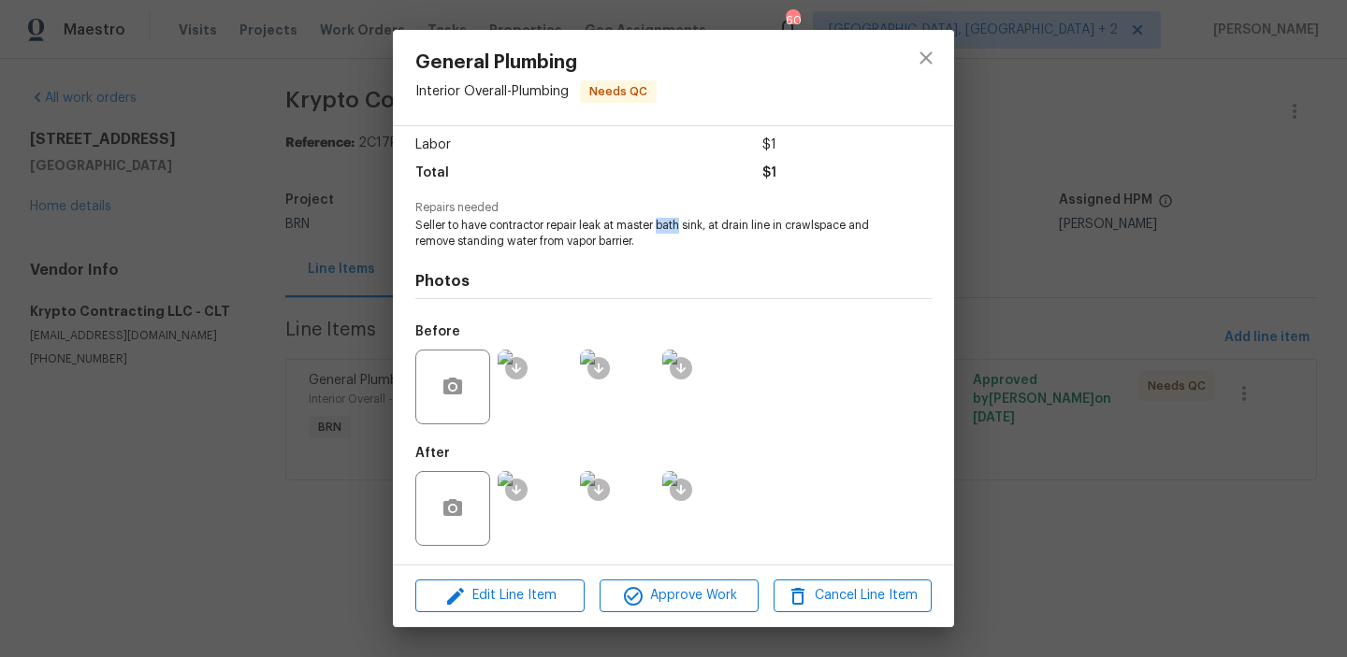
click at [538, 383] on img at bounding box center [535, 387] width 75 height 75
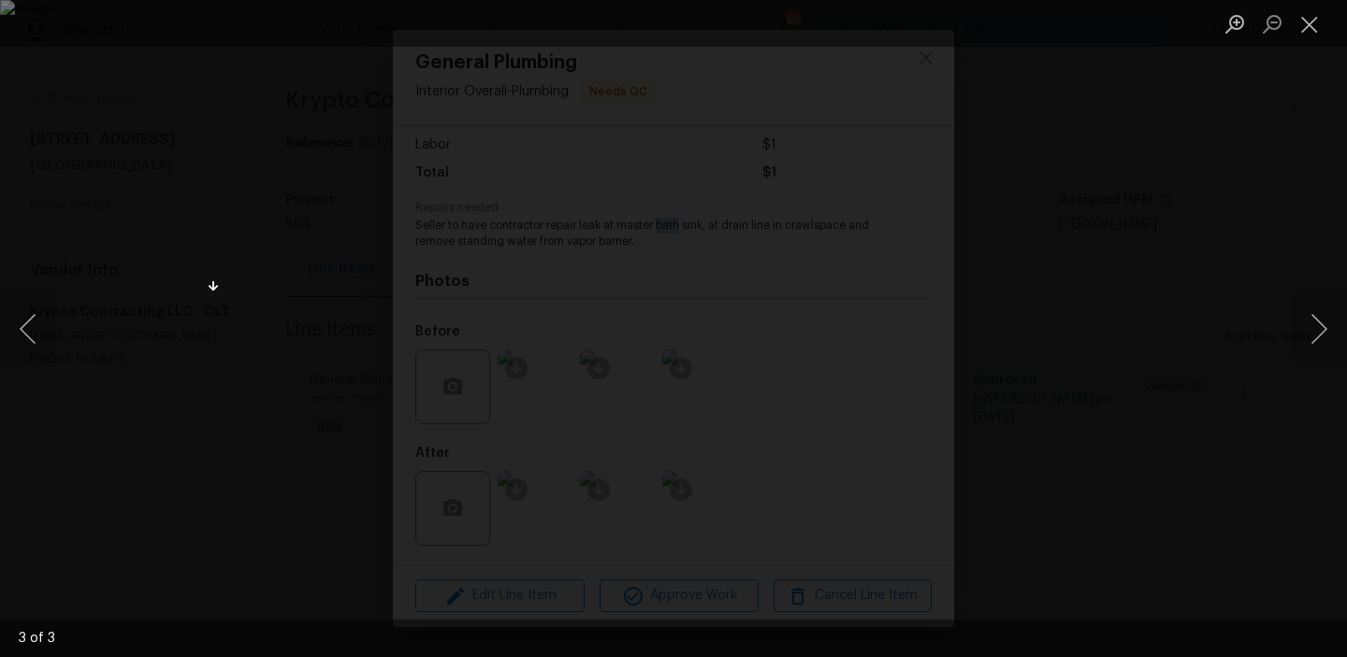
click at [124, 504] on div "Lightbox" at bounding box center [673, 328] width 1347 height 657
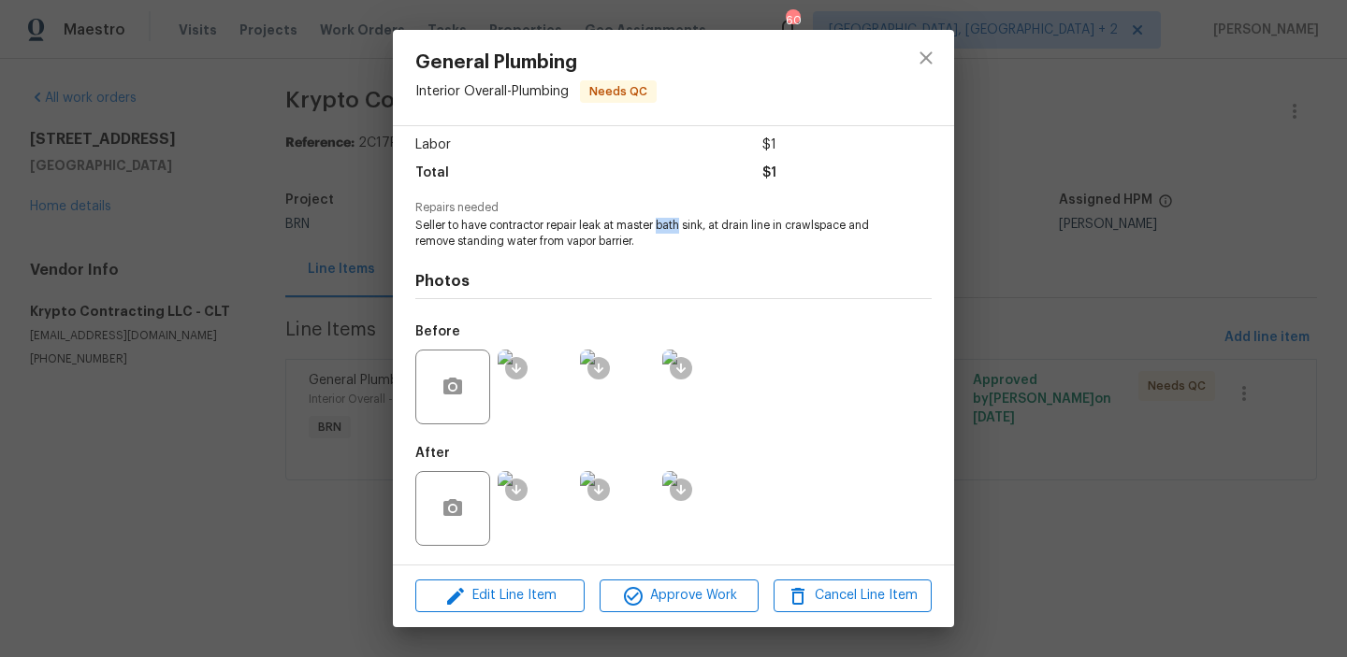
click at [703, 503] on img at bounding box center [699, 508] width 75 height 75
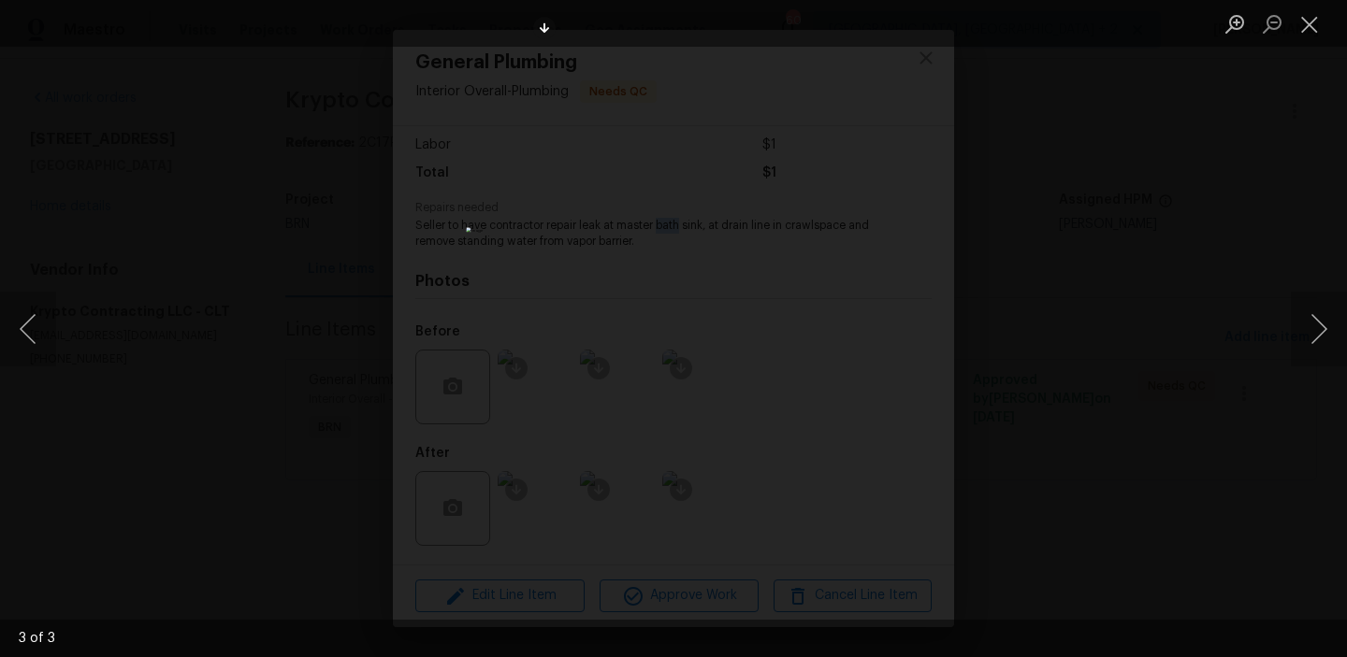
click at [691, 407] on img "Lightbox" at bounding box center [673, 328] width 414 height 202
click at [691, 407] on img "Lightbox" at bounding box center [655, 250] width 832 height 407
click at [208, 421] on div "Lightbox" at bounding box center [673, 328] width 1347 height 657
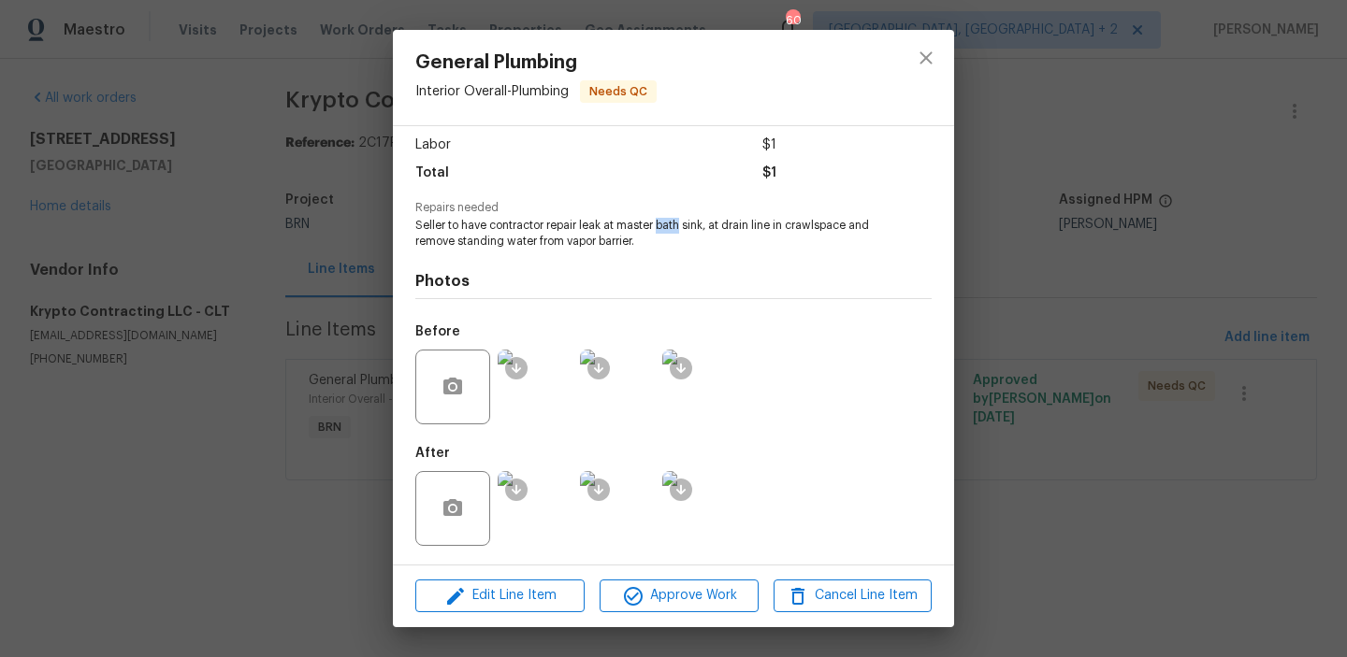
click at [701, 500] on img at bounding box center [699, 508] width 75 height 75
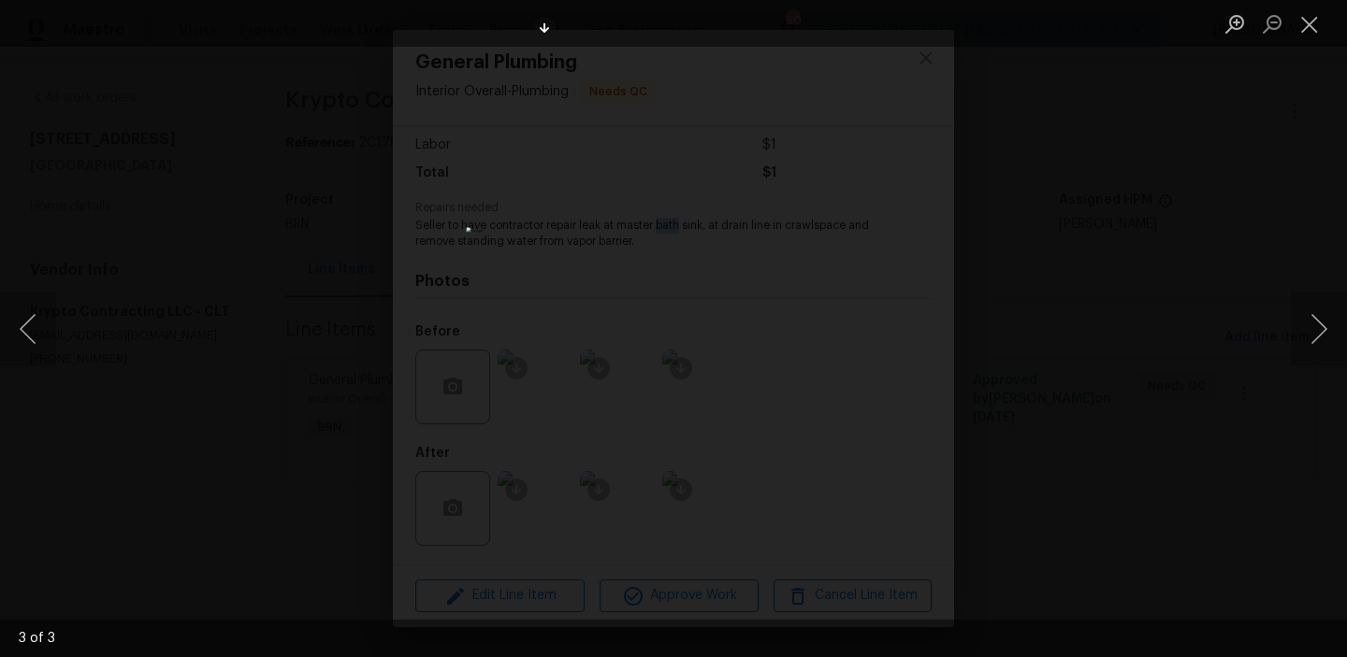
click at [676, 296] on img "Lightbox" at bounding box center [673, 328] width 414 height 202
click at [676, 296] on img "Lightbox" at bounding box center [670, 362] width 832 height 407
click at [685, 402] on img "Lightbox" at bounding box center [673, 328] width 414 height 202
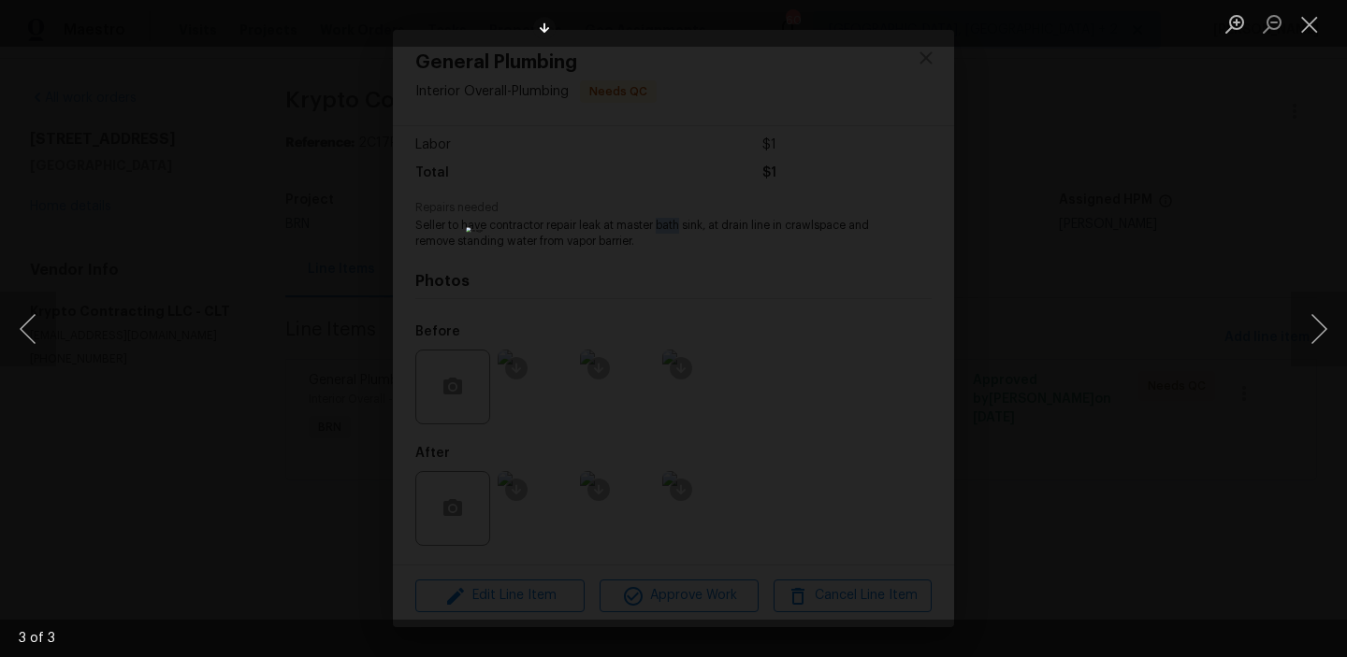
click at [685, 402] on img "Lightbox" at bounding box center [673, 328] width 414 height 202
click at [212, 383] on div "Lightbox" at bounding box center [673, 328] width 1347 height 657
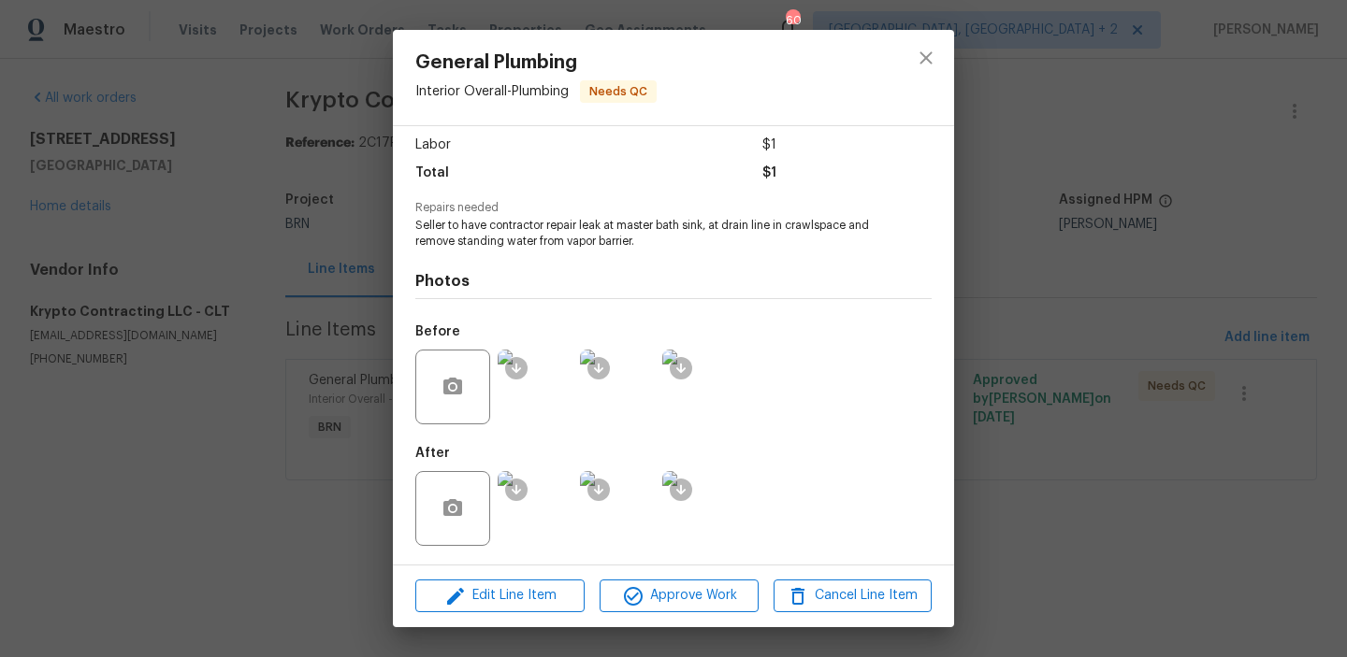
click at [217, 330] on div "General Plumbing Interior Overall - Plumbing Needs QC Vendor Krypto Contracting…" at bounding box center [673, 328] width 1347 height 657
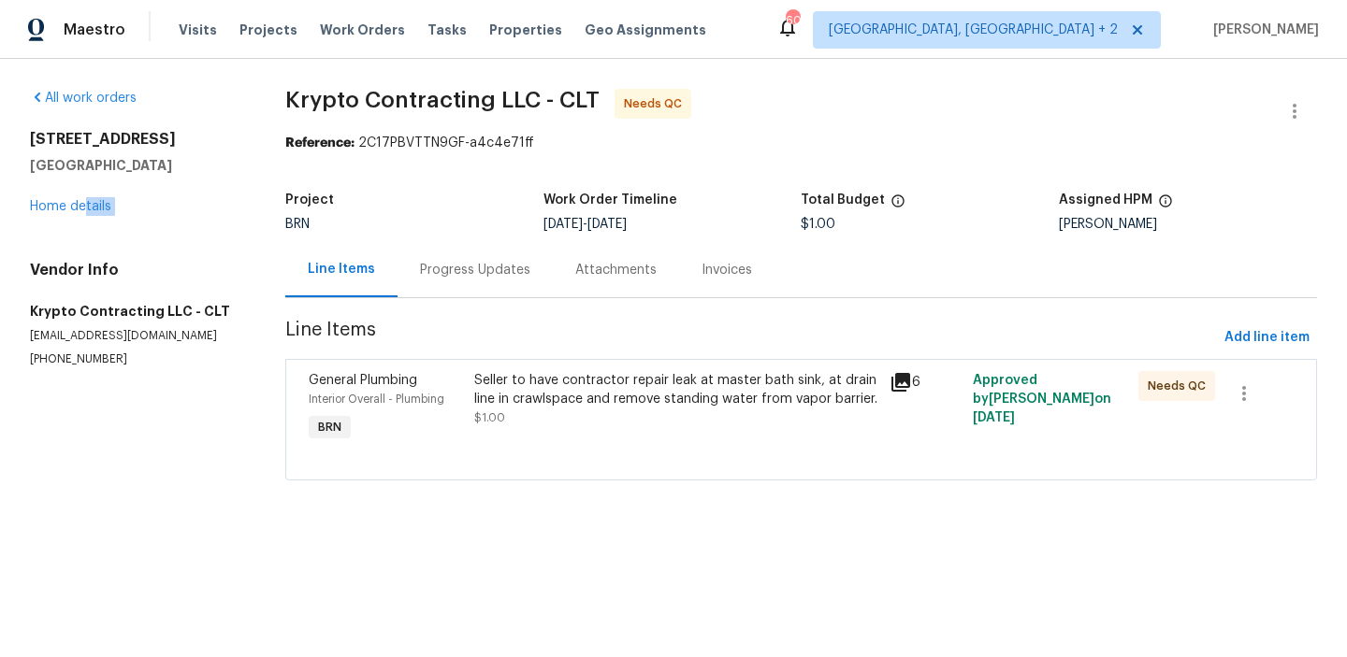
click at [83, 215] on div "All work orders [STREET_ADDRESS] Home details Vendor Info Krypto Contracting LL…" at bounding box center [135, 228] width 210 height 279
click at [65, 202] on link "Home details" at bounding box center [70, 206] width 81 height 13
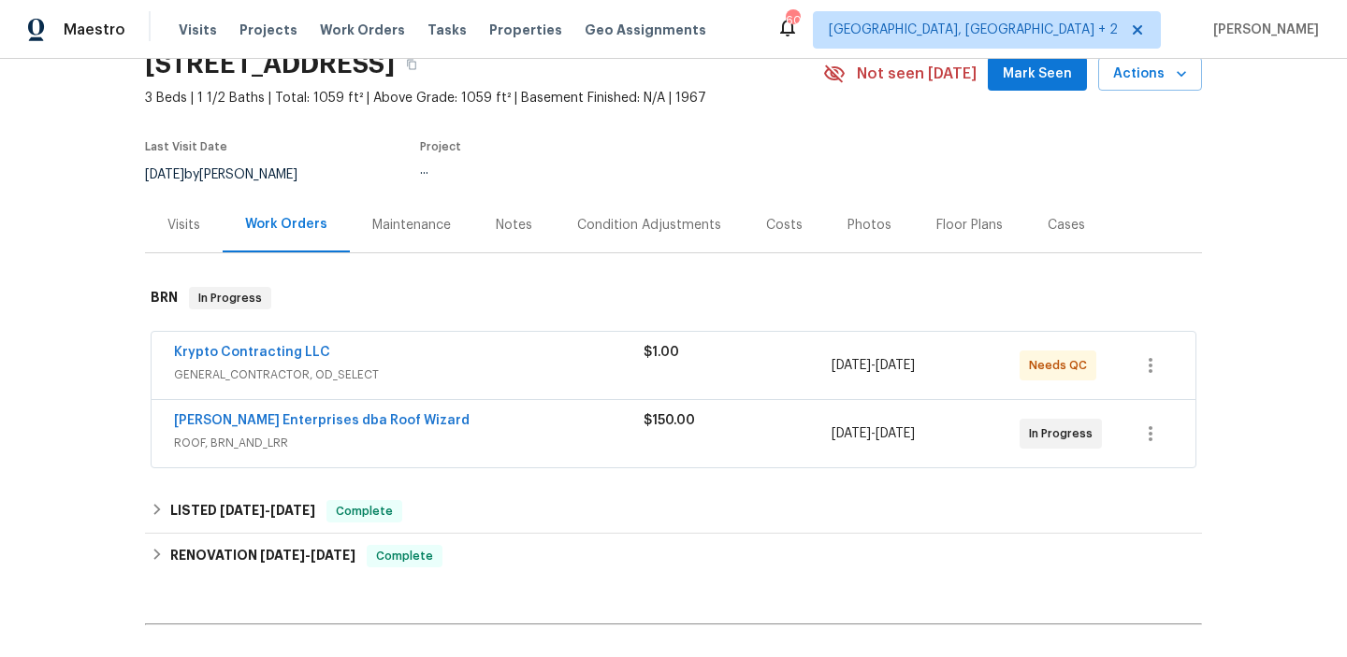
scroll to position [165, 0]
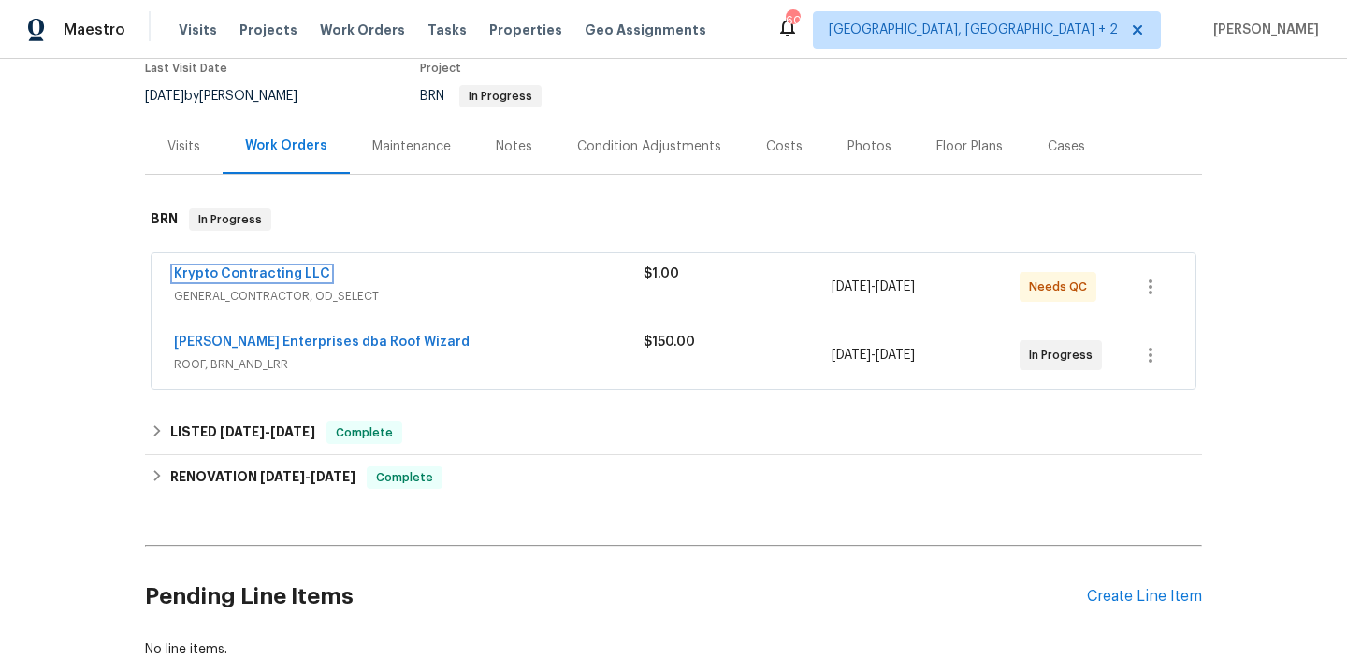
click at [236, 269] on link "Krypto Contracting LLC" at bounding box center [252, 273] width 156 height 13
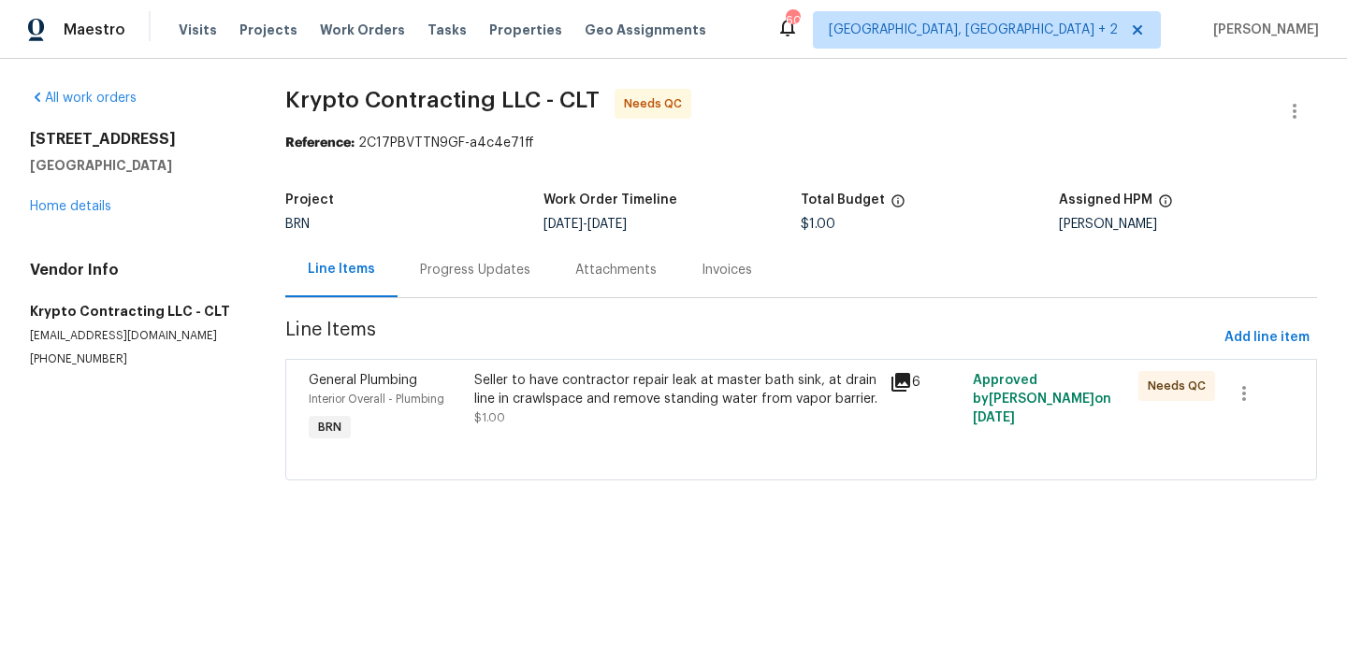
click at [528, 284] on div "Progress Updates" at bounding box center [474, 269] width 155 height 55
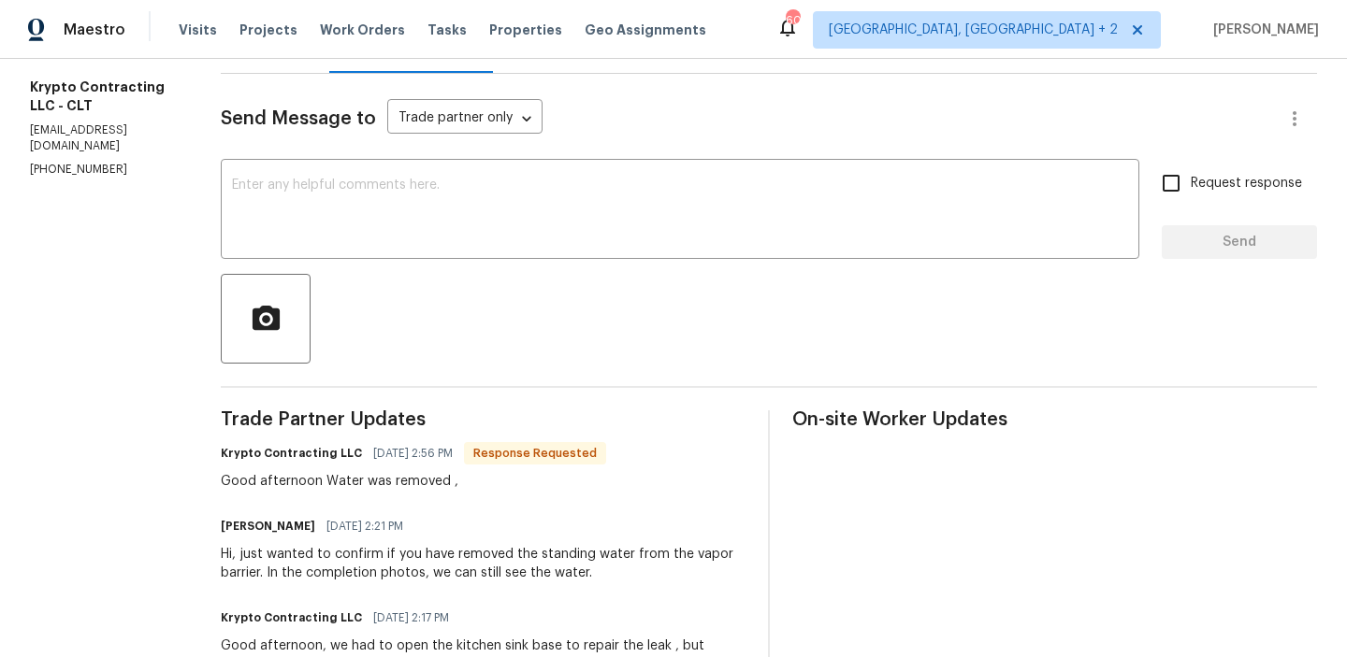
scroll to position [88, 0]
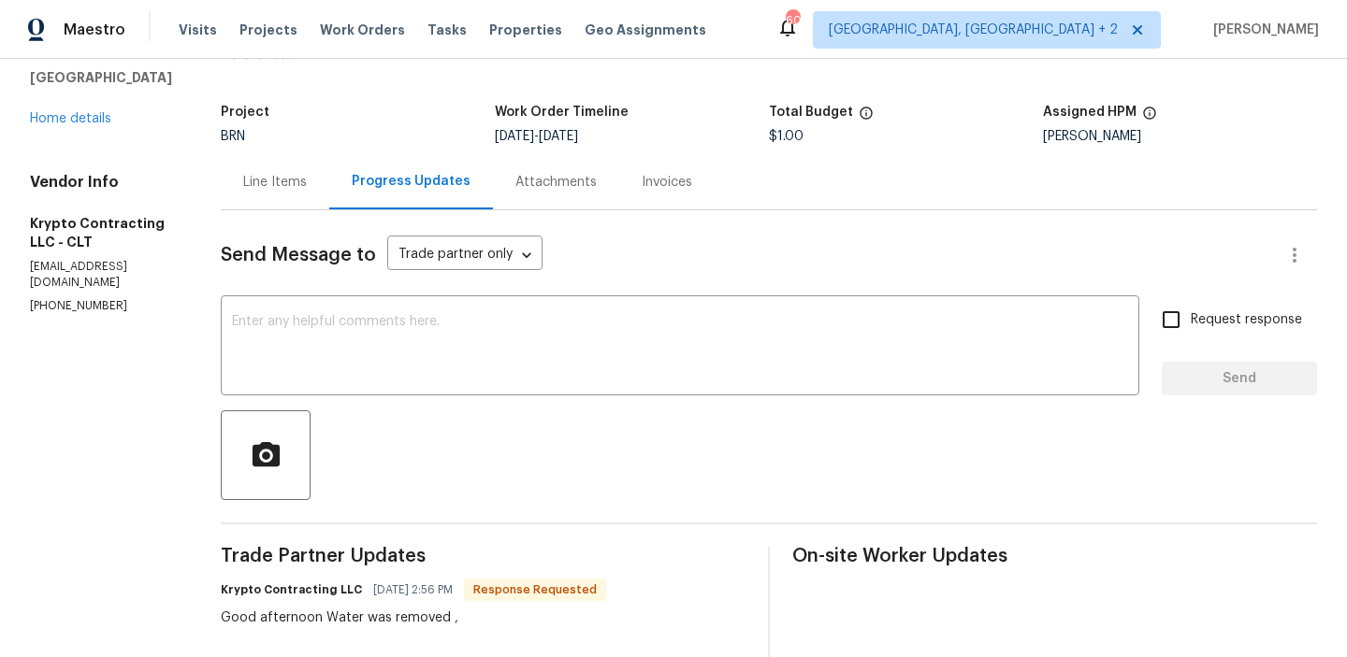
click at [286, 205] on div "Line Items" at bounding box center [275, 181] width 108 height 55
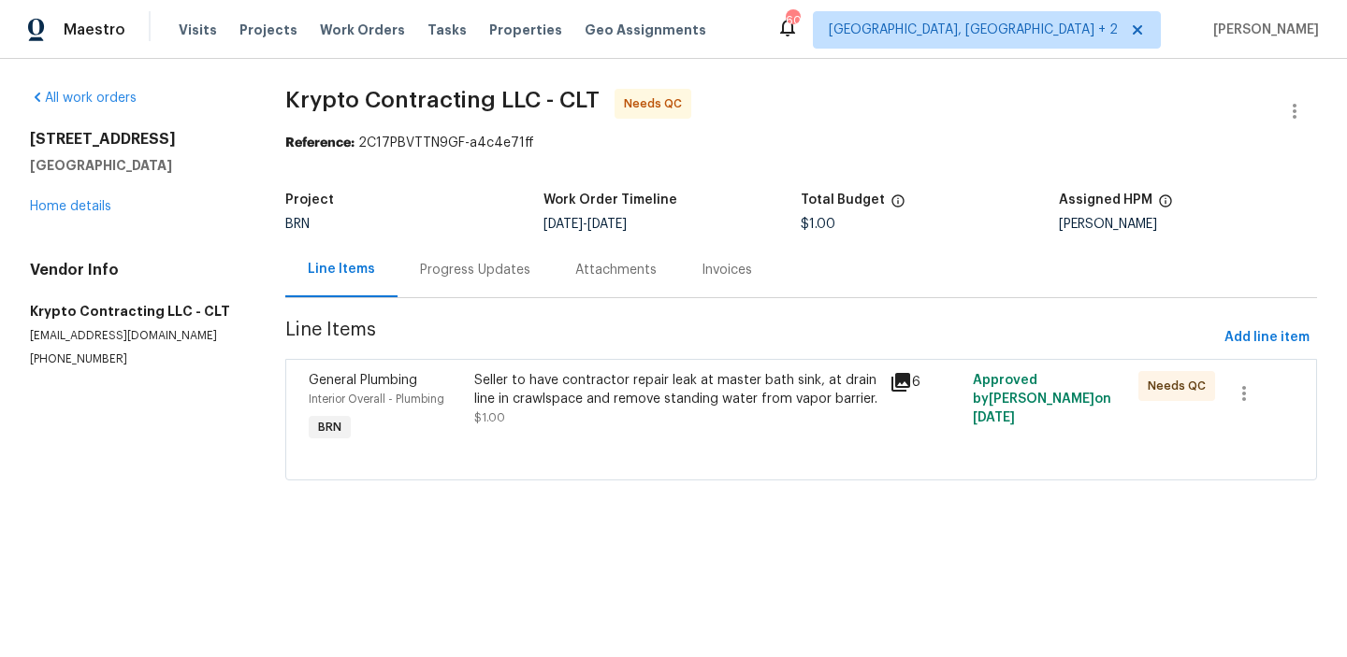
click at [439, 290] on div "Progress Updates" at bounding box center [474, 269] width 155 height 55
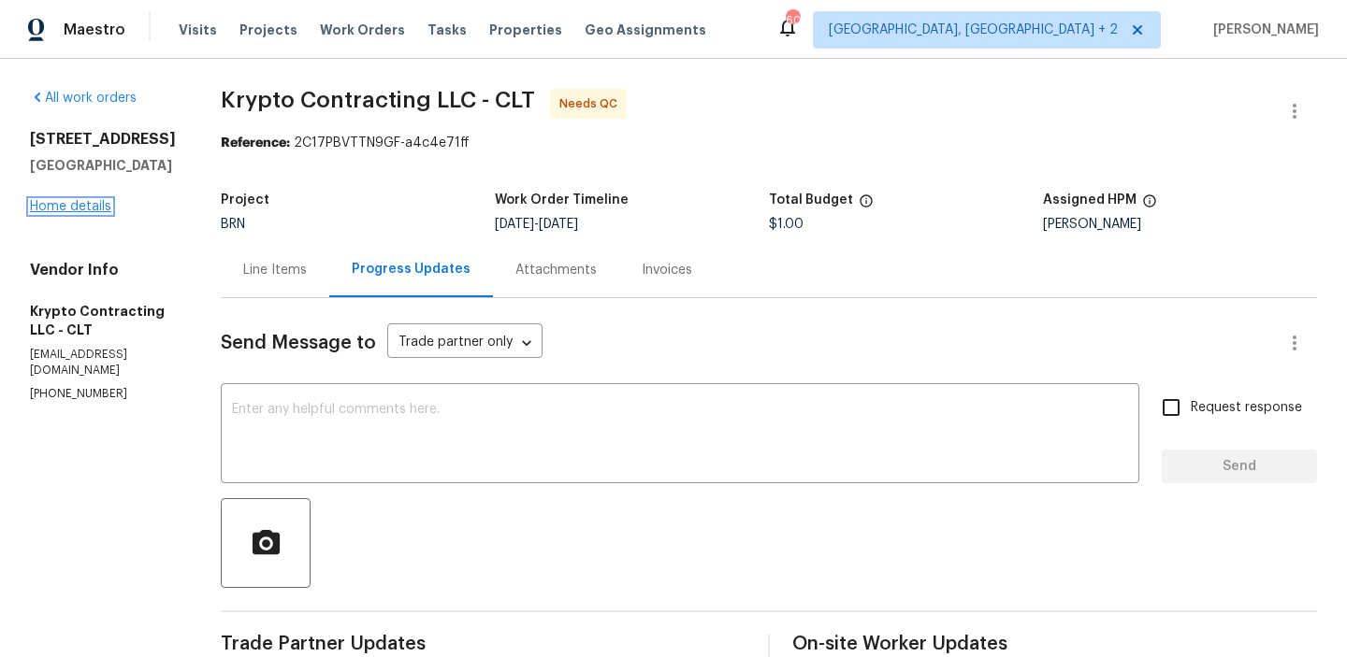
click at [79, 202] on link "Home details" at bounding box center [70, 206] width 81 height 13
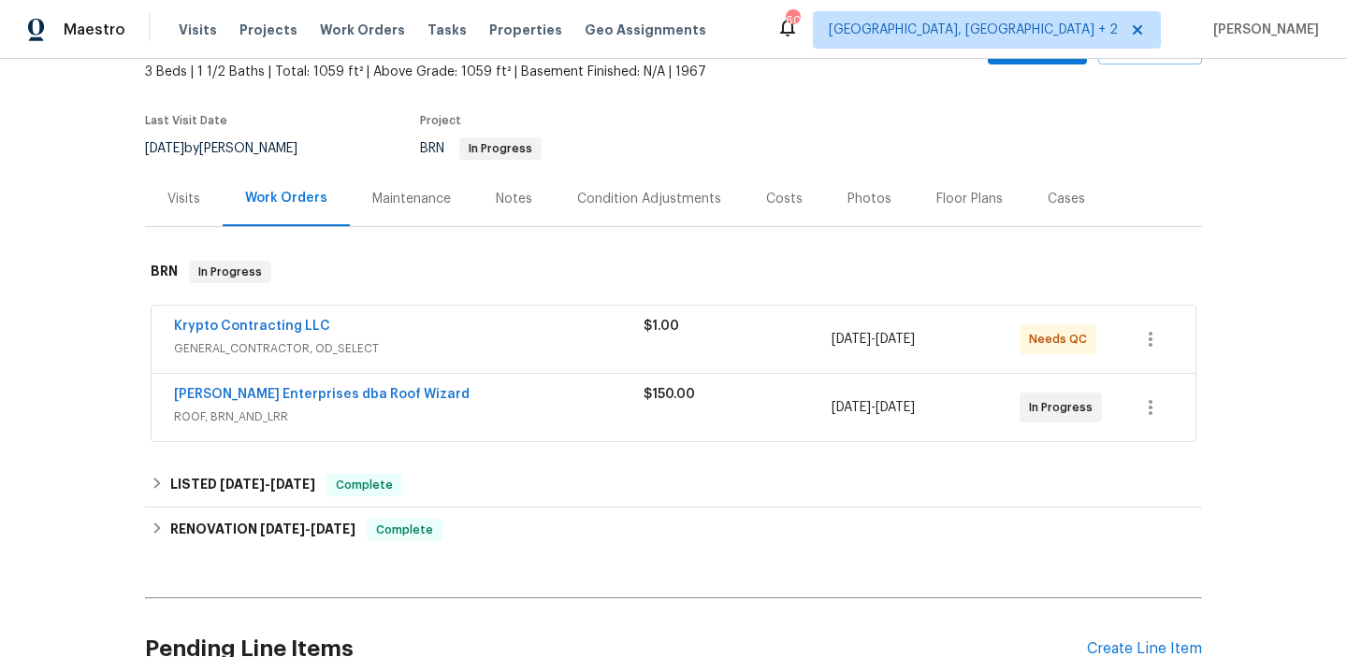
scroll to position [115, 0]
